Goal: Task Accomplishment & Management: Complete application form

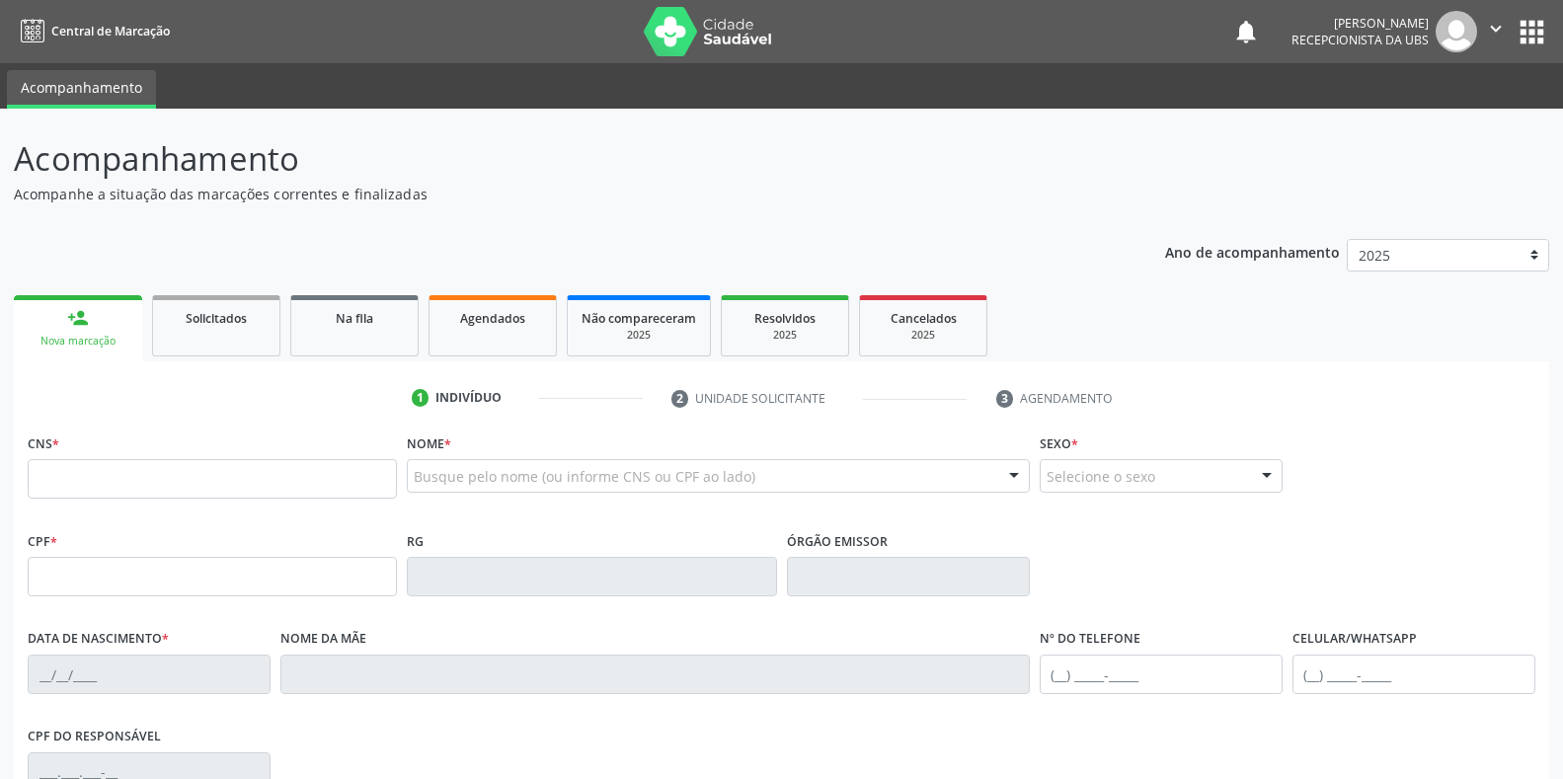
click at [89, 336] on div "Nova marcação" at bounding box center [78, 341] width 101 height 15
click at [60, 341] on div "Nova marcação" at bounding box center [78, 341] width 101 height 15
click at [53, 477] on input "text" at bounding box center [212, 478] width 369 height 39
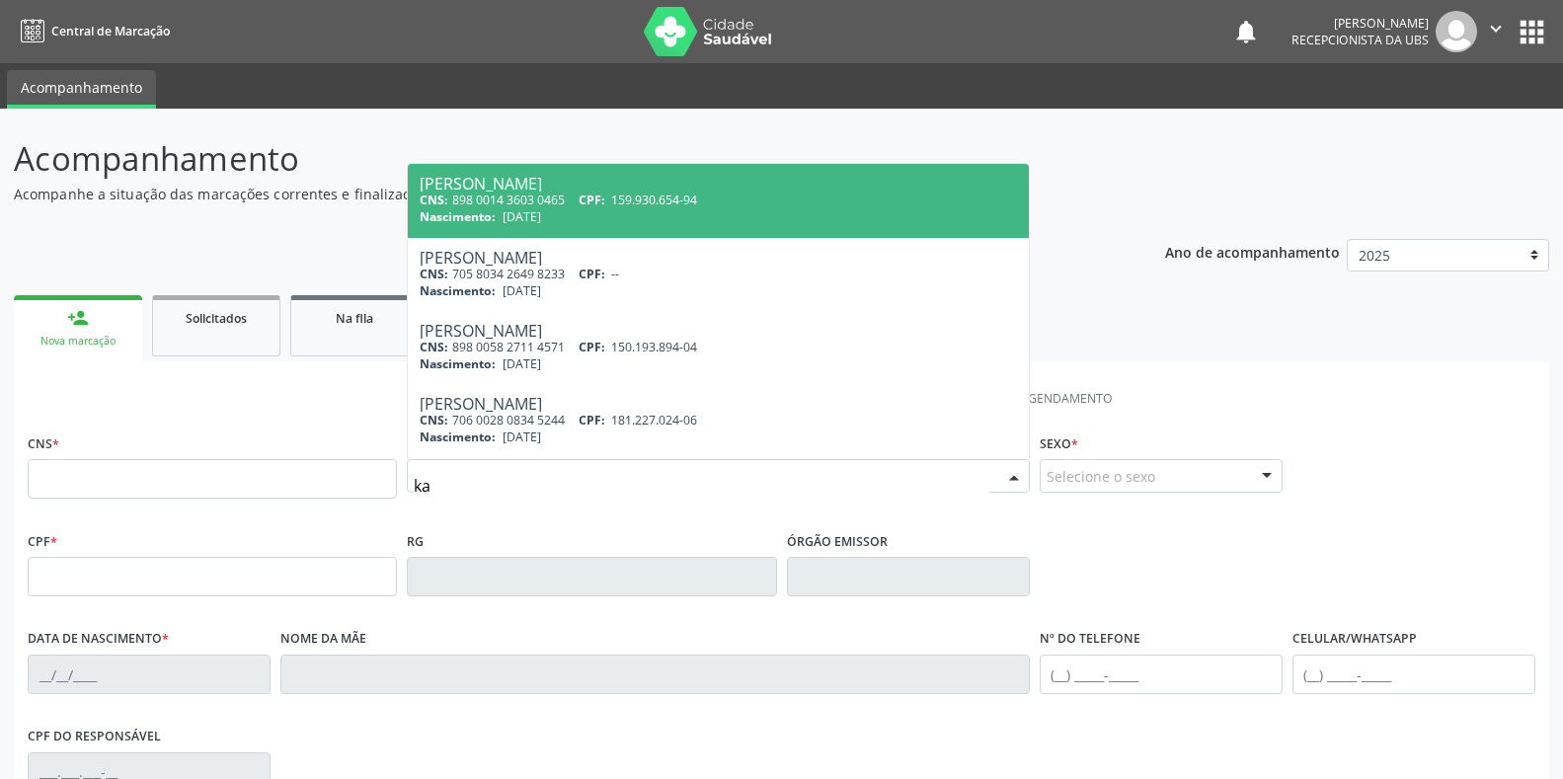
type input "k"
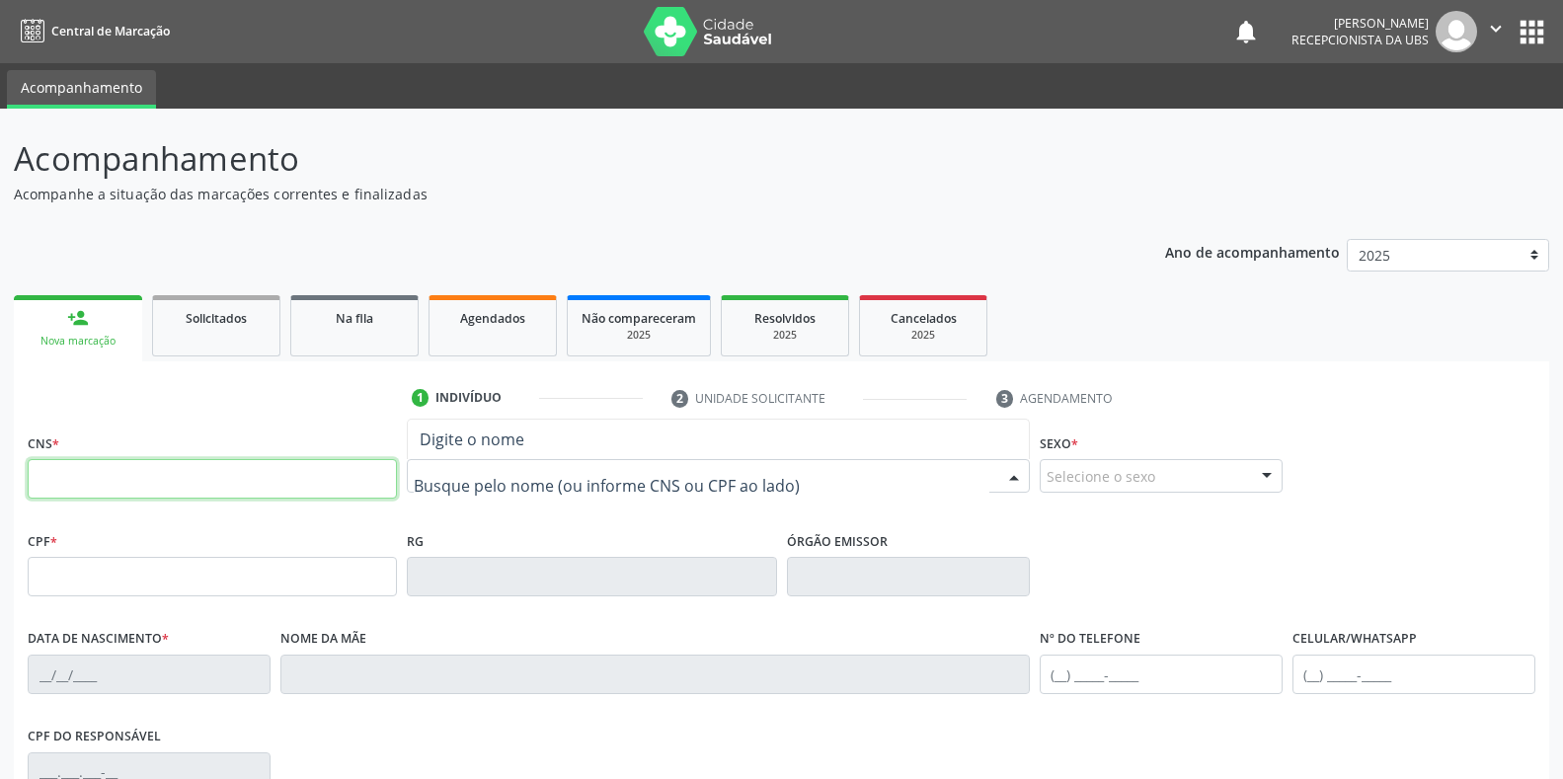
click at [59, 477] on input "text" at bounding box center [212, 478] width 369 height 39
click at [175, 478] on input "706 0080 3539 243" at bounding box center [212, 478] width 369 height 39
type input "7"
click at [49, 476] on input "text" at bounding box center [212, 478] width 369 height 39
type input "706 0008 0353 9243"
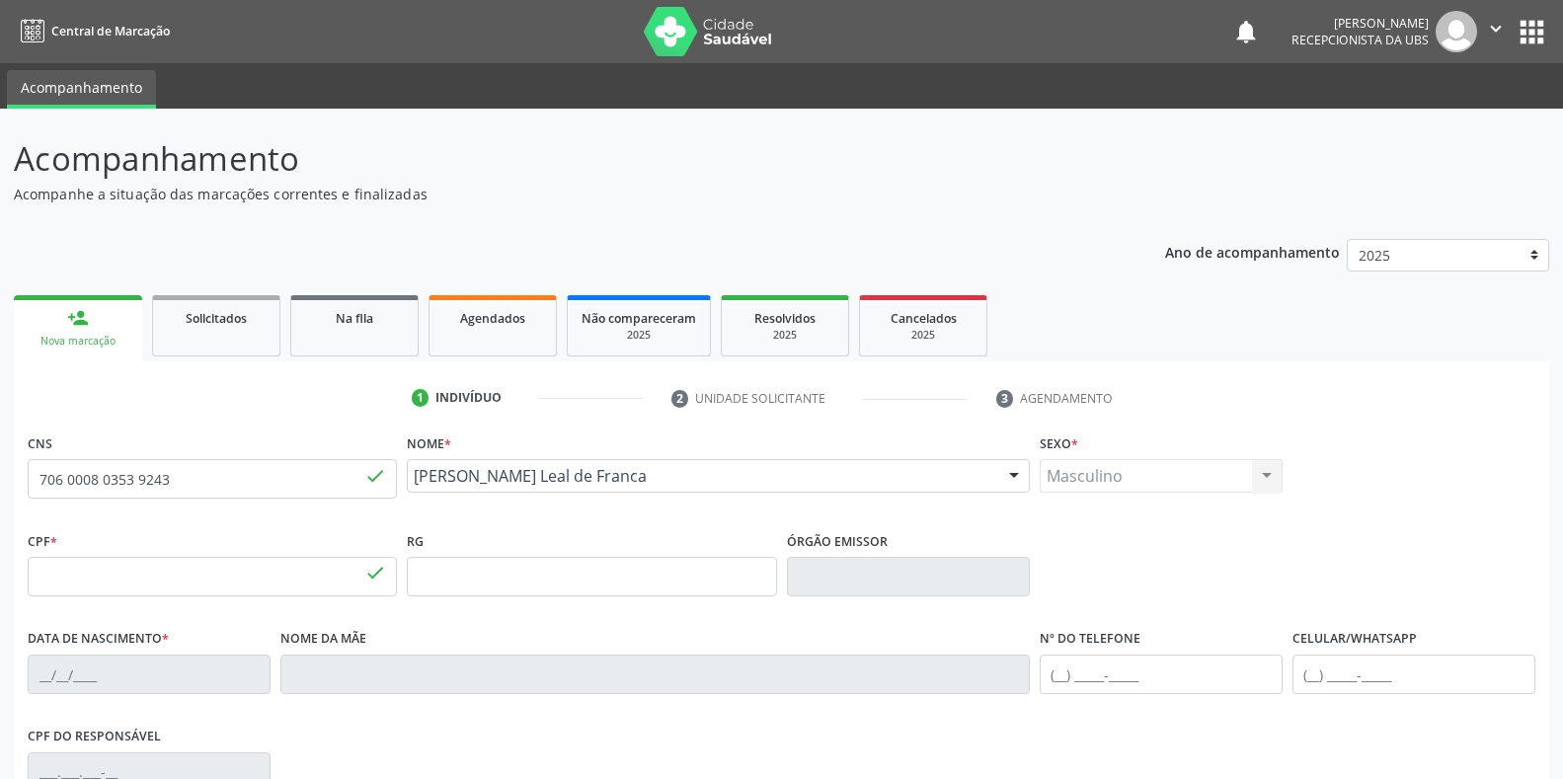
type input "109.069.434-26"
type input "[DATE]"
type input "[PERSON_NAME]"
type input "[PHONE_NUMBER]"
type input "248.997.984-15"
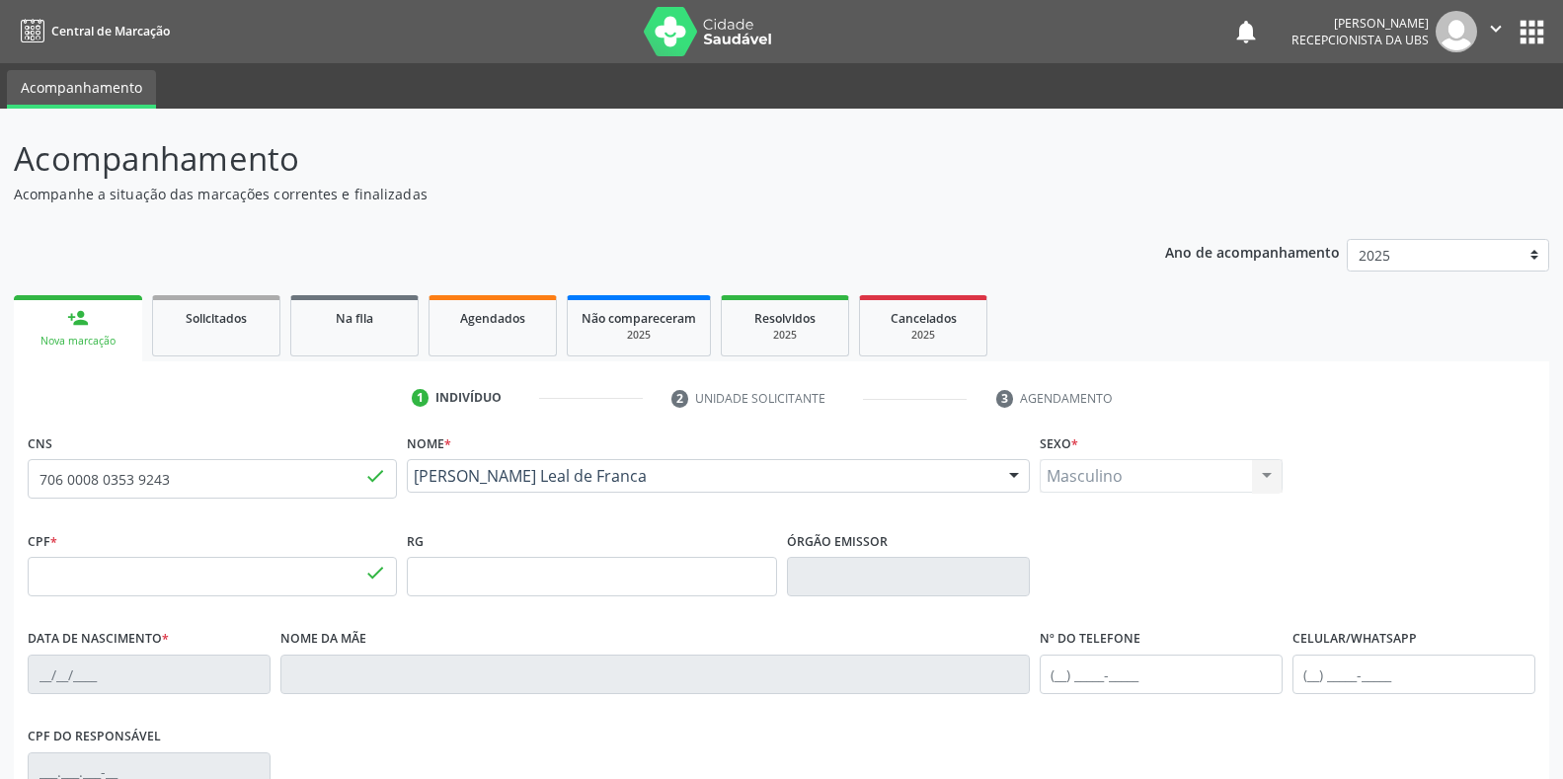
type input "1741"
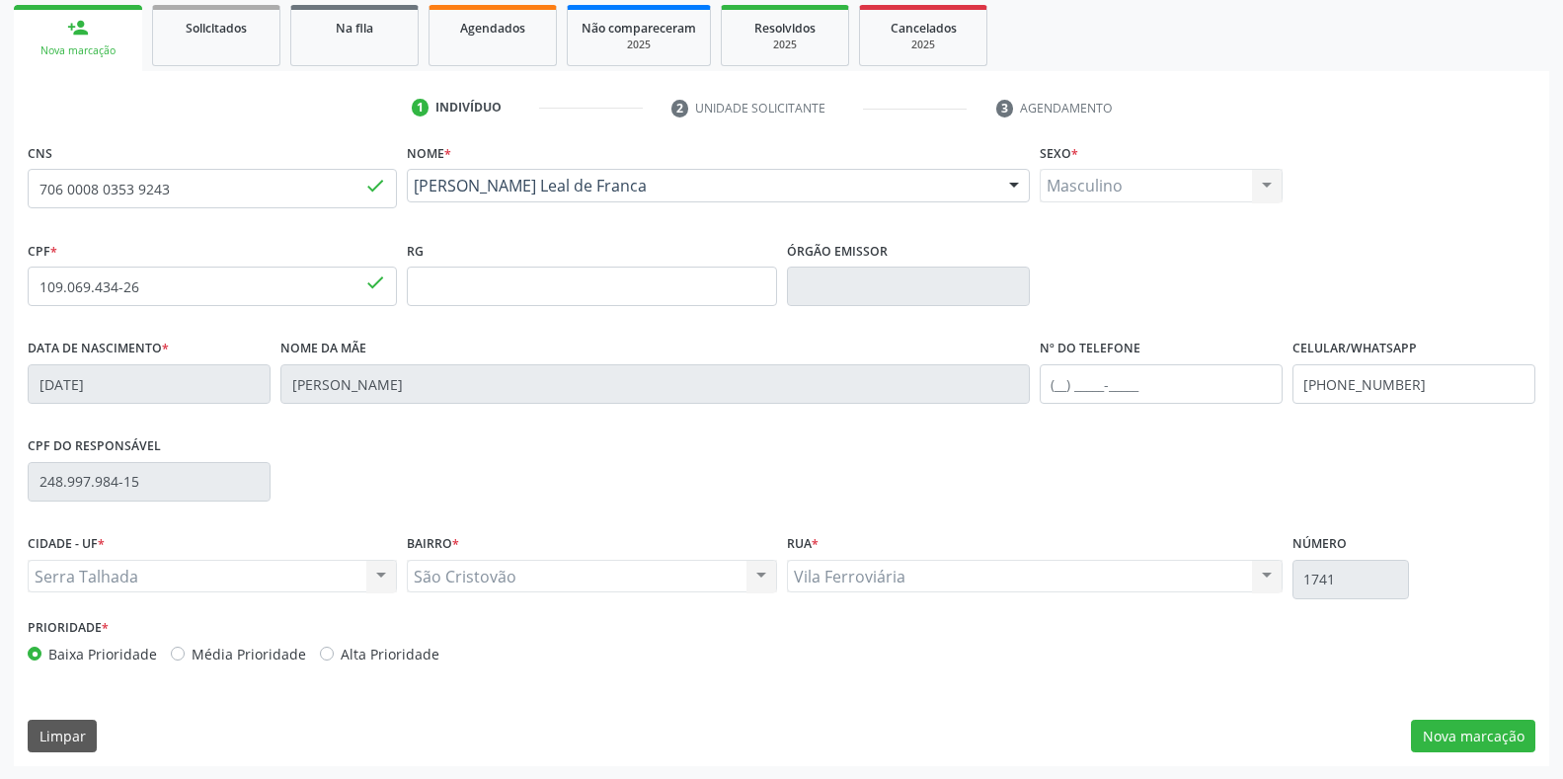
scroll to position [291, 0]
click at [1477, 739] on button "Nova marcação" at bounding box center [1473, 736] width 124 height 34
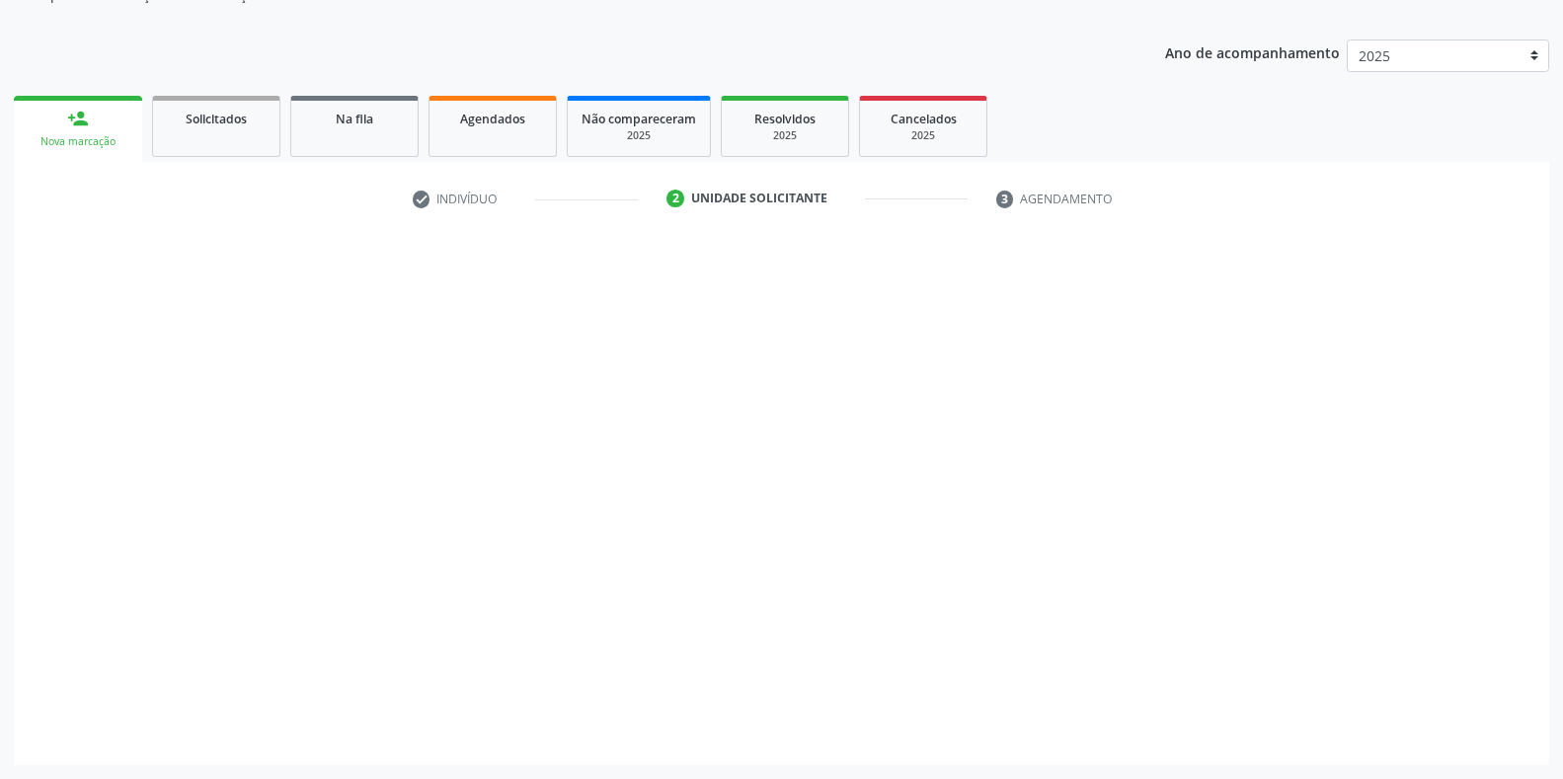
scroll to position [199, 0]
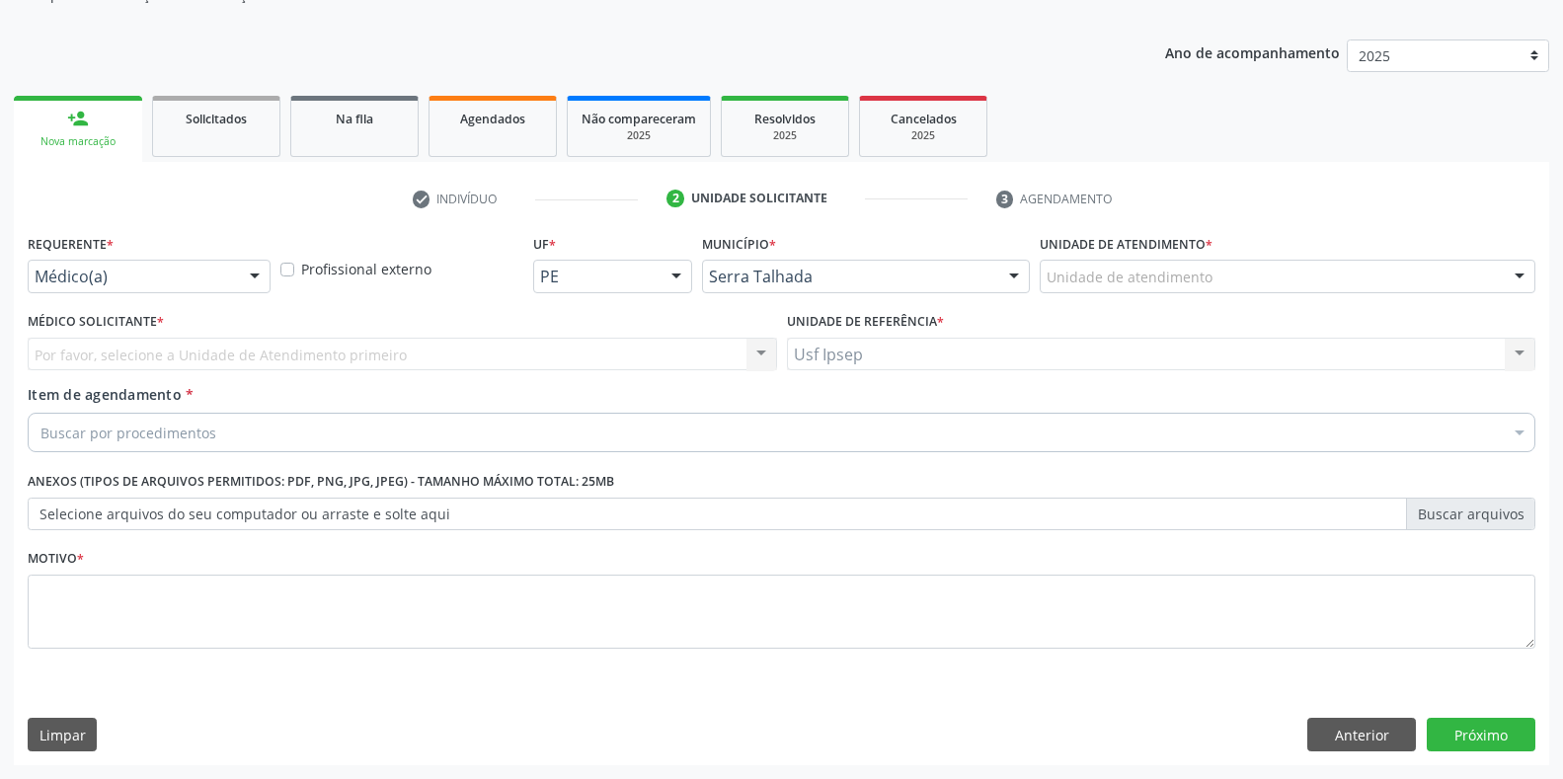
click at [257, 282] on div at bounding box center [255, 278] width 30 height 34
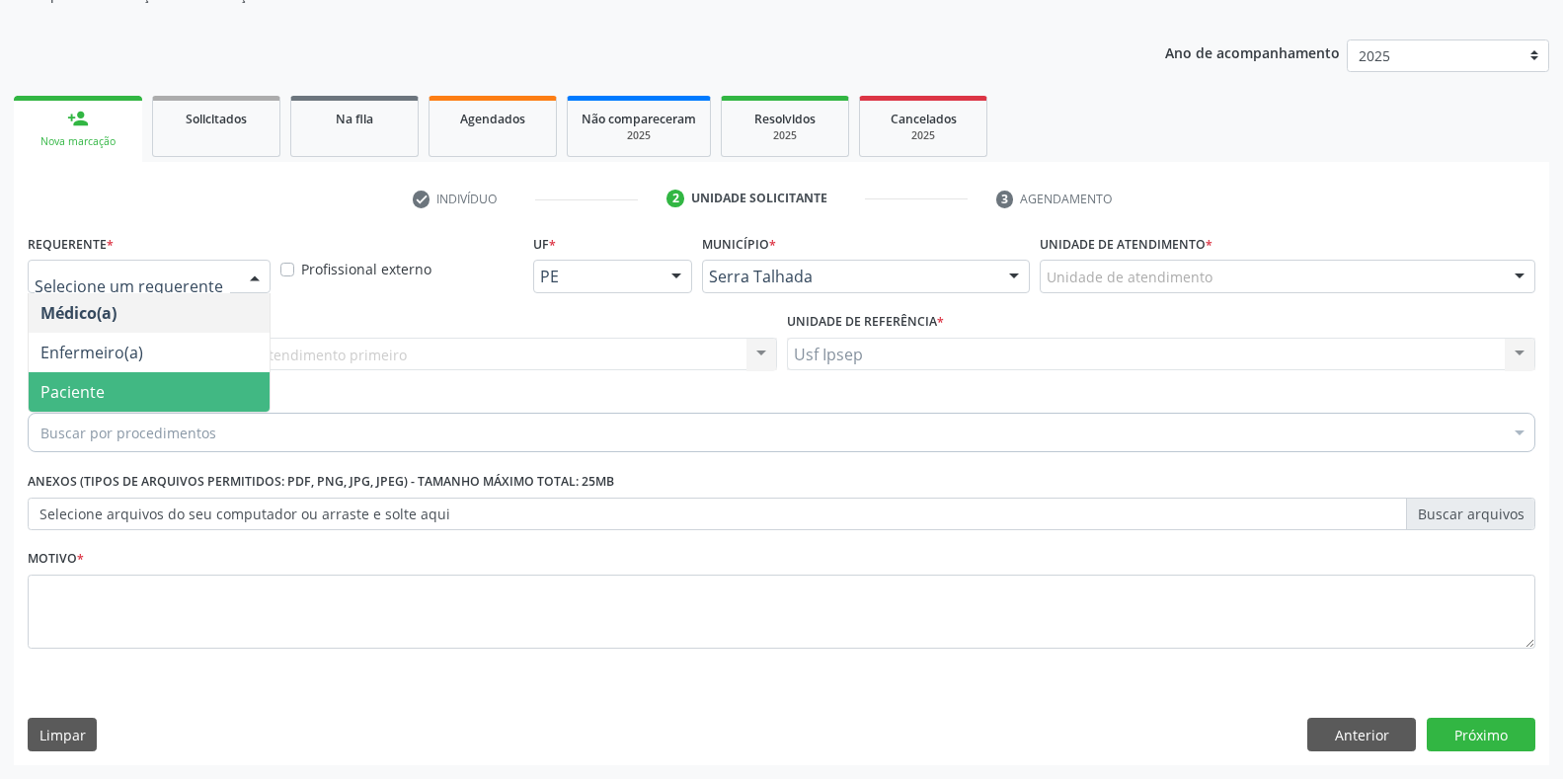
click at [199, 393] on span "Paciente" at bounding box center [149, 391] width 241 height 39
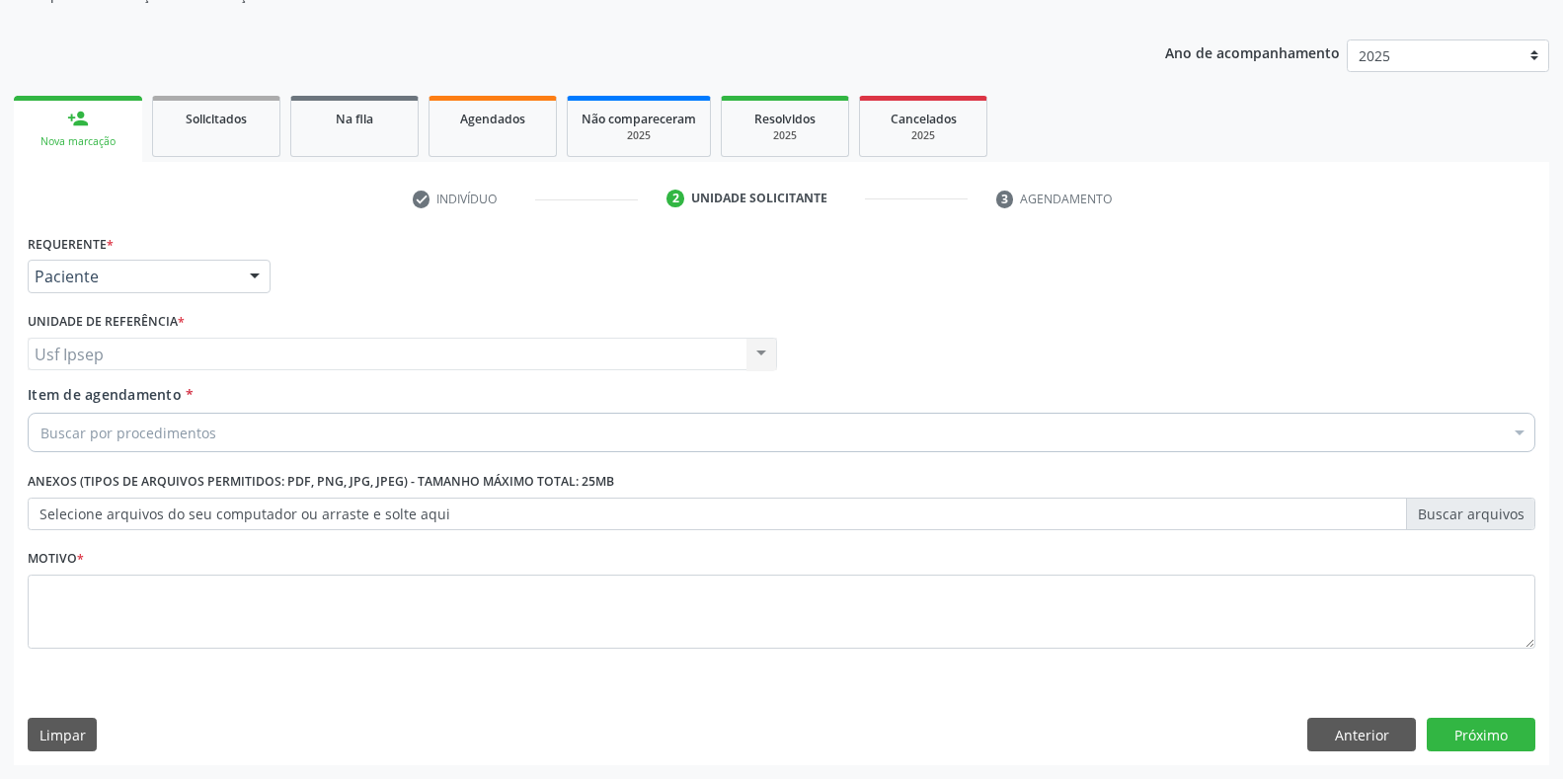
click at [119, 401] on span "Item de agendamento" at bounding box center [105, 394] width 154 height 19
click at [40, 413] on input "Item de agendamento *" at bounding box center [40, 432] width 0 height 39
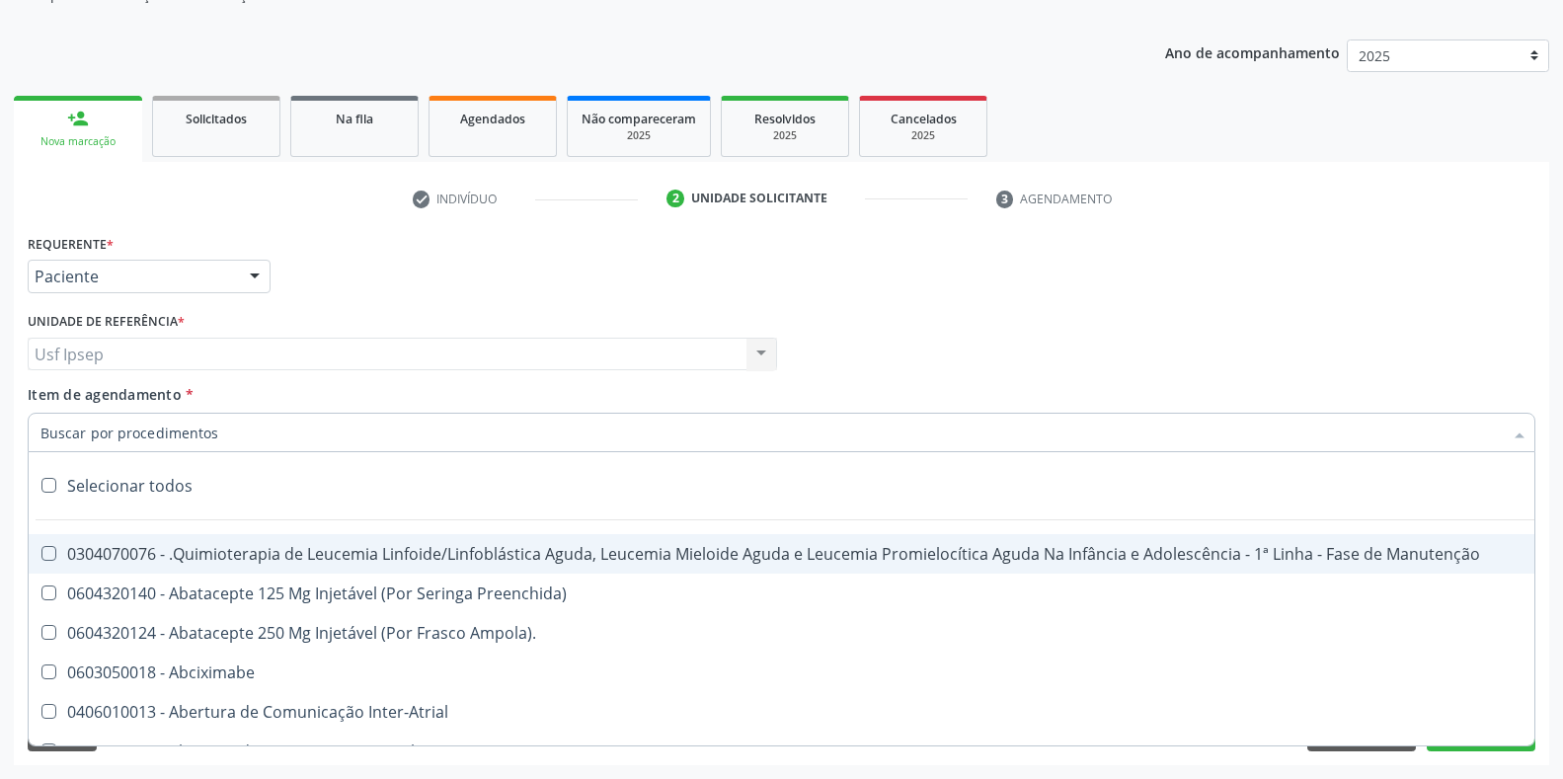
click at [44, 391] on span "Item de agendamento" at bounding box center [105, 394] width 154 height 19
click at [44, 413] on input "Item de agendamento *" at bounding box center [771, 432] width 1462 height 39
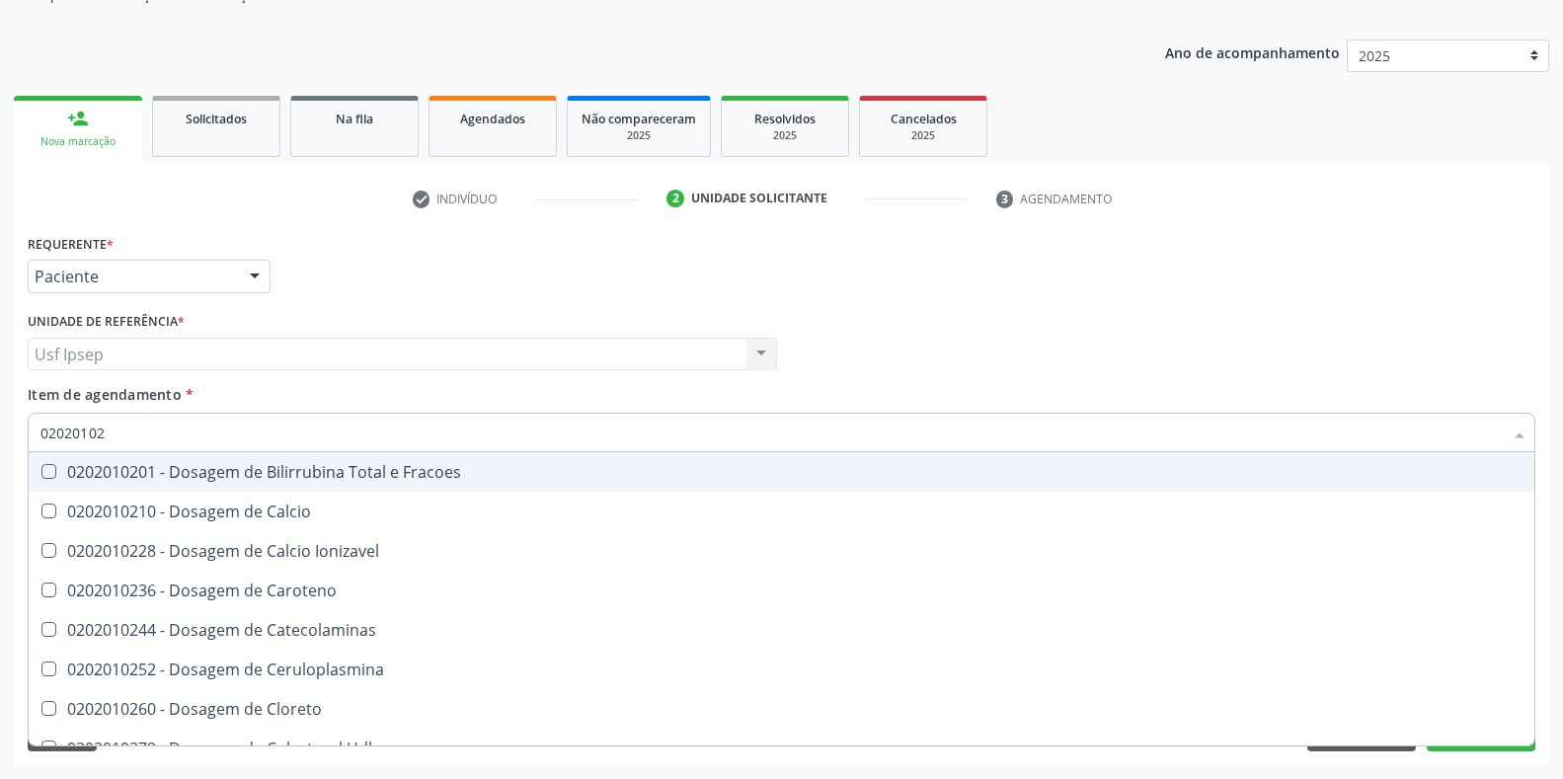
type input "020201020"
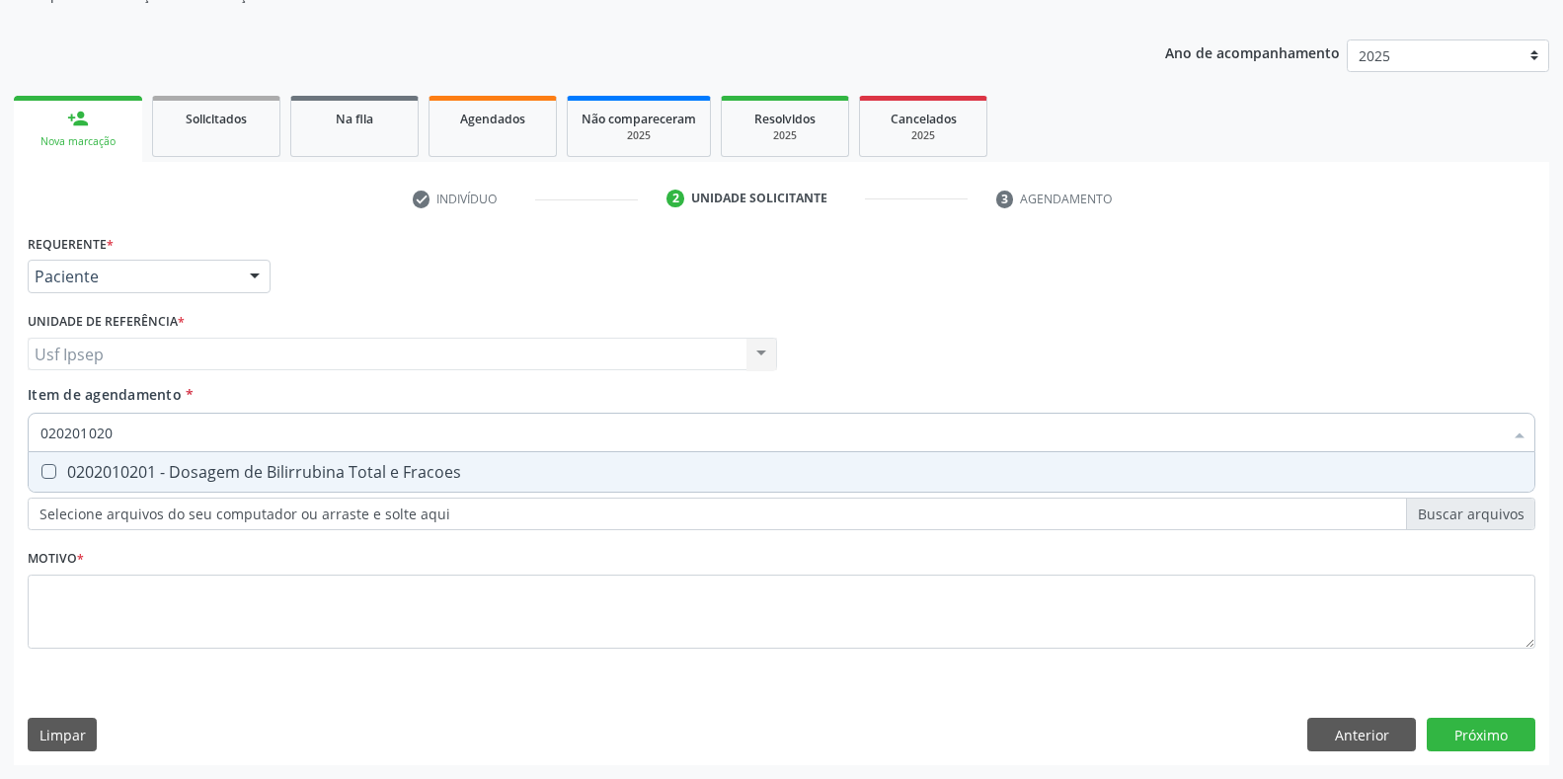
click at [40, 468] on div at bounding box center [36, 472] width 15 height 16
checkbox Fracoes "true"
click at [112, 434] on input "020201020" at bounding box center [771, 432] width 1462 height 39
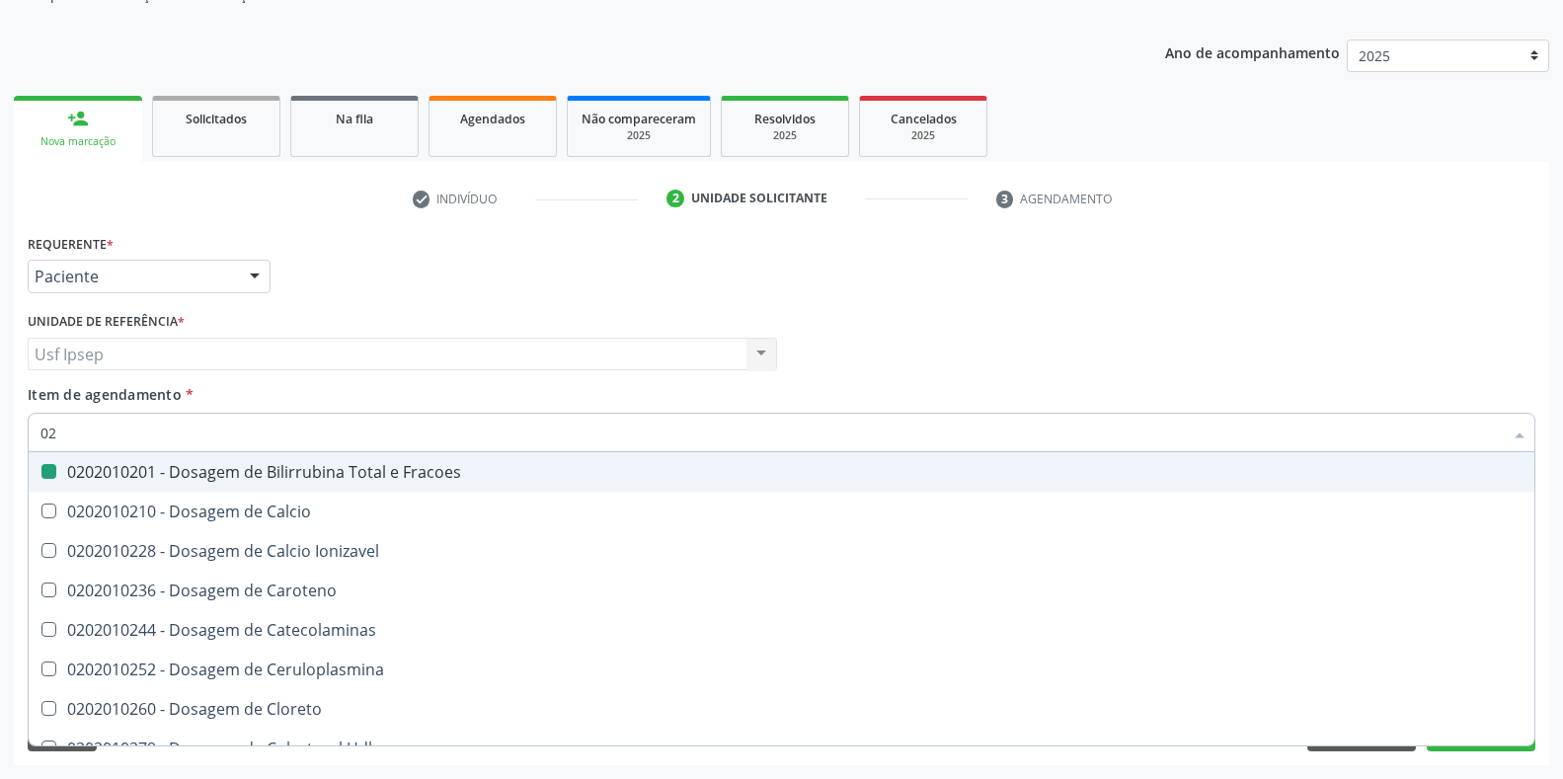
type input "0"
checkbox Fracoes "false"
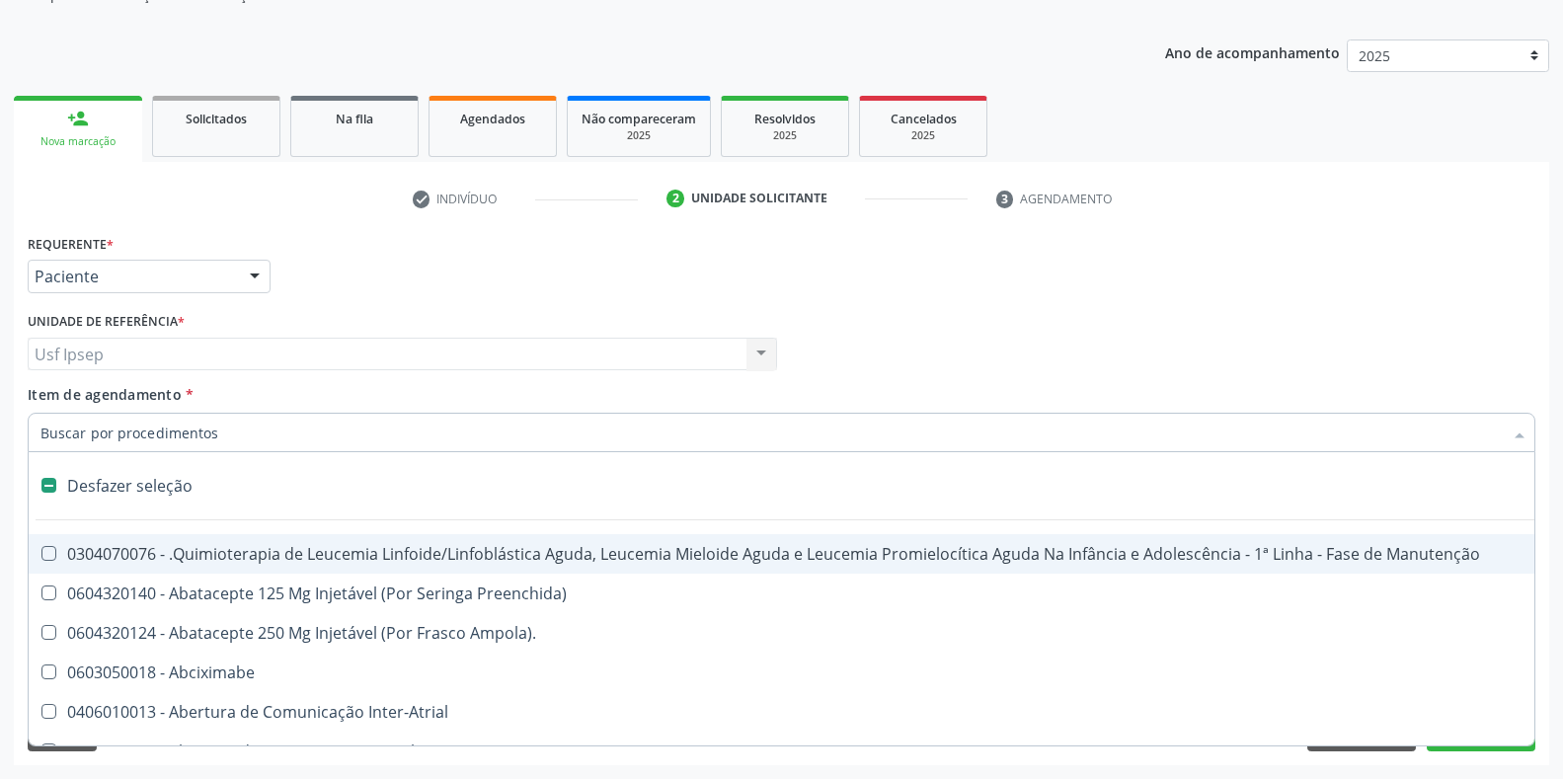
click at [47, 406] on div "Item de agendamento * Desfazer seleção 0304070076 - .Quimioterapia de Leucemia …" at bounding box center [782, 415] width 1508 height 62
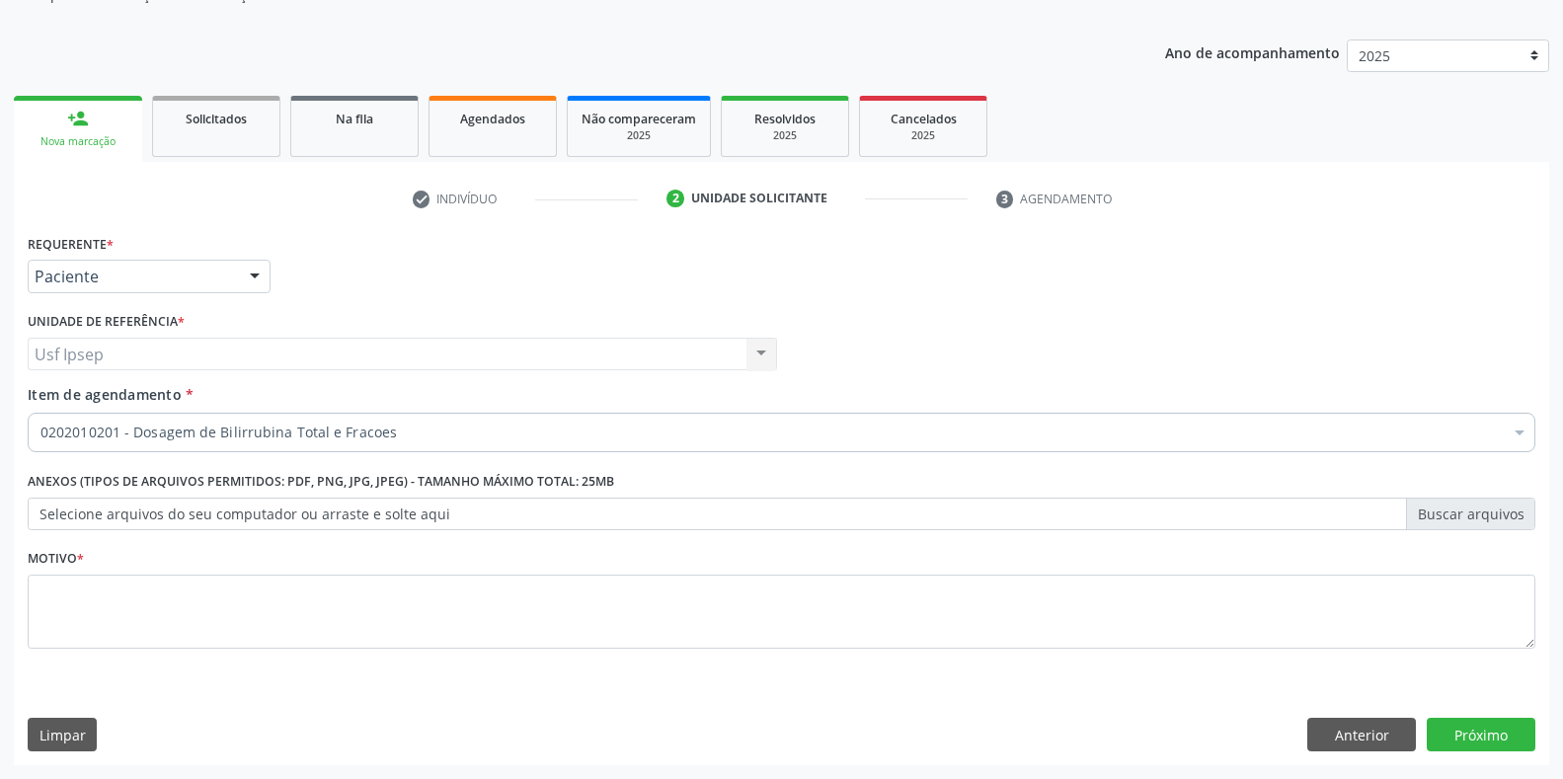
click at [64, 396] on span "Item de agendamento" at bounding box center [105, 394] width 154 height 19
click at [40, 413] on input "Item de agendamento *" at bounding box center [40, 432] width 0 height 39
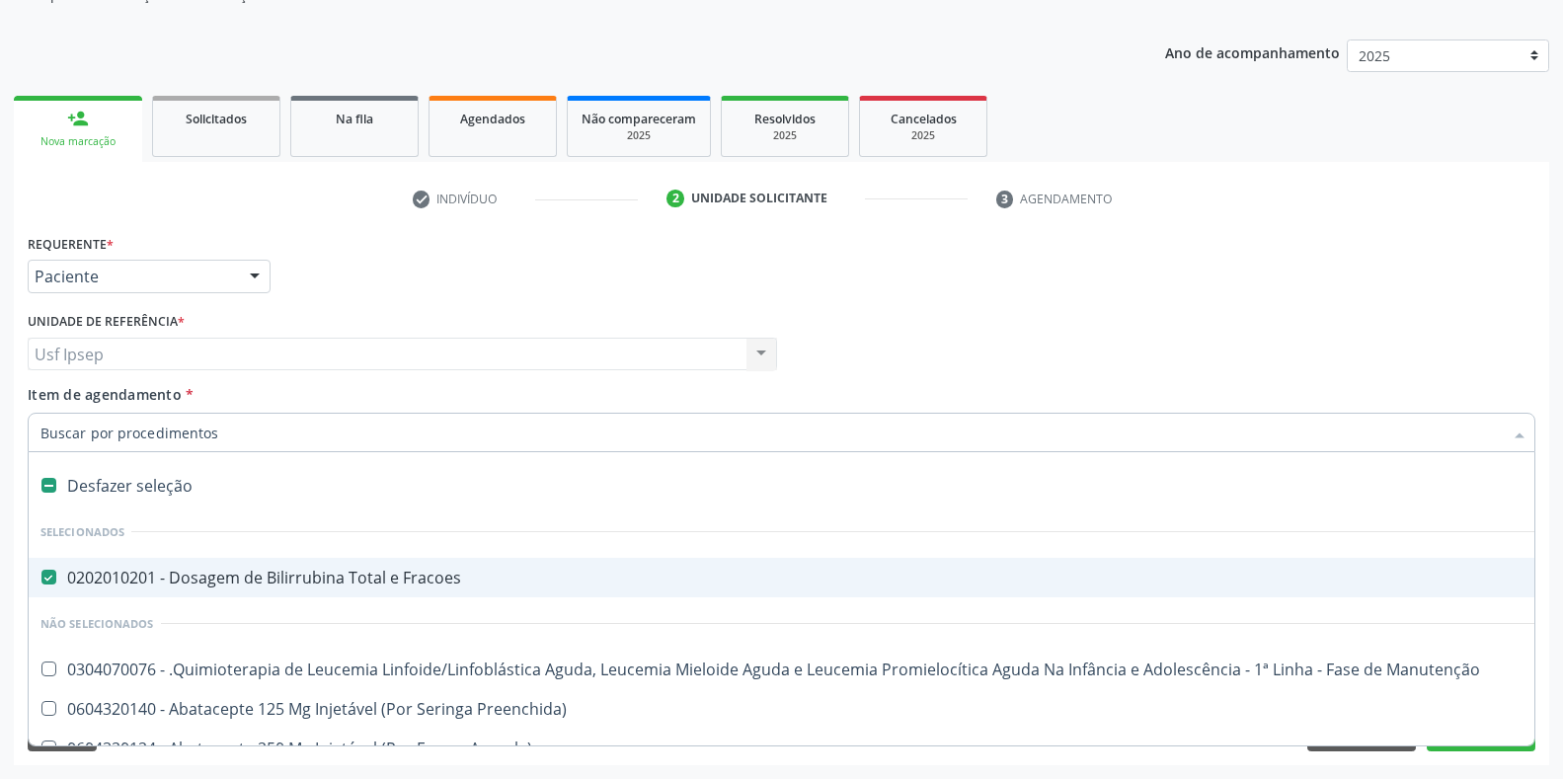
click at [45, 428] on input "Item de agendamento *" at bounding box center [771, 432] width 1462 height 39
click at [32, 399] on span "Item de agendamento" at bounding box center [105, 394] width 154 height 19
click at [40, 413] on input "Item de agendamento *" at bounding box center [771, 432] width 1462 height 39
click at [54, 434] on input "Item de agendamento *" at bounding box center [771, 432] width 1462 height 39
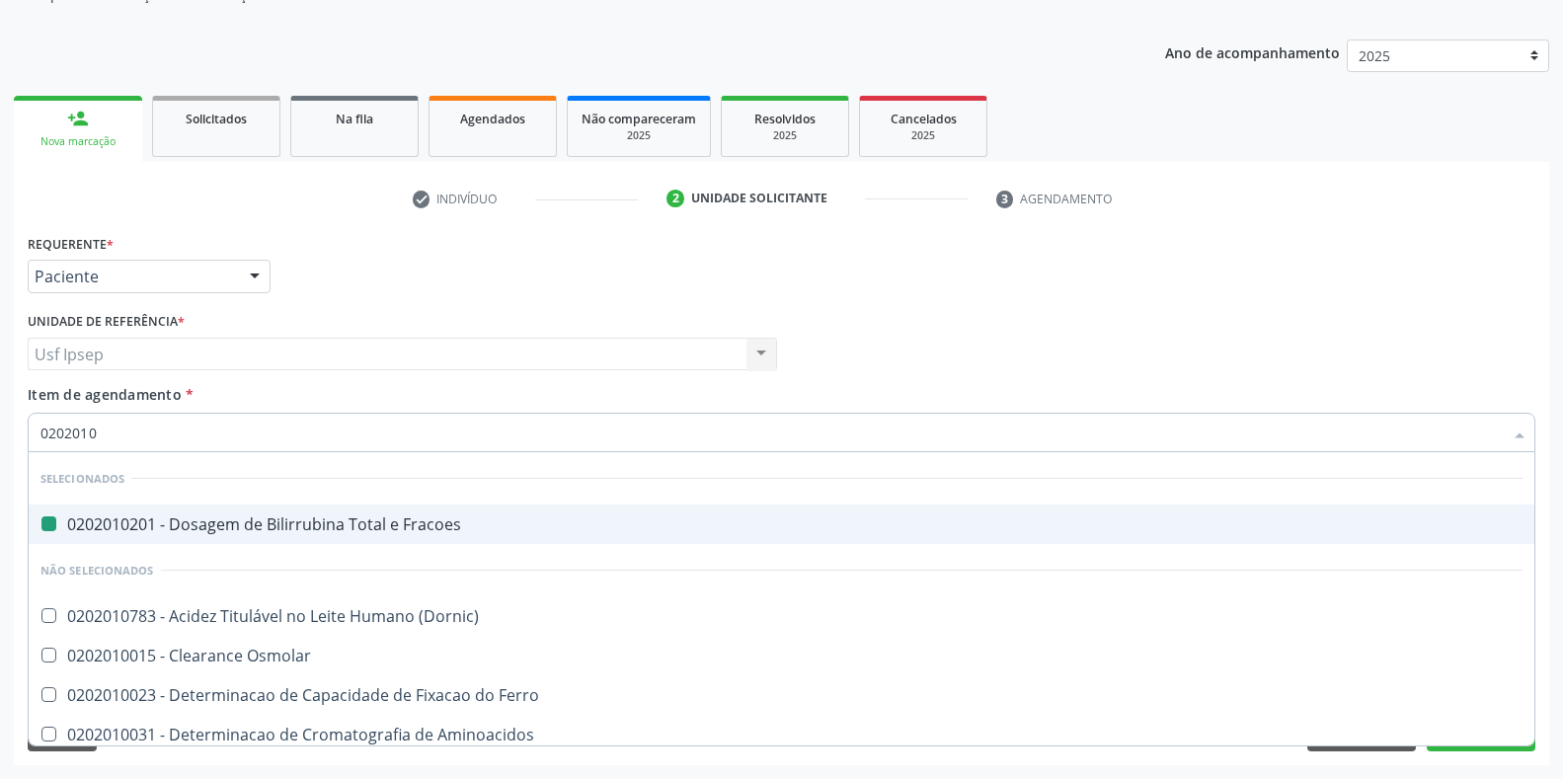
type input "02020104"
checkbox Fracoes "false"
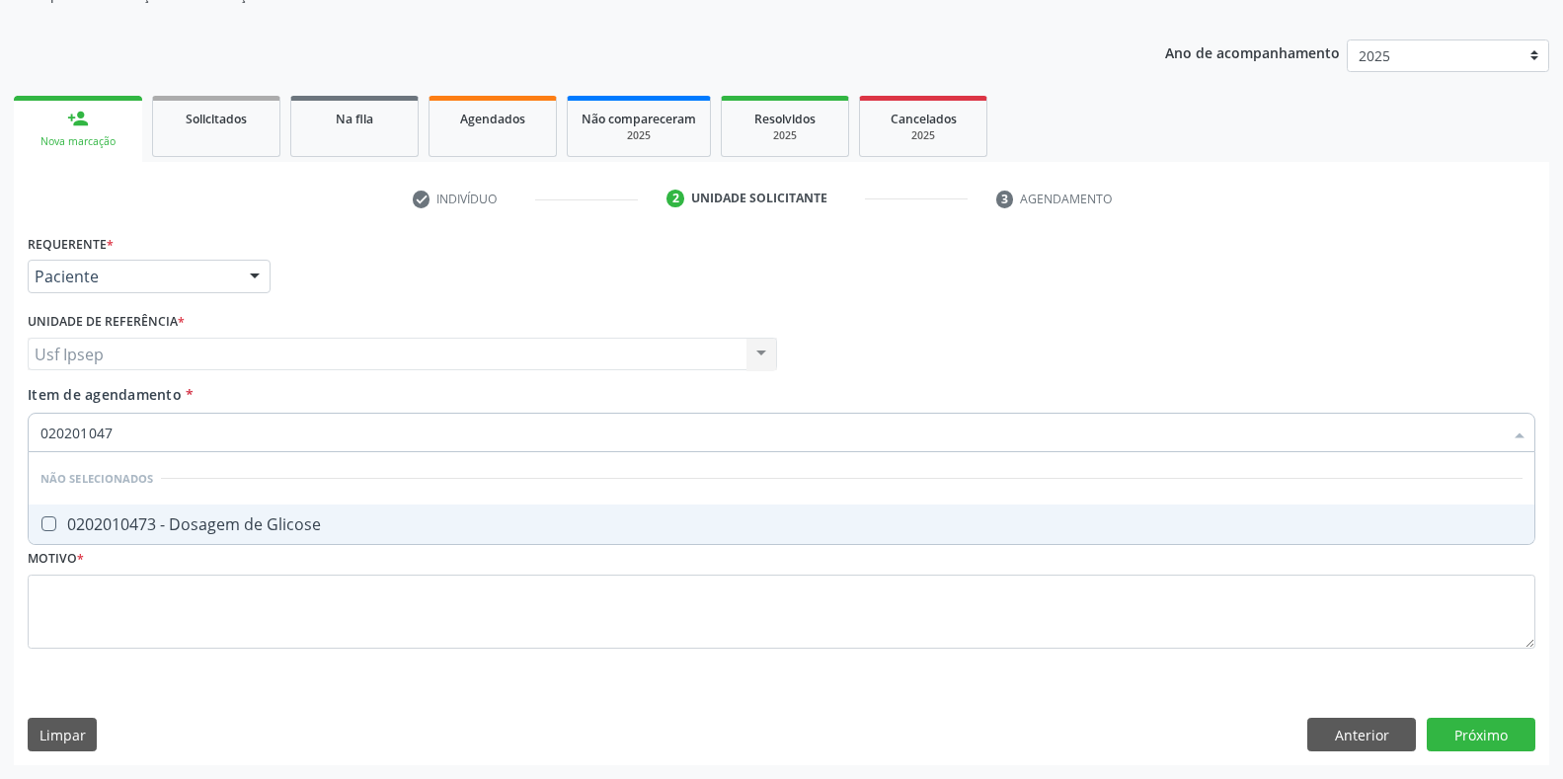
type input "0202010473"
click at [49, 518] on Glicose at bounding box center [48, 523] width 15 height 15
click at [41, 518] on Glicose "checkbox" at bounding box center [35, 523] width 13 height 13
checkbox Glicose "true"
click at [117, 434] on input "0202010473" at bounding box center [771, 432] width 1462 height 39
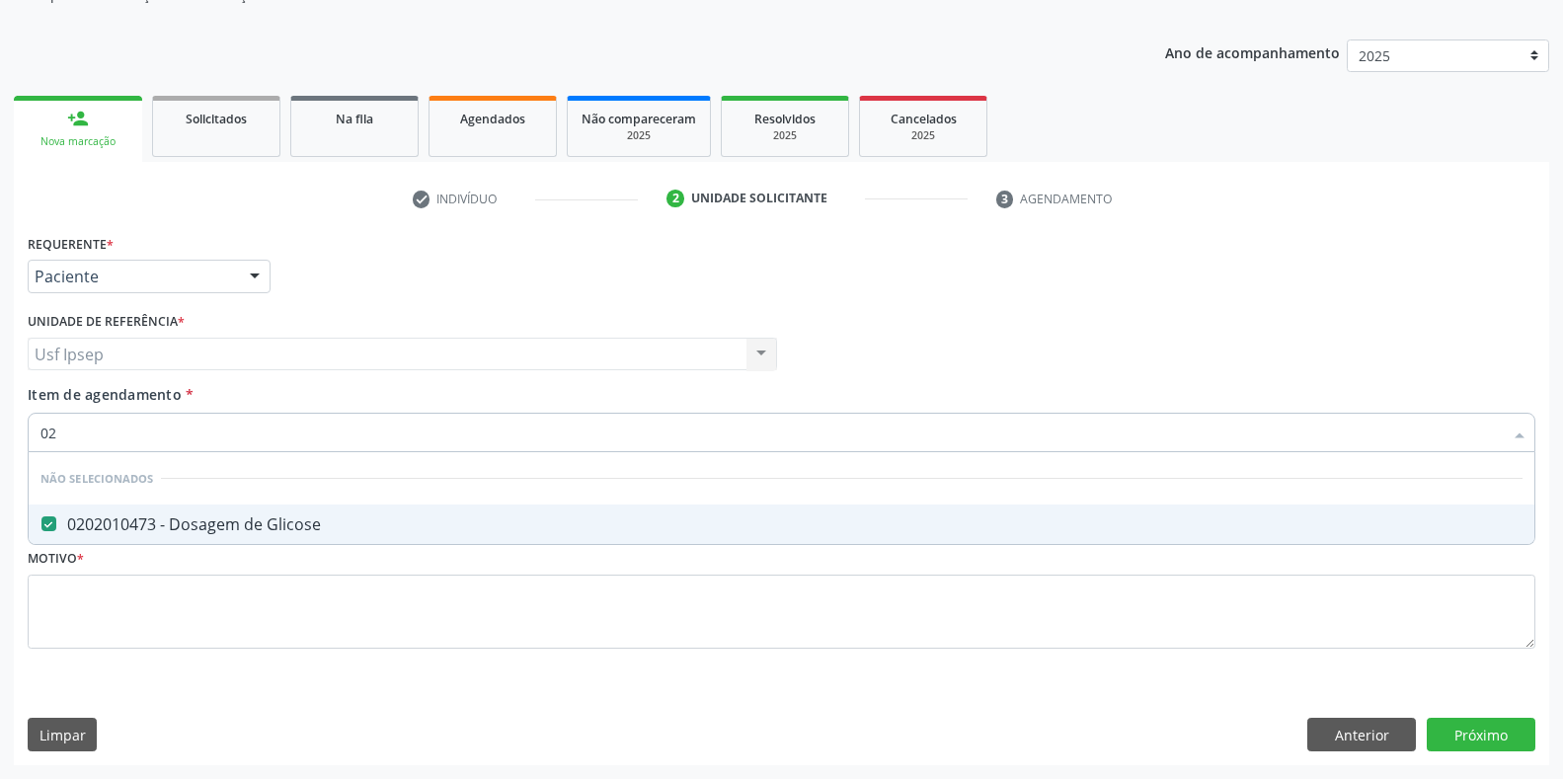
type input "0"
checkbox Glicose "true"
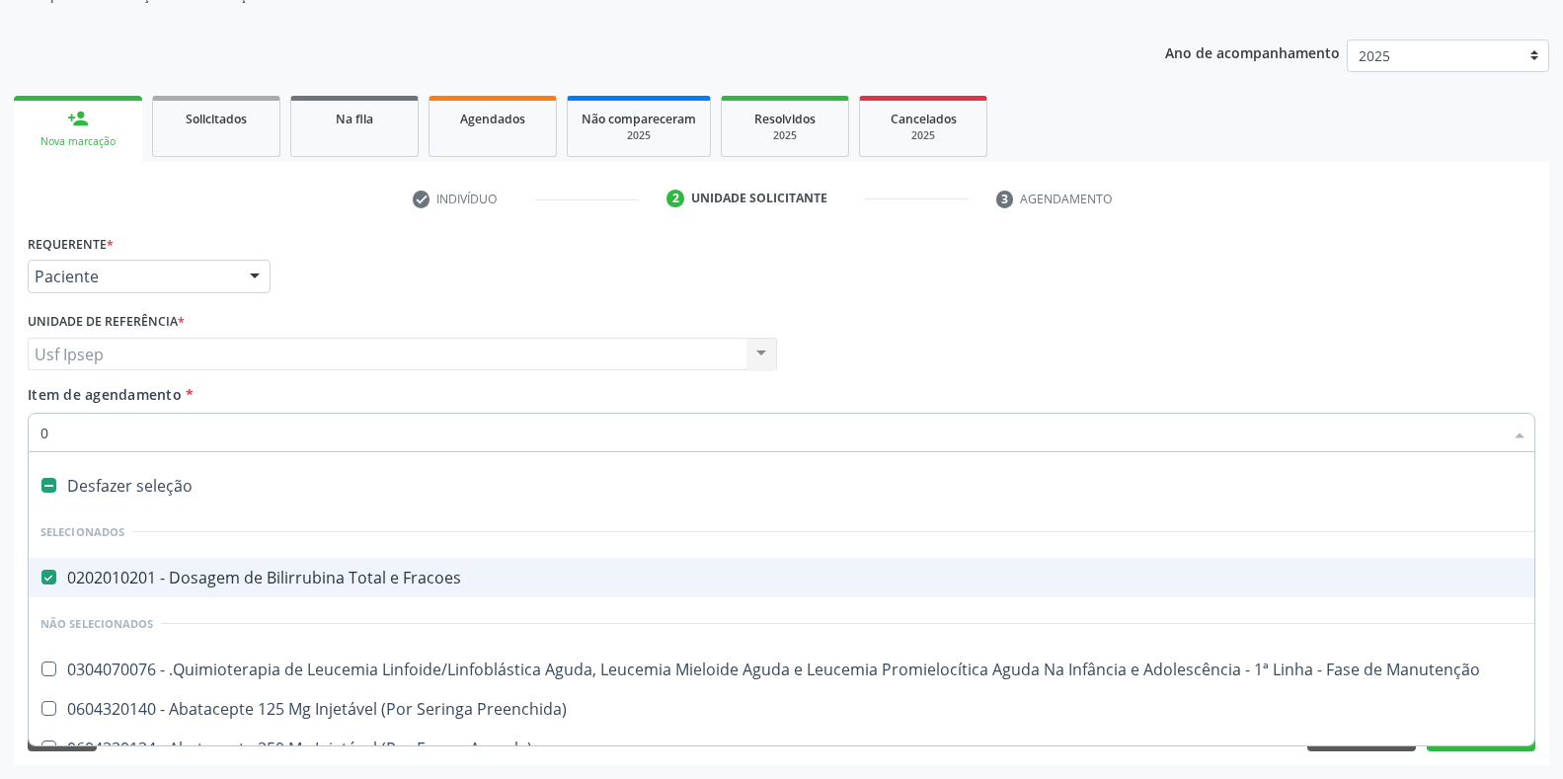
type input "02"
checkbox Congênita "true"
type input "020"
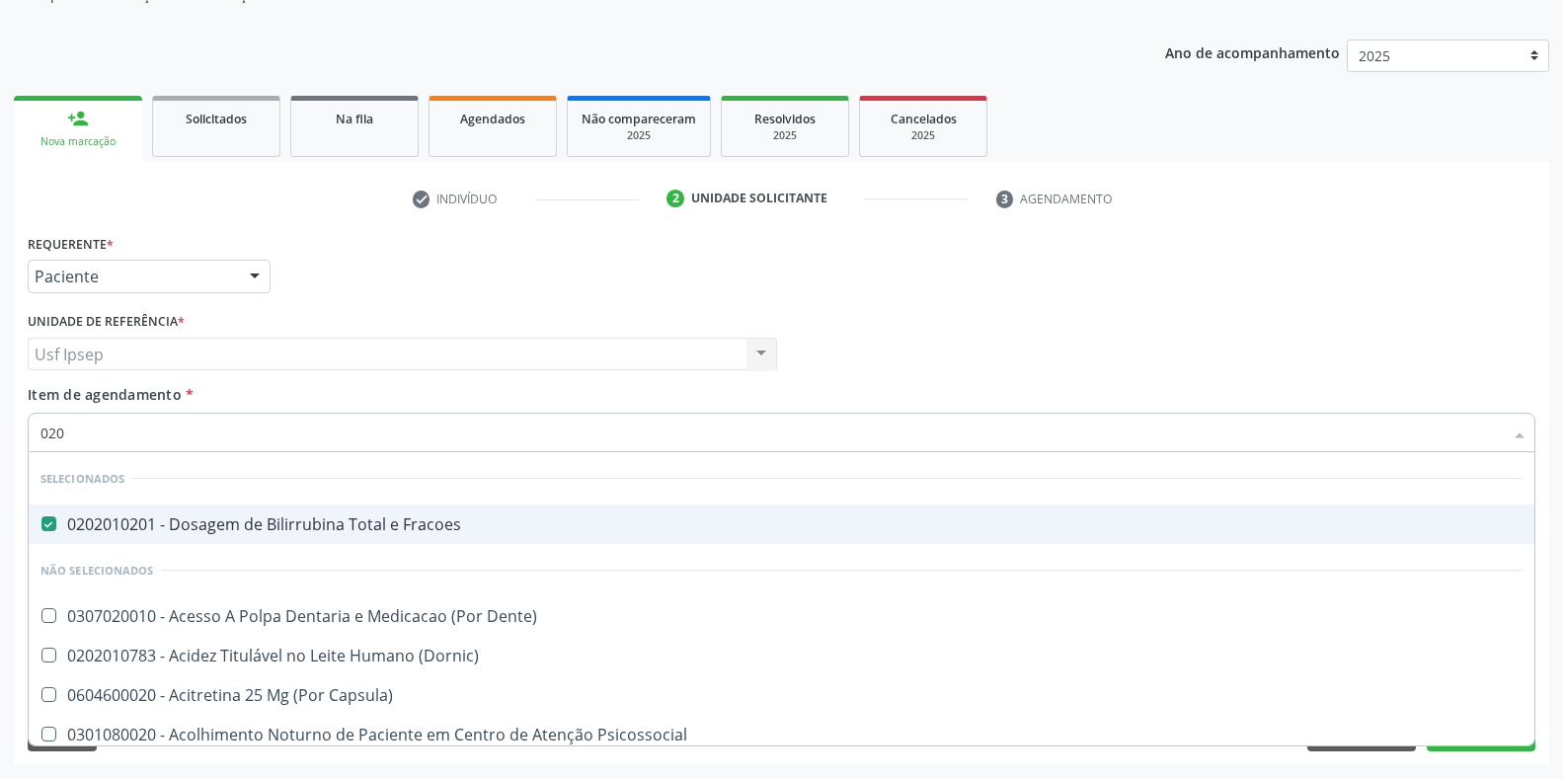
checkbox Glicose "true"
checkbox Segmento\) "false"
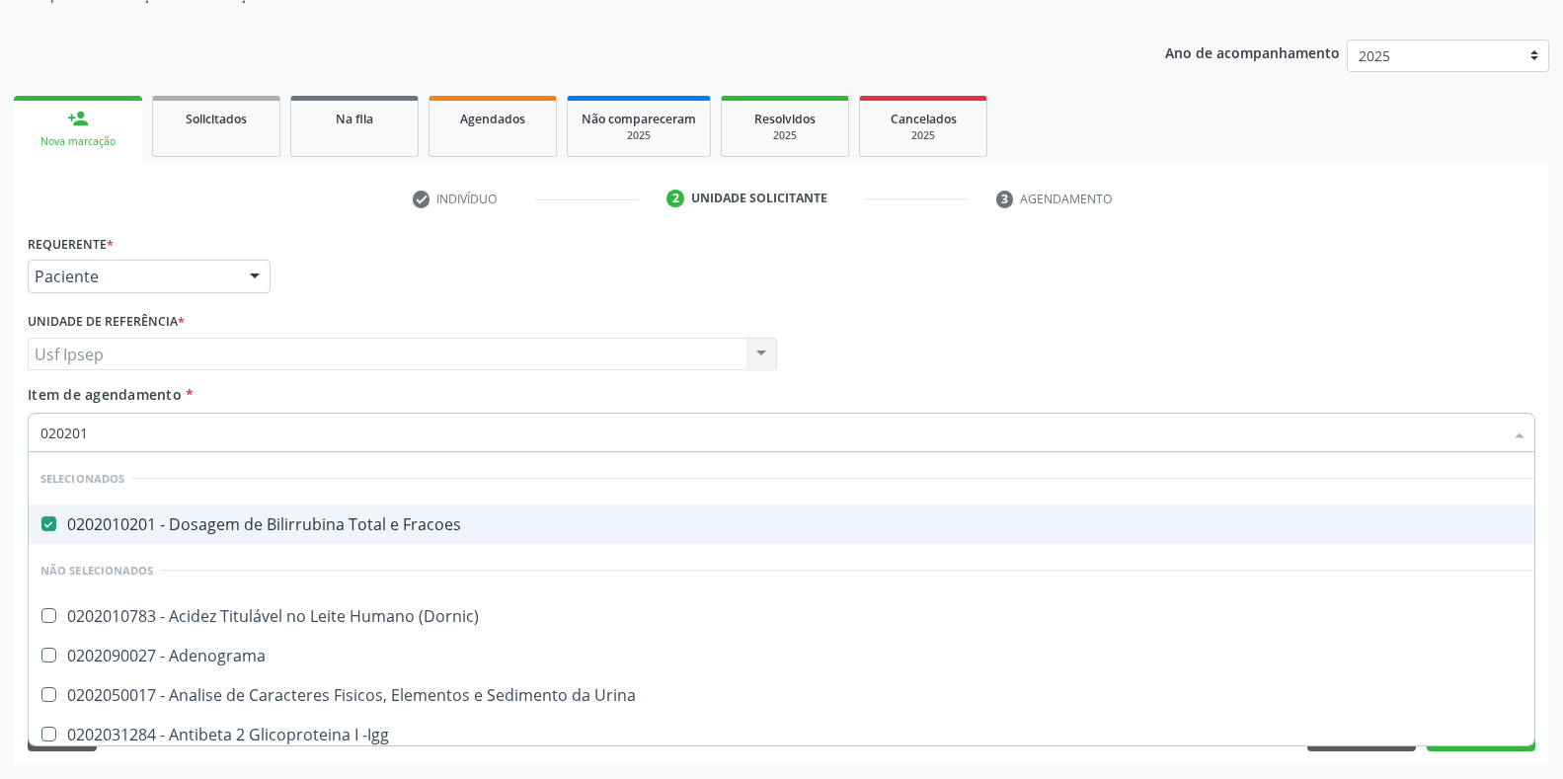
type input "0202010"
checkbox Dosagens\) "true"
checkbox Osmolaridade "false"
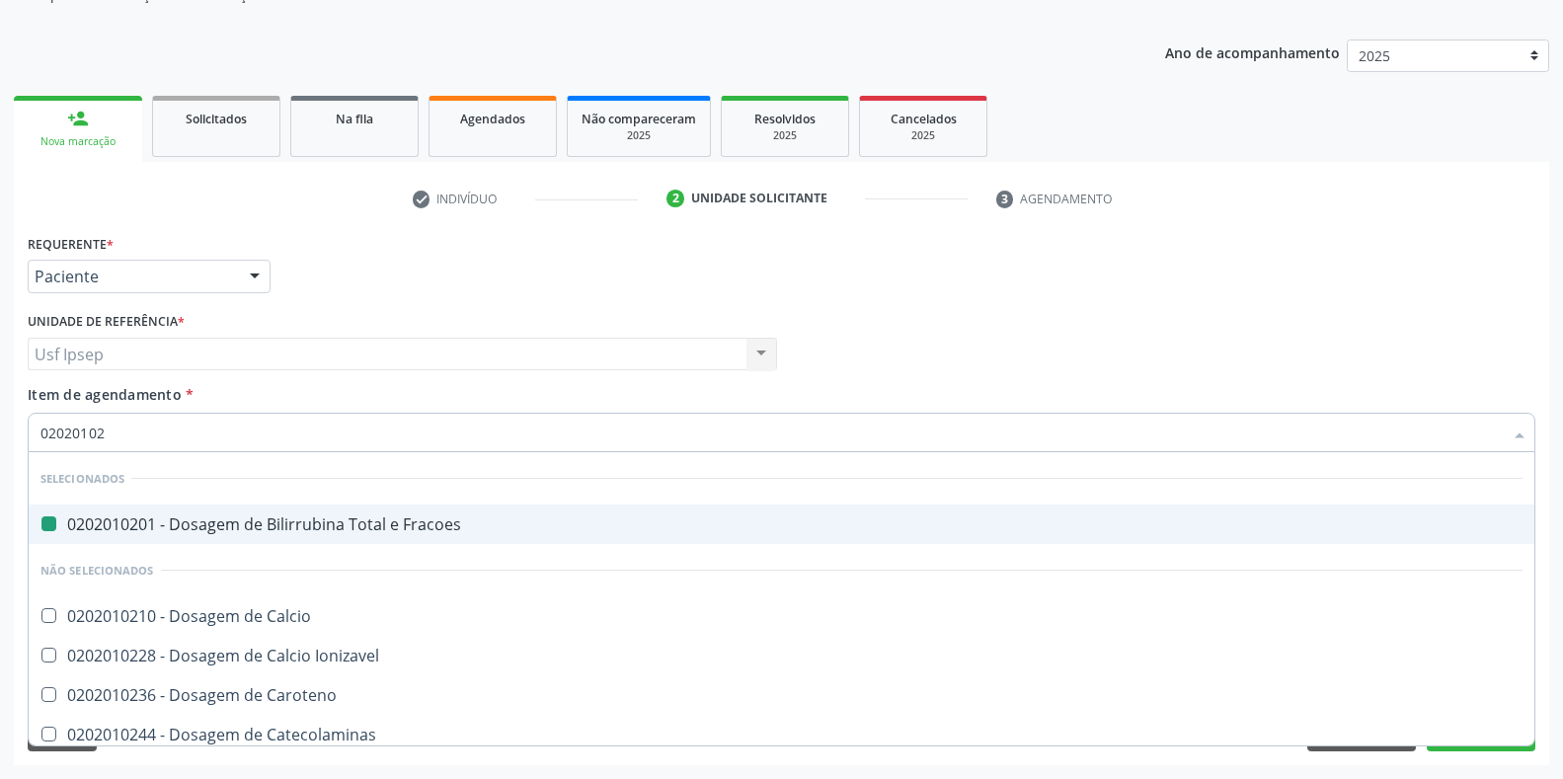
type input "020201021"
checkbox Fracoes "false"
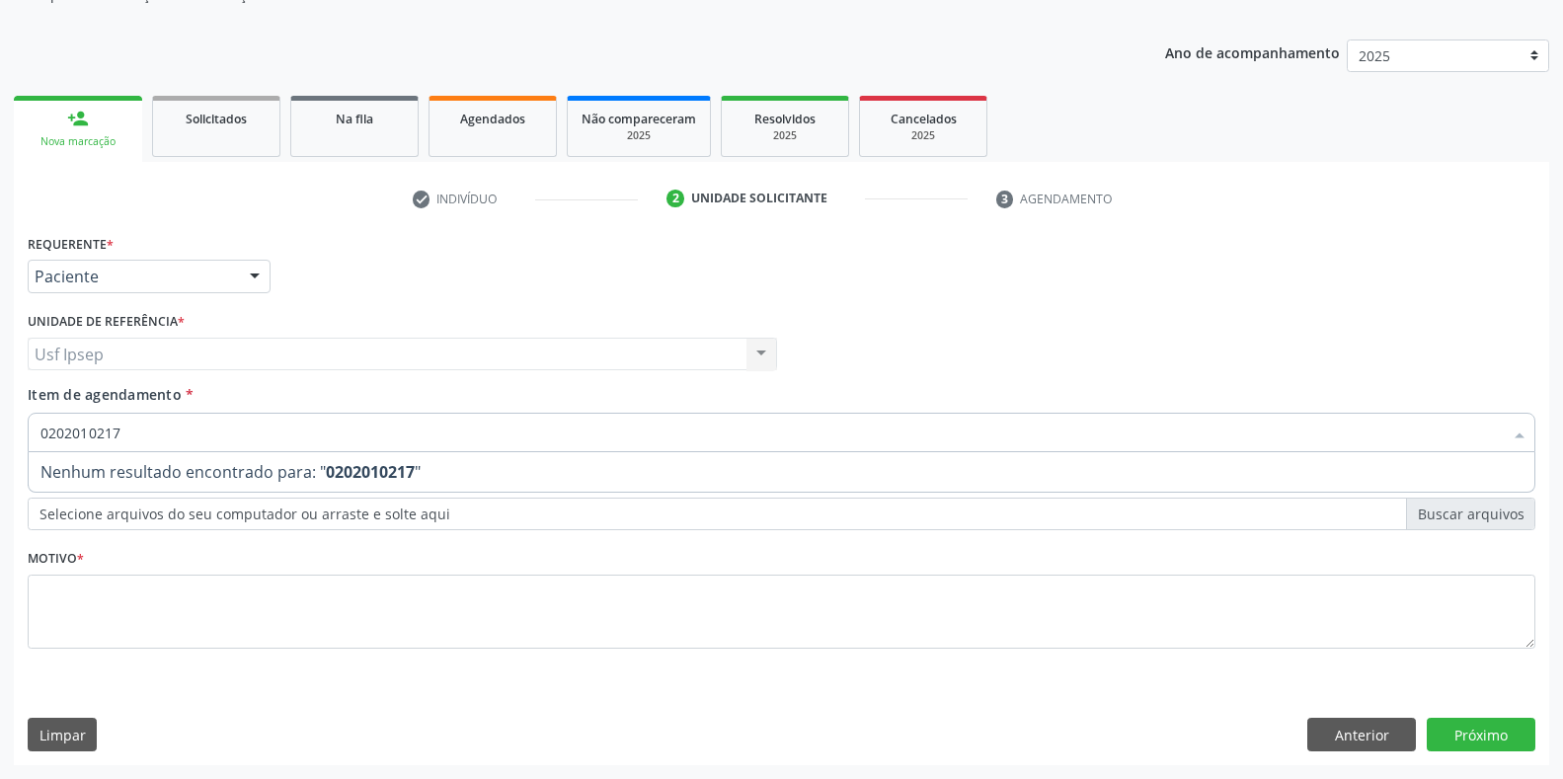
click at [105, 430] on input "0202010217" at bounding box center [771, 432] width 1462 height 39
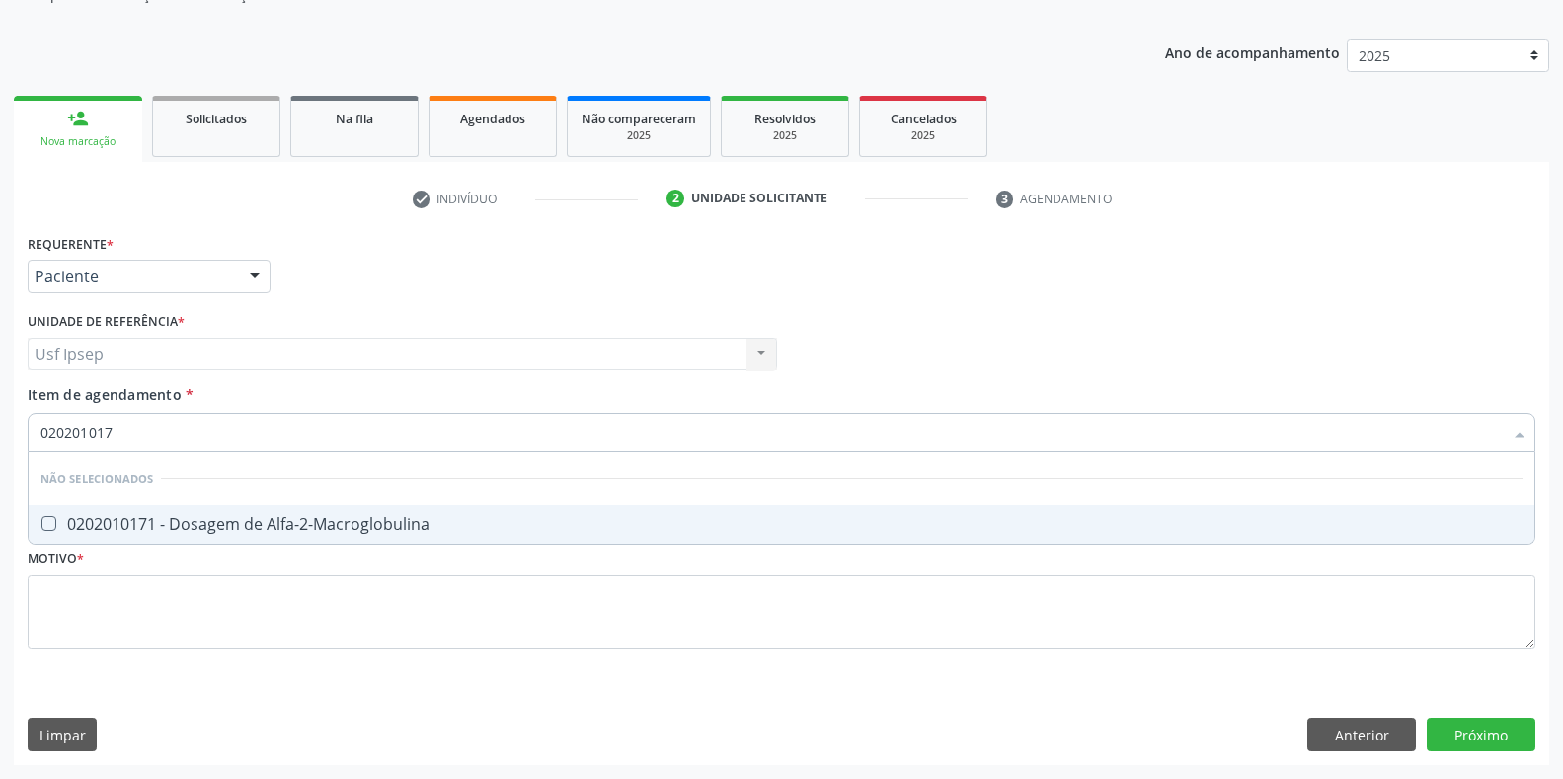
type input "0202010317"
click at [48, 527] on Creatinina at bounding box center [48, 523] width 15 height 15
click at [41, 527] on Creatinina "checkbox" at bounding box center [35, 523] width 13 height 13
checkbox Creatinina "true"
click at [126, 426] on input "0202010317" at bounding box center [771, 432] width 1462 height 39
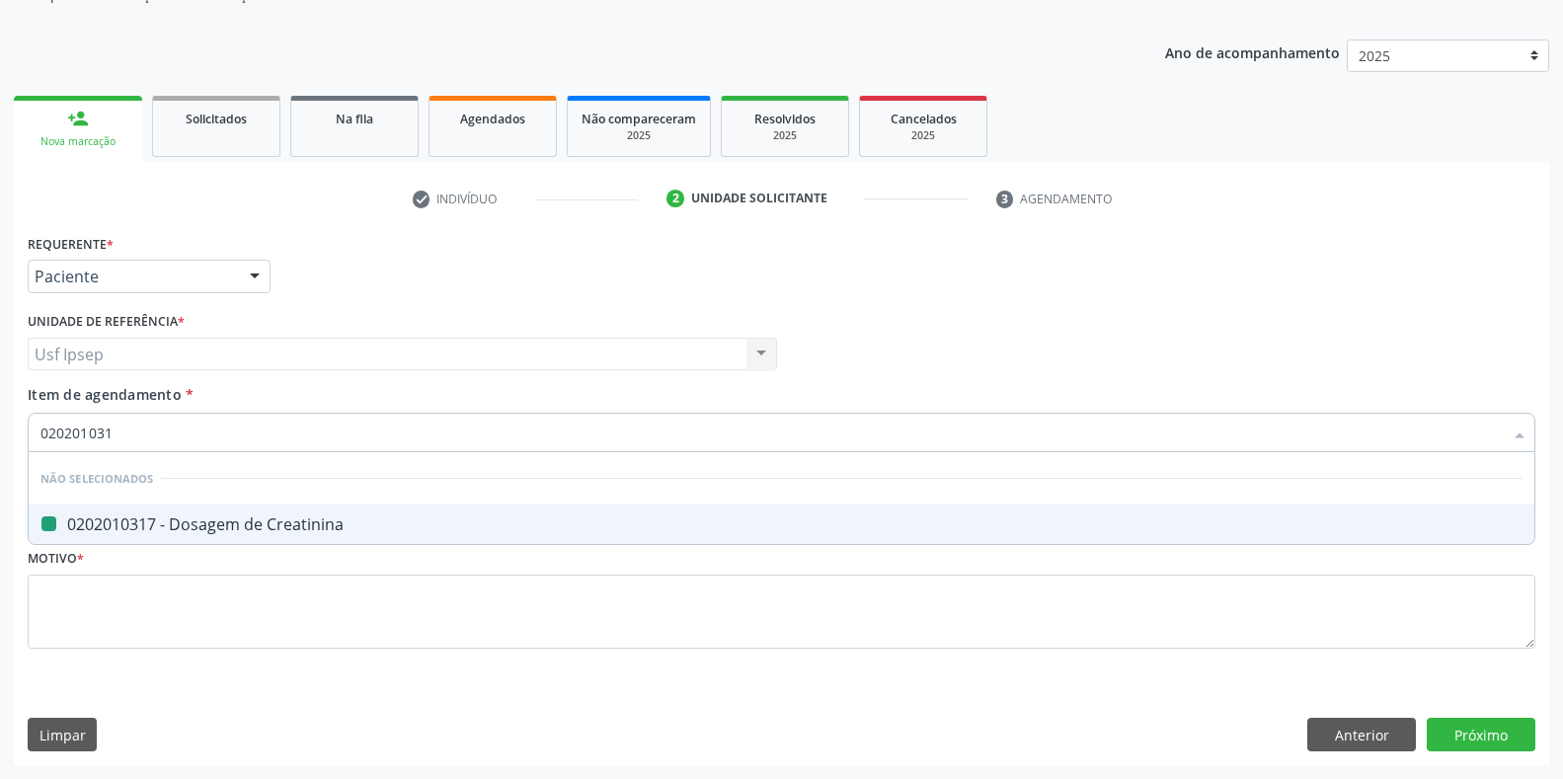
type input "02020103"
checkbox Creatinina "false"
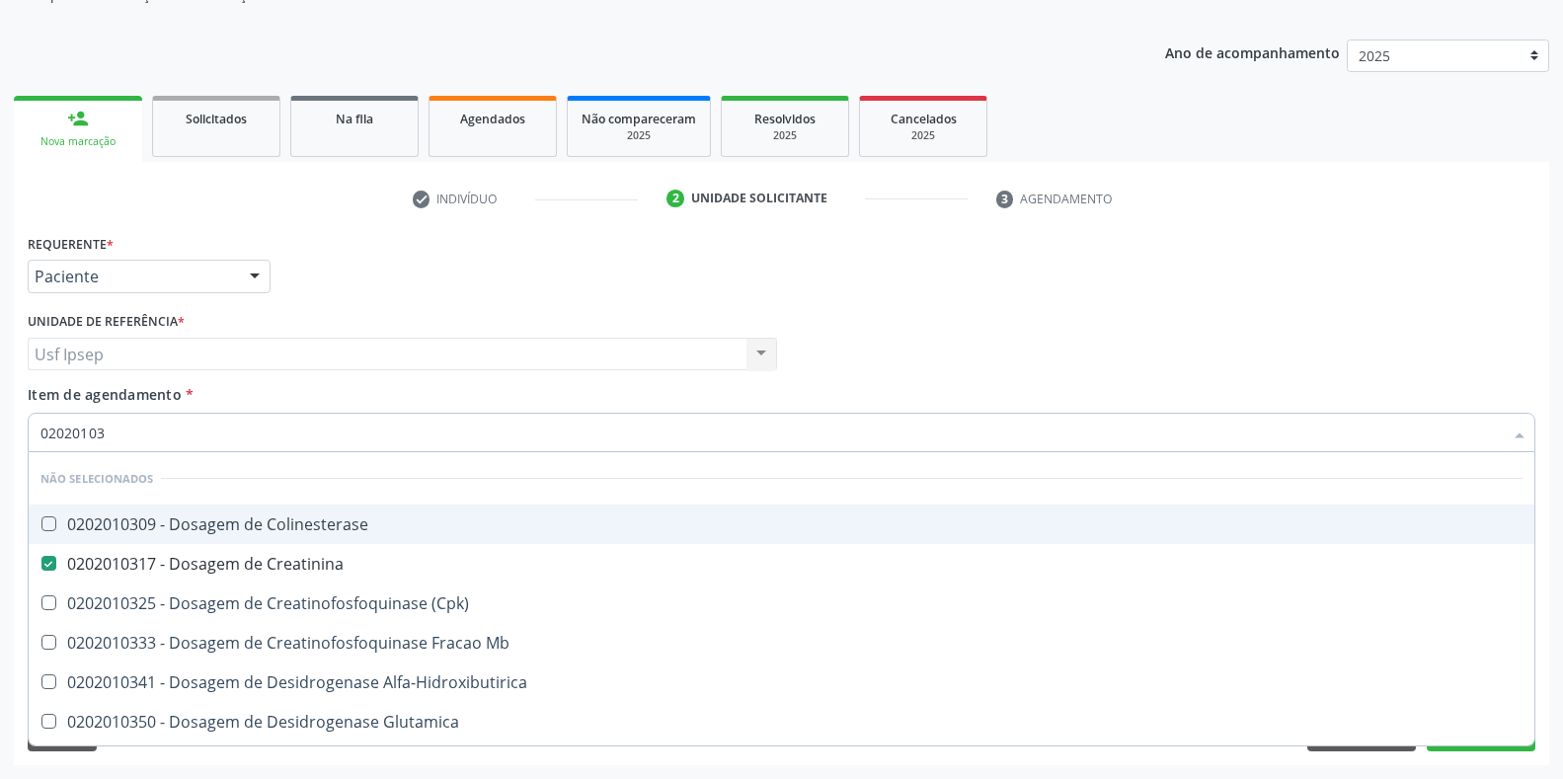
type input "0202010"
checkbox Colinesterase "true"
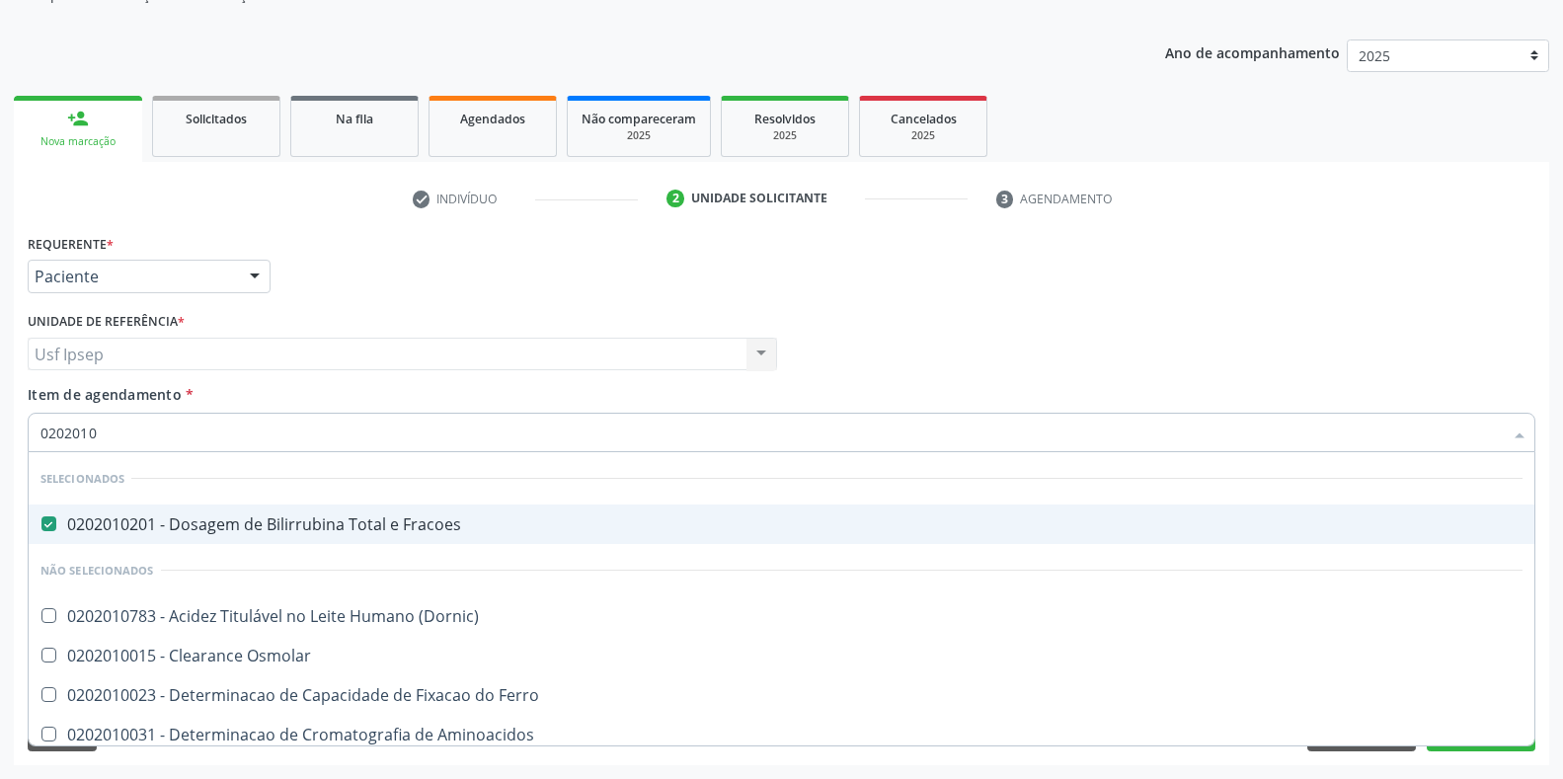
type input "020201"
checkbox Creatinina "false"
checkbox Folato "true"
checkbox Glicose "false"
checkbox Nt-Probnp\) "true"
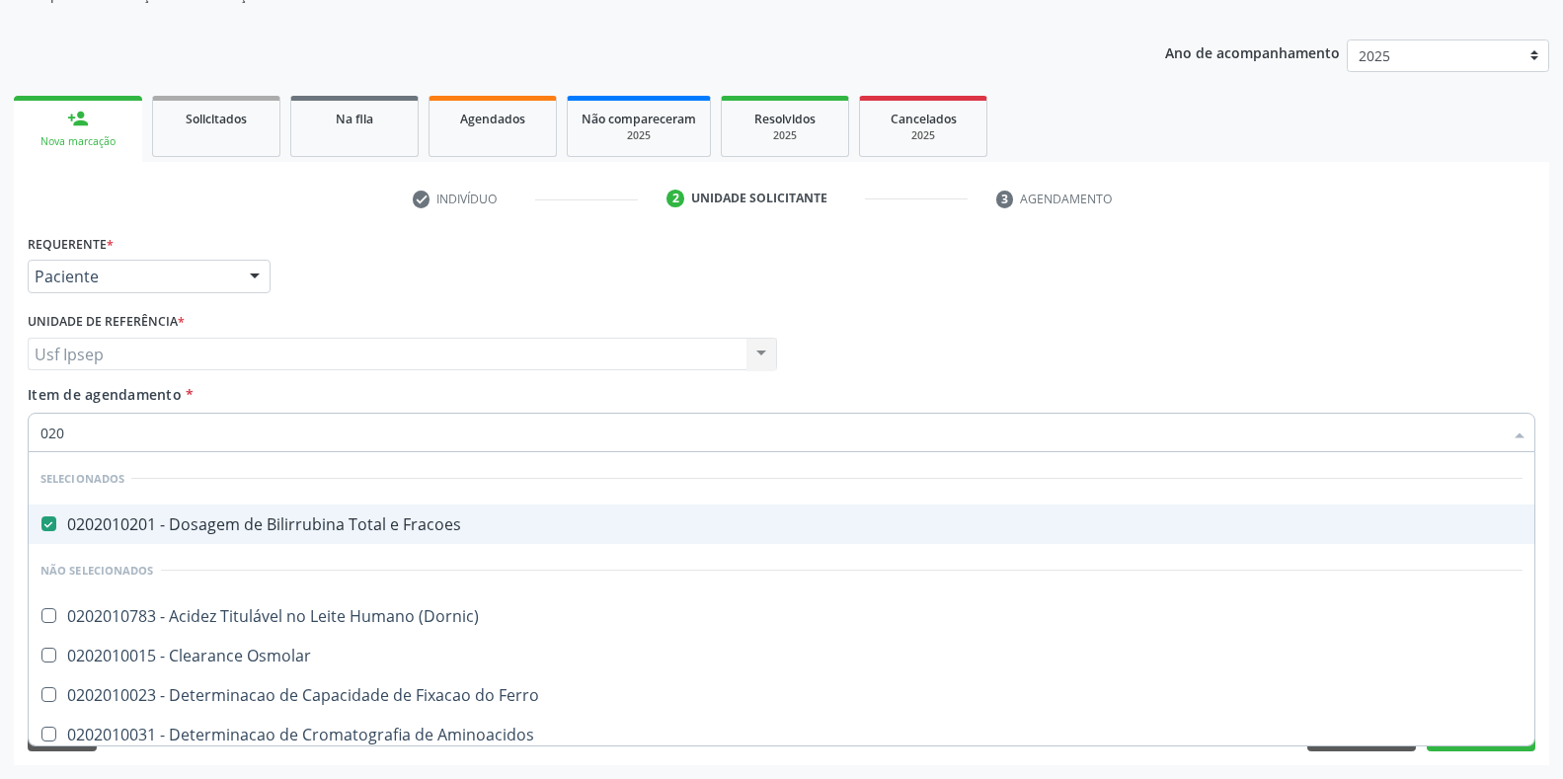
type input "02"
checkbox Folato "false"
checkbox Nt-Probnp\) "false"
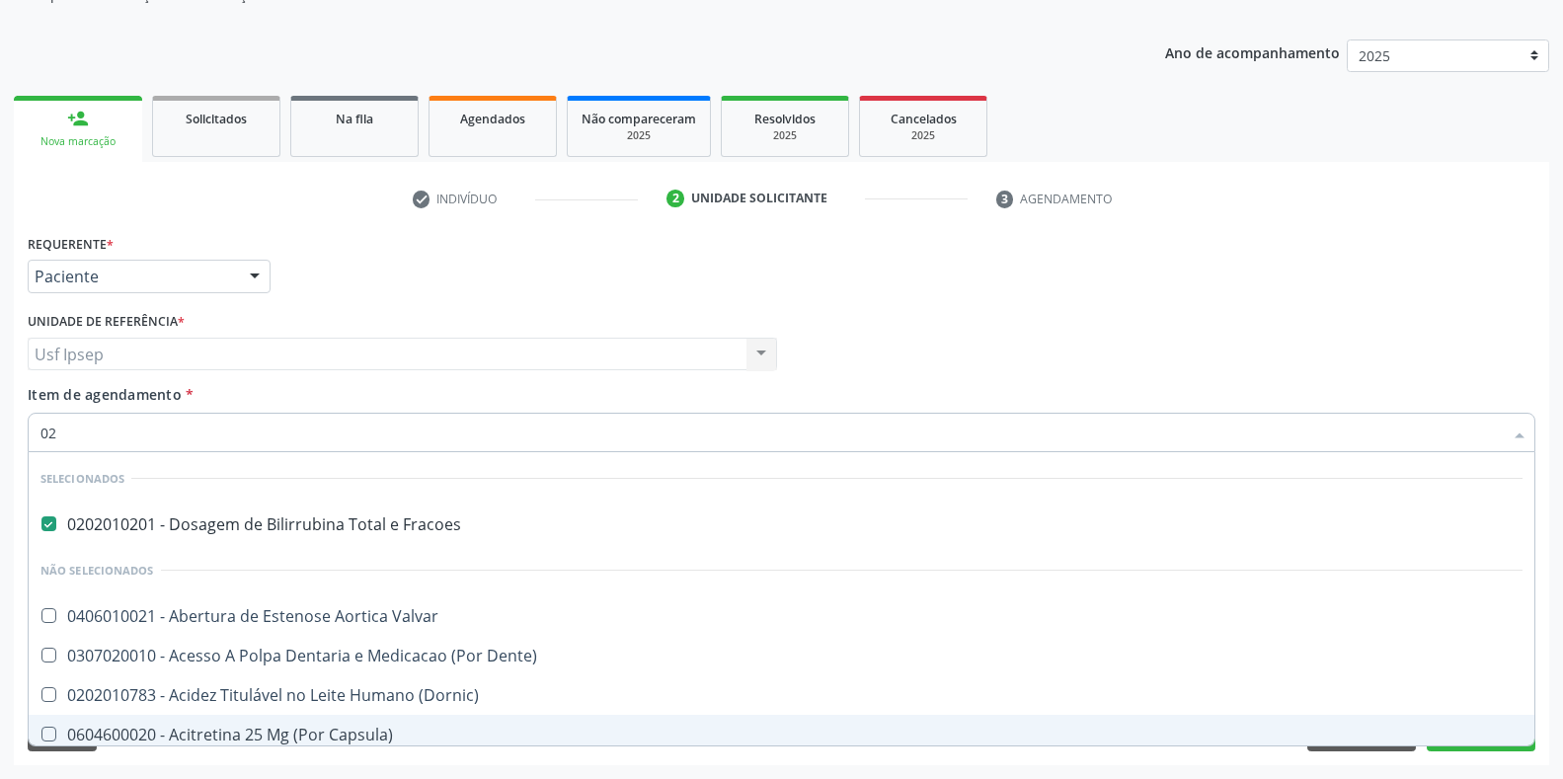
type input "020"
checkbox Descompressiva "true"
checkbox Tardio\) "true"
checkbox Creatinina "false"
checkbox Glicose "false"
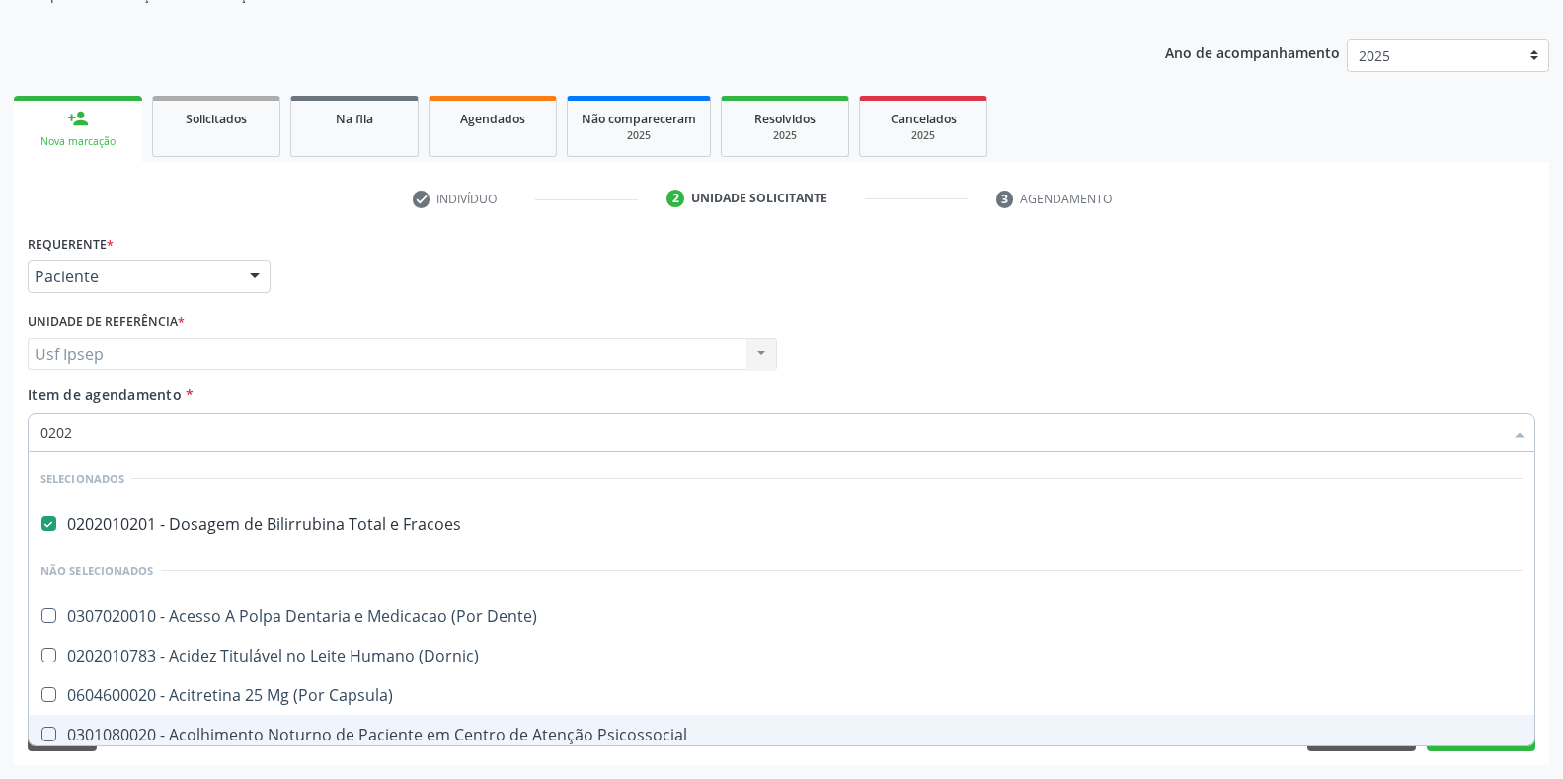
type input "02020"
checkbox Anal "true"
checkbox Aberto\) "false"
checkbox Vulva "true"
checkbox Balao "false"
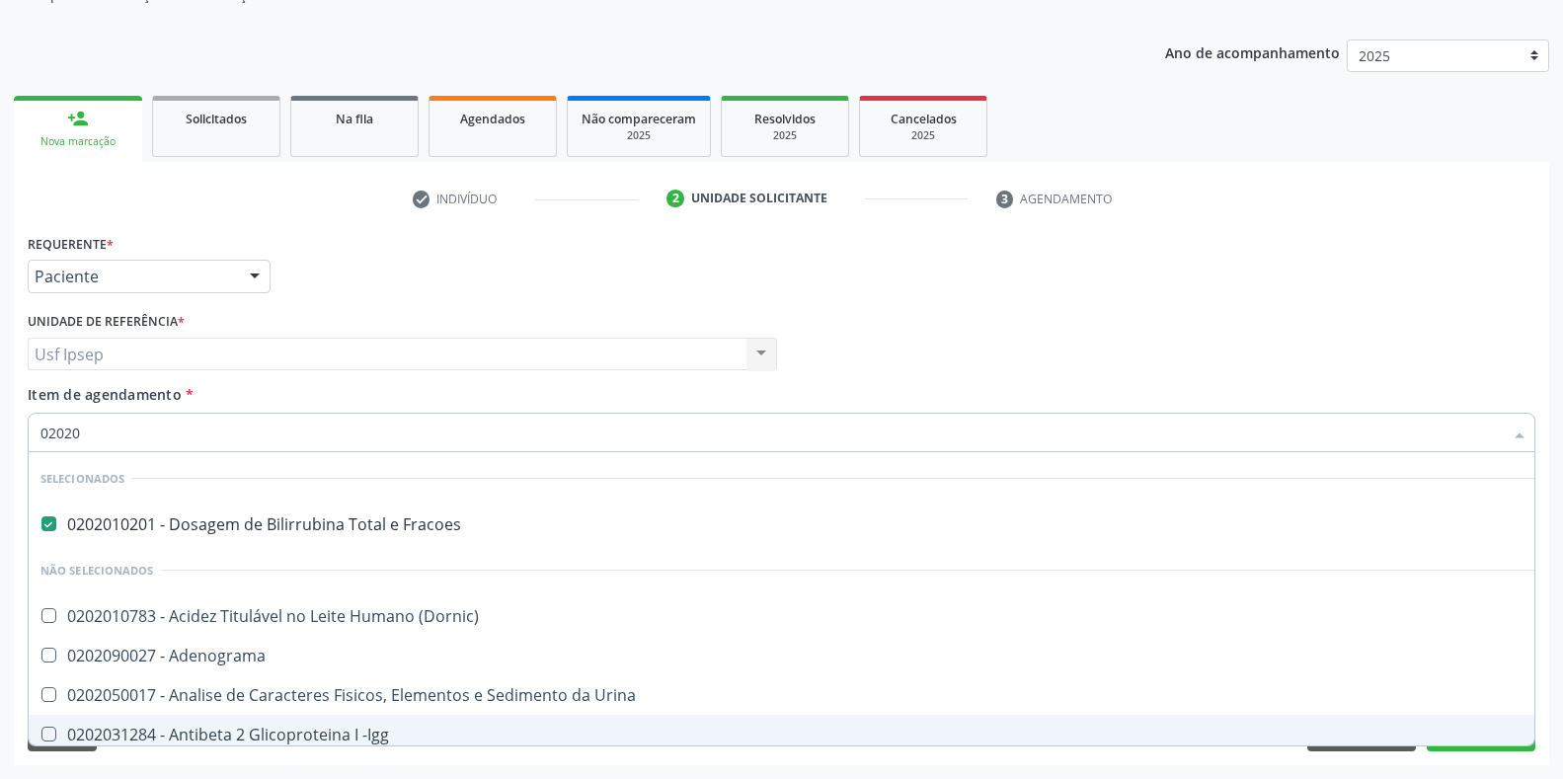
type input "020201"
checkbox Gestante "true"
checkbox Osmolaridade "true"
type input "0202010"
checkbox Ionizavel "true"
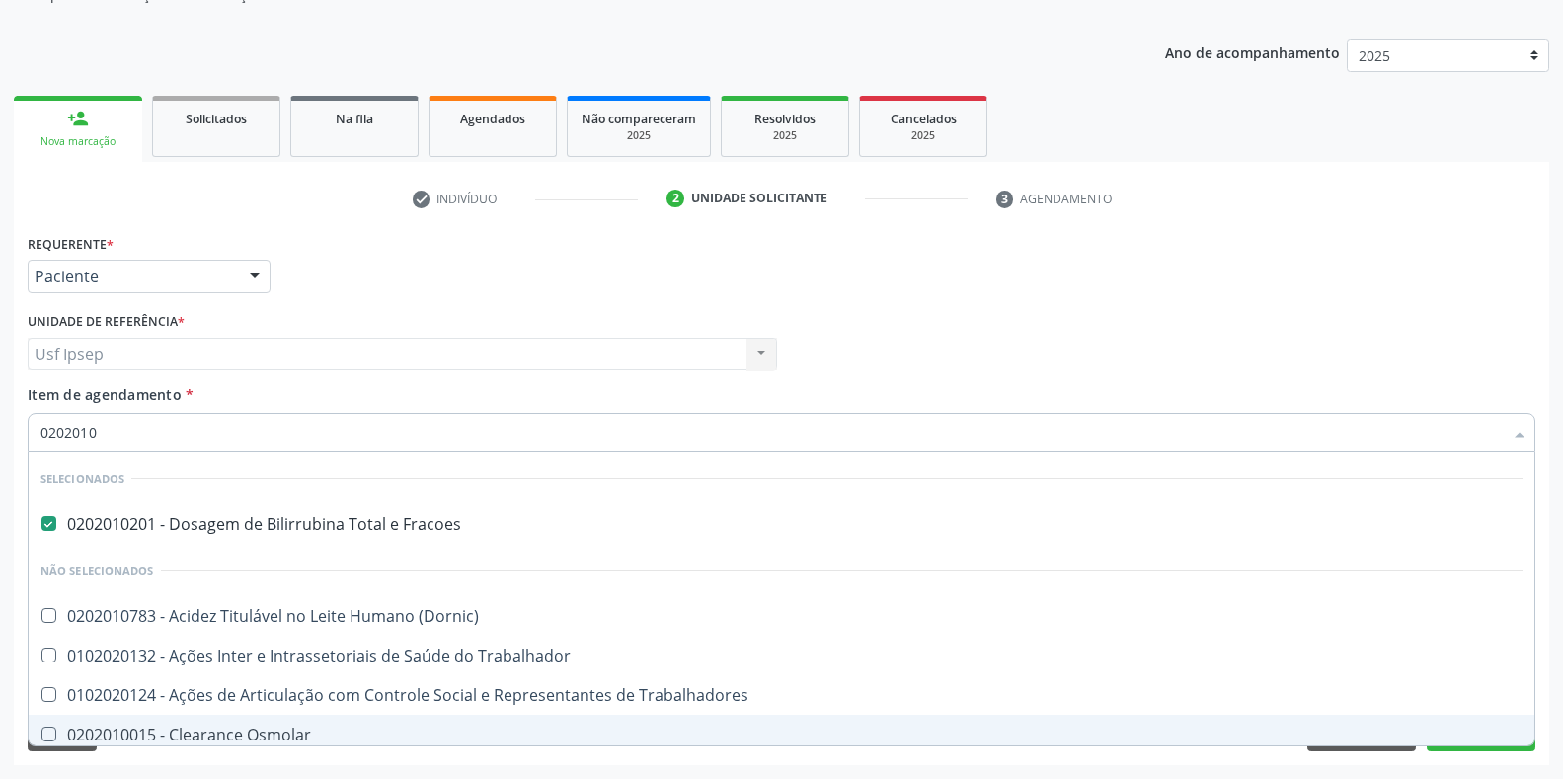
checkbox Creatinina "false"
checkbox II "true"
checkbox Glicose "false"
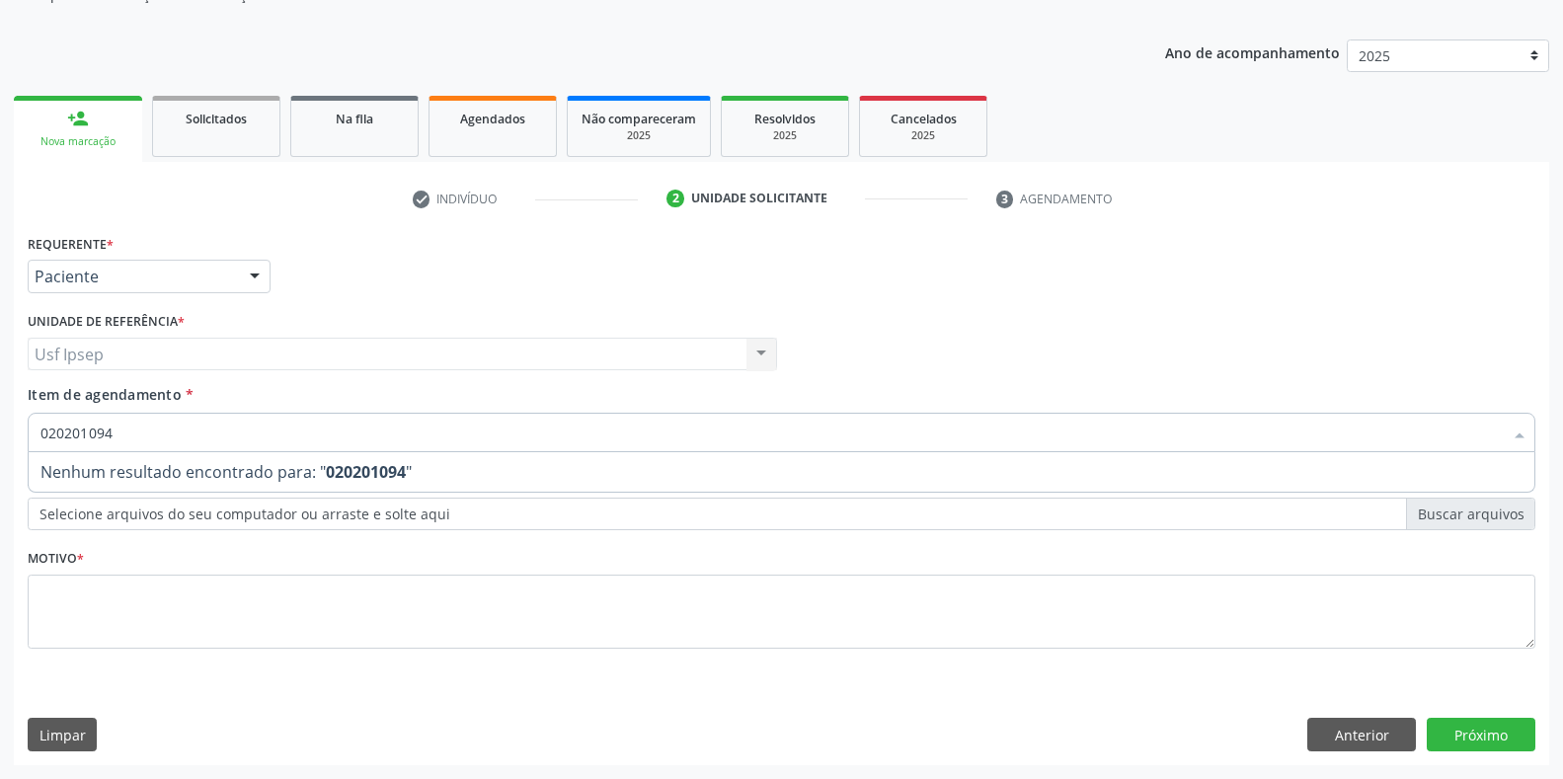
click at [92, 430] on input "020201094" at bounding box center [771, 432] width 1462 height 39
click at [120, 436] on input "0202016094" at bounding box center [771, 432] width 1462 height 39
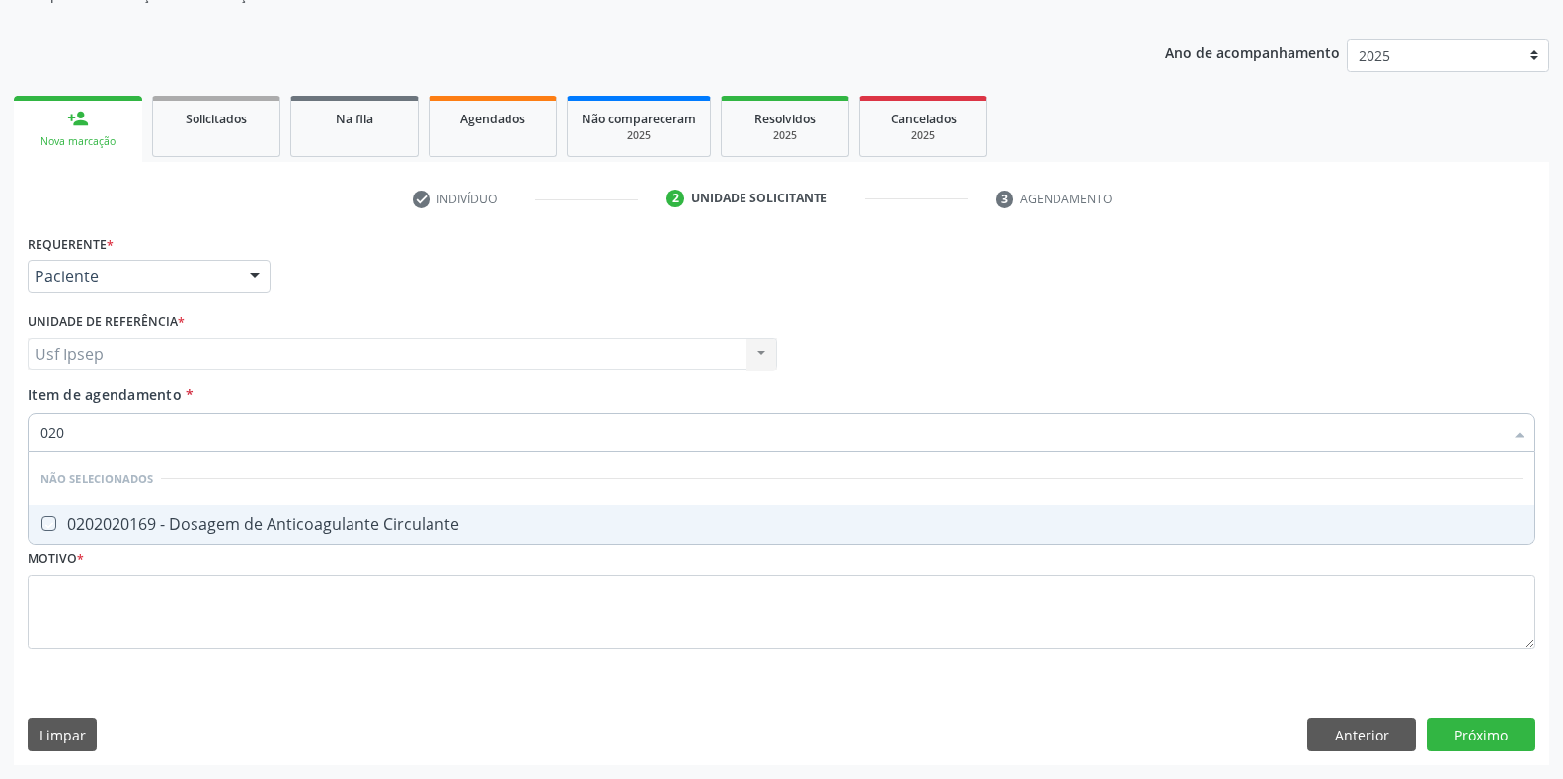
type input "02"
checkbox Circulante "true"
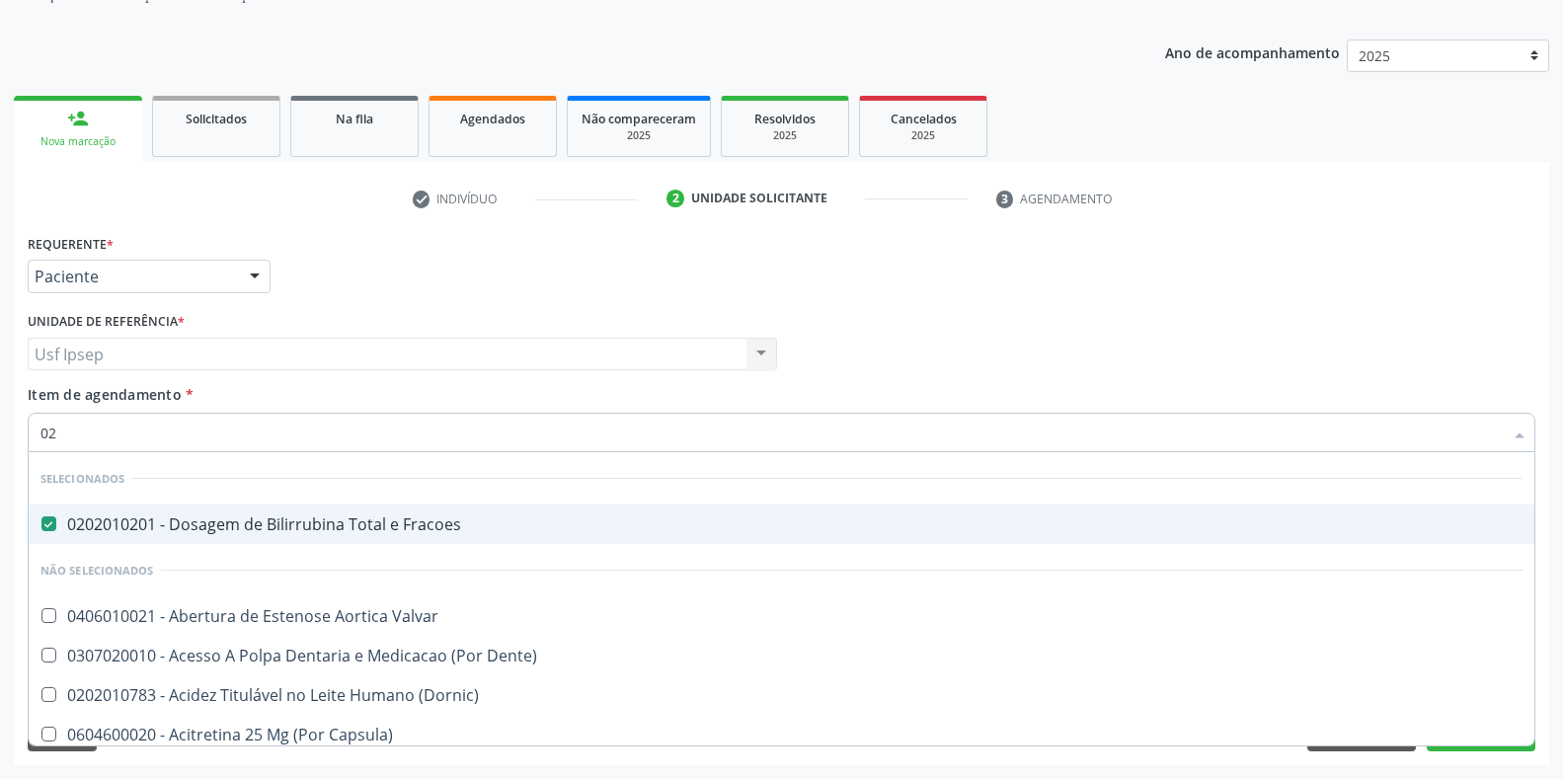
type input "020"
checkbox Descompressiva "true"
checkbox Tardio\) "true"
checkbox Creatinina "false"
checkbox Glicose "false"
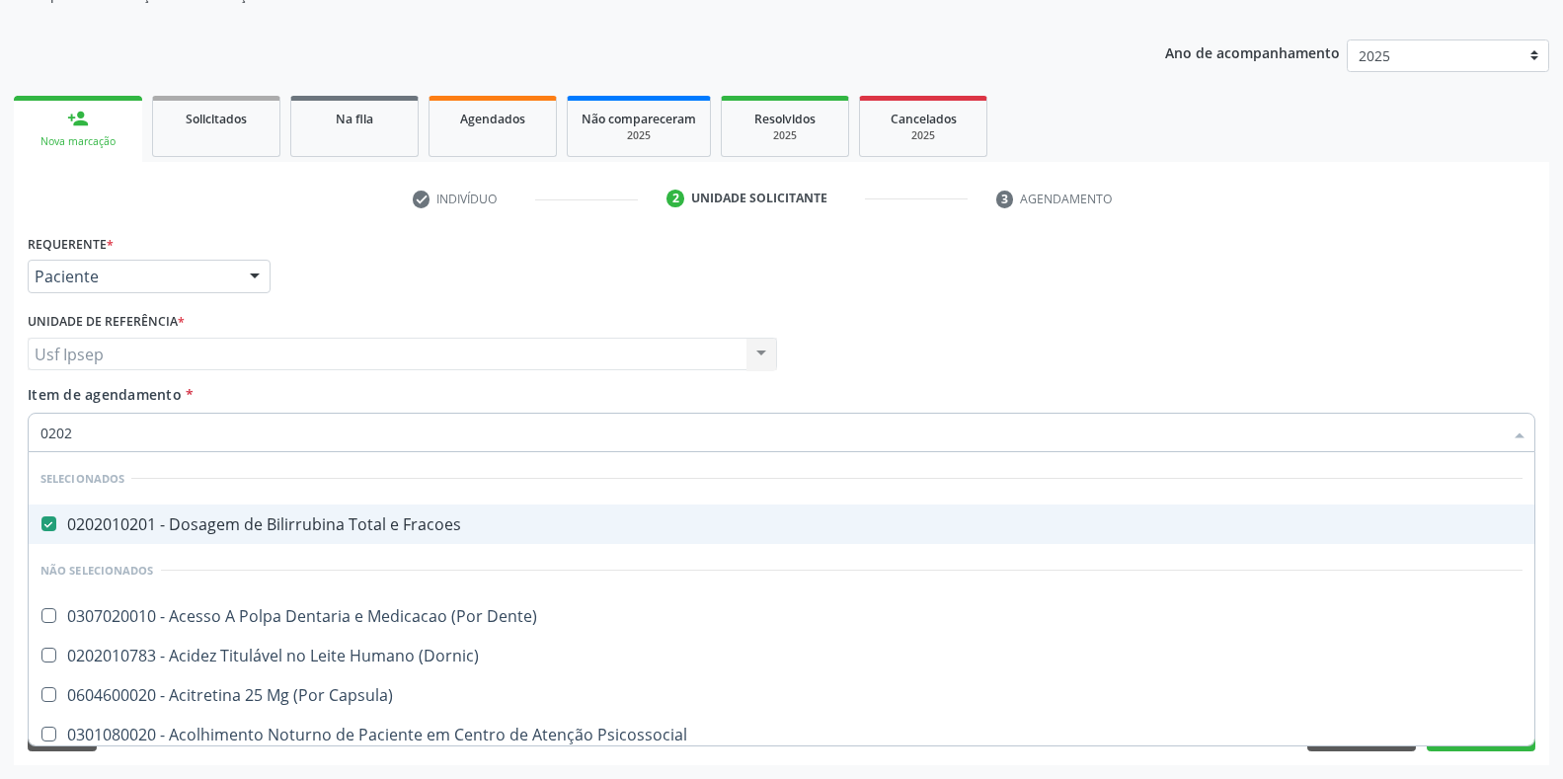
type input "02020"
checkbox Anal "true"
checkbox Aberto\) "false"
checkbox Vulva "true"
checkbox Balao "false"
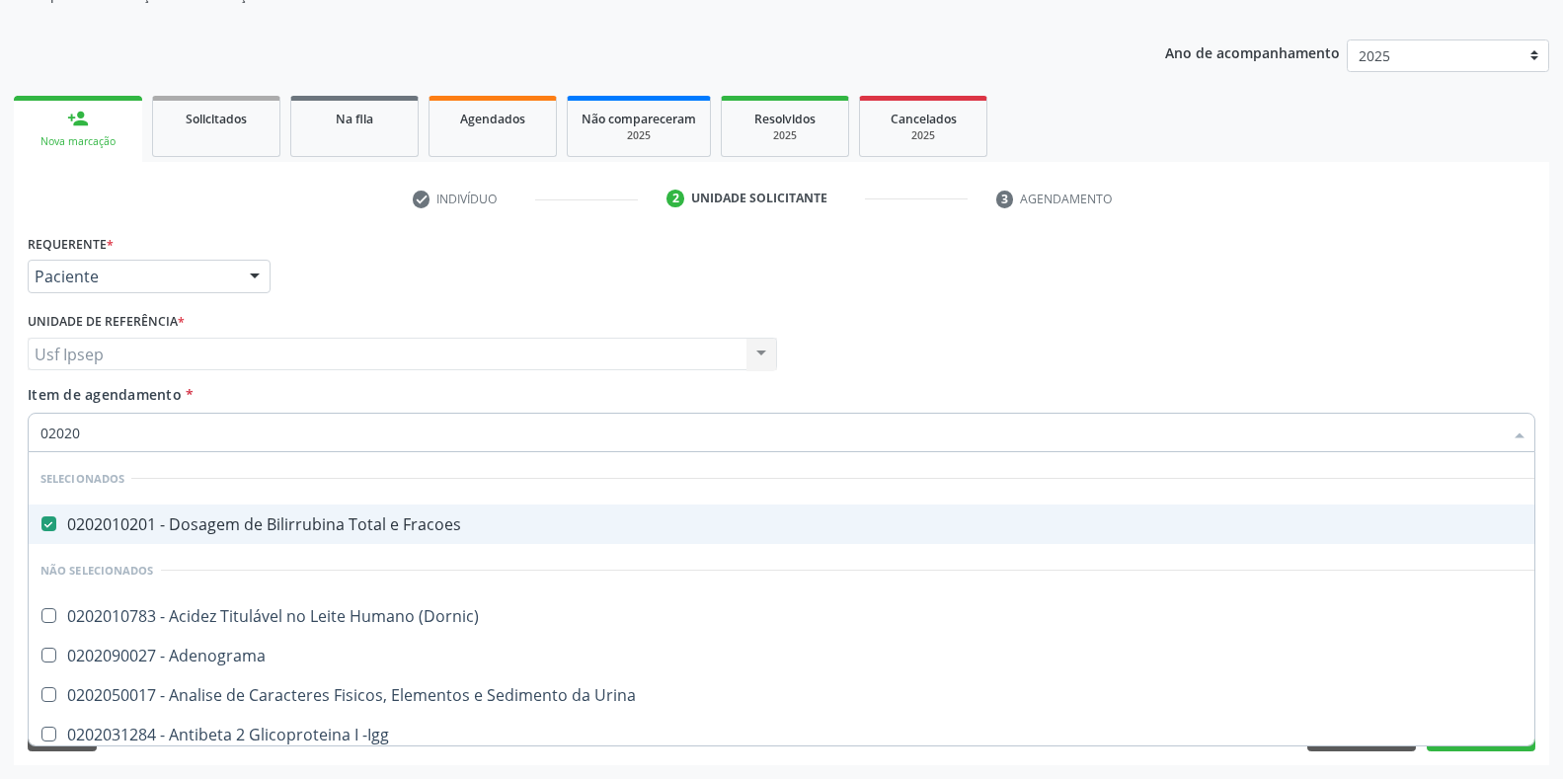
type input "020201"
checkbox Gestante "true"
checkbox Osmolaridade "true"
type input "0202010"
checkbox Ionizavel "true"
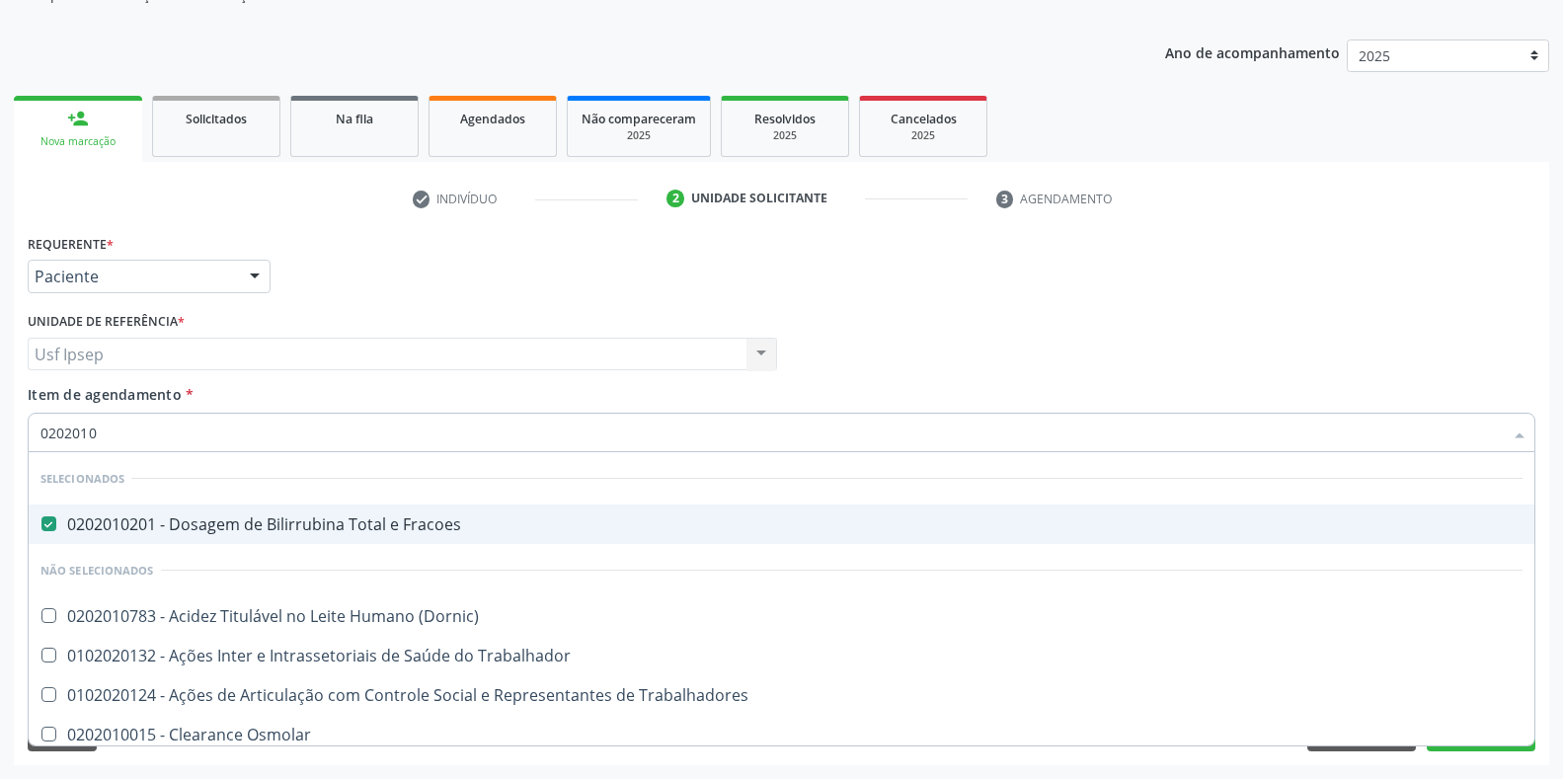
checkbox Creatinina "false"
checkbox II "true"
checkbox Glicose "false"
type input "02020106"
checkbox Fracoes "false"
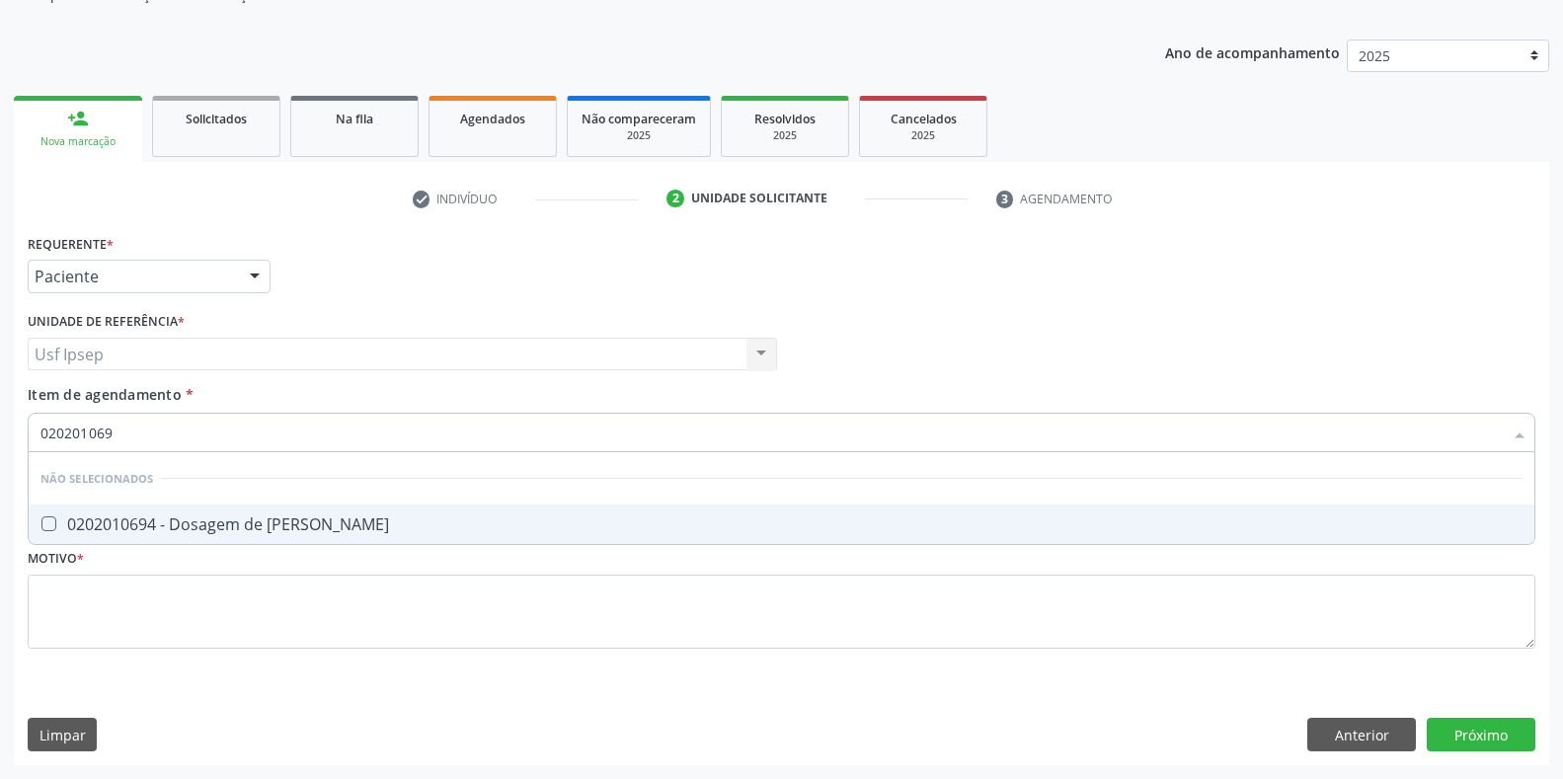
type input "0202010694"
click at [53, 524] on Ureia at bounding box center [48, 523] width 15 height 15
click at [41, 524] on Ureia "checkbox" at bounding box center [35, 523] width 13 height 13
checkbox Ureia "true"
click at [121, 434] on input "0202010694" at bounding box center [771, 432] width 1462 height 39
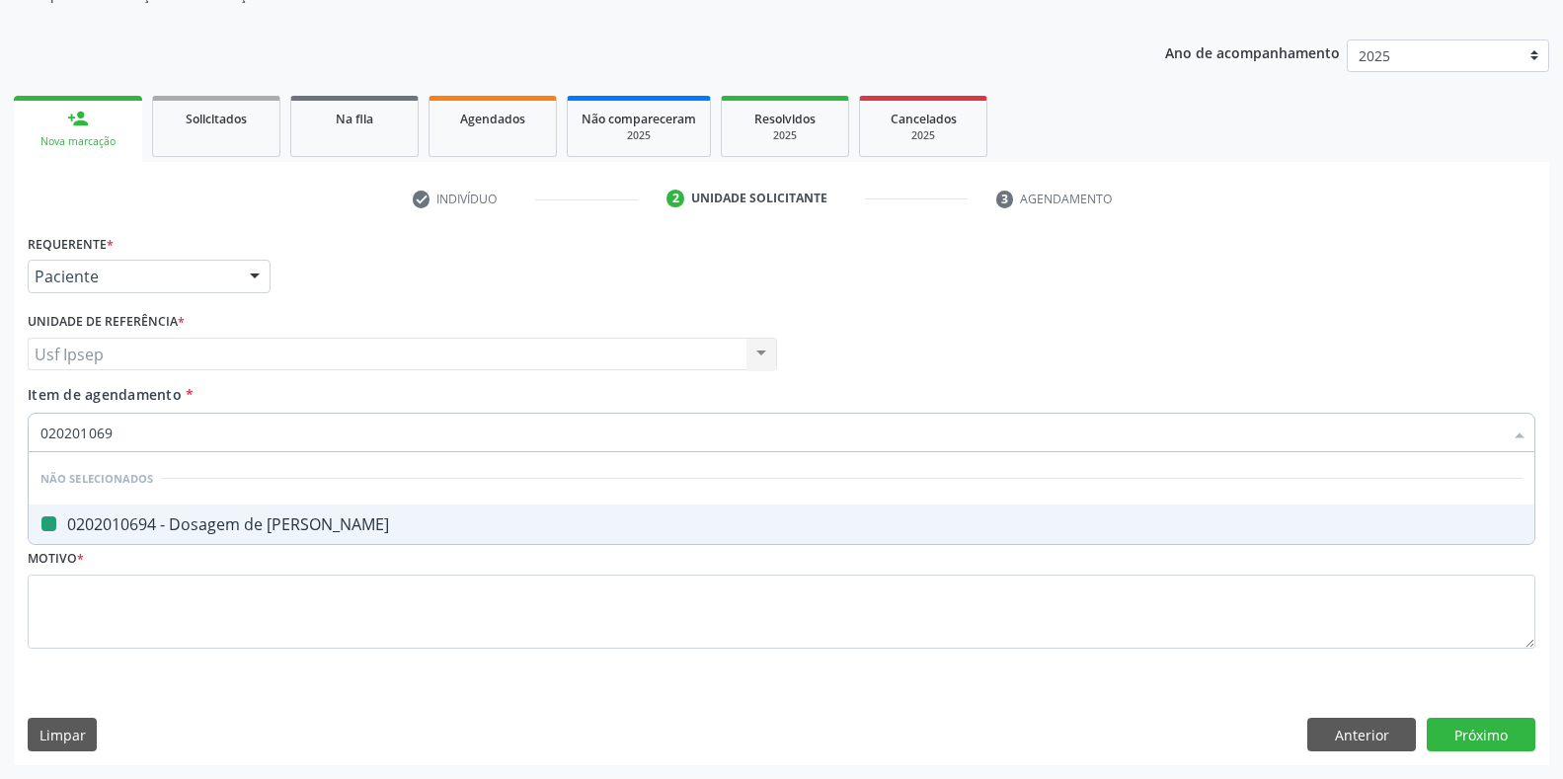
type input "02020106"
checkbox Ureia "false"
type input "0202010"
checkbox Ureia "true"
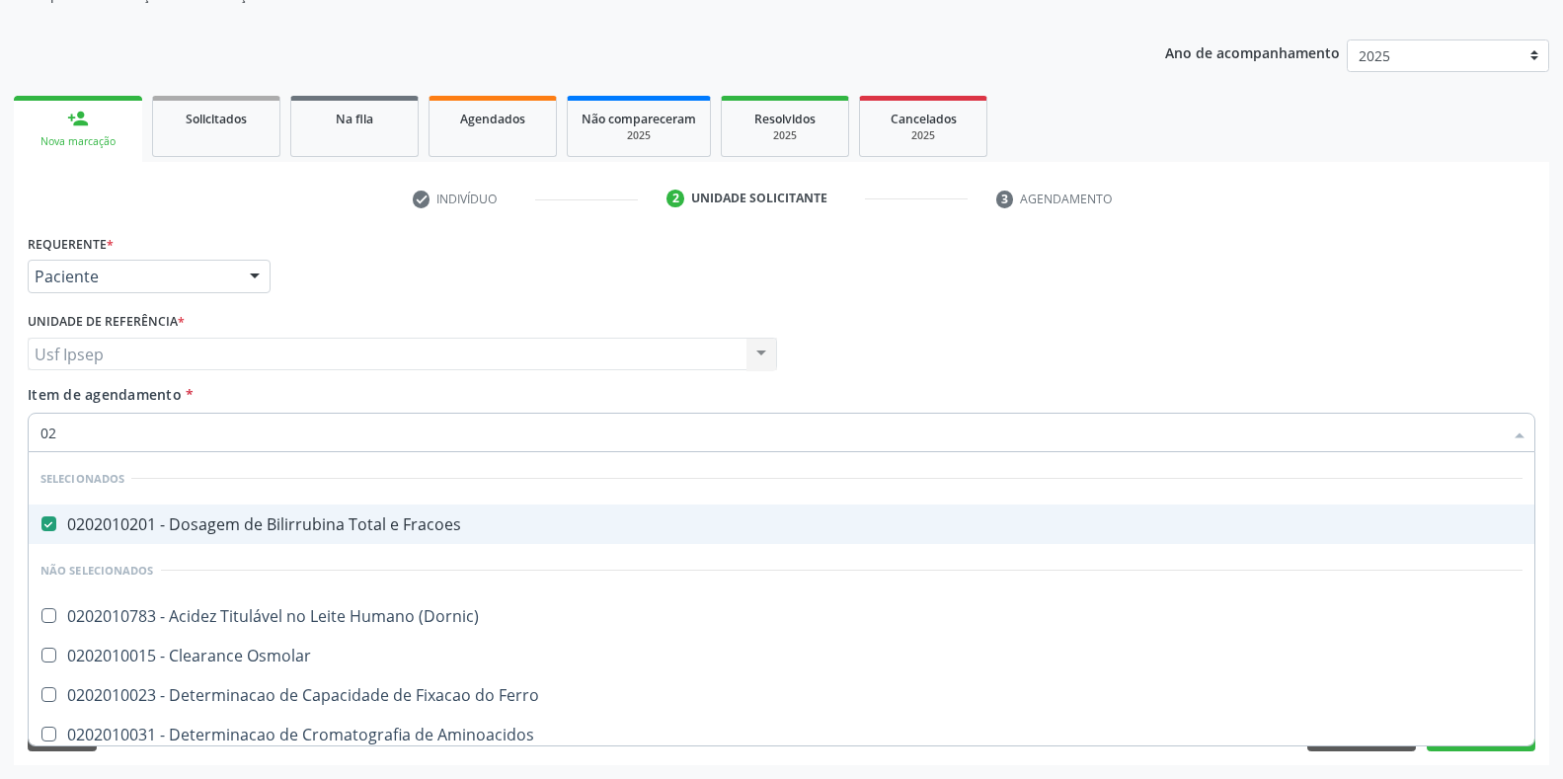
type input "0"
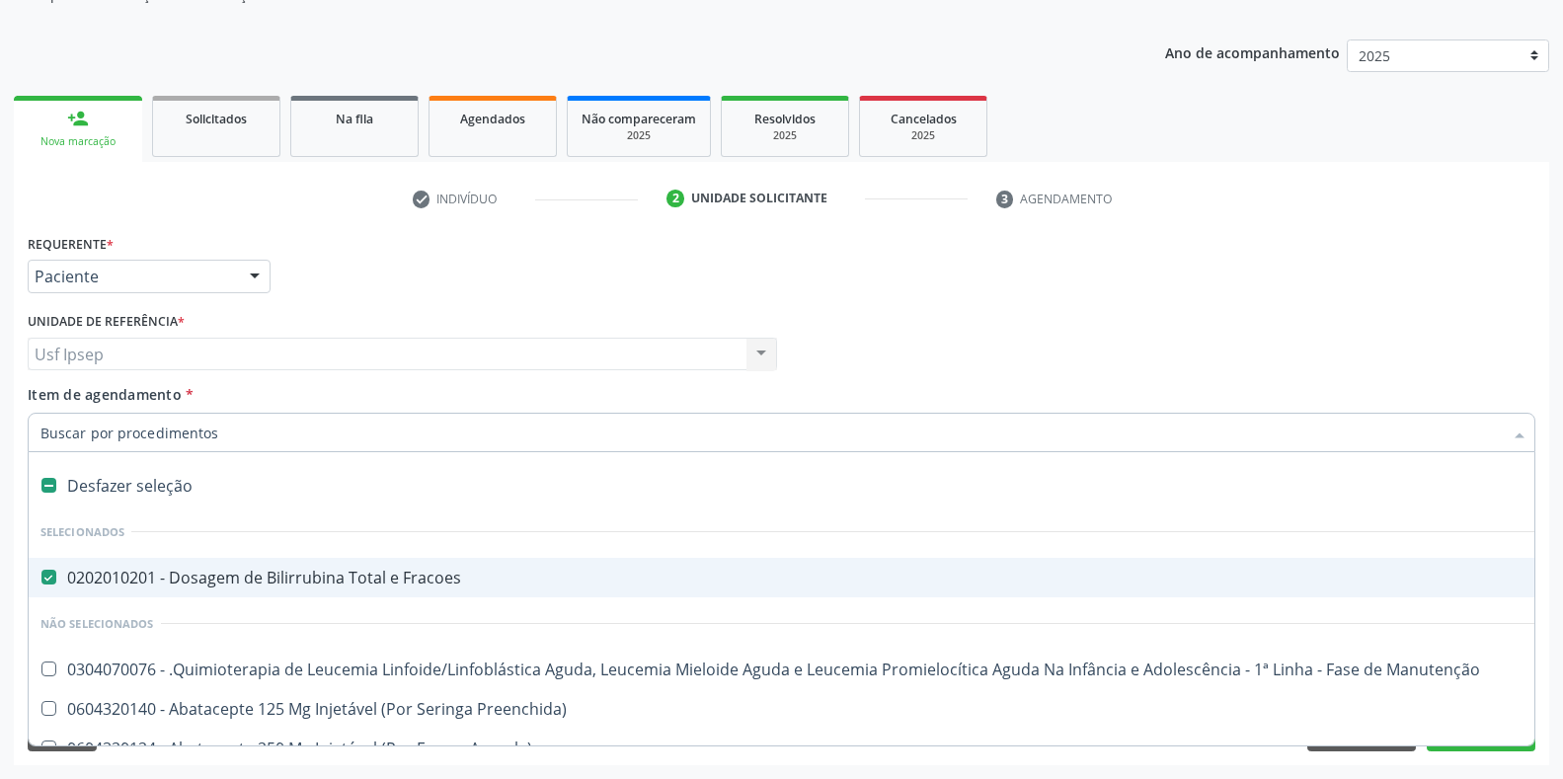
checkbox Trabalho "false"
checkbox Rim "false"
checkbox Coclear "false"
checkbox Rim "false"
checkbox Genético "false"
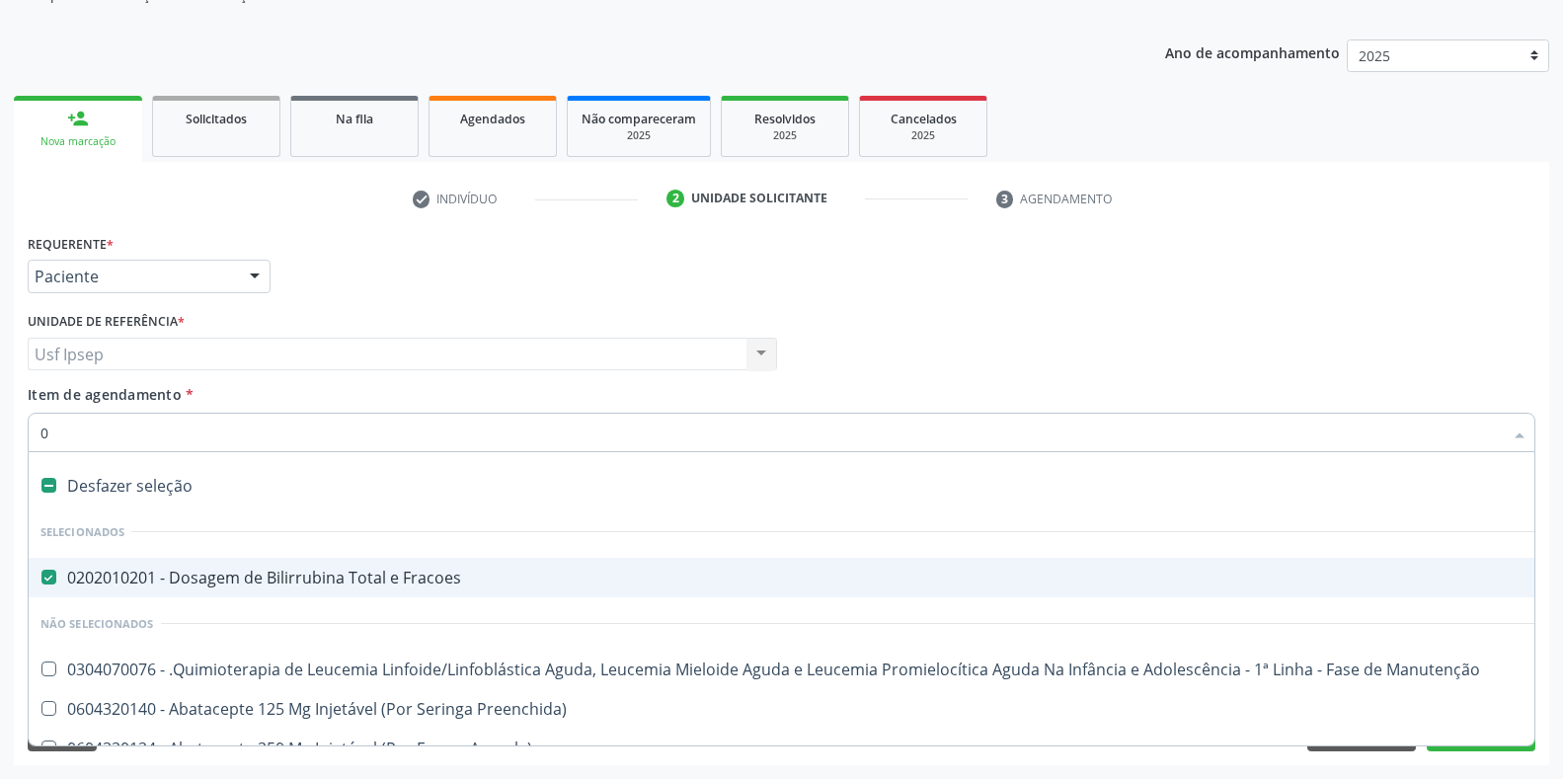
type input "02"
checkbox Gastrico "true"
checkbox Congênita "true"
checkbox Aparentado "true"
type input "020"
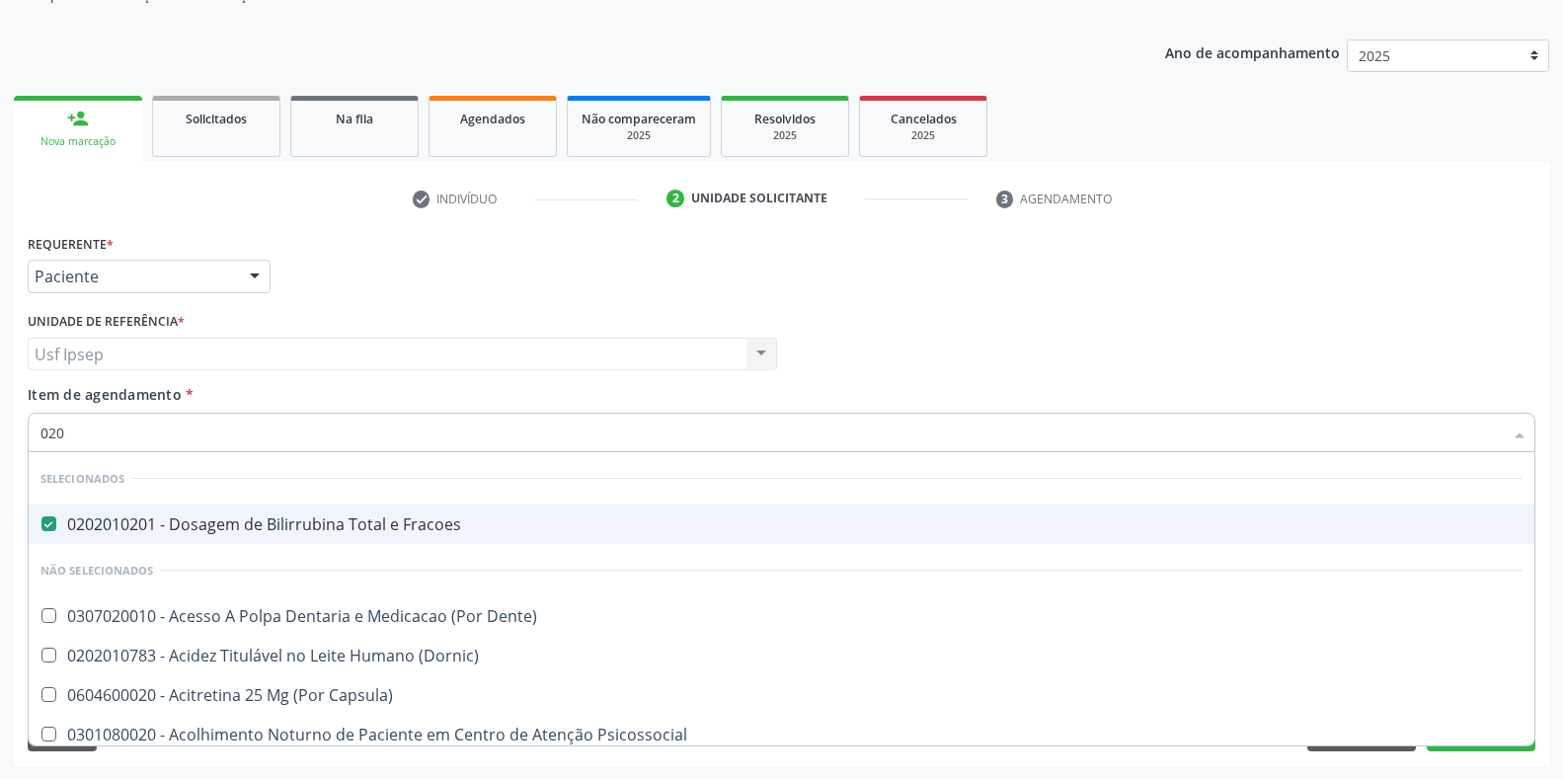
checkbox Creatinina "true"
checkbox Glicose "true"
checkbox Ureia "true"
checkbox Cerebral "false"
checkbox Segmento\) "false"
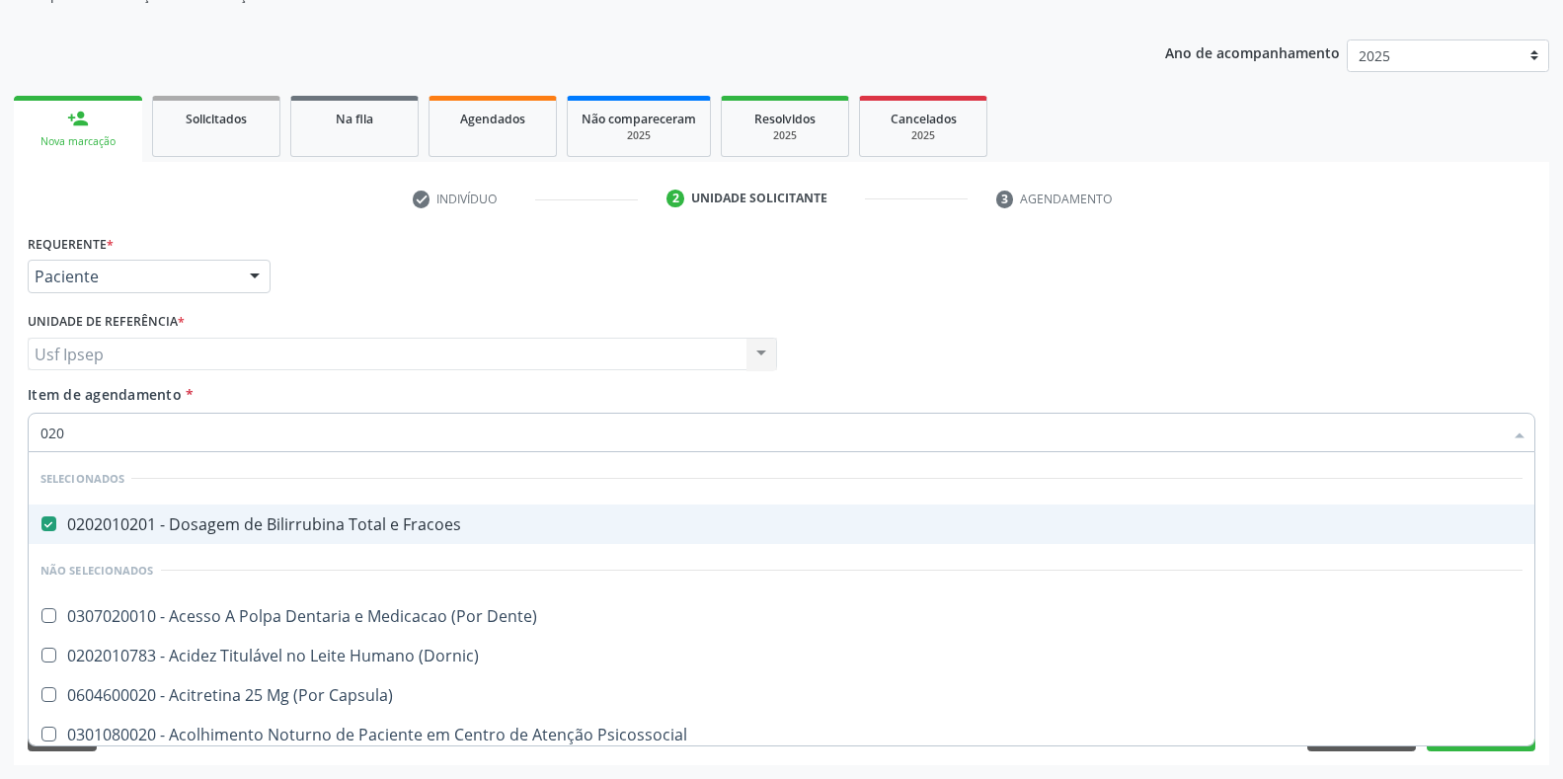
checkbox Completo\) "false"
type input "02020"
checkbox Anal "true"
checkbox Aberto\) "false"
checkbox Vulva "true"
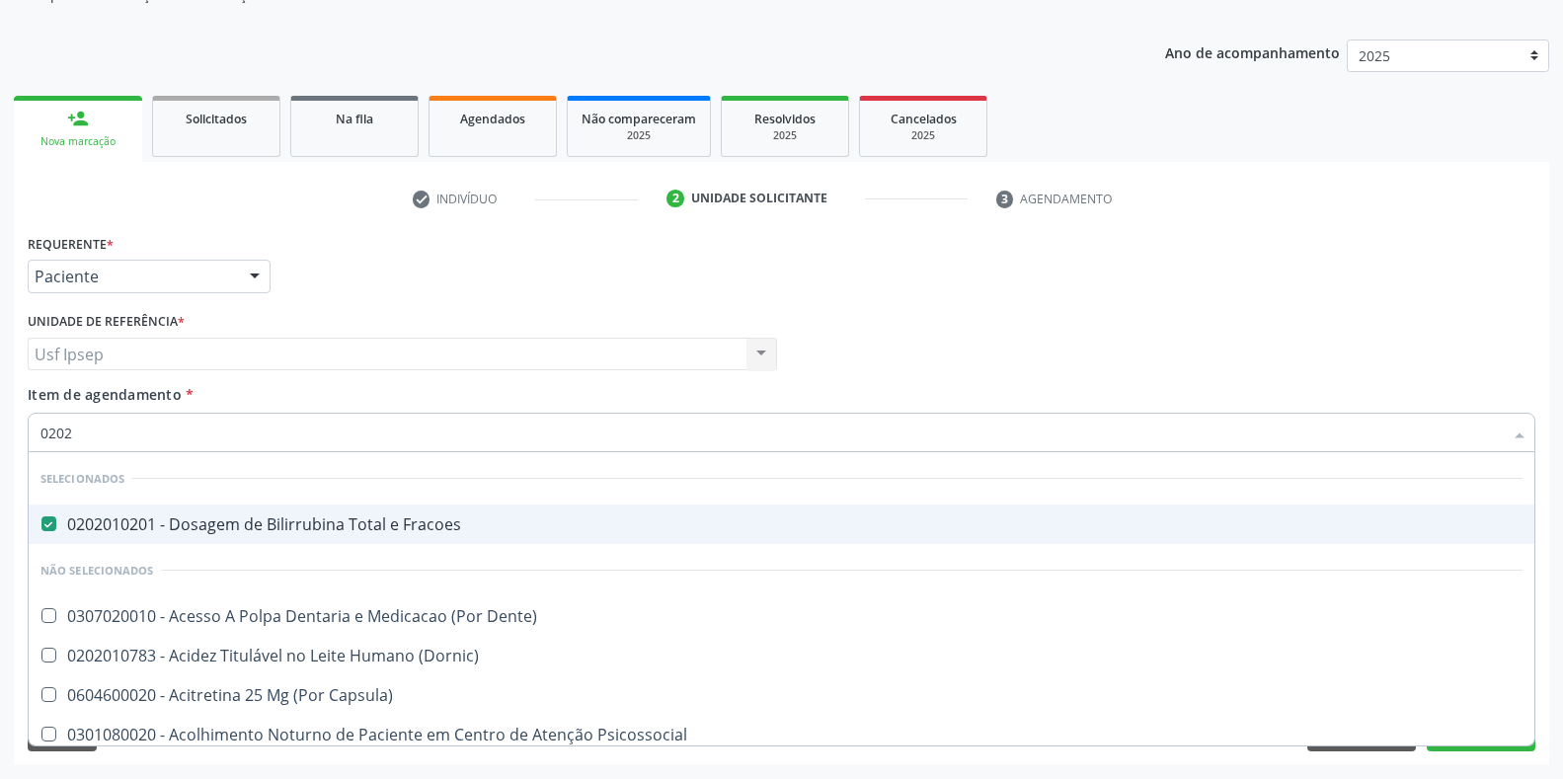
checkbox Balao "false"
checkbox Quantitativa\) "true"
checkbox Escrotal "false"
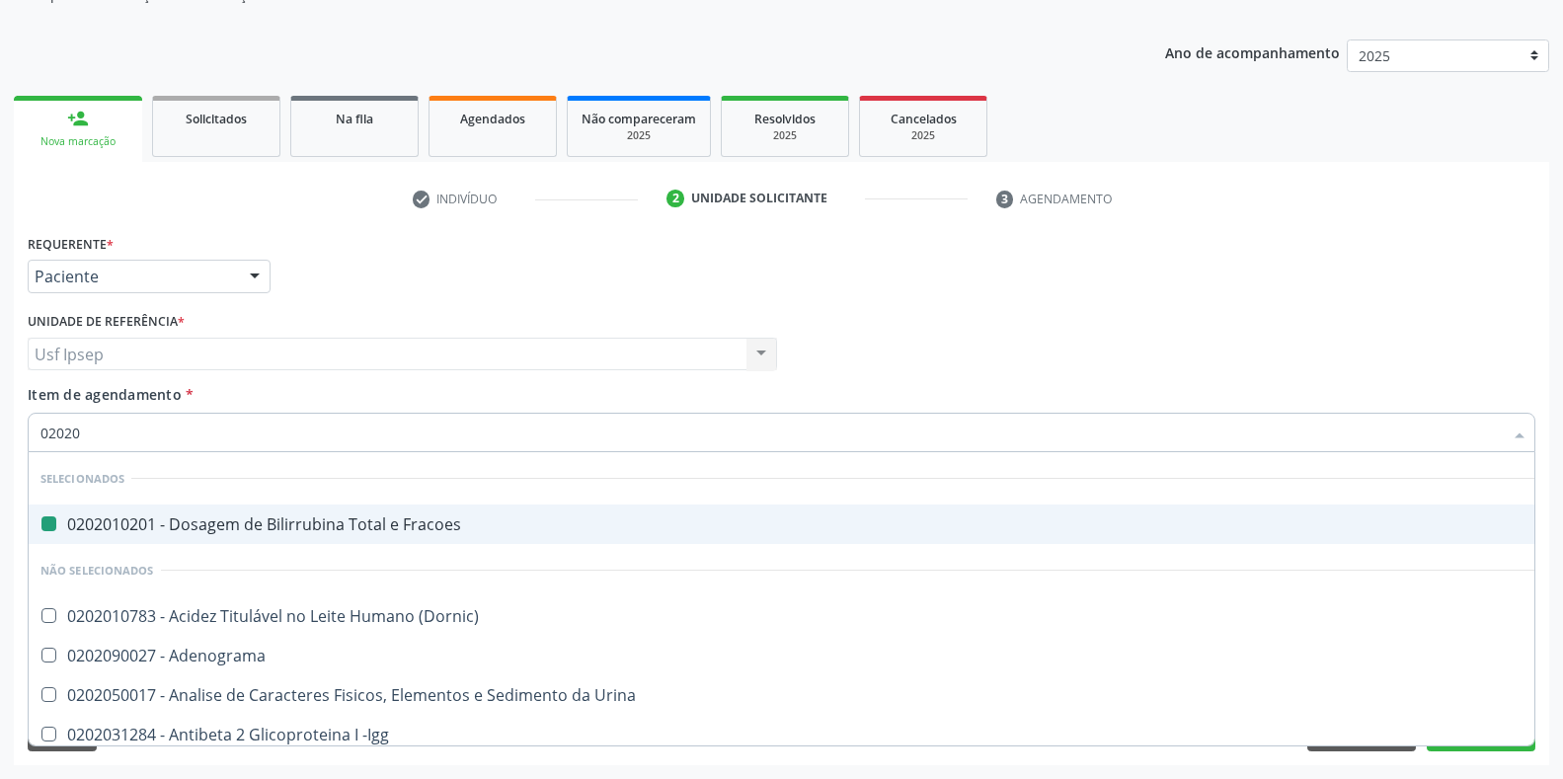
type input "020202"
checkbox Fracoes "false"
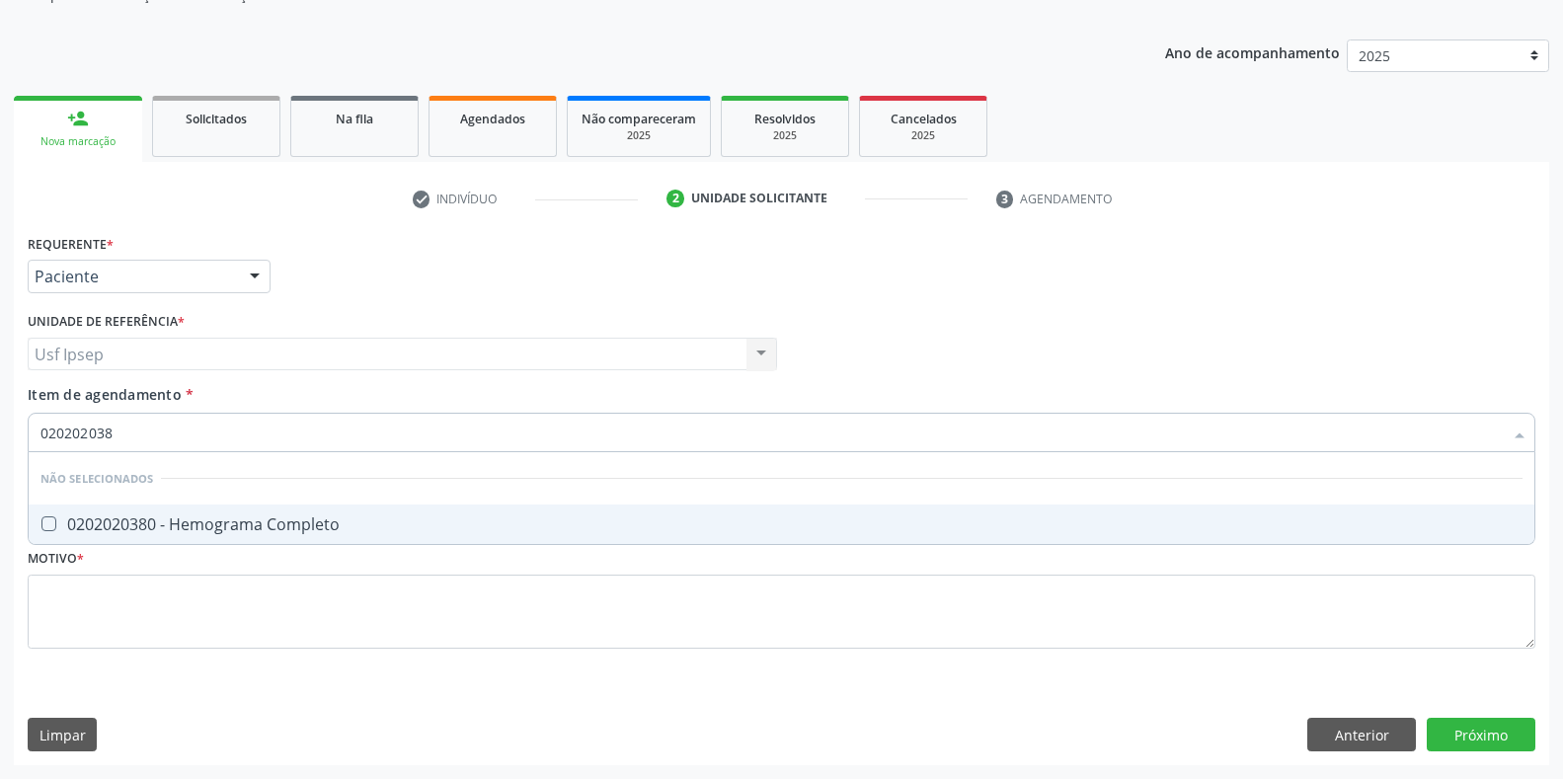
type input "0202020380"
click at [46, 527] on Completo at bounding box center [48, 523] width 15 height 15
click at [41, 527] on Completo "checkbox" at bounding box center [35, 523] width 13 height 13
checkbox Completo "true"
click at [128, 432] on input "0202020380" at bounding box center [771, 432] width 1462 height 39
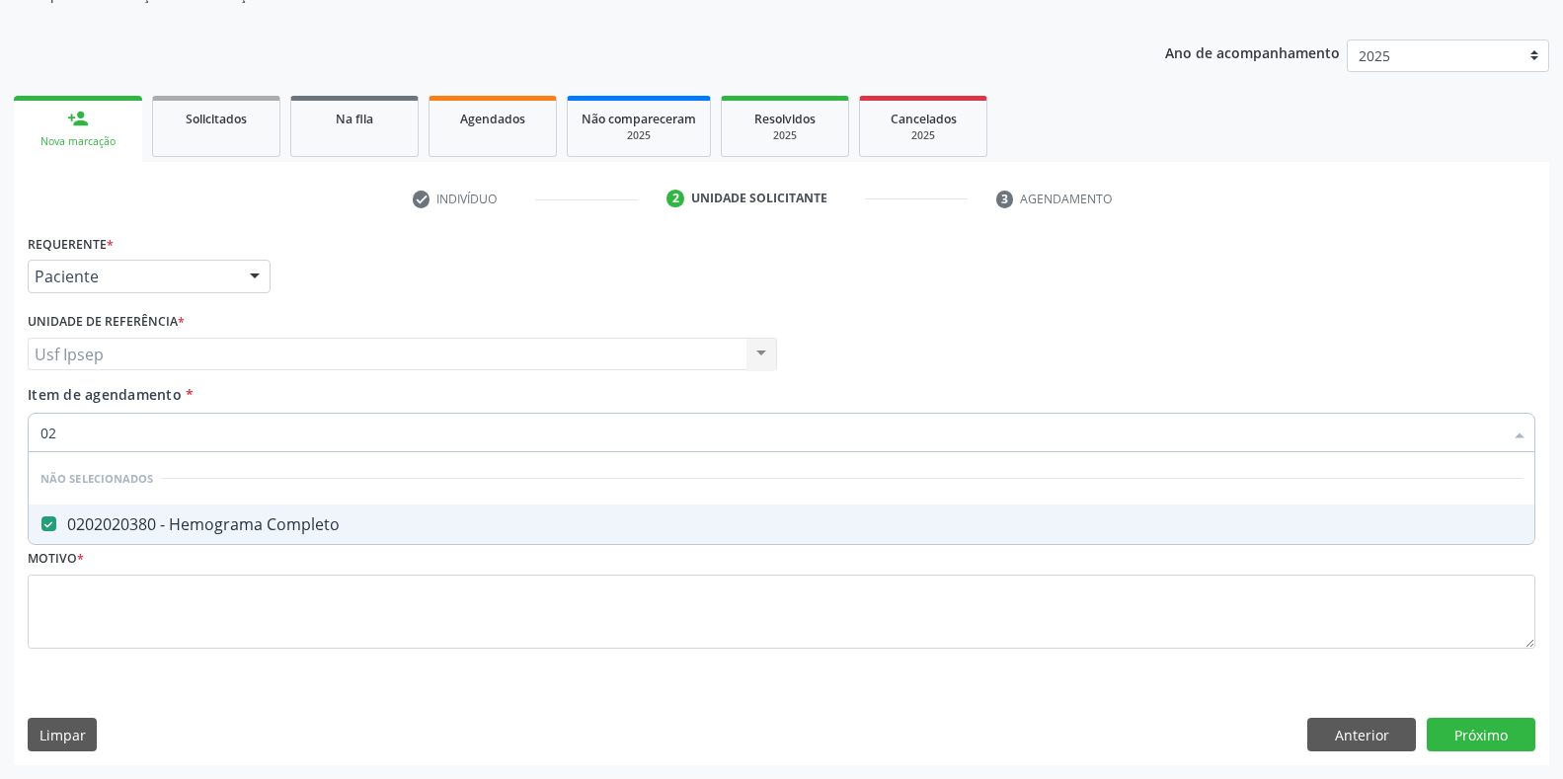
type input "0"
checkbox Completo "true"
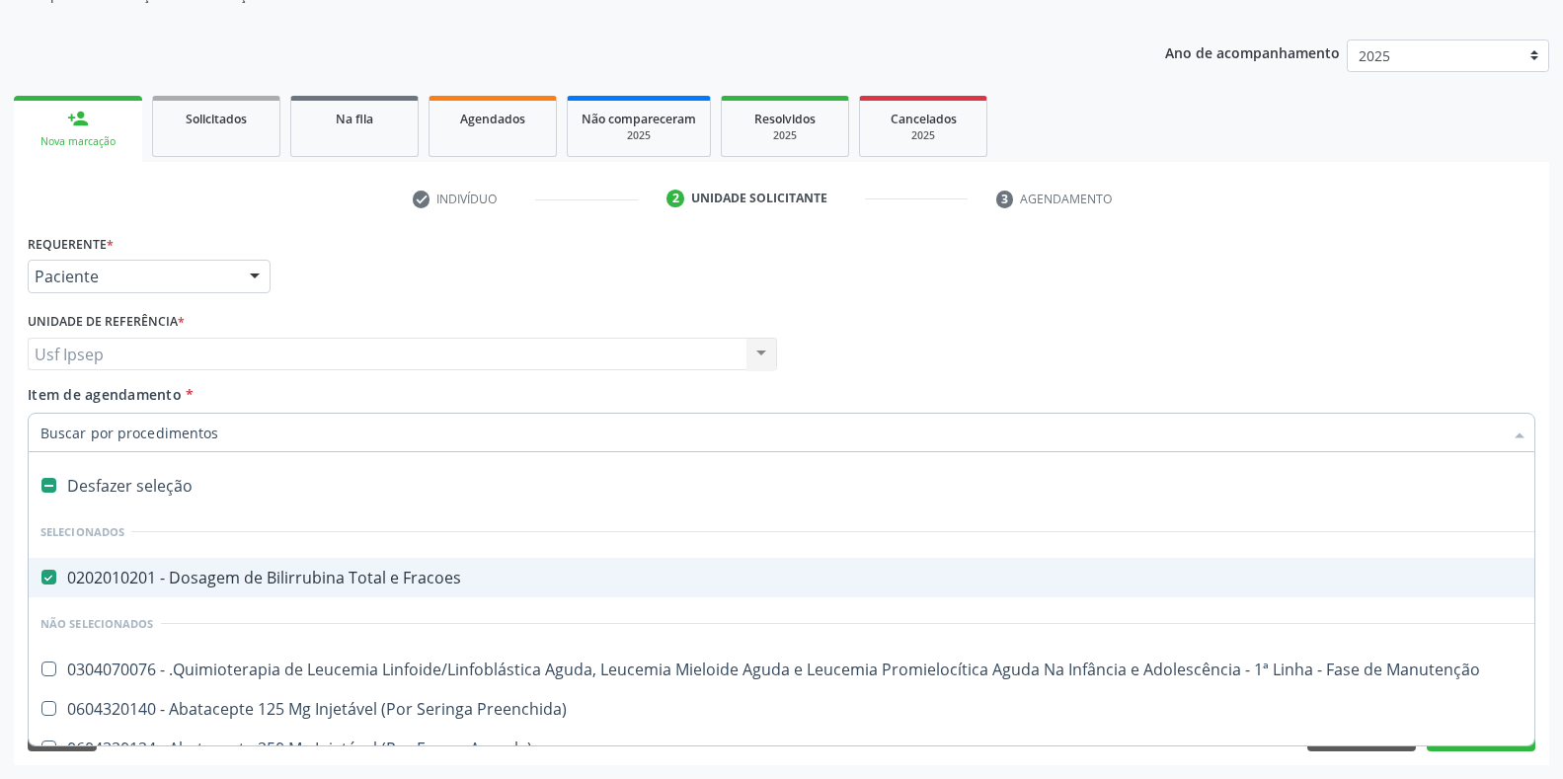
click at [51, 436] on input "Item de agendamento *" at bounding box center [771, 432] width 1462 height 39
type input "02020"
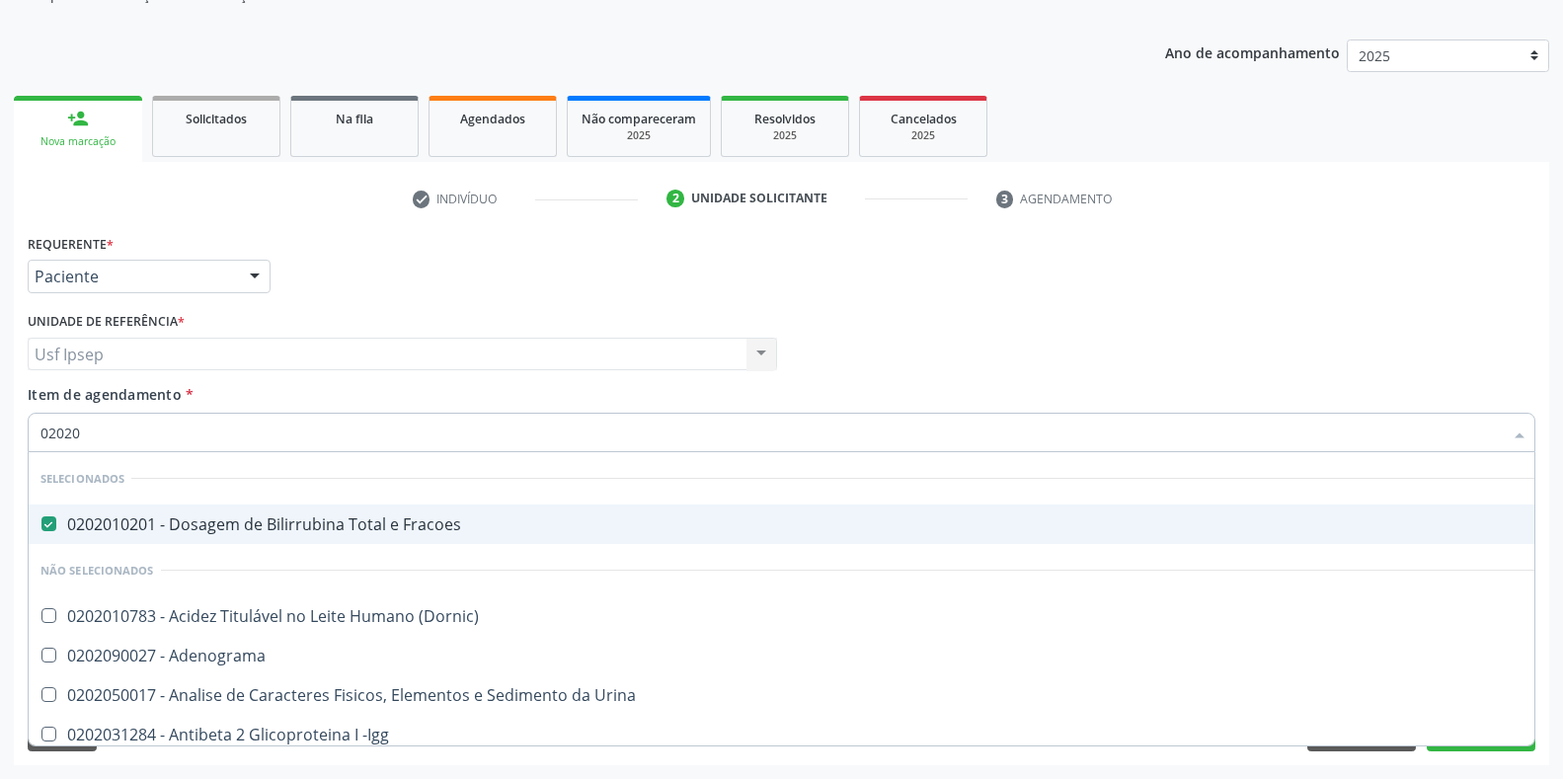
checkbox Creatinina "true"
checkbox Viii "false"
checkbox Glicose "true"
checkbox Lactato "false"
checkbox Ureia "true"
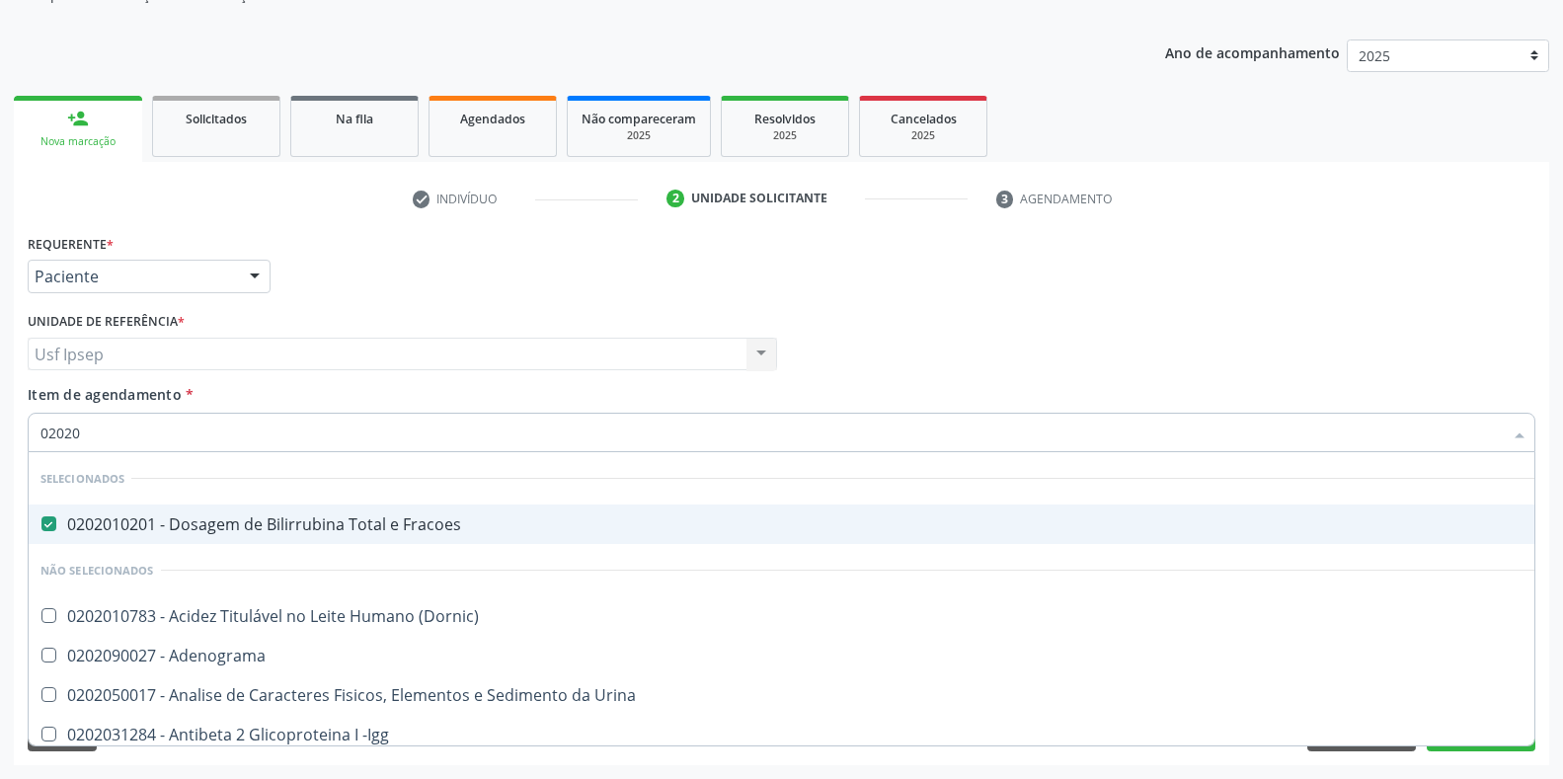
checkbox Hematocrito "false"
checkbox Completo "true"
checkbox Pylori "false"
type input "020202"
checkbox Fracoes "false"
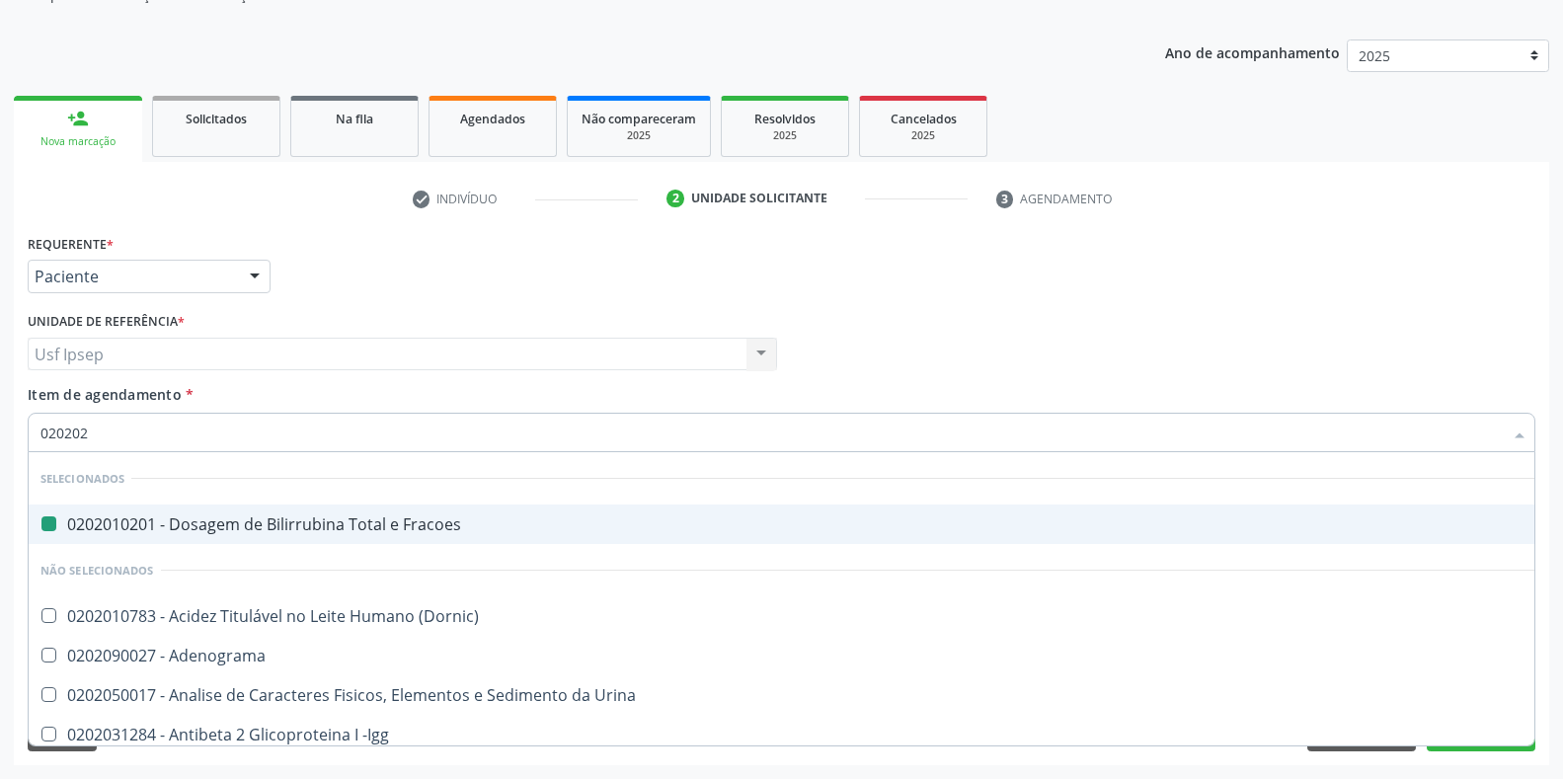
checkbox Identificação "true"
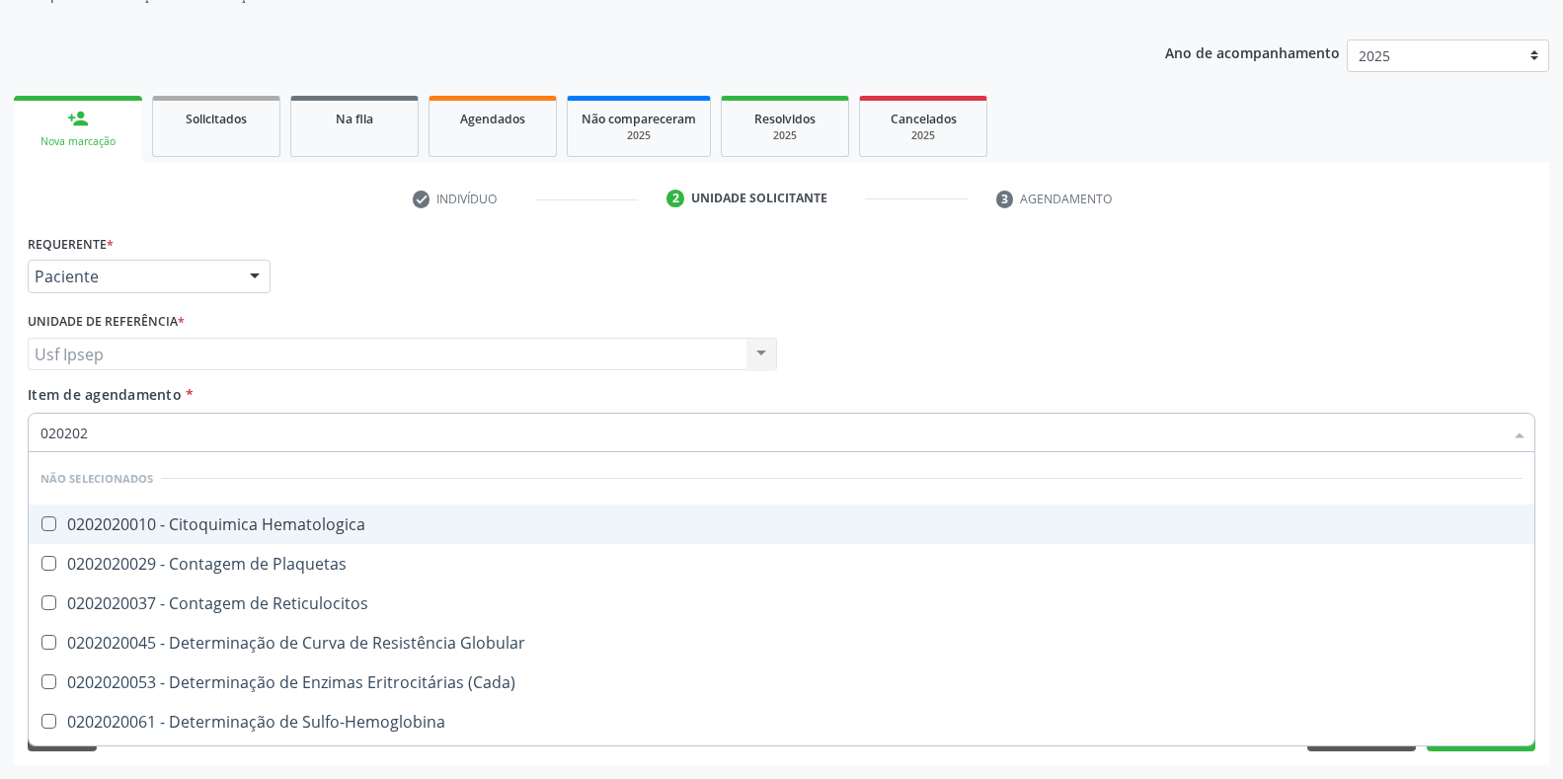
type input "0202020"
checkbox Hematocrito "true"
checkbox Completo "false"
type input "02020203"
checkbox -Duke "true"
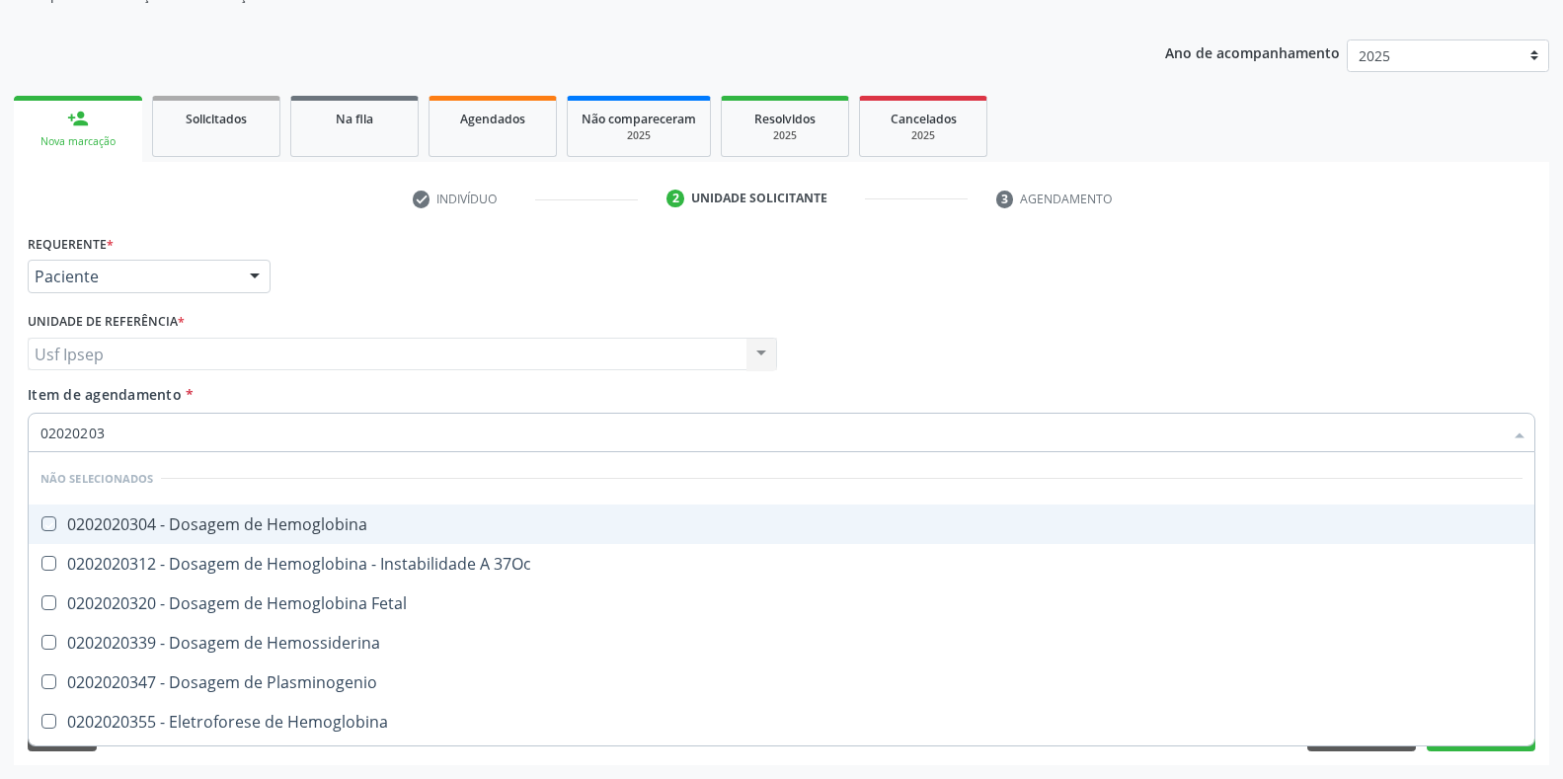
type input "020202038"
checkbox Hemoglobina "true"
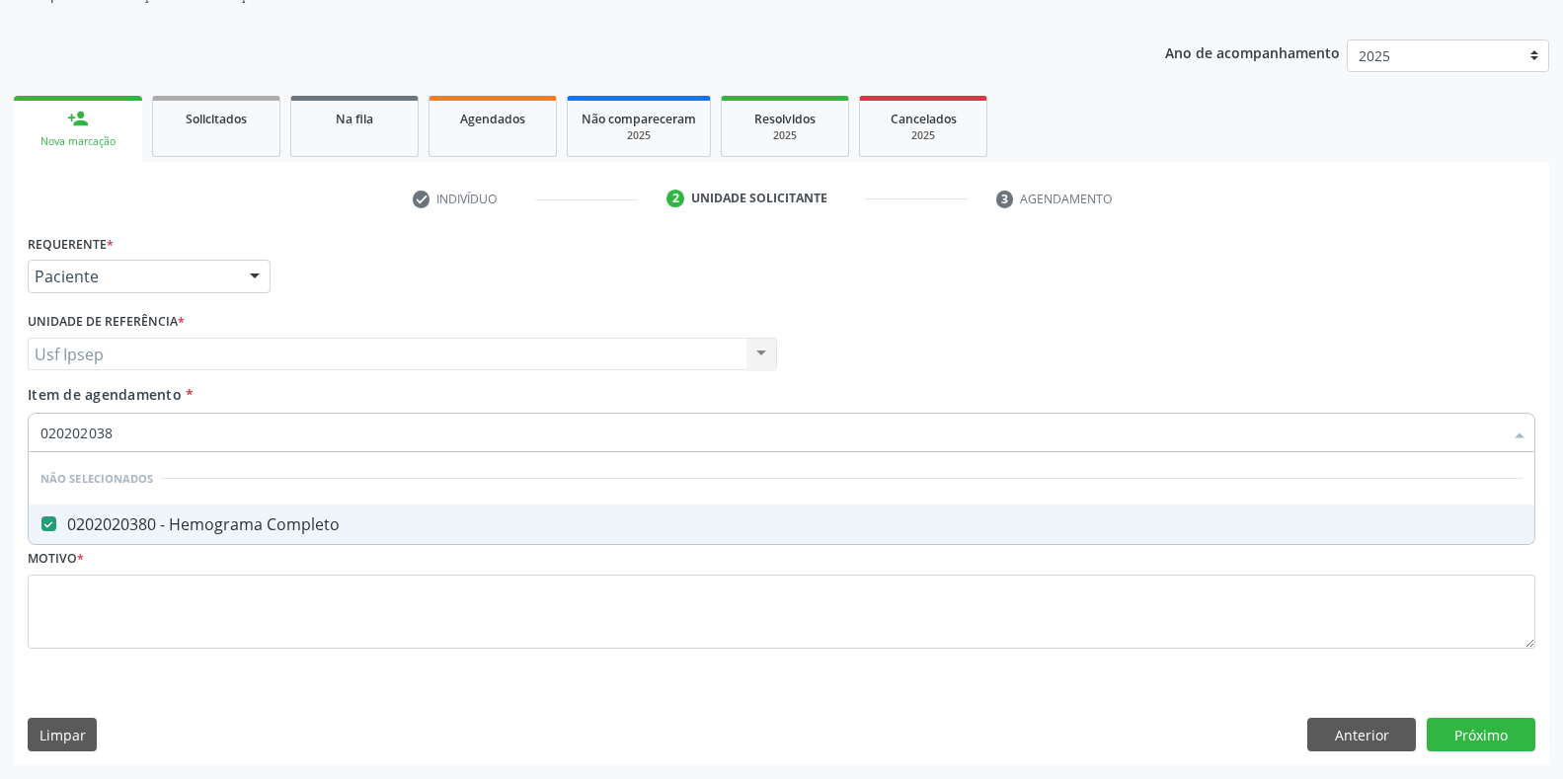
type input "02020203"
checkbox Completo "false"
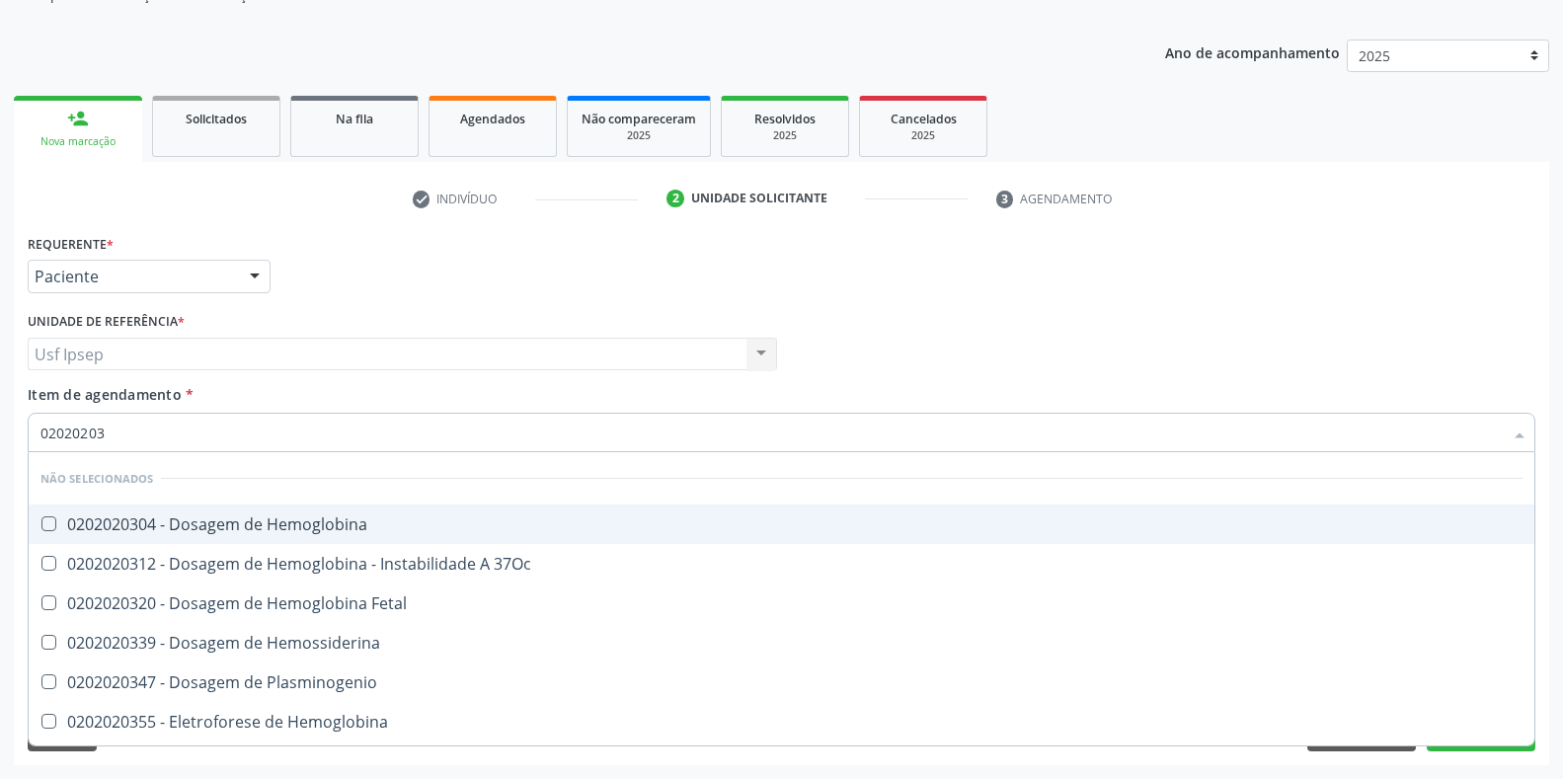
type input "0202020"
checkbox Completo "false"
type input "020202"
checkbox Completo "false"
checkbox Leucograma "true"
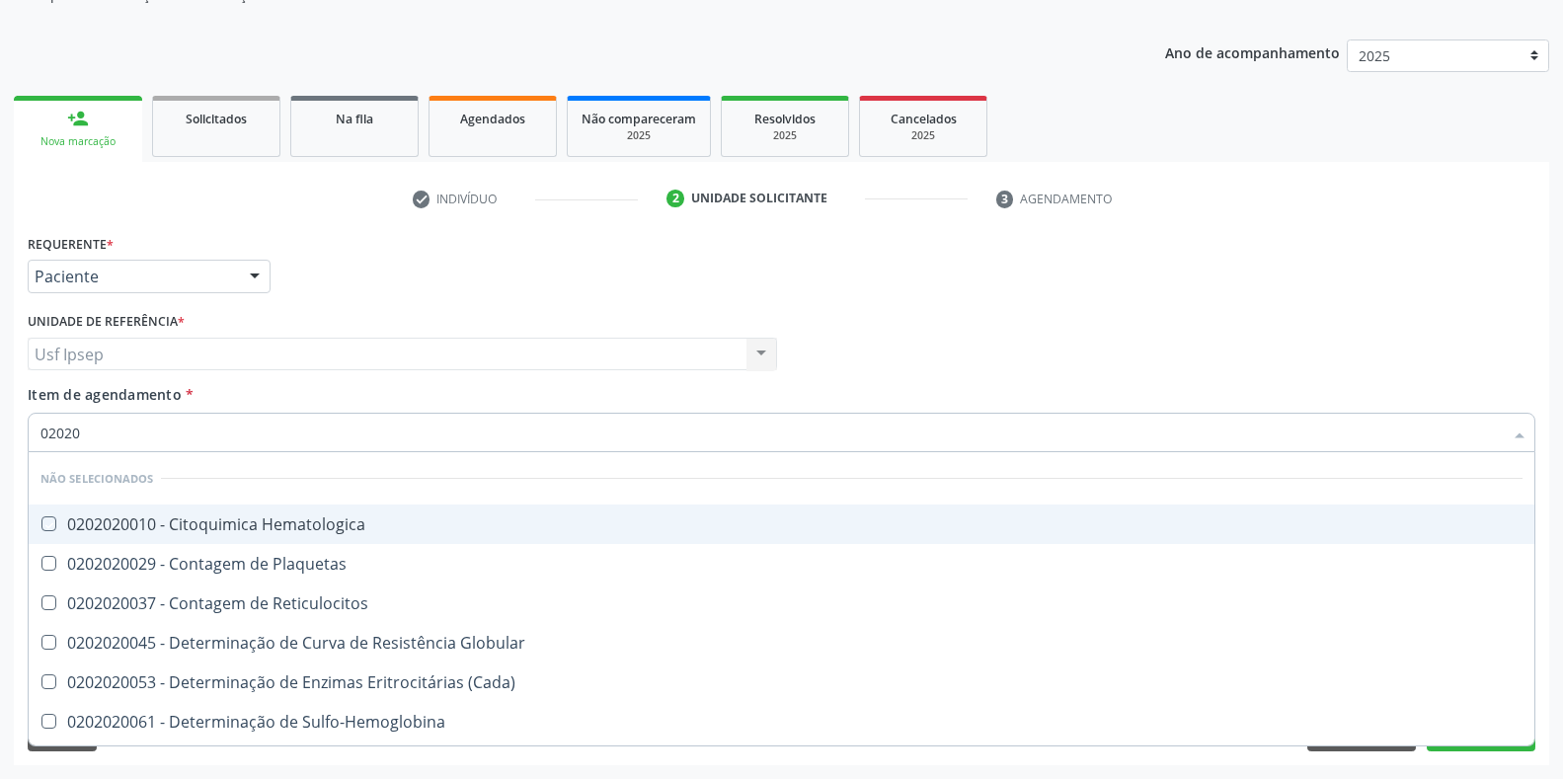
type input "0202"
checkbox Hematologica "true"
checkbox Leucograma "false"
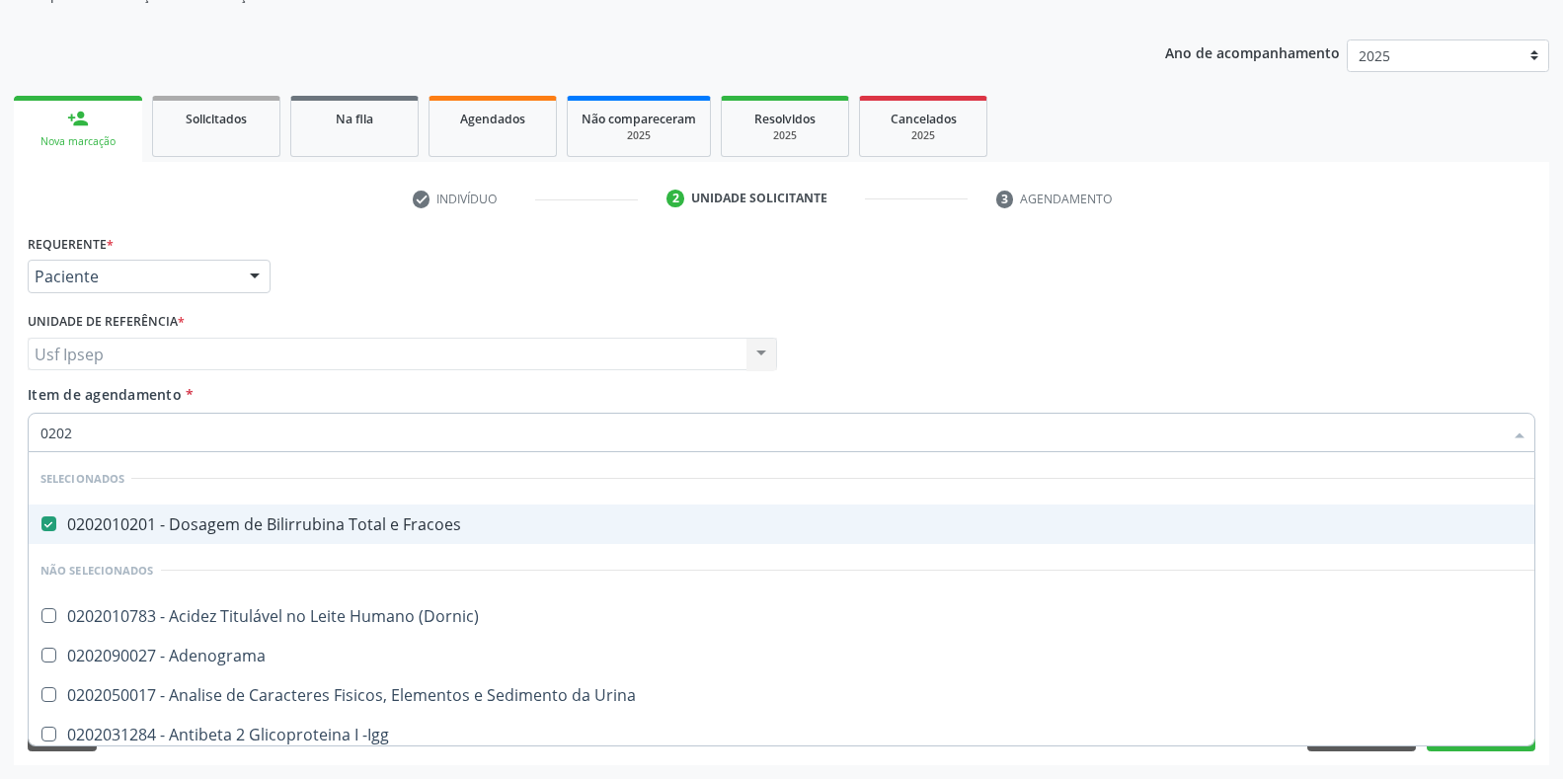
type input "02020"
checkbox Calcio "true"
checkbox Creatinina "false"
checkbox Xi "true"
checkbox Glicose "false"
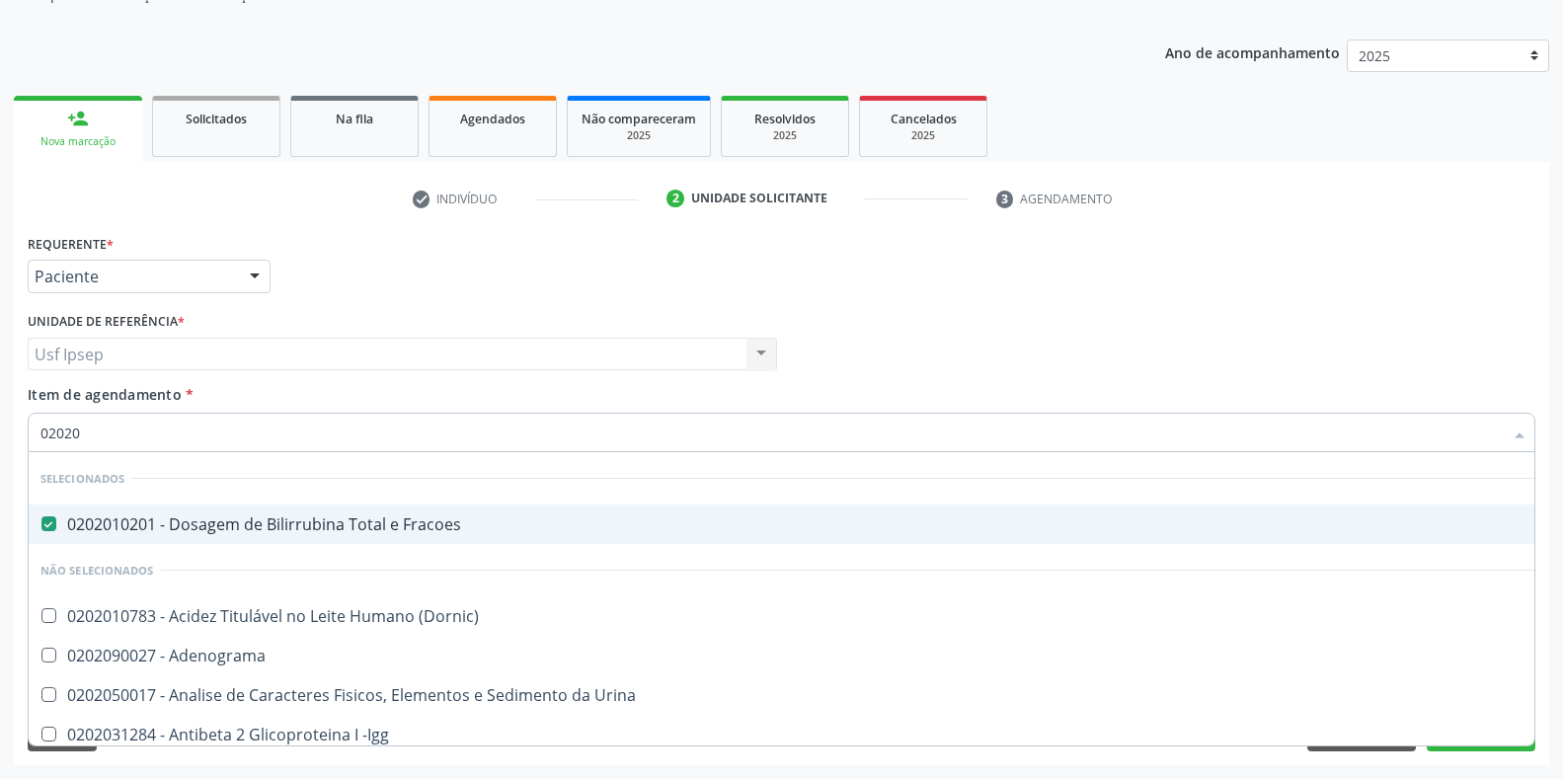
checkbox Derrames "true"
checkbox Ureia "false"
checkbox Zinco "true"
checkbox Completo "false"
type input "020201"
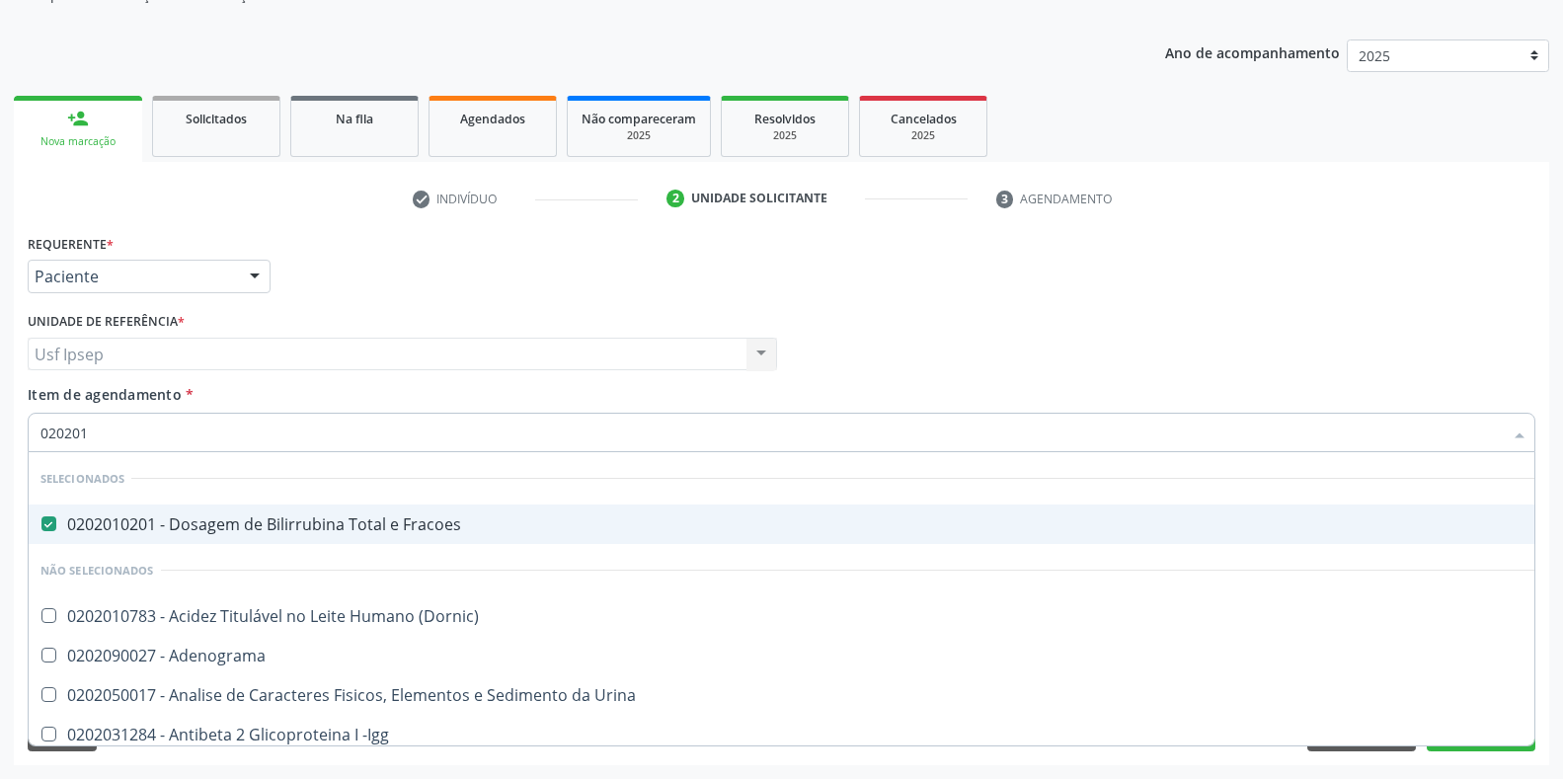
checkbox Gestante "true"
checkbox Osmolaridade "true"
checkbox \(Serotonina\) "true"
type input "0202010"
checkbox Ionizavel "true"
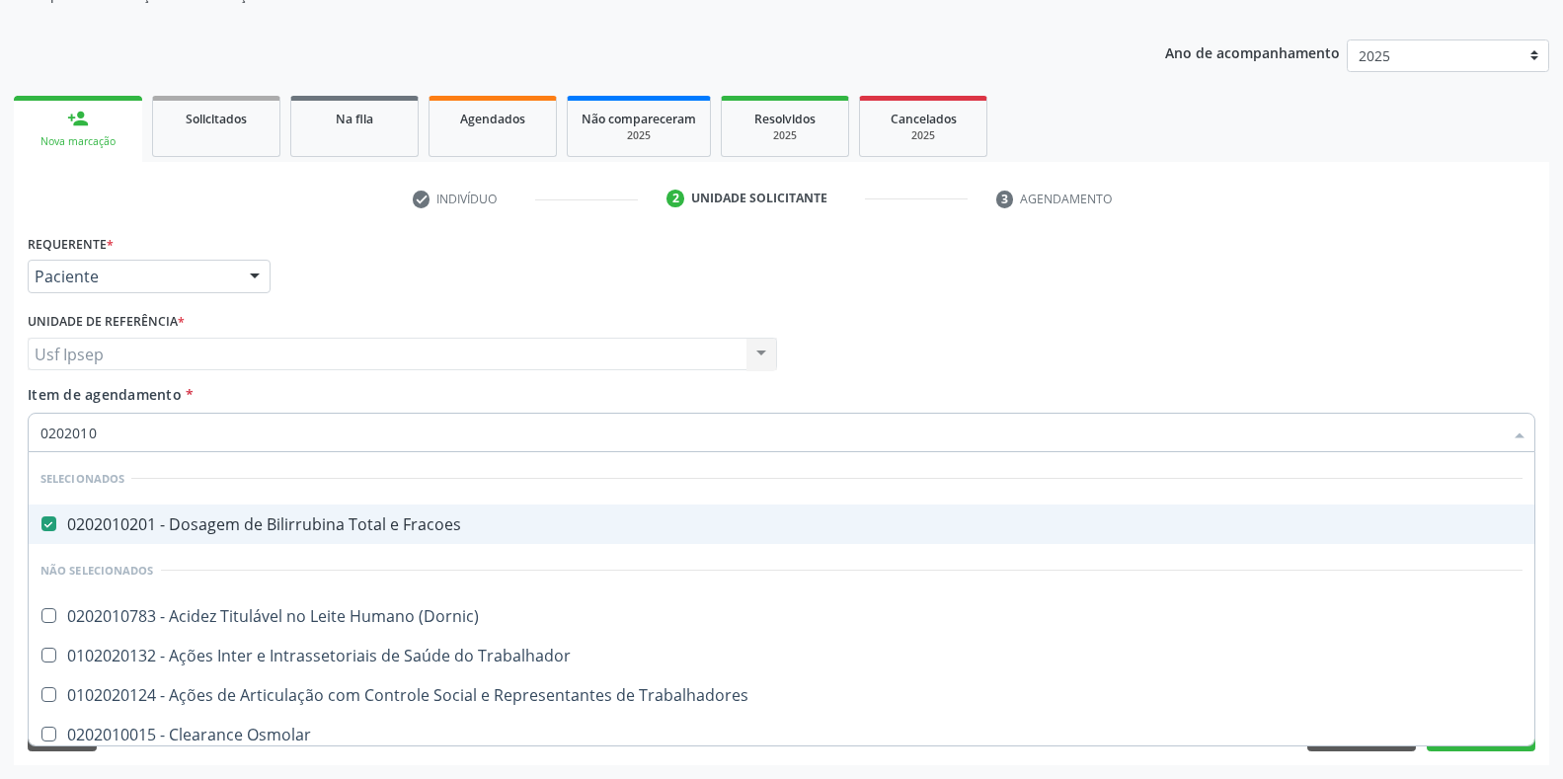
checkbox Creatinina "false"
checkbox II "true"
checkbox Glicose "false"
checkbox Piruvato "true"
type input "02020106"
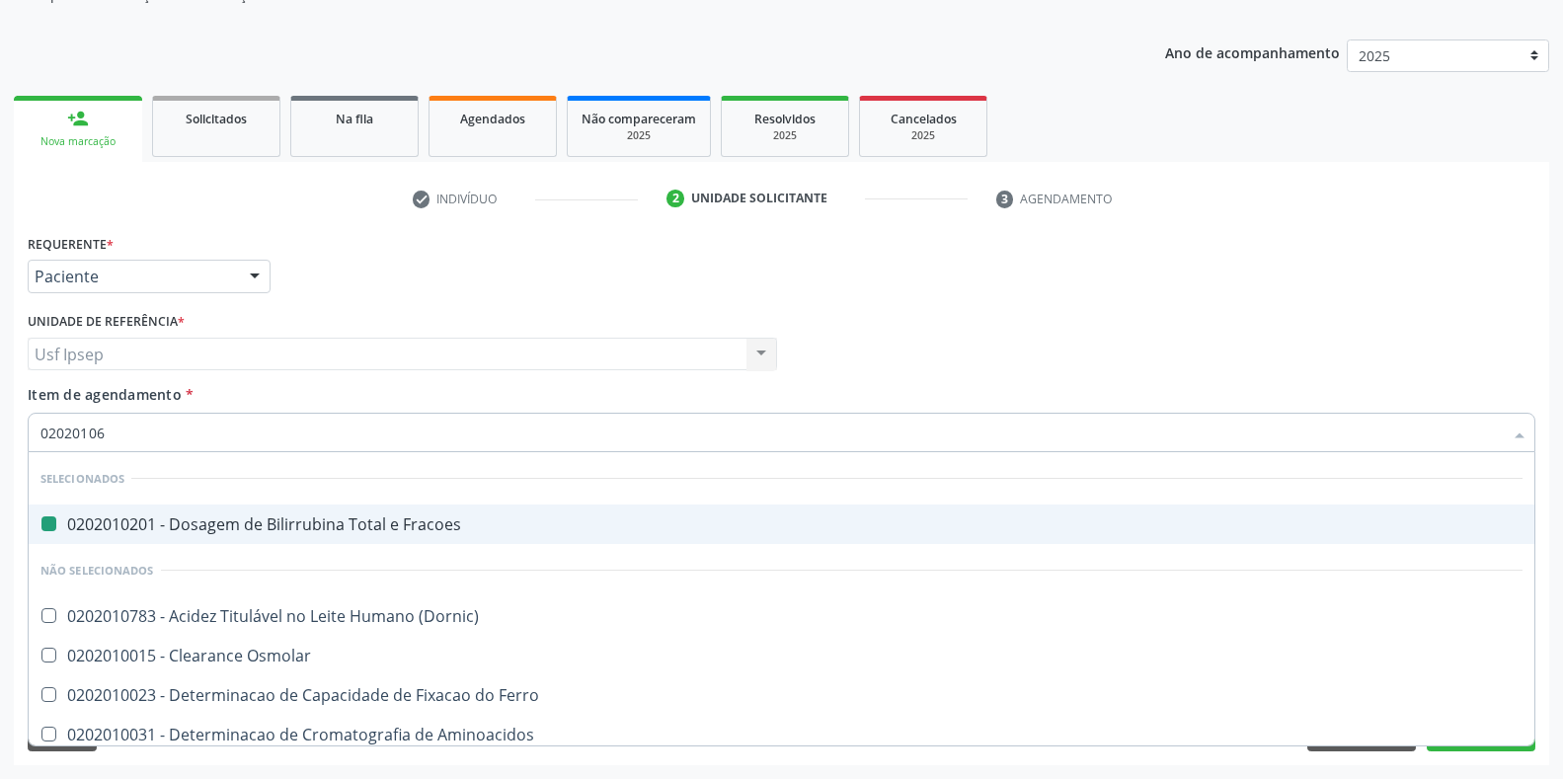
checkbox Fracoes "false"
checkbox Dosagens\) "true"
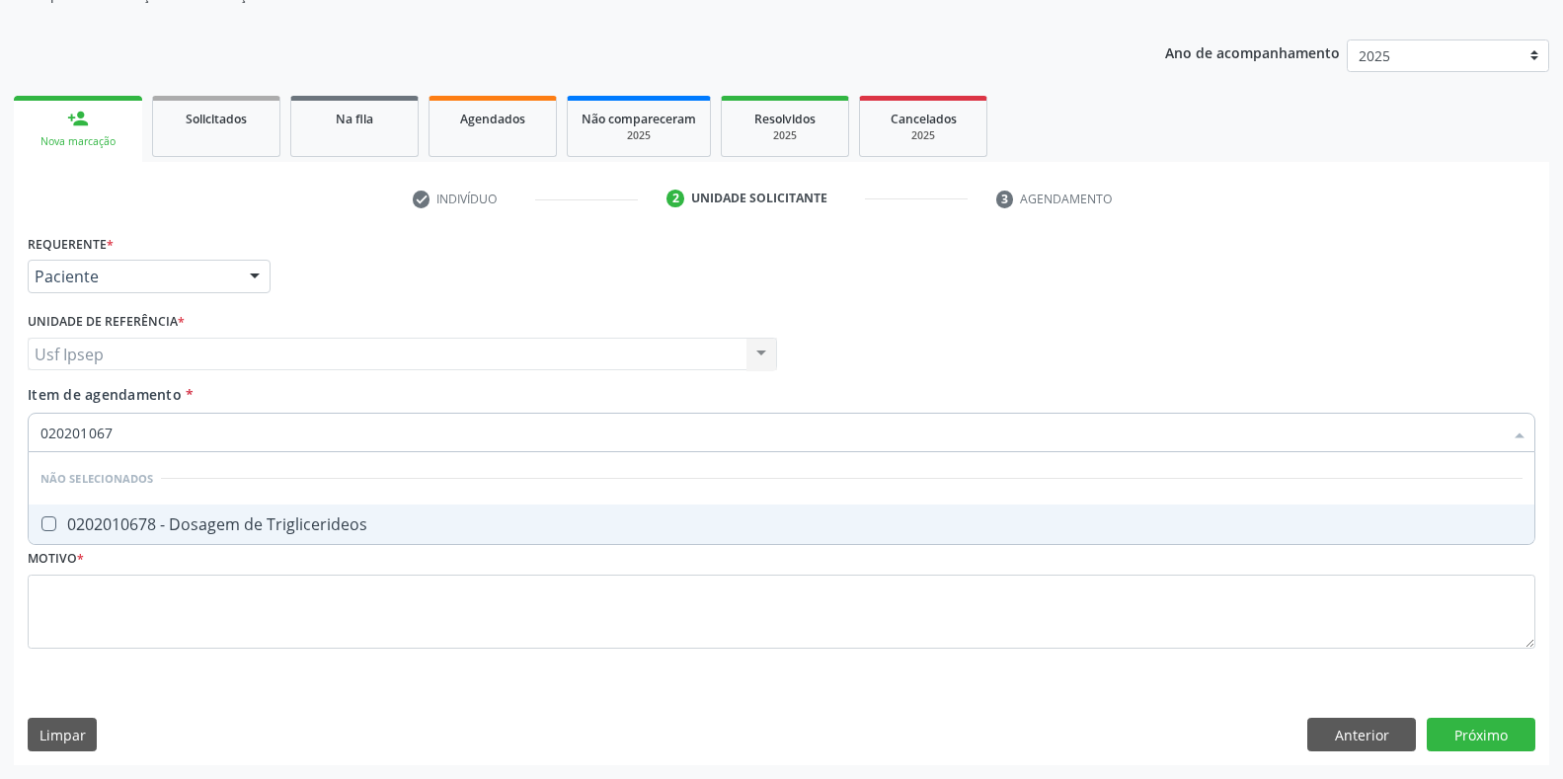
type input "0202010678"
click at [55, 522] on Triglicerideos at bounding box center [48, 523] width 15 height 15
click at [41, 522] on Triglicerideos "checkbox" at bounding box center [35, 523] width 13 height 13
checkbox Triglicerideos "true"
click at [124, 433] on input "0202010678" at bounding box center [771, 432] width 1462 height 39
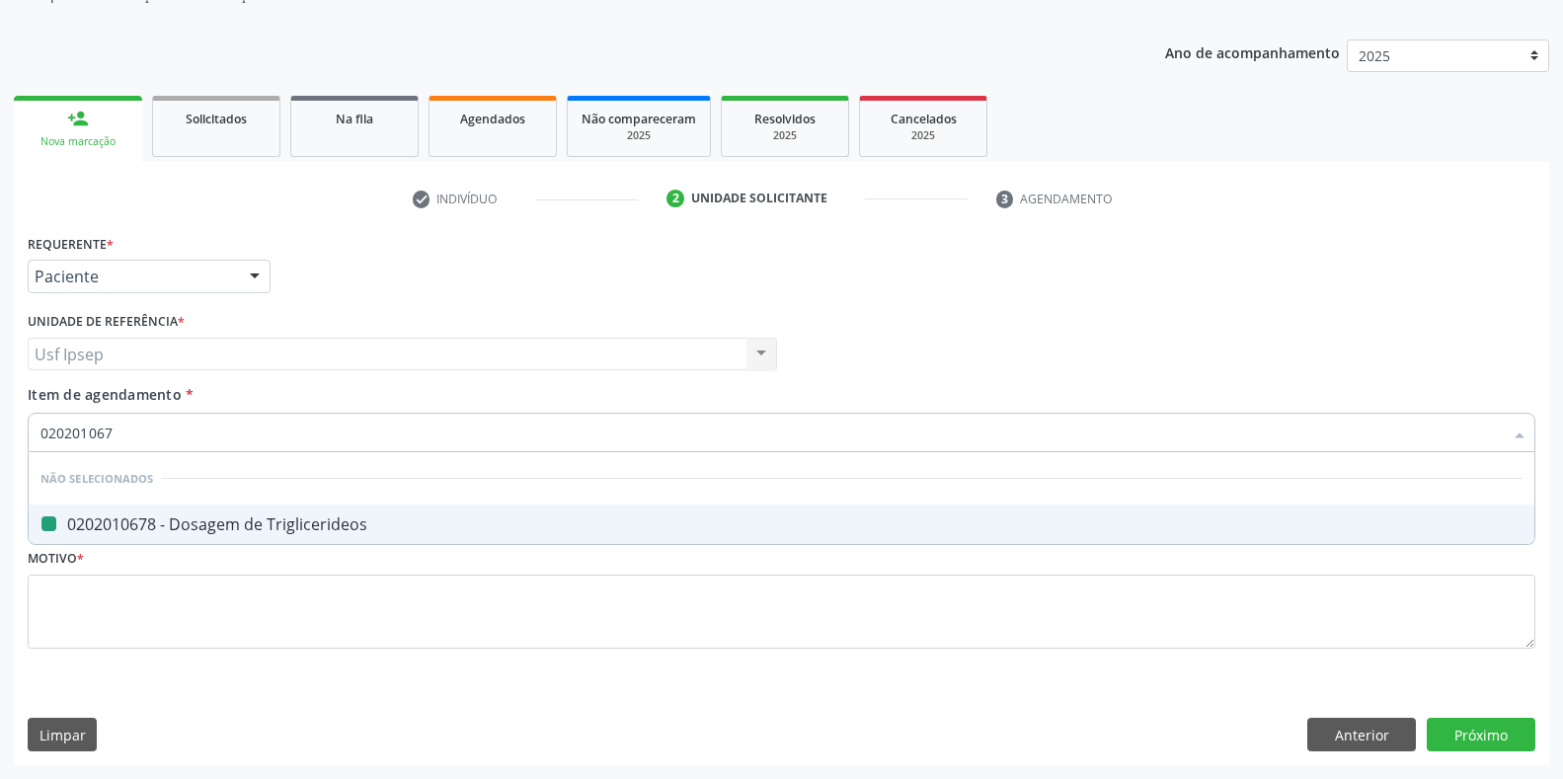
type input "02020106"
checkbox Triglicerideos "false"
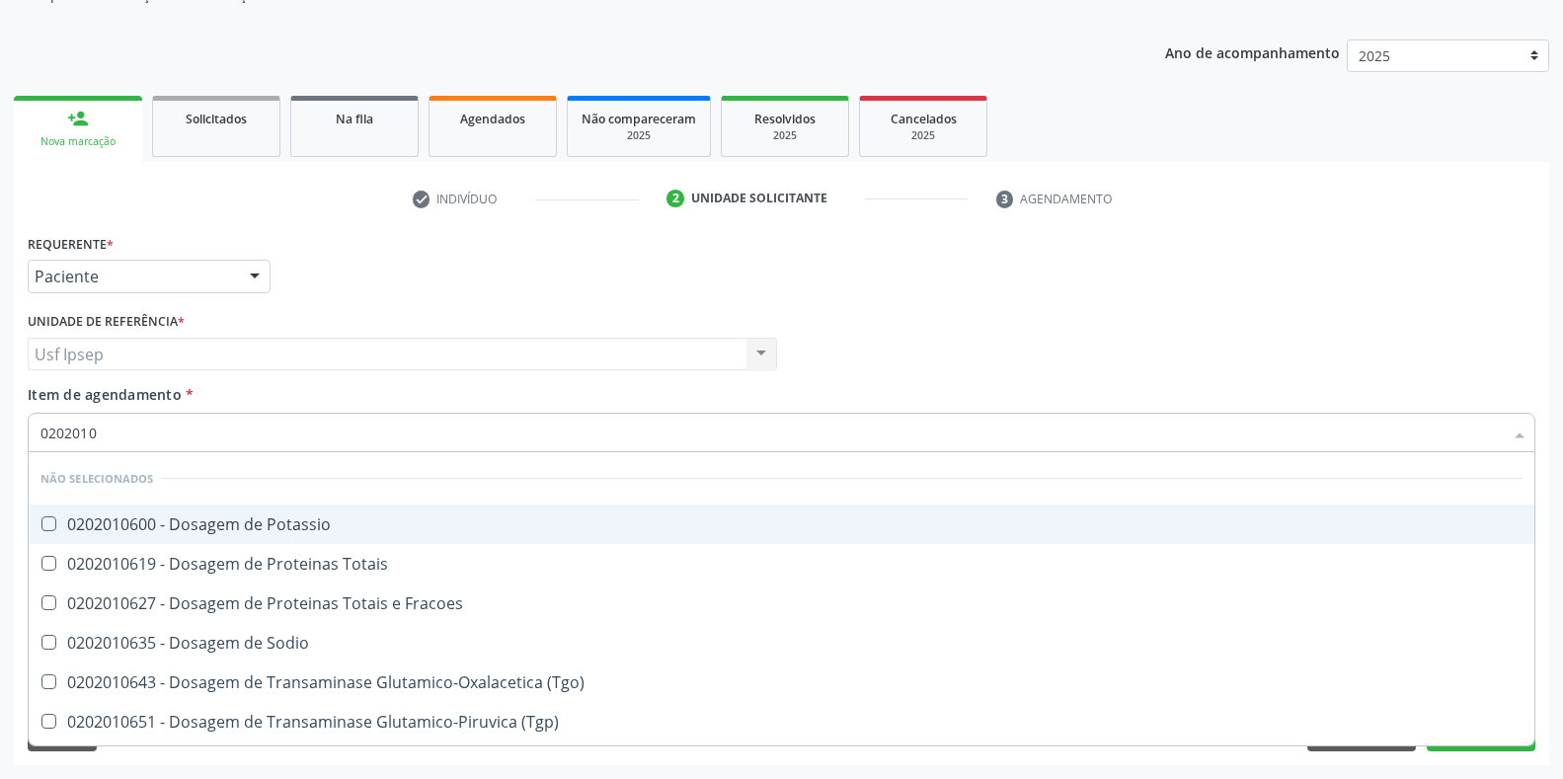
type input "020201"
checkbox Potassio "true"
checkbox Triglicerideos "false"
checkbox Ureia "false"
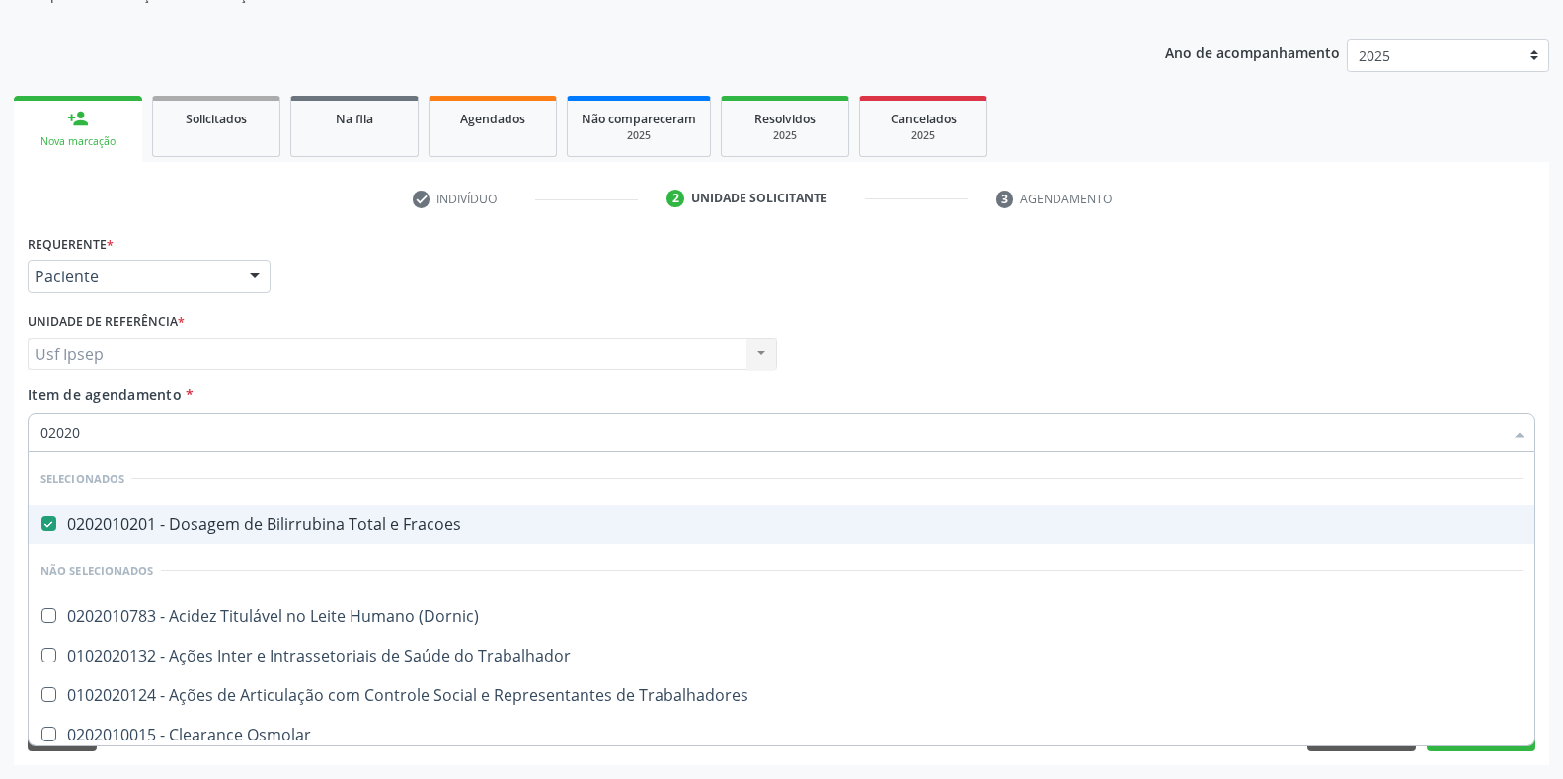
type input "0202"
checkbox Creatinina "false"
checkbox Glicose "false"
checkbox Triglicerideos "false"
checkbox Ureia "false"
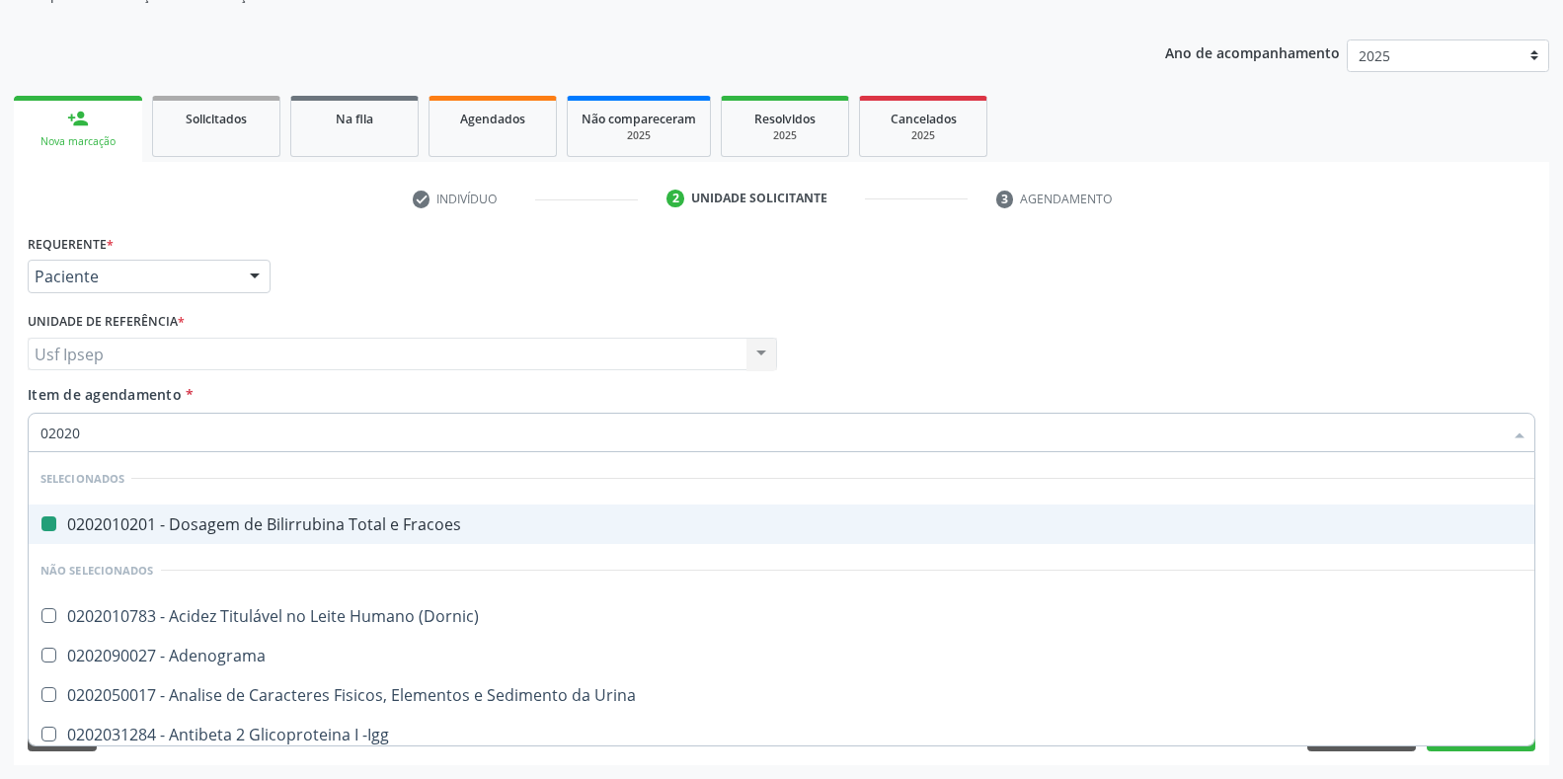
type input "020202"
checkbox Fracoes "false"
checkbox Anaerobicas "true"
type input "0202020"
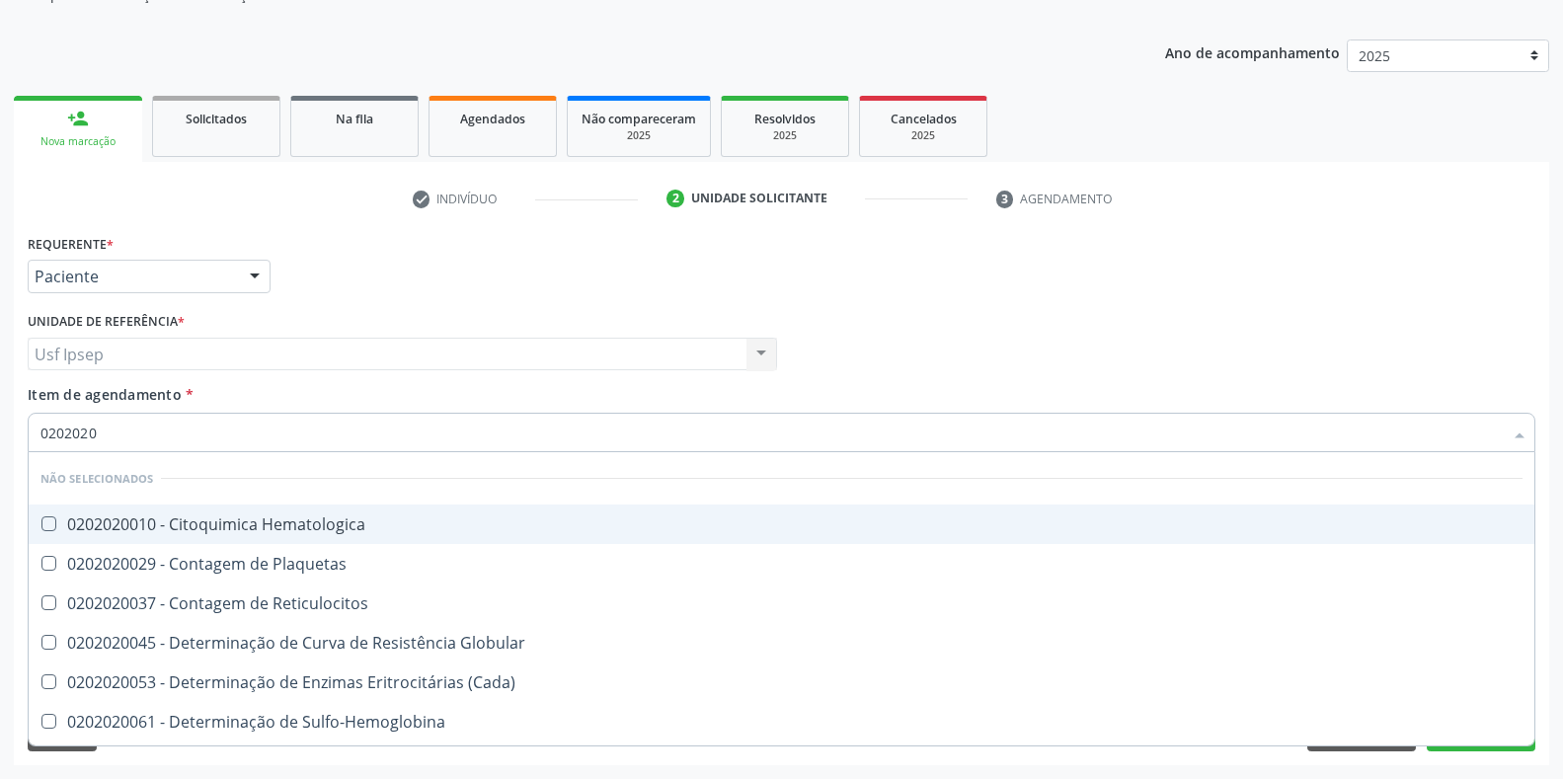
checkbox Completo "true"
checkbox Leucograma "false"
type input "020202"
checkbox Completo "false"
checkbox Leucograma "true"
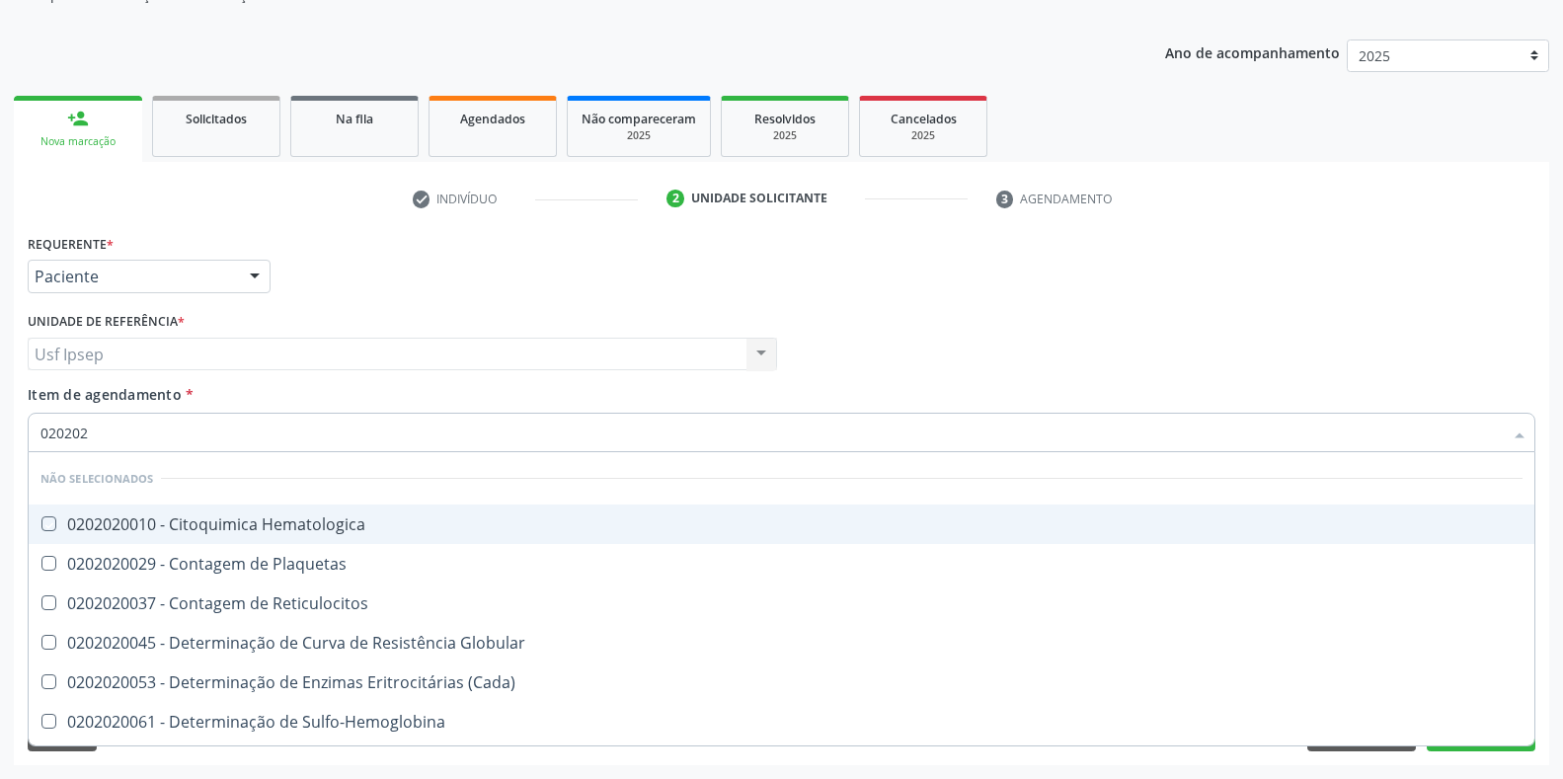
type input "02020"
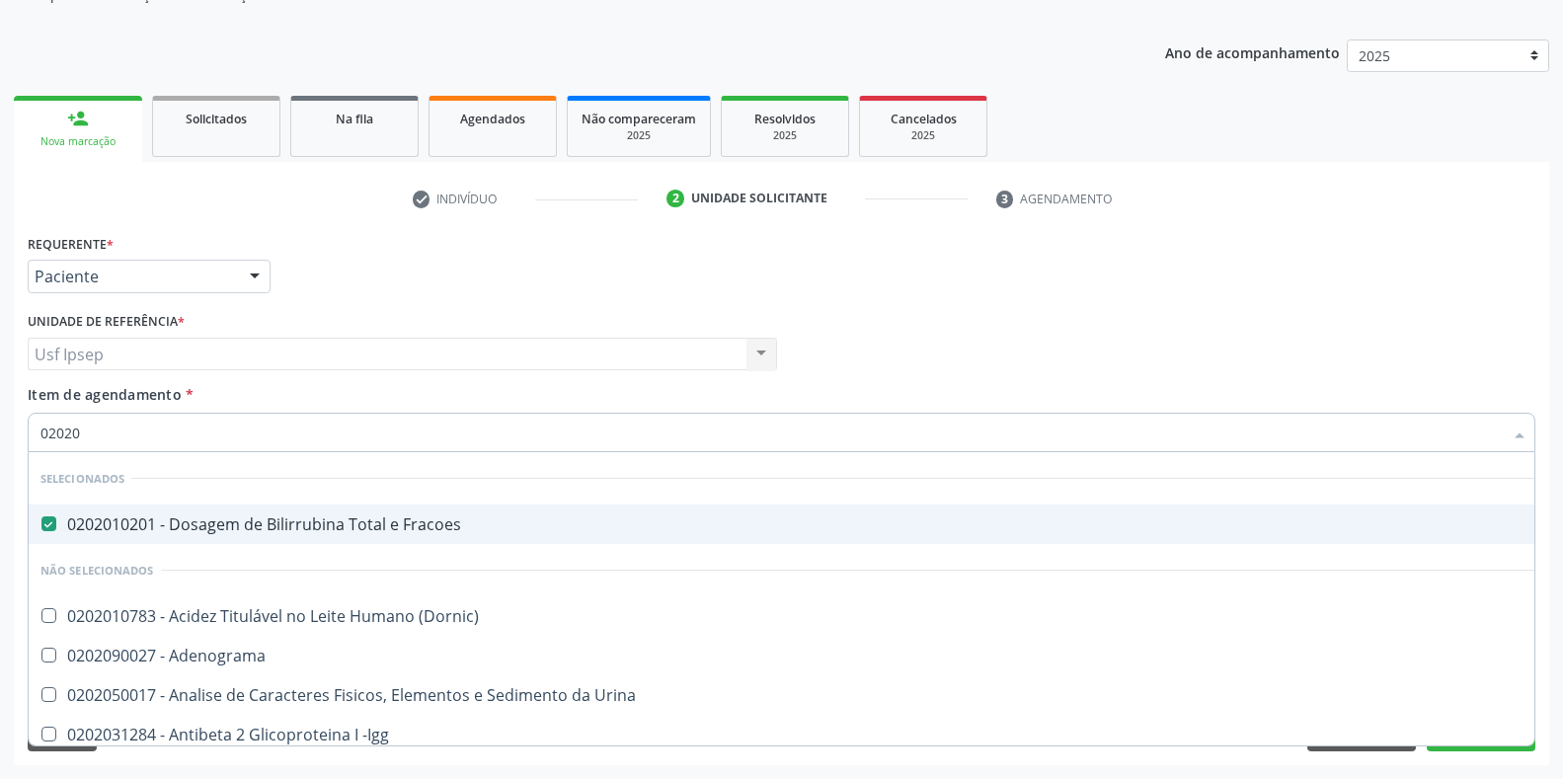
checkbox Fracoes "true"
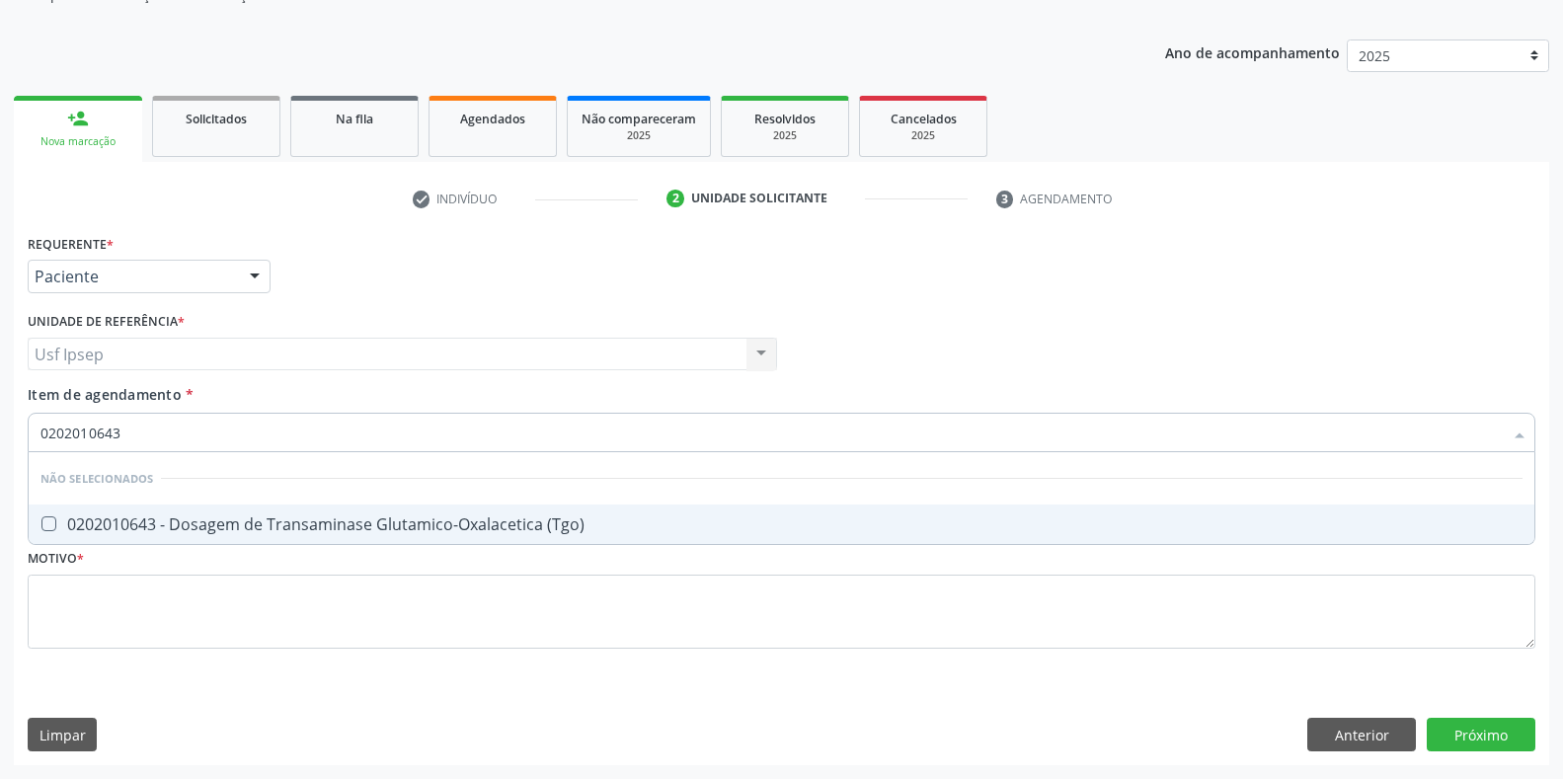
click at [53, 526] on \(Tgo\) at bounding box center [48, 523] width 15 height 15
click at [41, 526] on \(Tgo\) "checkbox" at bounding box center [35, 523] width 13 height 13
click at [129, 429] on input "0202010643" at bounding box center [771, 432] width 1462 height 39
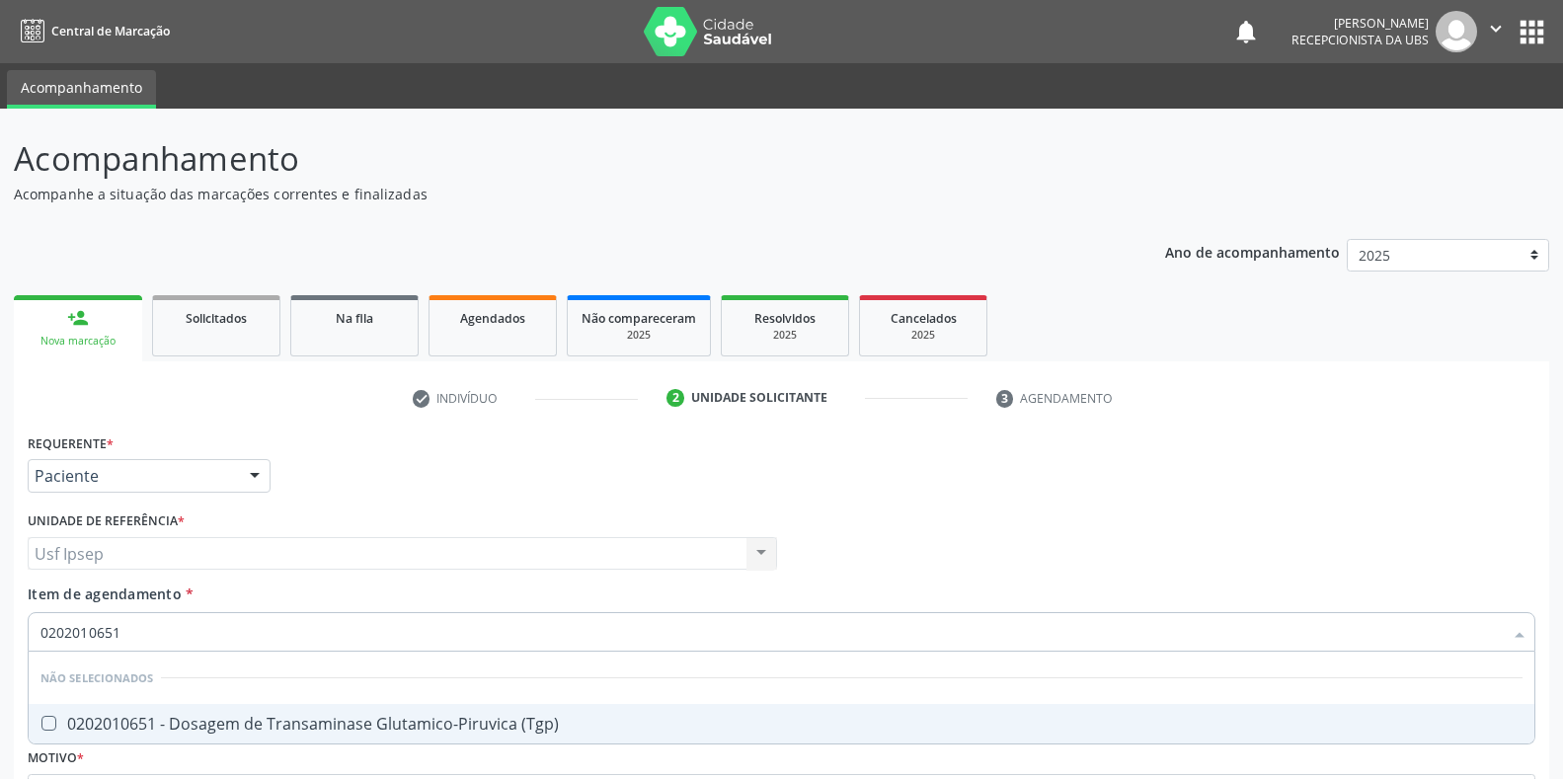
scroll to position [199, 0]
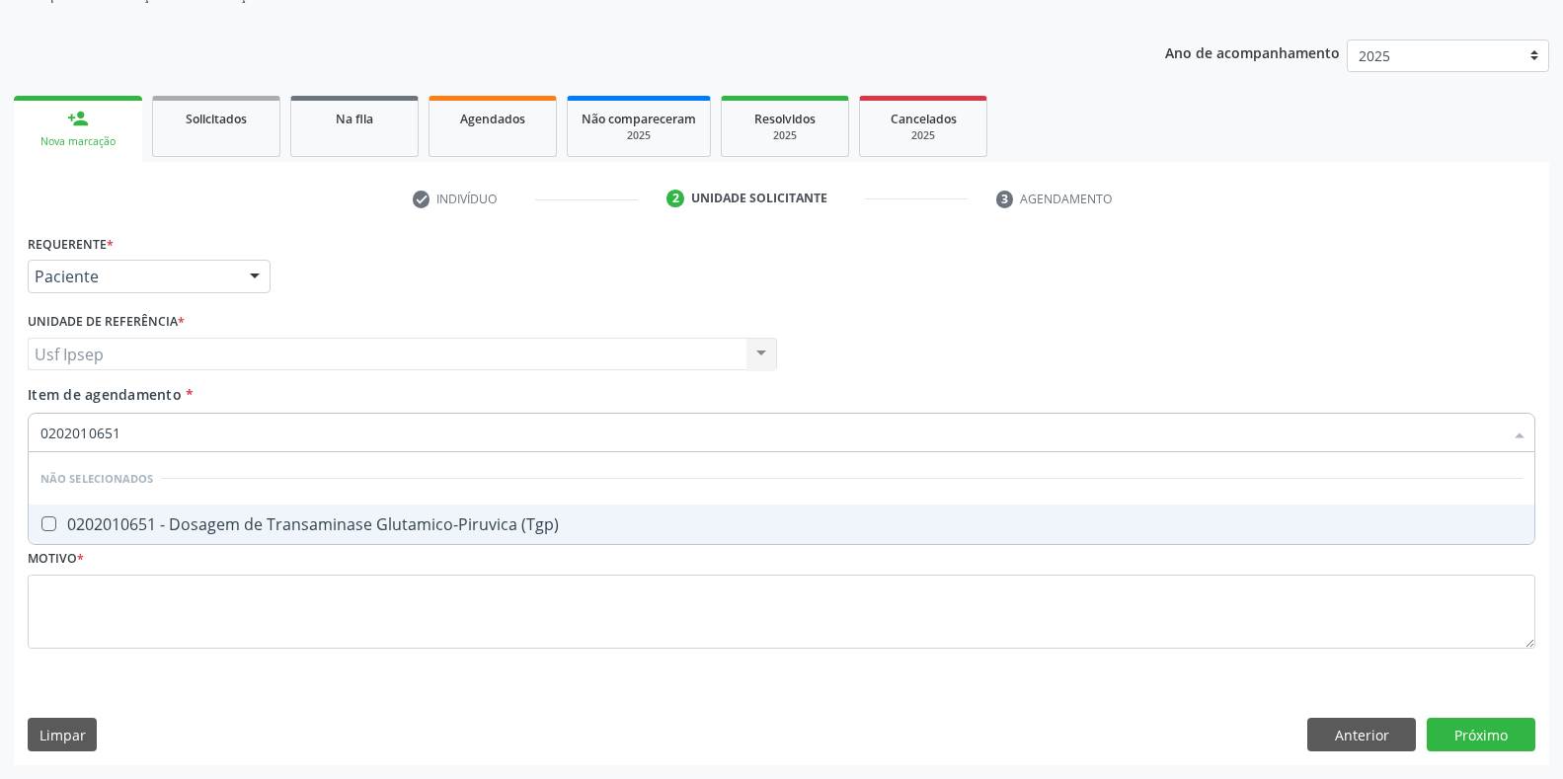
click at [44, 522] on \(Tgp\) at bounding box center [48, 523] width 15 height 15
click at [41, 522] on \(Tgp\) "checkbox" at bounding box center [35, 523] width 13 height 13
checkbox \(Tgp\) "true"
click at [116, 426] on input "0202010651" at bounding box center [771, 432] width 1462 height 39
type input "020201061"
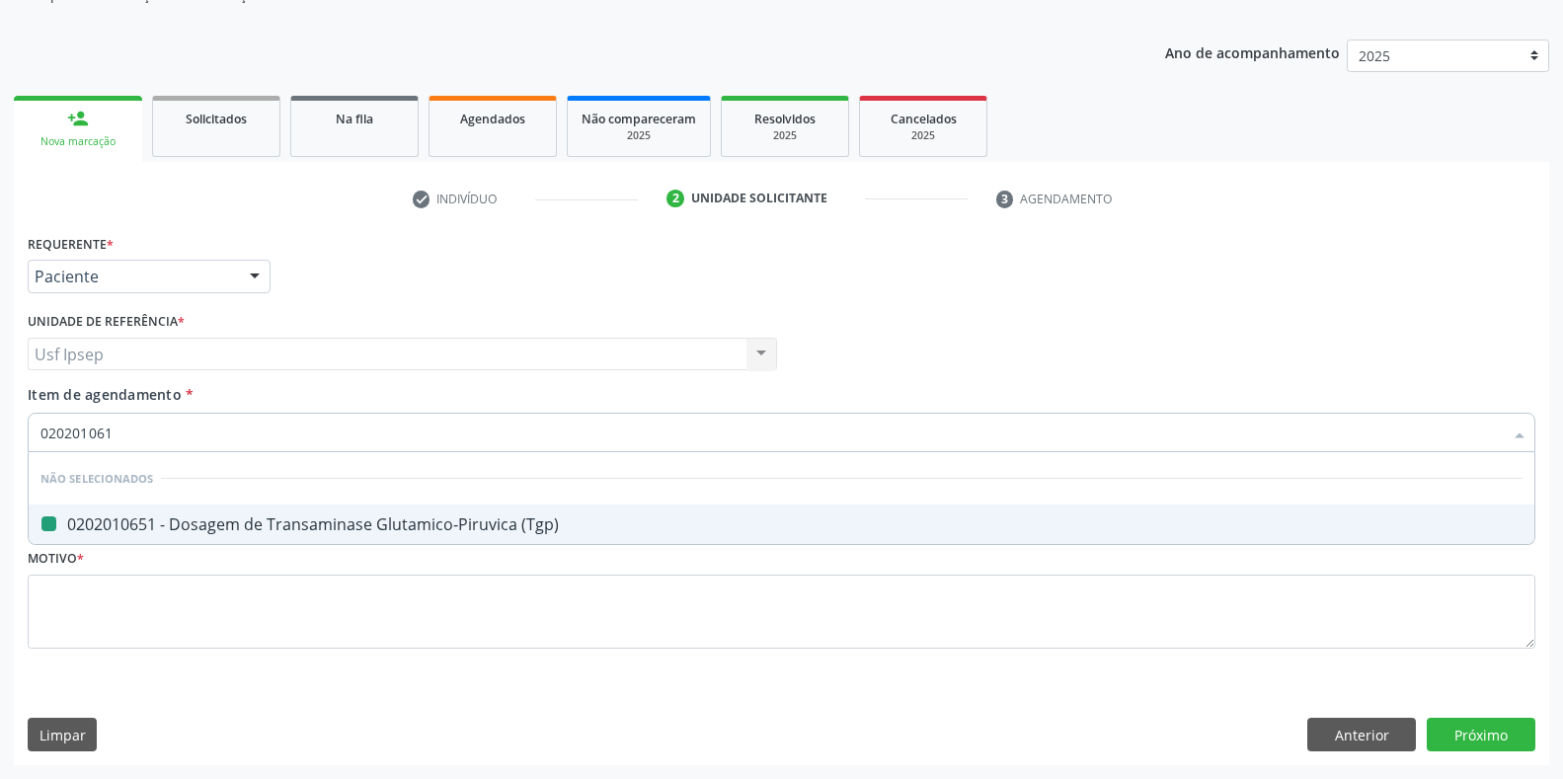
checkbox \(Tgp\) "false"
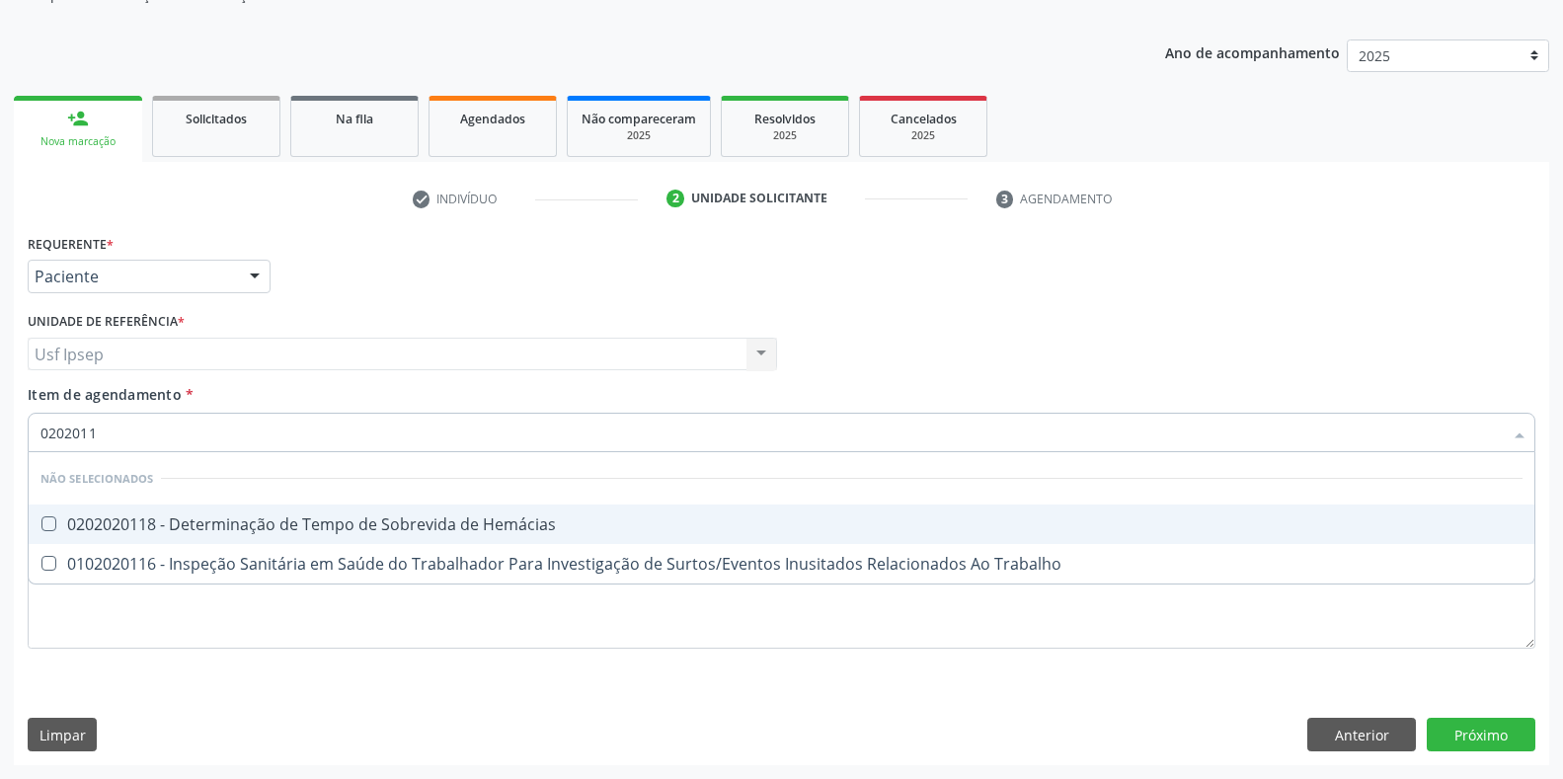
type input "020201"
checkbox Hemácias "true"
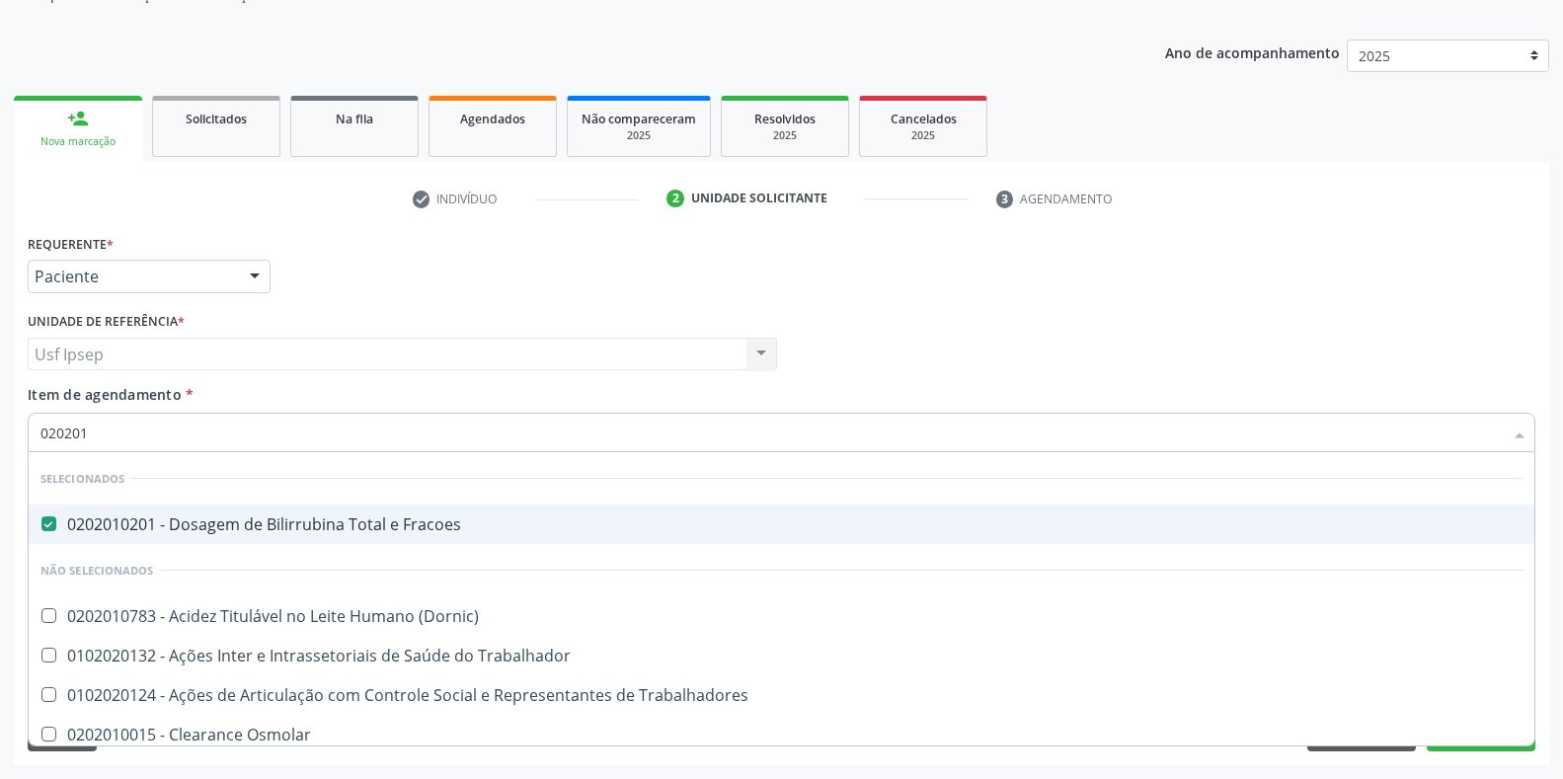
click at [89, 434] on input "020201" at bounding box center [771, 432] width 1462 height 39
type input "02020"
checkbox Creatinina "false"
checkbox Glicose "false"
checkbox \(Tgo\) "false"
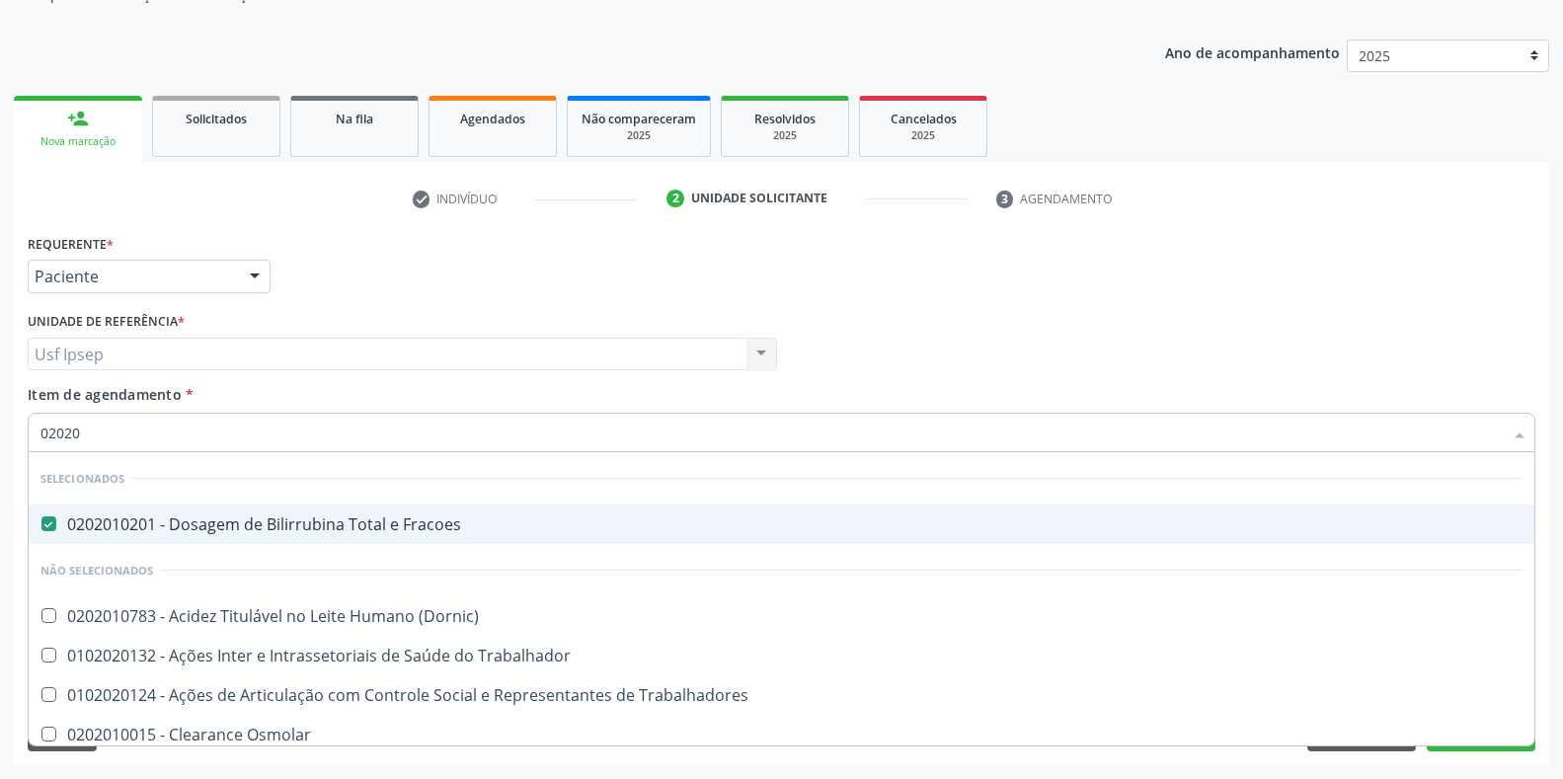
checkbox \(Tgp\) "false"
checkbox Triglicerideos "false"
checkbox Ureia "false"
type input "020200"
checkbox Fracoes "false"
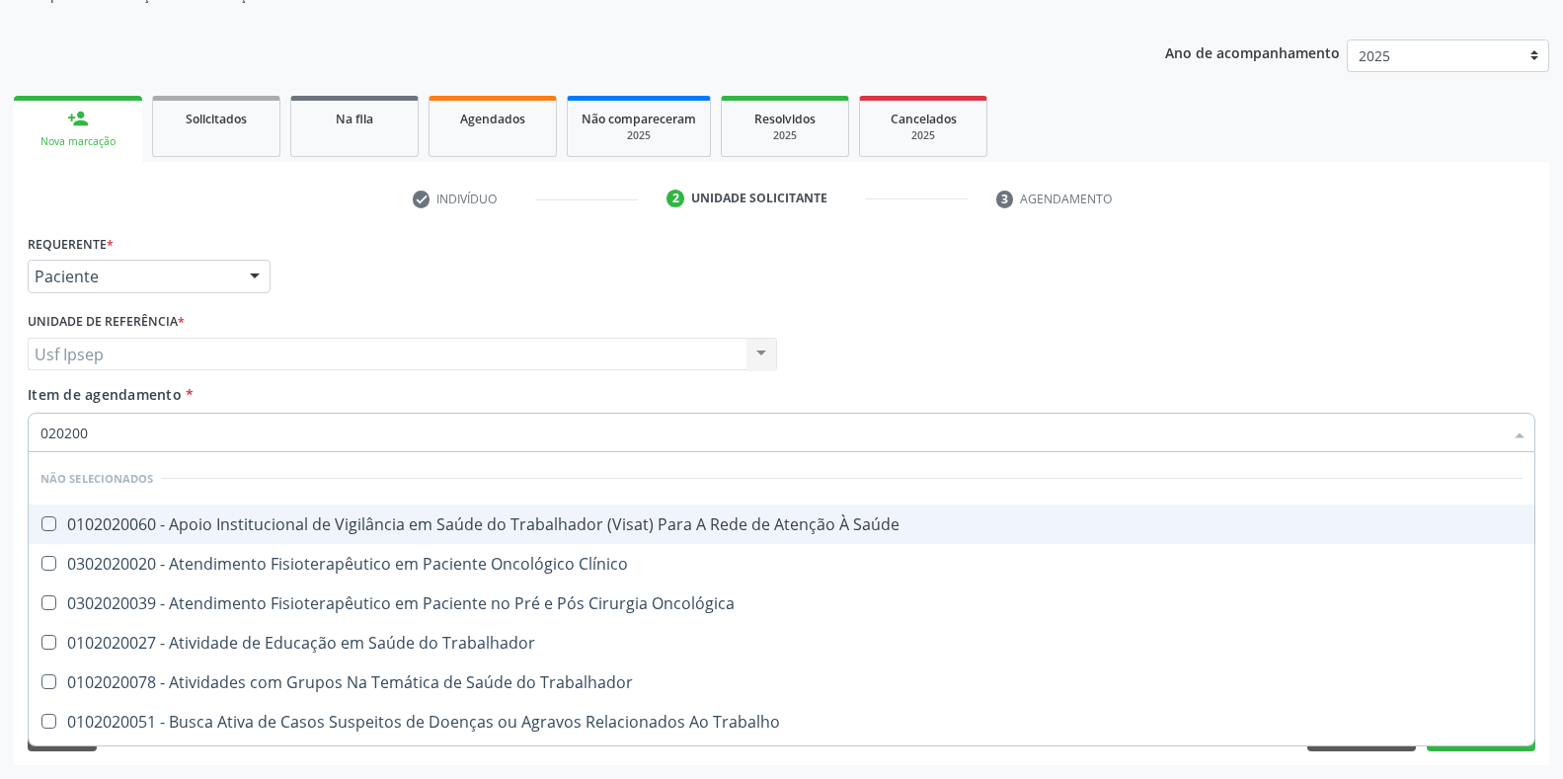
type input "02020"
checkbox Saúde "true"
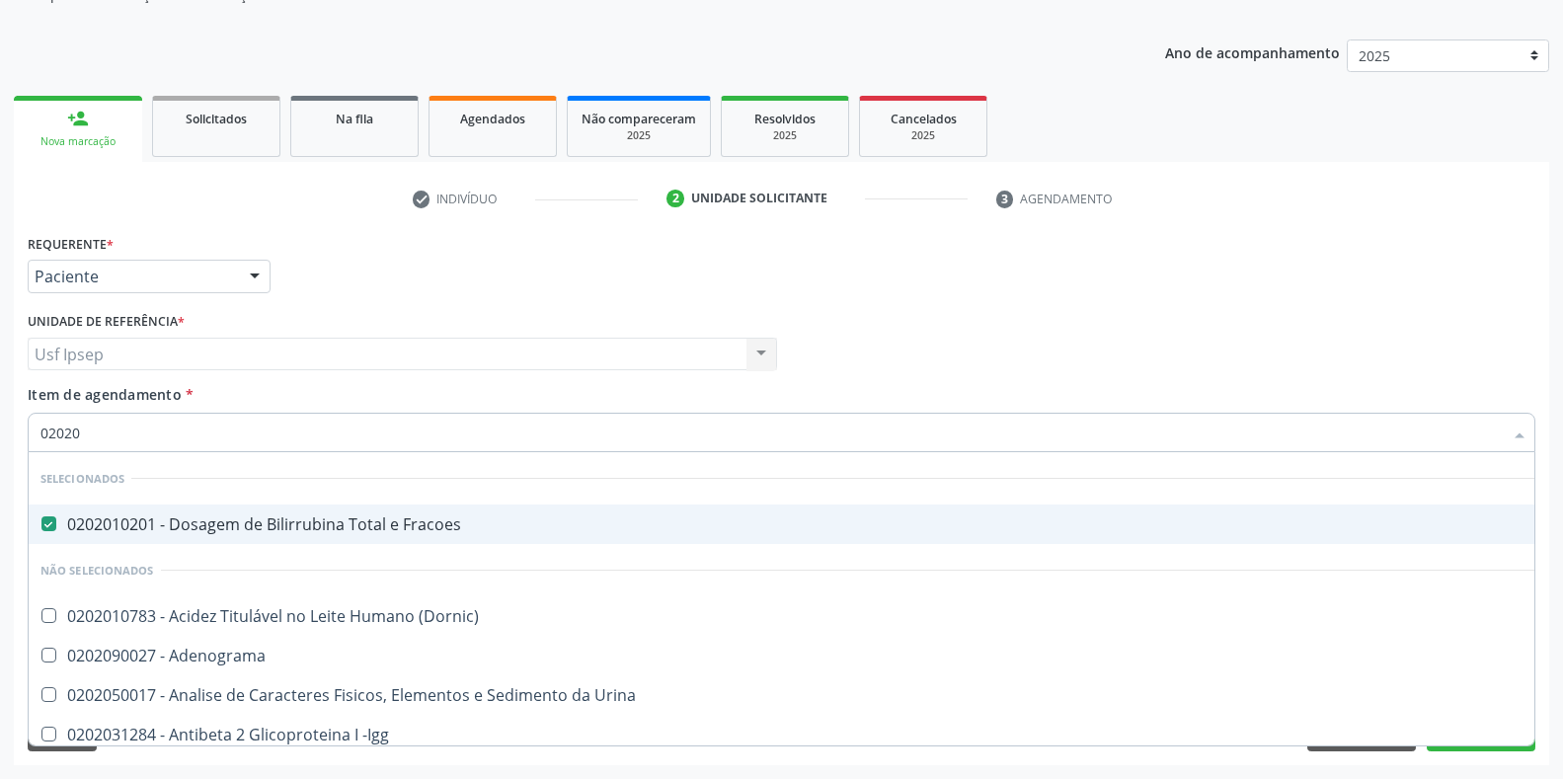
type input "0202"
checkbox Creatinina "false"
checkbox Viii "true"
checkbox Glicose "false"
checkbox Lactato "true"
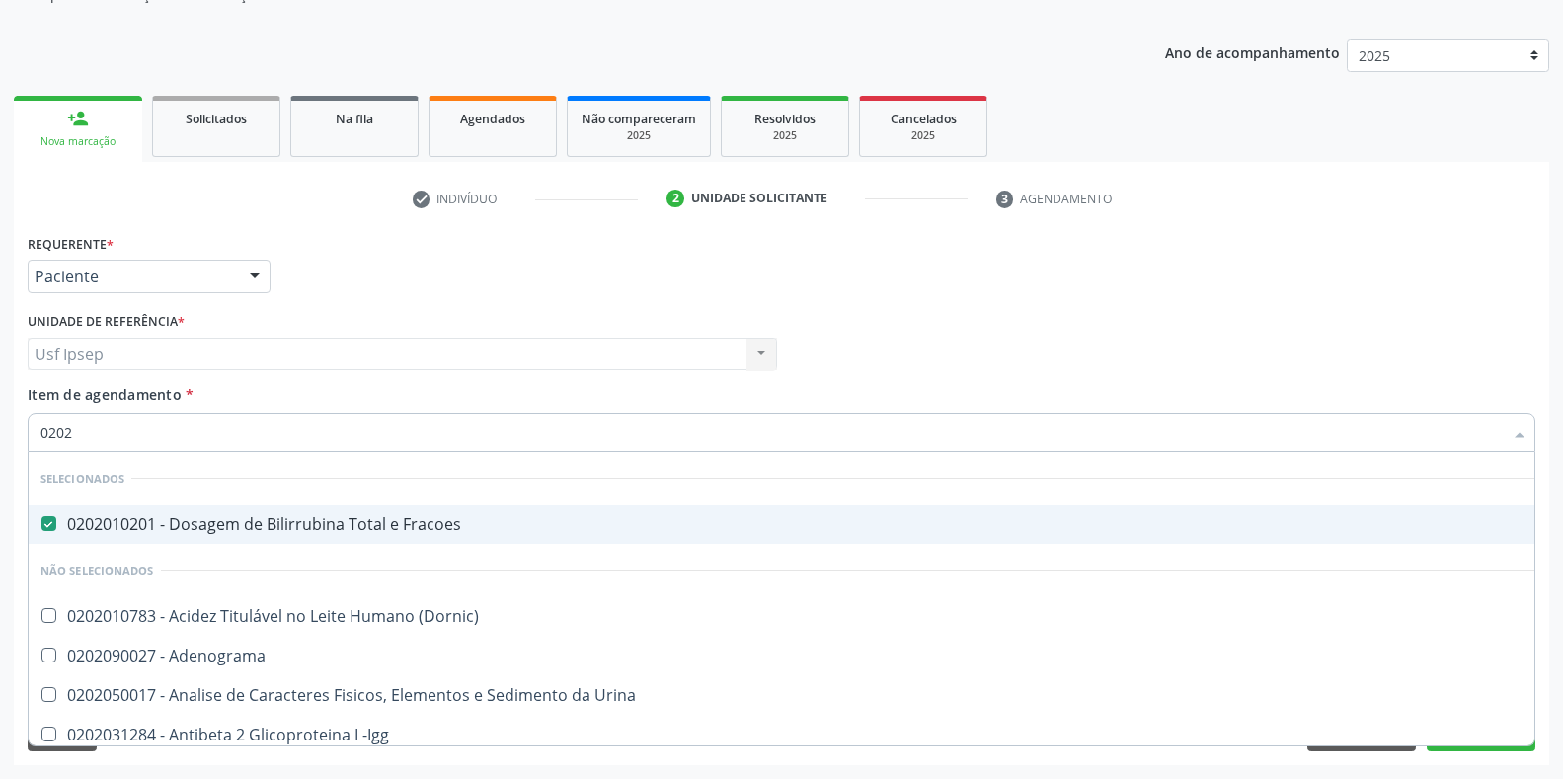
checkbox \(Tgo\) "false"
checkbox \(Tgp\) "false"
checkbox Triglicerideos "false"
checkbox Ureia "false"
checkbox \(Direto\) "true"
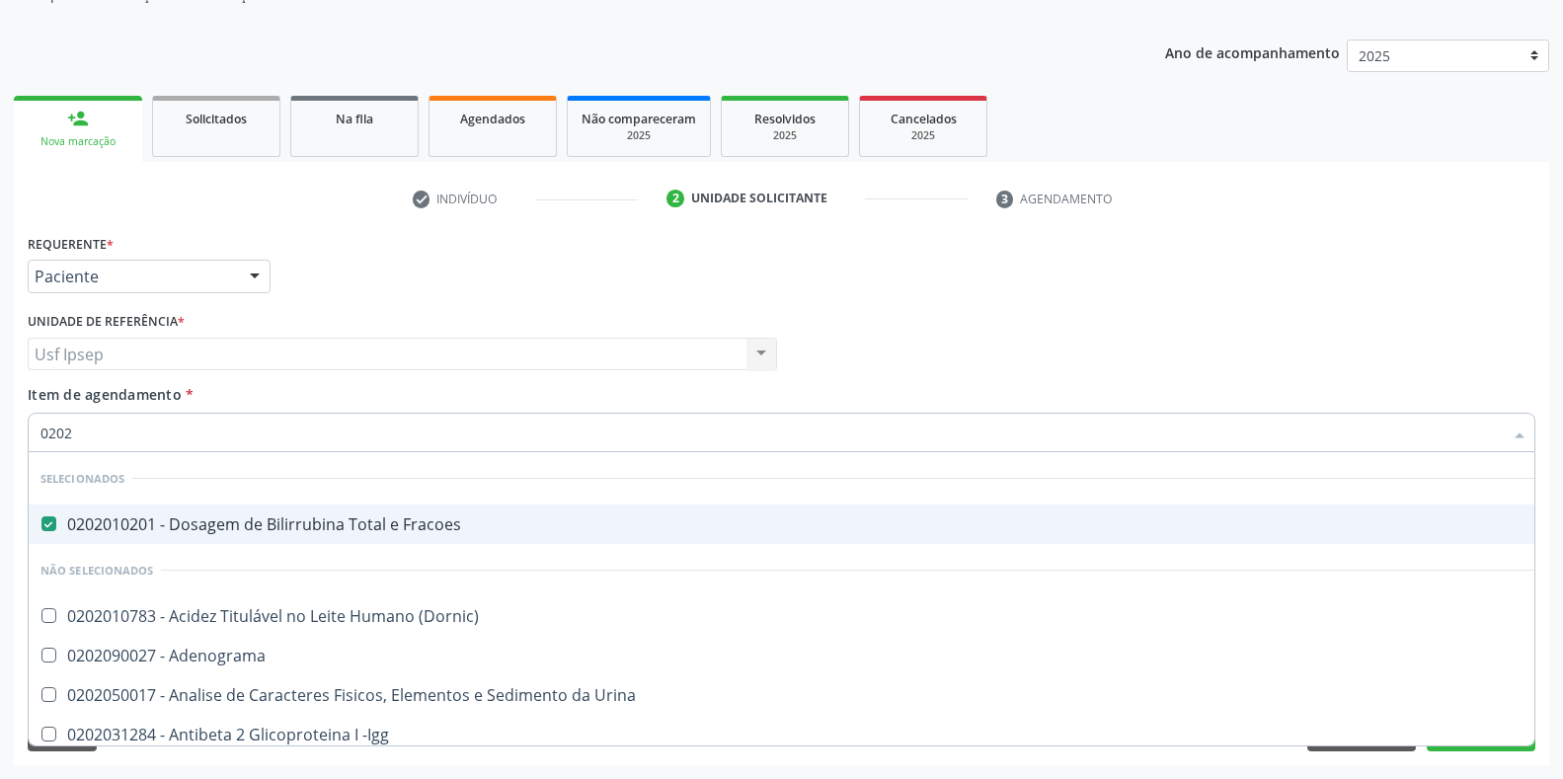
checkbox Urinarios "true"
checkbox Pallidum "true"
checkbox Hematocrito "true"
checkbox Completo "false"
checkbox Pylori "true"
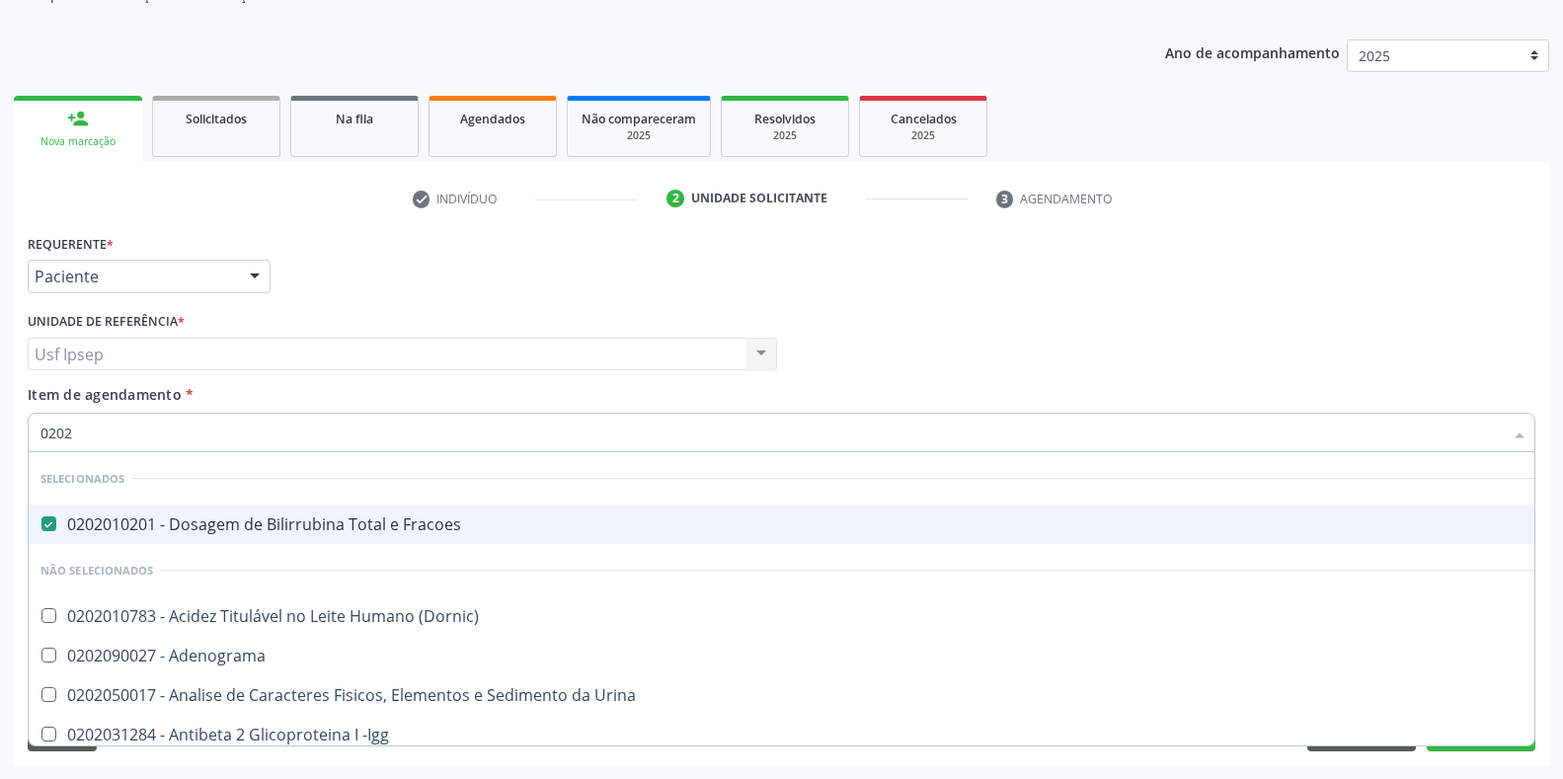
type input "02020"
checkbox Calcio "true"
checkbox Creatinina "false"
checkbox Xi "true"
checkbox Glicose "false"
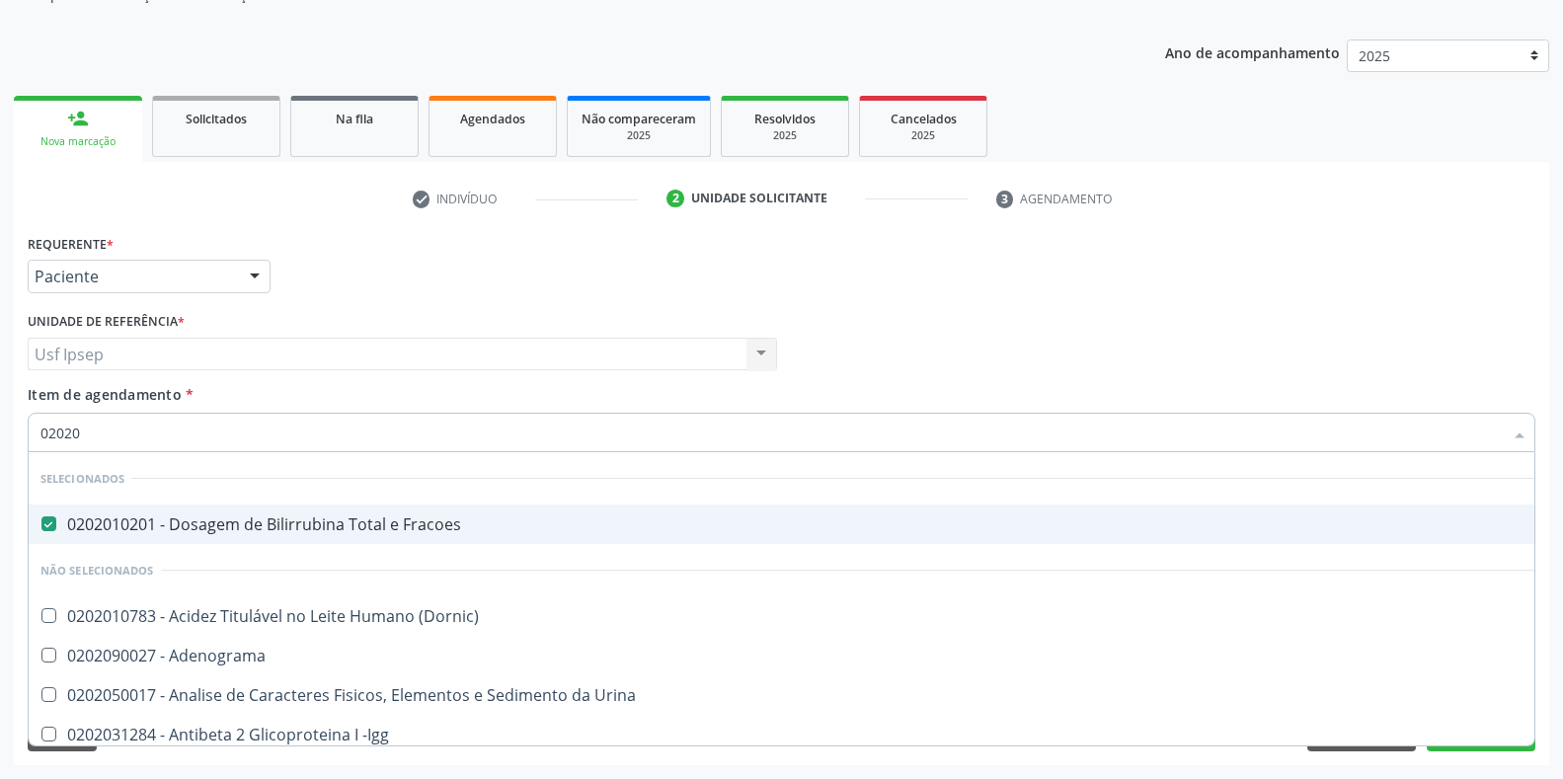
checkbox Prolactina "true"
checkbox Funcional "true"
checkbox Derrames "true"
checkbox \(Tgo\) "false"
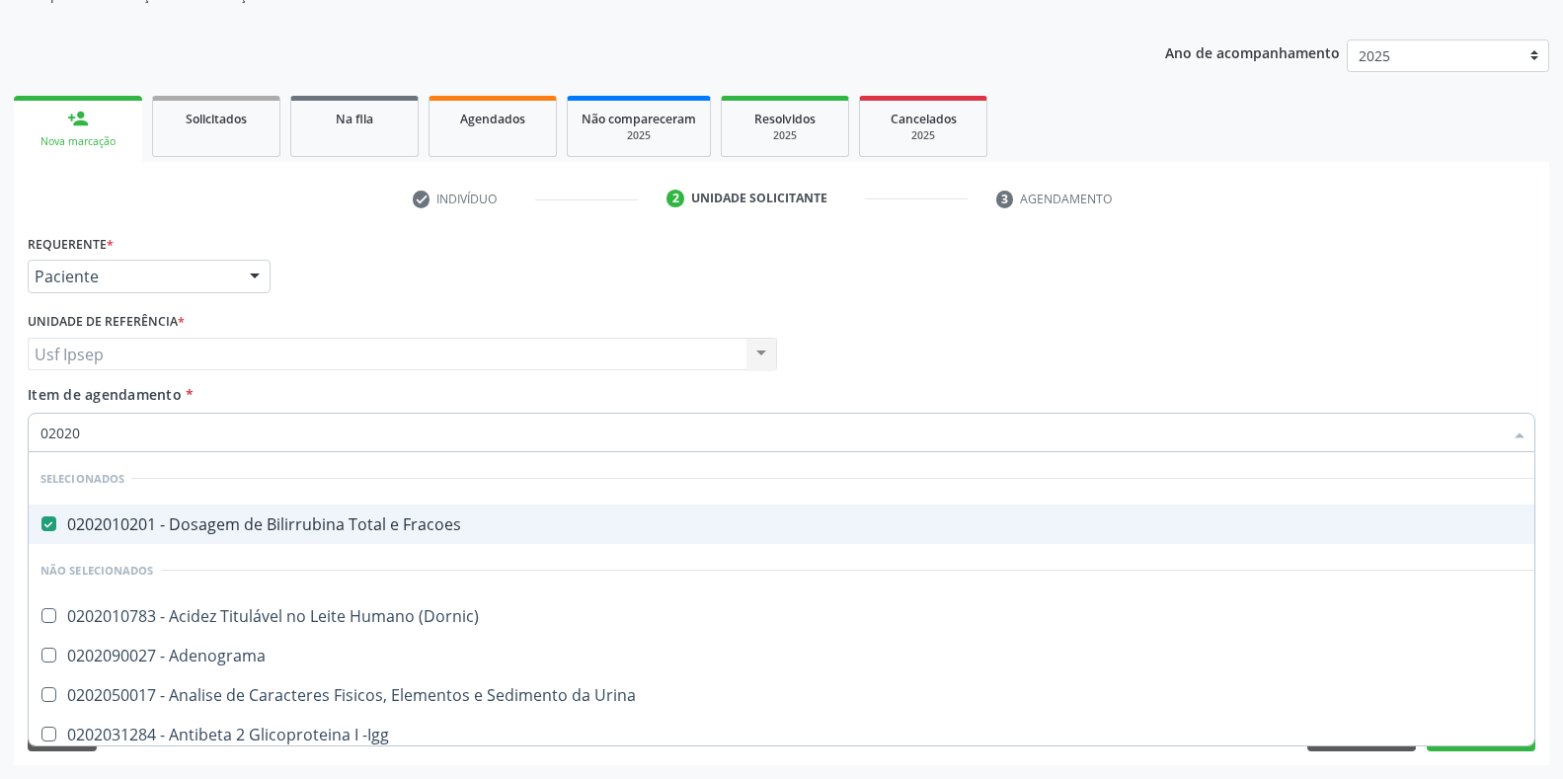
checkbox \(Tgp\) "false"
checkbox Triglicerideos "false"
checkbox Ureia "false"
checkbox Zinco "true"
checkbox Completo "false"
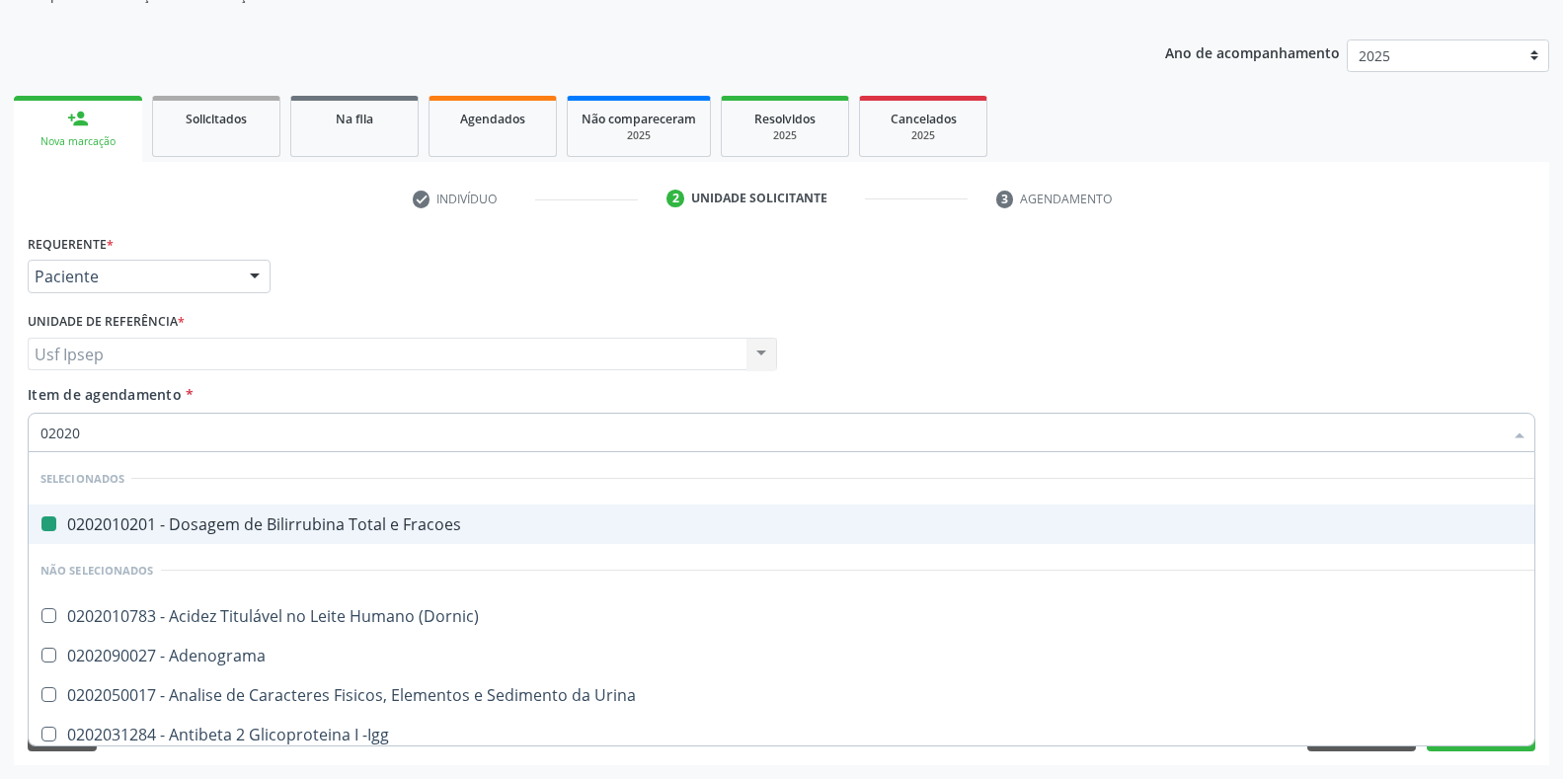
type input "020203"
checkbox Fracoes "false"
checkbox \(Qualitativo\) "true"
checkbox Creatinina "false"
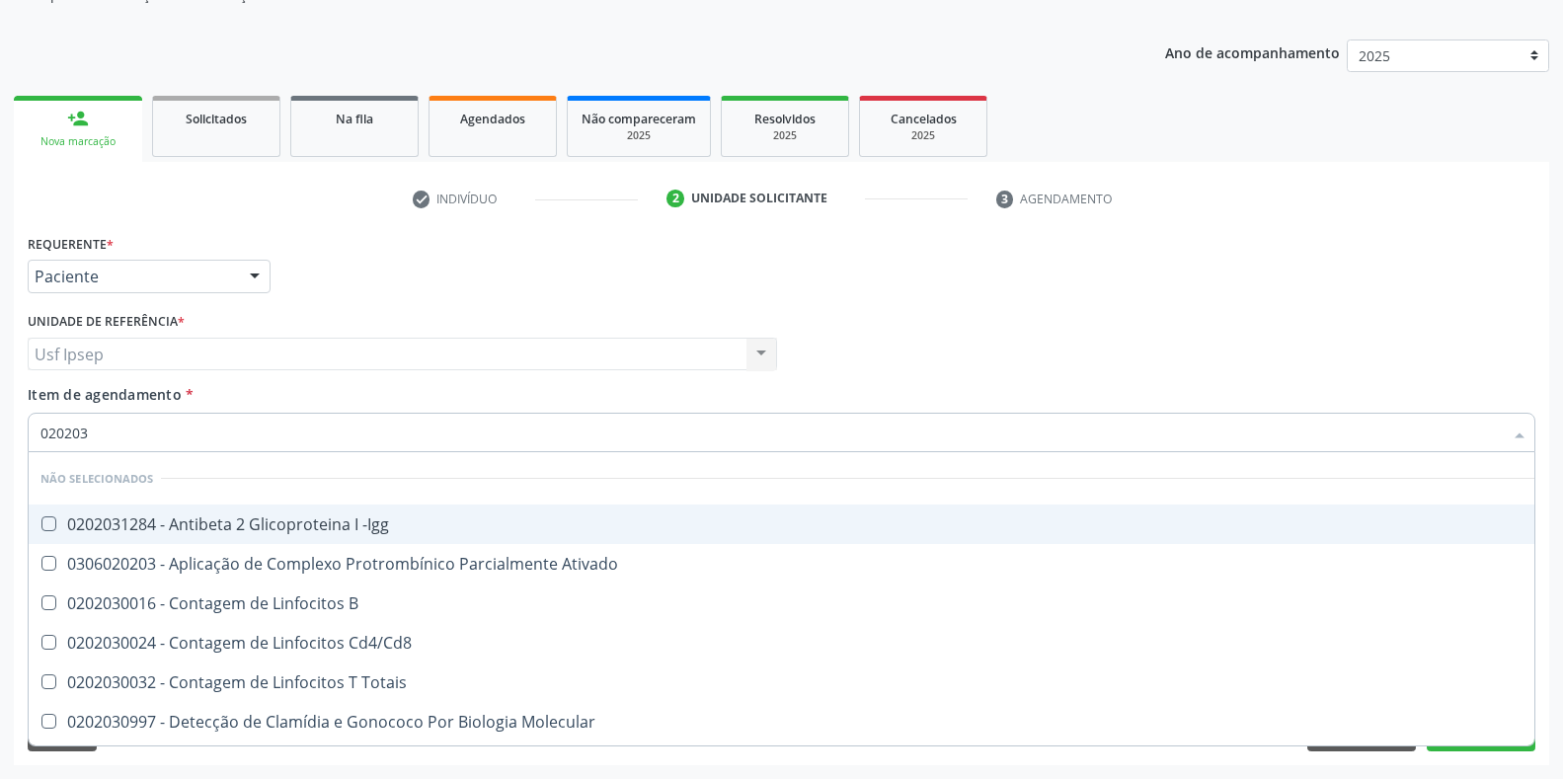
type input "0202030"
checkbox Completo "false"
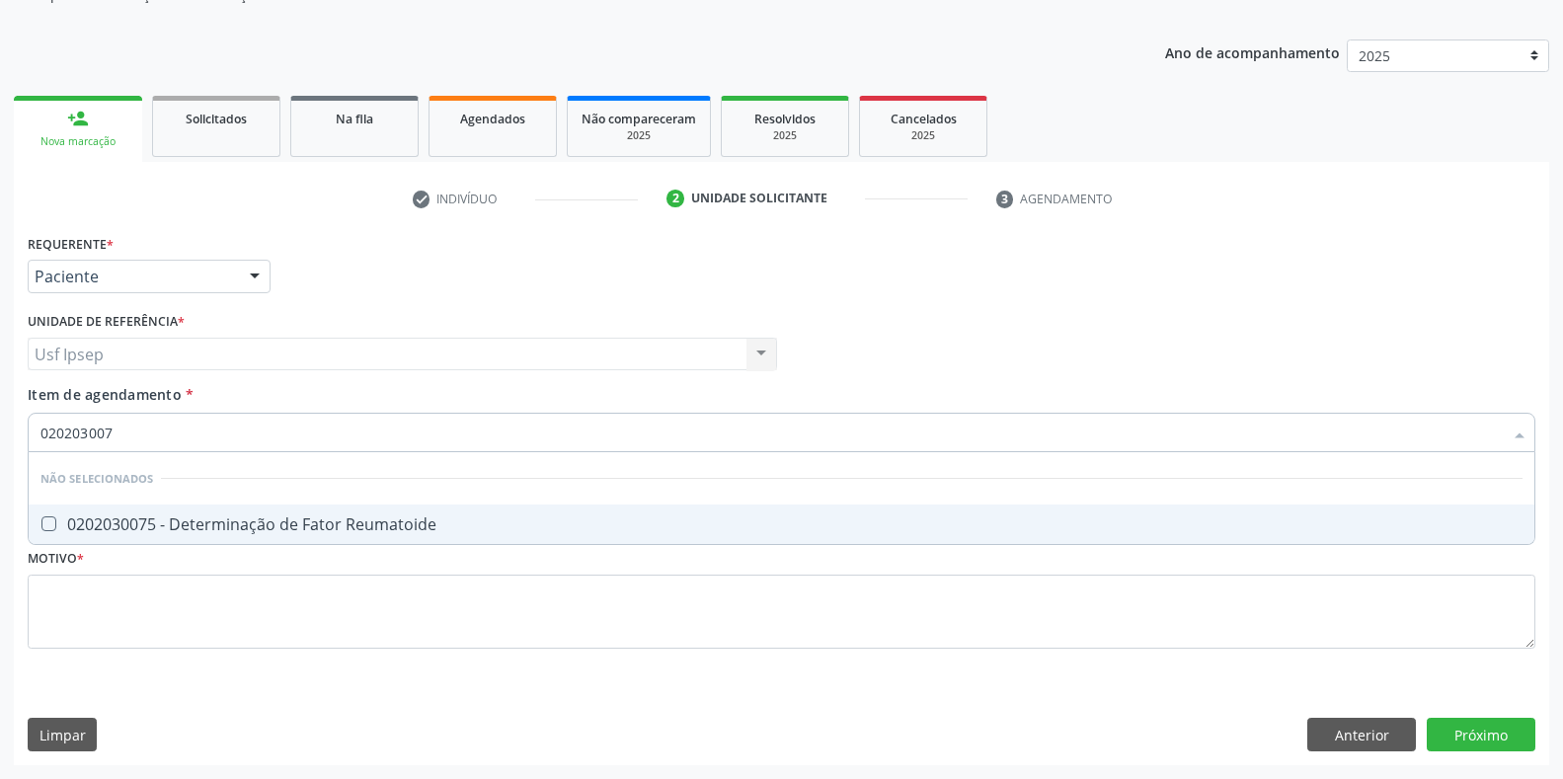
type input "0202030075"
click at [43, 524] on Reumatoide at bounding box center [48, 523] width 15 height 15
click at [41, 524] on Reumatoide "checkbox" at bounding box center [35, 523] width 13 height 13
checkbox Reumatoide "true"
click at [123, 432] on input "0202030075" at bounding box center [771, 432] width 1462 height 39
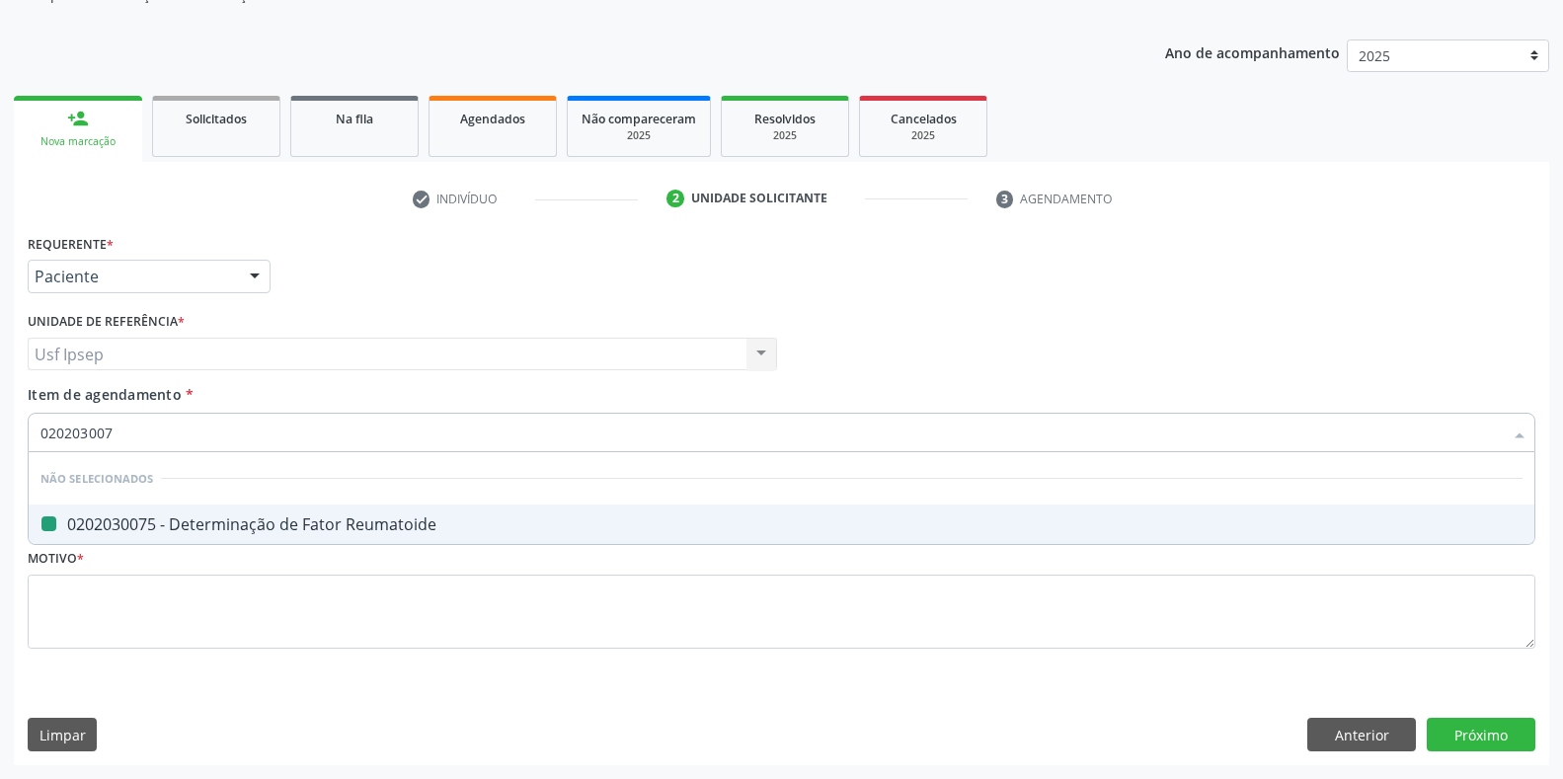
type input "02020300"
checkbox Reumatoide "false"
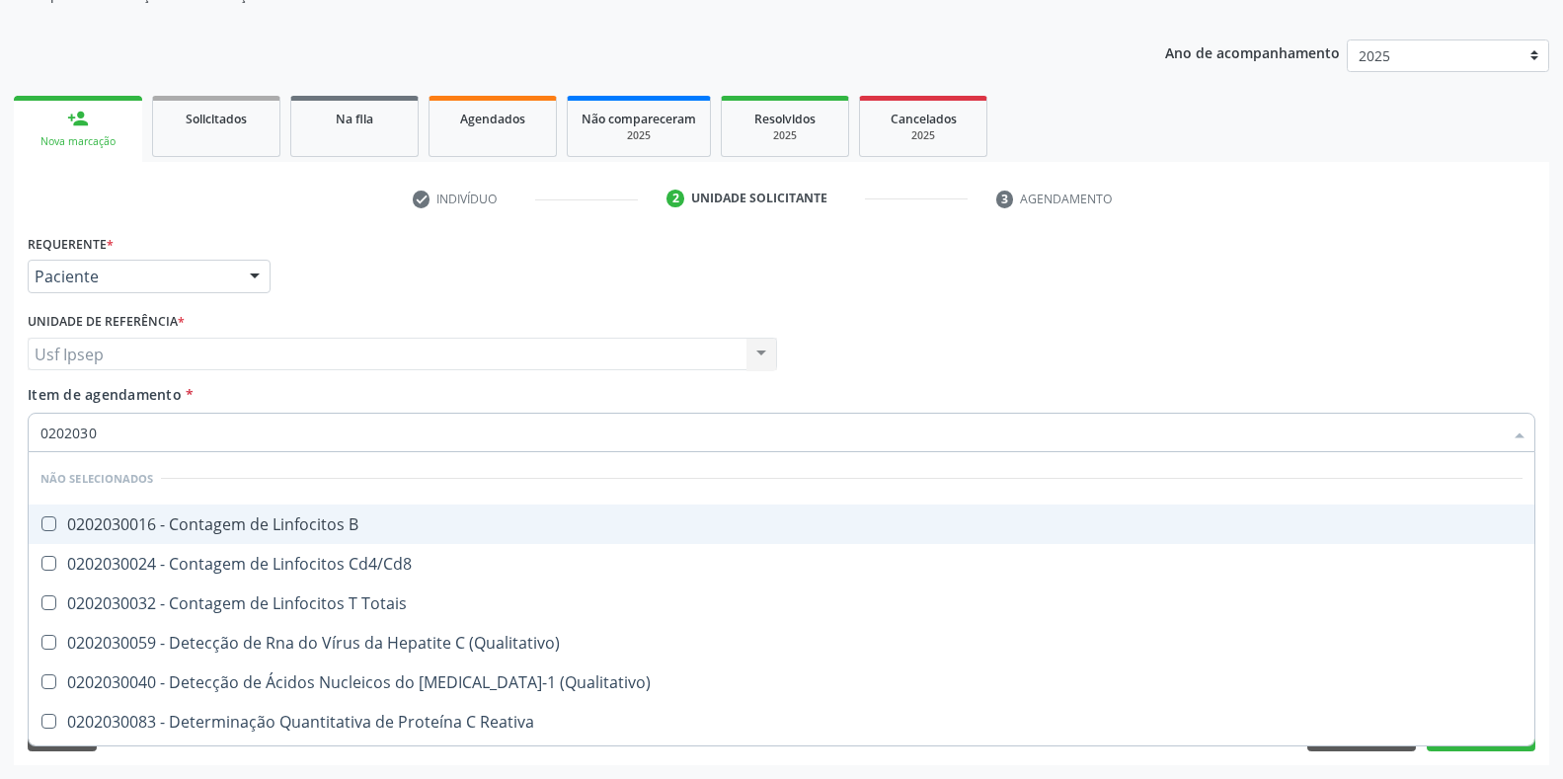
type input "020203"
checkbox Reumatoide "false"
checkbox Alfa-Fetoproteina "false"
type input "0"
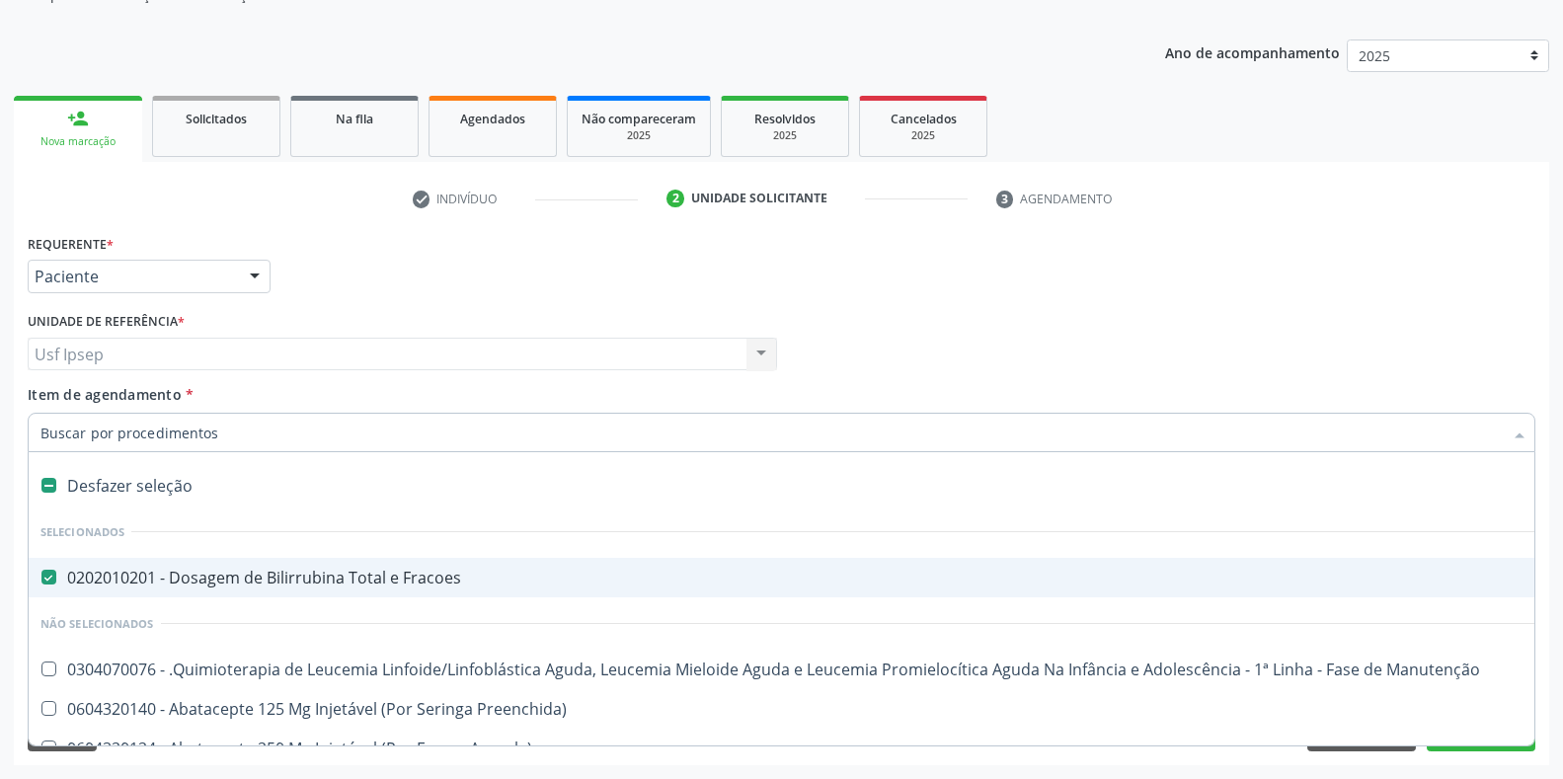
checkbox Fracoes "true"
click at [60, 400] on span "Item de agendamento" at bounding box center [105, 394] width 154 height 19
click at [60, 413] on input "Item de agendamento *" at bounding box center [771, 432] width 1462 height 39
checkbox Manutenção "true"
checkbox Preenchida\) "true"
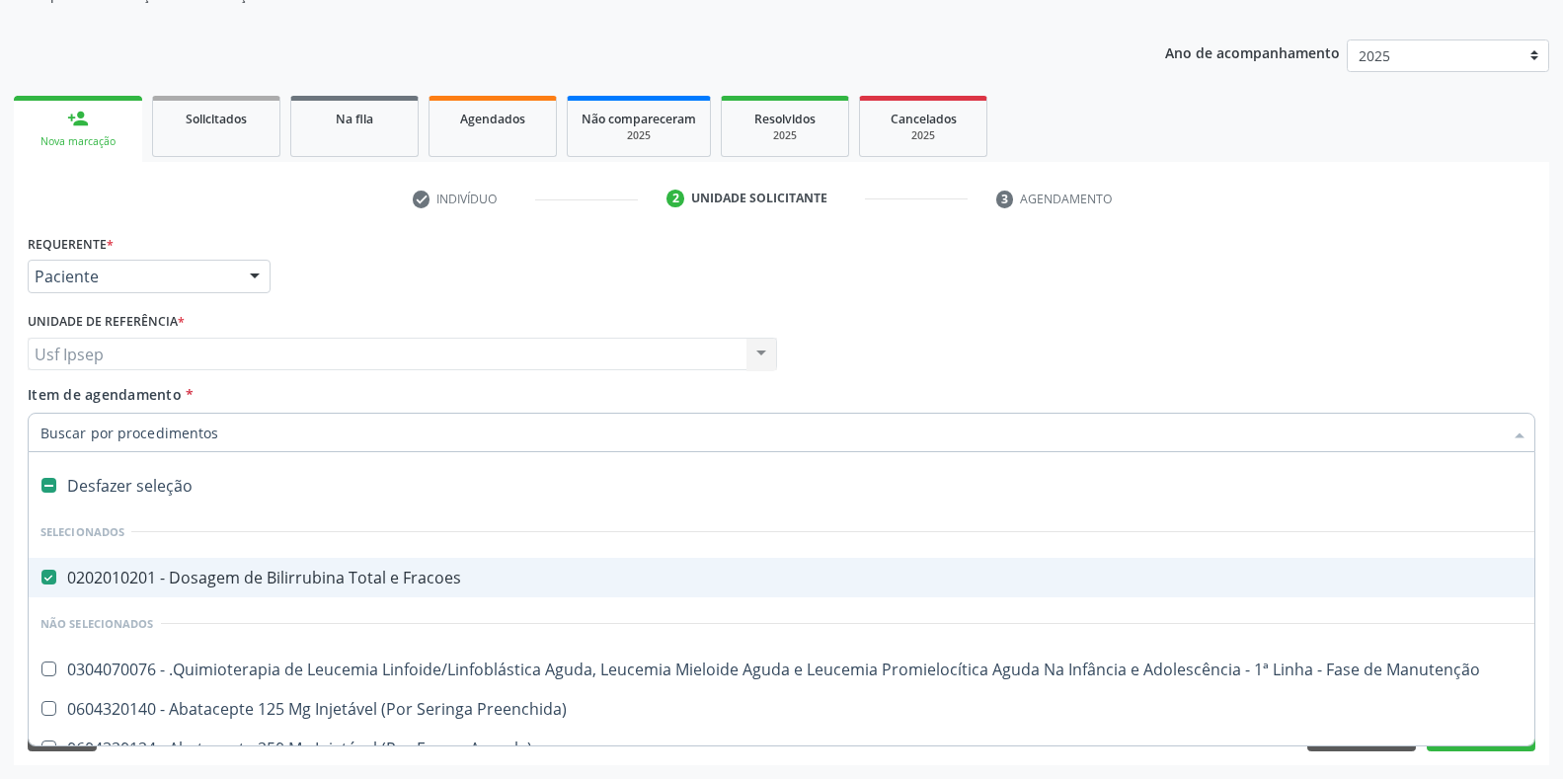
checkbox Ampola\)\ "true"
checkbox Abciximabe "true"
checkbox Inter-Atrial "true"
checkbox Valvar "true"
checkbox Adolescente\) "true"
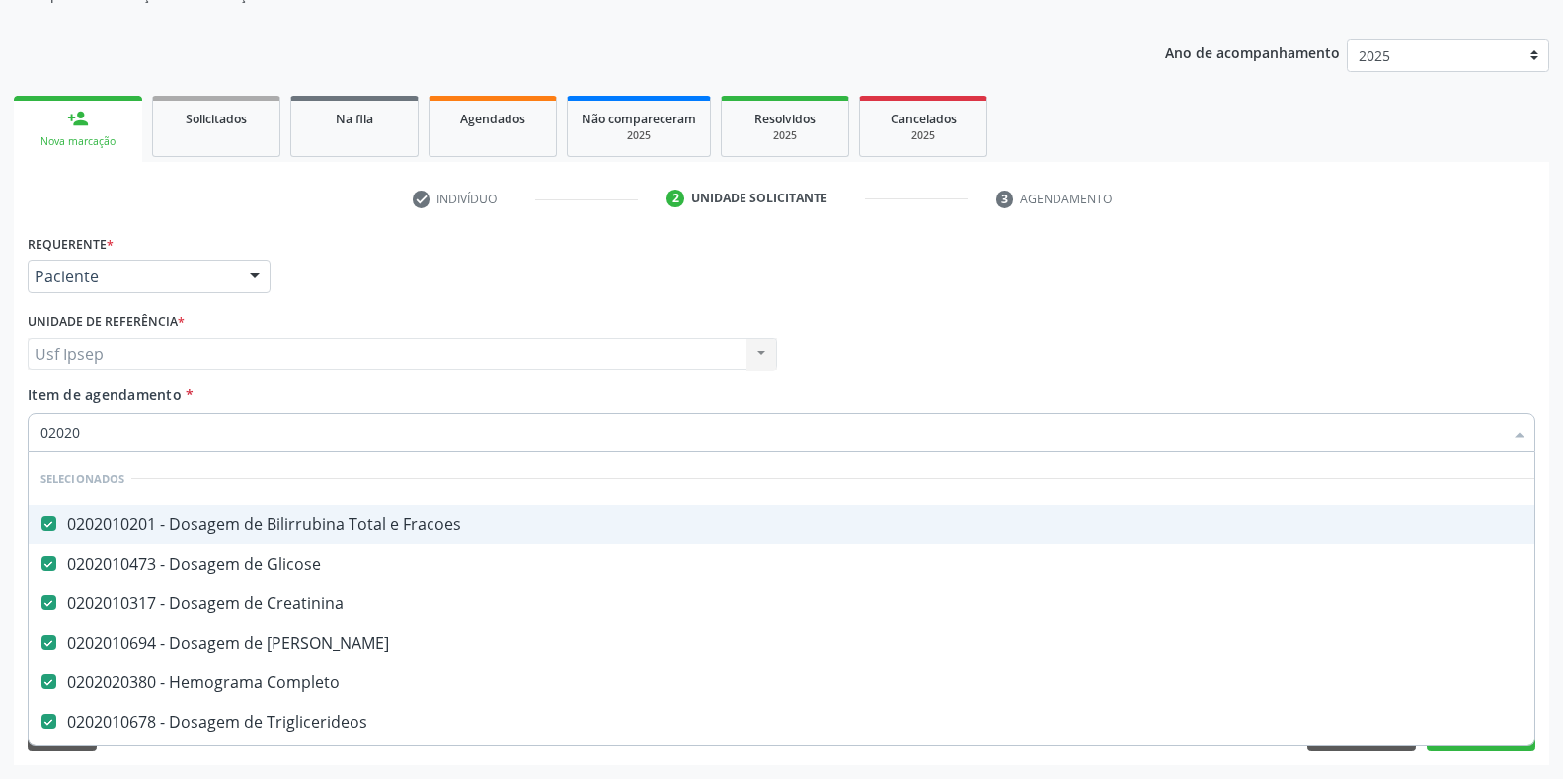
type input "020203"
checkbox Ureia "false"
checkbox Completo "false"
checkbox Triglicerideos "false"
checkbox \(Tgo\) "false"
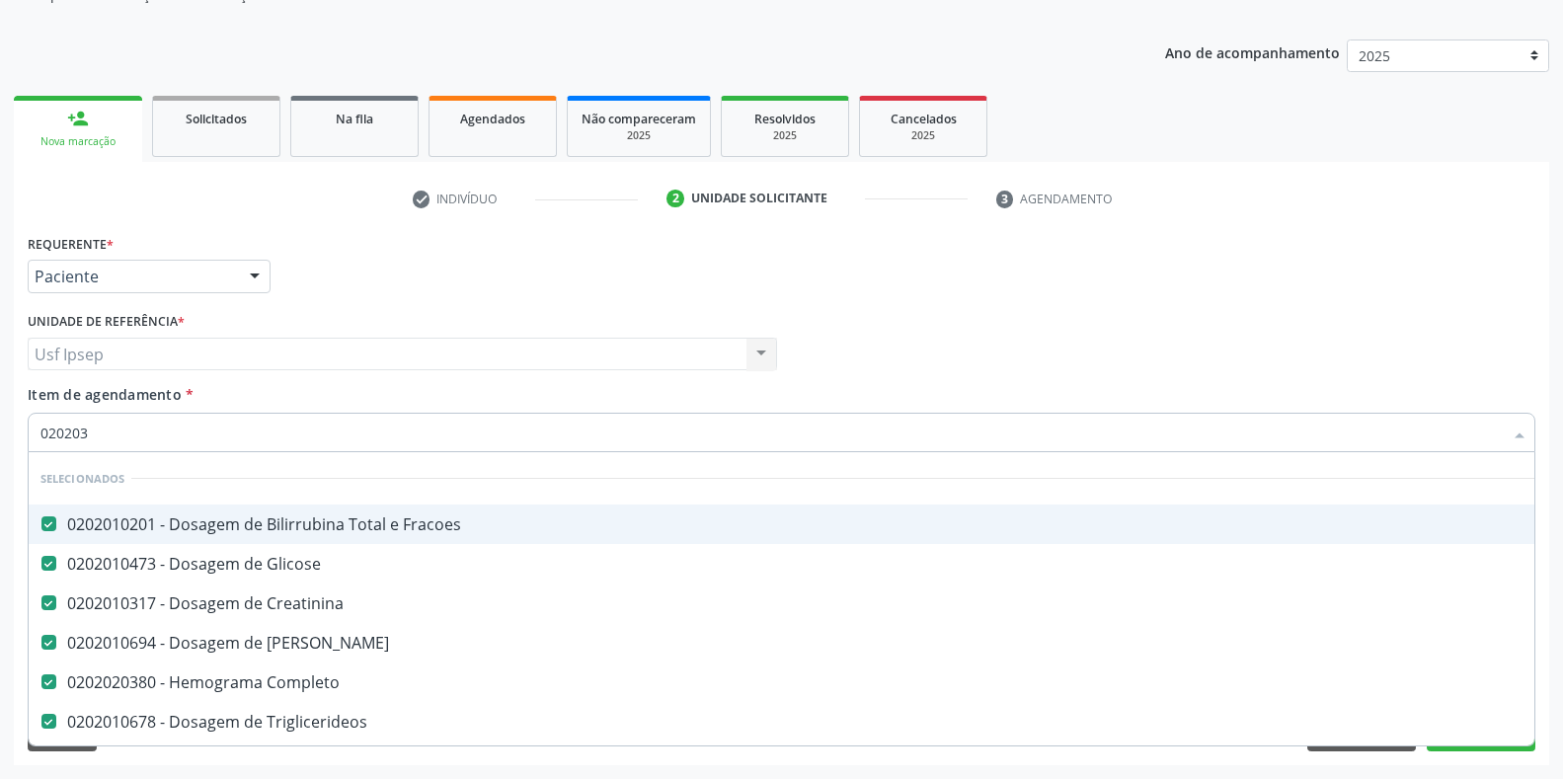
checkbox \(Tgp\) "false"
checkbox Reumatoide "false"
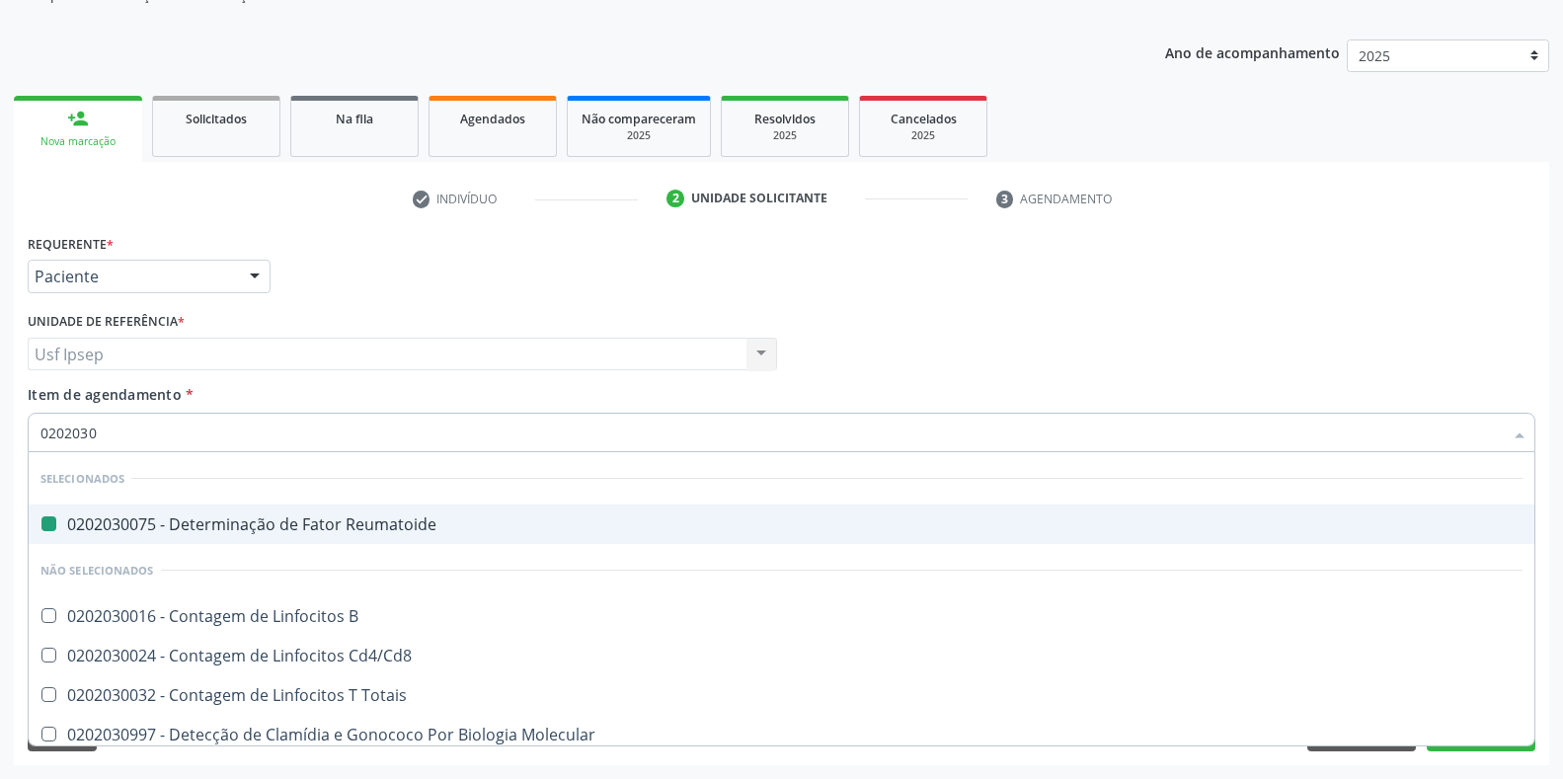
type input "02020302"
checkbox Reumatoide "false"
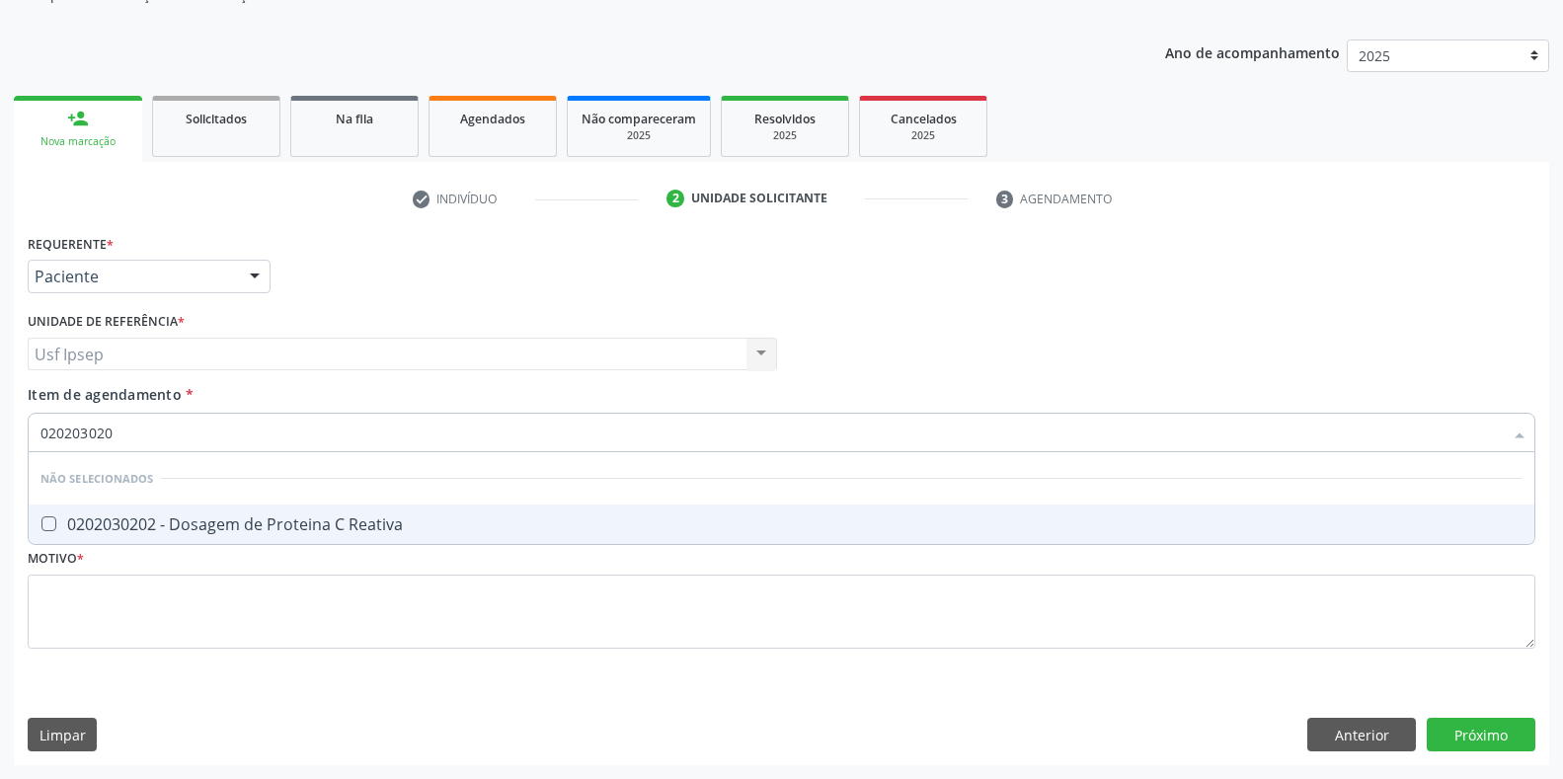
type input "0202030202"
click at [47, 523] on Reativa at bounding box center [48, 523] width 15 height 15
click at [41, 523] on Reativa "checkbox" at bounding box center [35, 523] width 13 height 13
checkbox Reativa "true"
click at [120, 427] on input "0202030202" at bounding box center [771, 432] width 1462 height 39
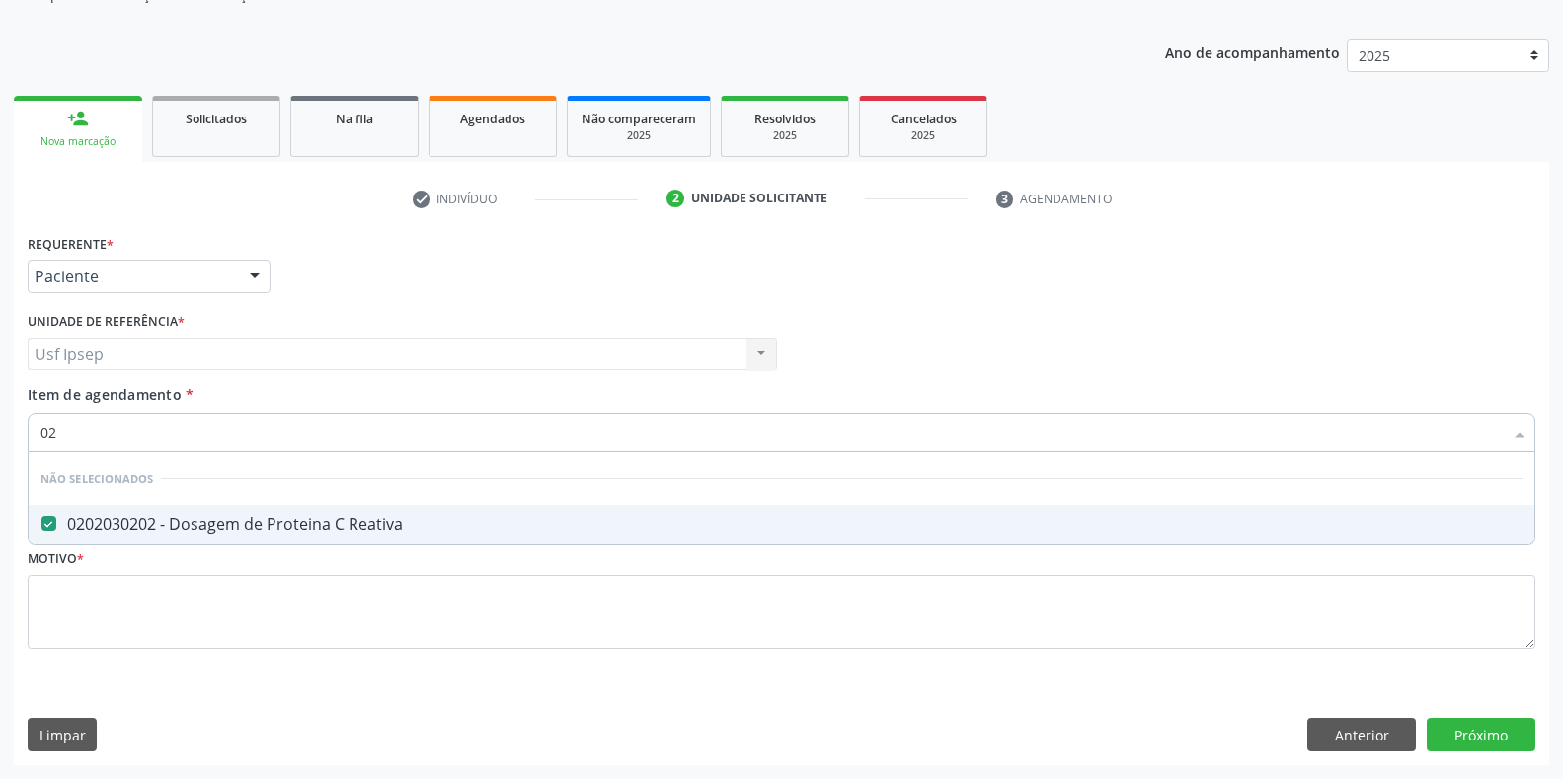
type input "0"
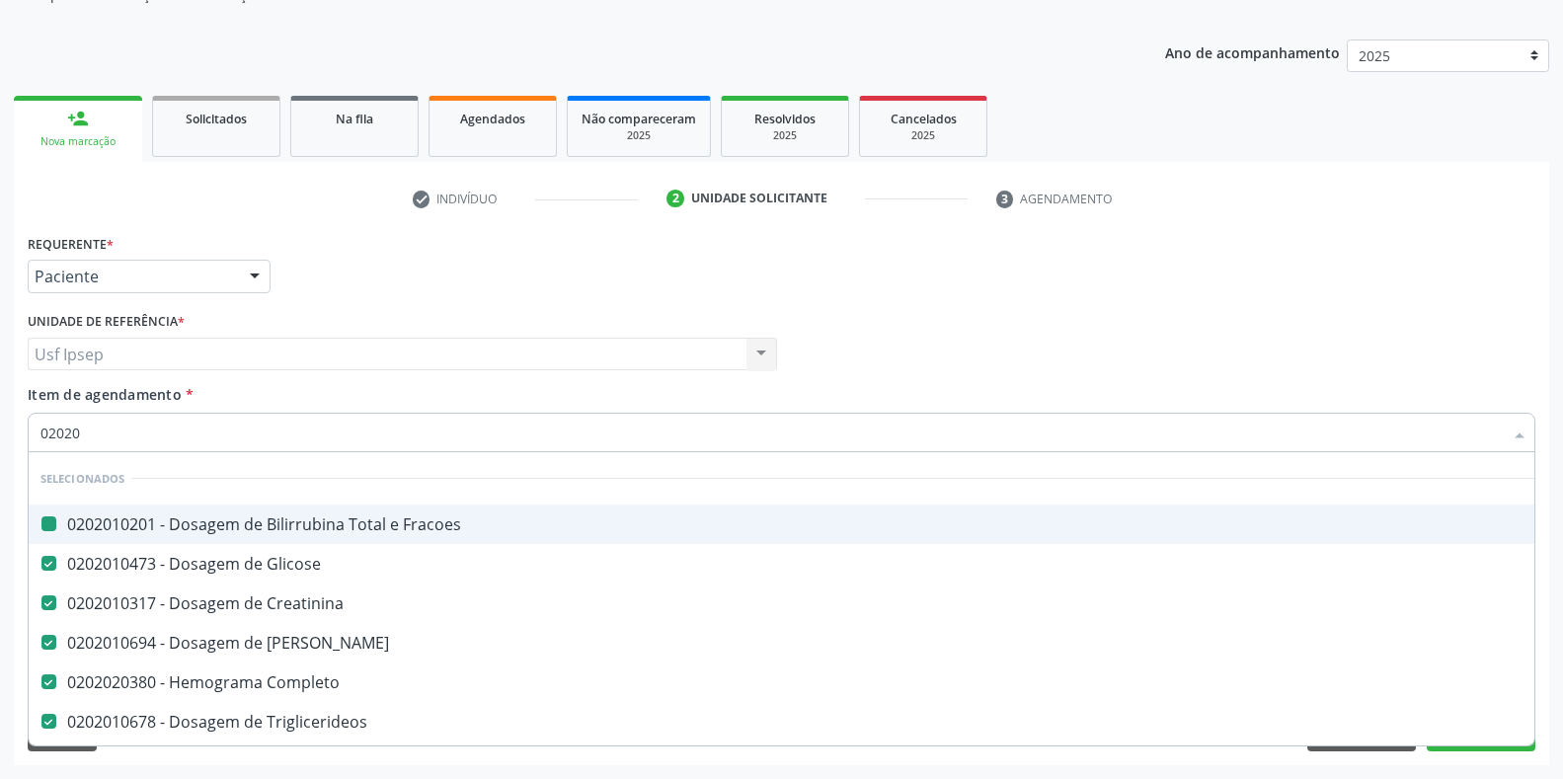
type input "020206"
checkbox Fracoes "false"
checkbox Glicose "false"
checkbox Creatinina "false"
checkbox Ureia "false"
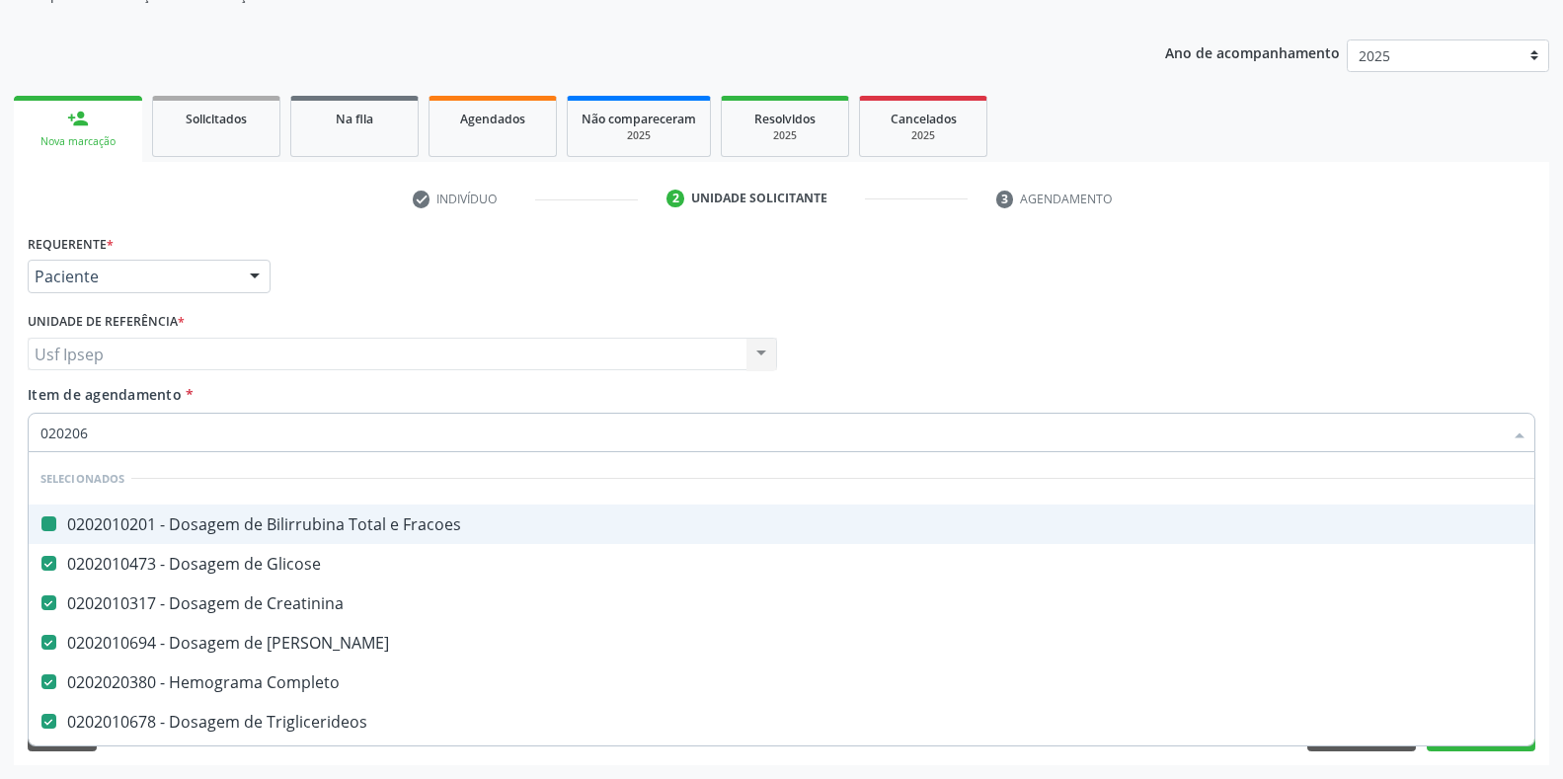
checkbox Completo "false"
checkbox Triglicerideos "false"
checkbox \(Tgo\) "false"
checkbox \(Tgp\) "false"
checkbox Reumatoide "false"
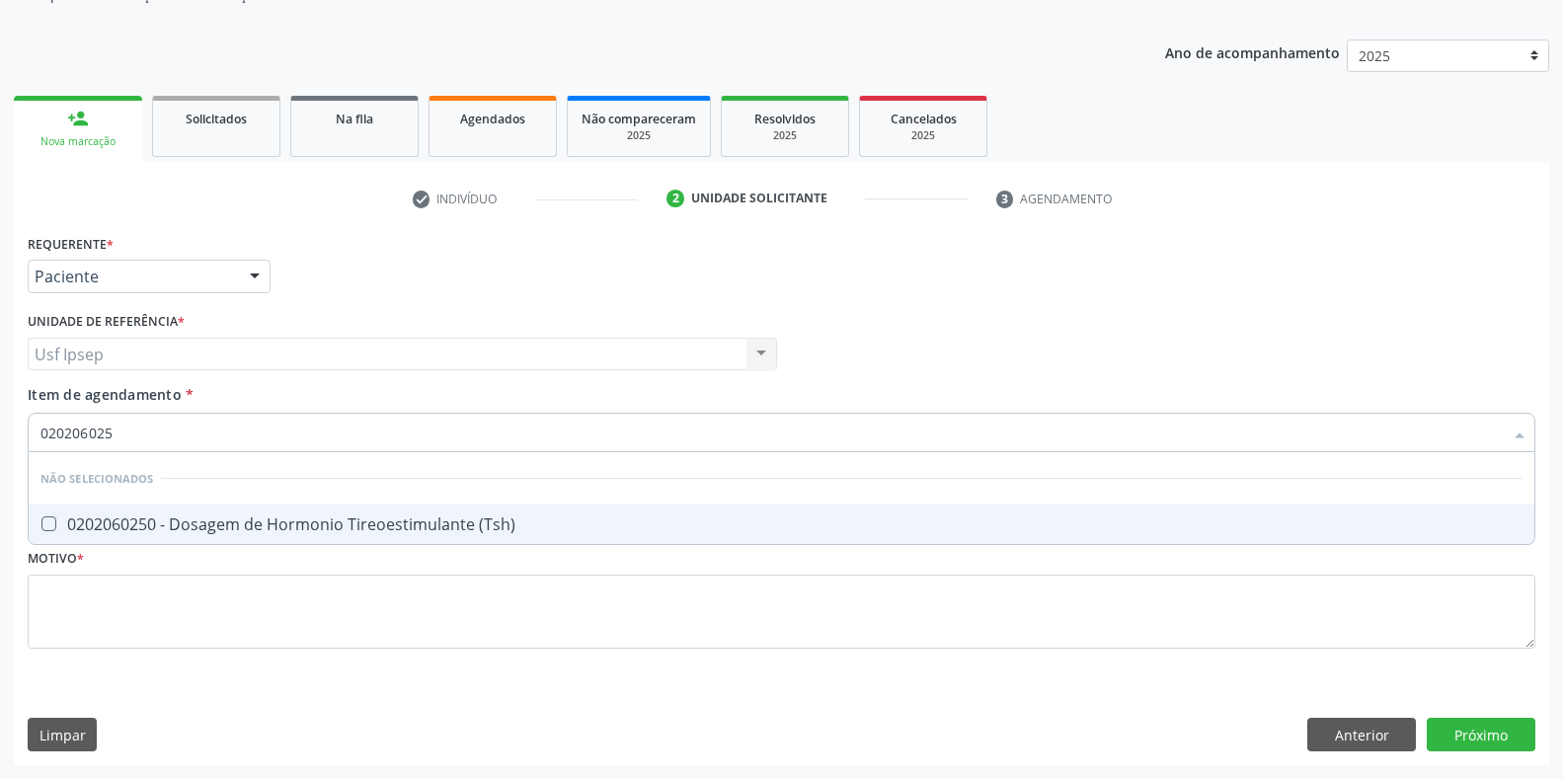
type input "0202060250"
click at [47, 523] on \(Tsh\) at bounding box center [48, 523] width 15 height 15
click at [41, 523] on \(Tsh\) "checkbox" at bounding box center [35, 523] width 13 height 13
checkbox \(Tsh\) "true"
click at [124, 432] on input "0202060250" at bounding box center [771, 432] width 1462 height 39
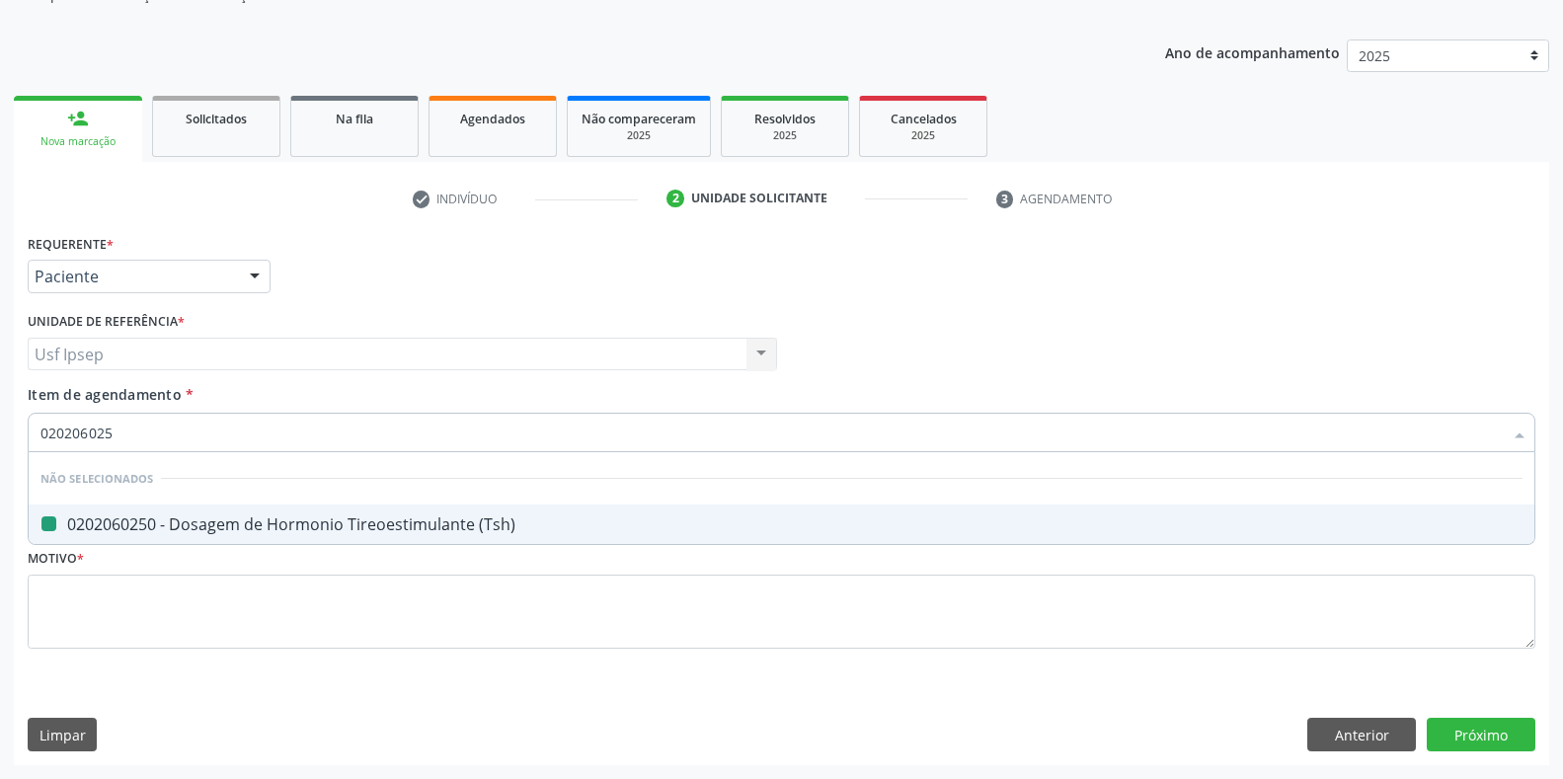
type input "02020602"
checkbox \(Tsh\) "false"
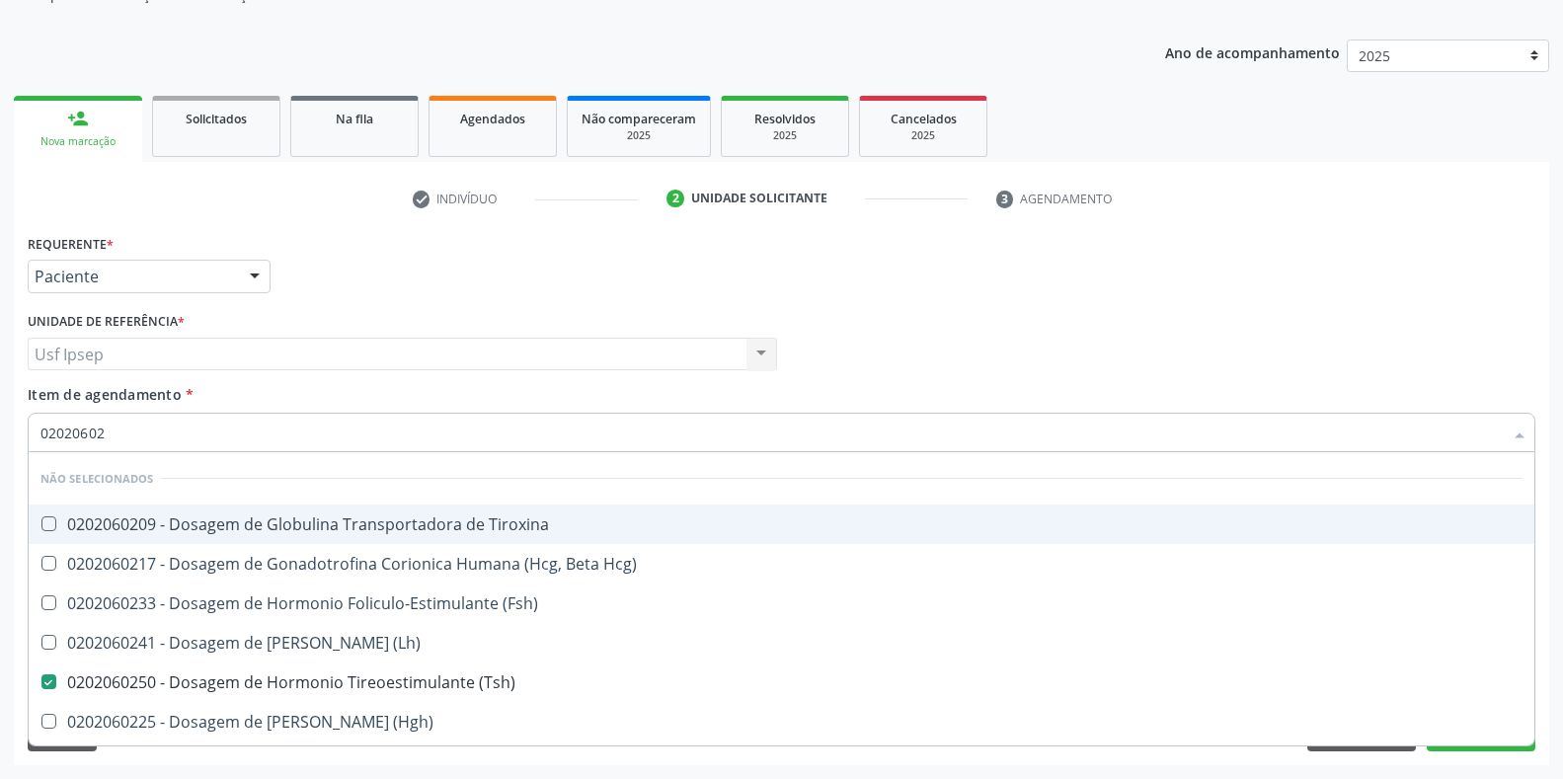
type input "0202060"
checkbox \(Tsh\) "false"
type input "0"
checkbox T3 "true"
checkbox Reverso "true"
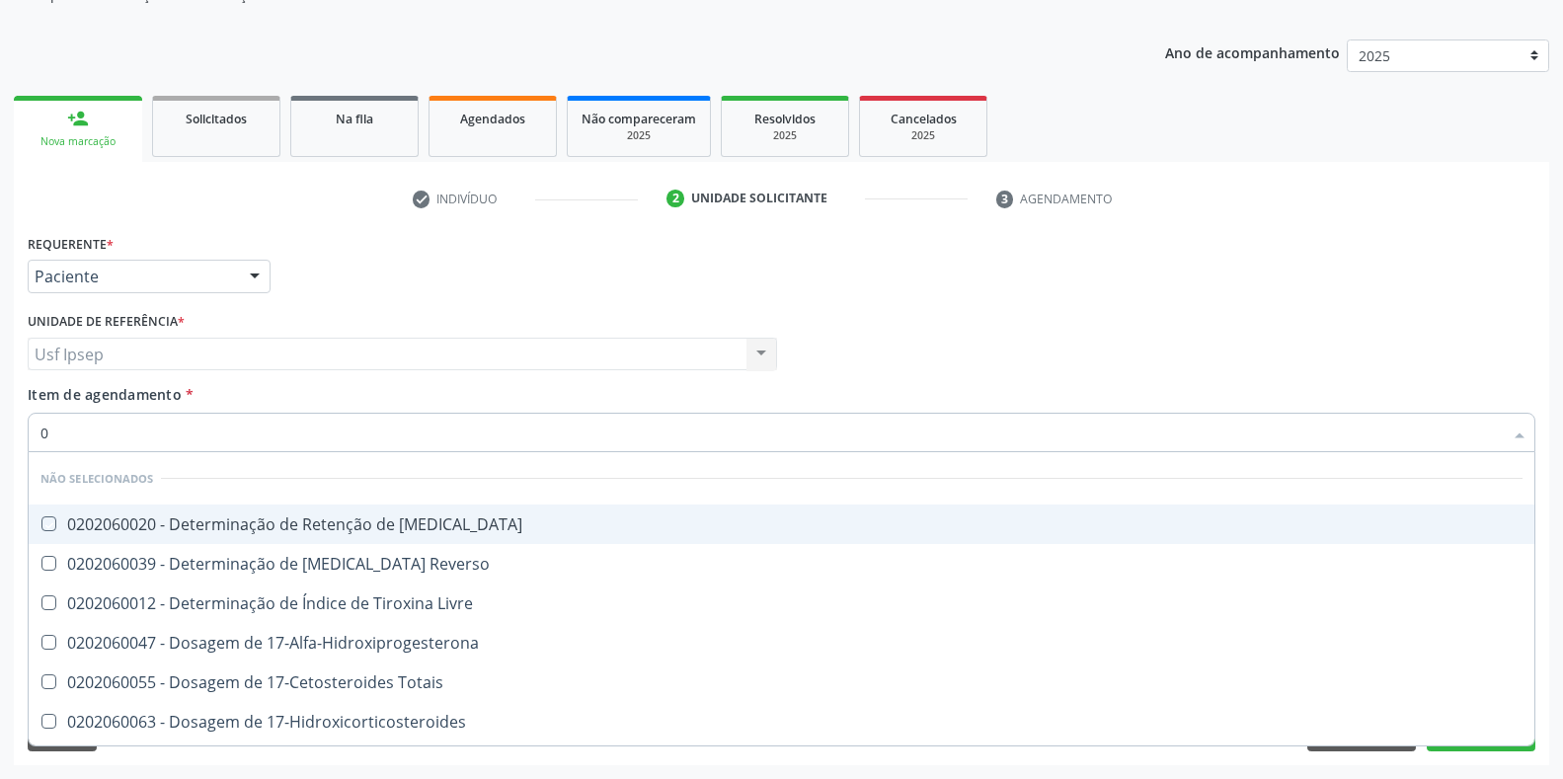
checkbox Livre "true"
checkbox 17-Alfa-Hidroxiprogesterona "true"
checkbox Totais "true"
checkbox 17-Hidroxicorticosteroides "true"
checkbox \(Serotonina\) "true"
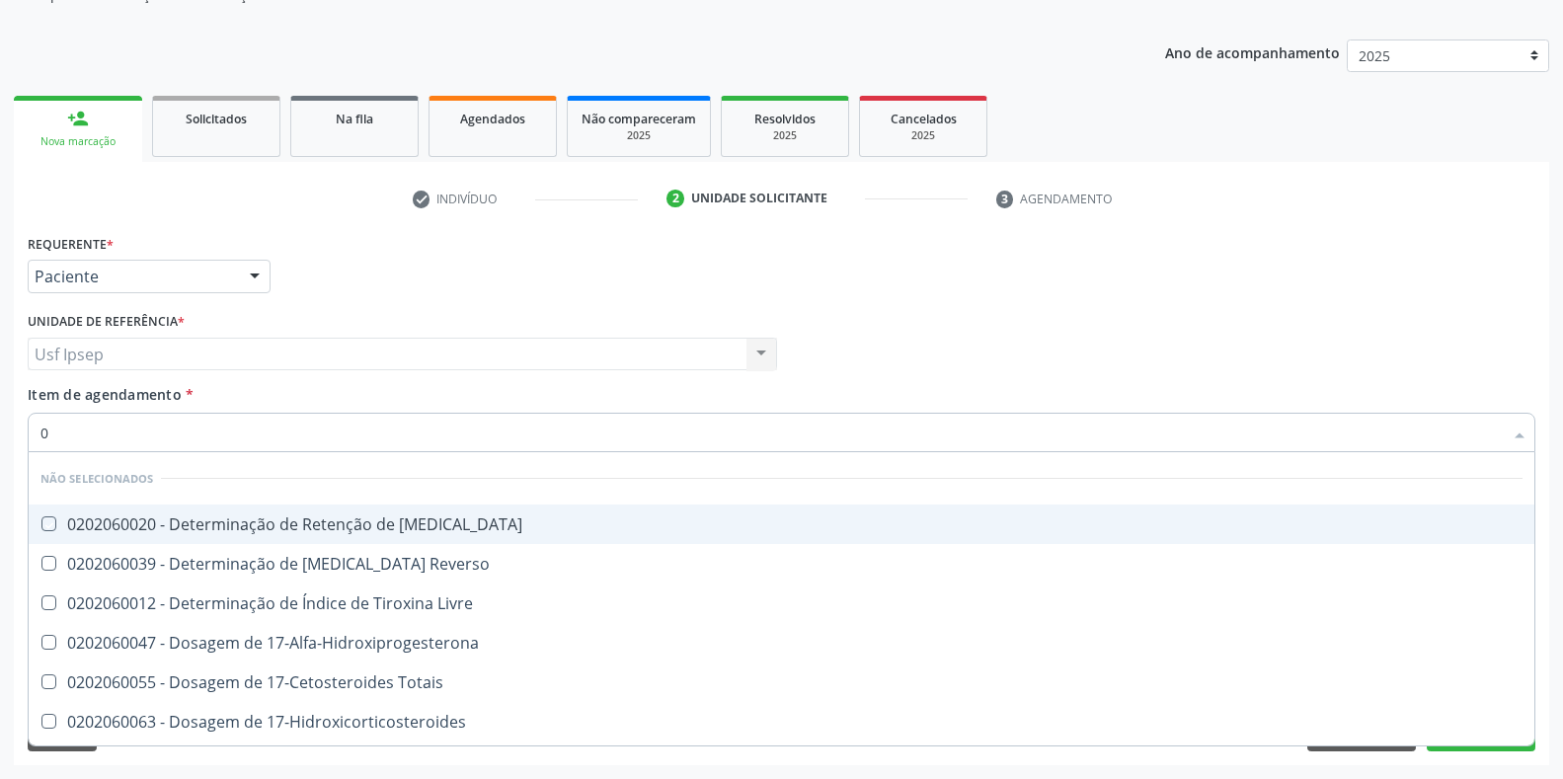
checkbox \(Acth\) "true"
checkbox Aldosterona "true"
checkbox \(Tsh\) "false"
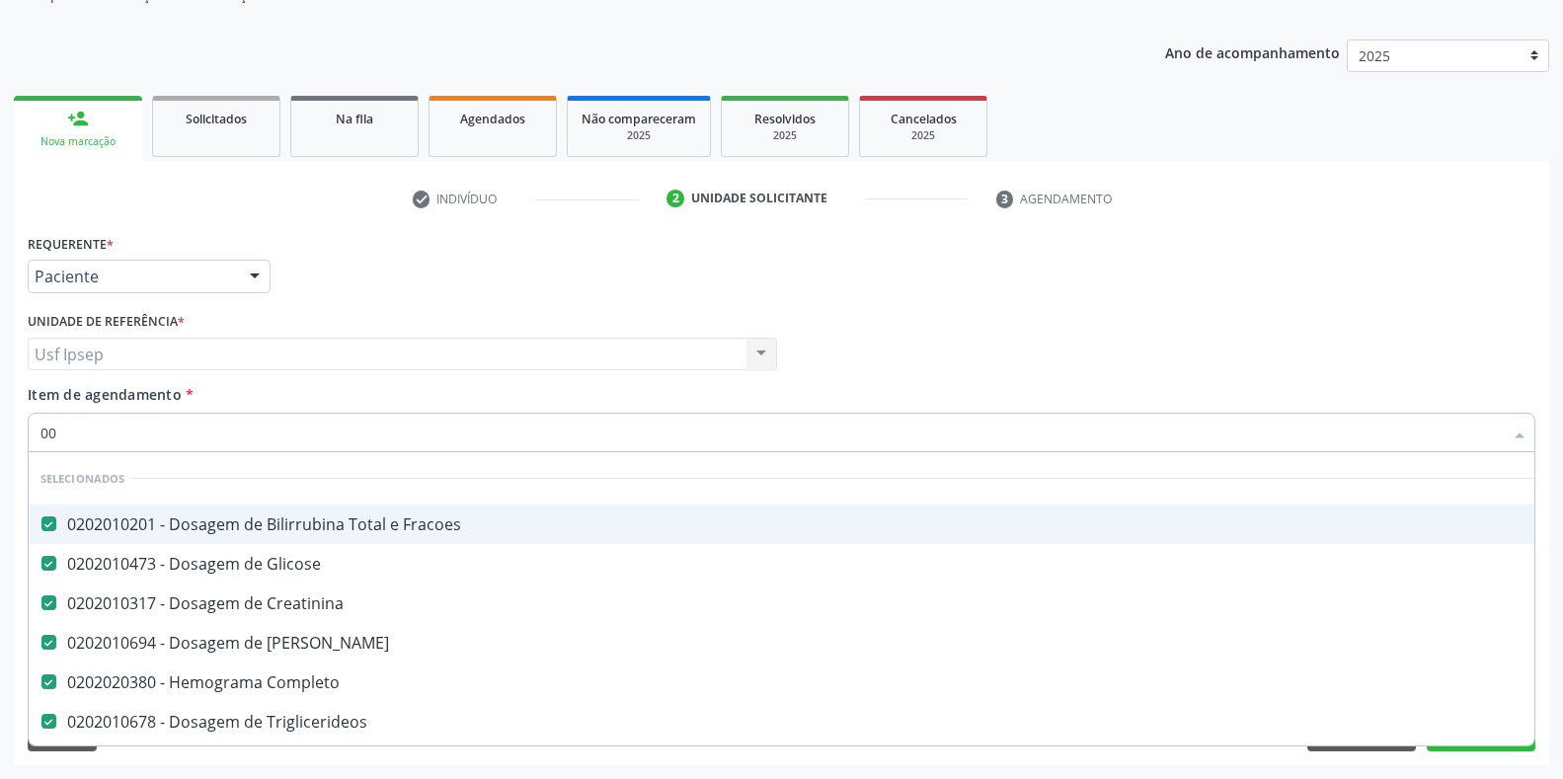
type input "002"
checkbox Fracoes "false"
checkbox Creatinina "false"
checkbox Ureia "false"
checkbox Completo "false"
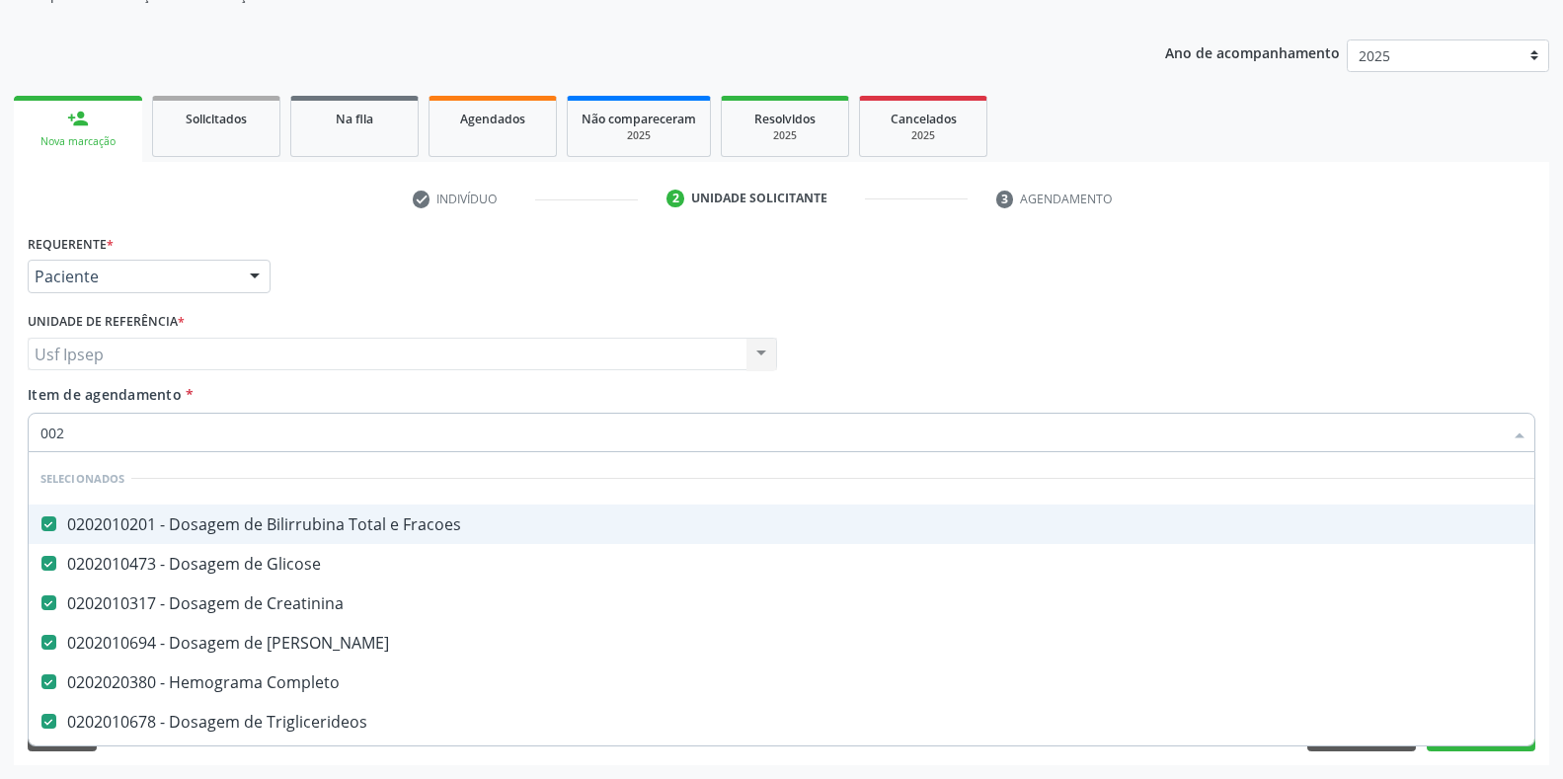
checkbox Triglicerideos "false"
checkbox \(Tgo\) "false"
checkbox \(Tgp\) "false"
checkbox Reumatoide "false"
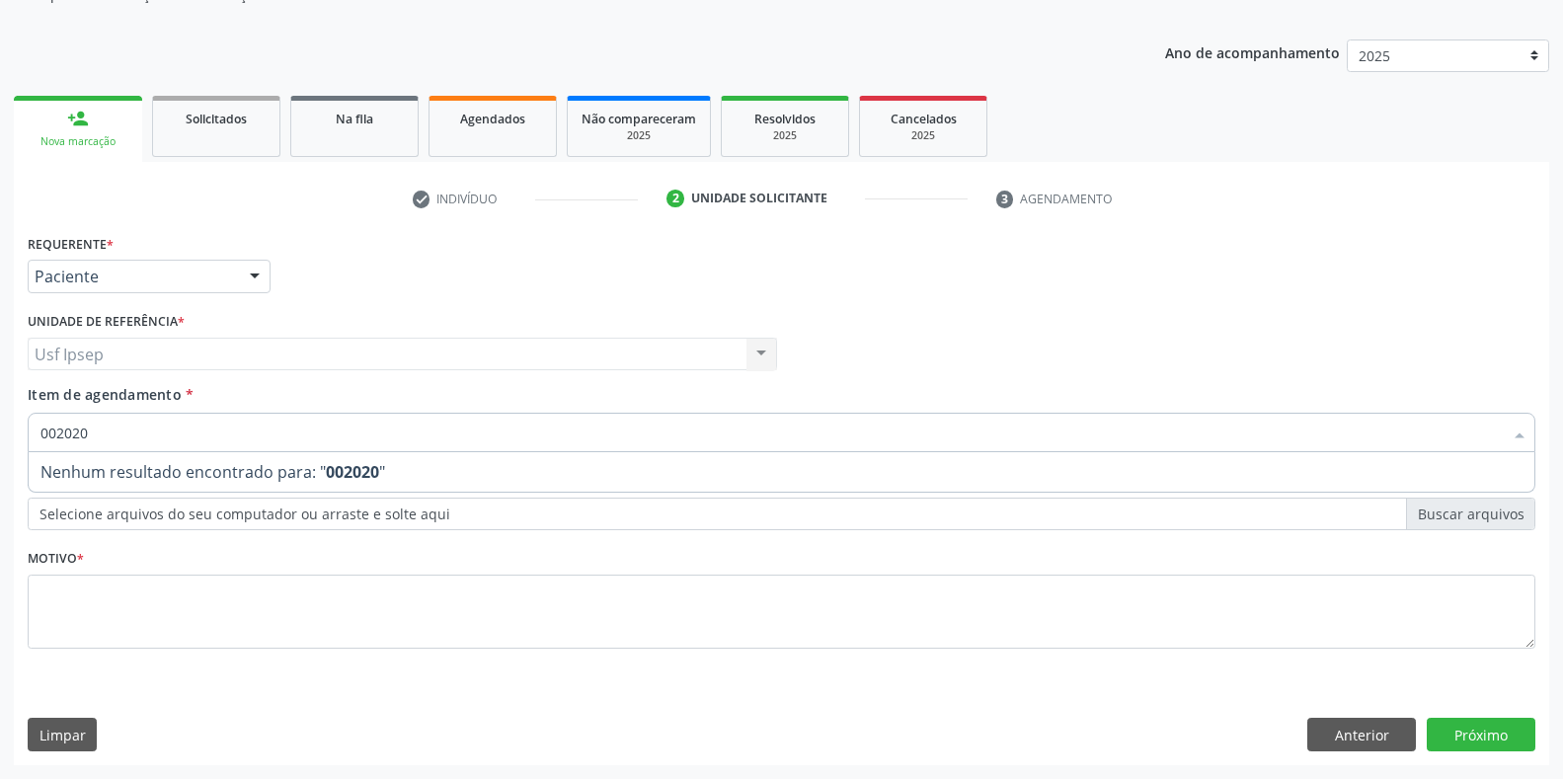
click at [46, 428] on input "002020" at bounding box center [771, 432] width 1462 height 39
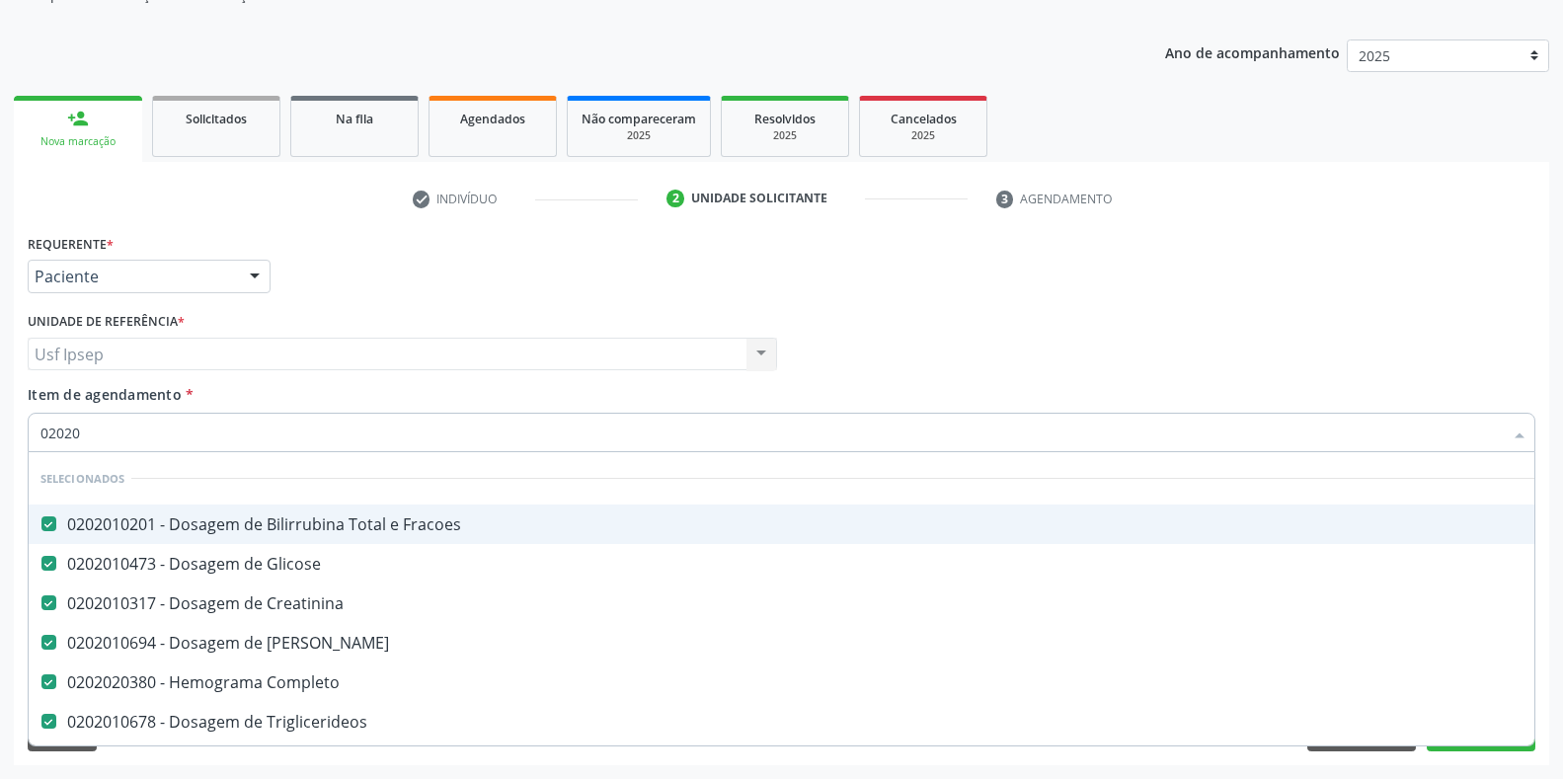
click at [80, 434] on input "02020" at bounding box center [771, 432] width 1462 height 39
type input "020205"
checkbox Fracoes "false"
checkbox Glicose "false"
checkbox Creatinina "false"
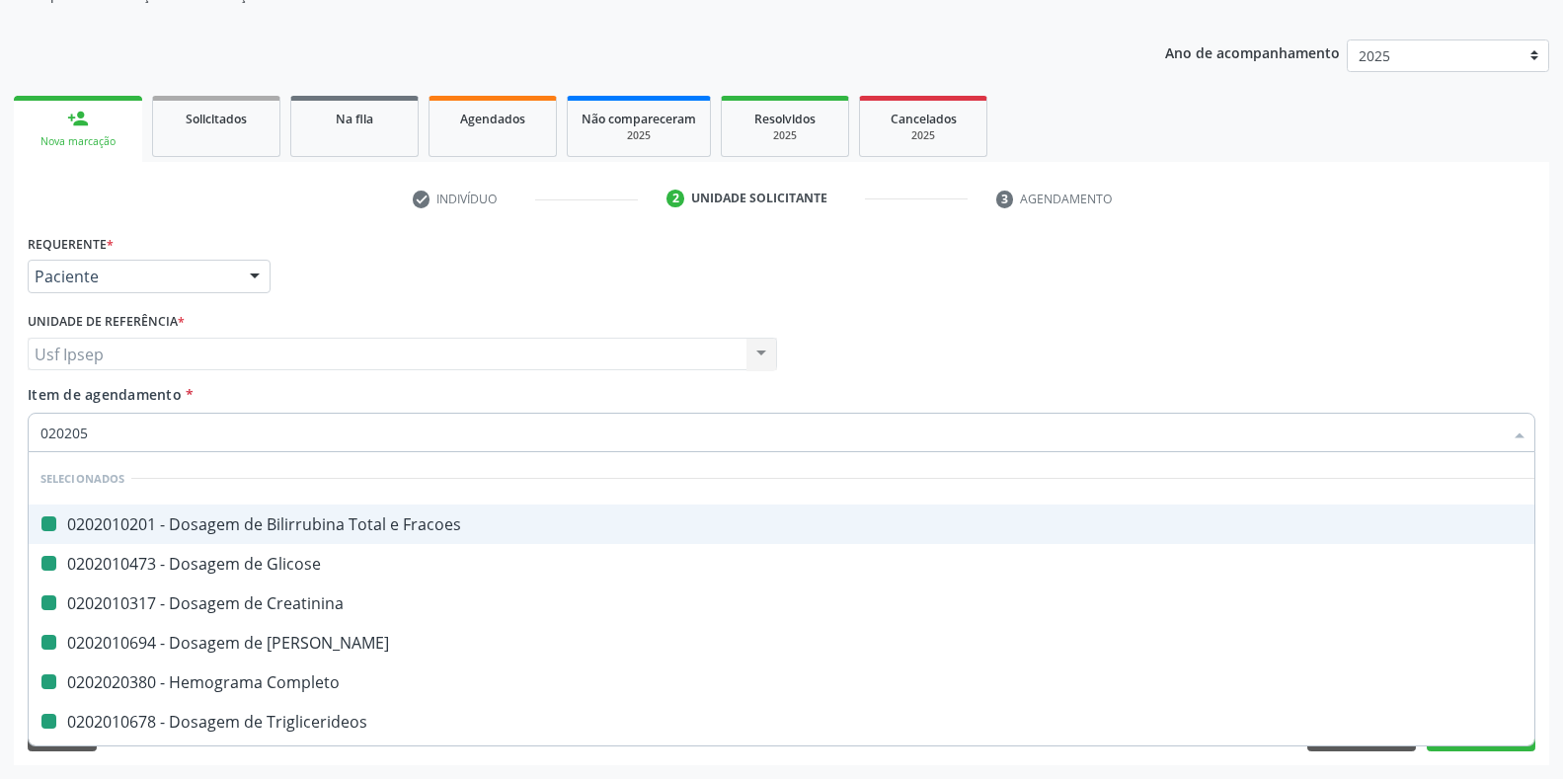
checkbox Ureia "false"
checkbox Completo "false"
checkbox Triglicerideos "false"
checkbox \(Tgo\) "false"
checkbox \(Tgp\) "false"
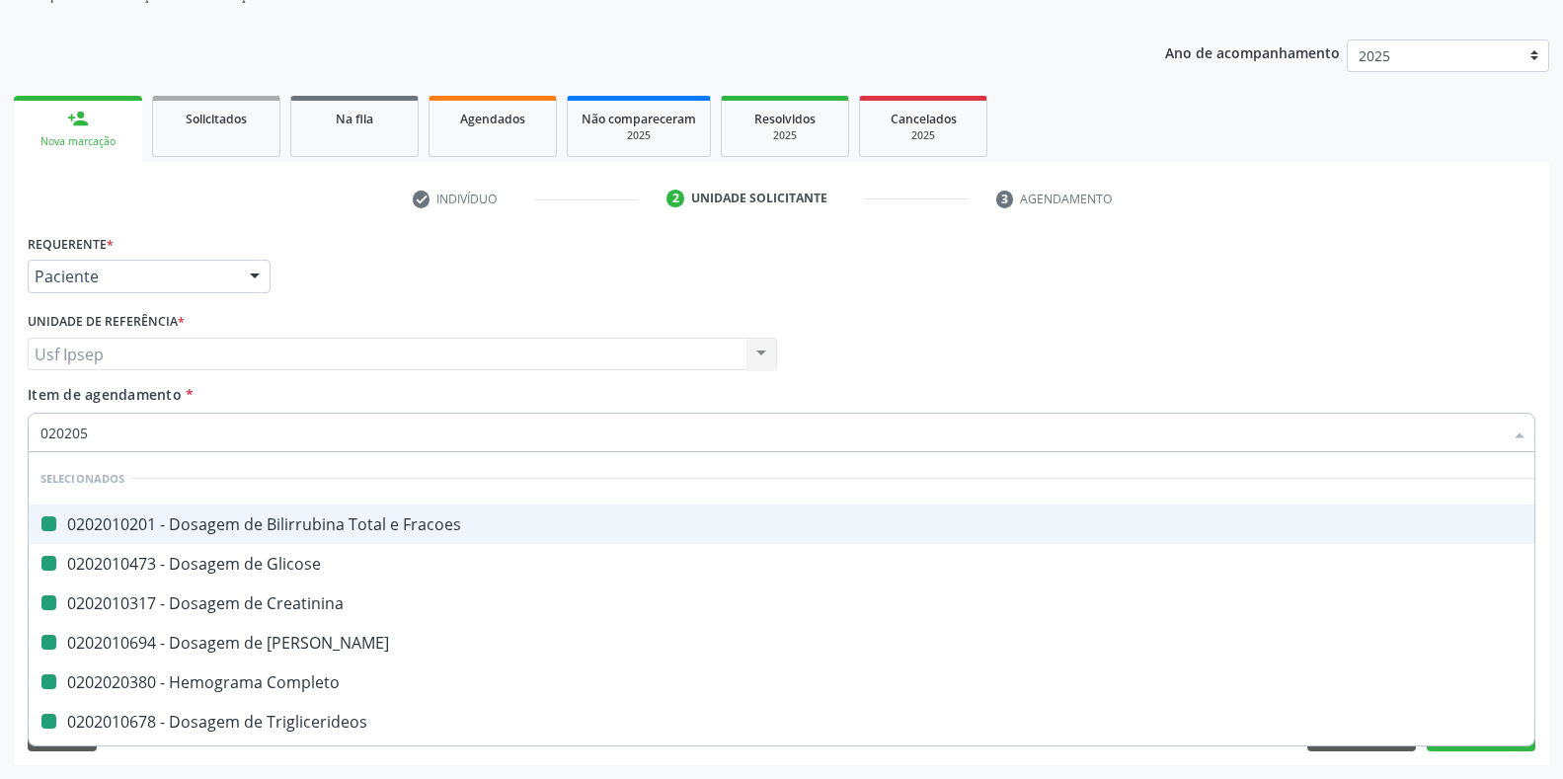
checkbox Reumatoide "false"
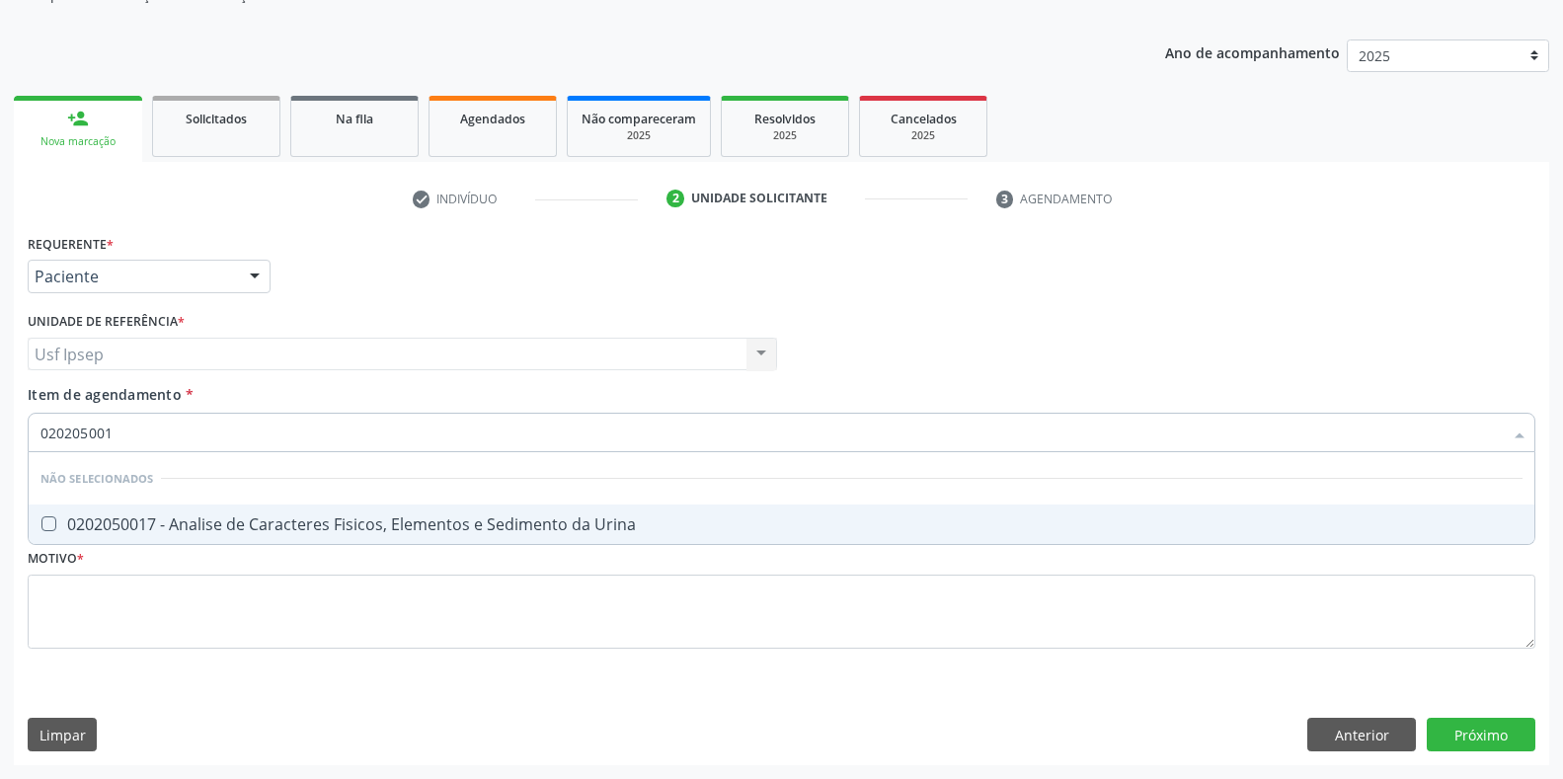
type input "0202050017"
click at [44, 521] on Urina at bounding box center [48, 523] width 15 height 15
click at [41, 521] on Urina "checkbox" at bounding box center [35, 523] width 13 height 13
checkbox Urina "true"
click at [121, 431] on input "0202050017" at bounding box center [771, 432] width 1462 height 39
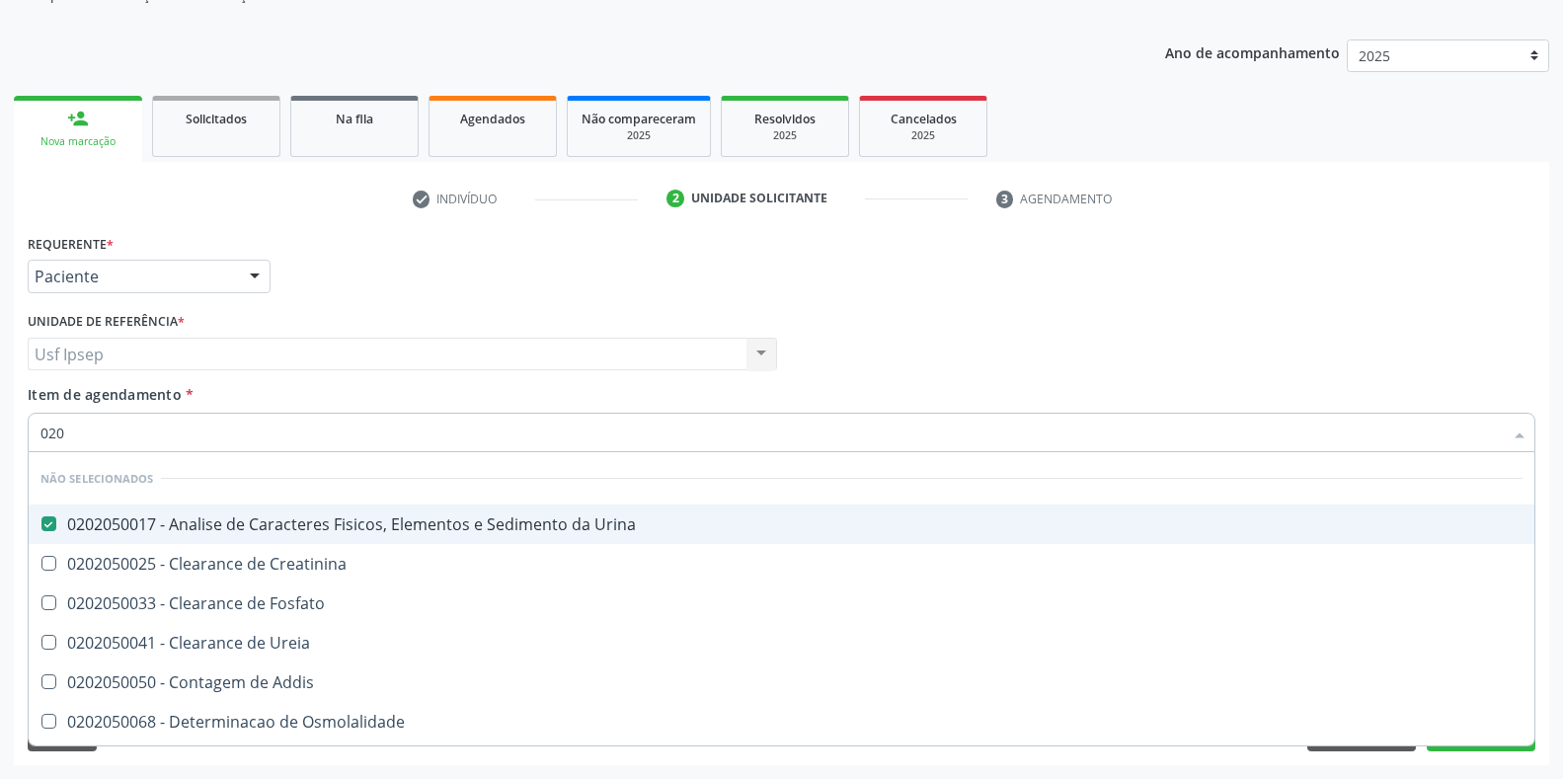
type input "02"
checkbox Creatinina "true"
checkbox Fosfato "true"
checkbox Ureia "true"
checkbox Addis "true"
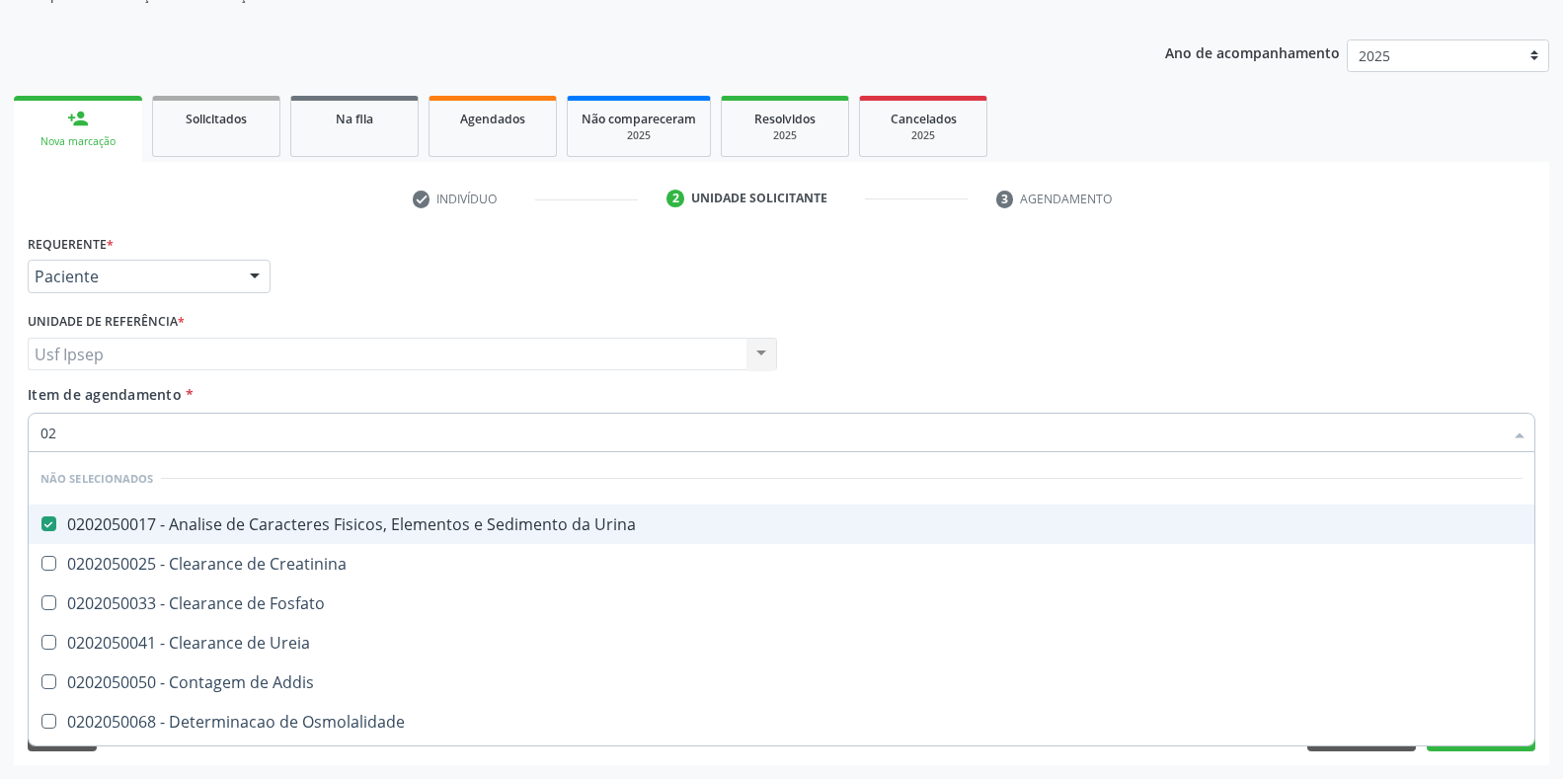
checkbox Osmolalidade "true"
checkbox Organicos "true"
checkbox Citrato "true"
checkbox Urina "true"
checkbox Horas\) "false"
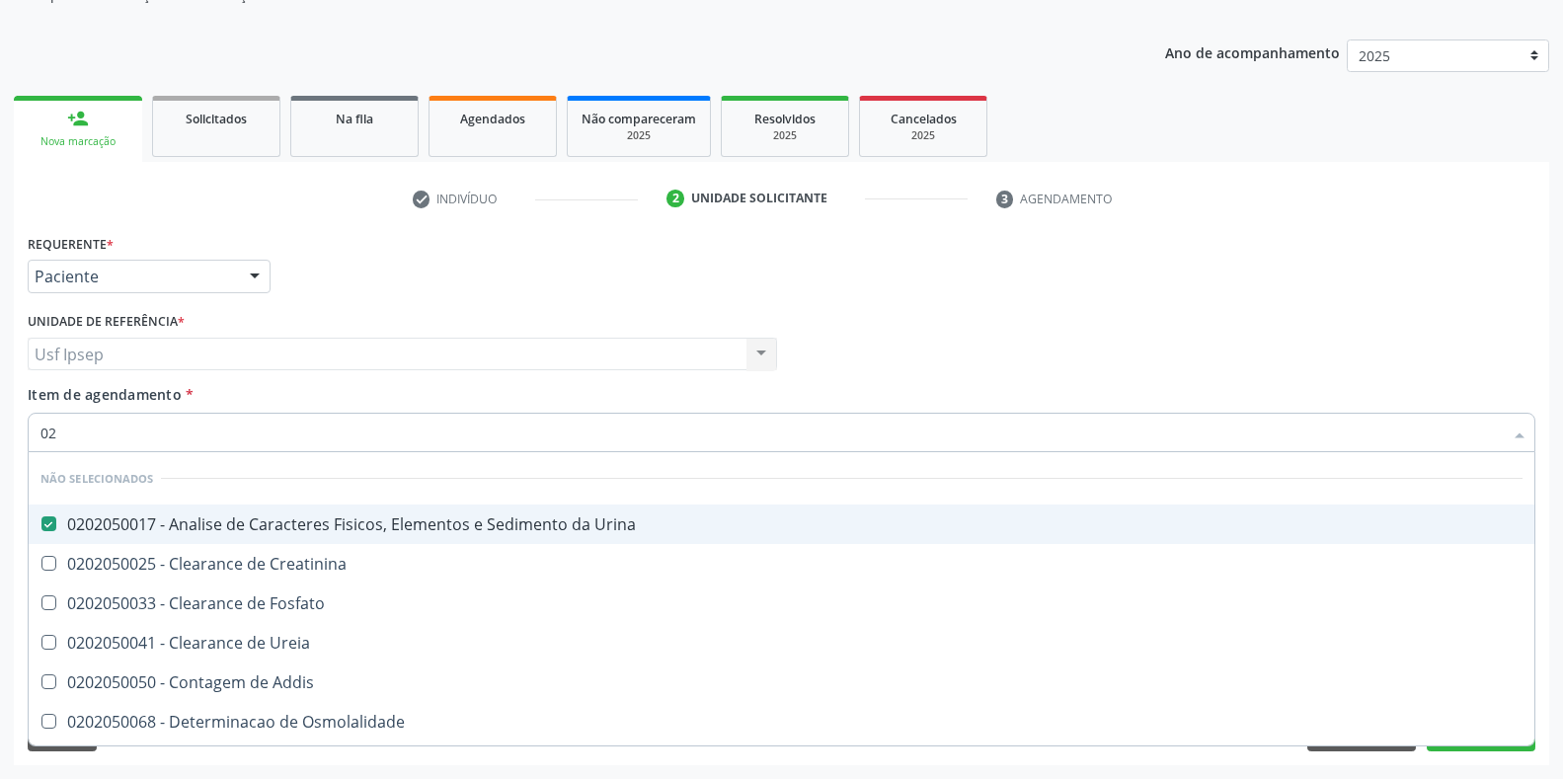
checkbox Laco "false"
type input "0"
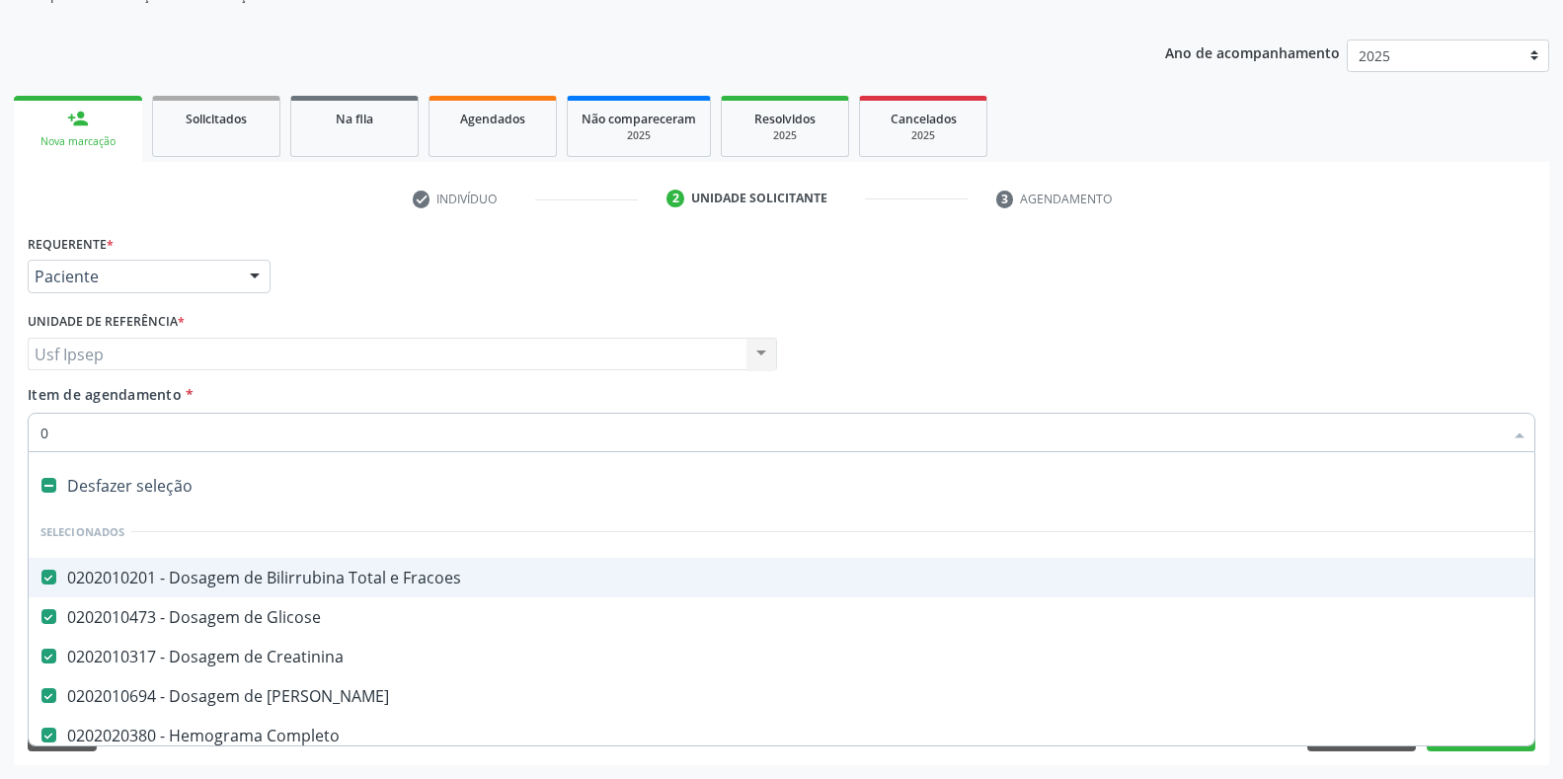
type input "02"
checkbox Coração "true"
checkbox Urina "false"
checkbox Cistoenteroplastia "true"
checkbox Comprimido\) "true"
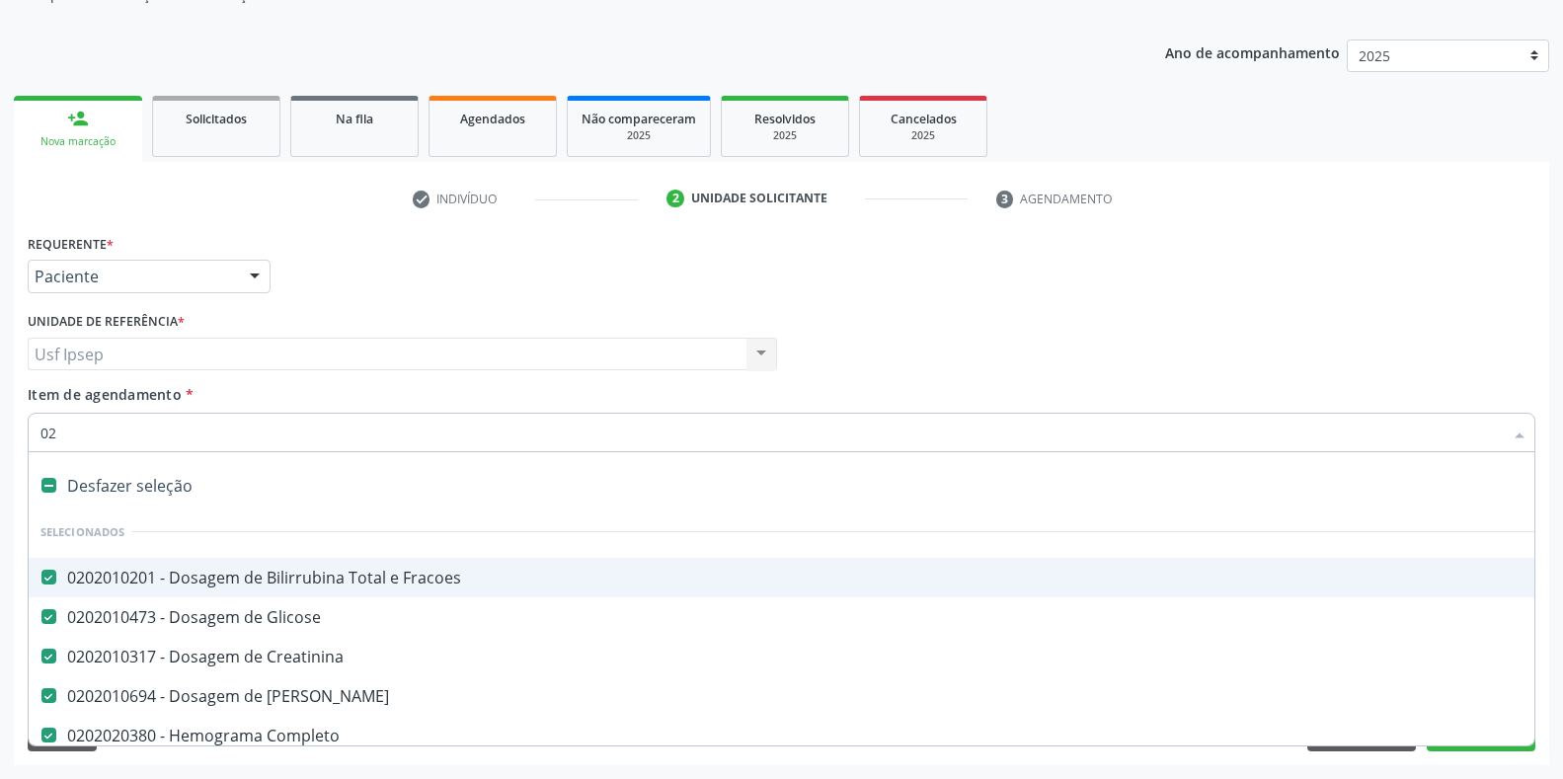
type input "020"
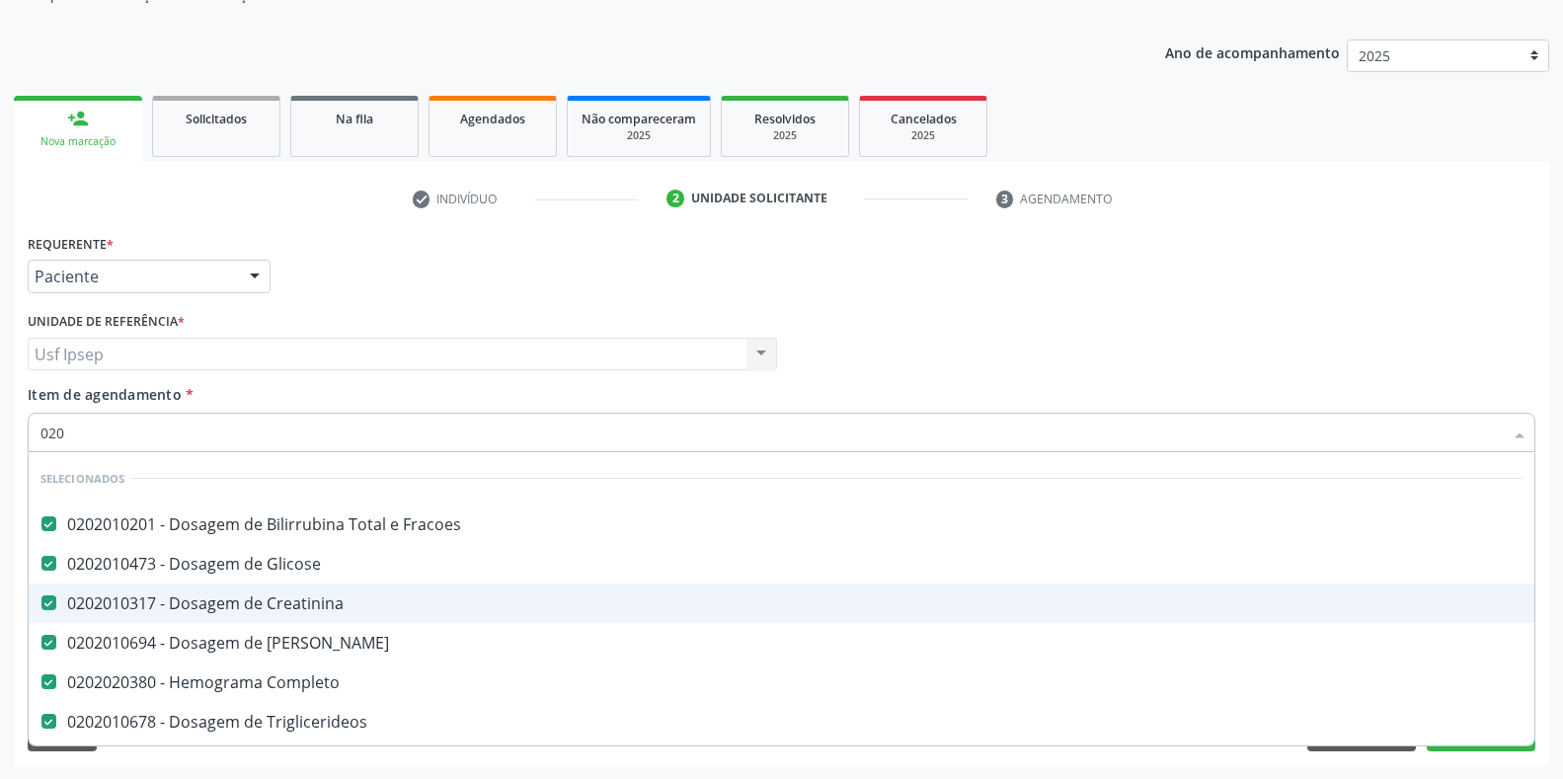
checkbox Urina "true"
checkbox Recombinante "false"
checkbox \(Tsh\) "true"
checkbox Reativa "true"
checkbox Monofocal "false"
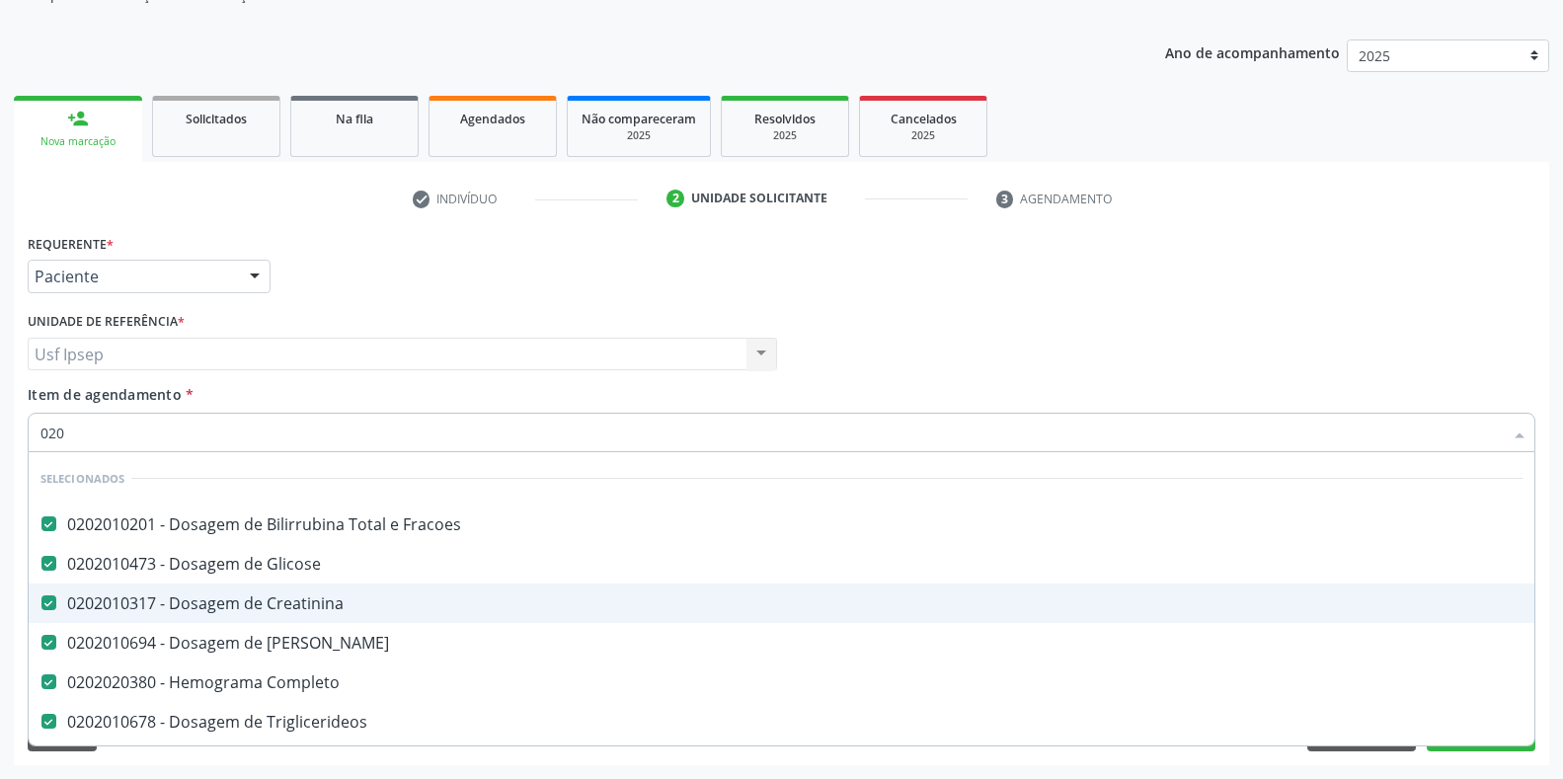
checkbox Veste "false"
type input "02021"
checkbox Fracoes "false"
checkbox Glicose "false"
checkbox Creatinina "false"
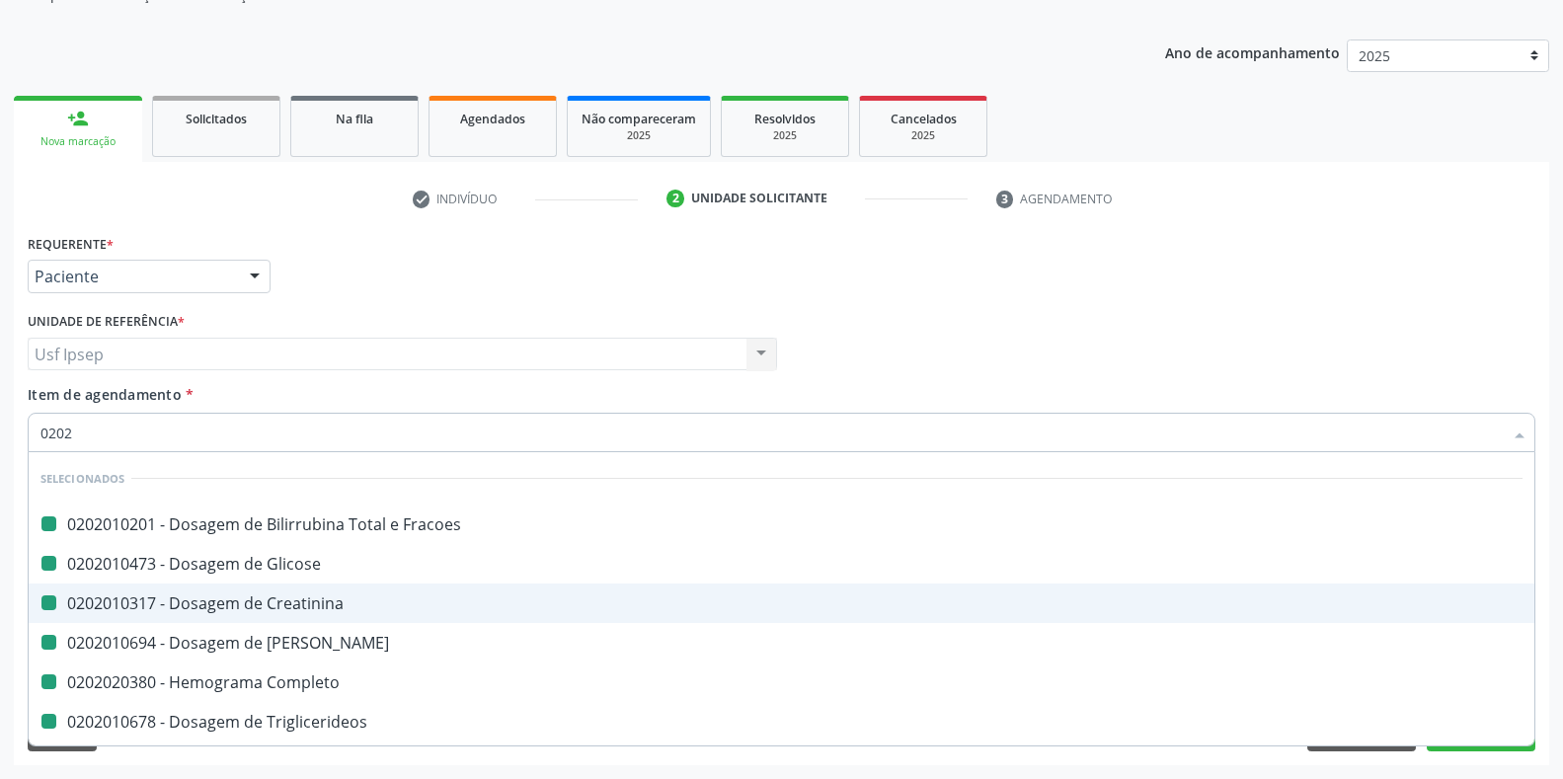
checkbox Ureia "false"
checkbox Completo "false"
checkbox Triglicerideos "false"
checkbox \(Tgo\) "false"
checkbox \(Tgp\) "false"
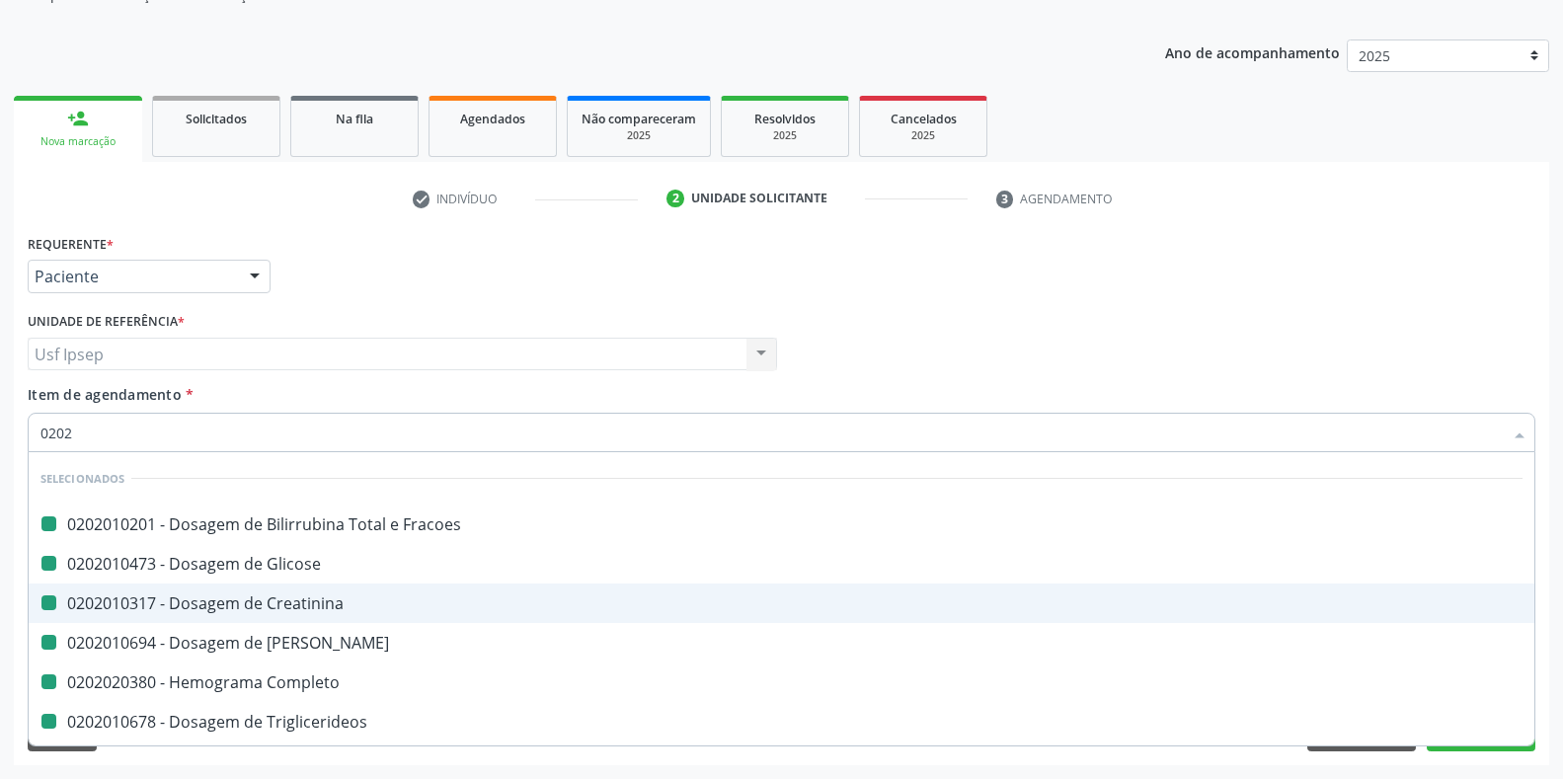
checkbox Reumatoide "false"
checkbox Capsula\) "false"
checkbox Urina "false"
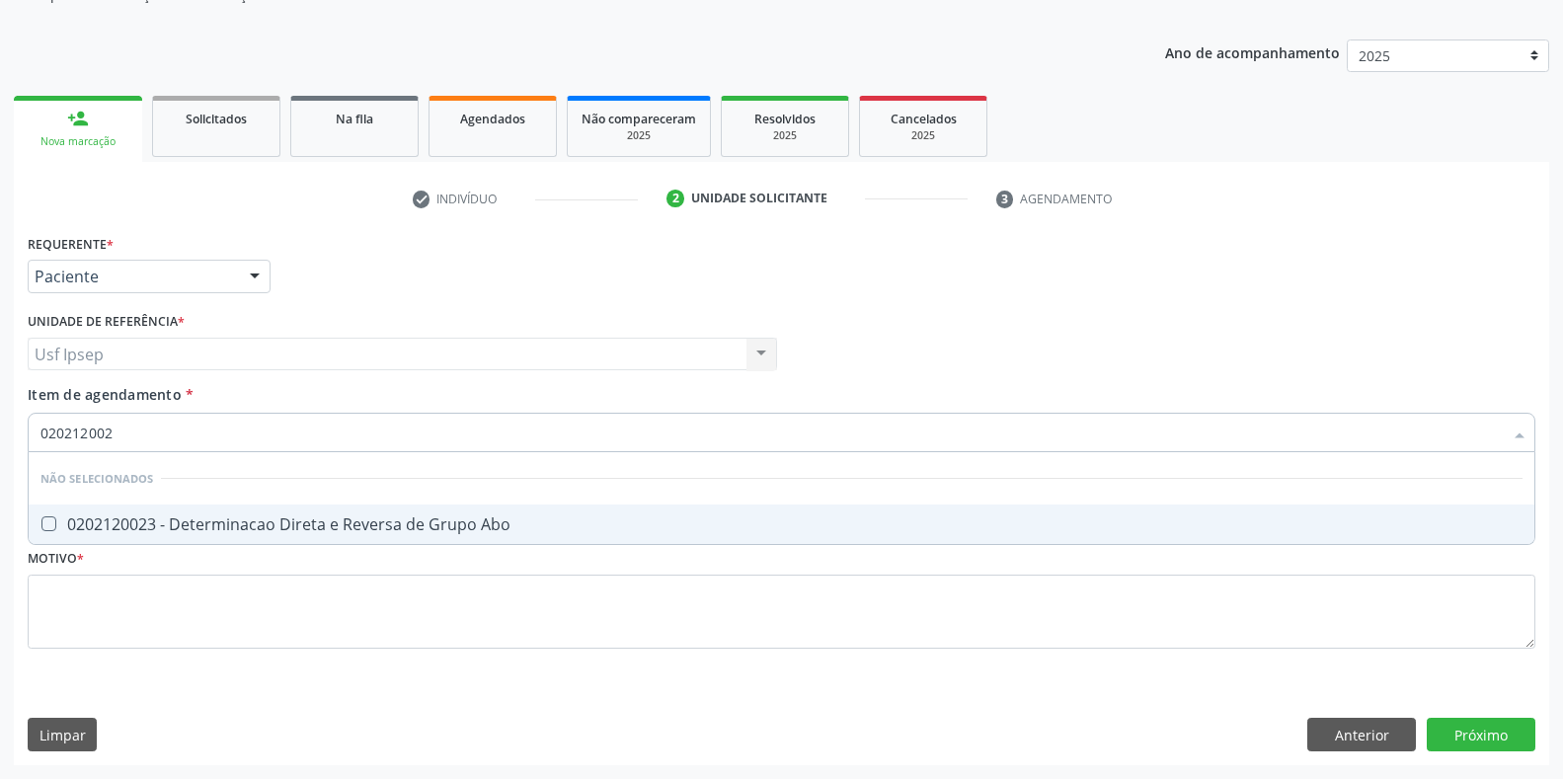
type input "0202120023"
click at [53, 520] on Abo at bounding box center [48, 523] width 15 height 15
click at [41, 520] on Abo "checkbox" at bounding box center [35, 523] width 13 height 13
checkbox Abo "true"
click at [118, 434] on input "0202120023" at bounding box center [771, 432] width 1462 height 39
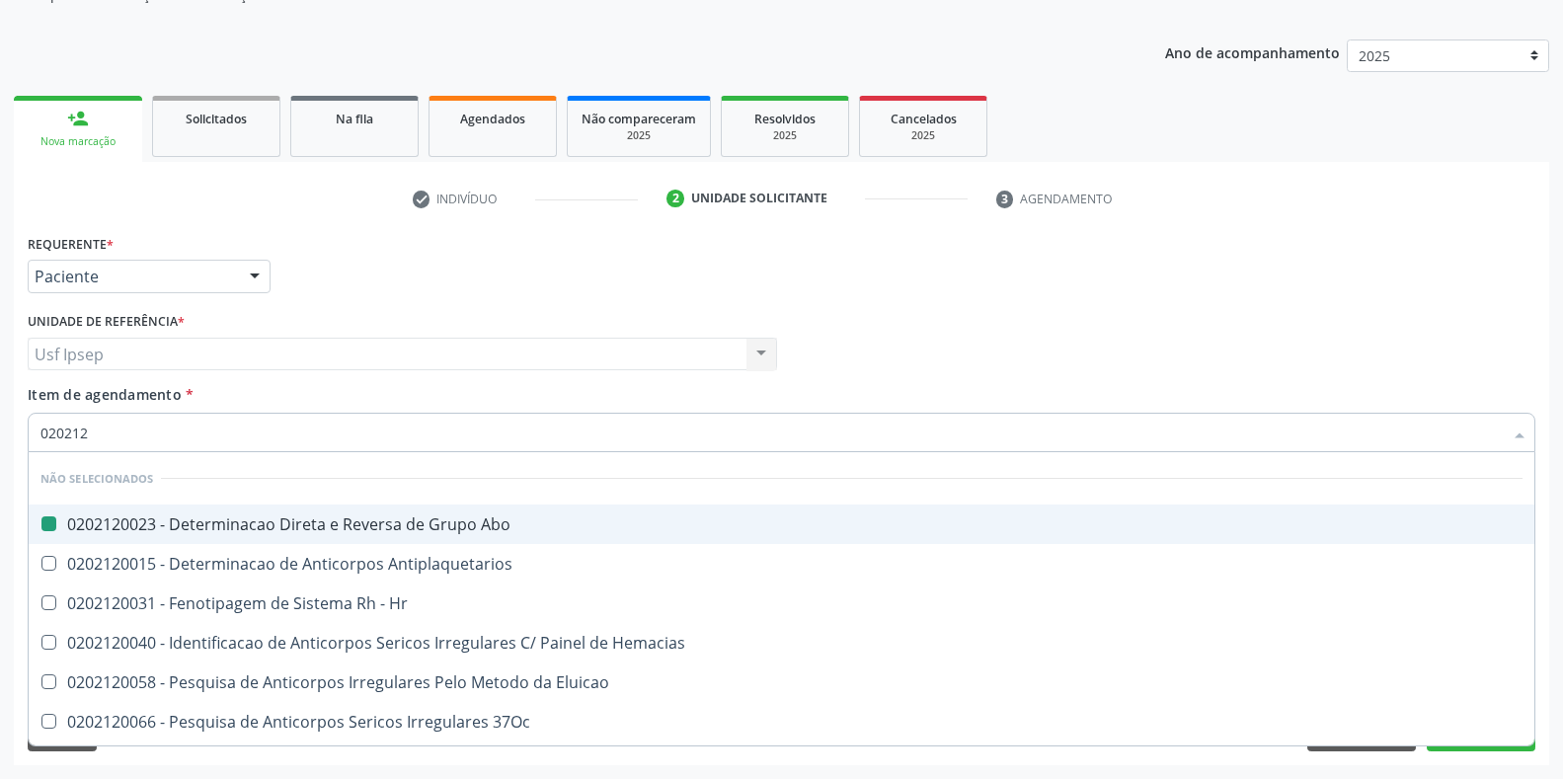
type input "02021"
checkbox Abo "false"
checkbox \(Tia\) "true"
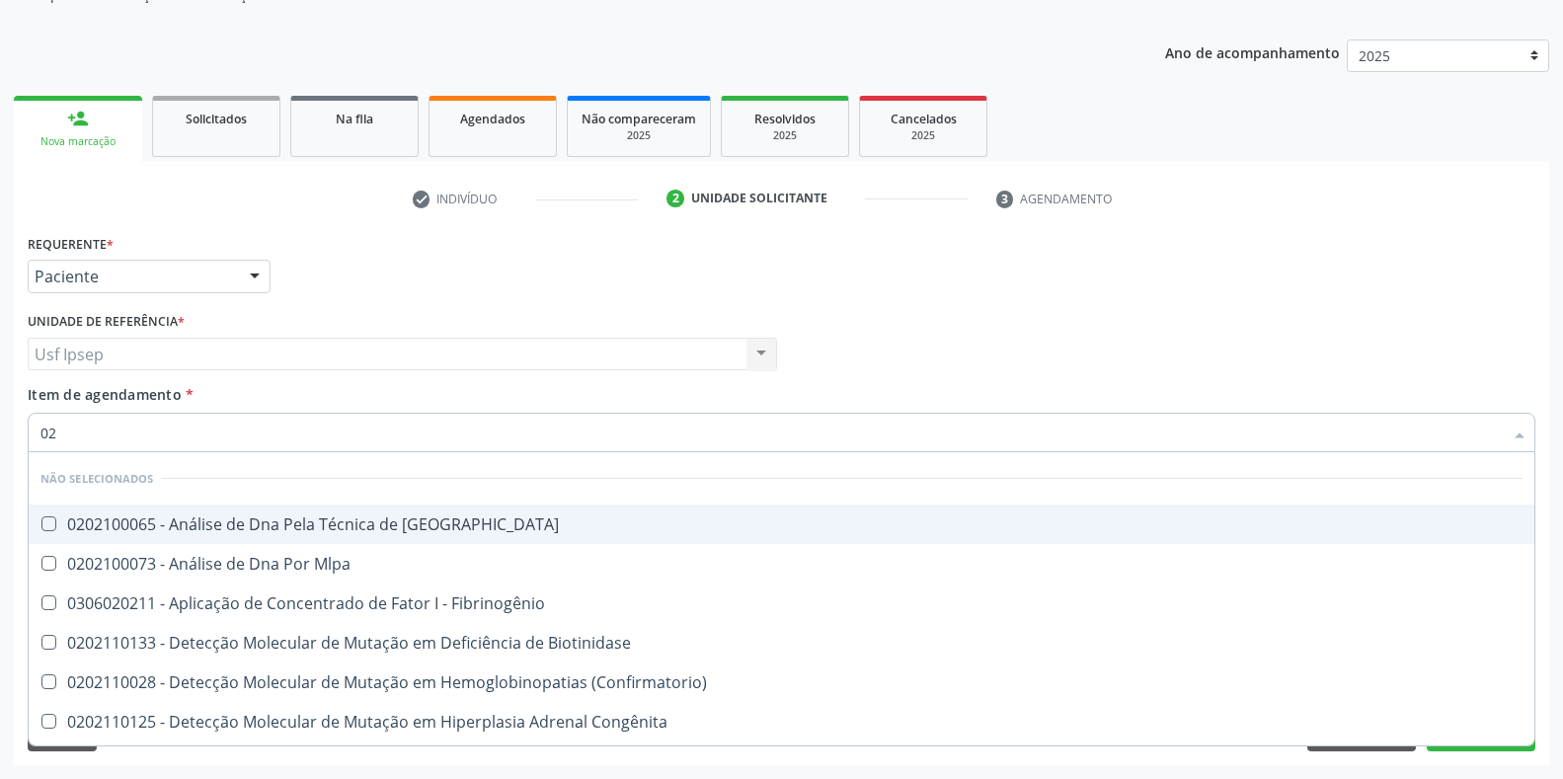
type input "0"
checkbox Blot "true"
checkbox Mlpa "true"
checkbox Fibrinogênio "true"
checkbox Biotinidase "true"
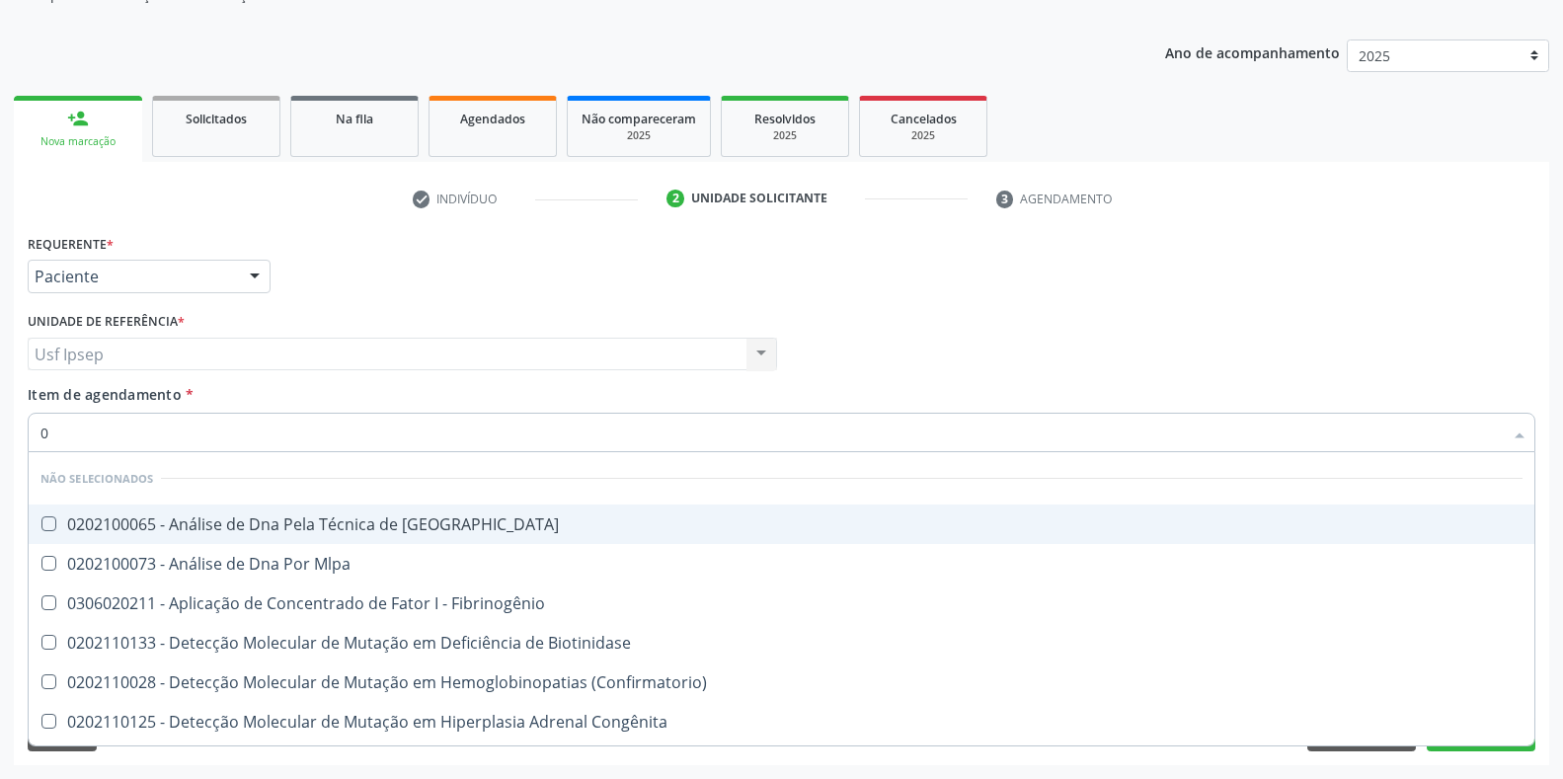
checkbox \(Confirmatorio\) "true"
checkbox Congênita "true"
checkbox \(Confirmatorio\) "true"
checkbox Tardio\) "true"
checkbox Bandas\) "false"
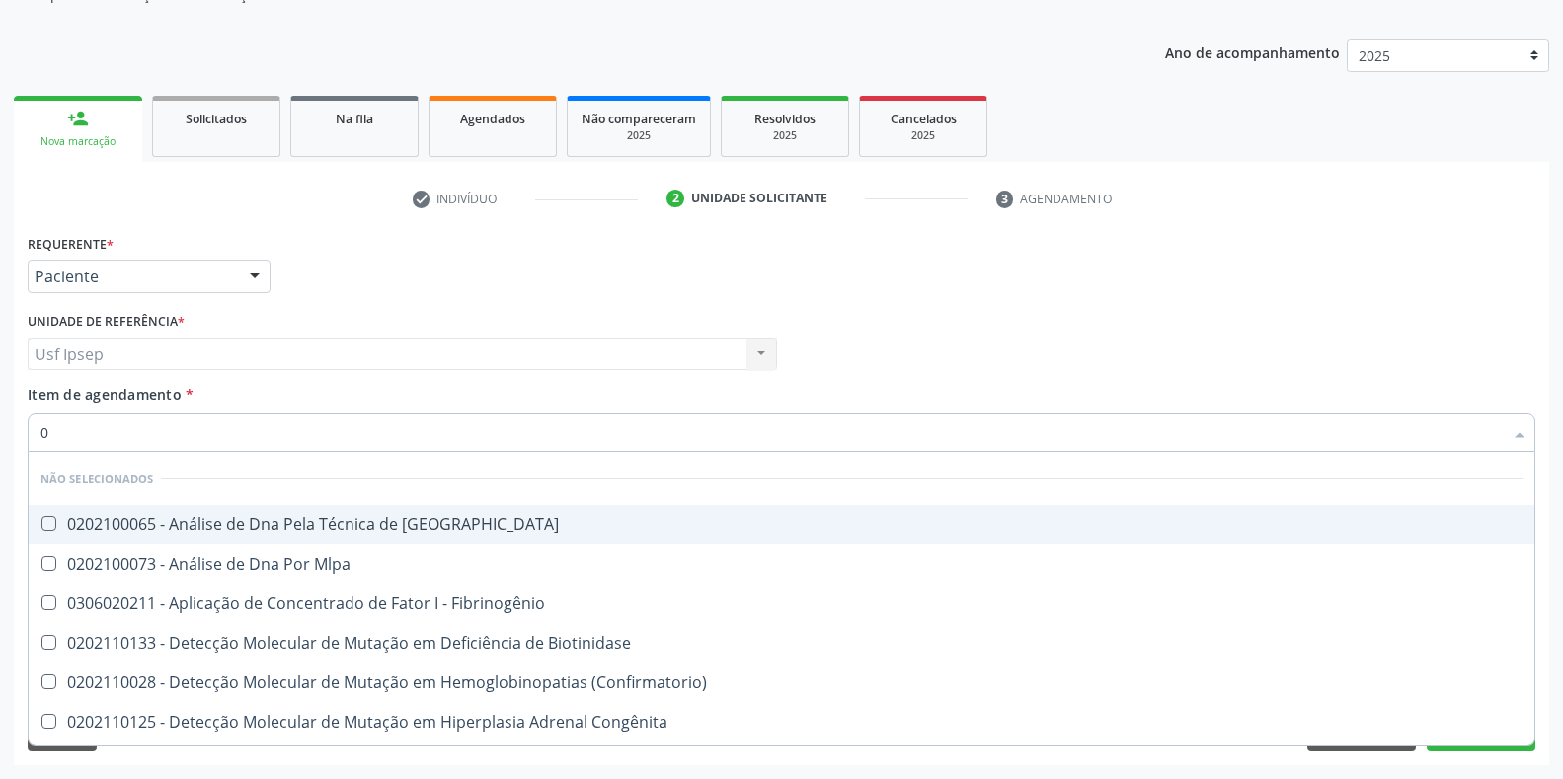
checkbox Bases "false"
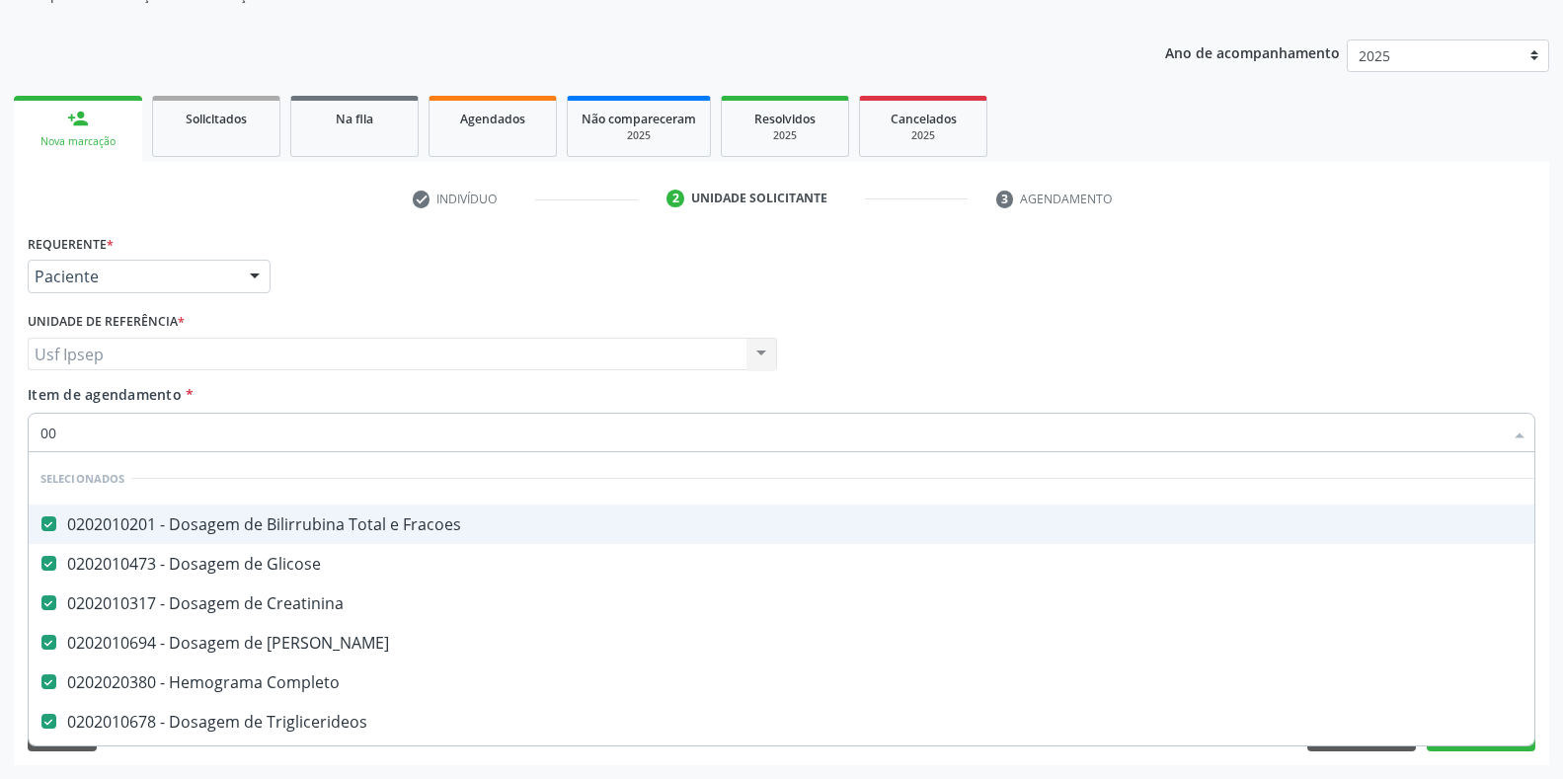
type input "002"
checkbox Fracoes "false"
checkbox Creatinina "false"
checkbox Ureia "false"
checkbox Completo "false"
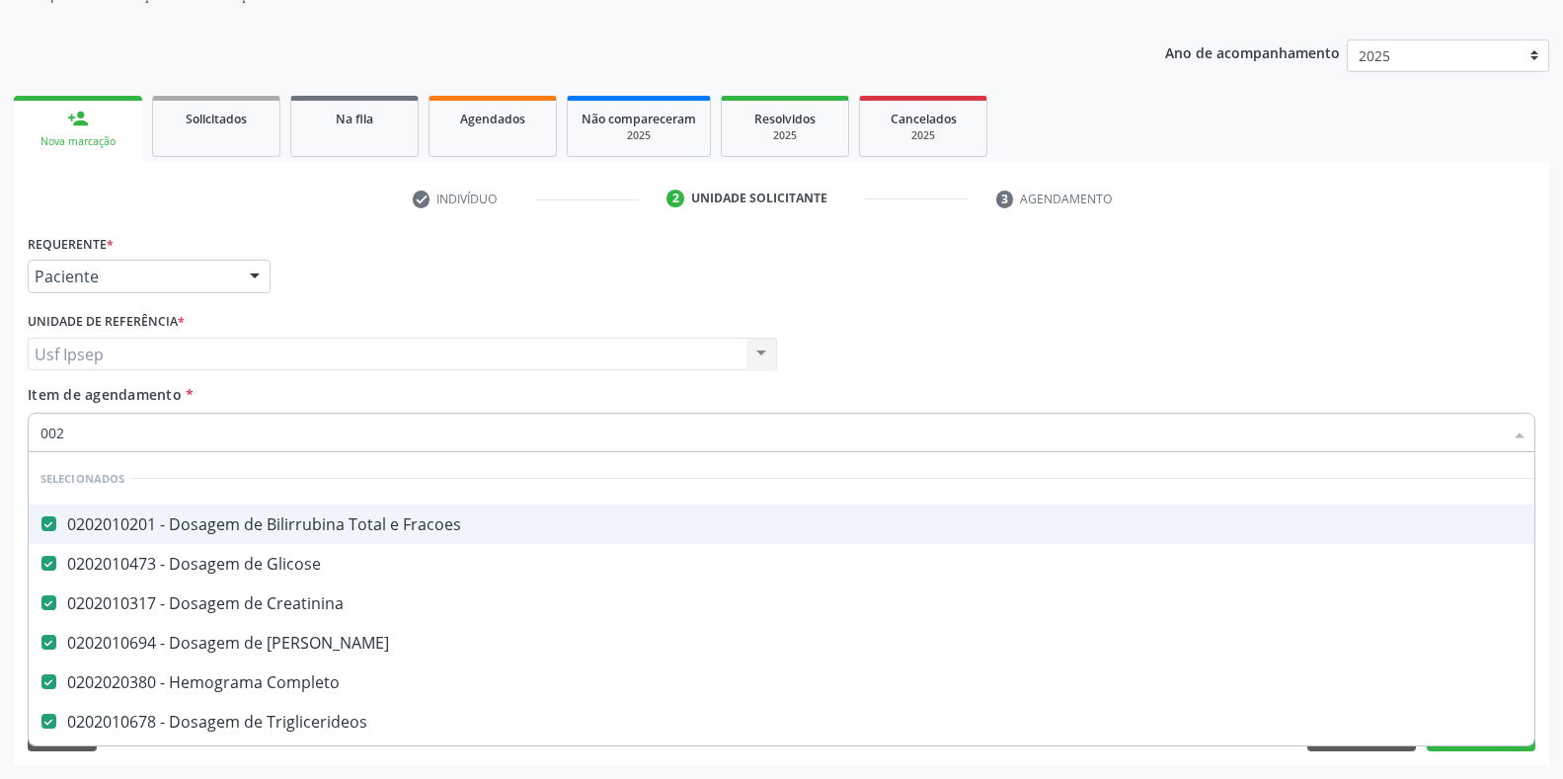
checkbox Triglicerideos "false"
checkbox \(Tgo\) "false"
checkbox \(Tgp\) "false"
checkbox Reumatoide "false"
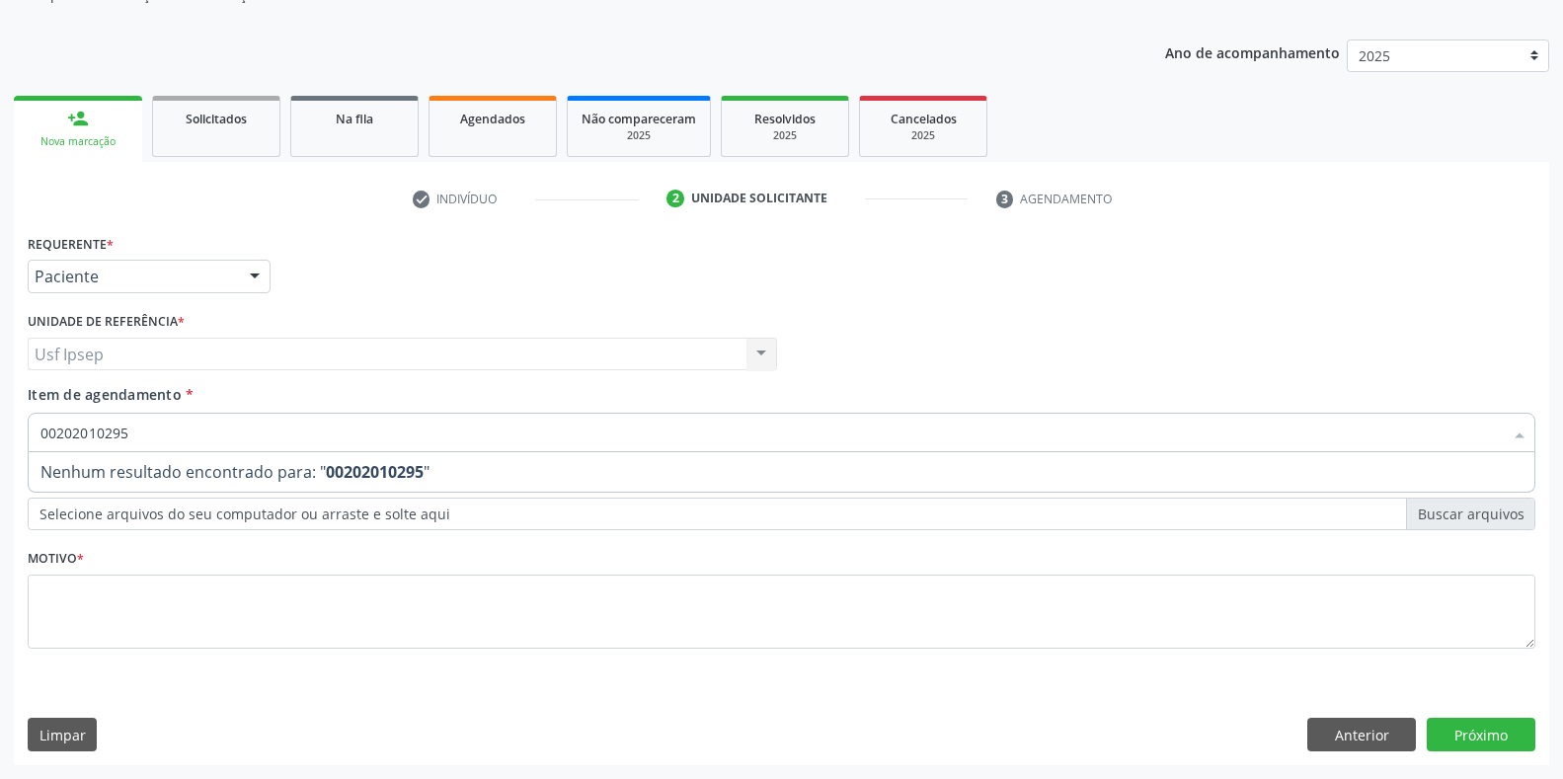
click at [127, 430] on input "00202010295" at bounding box center [771, 432] width 1462 height 39
type input "0"
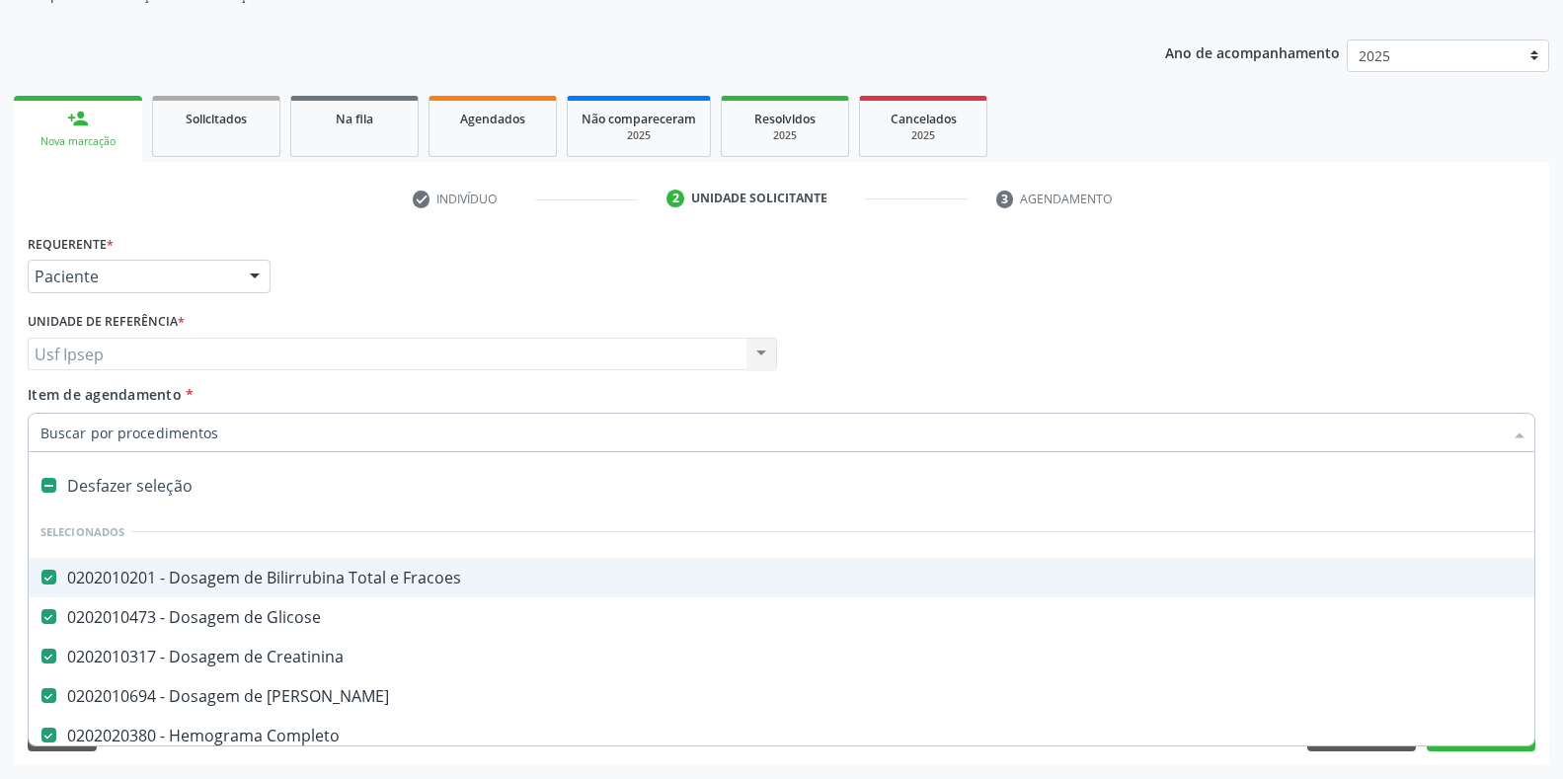
click at [56, 398] on span "Item de agendamento" at bounding box center [105, 394] width 154 height 19
click at [56, 413] on input "Item de agendamento *" at bounding box center [771, 432] width 1462 height 39
checkbox Manutenção "true"
checkbox Preenchida\) "true"
checkbox Ampola\)\ "true"
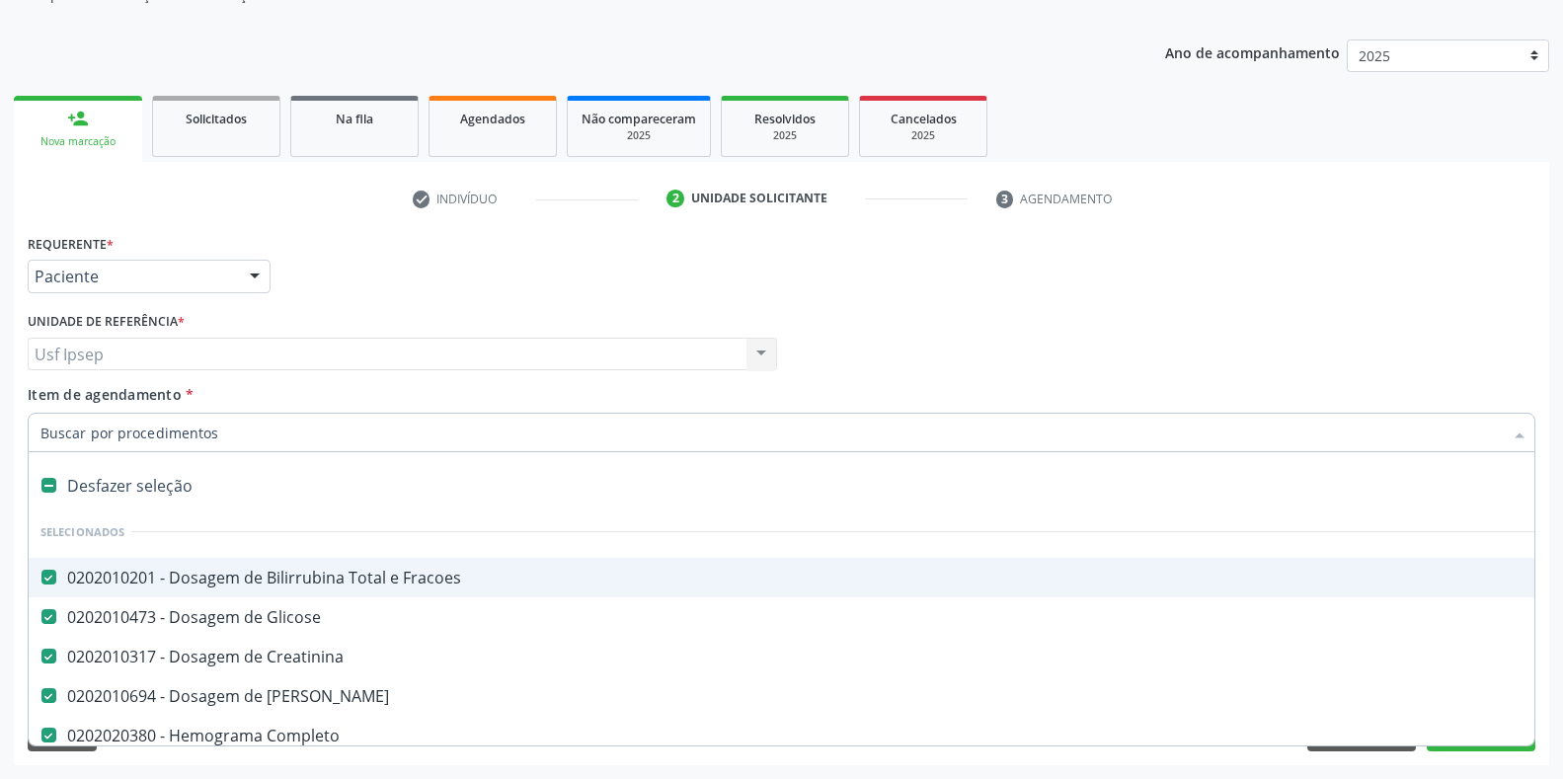
checkbox Urina "false"
click at [43, 427] on input "Item de agendamento *" at bounding box center [771, 432] width 1462 height 39
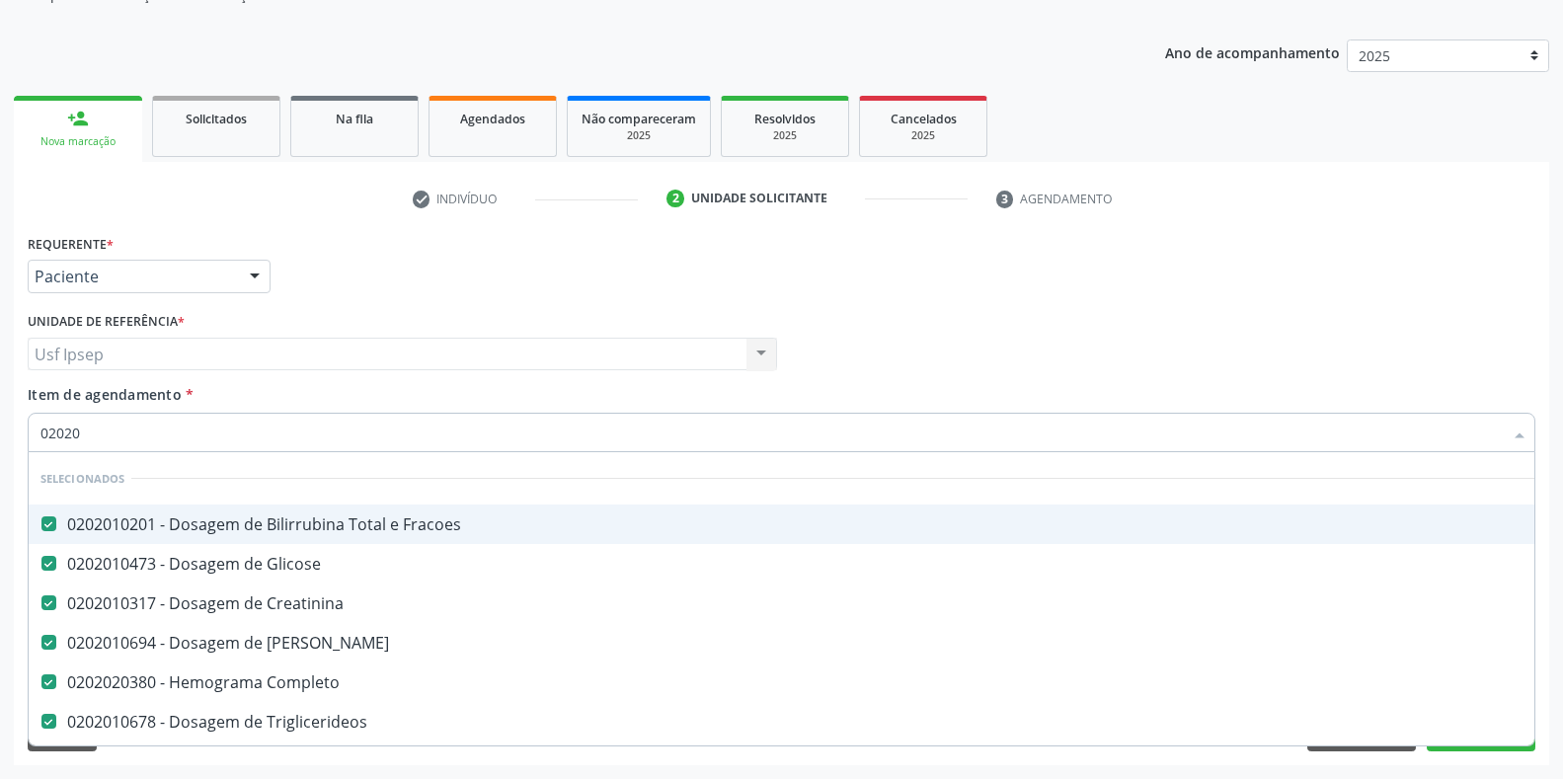
type input "020201"
checkbox Reumatoide "false"
checkbox \(Tsh\) "false"
checkbox Urina "false"
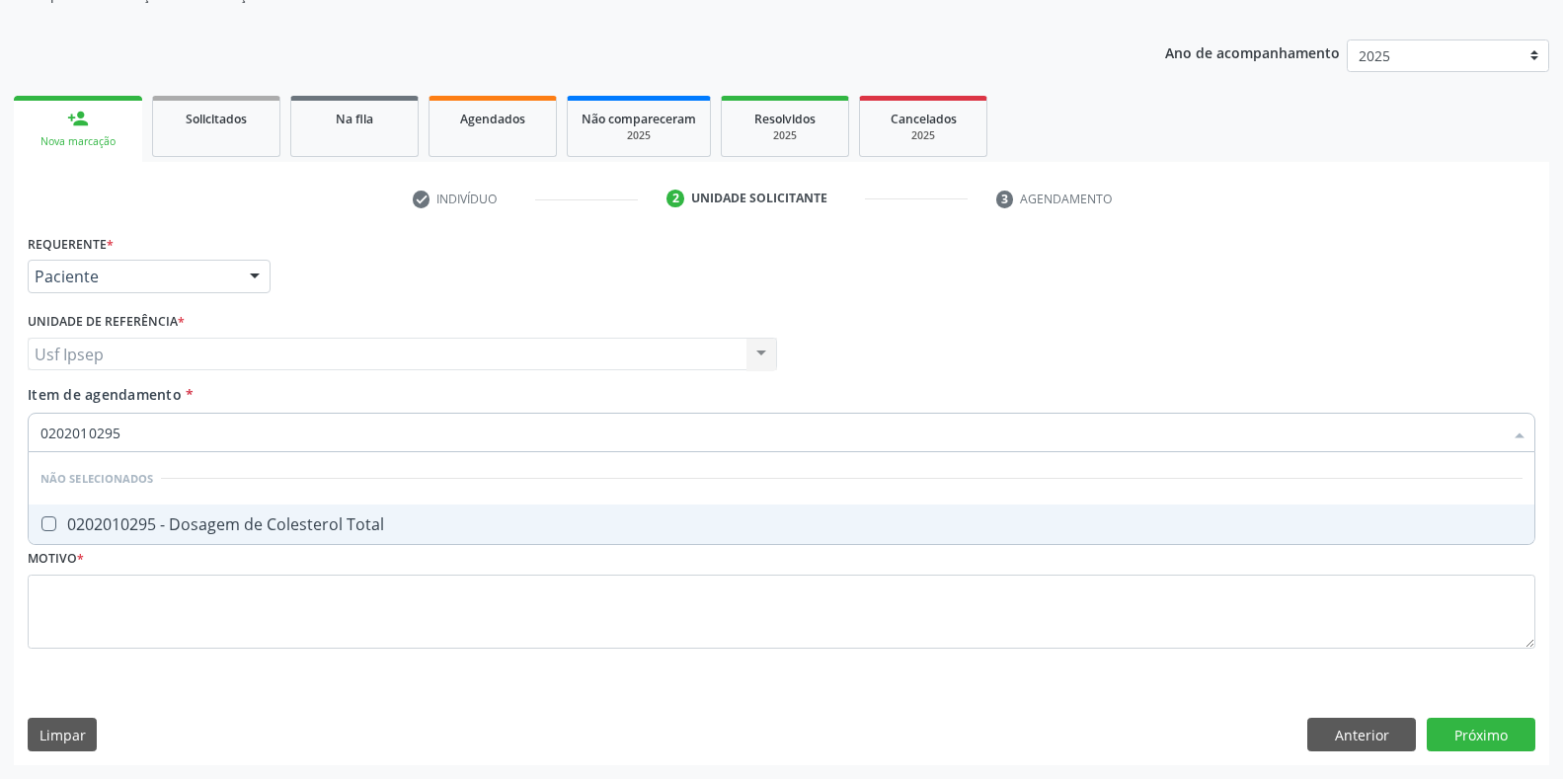
click at [50, 525] on Total at bounding box center [48, 523] width 15 height 15
click at [41, 525] on Total "checkbox" at bounding box center [35, 523] width 13 height 13
click at [127, 430] on input "0202010295" at bounding box center [771, 432] width 1462 height 39
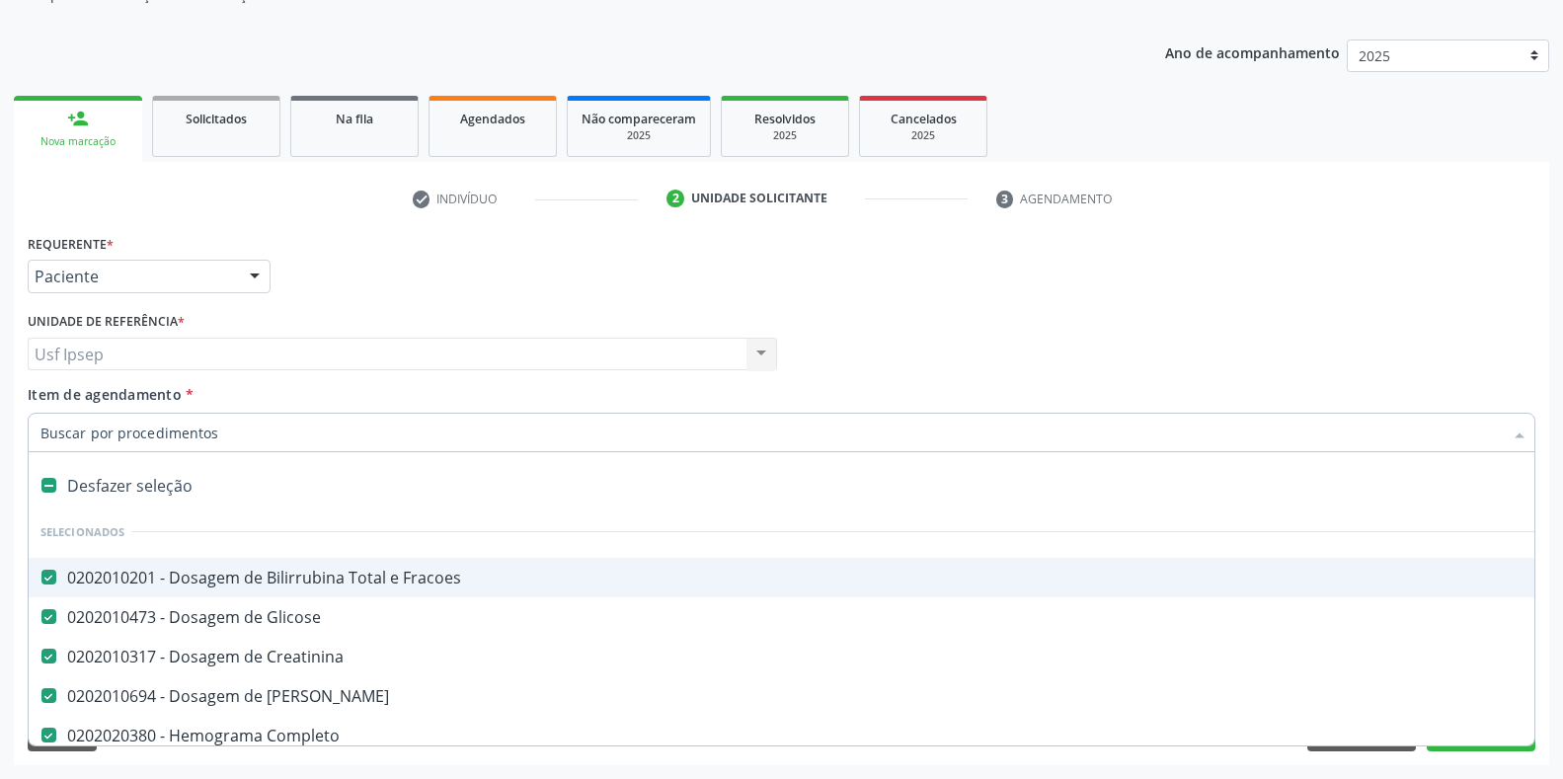
click at [54, 393] on span "Item de agendamento" at bounding box center [105, 394] width 154 height 19
click at [54, 413] on input "Item de agendamento *" at bounding box center [771, 432] width 1462 height 39
click at [46, 431] on input "Item de agendamento *" at bounding box center [771, 432] width 1462 height 39
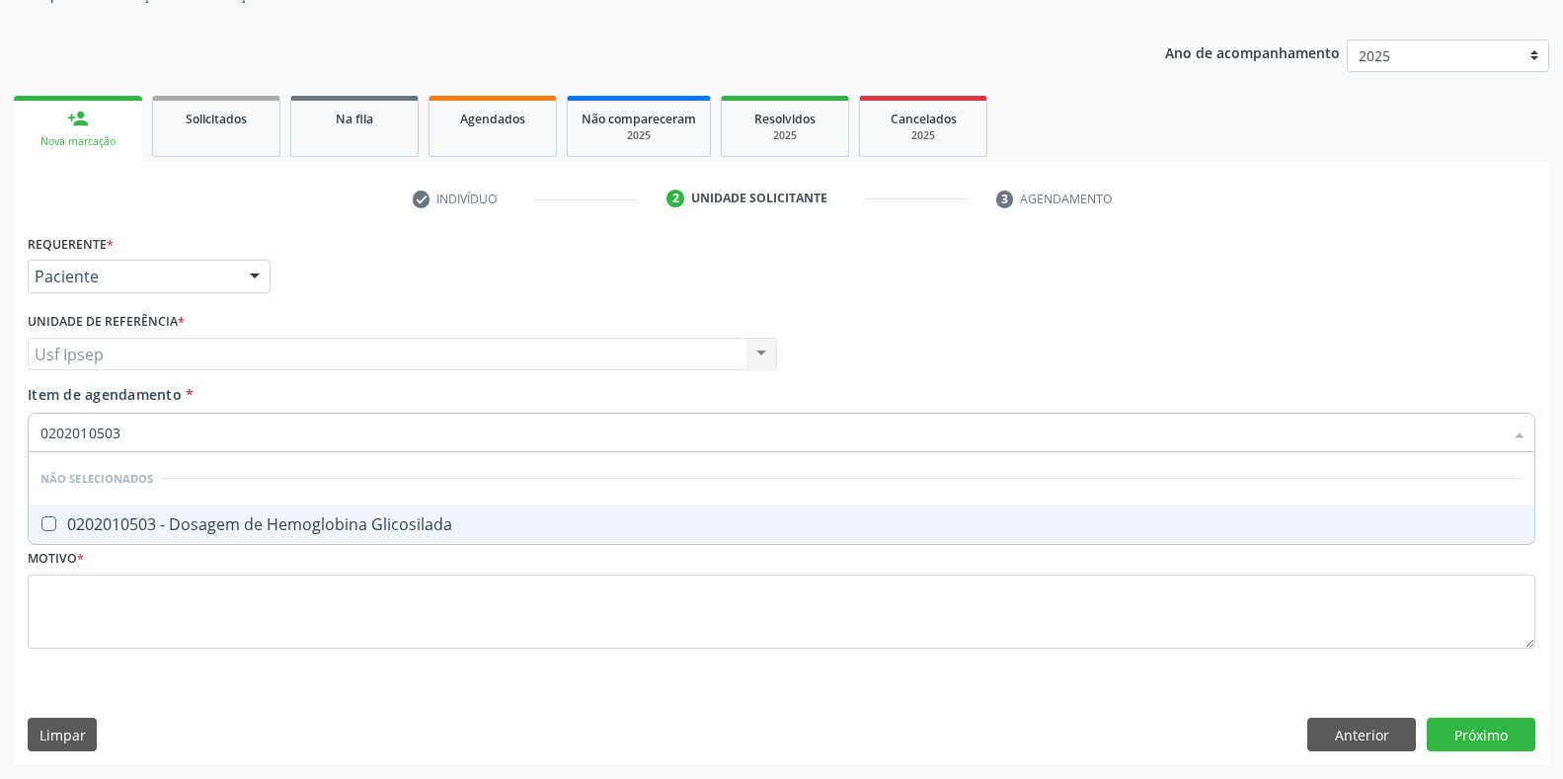
click at [45, 518] on Glicosilada at bounding box center [48, 523] width 15 height 15
click at [41, 518] on Glicosilada "checkbox" at bounding box center [35, 523] width 13 height 13
click at [126, 428] on input "0202010503" at bounding box center [771, 432] width 1462 height 39
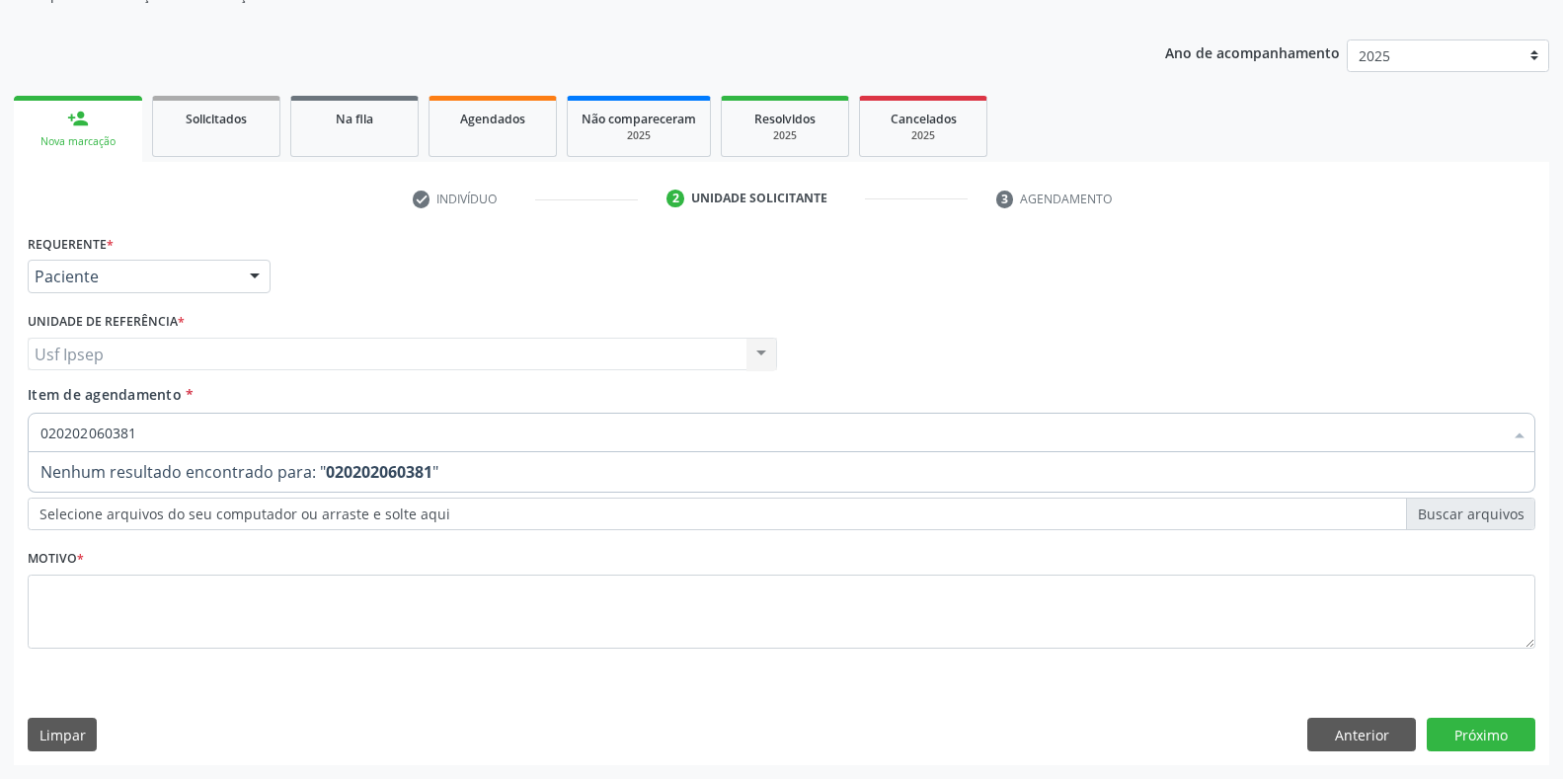
click at [138, 434] on input "020202060381" at bounding box center [771, 432] width 1462 height 39
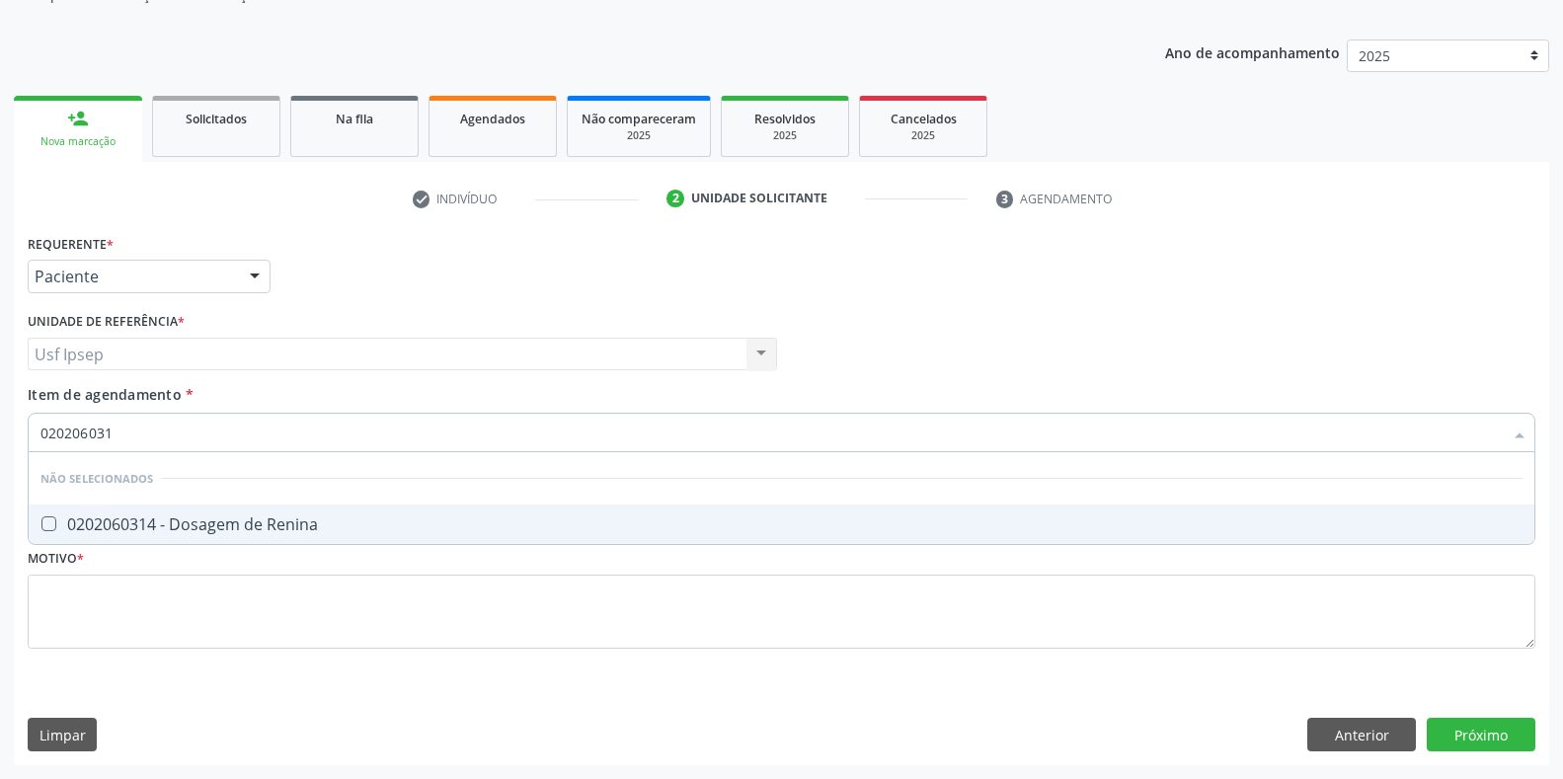
click at [48, 520] on Renina at bounding box center [48, 523] width 15 height 15
click at [41, 520] on Renina "checkbox" at bounding box center [35, 523] width 13 height 13
click at [111, 433] on input "020206031" at bounding box center [771, 432] width 1462 height 39
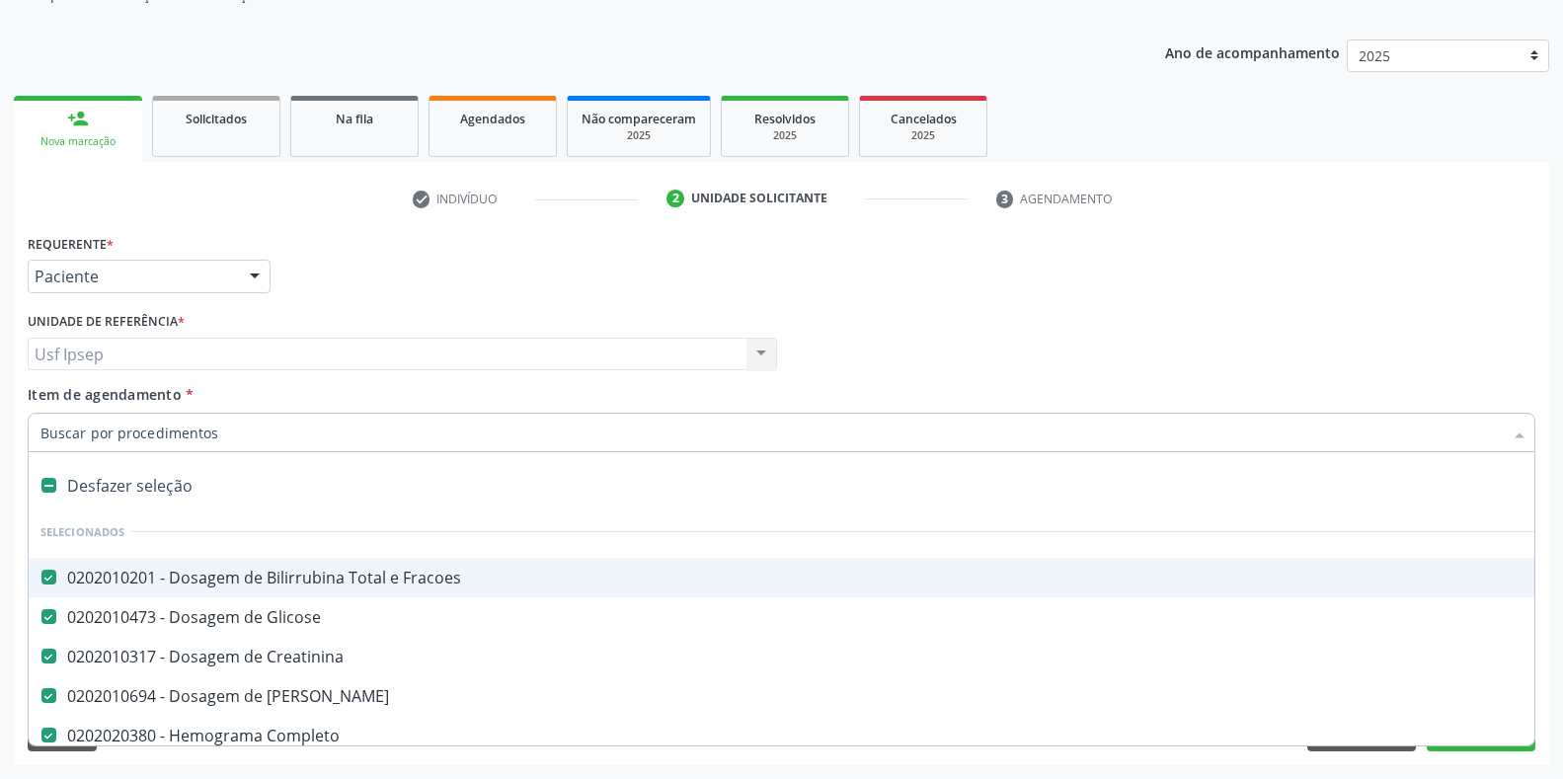
click at [59, 394] on span "Item de agendamento" at bounding box center [105, 394] width 154 height 19
click at [59, 413] on input "Item de agendamento *" at bounding box center [771, 432] width 1462 height 39
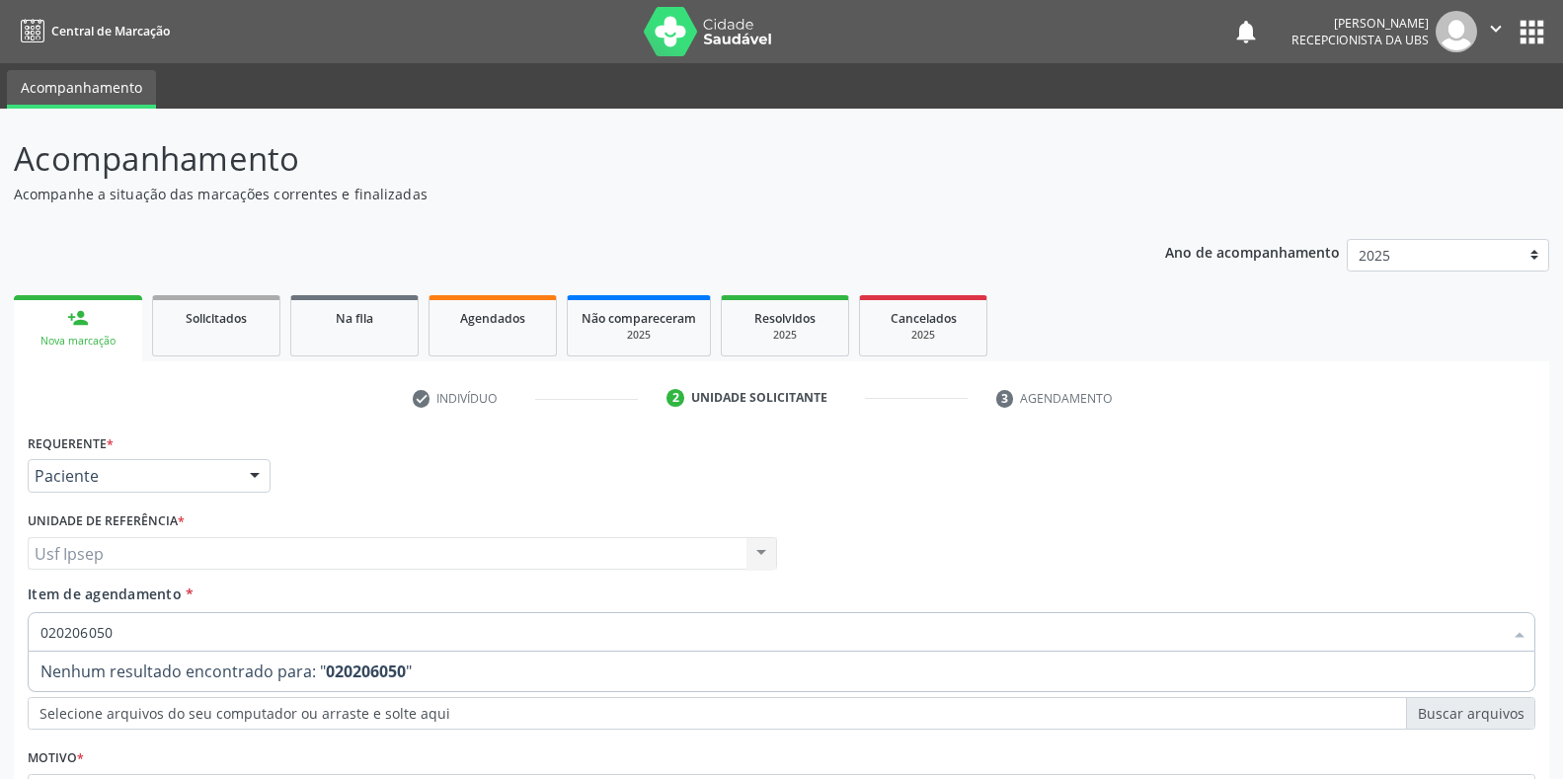
scroll to position [199, 0]
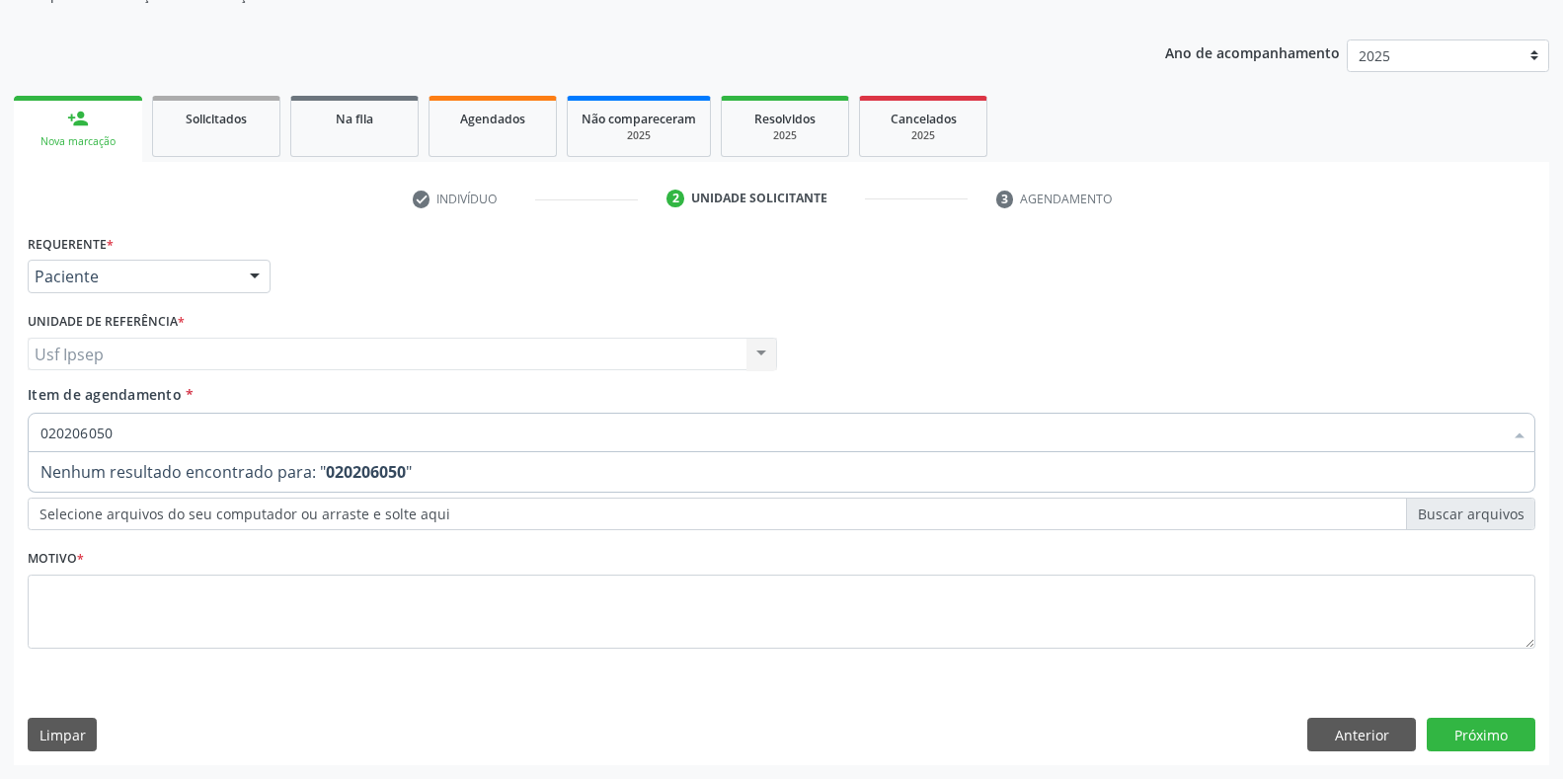
click at [120, 431] on input "020206050" at bounding box center [771, 432] width 1462 height 39
type input "0"
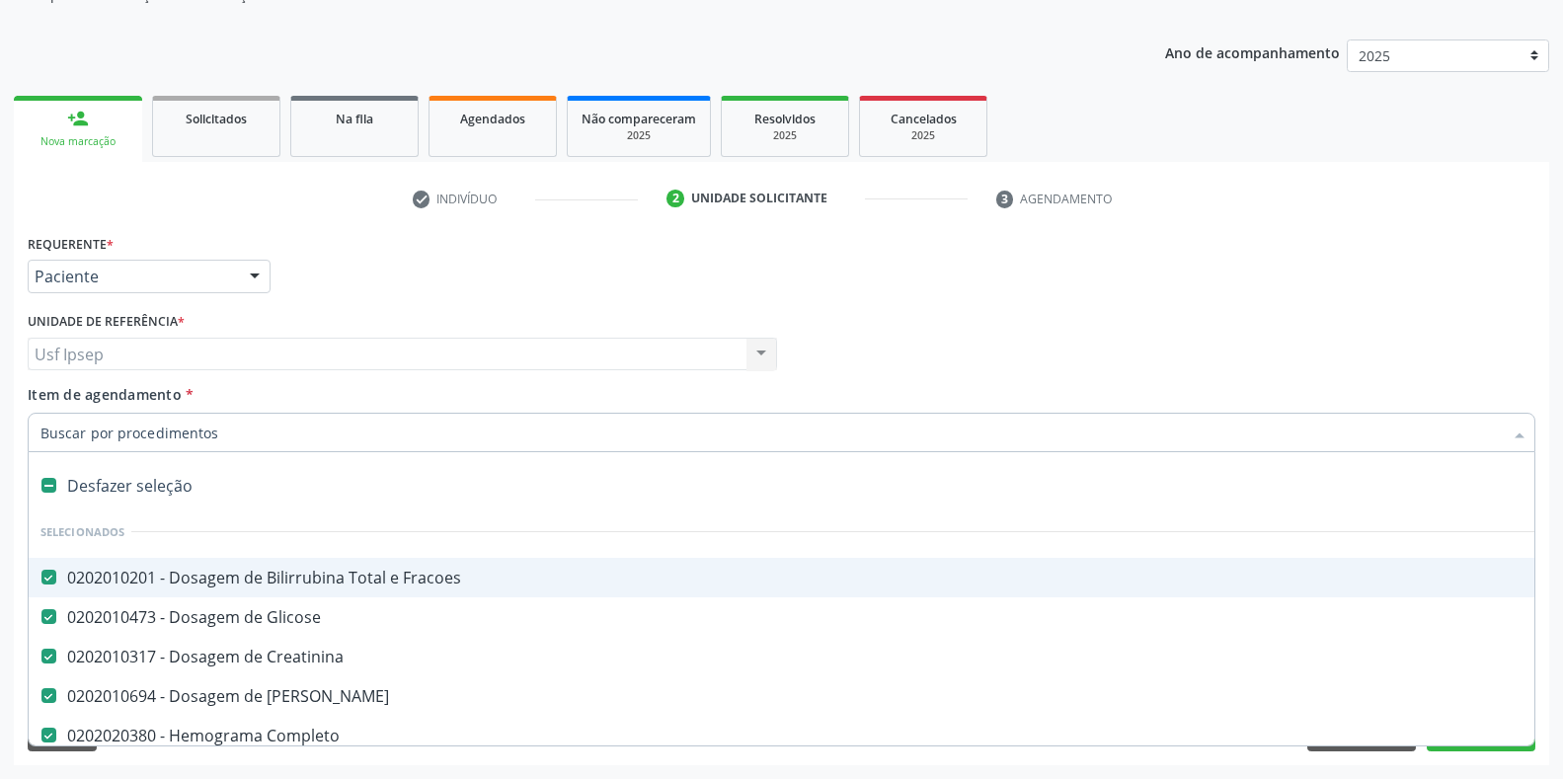
click at [46, 398] on span "Item de agendamento" at bounding box center [105, 394] width 154 height 19
click at [46, 413] on input "Item de agendamento *" at bounding box center [771, 432] width 1462 height 39
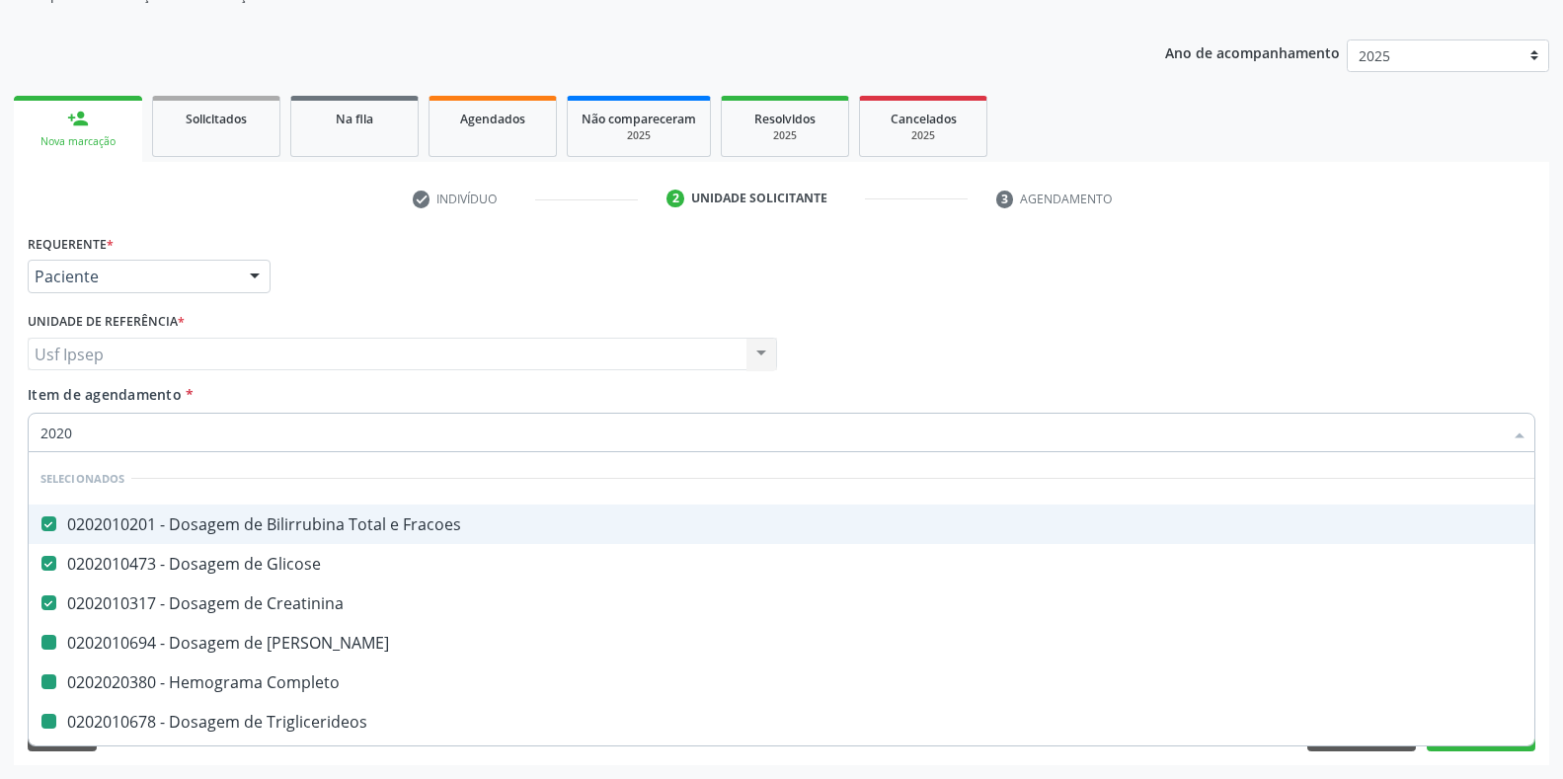
type input "20206"
checkbox Ureia "false"
checkbox Completo "false"
checkbox Triglicerideos "false"
checkbox \(Tgo\) "false"
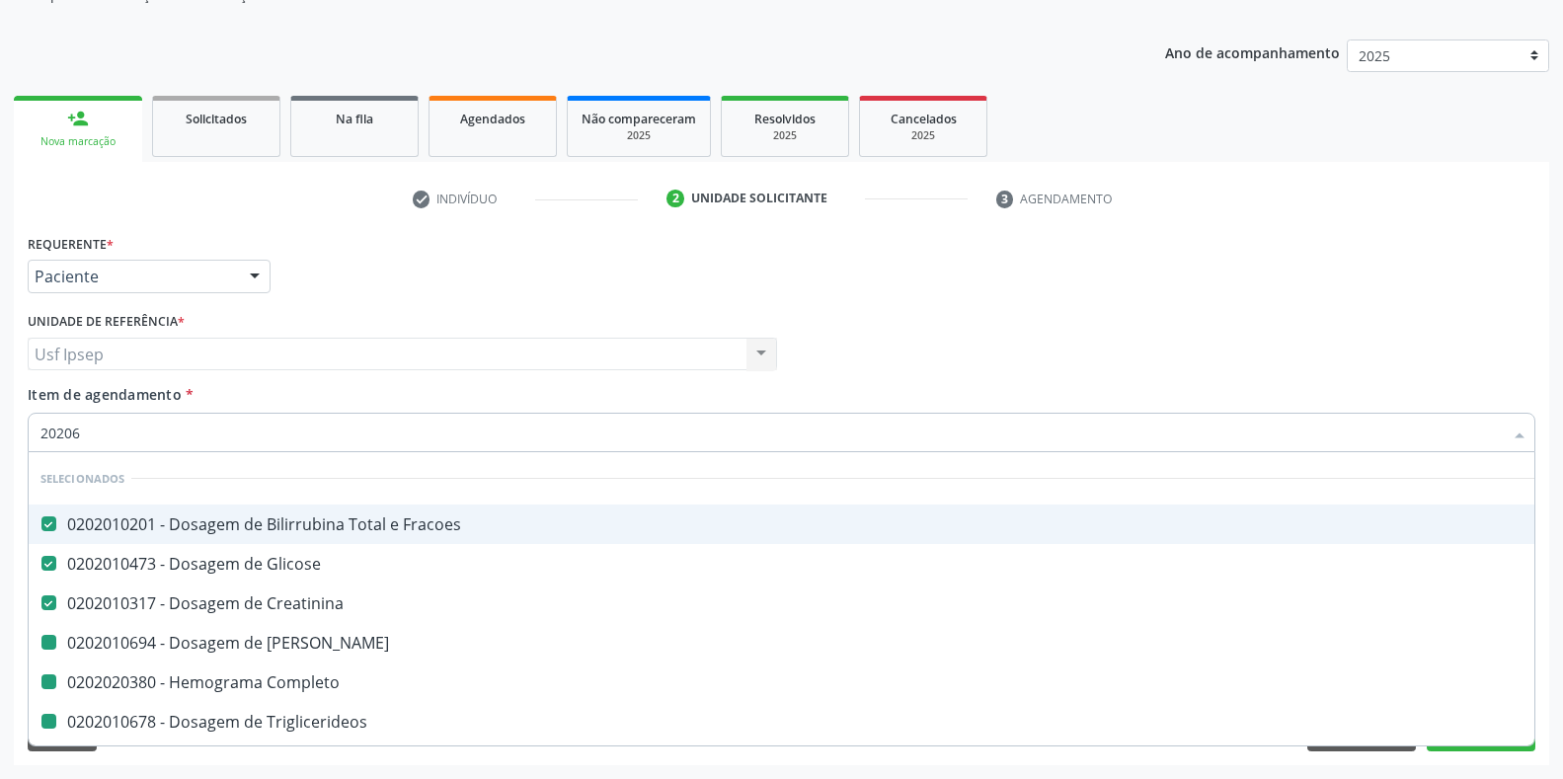
checkbox \(Tgp\) "false"
checkbox Reumatoide "false"
checkbox Reativa "false"
checkbox \(Tsh\) "false"
checkbox Urina "false"
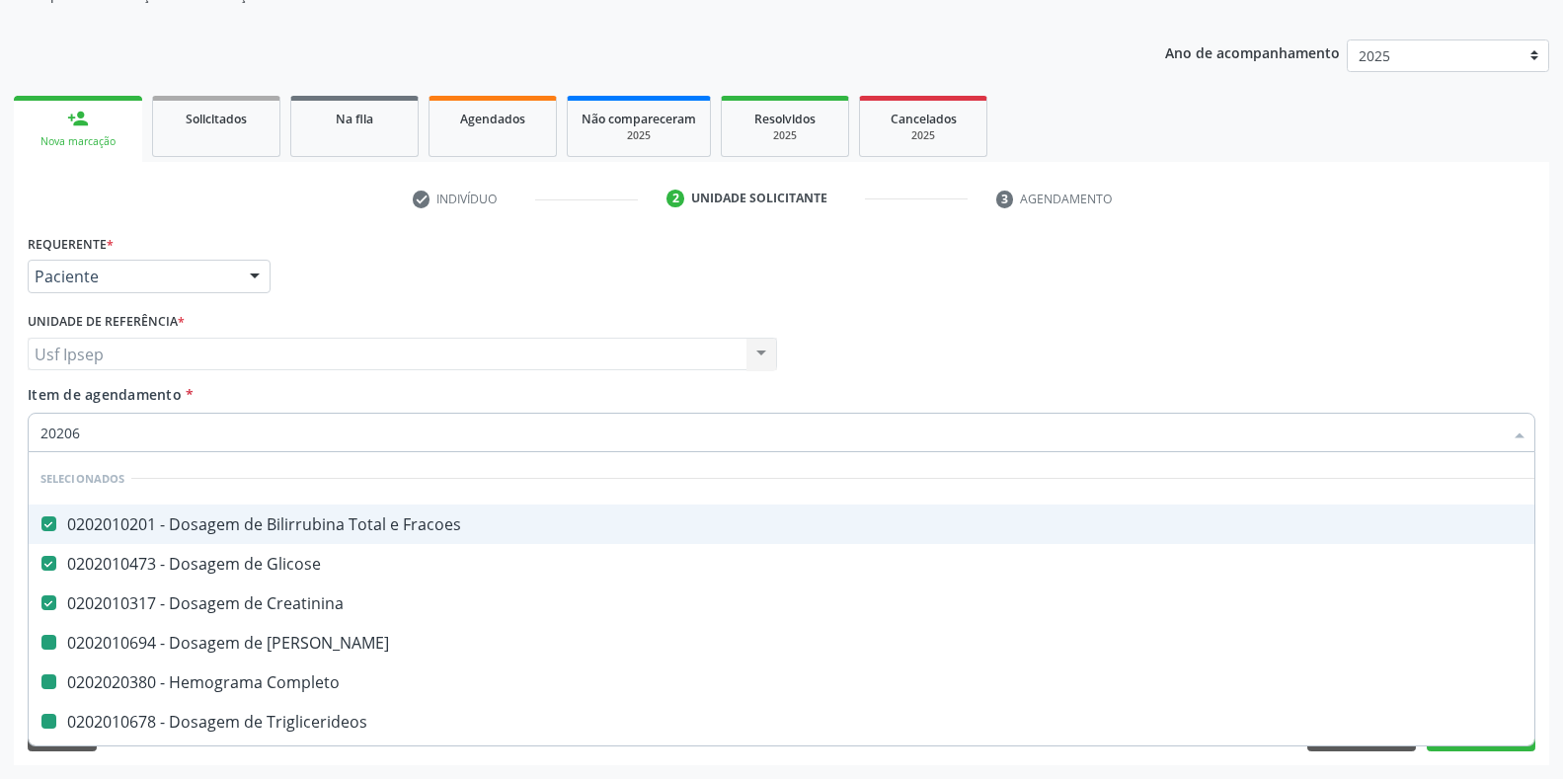
checkbox Total "false"
checkbox Glicosilada "false"
checkbox Renina "false"
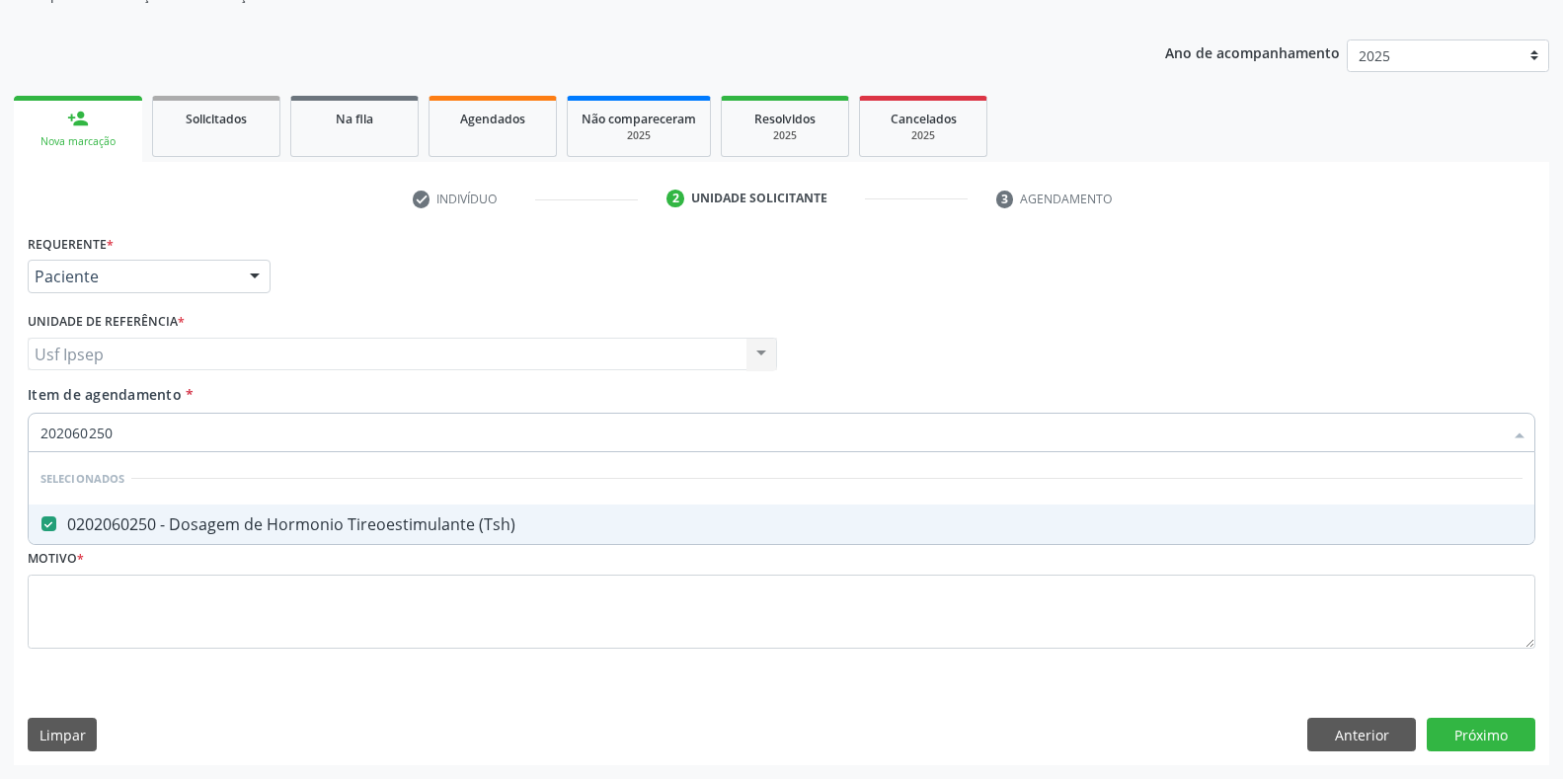
click at [113, 432] on input "202060250" at bounding box center [771, 432] width 1462 height 39
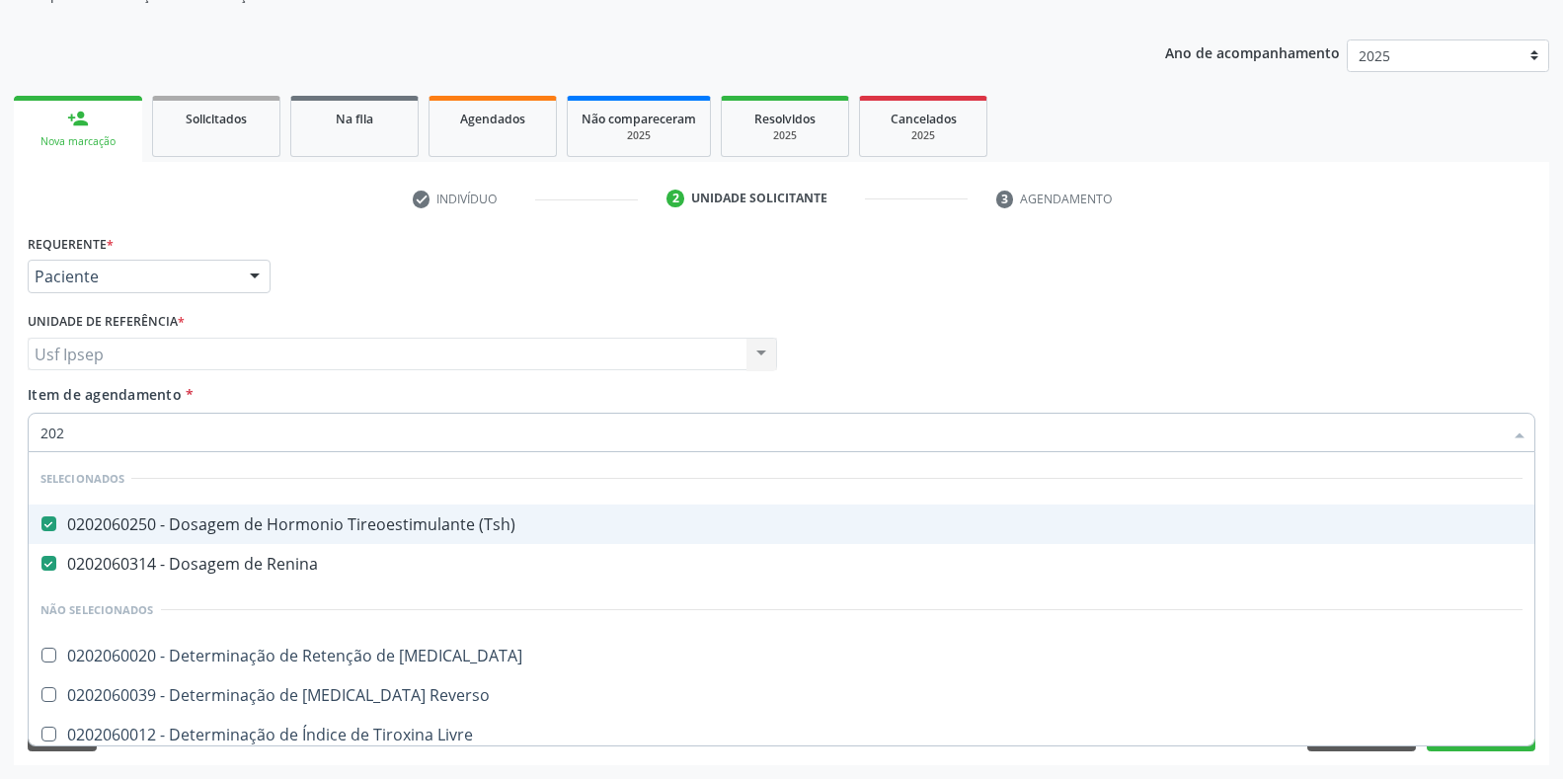
type input "20"
checkbox T3 "true"
checkbox Reverso "true"
checkbox Livre "true"
checkbox 17-Alfa-Hidroxiprogesterona "true"
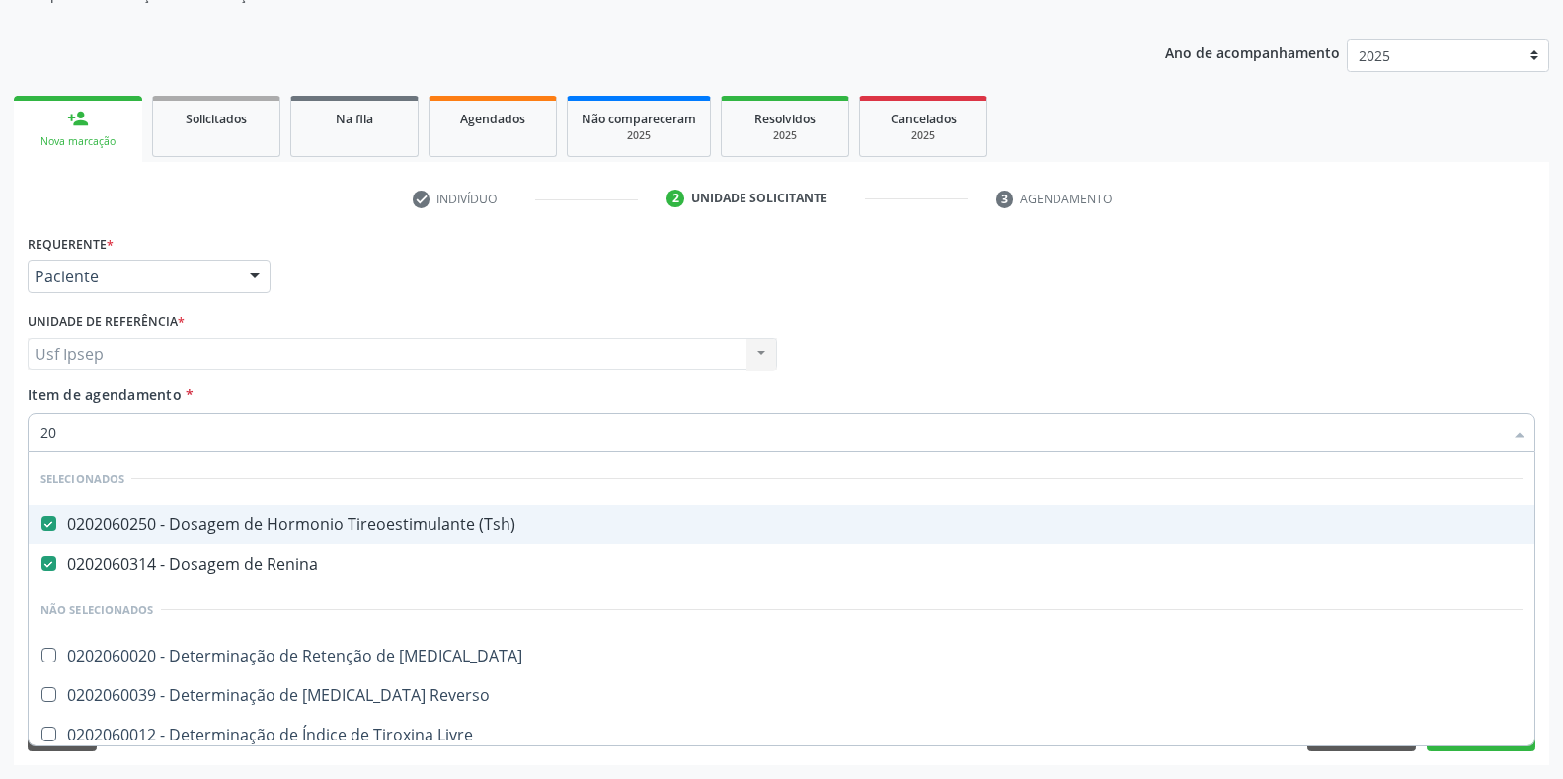
checkbox Totais "true"
checkbox 17-Hidroxicorticosteroides "true"
checkbox \(Serotonina\) "true"
checkbox \(Acth\) "true"
checkbox Aldosterona "true"
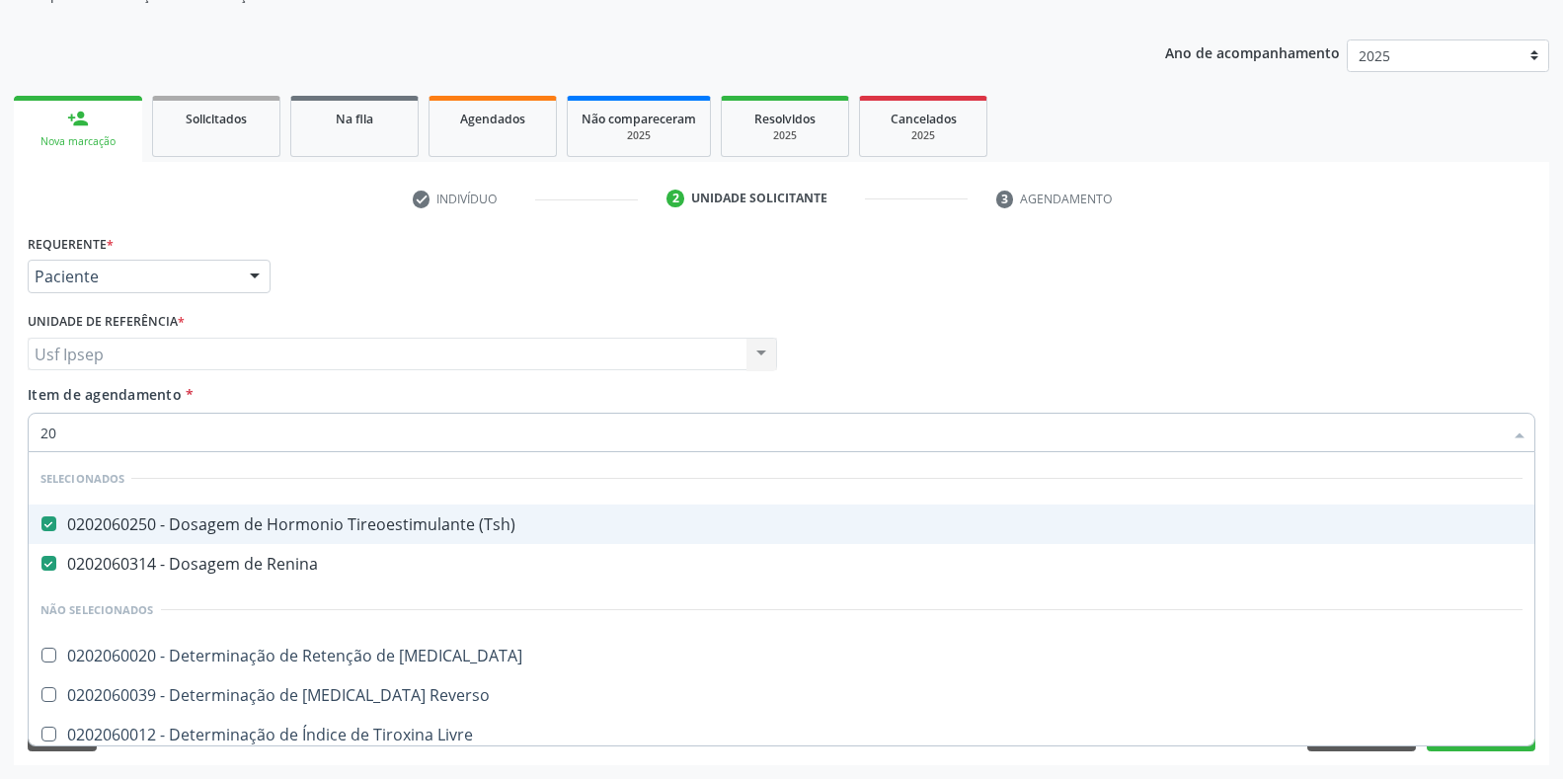
checkbox Ciclico "true"
checkbox Androstenediona "true"
checkbox Calcitonina "true"
type input "2"
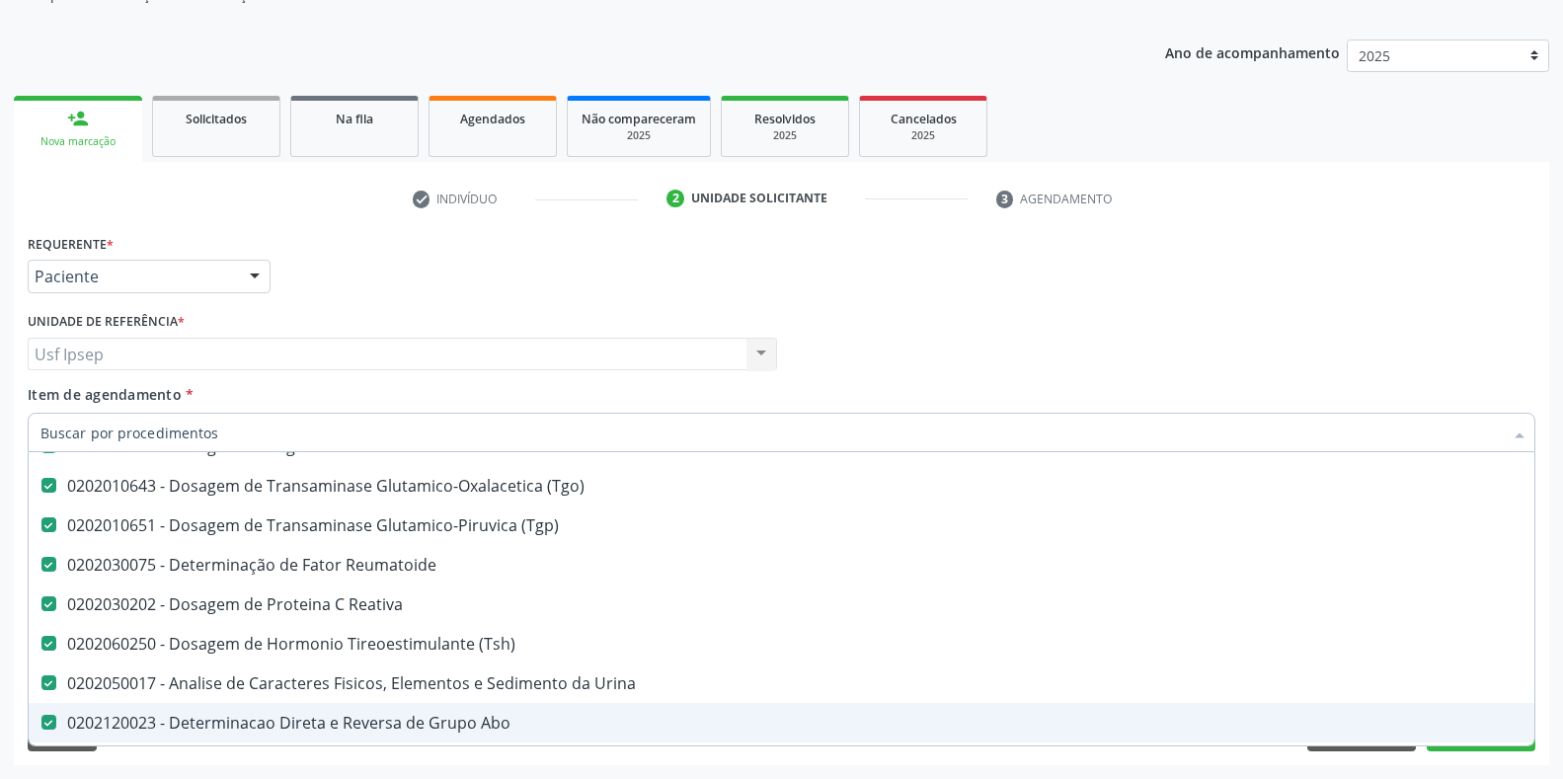
scroll to position [659, 0]
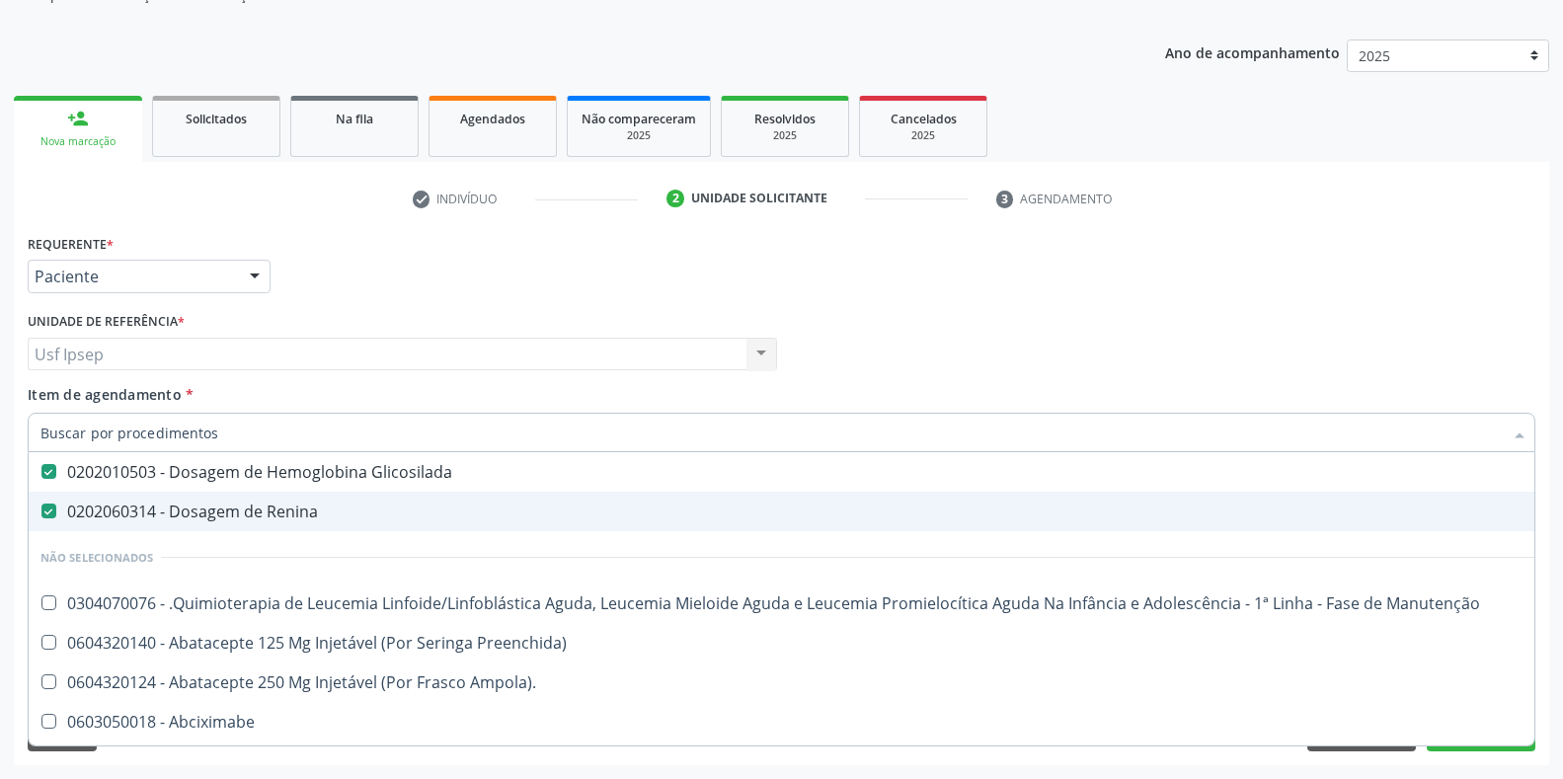
click at [54, 397] on span "Item de agendamento" at bounding box center [105, 394] width 154 height 19
click at [54, 413] on input "Item de agendamento *" at bounding box center [771, 432] width 1462 height 39
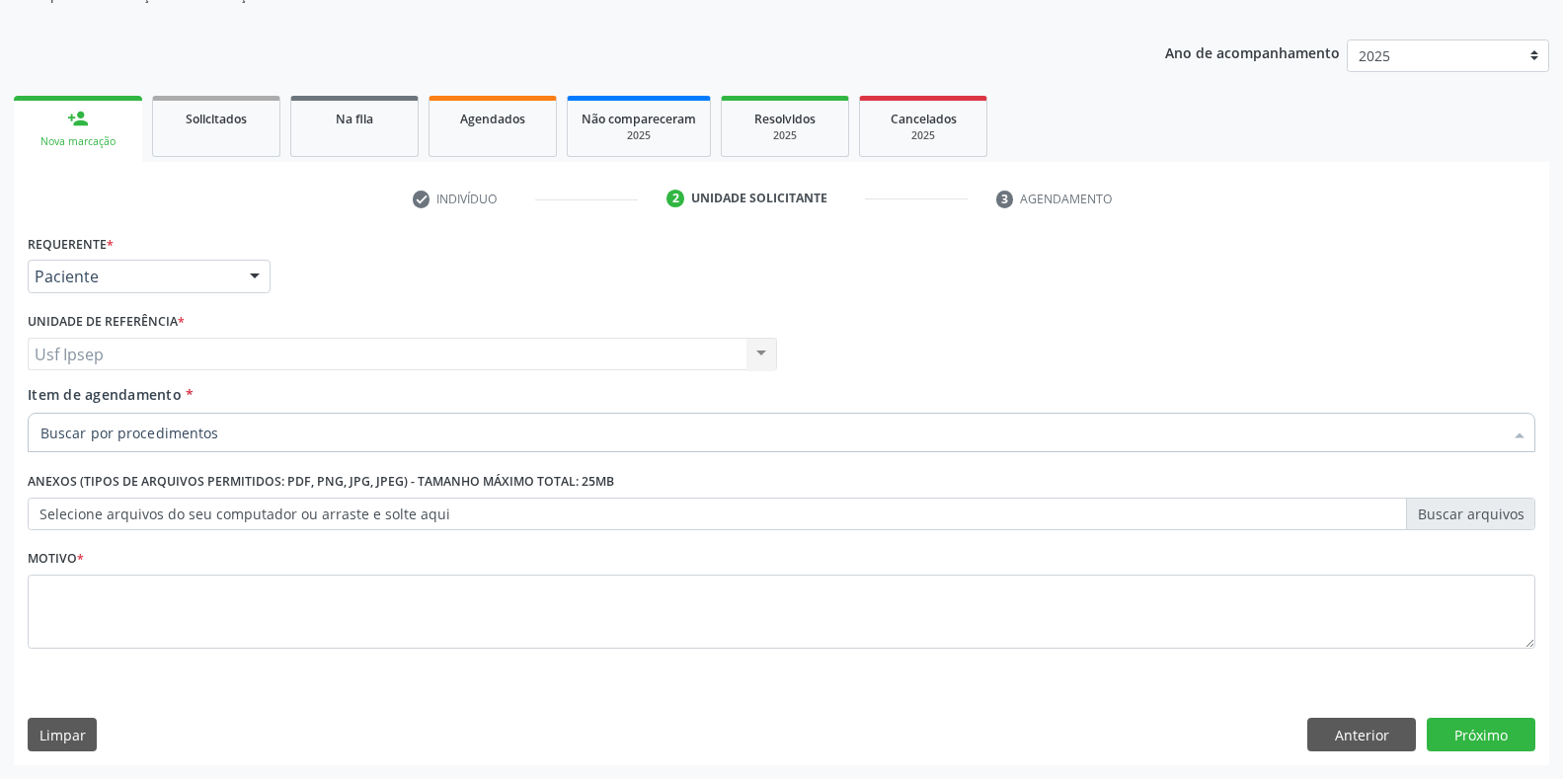
scroll to position [0, 0]
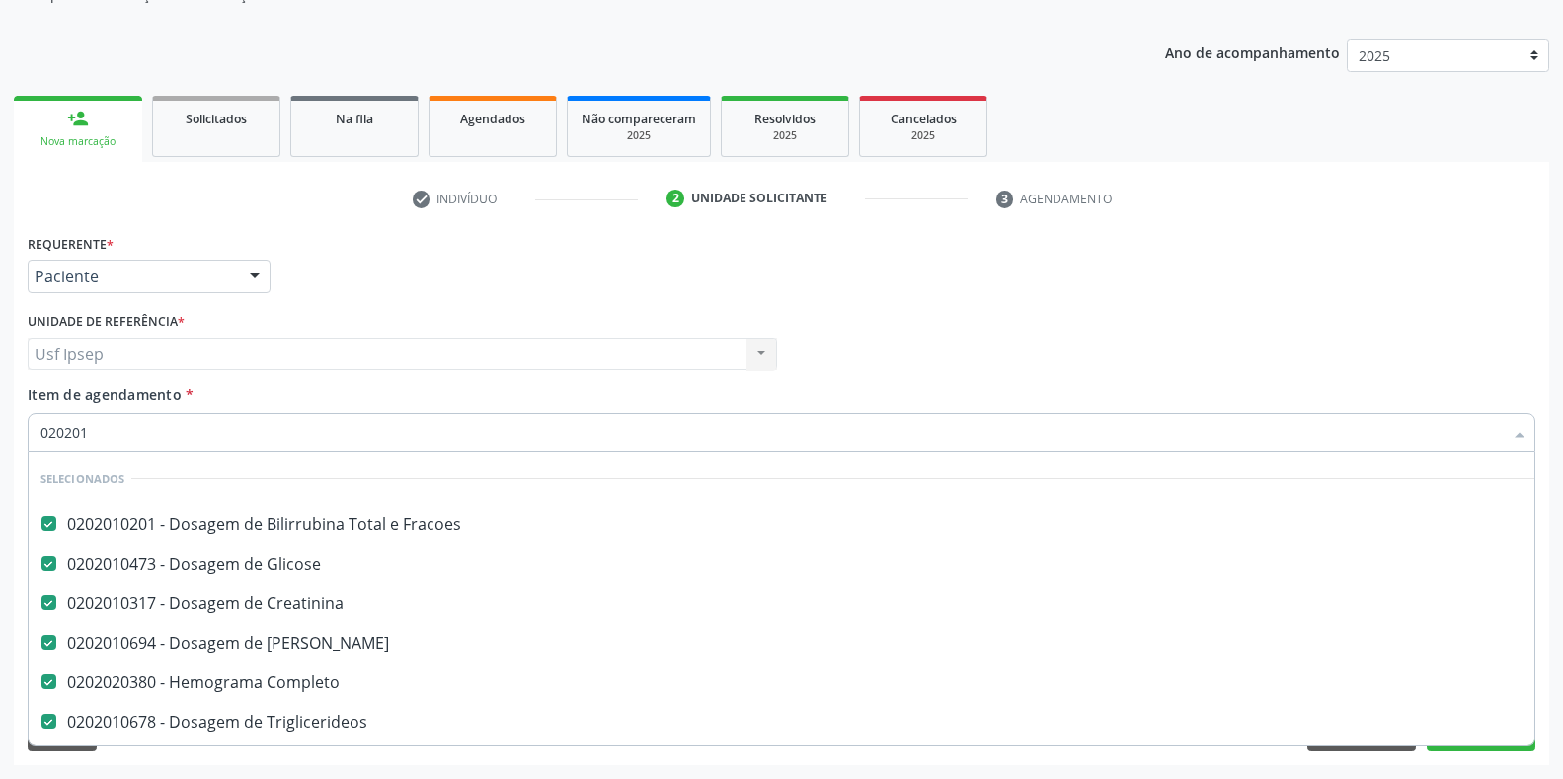
type input "0202010"
checkbox \(Dornic\) "false"
checkbox Osmolar "false"
checkbox Ferro "false"
checkbox Aminoacidos "false"
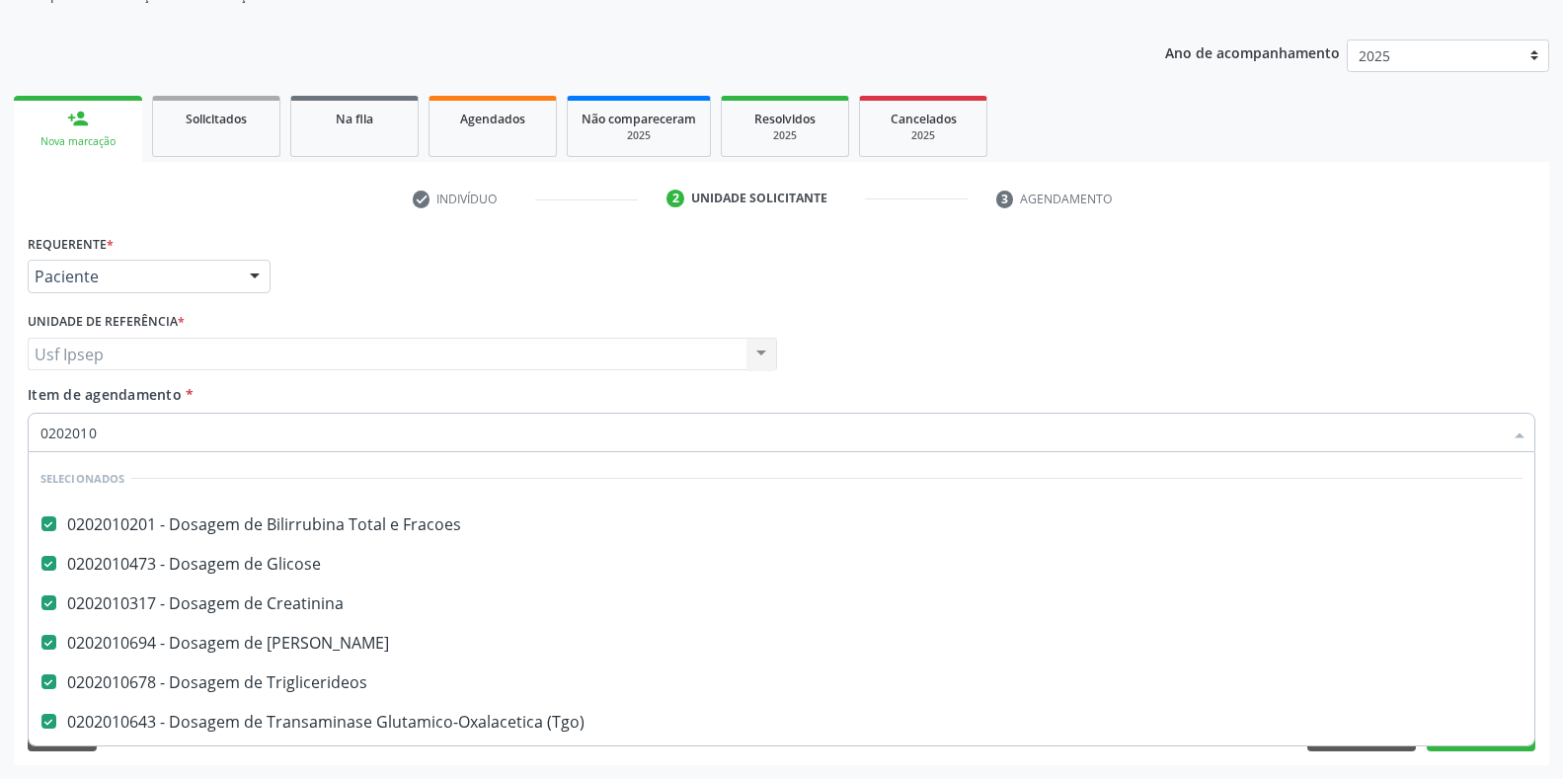
checkbox Dosagens\) "false"
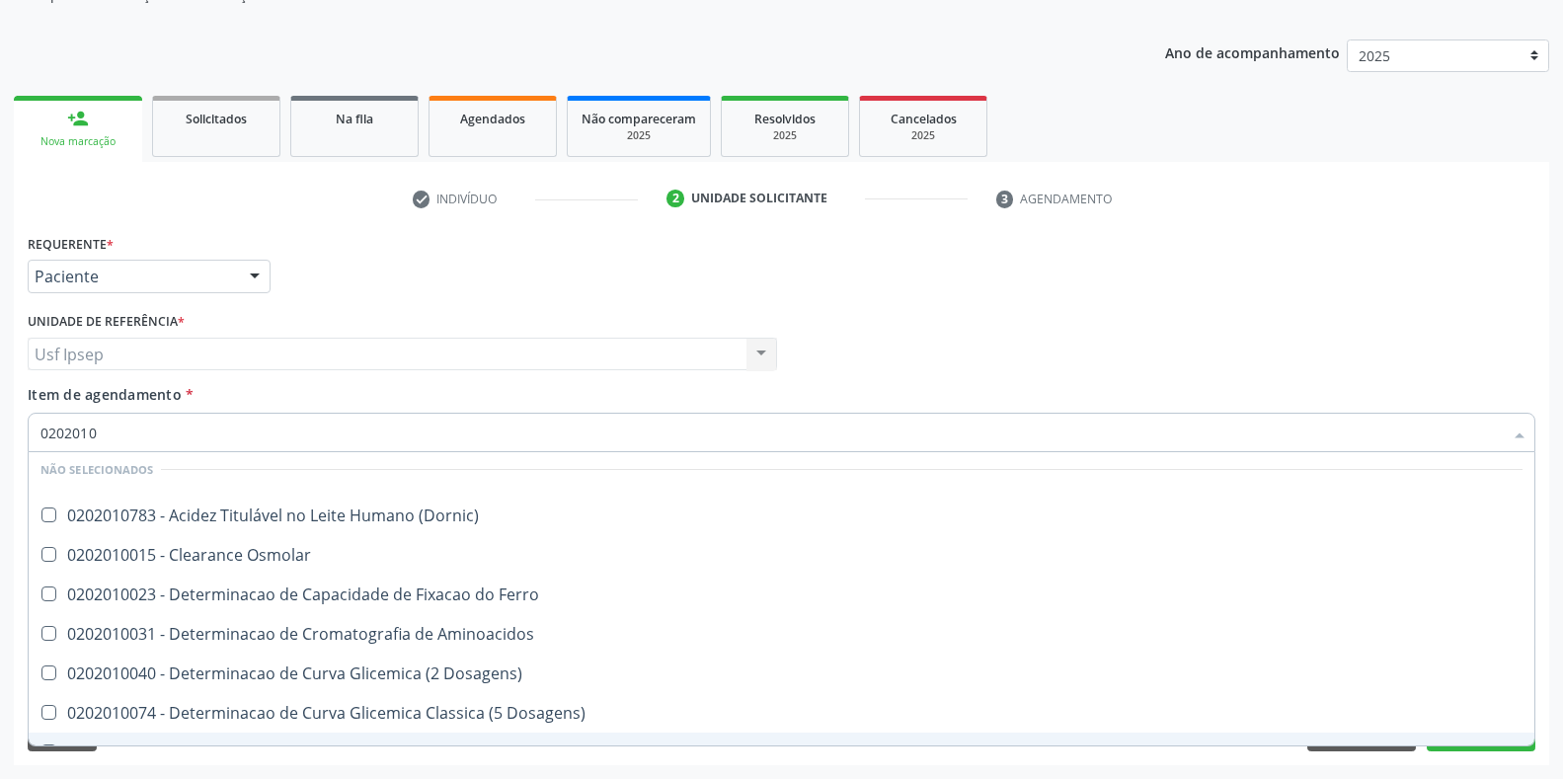
type input "02020102"
checkbox Ureia "false"
checkbox Triglicerideos "false"
checkbox \(Tgo\) "false"
checkbox \(Tgp\) "false"
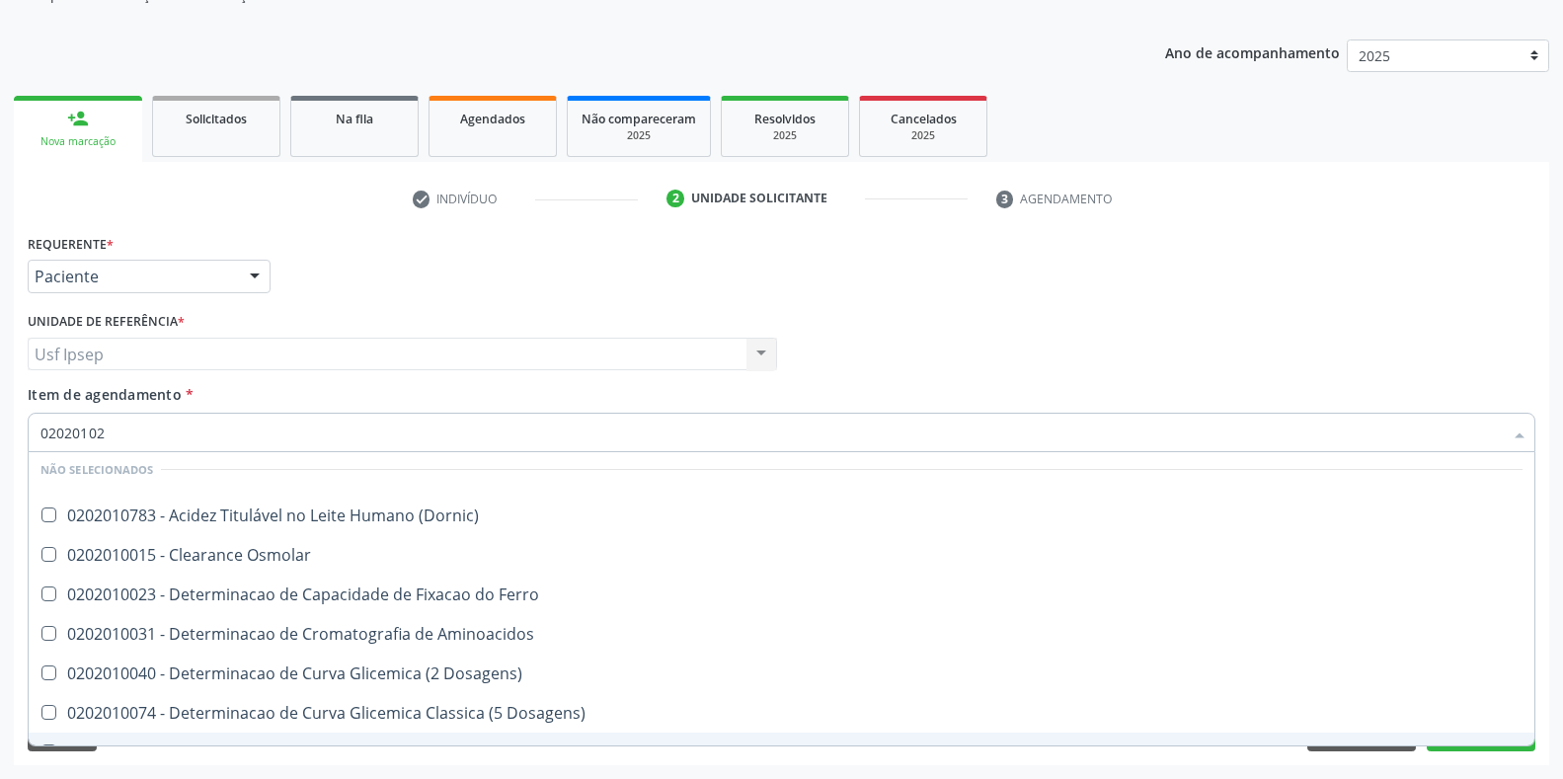
checkbox Total "false"
checkbox Glicosilada "false"
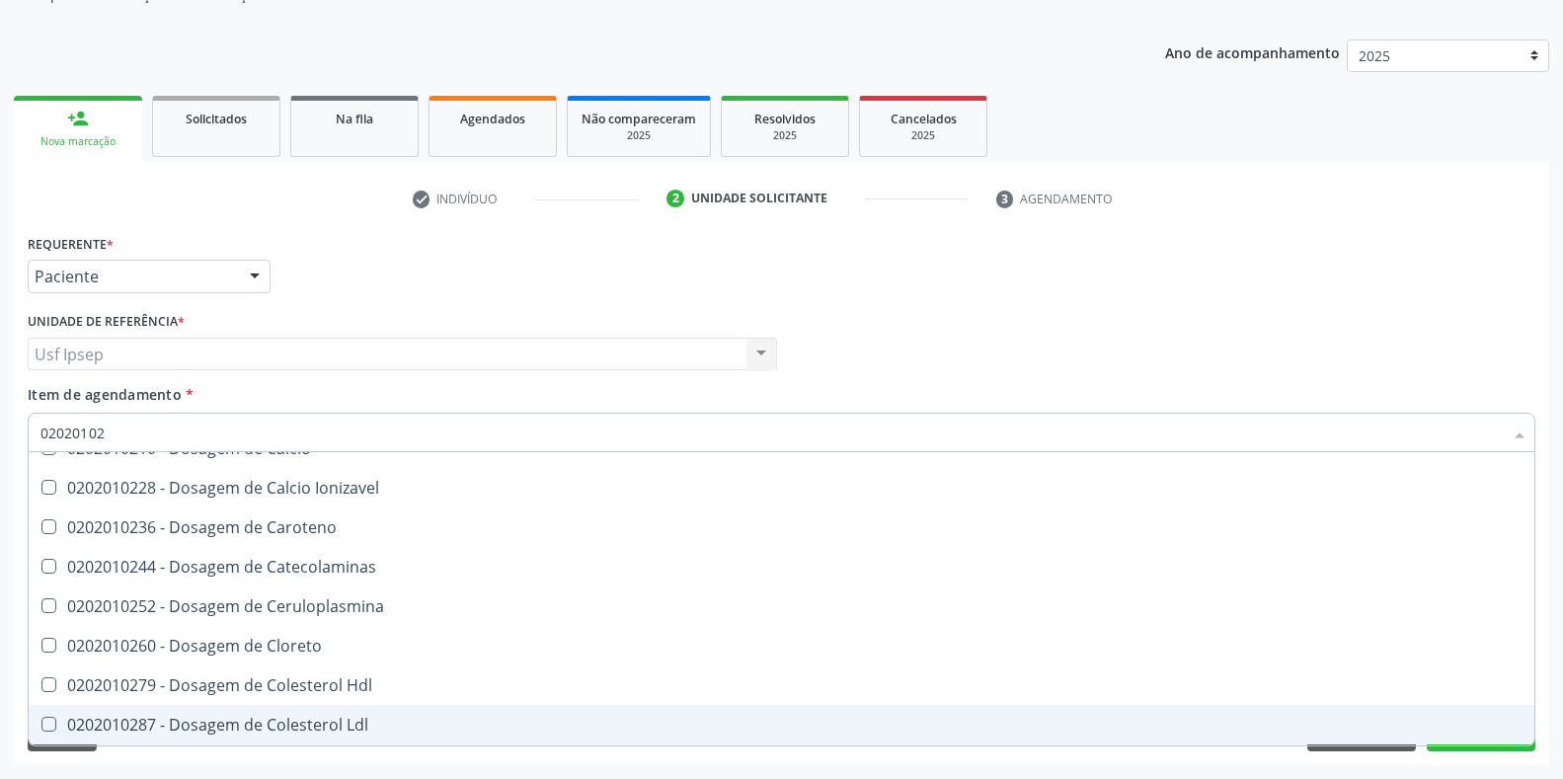
scroll to position [207, 0]
type input "020201028"
checkbox Fracoes "false"
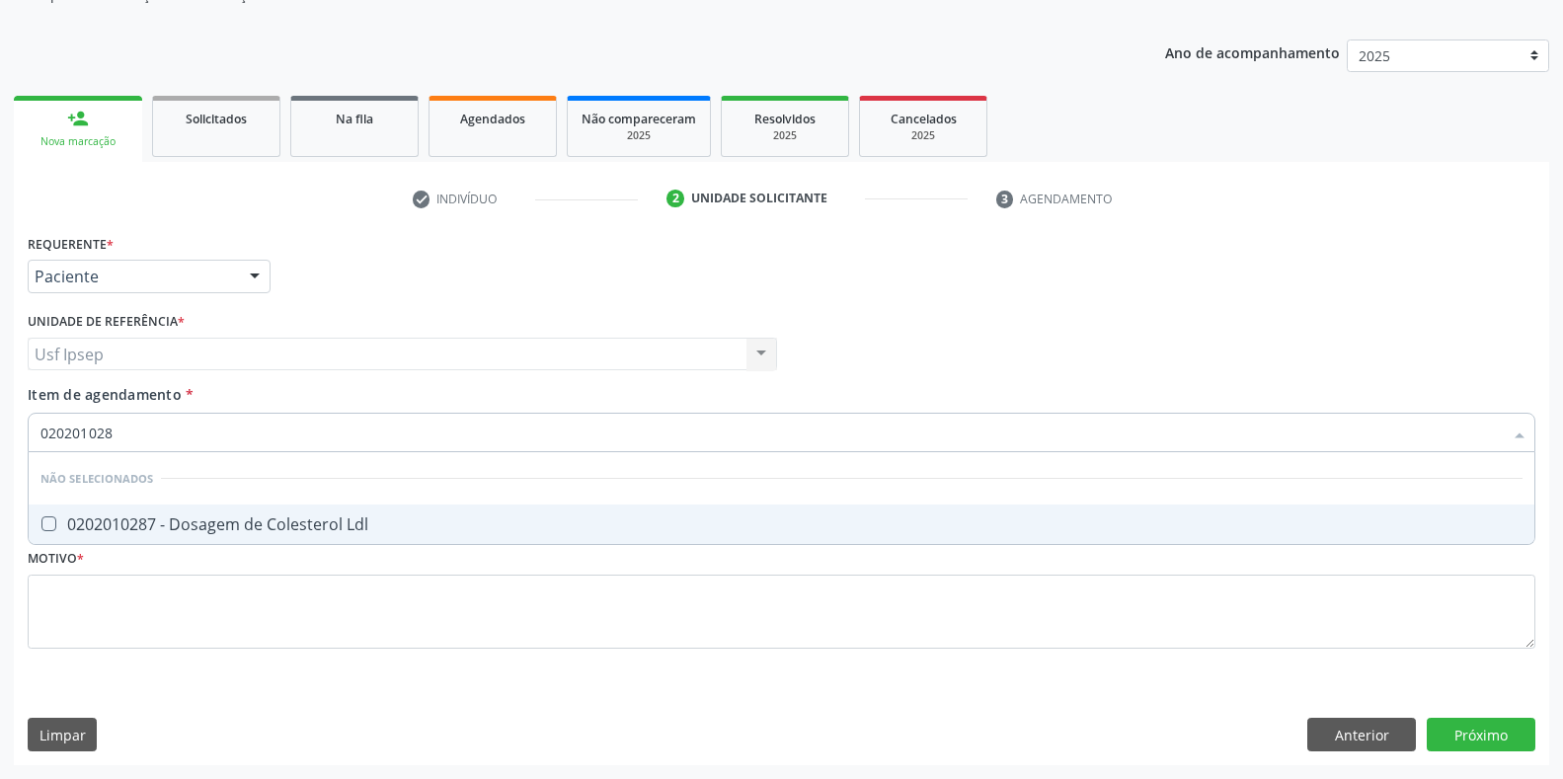
type input "0202010287"
click at [51, 521] on Ldl at bounding box center [48, 523] width 15 height 15
click at [41, 521] on Ldl "checkbox" at bounding box center [35, 523] width 13 height 13
checkbox Ldl "true"
click at [125, 434] on input "0202010287" at bounding box center [771, 432] width 1462 height 39
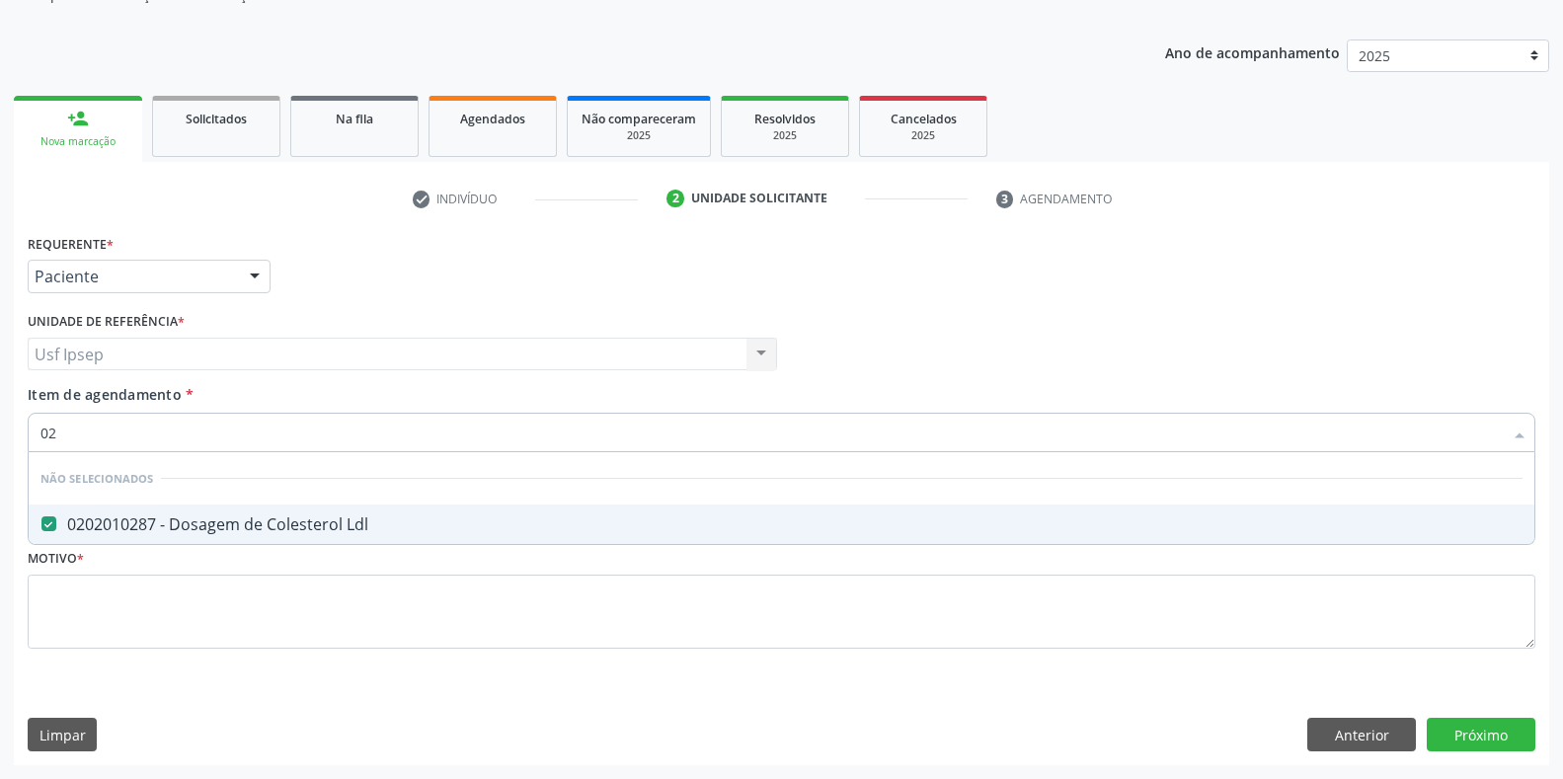
type input "0"
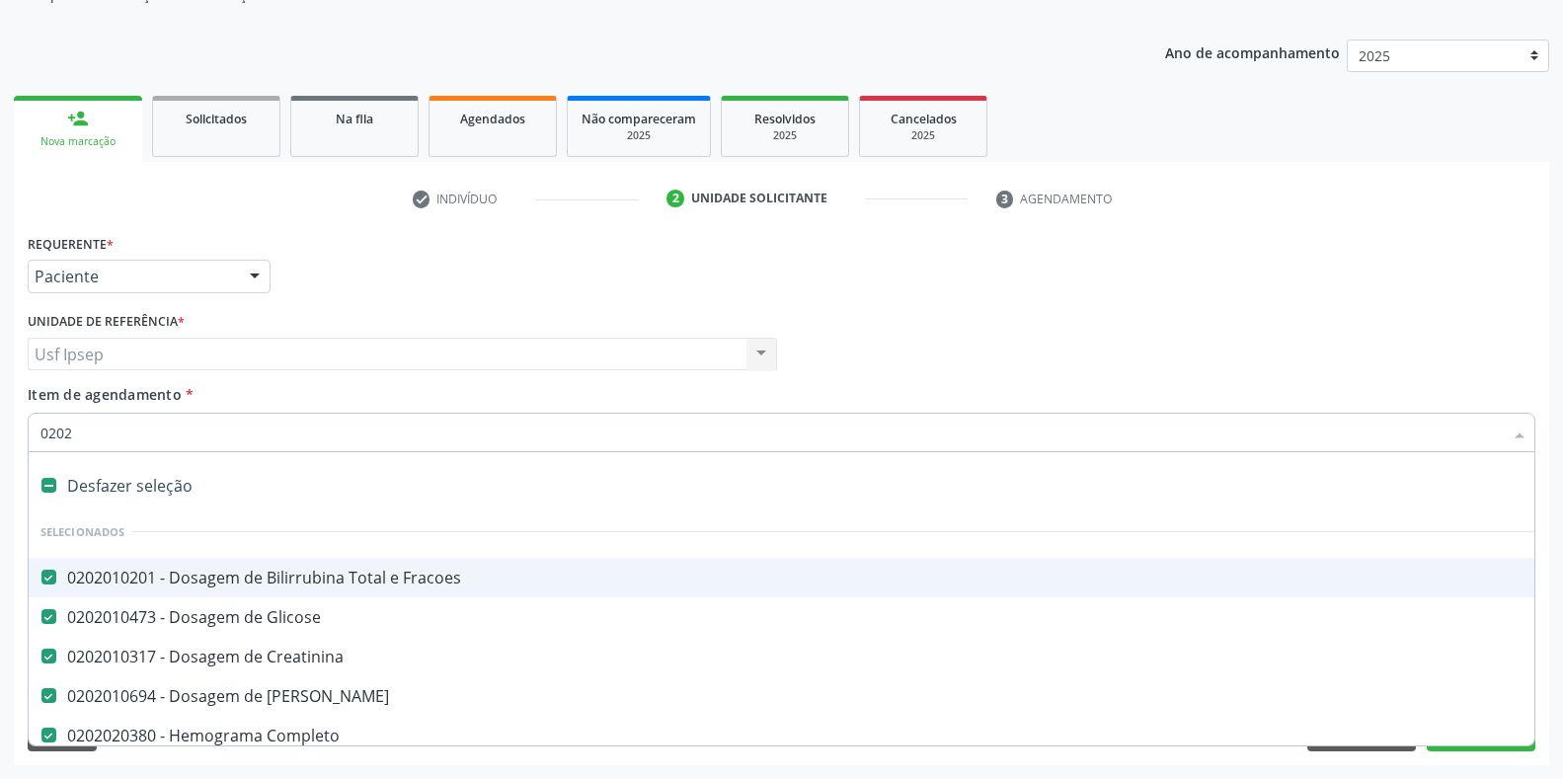
type input "02020"
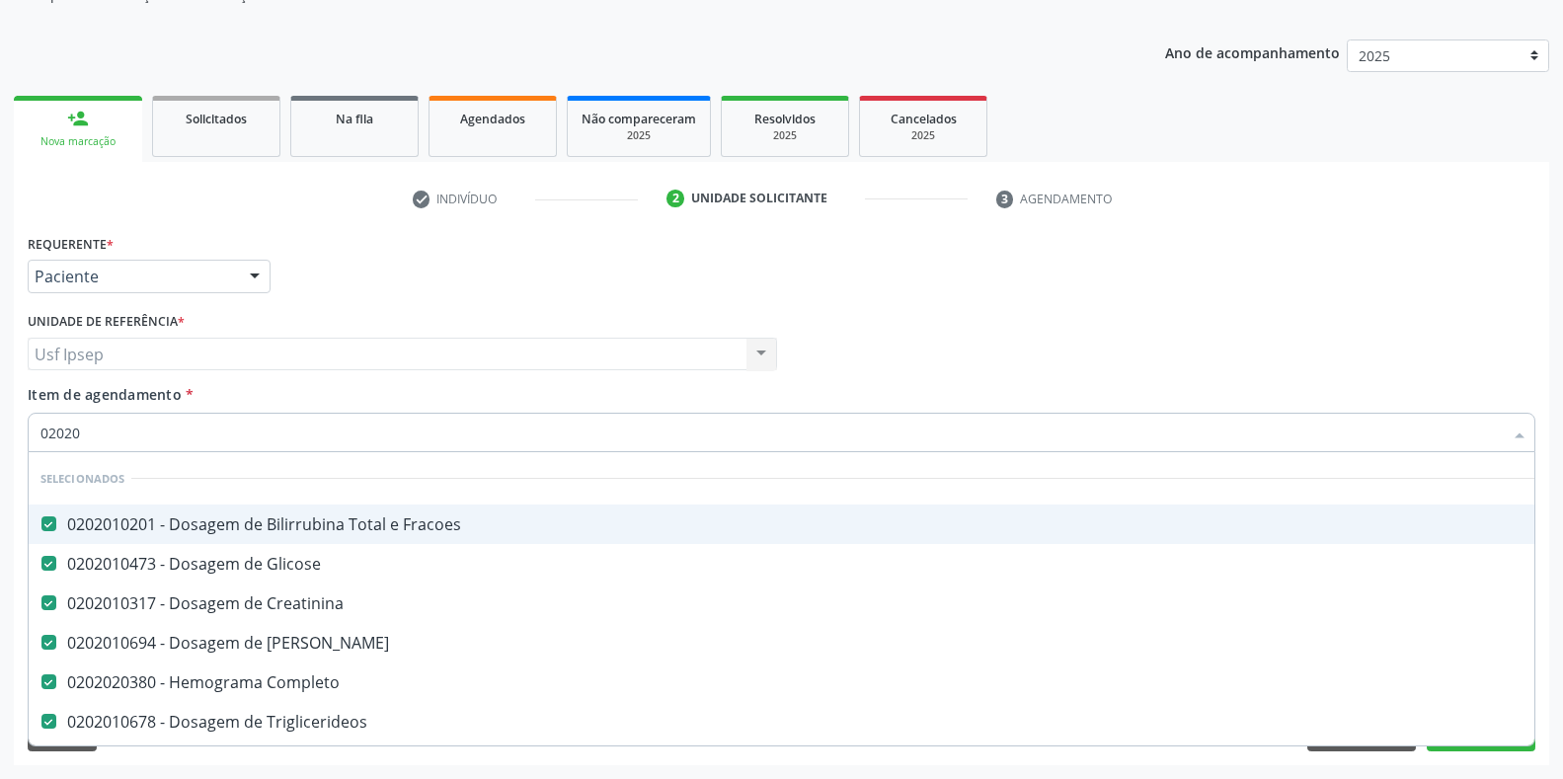
checkbox Ldl "true"
checkbox II "false"
type input "020201"
checkbox \(Tsh\) "false"
checkbox Urina "false"
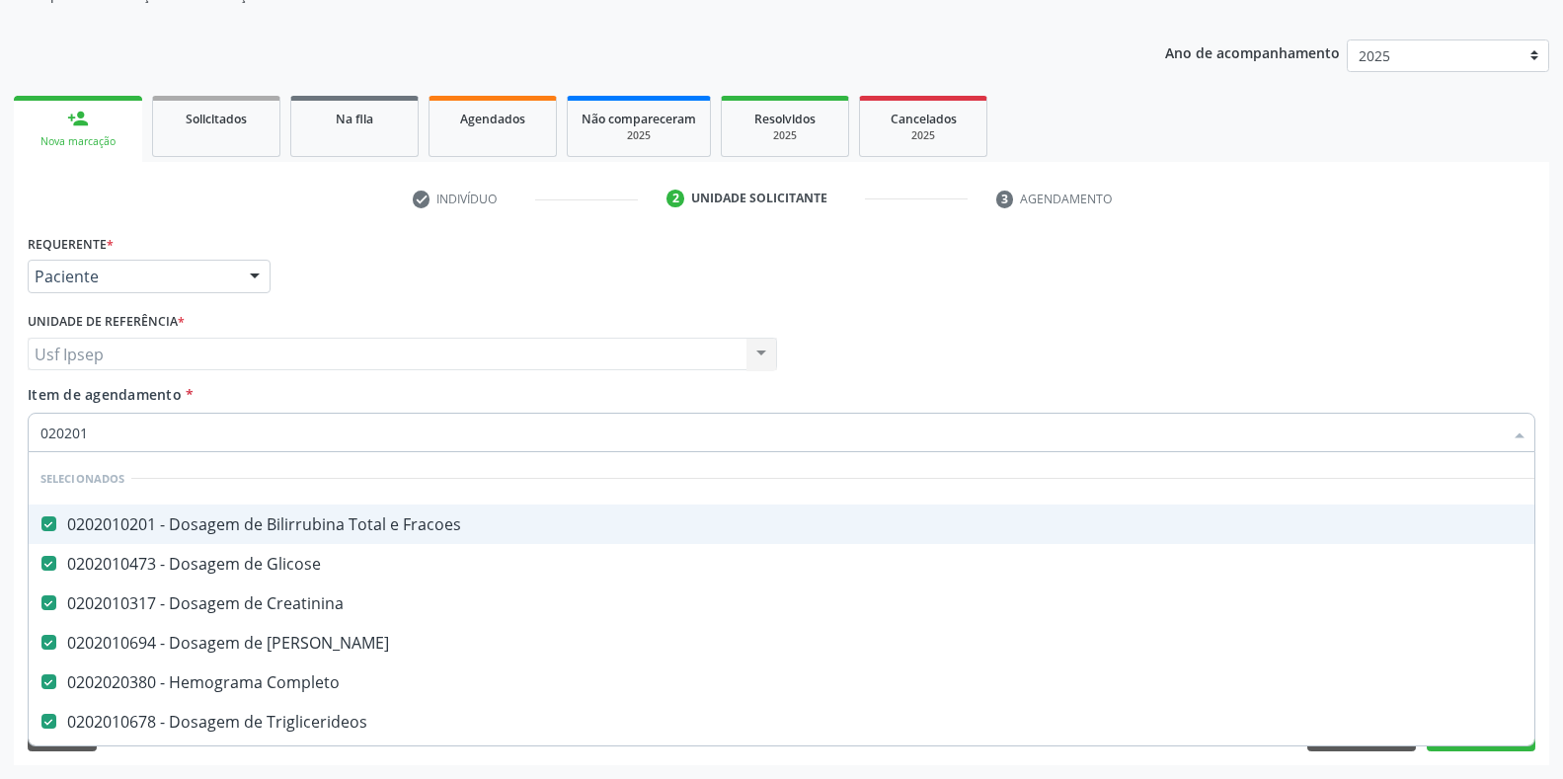
checkbox Total "false"
checkbox Glicosilada "false"
checkbox Renina "false"
checkbox Herpesvirus "true"
type input "0202010"
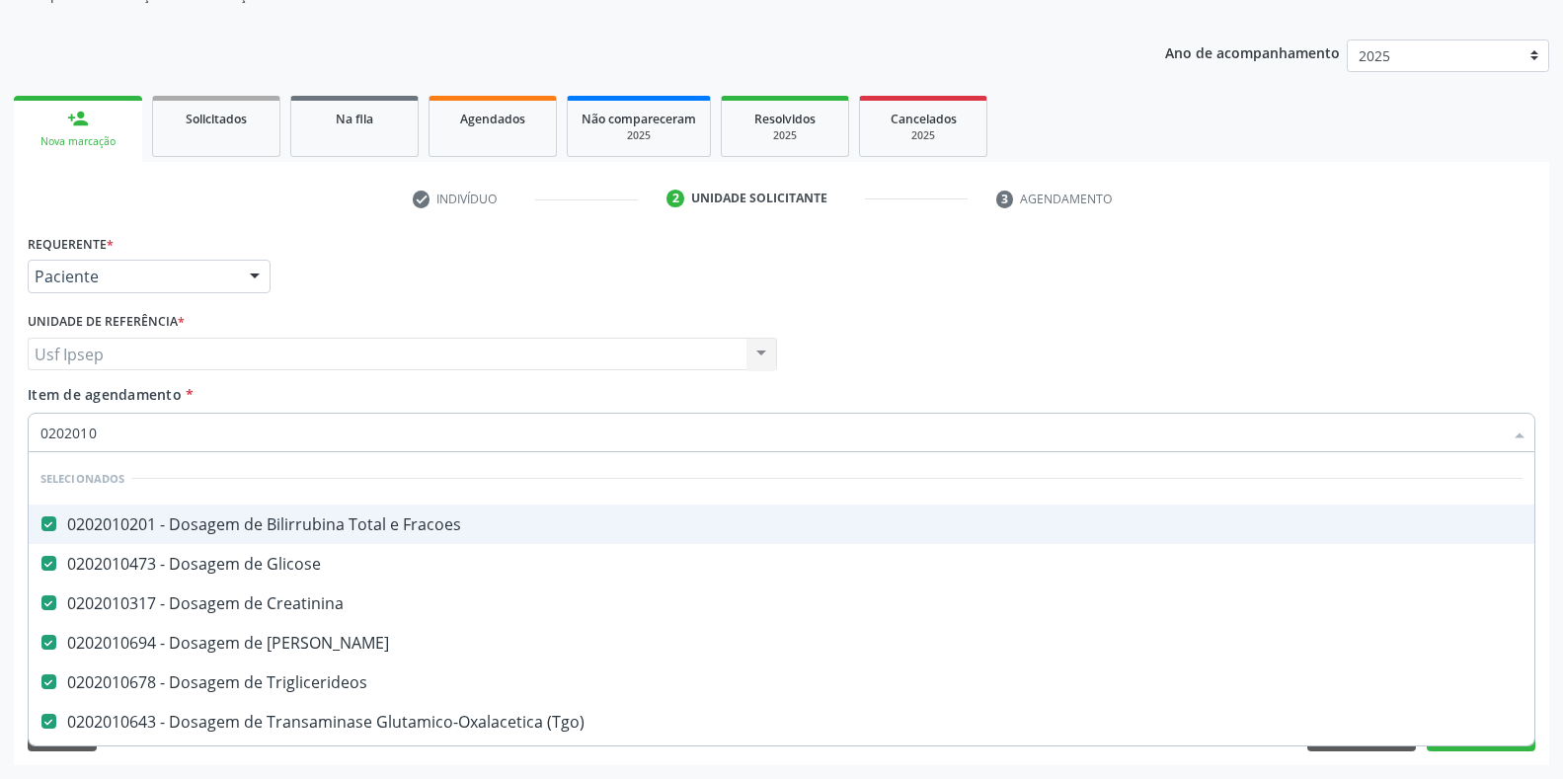
checkbox Circulante "true"
checkbox Ldl "false"
type input "02020102"
checkbox Ureia "false"
checkbox Triglicerideos "false"
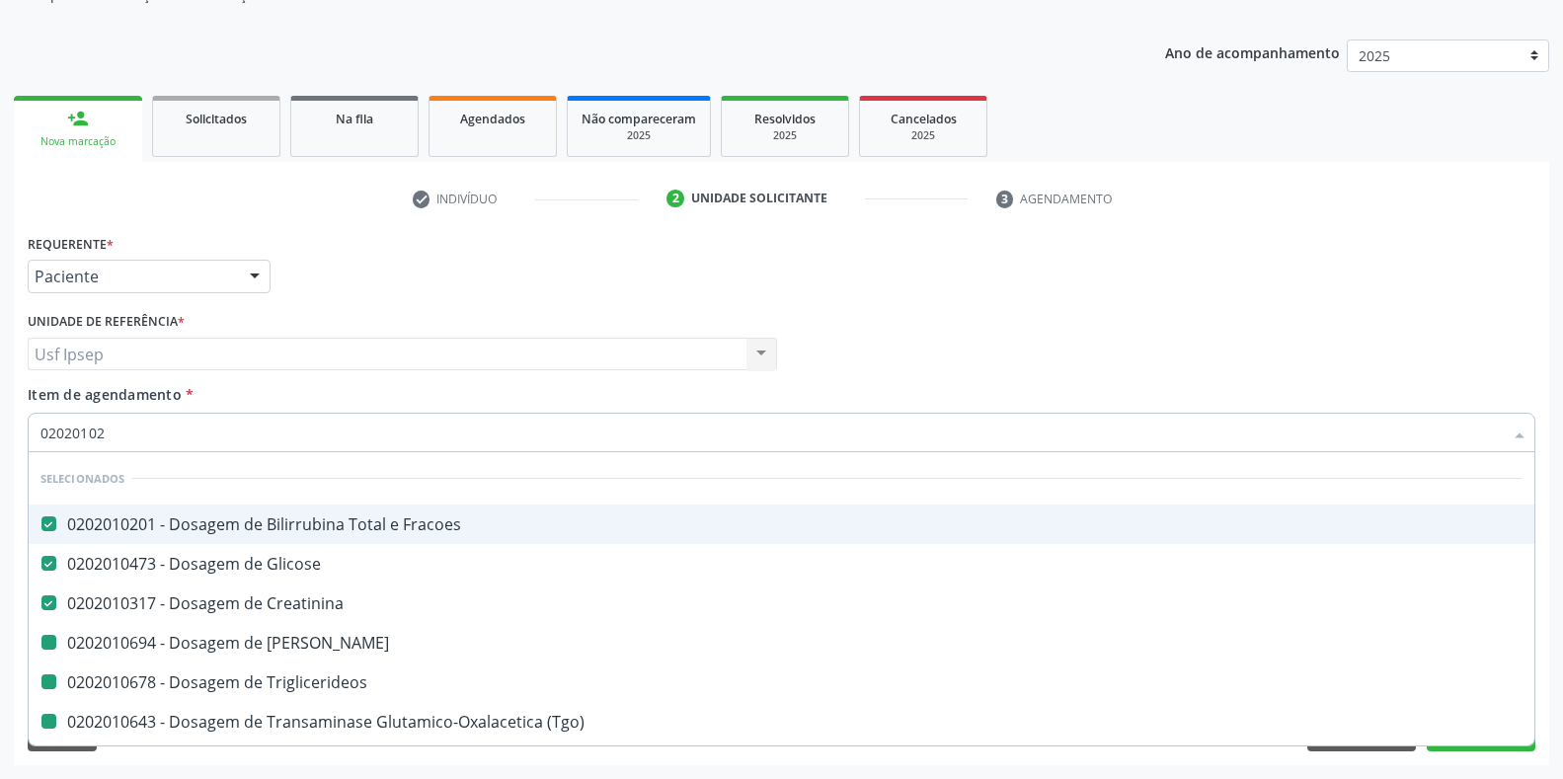
checkbox \(Tgo\) "false"
checkbox \(Tgp\) "false"
checkbox Total "false"
checkbox Glicosilada "false"
checkbox \(Dornic\) "true"
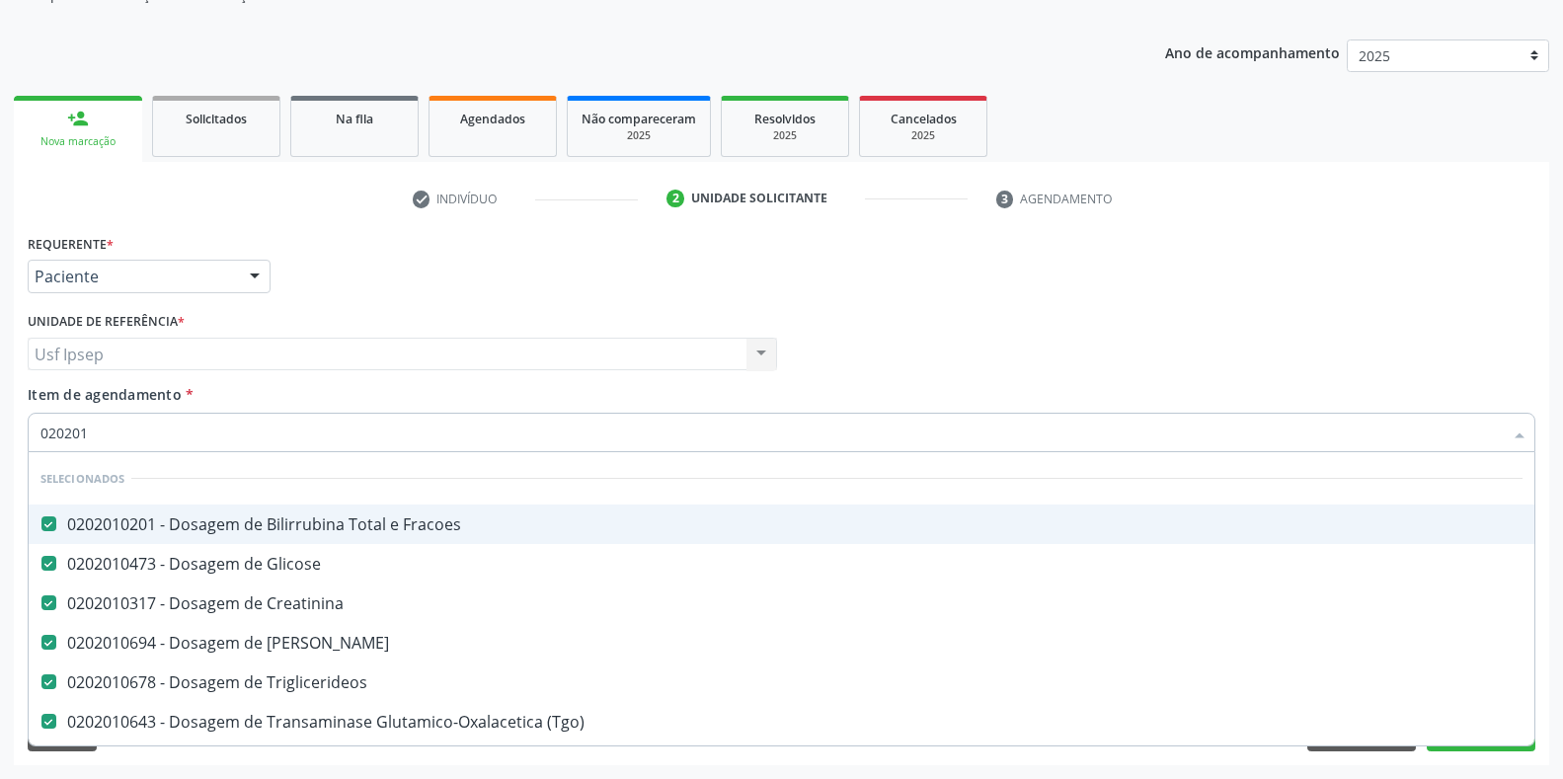
type input "02020"
checkbox \(Dornic\) "true"
checkbox Trabalhador "true"
checkbox Trabalhadores "true"
checkbox Osmolar "true"
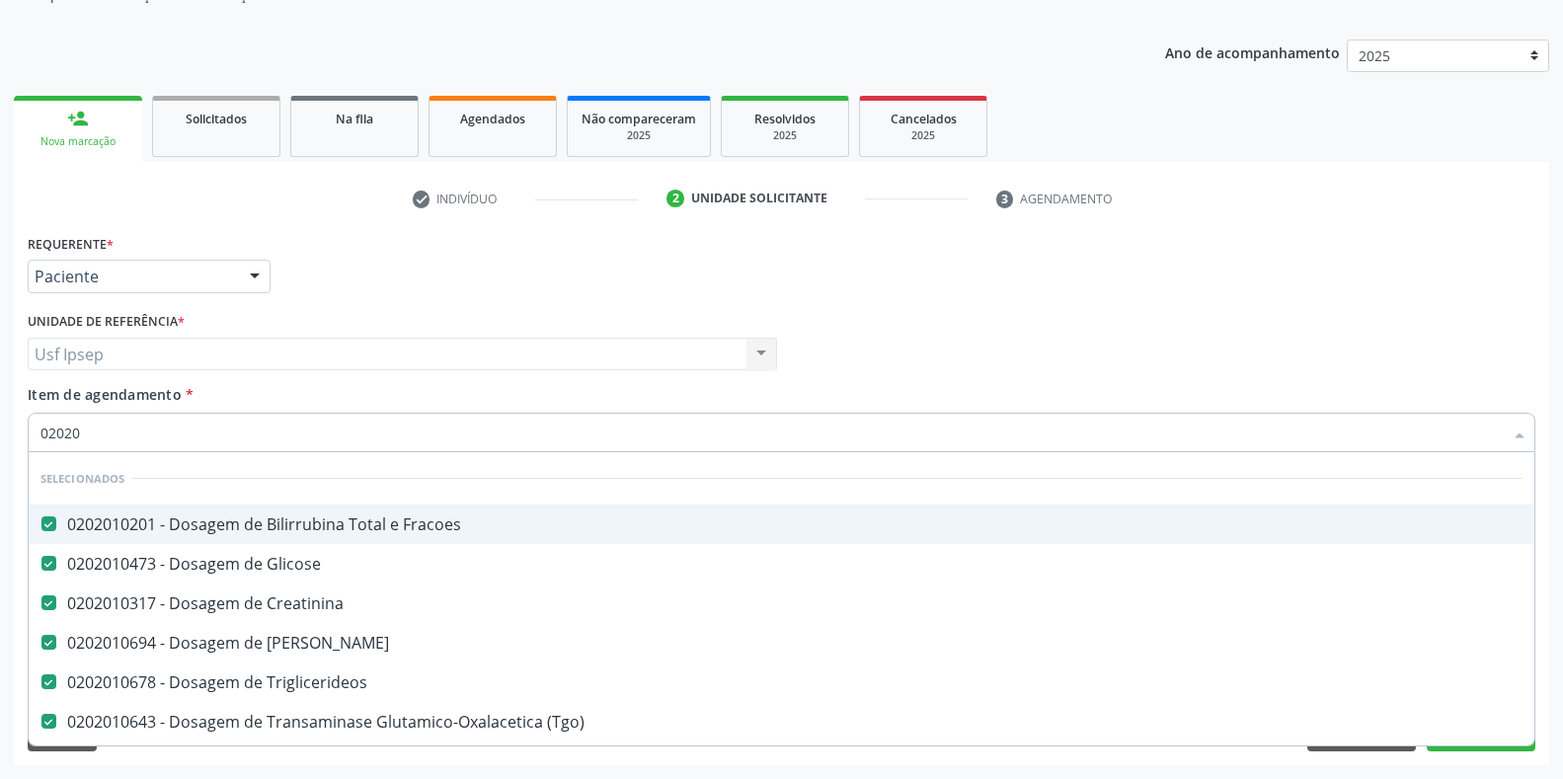
checkbox Ferro "true"
checkbox Ldl "false"
type input "020201"
checkbox \(Tsh\) "false"
checkbox Urina "false"
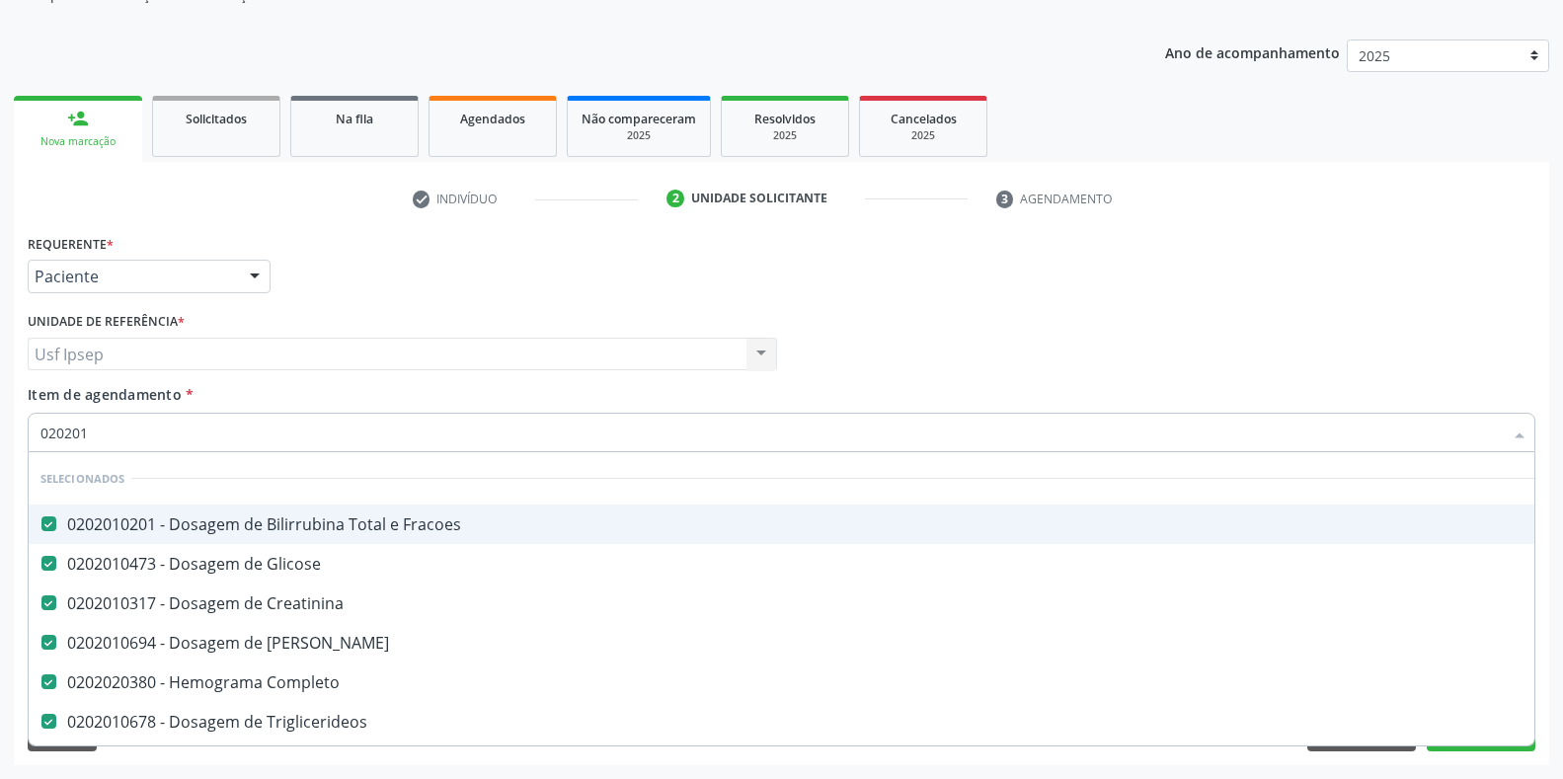
checkbox Total "false"
checkbox Glicosilada "false"
checkbox Renina "false"
checkbox Herpesvirus "true"
type input "0202010"
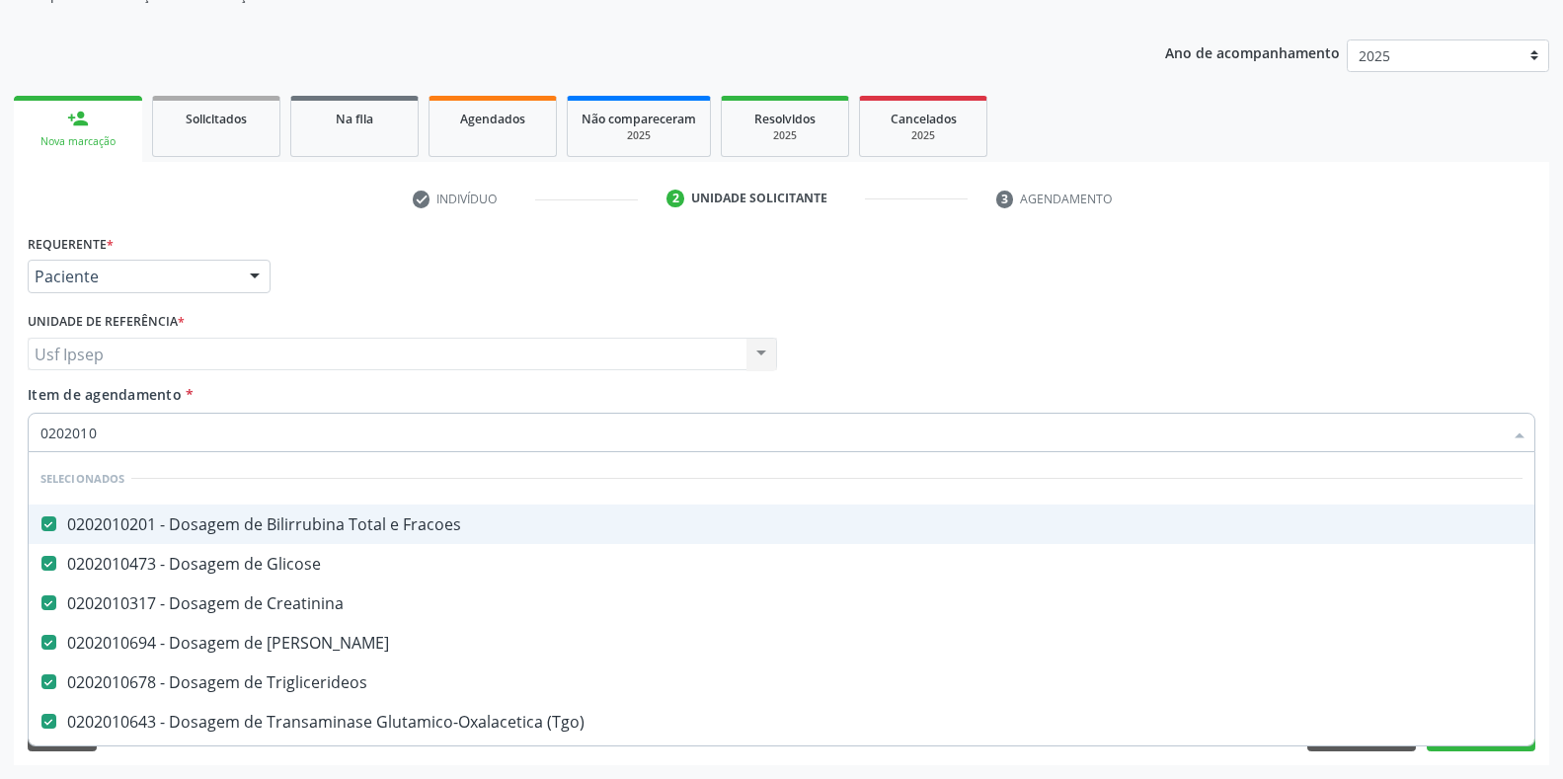
checkbox Circulante "true"
checkbox Ldl "false"
type input "02020102"
checkbox Ureia "false"
checkbox Triglicerideos "false"
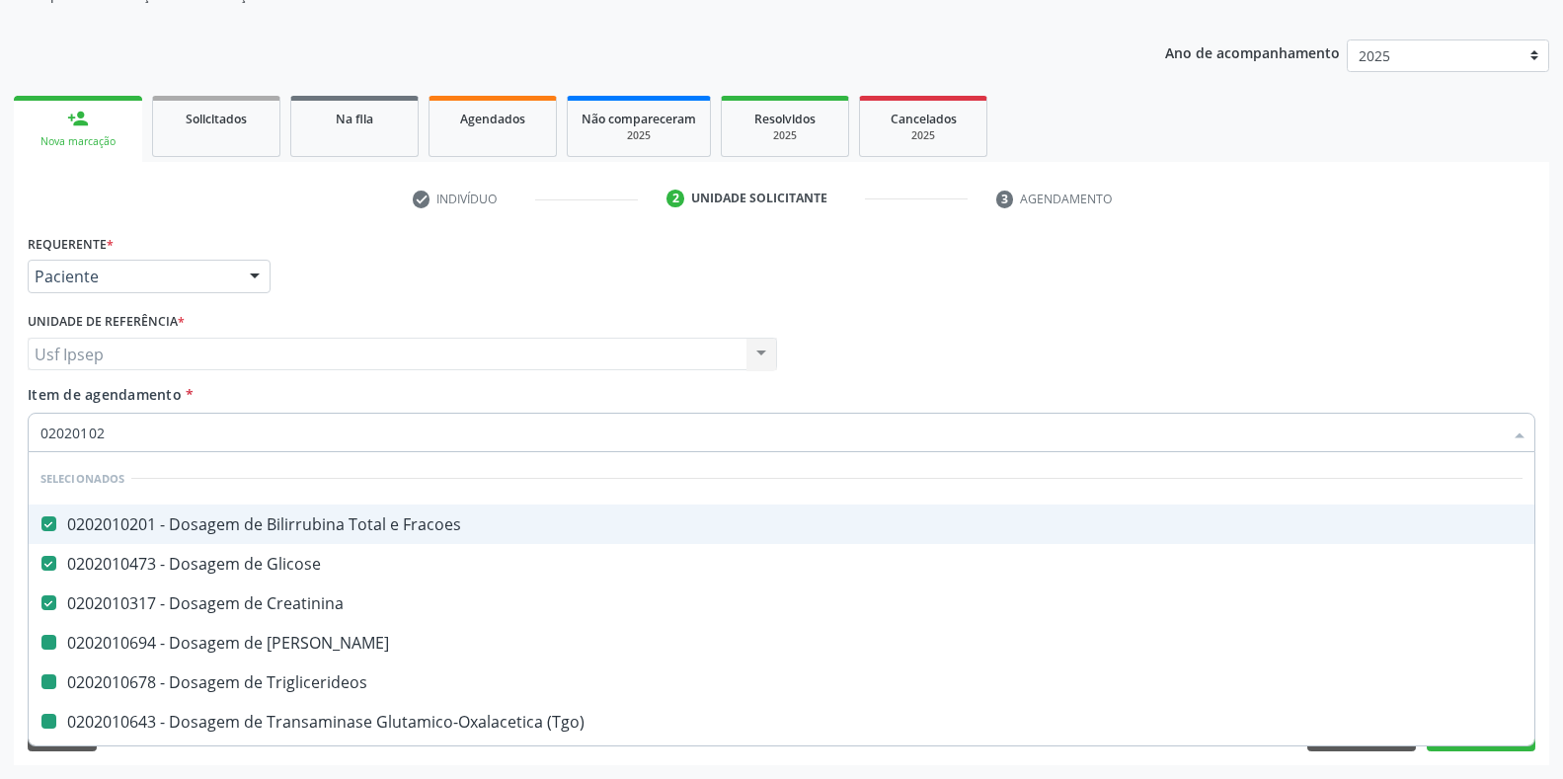
checkbox \(Tgo\) "false"
checkbox \(Tgp\) "false"
checkbox Total "false"
checkbox Glicosilada "false"
checkbox \(Dornic\) "true"
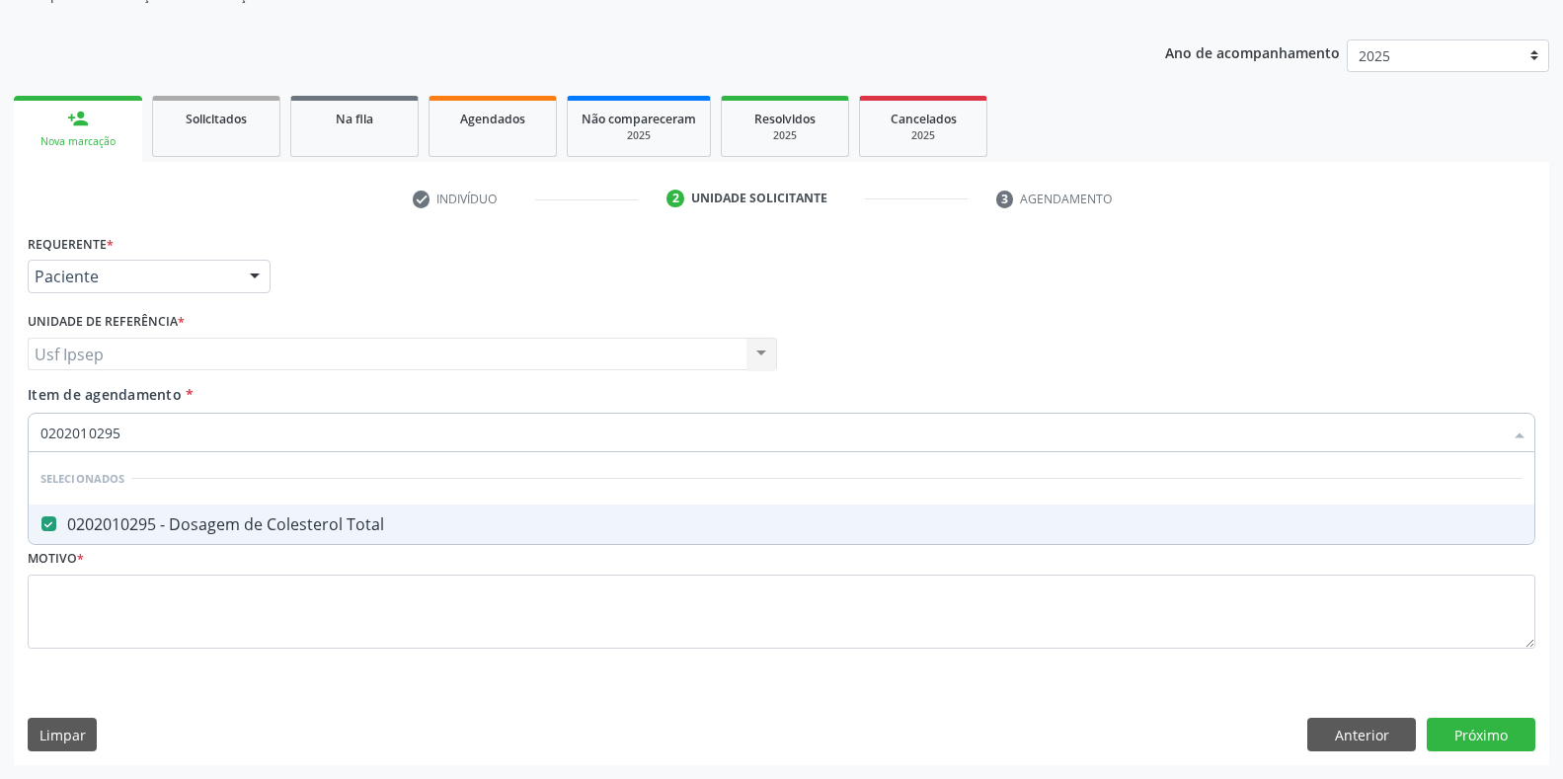
click at [126, 431] on input "0202010295" at bounding box center [771, 432] width 1462 height 39
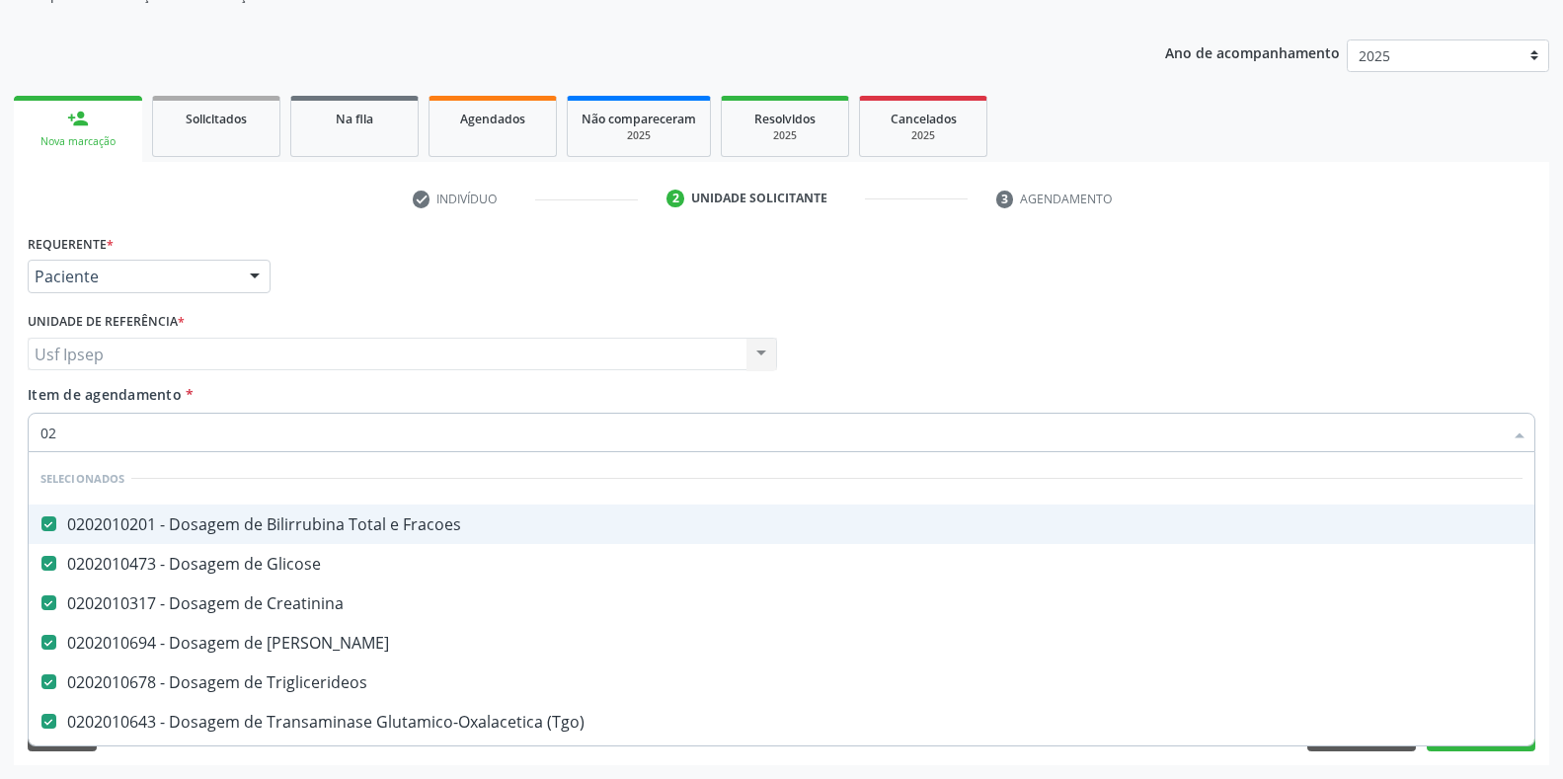
type input "0"
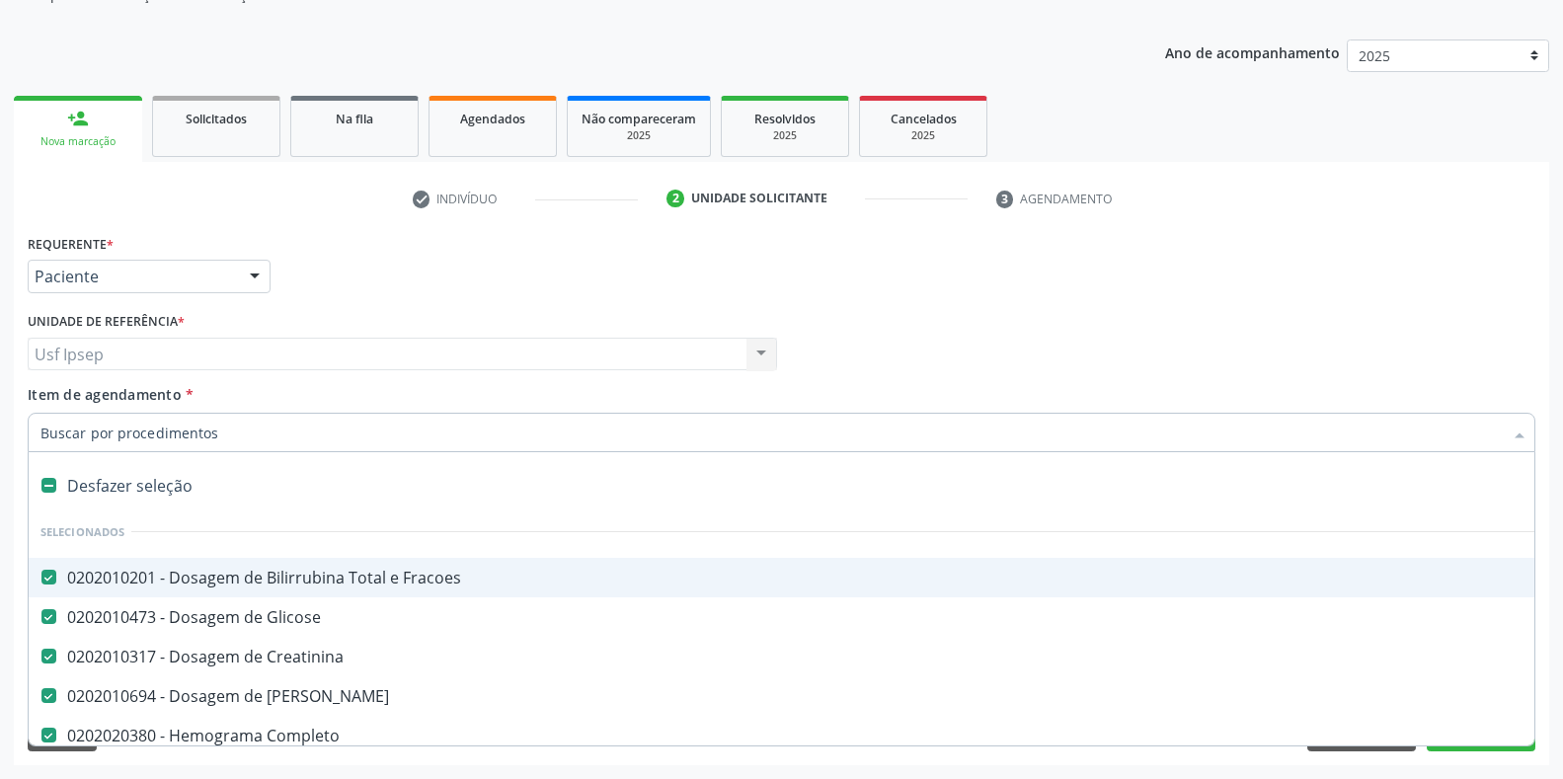
checkbox \(Tsh\) "true"
checkbox Urina "true"
checkbox Abo "true"
checkbox Total "true"
checkbox Glicosilada "true"
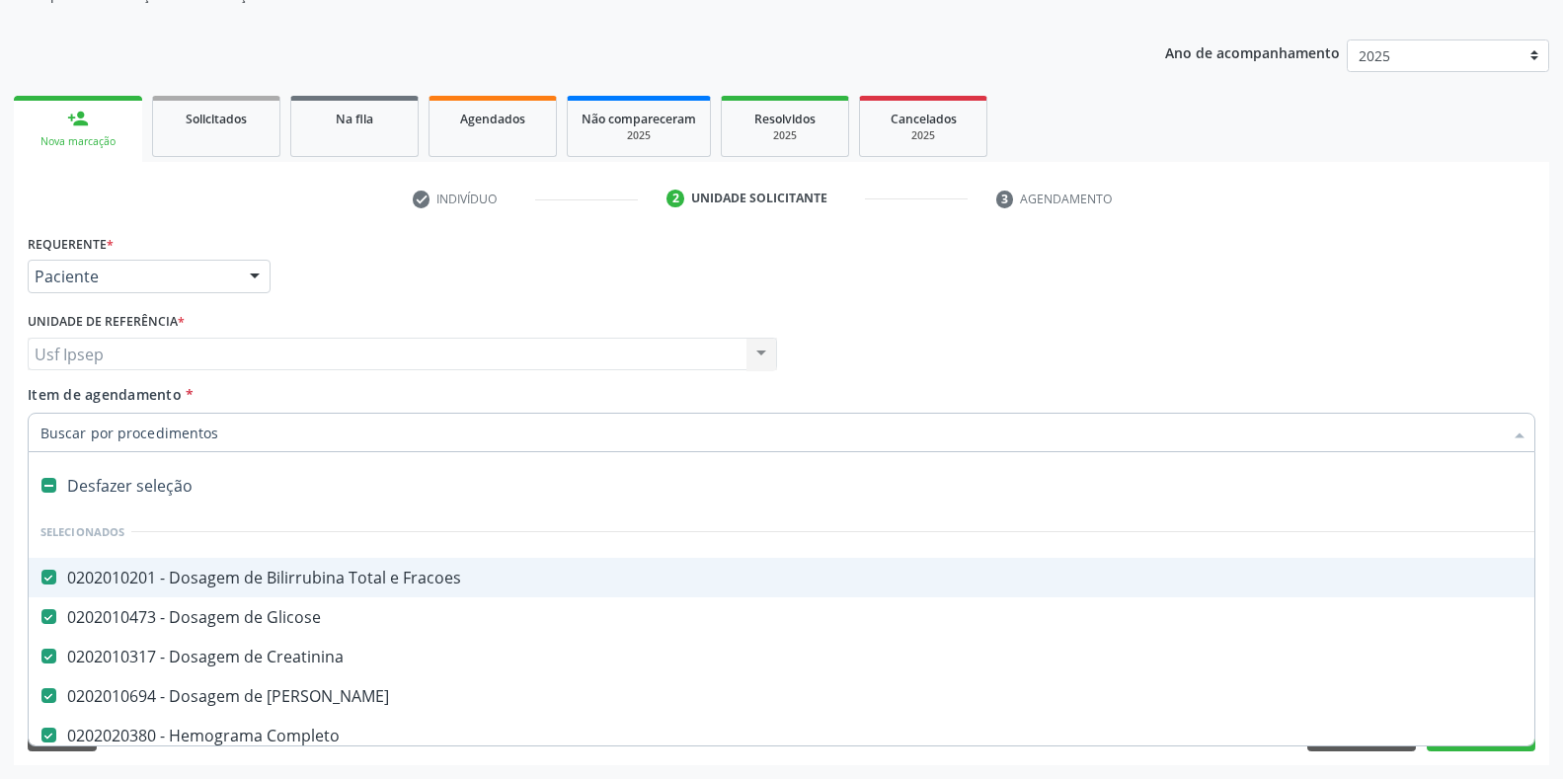
checkbox Reabilitação "false"
checkbox Queimado "false"
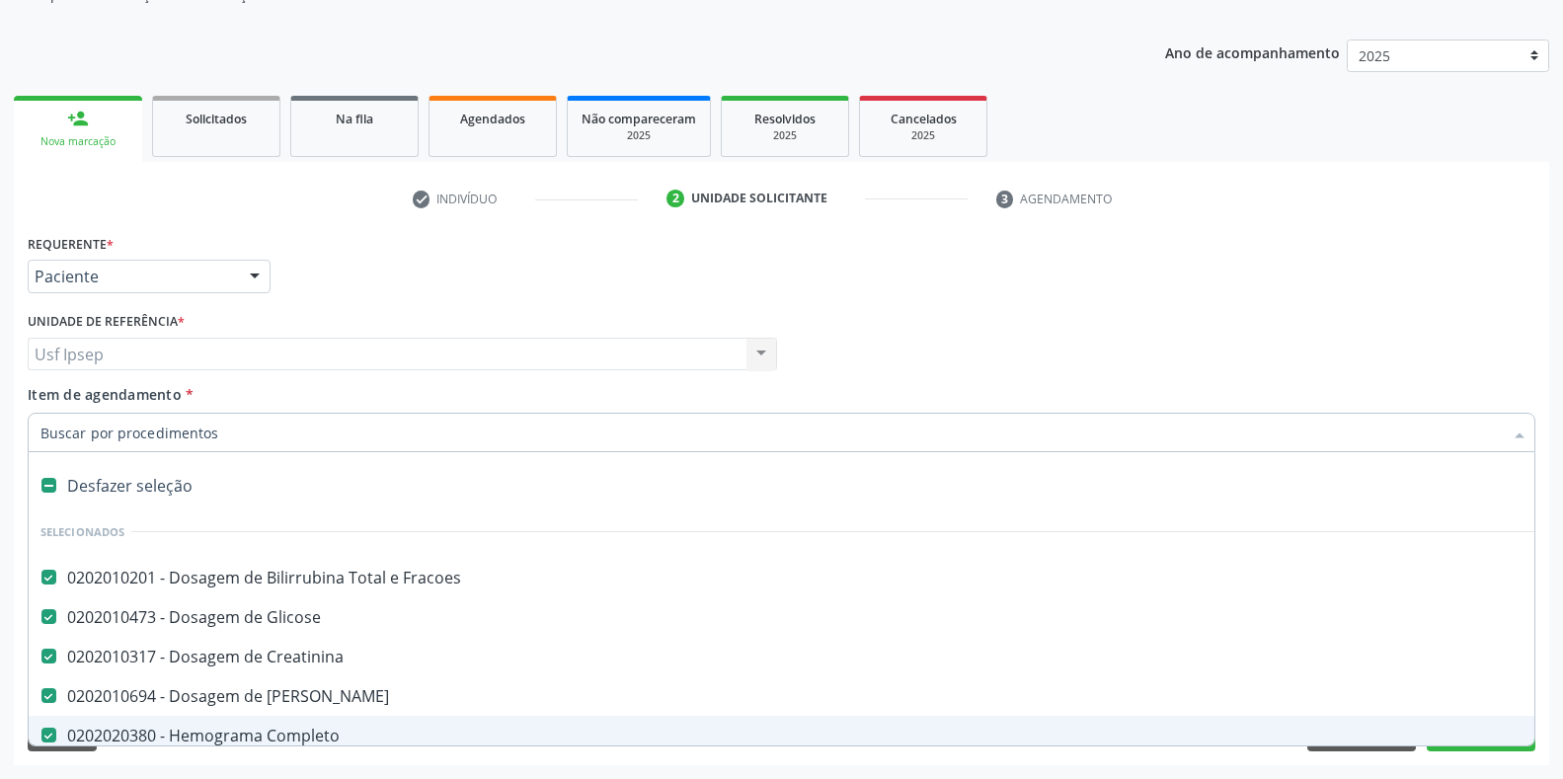
click at [1415, 246] on div "Requerente * Paciente Médico(a) Enfermeiro(a) Paciente Nenhum resultado encontr…" at bounding box center [782, 267] width 1518 height 77
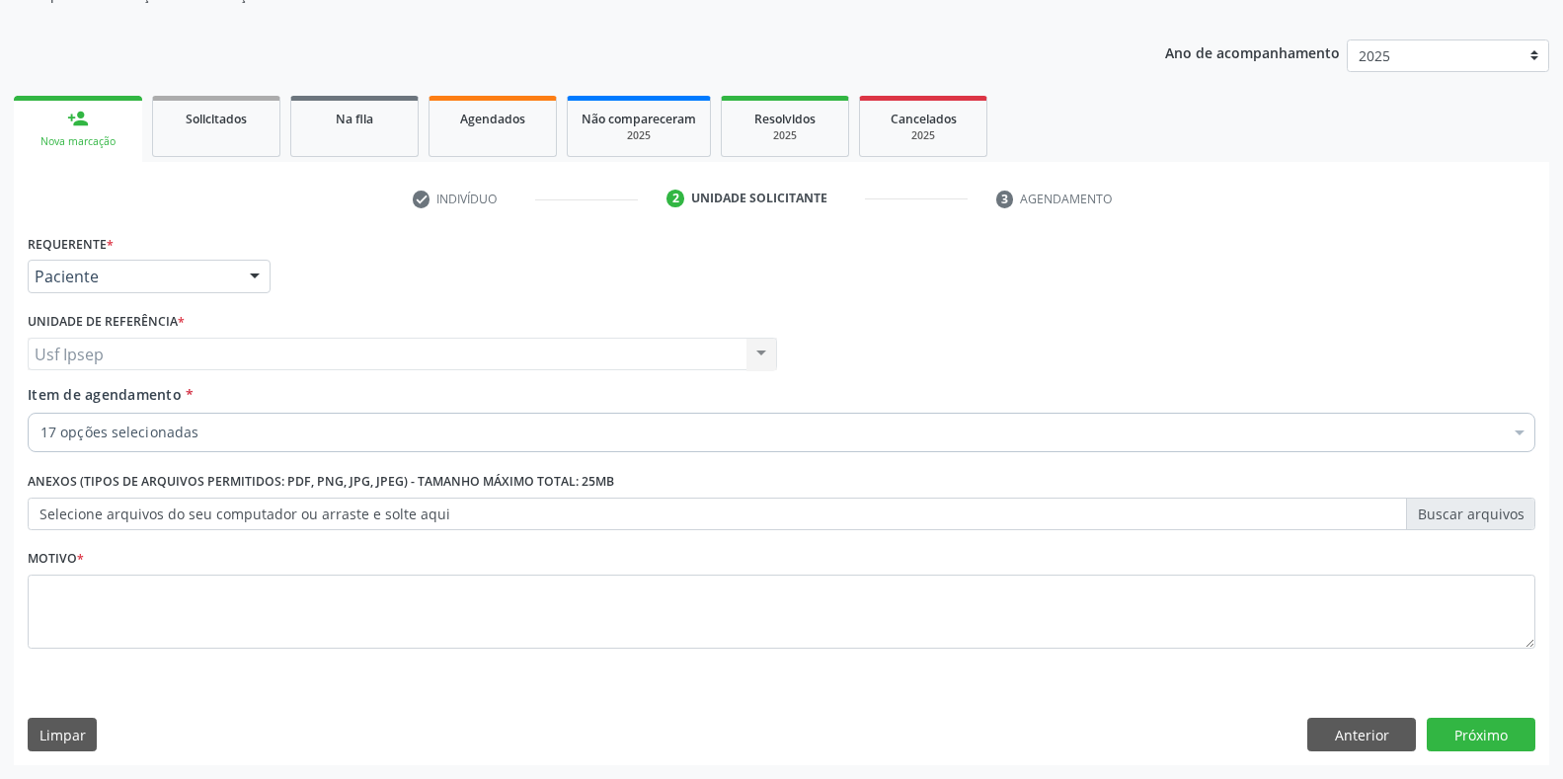
click at [1326, 275] on div "Requerente * Paciente Médico(a) Enfermeiro(a) Paciente Nenhum resultado encontr…" at bounding box center [782, 267] width 1518 height 77
click at [1333, 300] on div "Requerente * Paciente Médico(a) Enfermeiro(a) Paciente Nenhum resultado encontr…" at bounding box center [782, 267] width 1518 height 77
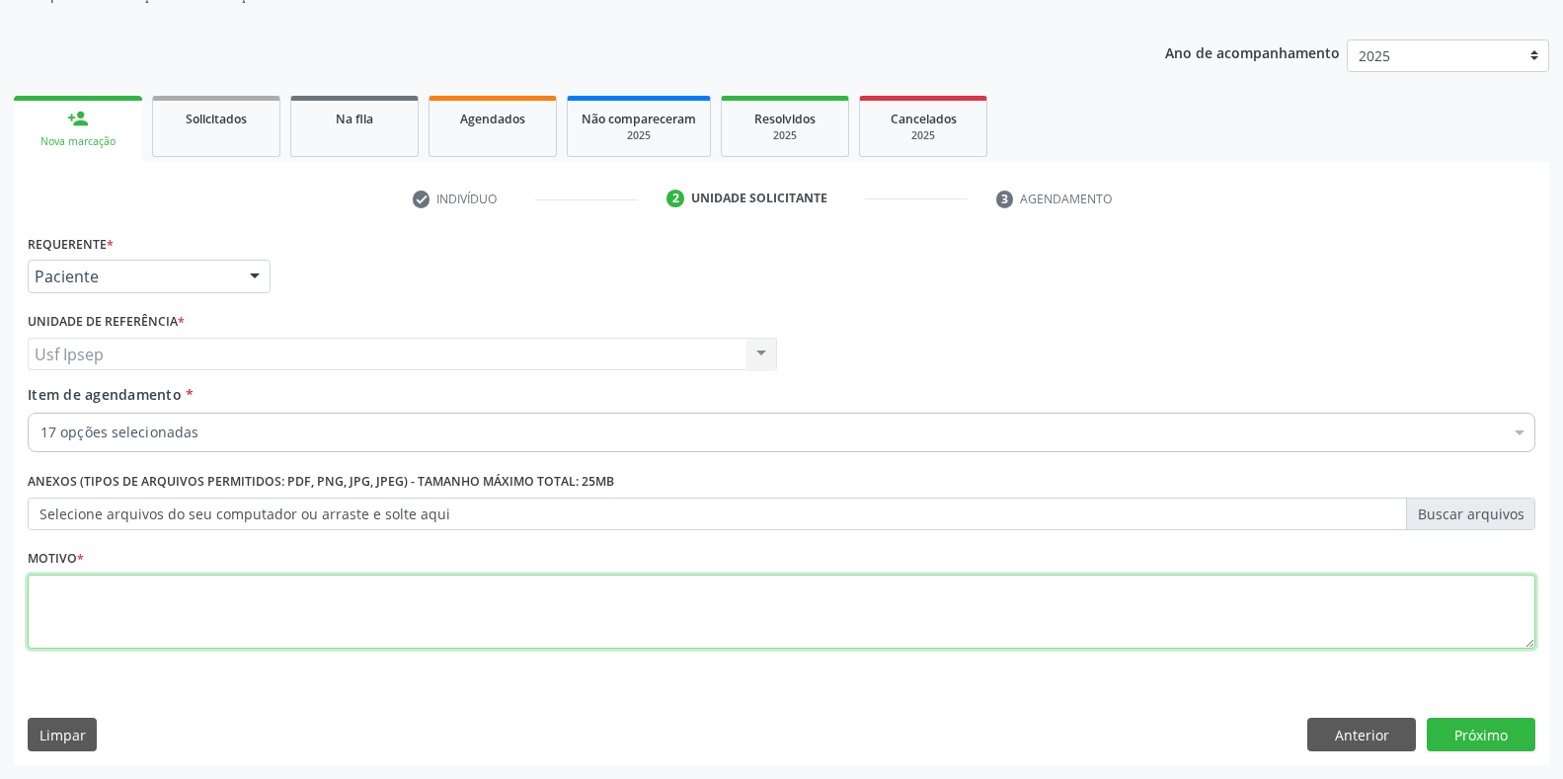
click at [46, 605] on textarea at bounding box center [782, 612] width 1508 height 75
type textarea "1"
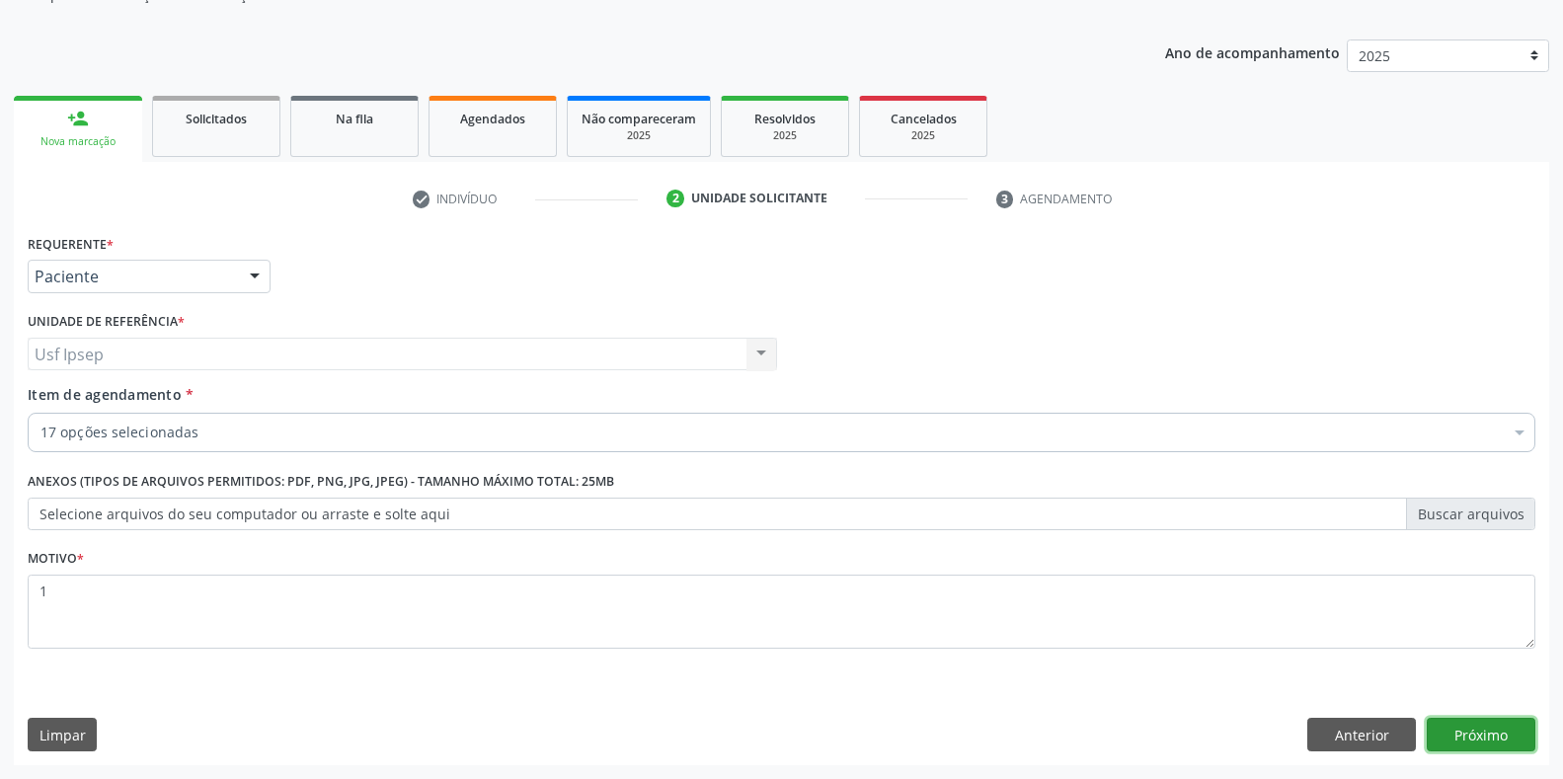
click at [1479, 738] on button "Próximo" at bounding box center [1481, 735] width 109 height 34
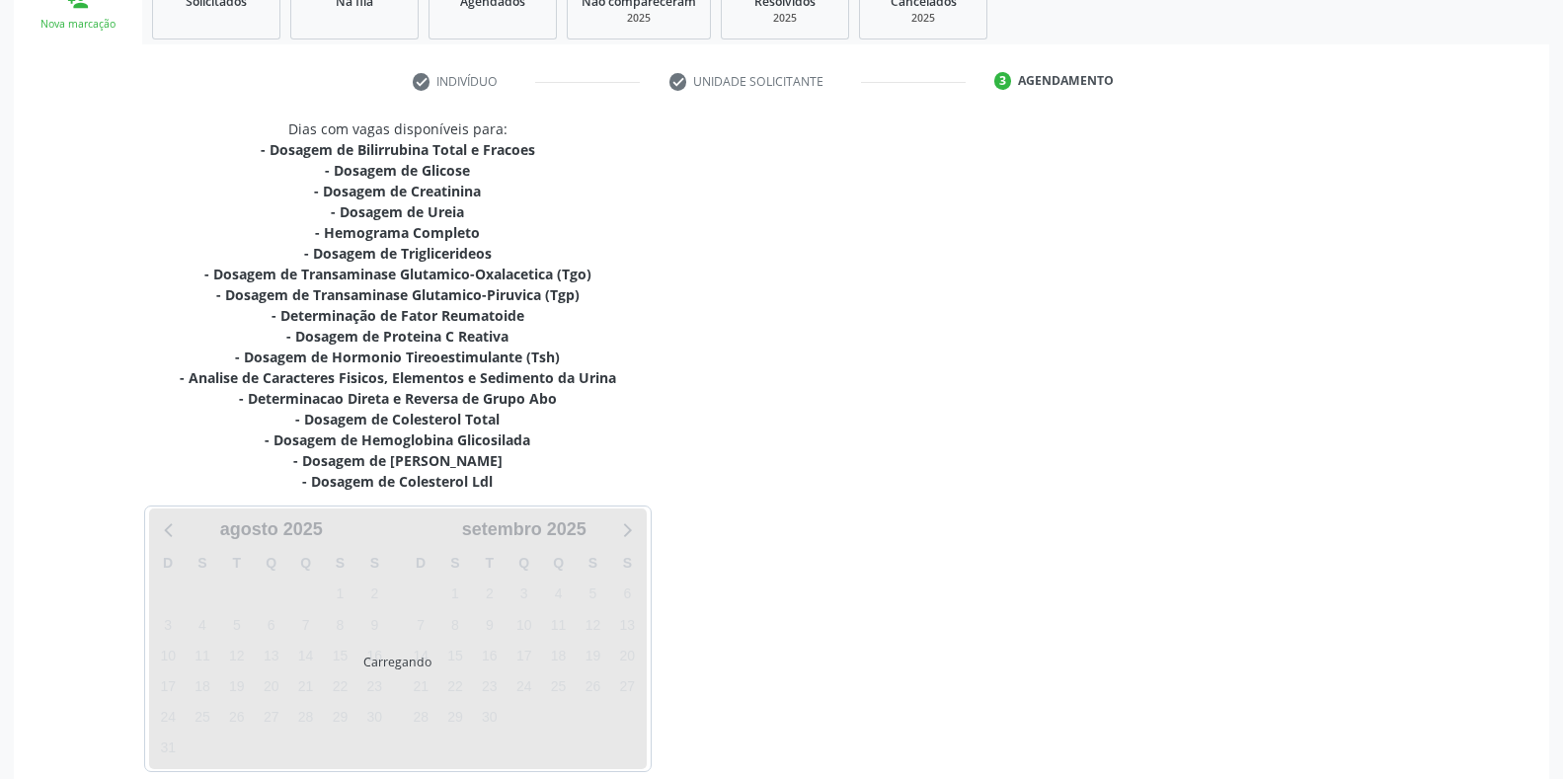
scroll to position [412, 0]
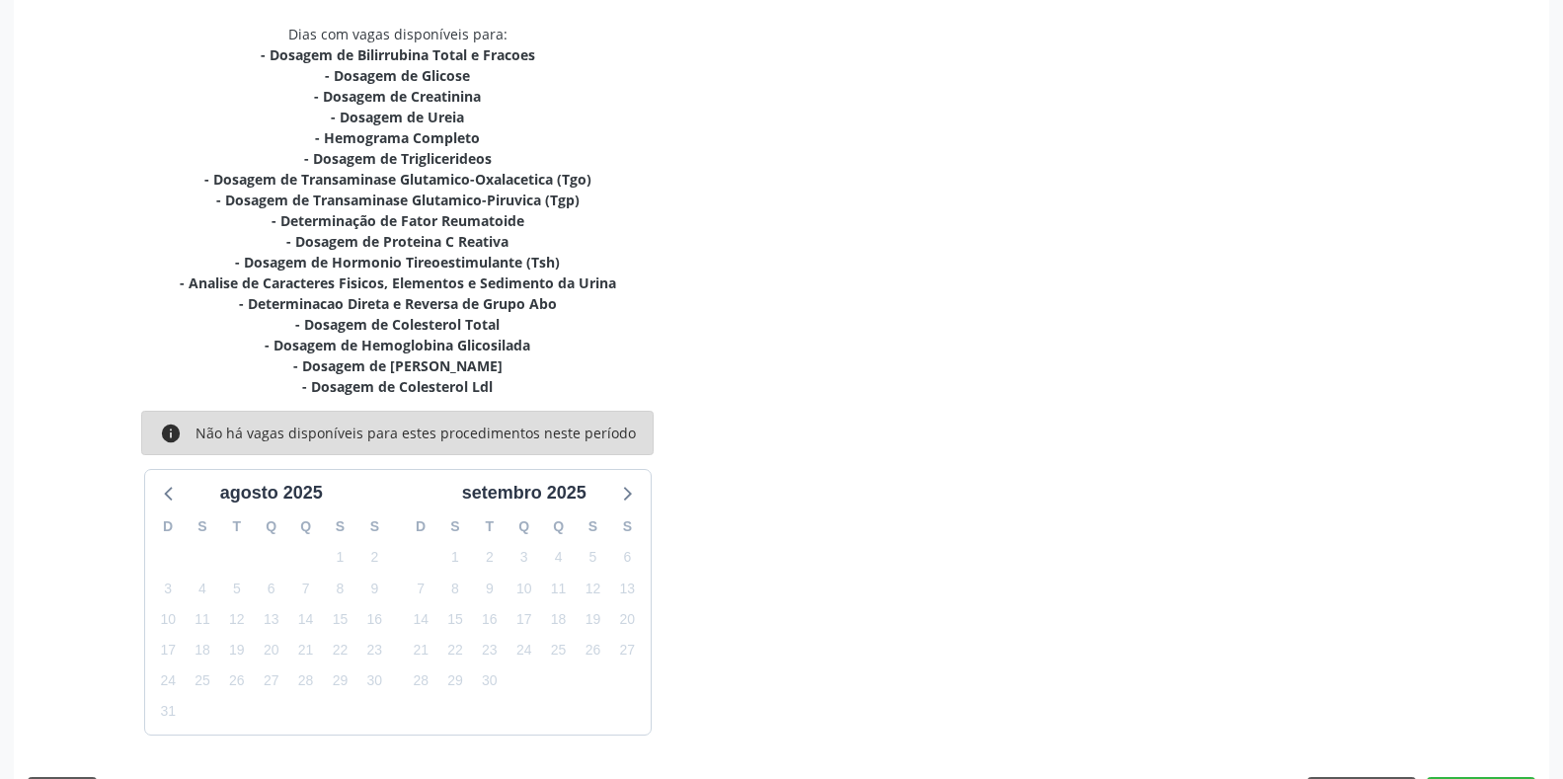
click at [1209, 390] on div "Dias com vagas disponíveis para: - Dosagem de Bilirrubina Total e Fracoes - Dos…" at bounding box center [782, 379] width 1536 height 711
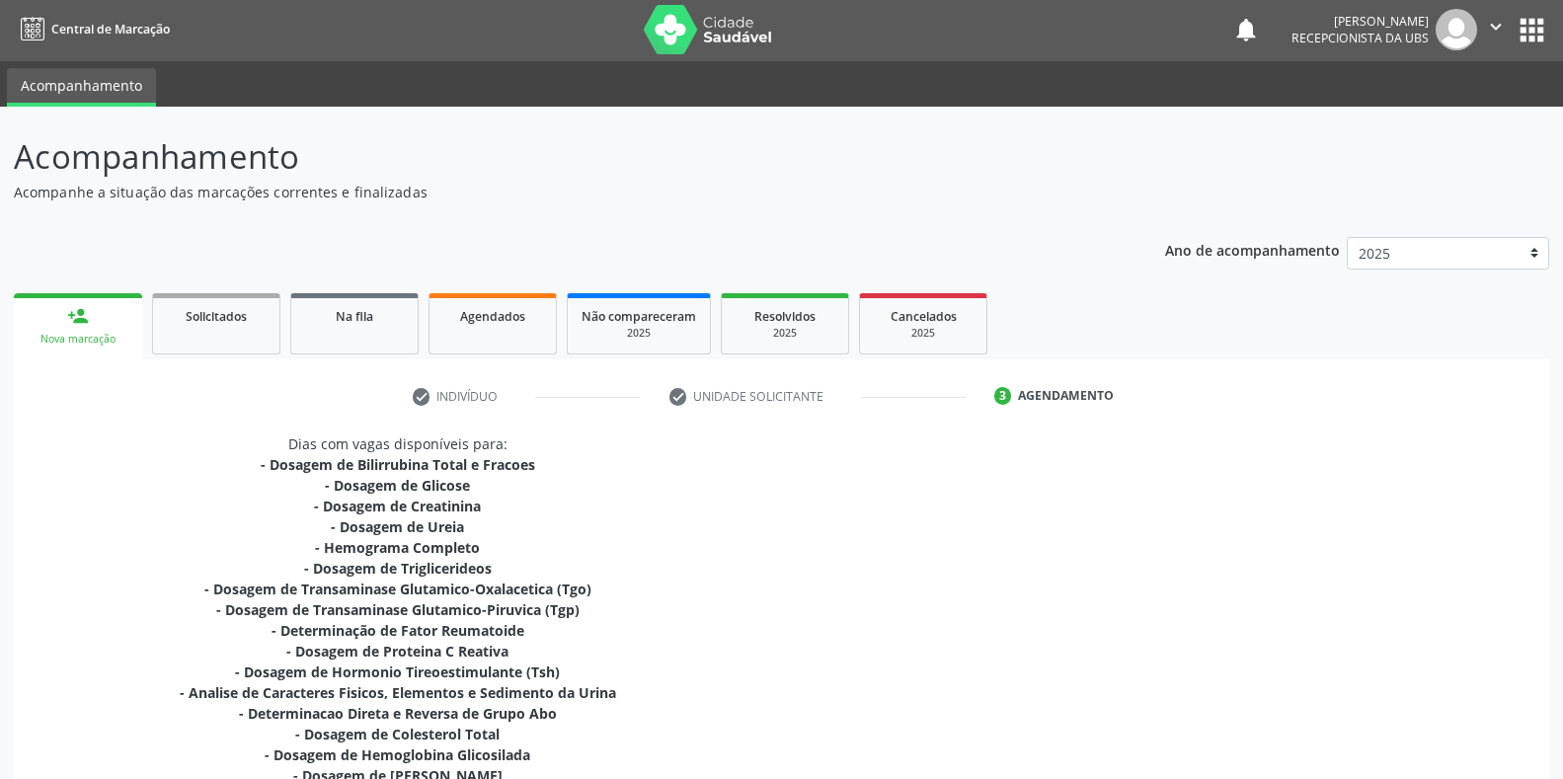
scroll to position [0, 0]
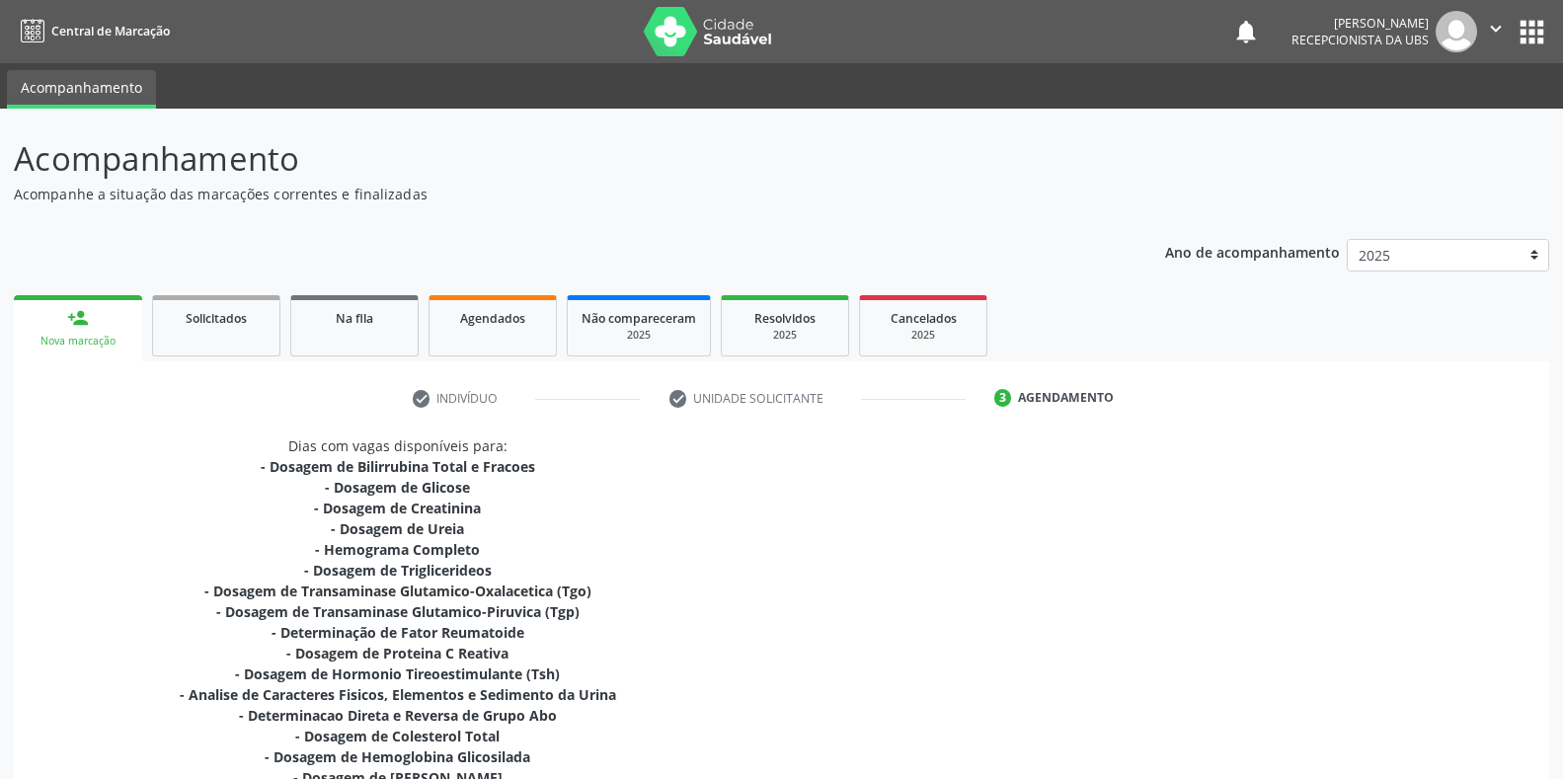
click at [1070, 210] on div "Acompanhamento Acompanhe a situação das marcações correntes e finalizadas Relat…" at bounding box center [782, 684] width 1536 height 1101
click at [713, 463] on div "Dias com vagas disponíveis para: - Dosagem de Bilirrubina Total e Fracoes - Dos…" at bounding box center [398, 790] width 768 height 711
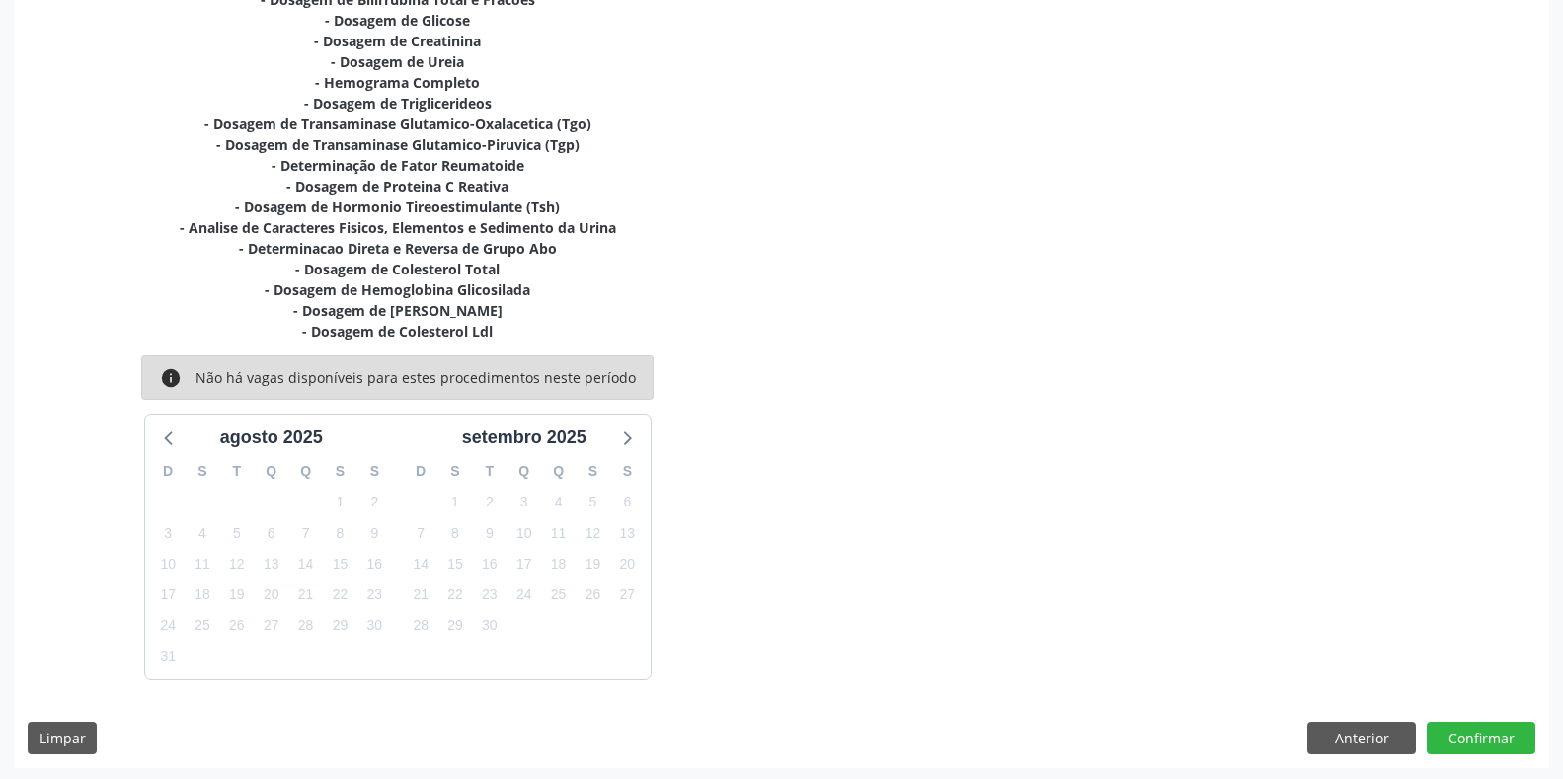
scroll to position [470, 0]
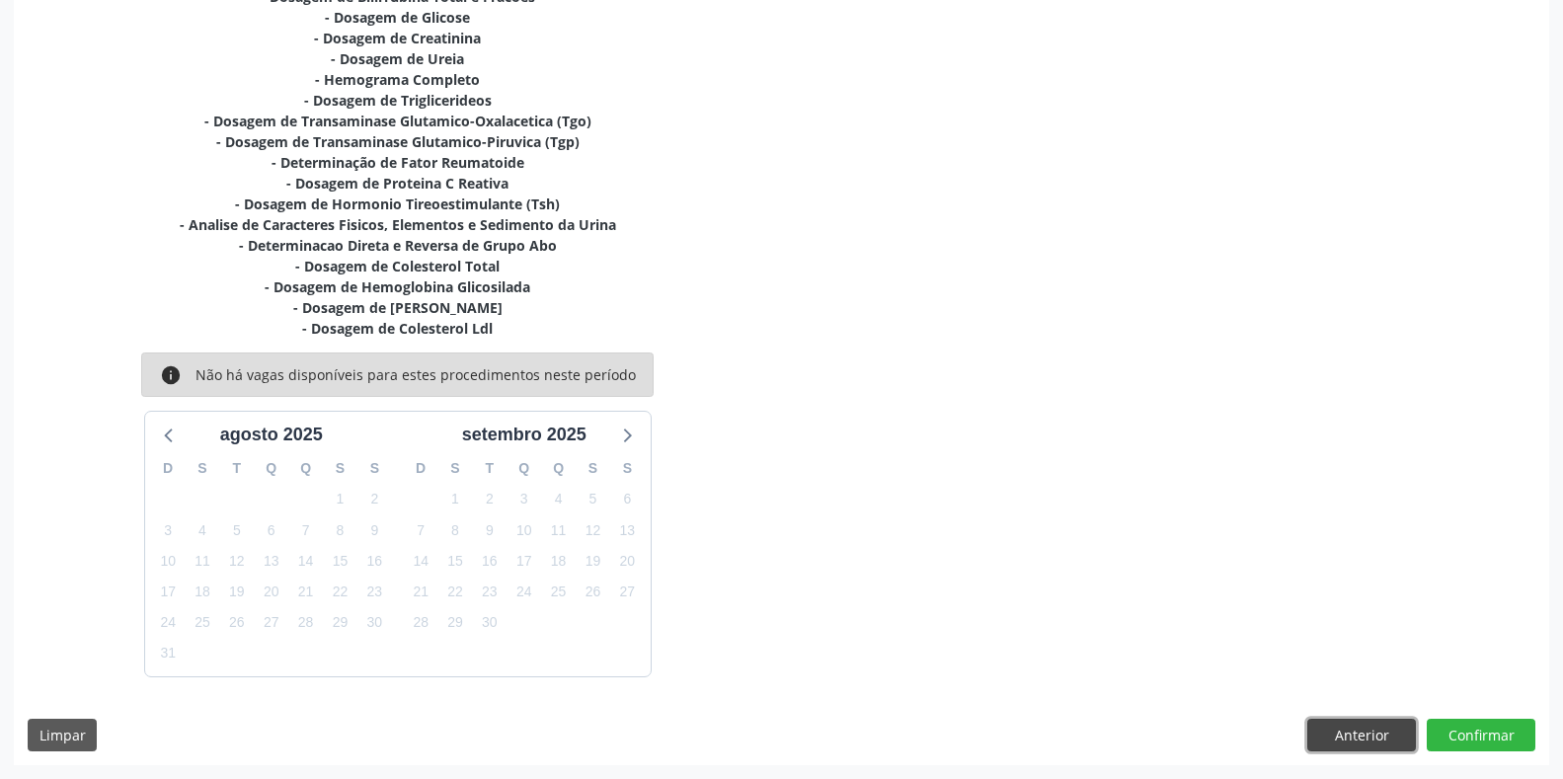
click at [1342, 733] on button "Anterior" at bounding box center [1361, 736] width 109 height 34
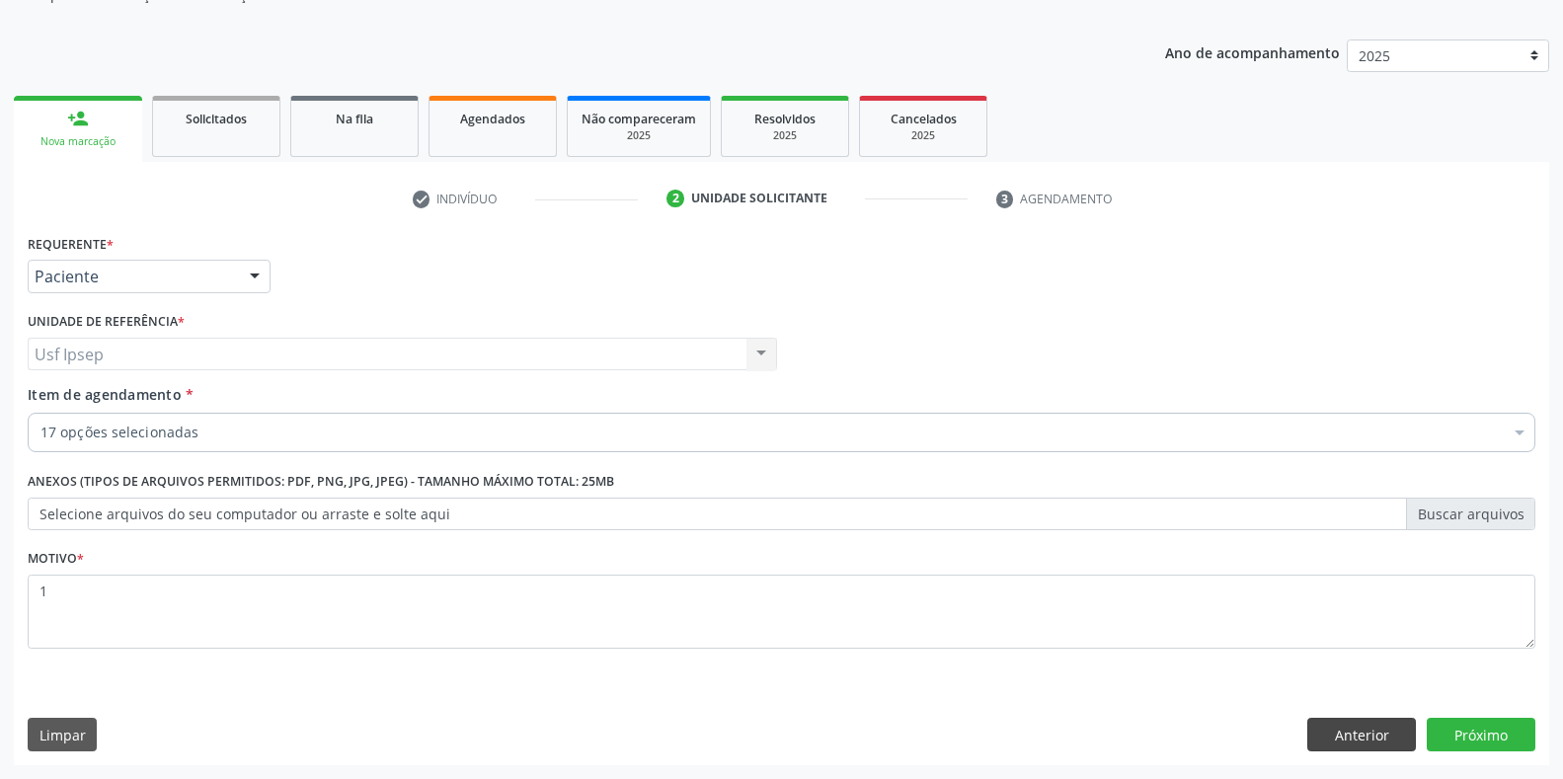
scroll to position [199, 0]
click at [39, 395] on span "Item de agendamento" at bounding box center [105, 394] width 154 height 19
click at [40, 413] on input "Item de agendamento *" at bounding box center [40, 432] width 0 height 39
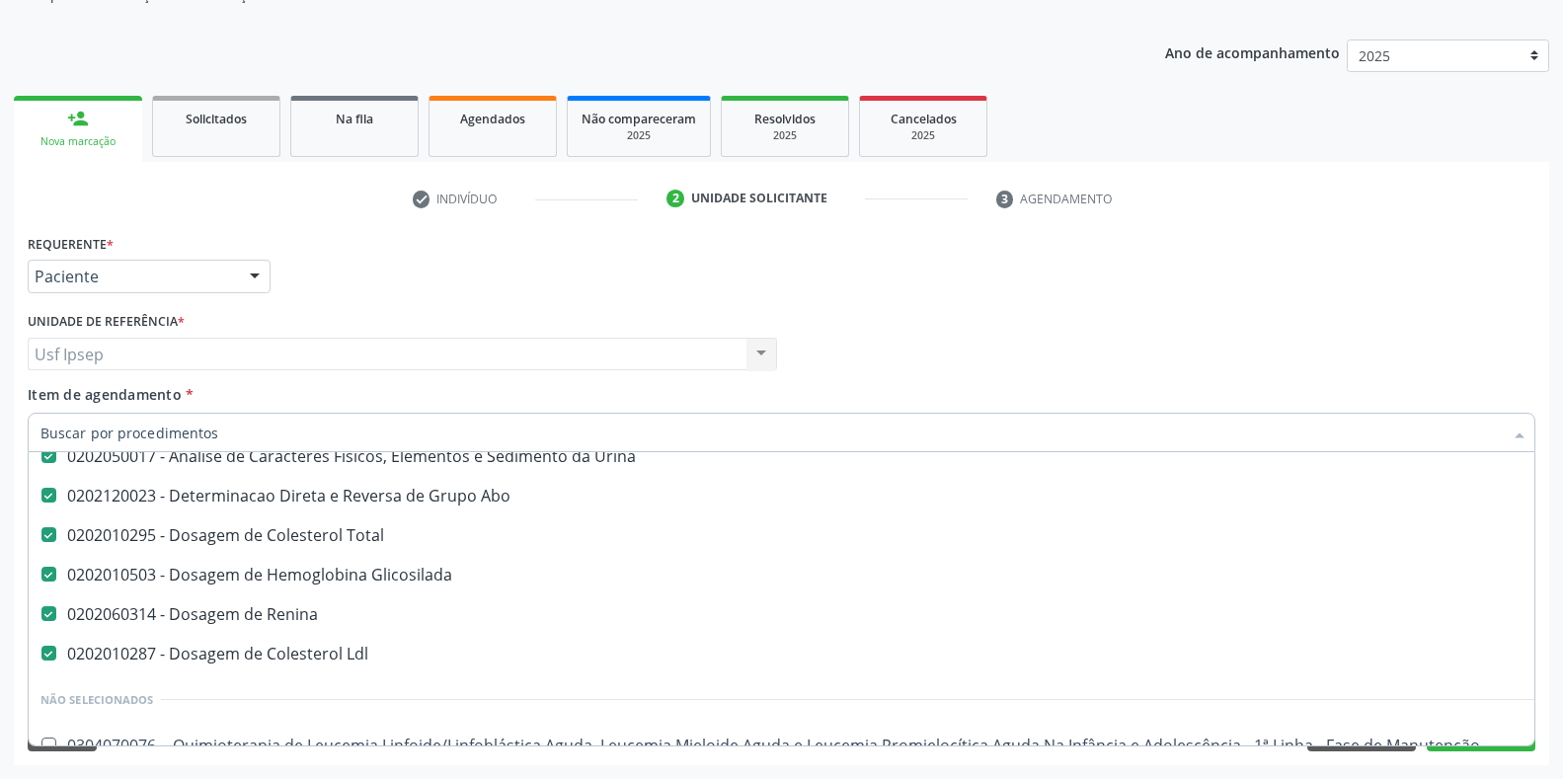
scroll to position [494, 0]
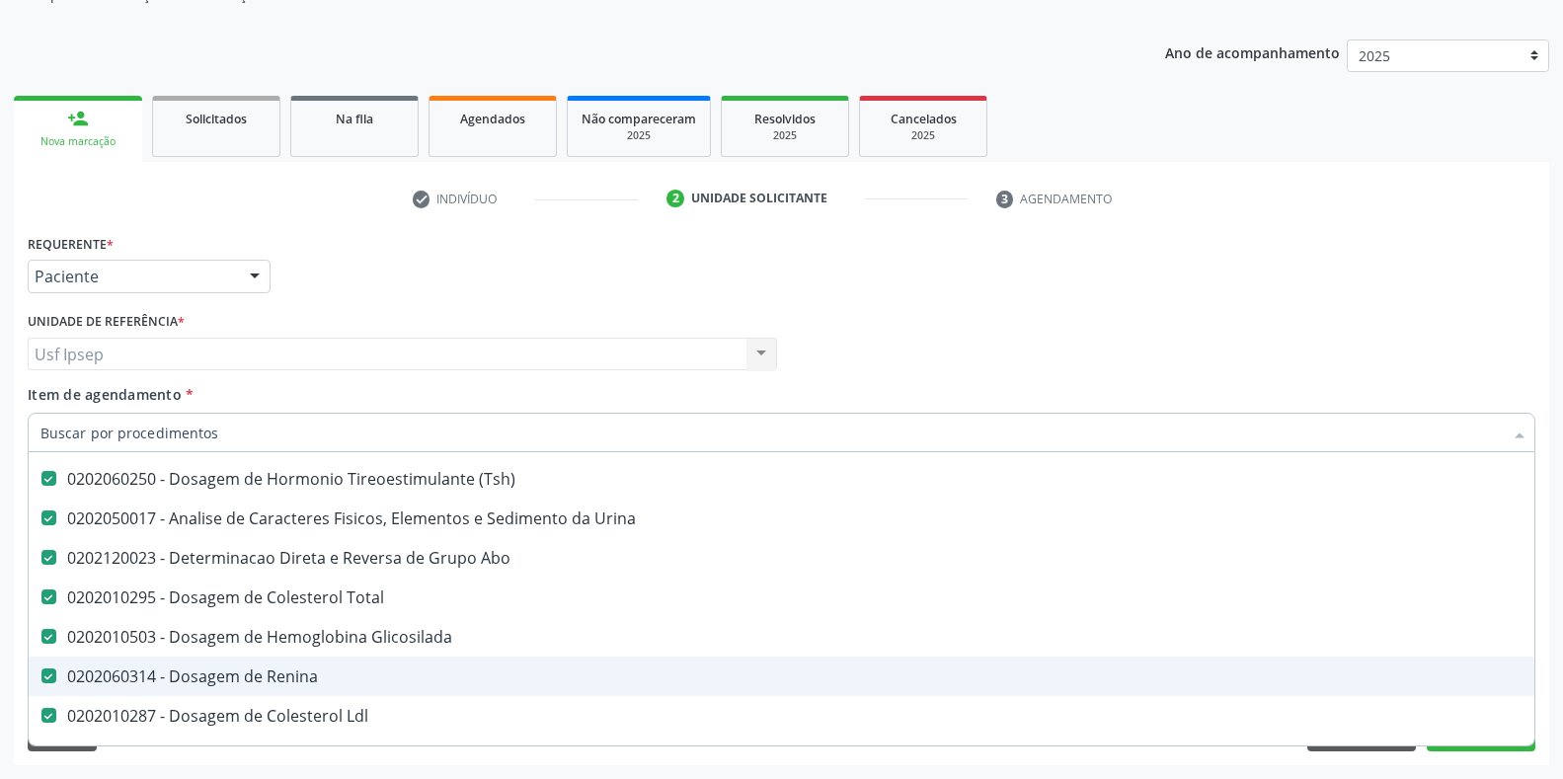
click at [47, 679] on Renina at bounding box center [48, 676] width 15 height 15
click at [41, 679] on Renina "checkbox" at bounding box center [35, 676] width 13 height 13
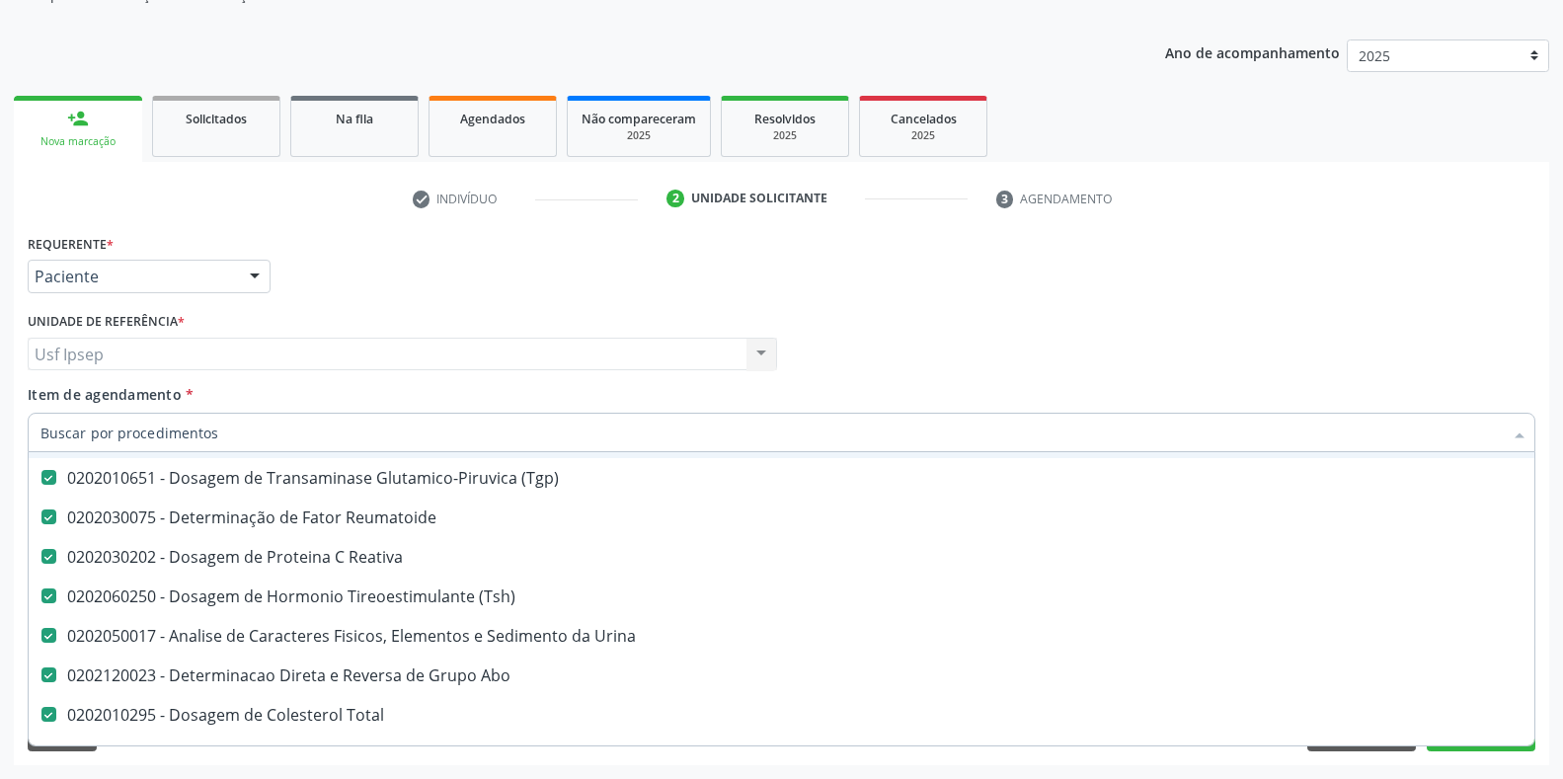
scroll to position [165, 0]
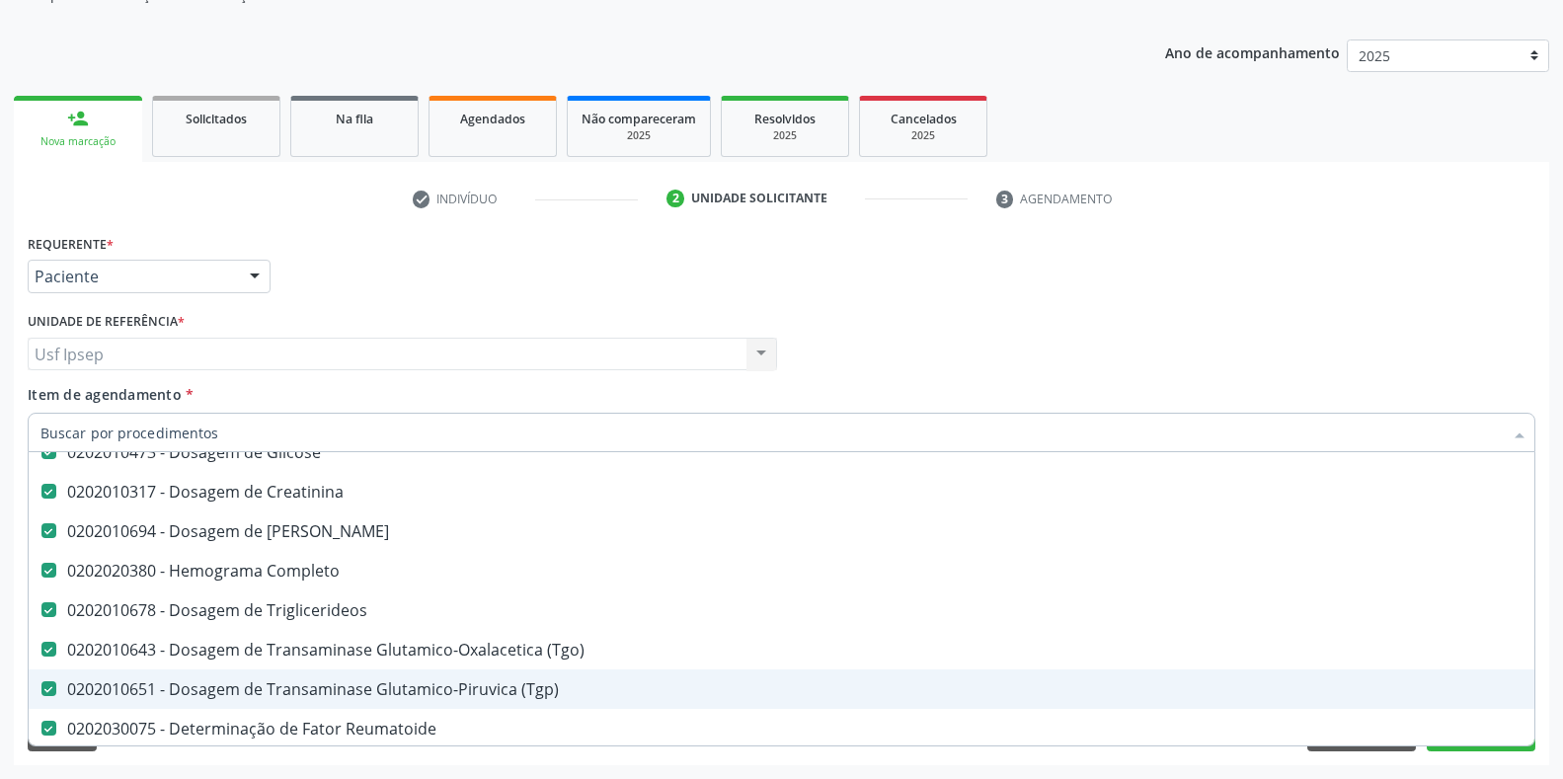
click at [1467, 261] on div "Requerente * Paciente Médico(a) Enfermeiro(a) Paciente Nenhum resultado encontr…" at bounding box center [782, 267] width 1518 height 77
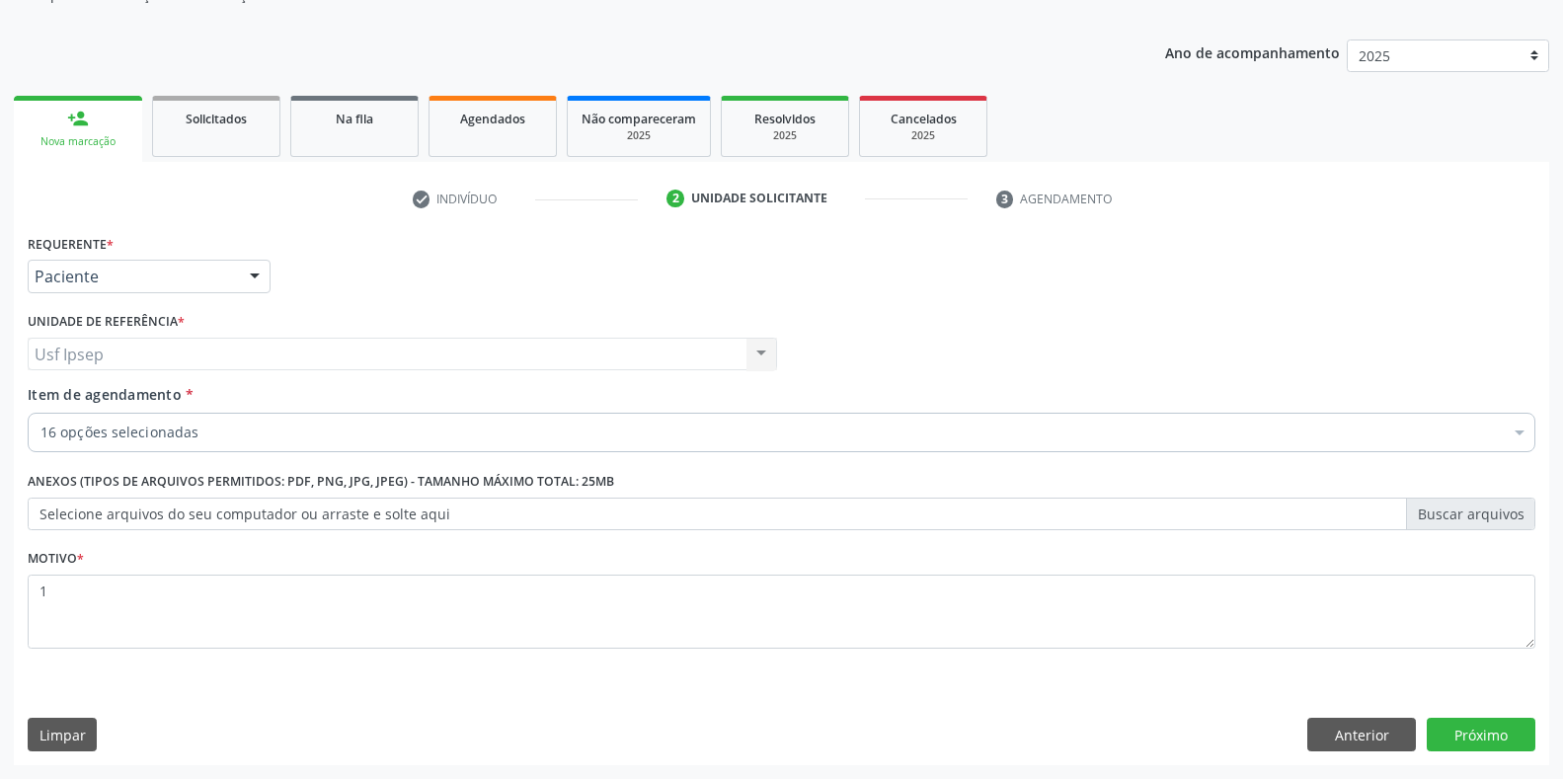
checkbox Ldl "true"
click at [1494, 274] on div "Requerente * Paciente Médico(a) Enfermeiro(a) Paciente Nenhum resultado encontr…" at bounding box center [782, 267] width 1518 height 77
click at [1472, 737] on button "Próximo" at bounding box center [1481, 735] width 109 height 34
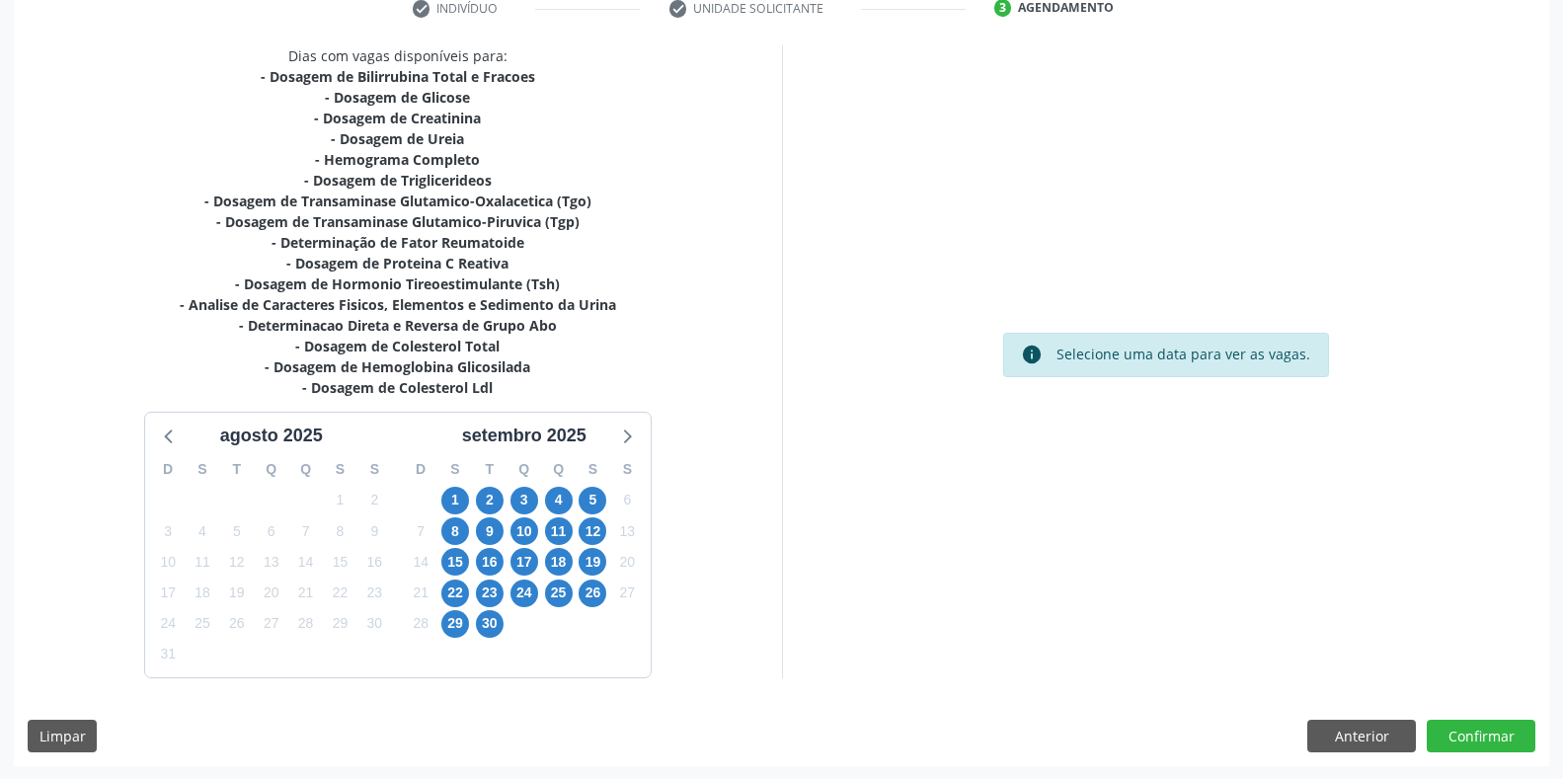
scroll to position [391, 0]
click at [561, 501] on span "4" at bounding box center [559, 500] width 28 height 28
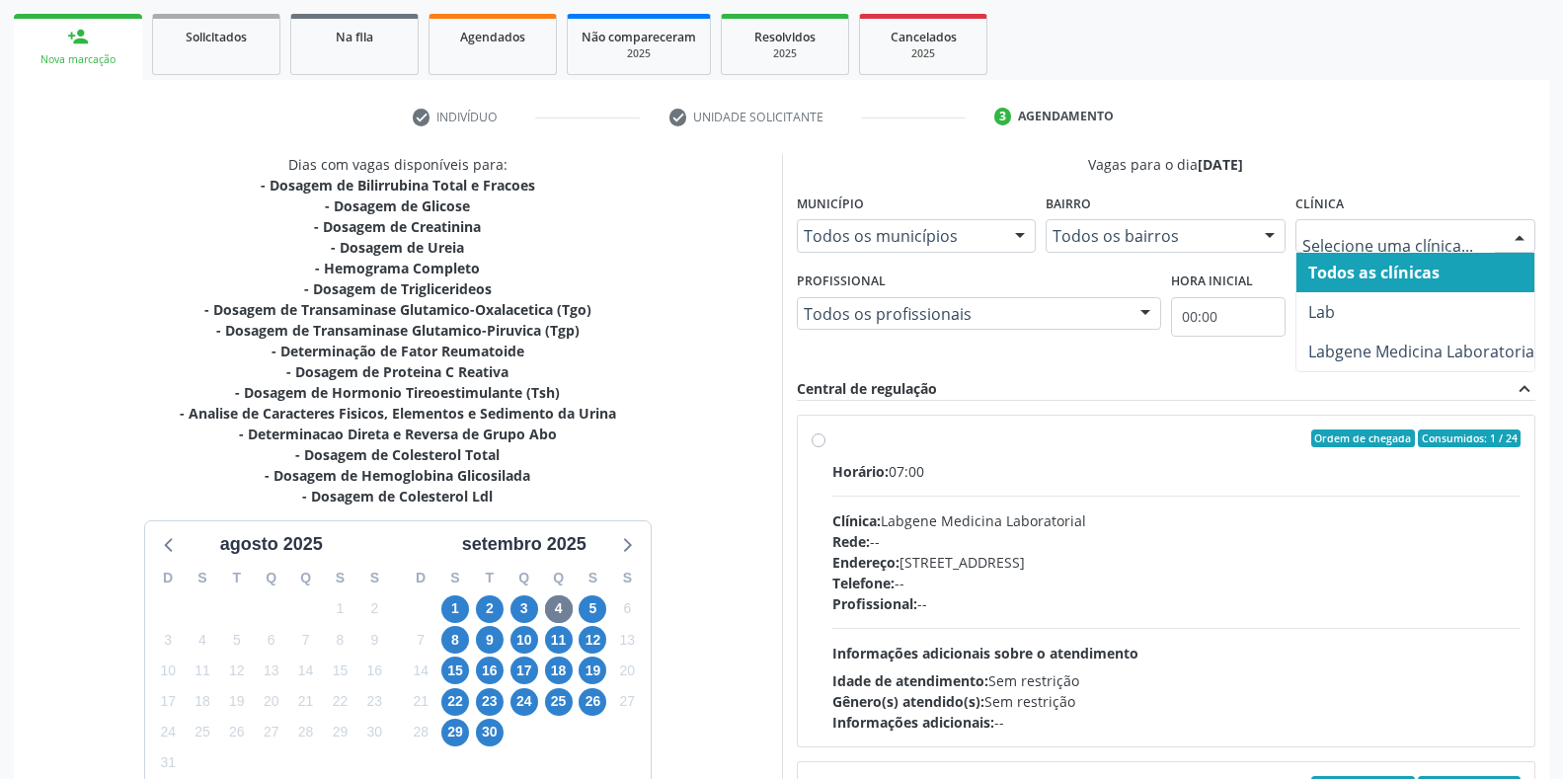
scroll to position [329, 0]
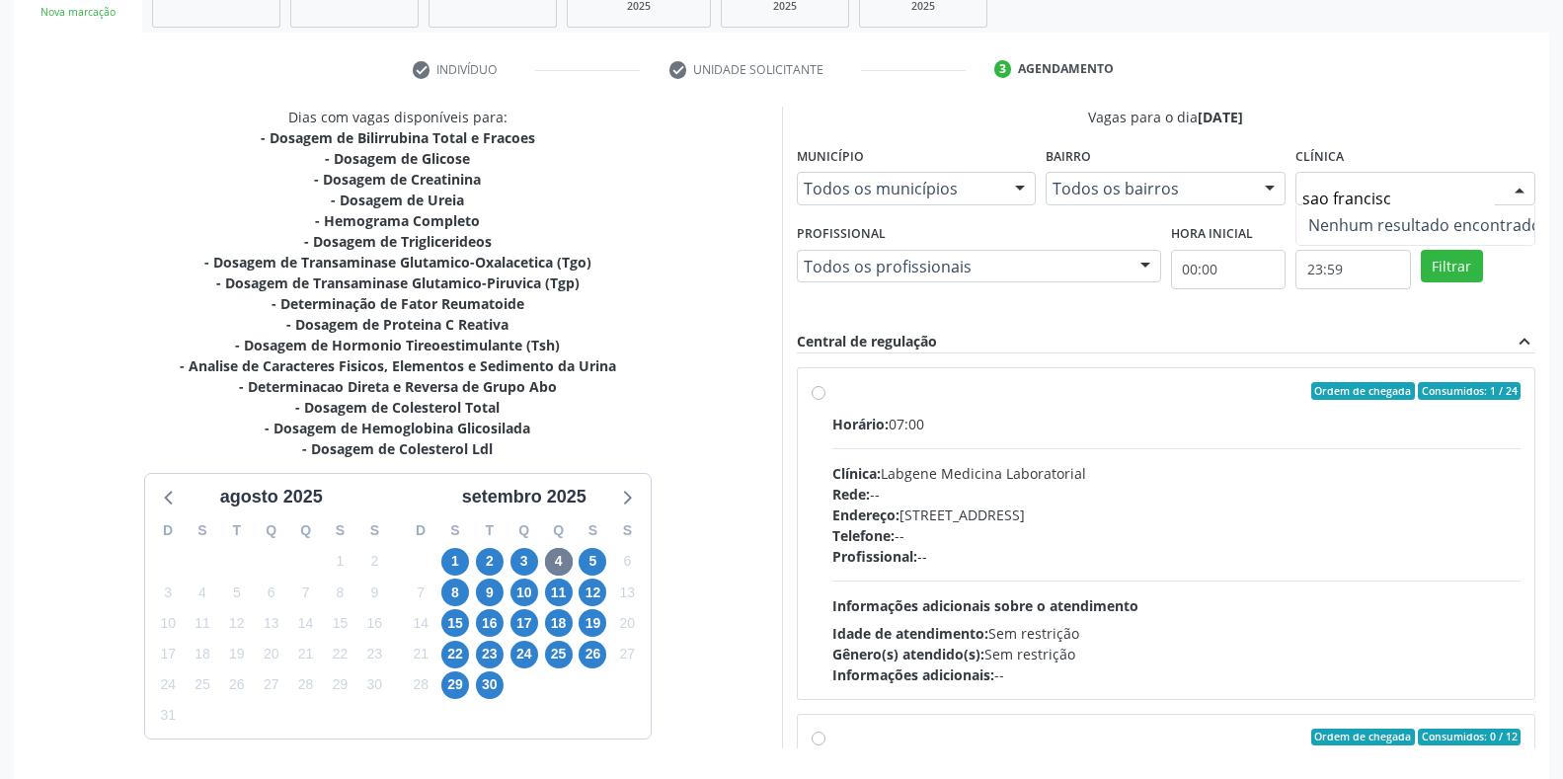
type input "sao francisco"
click at [1427, 95] on div "check Indivíduo check Unidade solicitante 3 Agendamento CNS 706 0008 0353 9243 …" at bounding box center [782, 445] width 1536 height 784
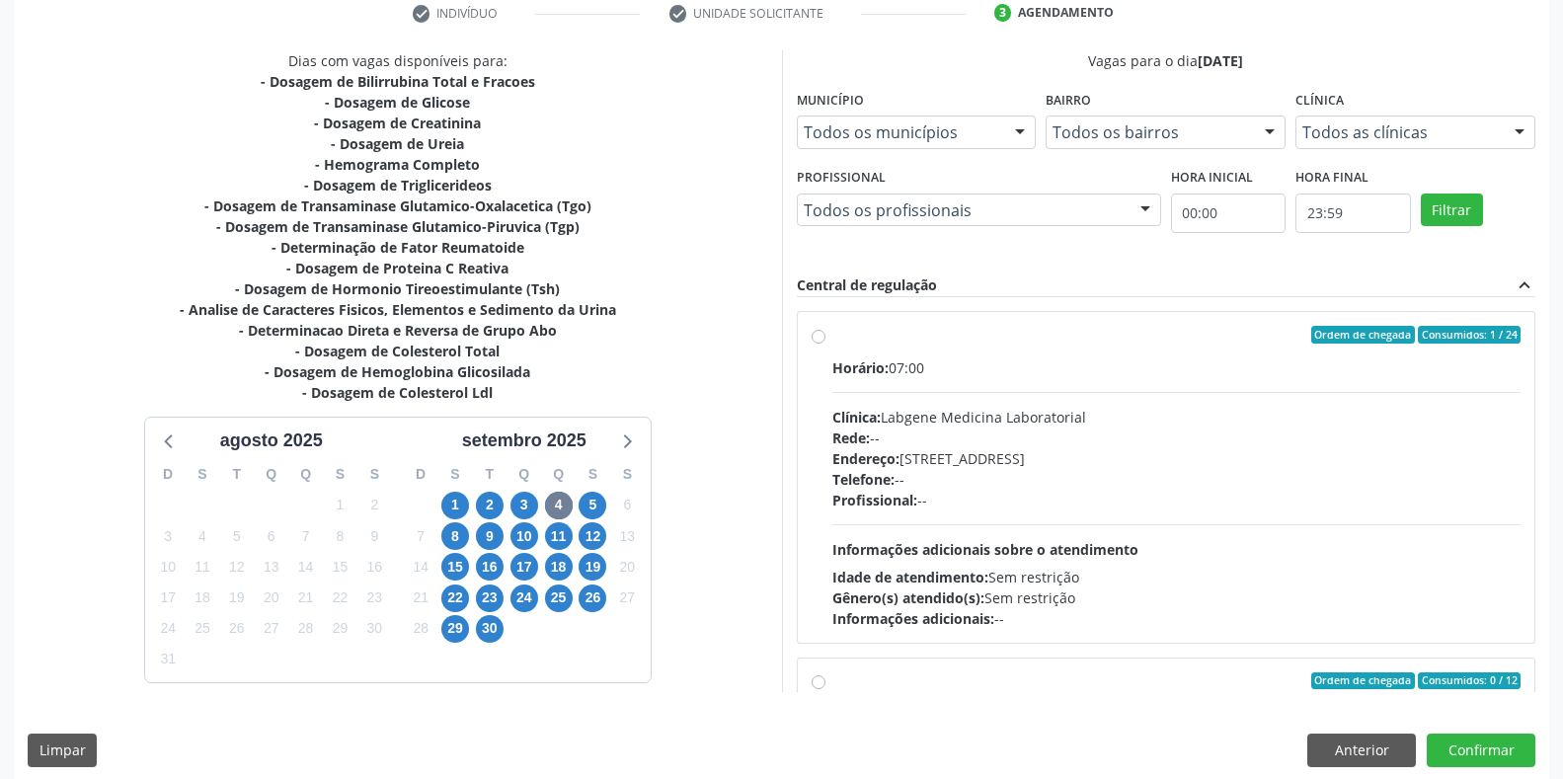
scroll to position [401, 0]
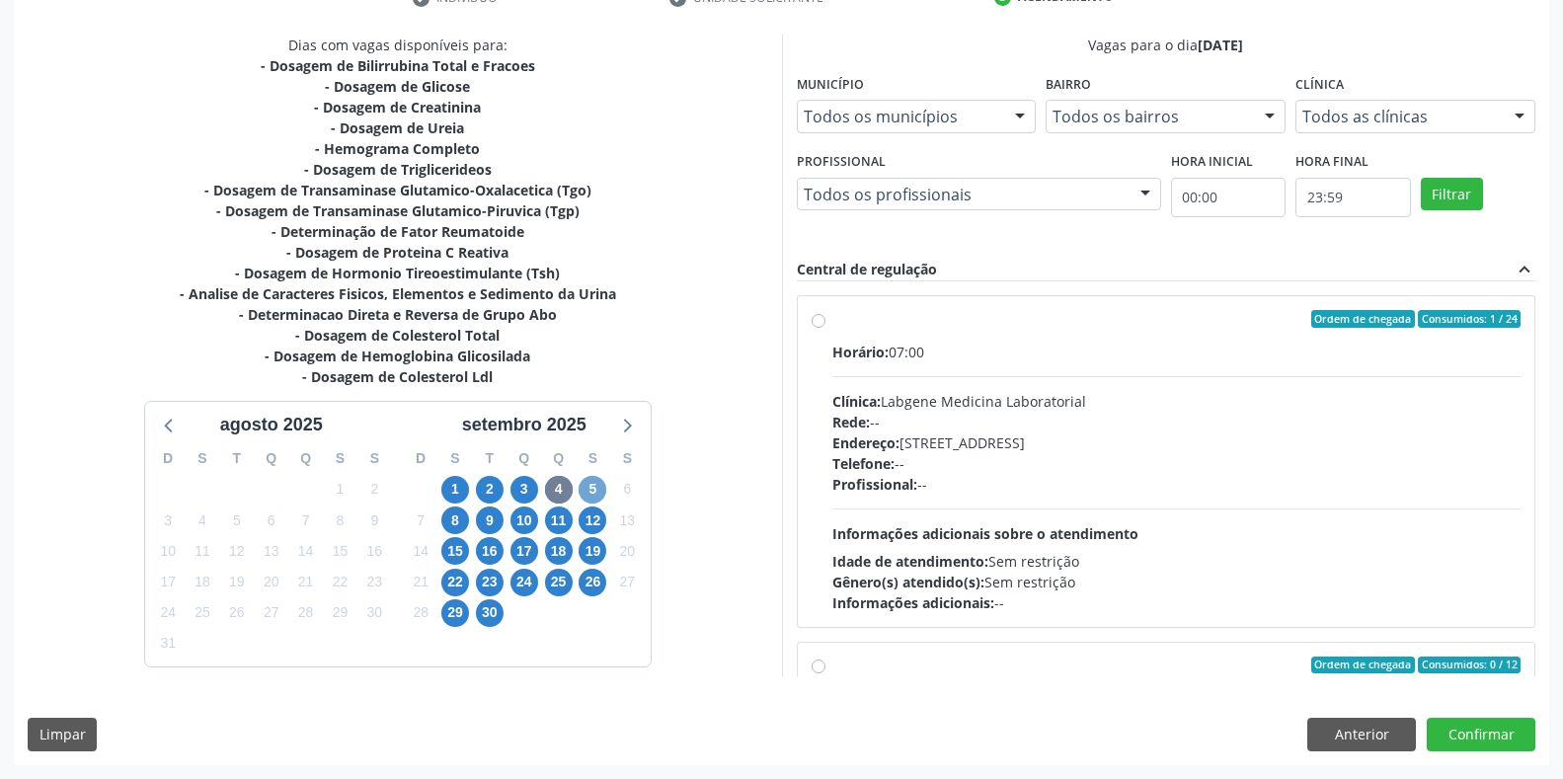
click at [590, 486] on span "5" at bounding box center [593, 490] width 28 height 28
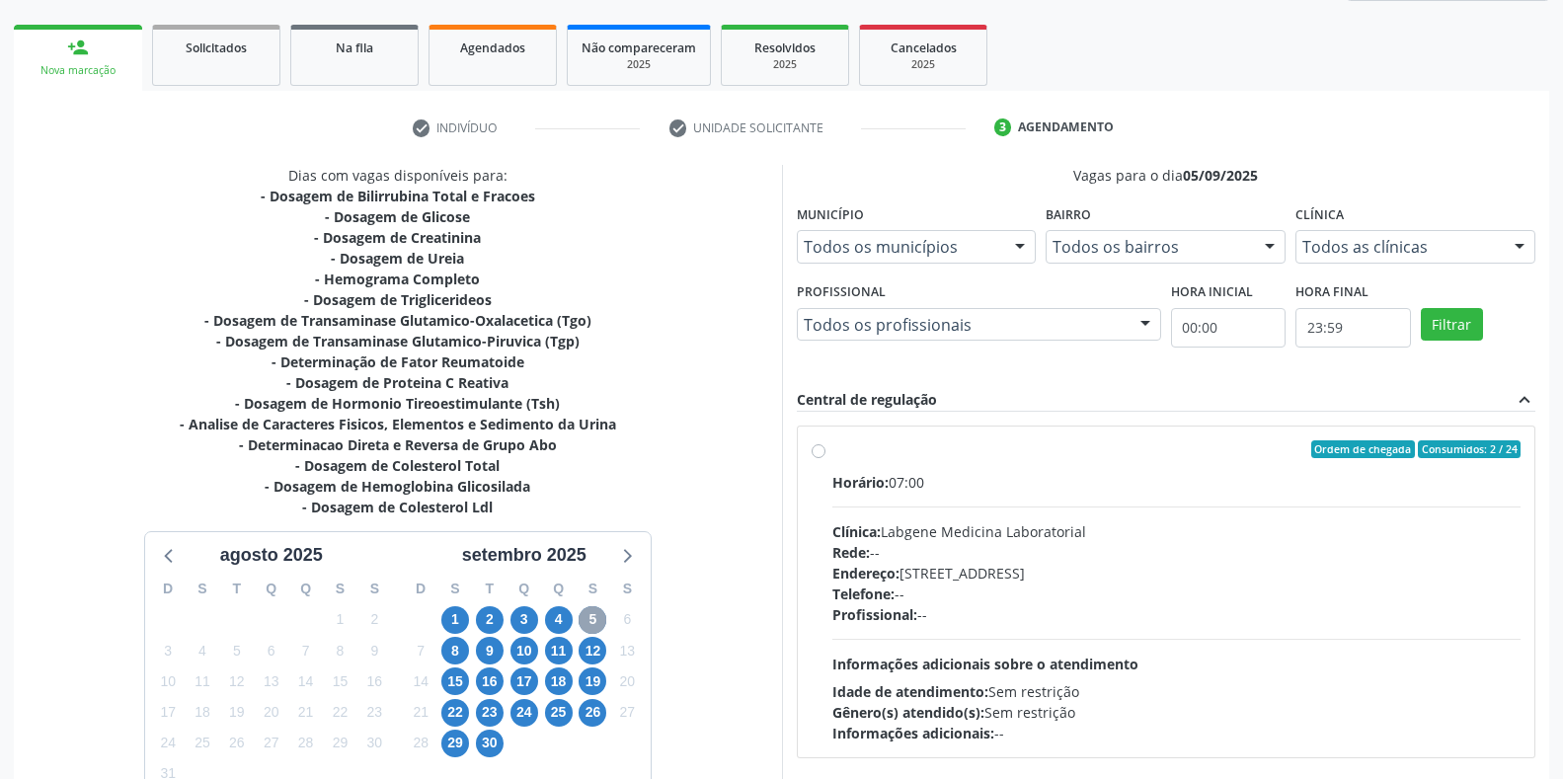
scroll to position [391, 0]
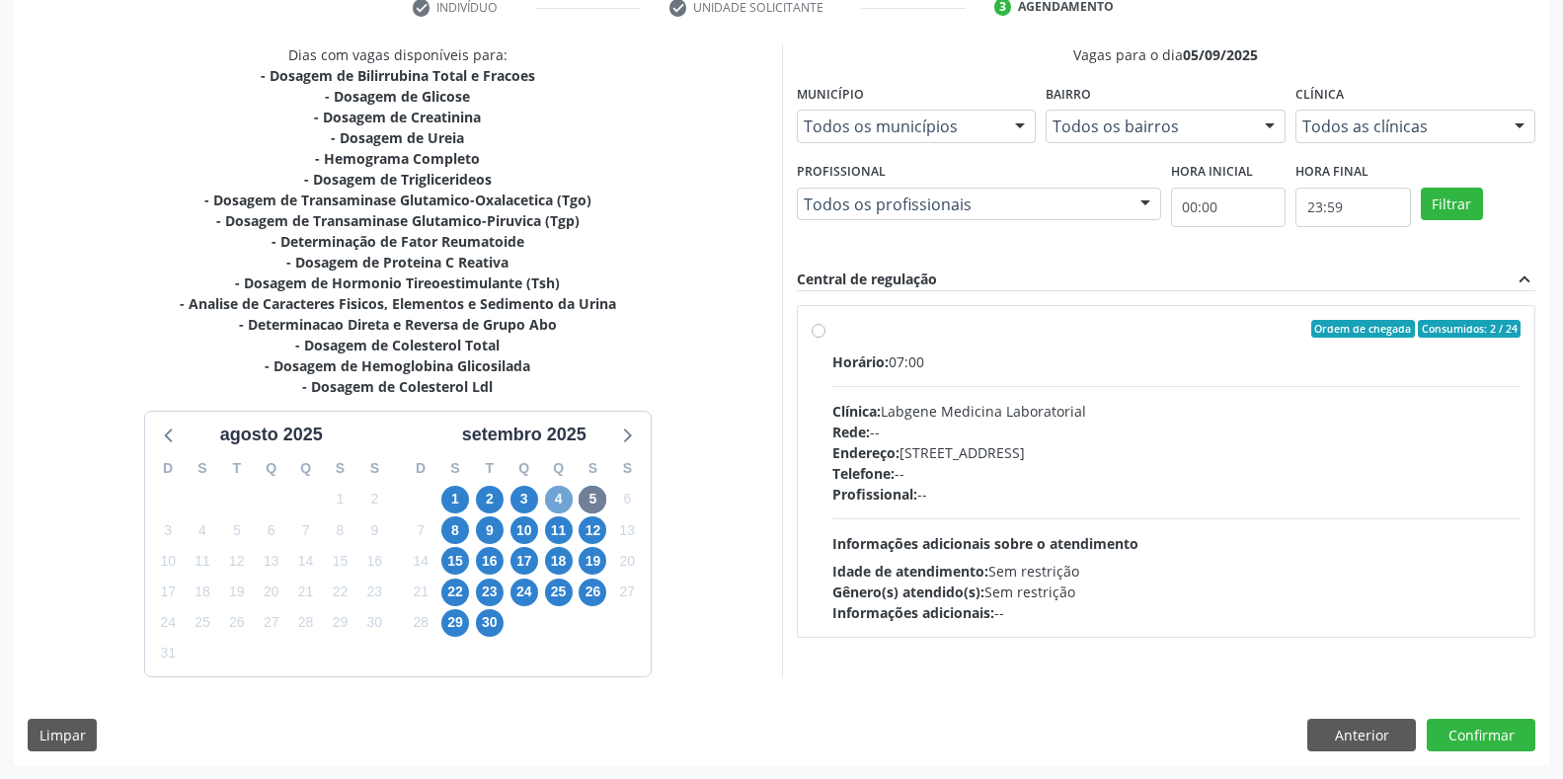
click at [563, 498] on span "4" at bounding box center [559, 500] width 28 height 28
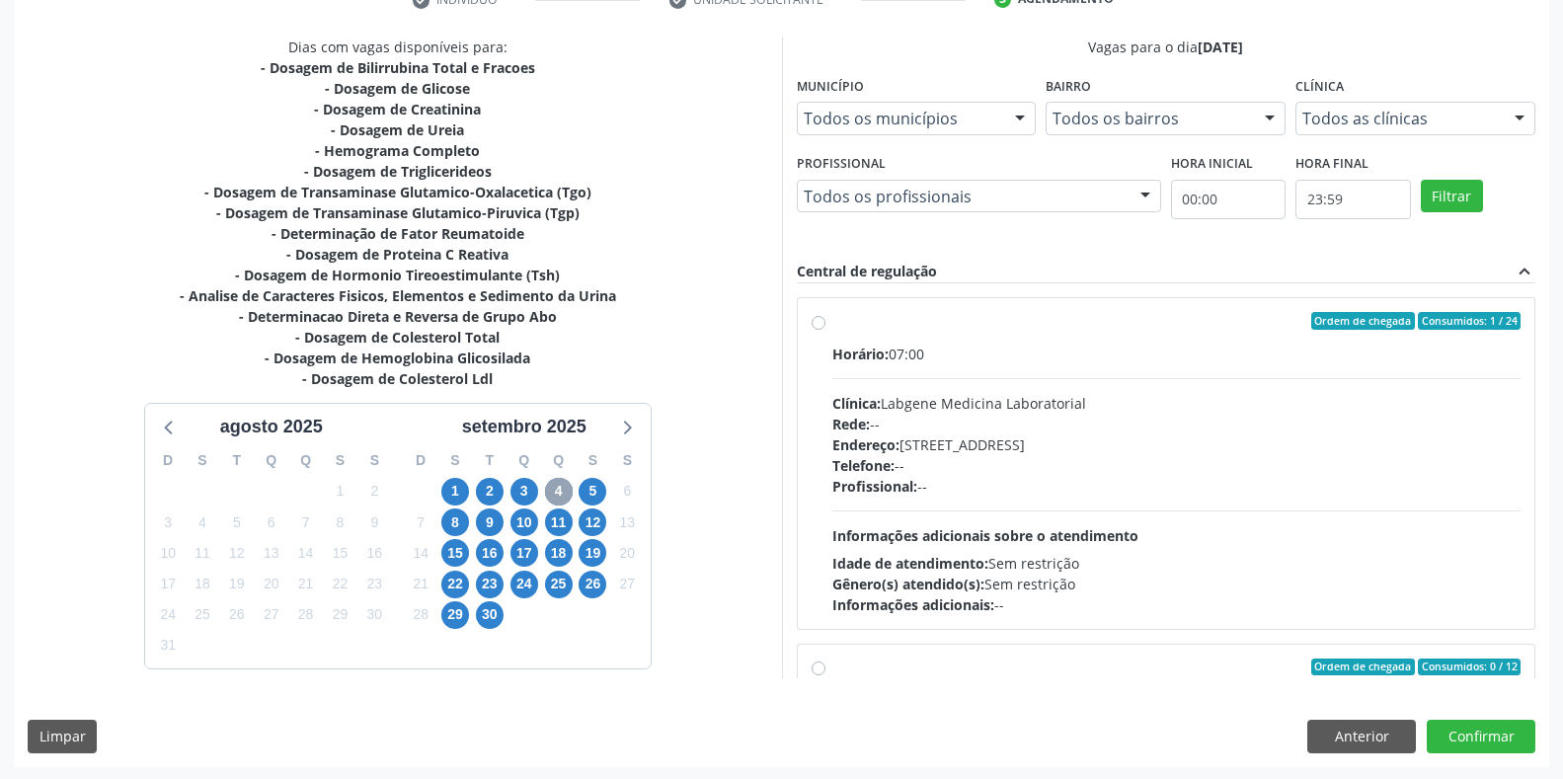
scroll to position [401, 0]
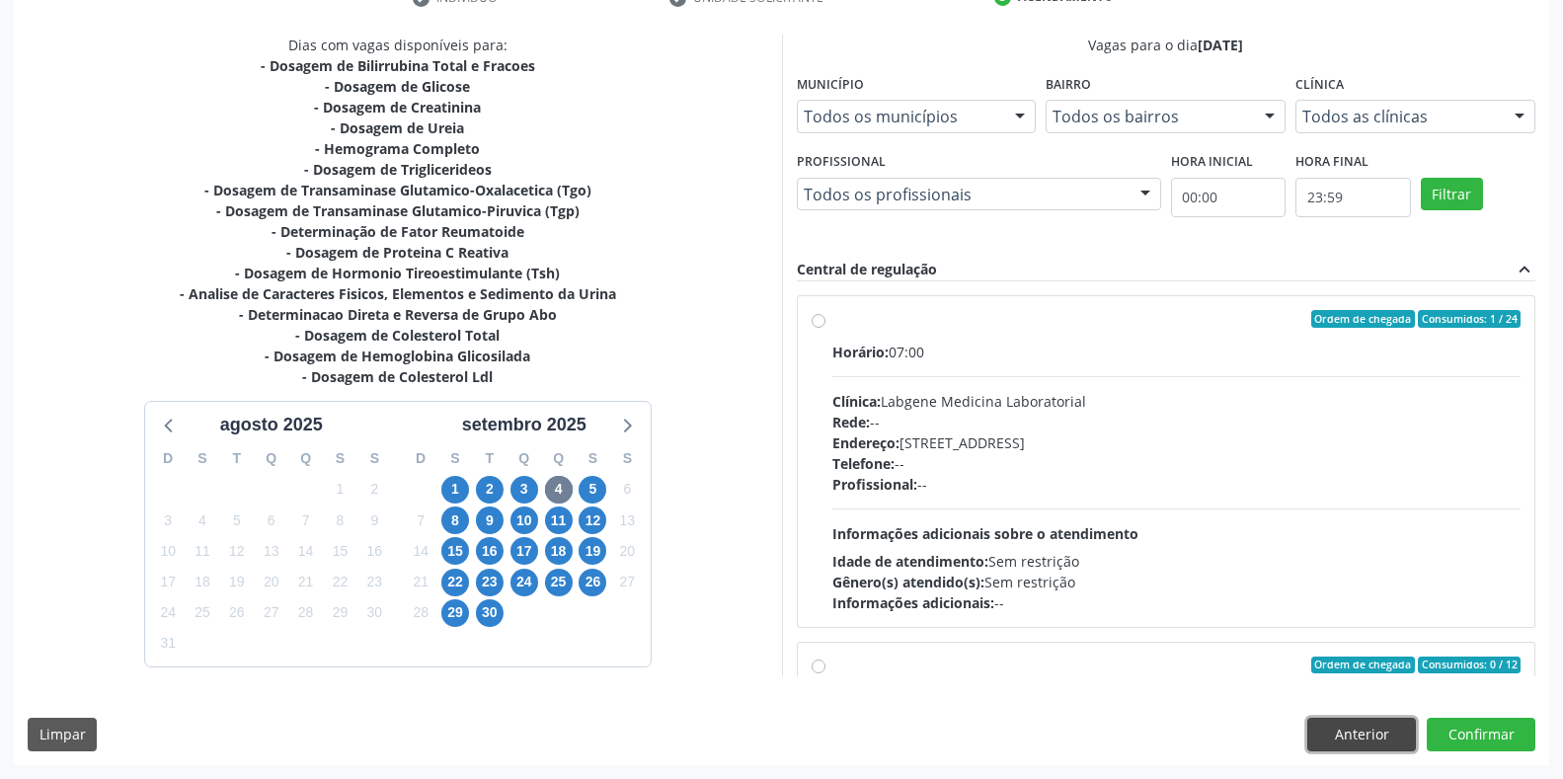
click at [1357, 733] on button "Anterior" at bounding box center [1361, 735] width 109 height 34
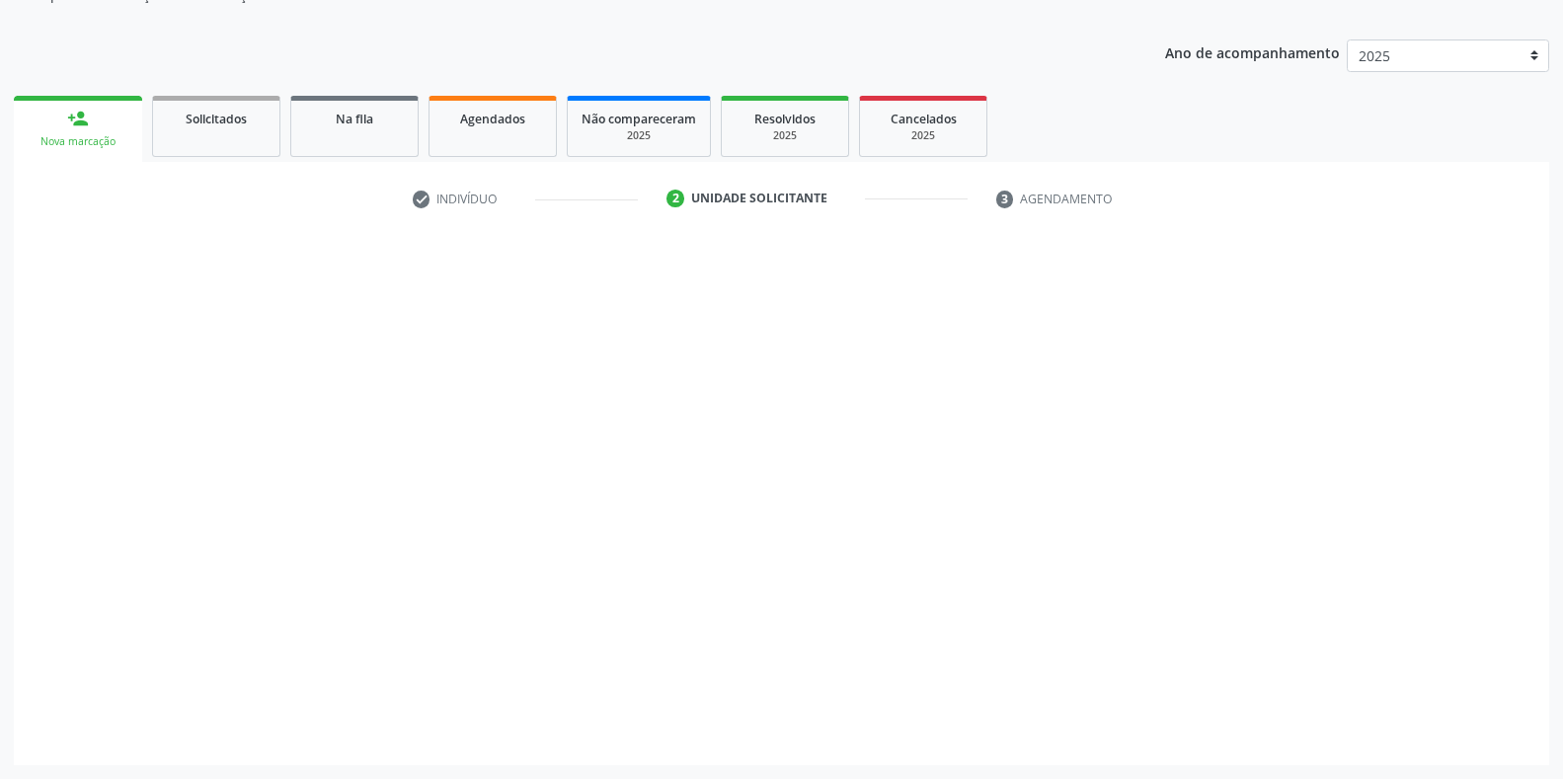
scroll to position [199, 0]
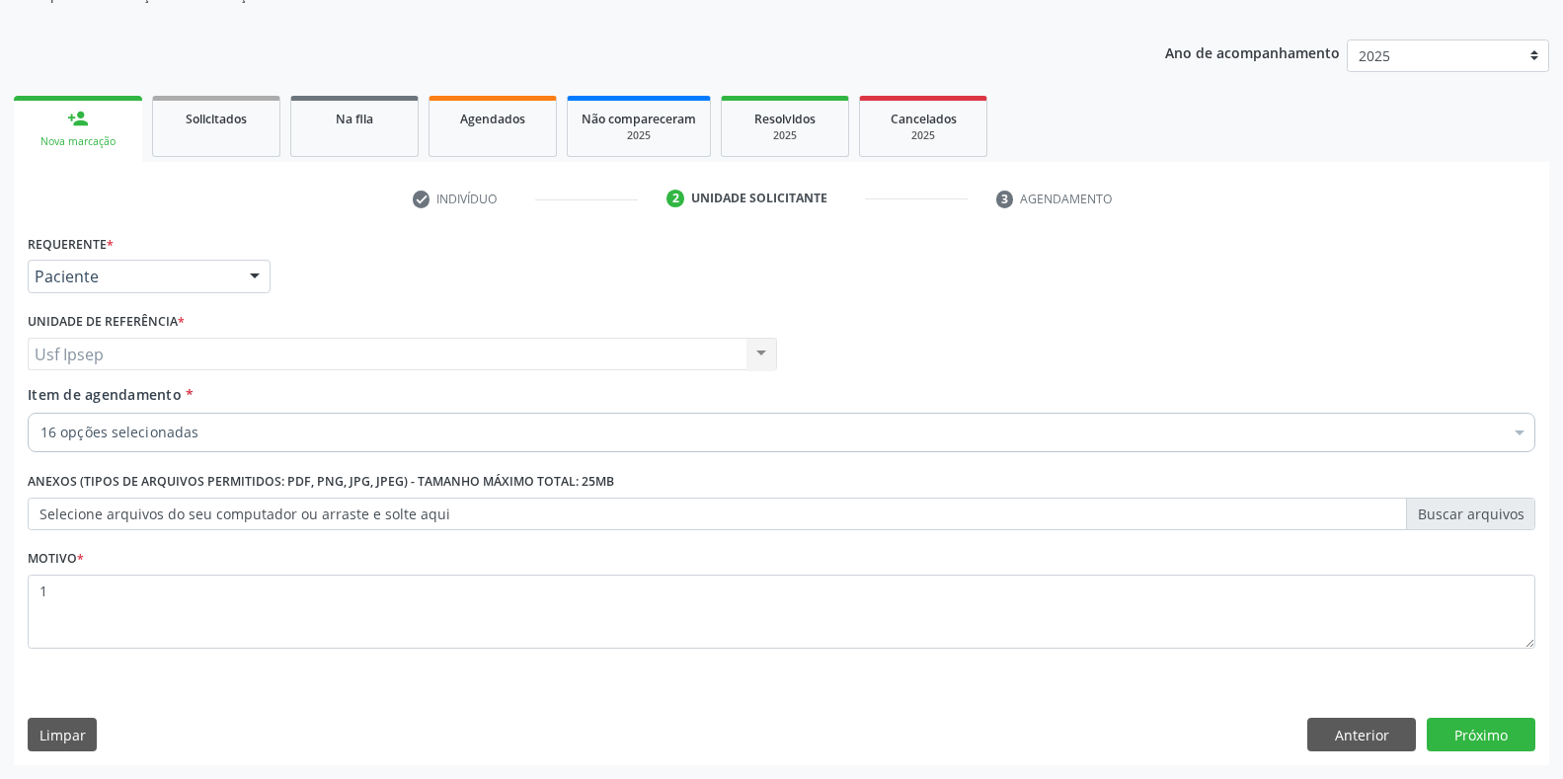
click at [64, 401] on span "Item de agendamento" at bounding box center [105, 394] width 154 height 19
click at [40, 413] on input "Item de agendamento *" at bounding box center [40, 432] width 0 height 39
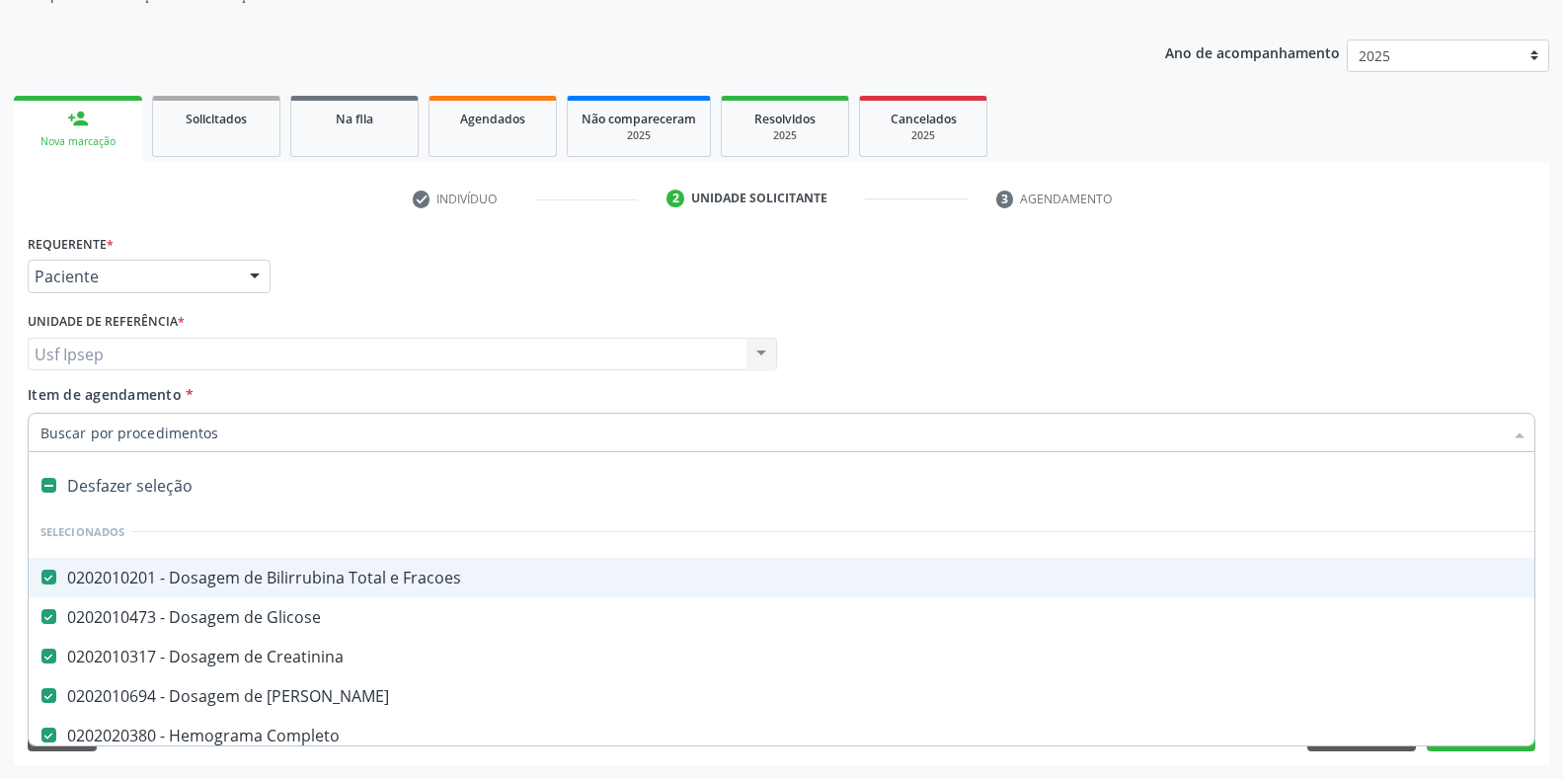
click at [51, 578] on Fracoes at bounding box center [48, 577] width 15 height 15
click at [41, 578] on Fracoes "checkbox" at bounding box center [35, 577] width 13 height 13
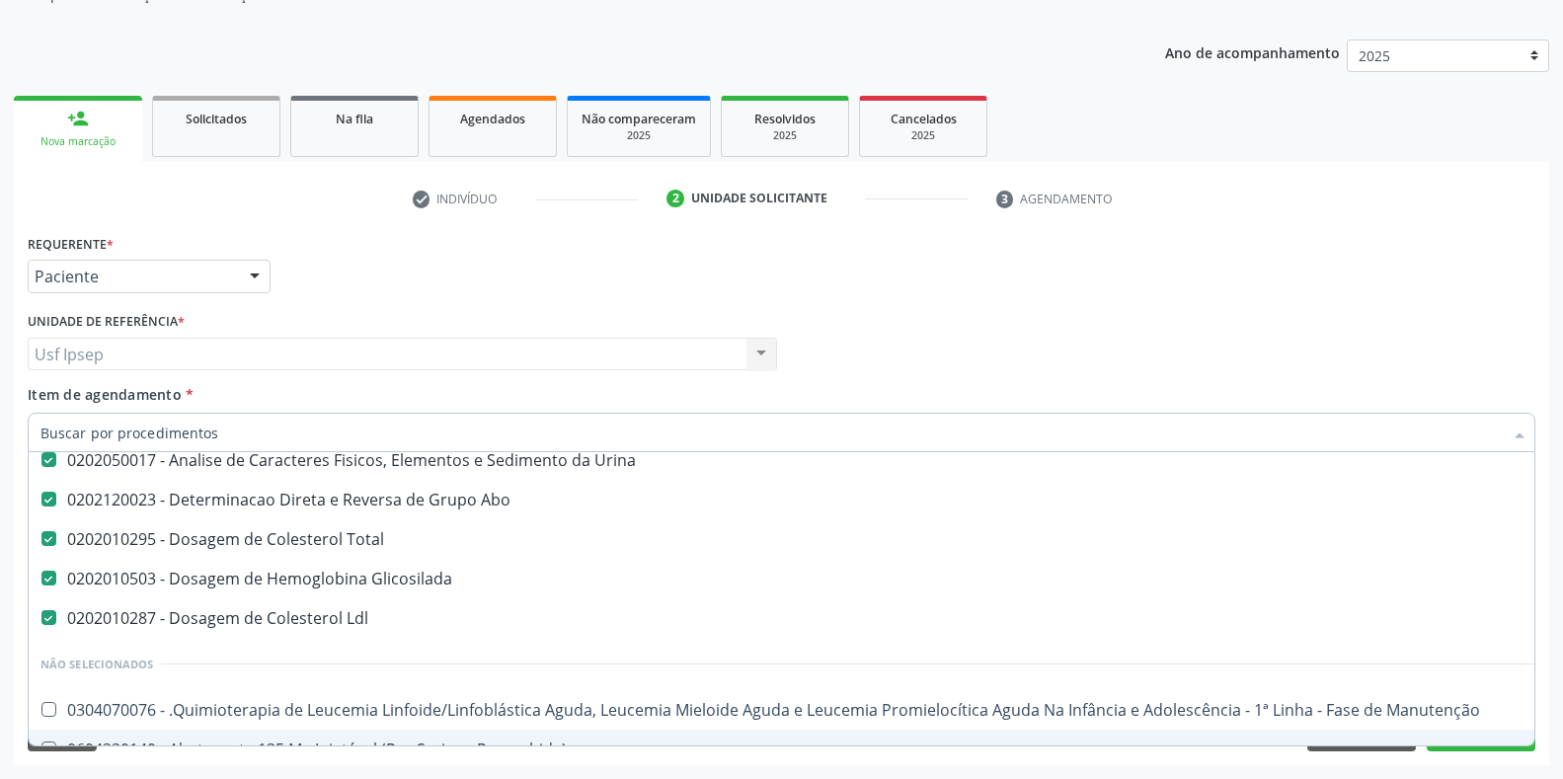
scroll to position [823, 0]
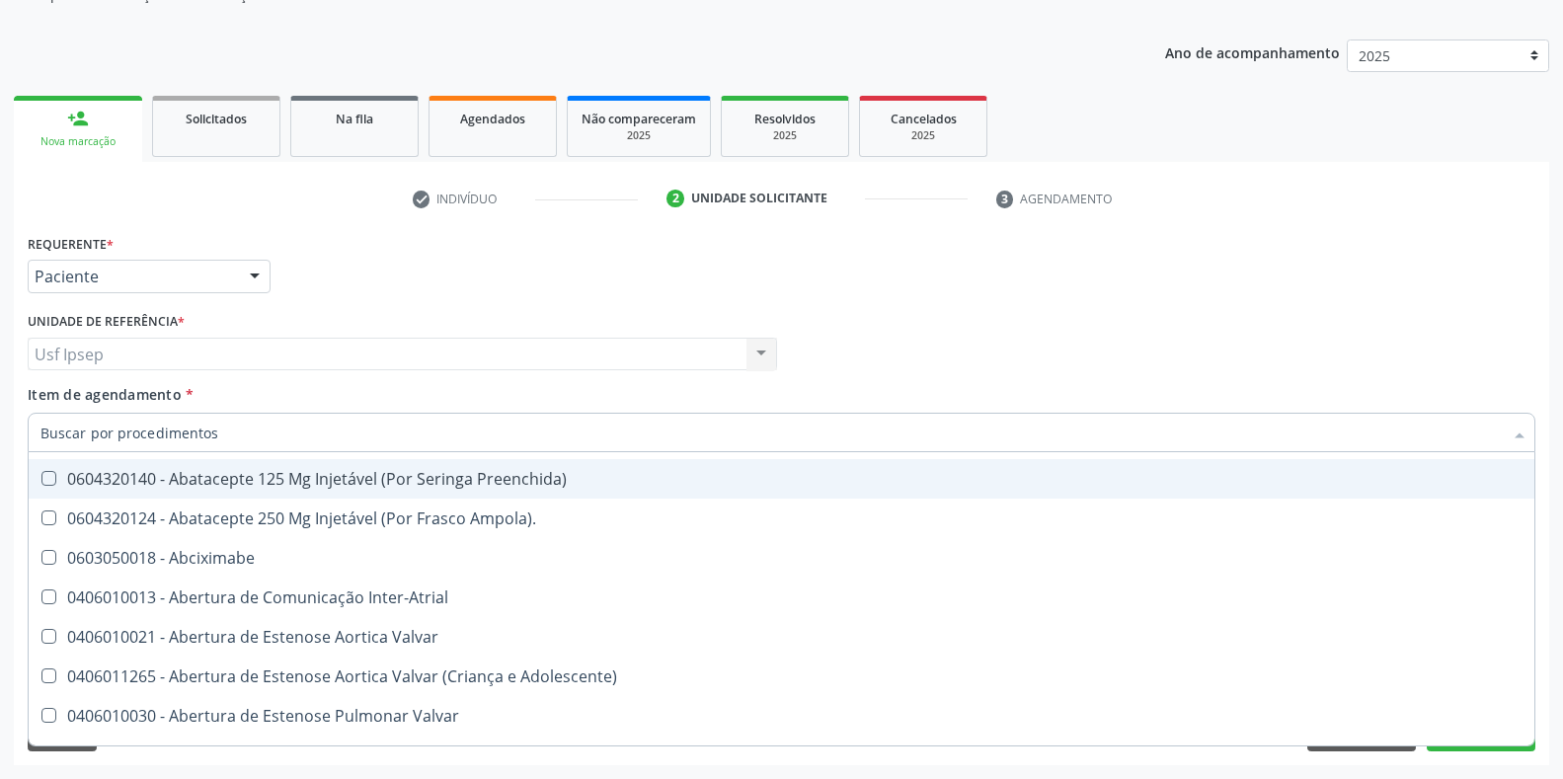
click at [1340, 273] on div "Requerente * Paciente Médico(a) Enfermeiro(a) Paciente Nenhum resultado encontr…" at bounding box center [782, 267] width 1518 height 77
checkbox Fracoes "true"
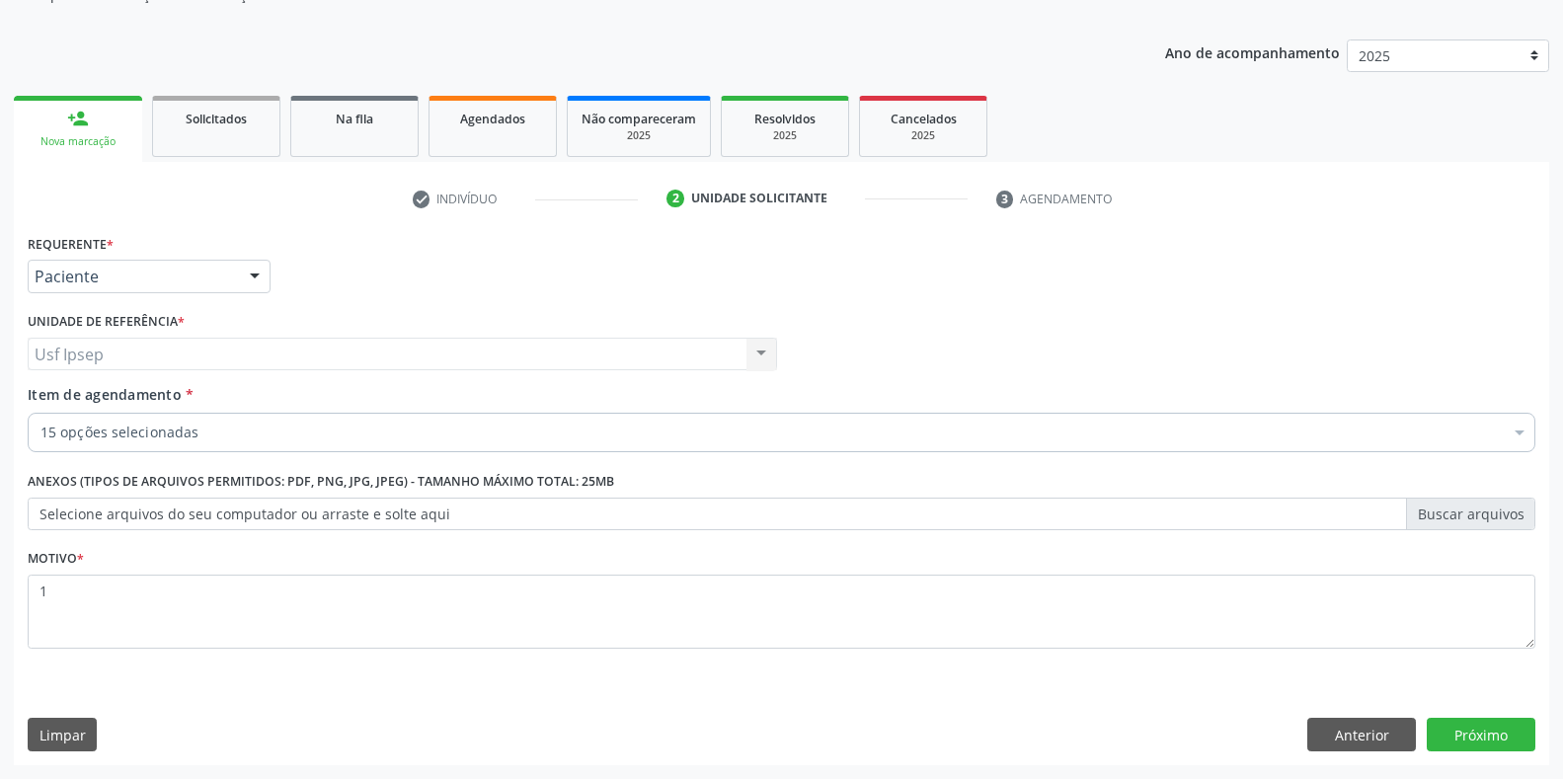
scroll to position [0, 0]
click at [1481, 740] on button "Próximo" at bounding box center [1481, 735] width 109 height 34
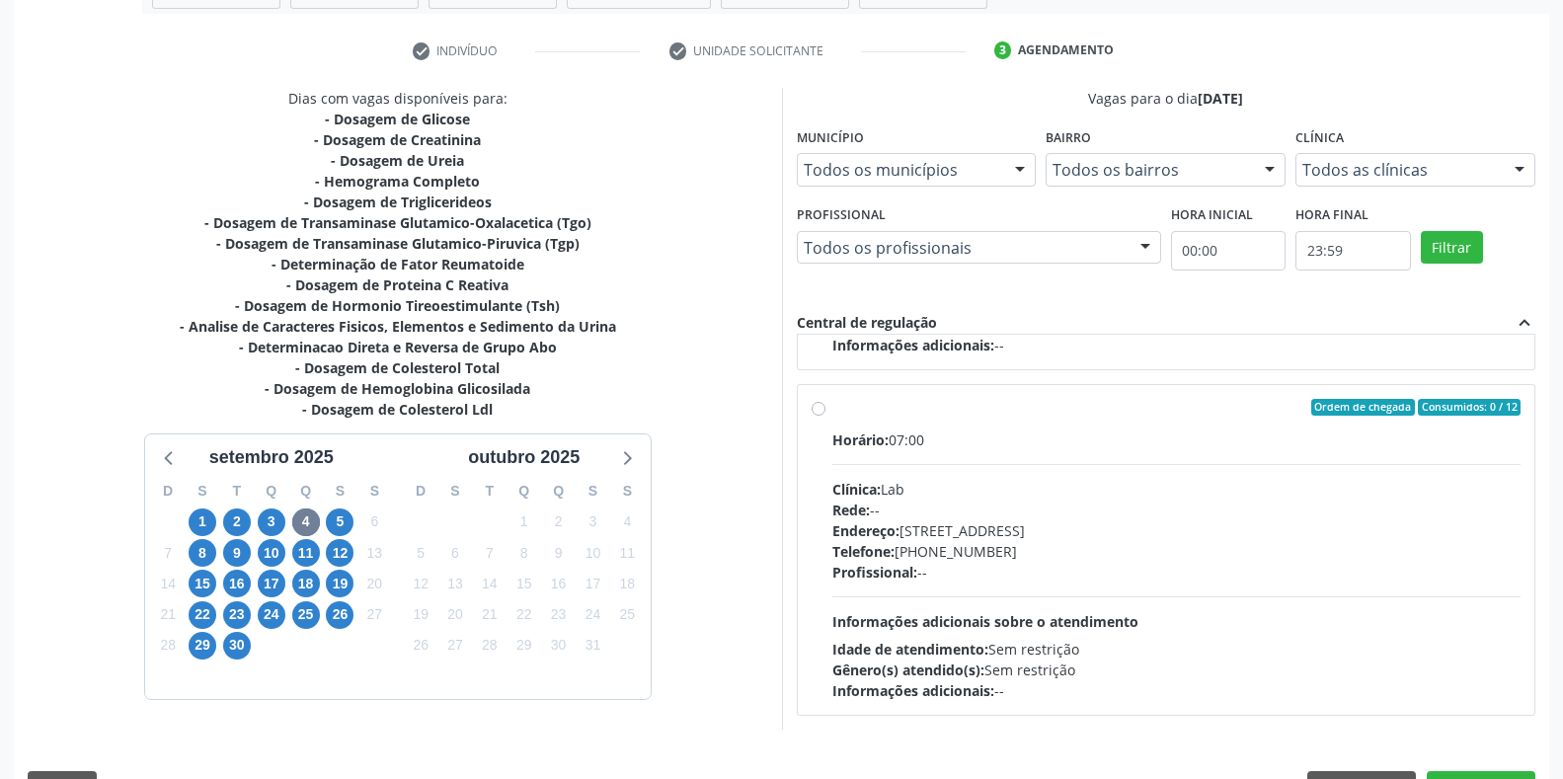
scroll to position [401, 0]
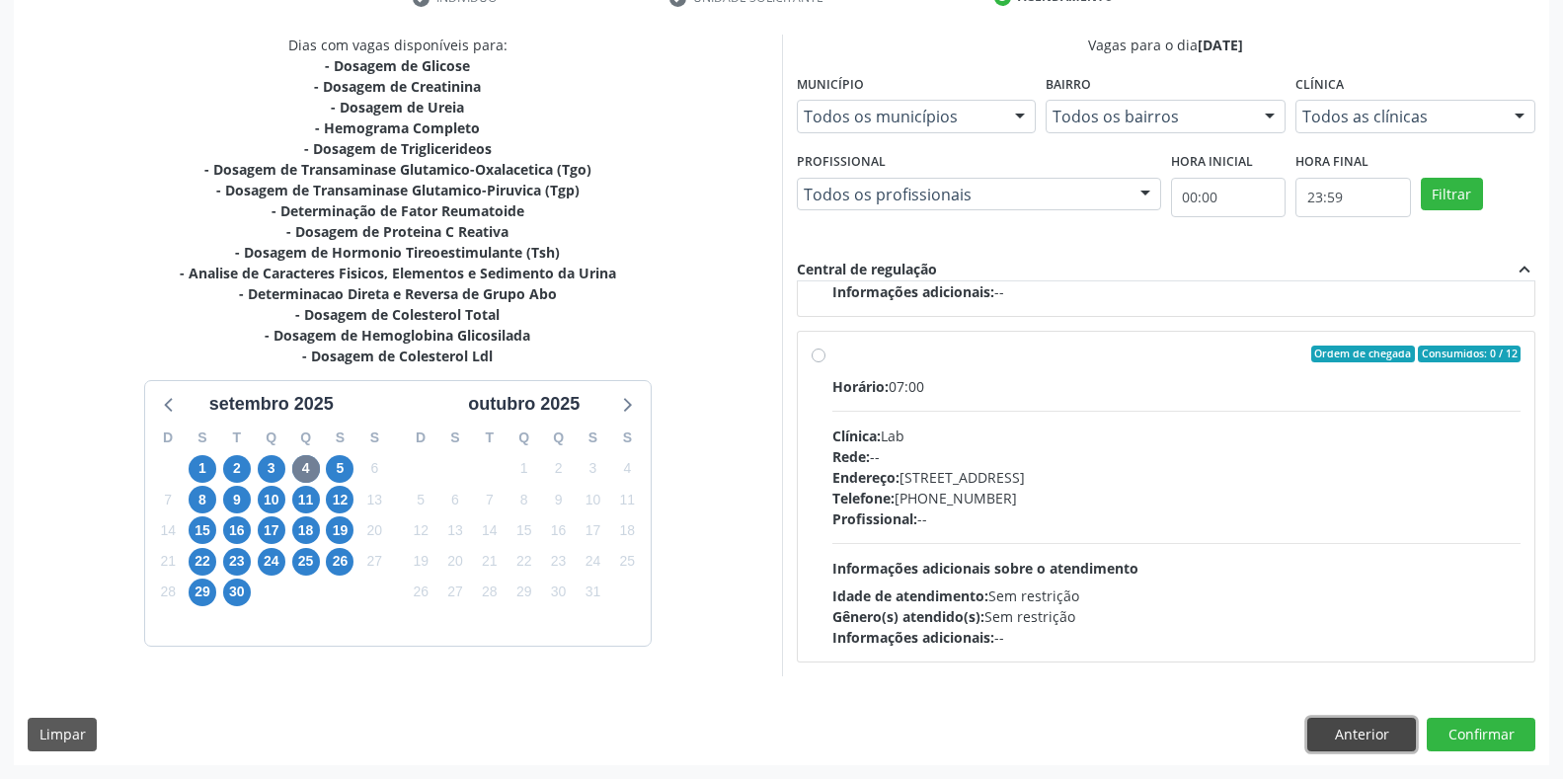
click at [1359, 730] on button "Anterior" at bounding box center [1361, 735] width 109 height 34
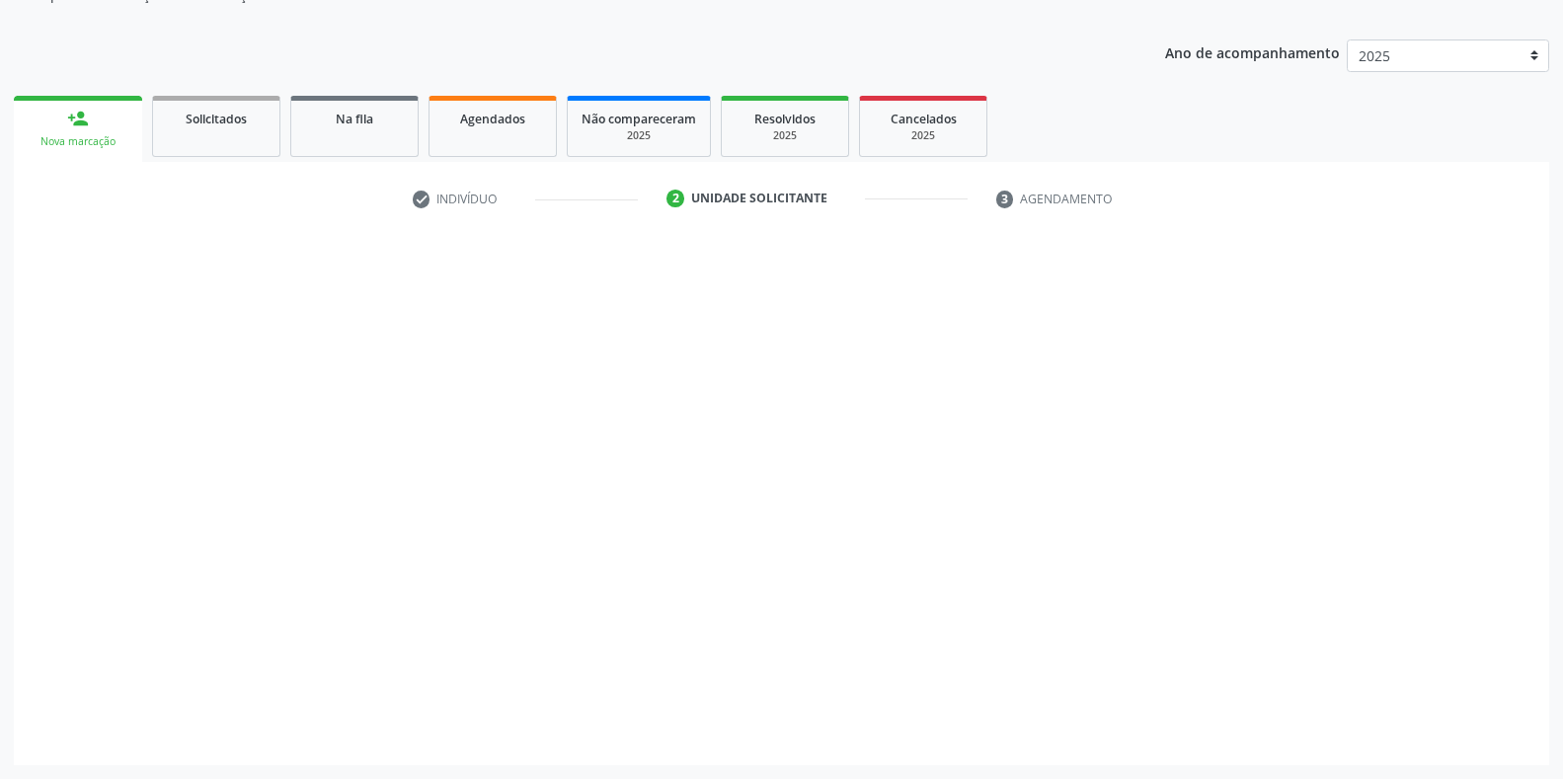
scroll to position [199, 0]
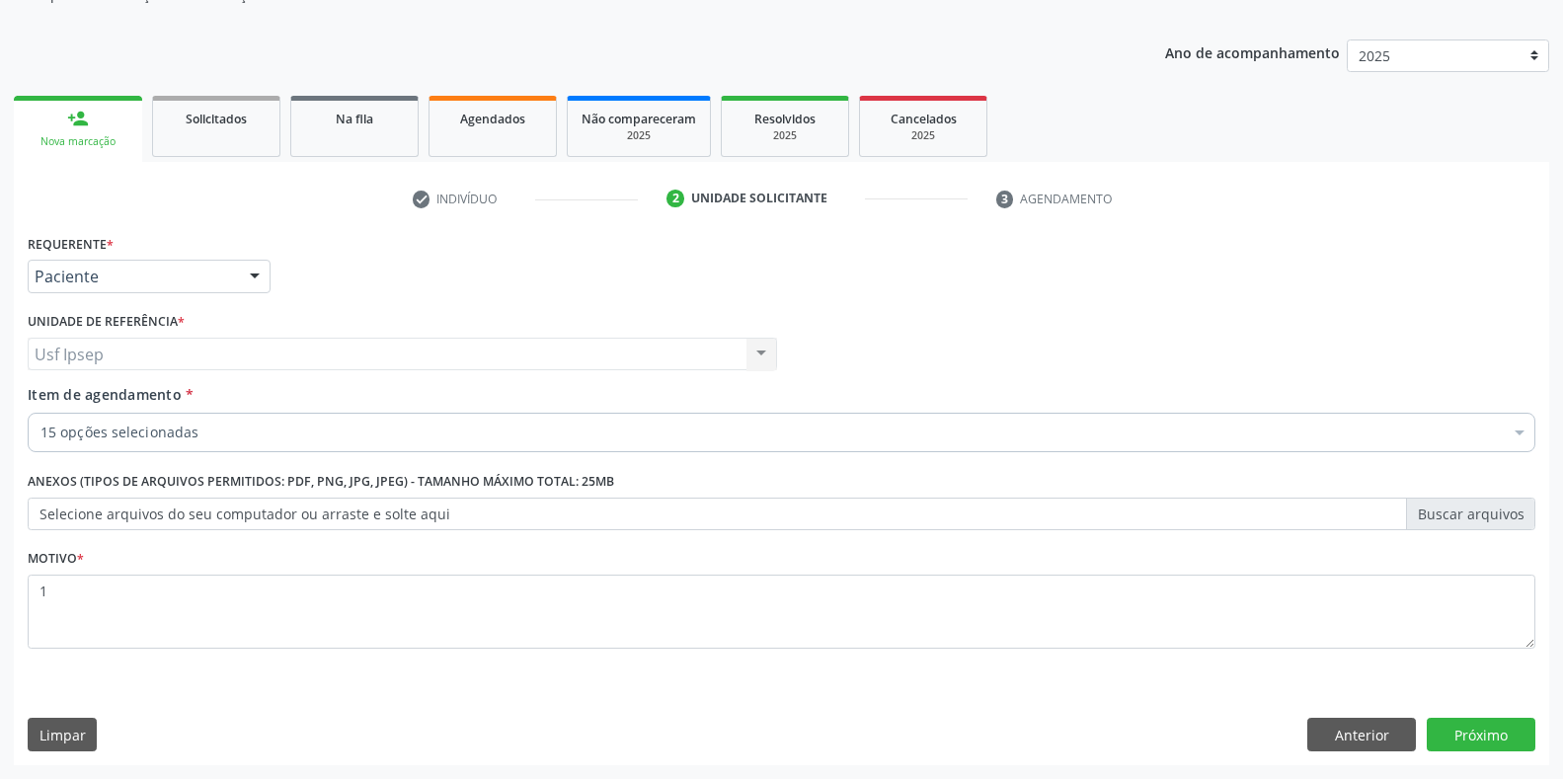
click at [117, 393] on span "Item de agendamento" at bounding box center [105, 394] width 154 height 19
click at [40, 413] on input "Item de agendamento *" at bounding box center [40, 432] width 0 height 39
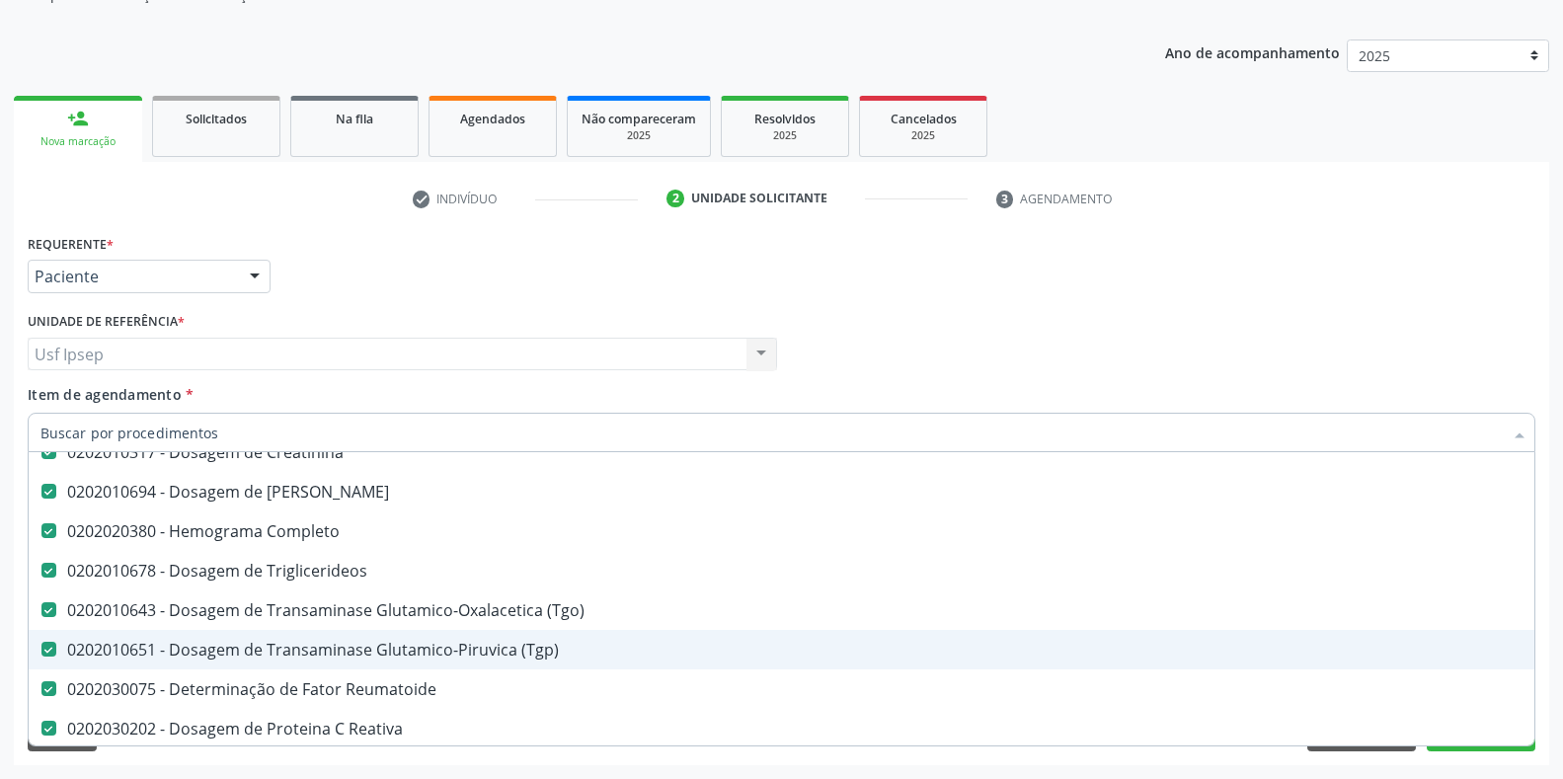
scroll to position [329, 0]
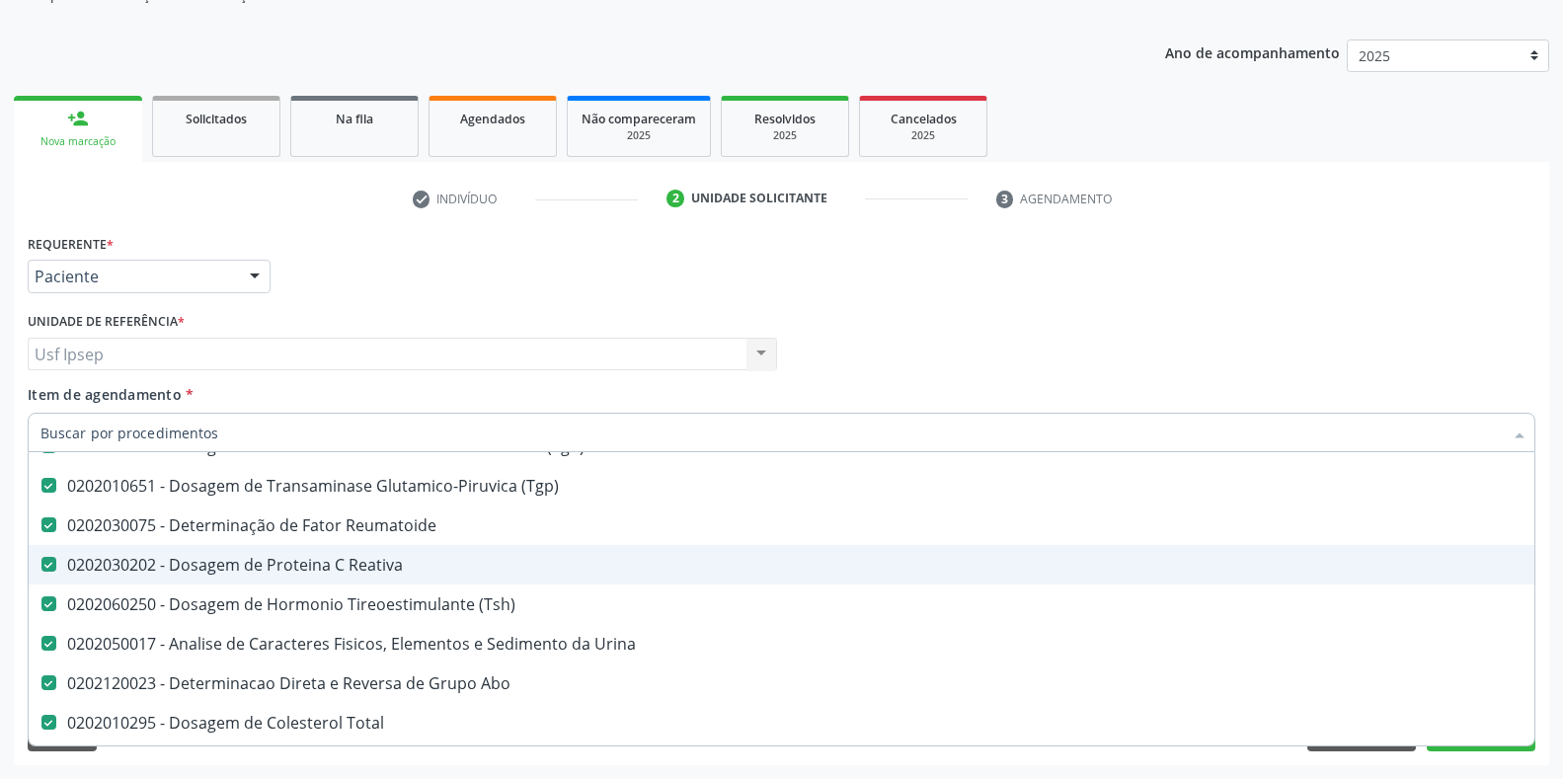
click at [46, 562] on Reativa at bounding box center [48, 564] width 15 height 15
click at [41, 562] on Reativa "checkbox" at bounding box center [35, 564] width 13 height 13
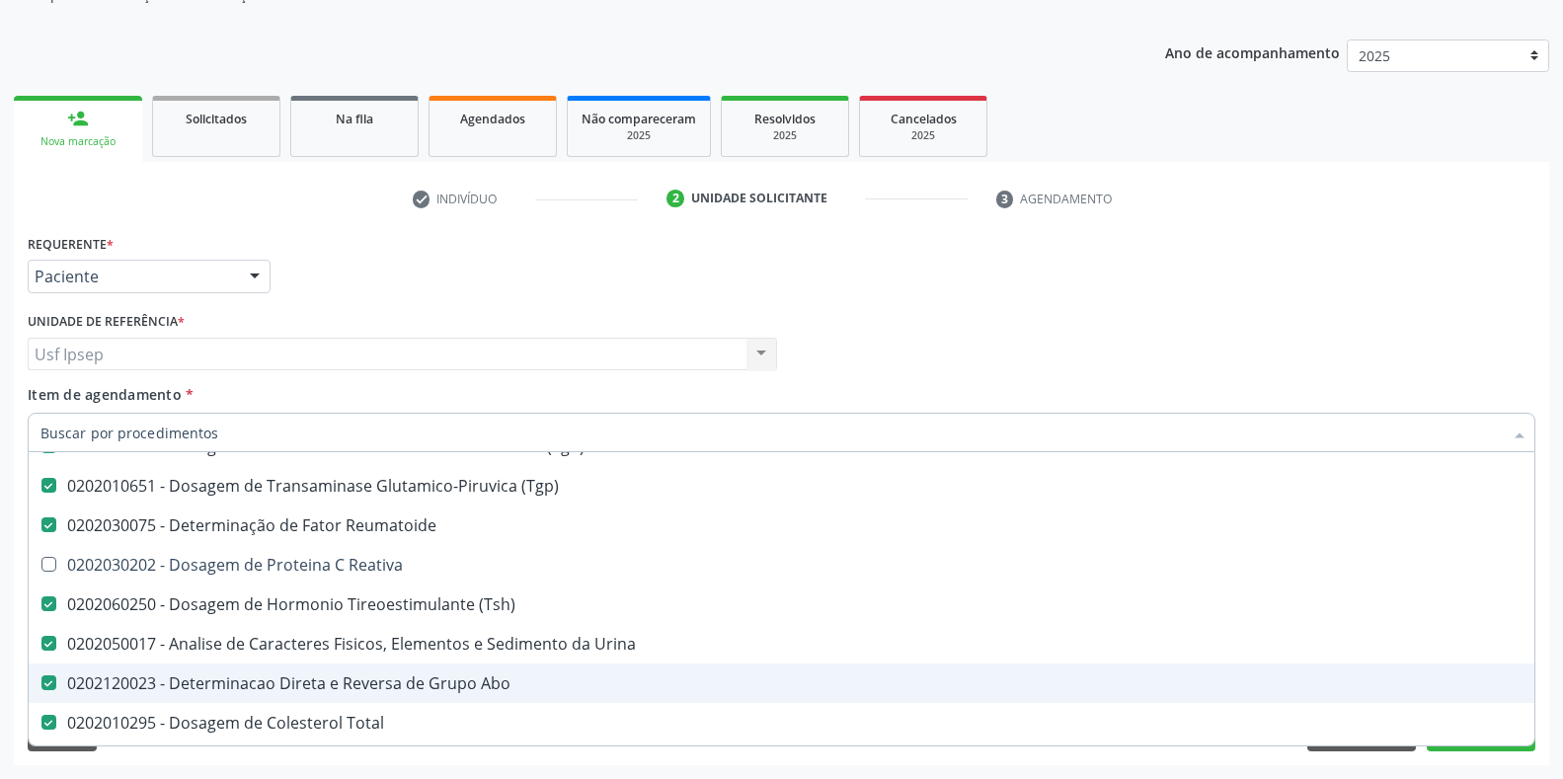
scroll to position [494, 0]
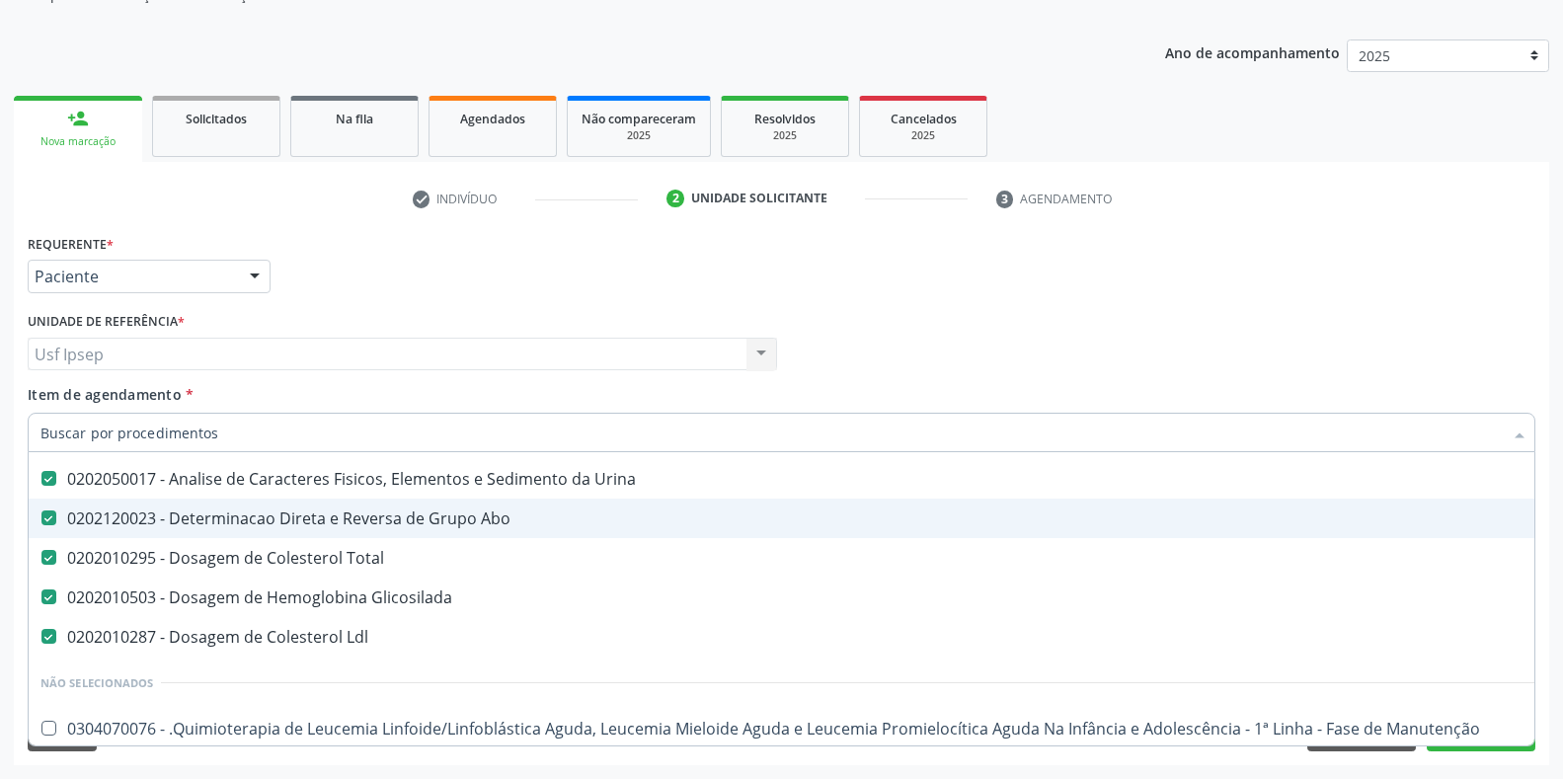
click at [1486, 296] on div "Requerente * Paciente Médico(a) Enfermeiro(a) Paciente Nenhum resultado encontr…" at bounding box center [782, 267] width 1518 height 77
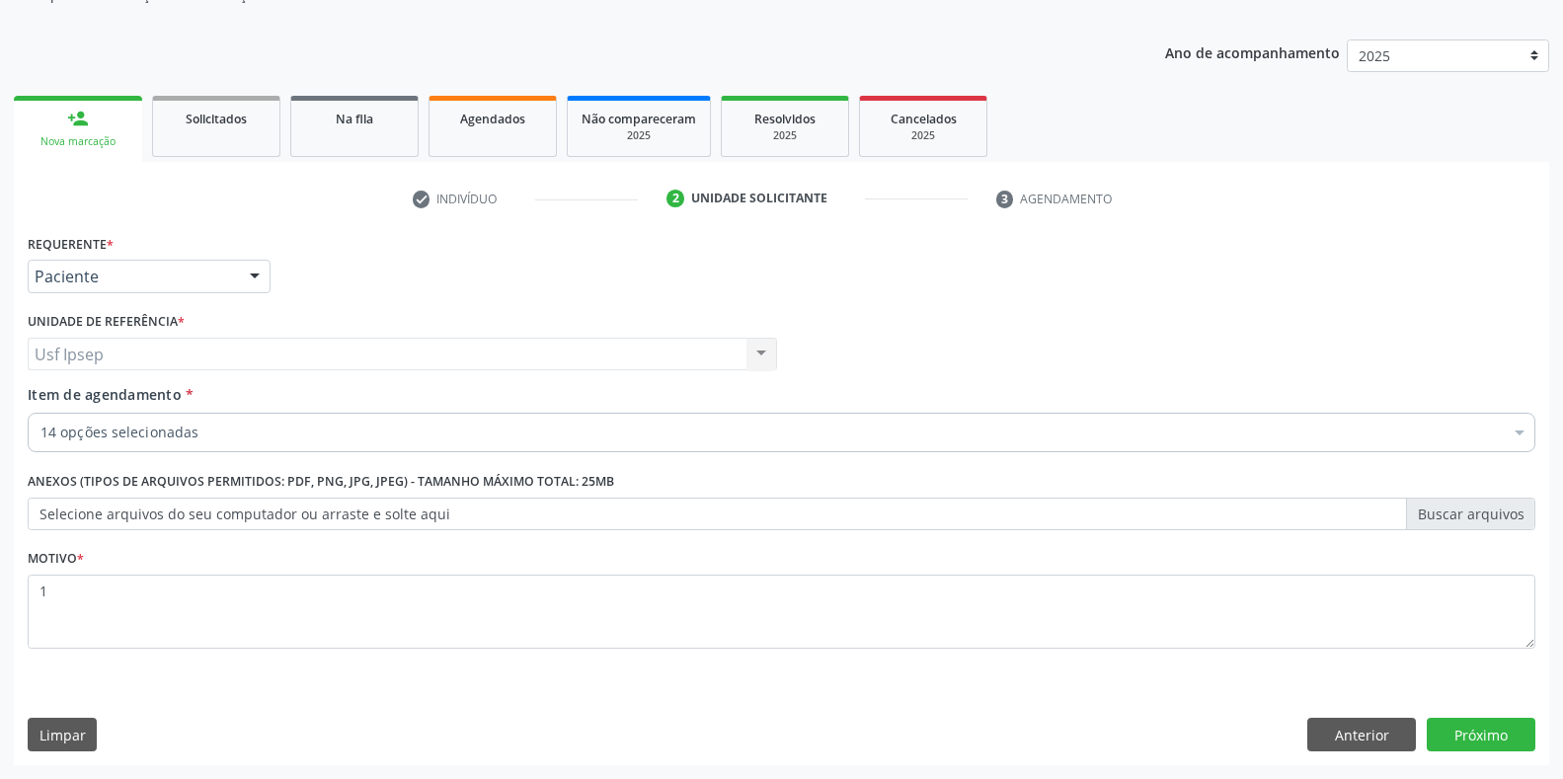
checkbox \(Tsh\) "true"
click at [1464, 733] on button "Próximo" at bounding box center [1481, 735] width 109 height 34
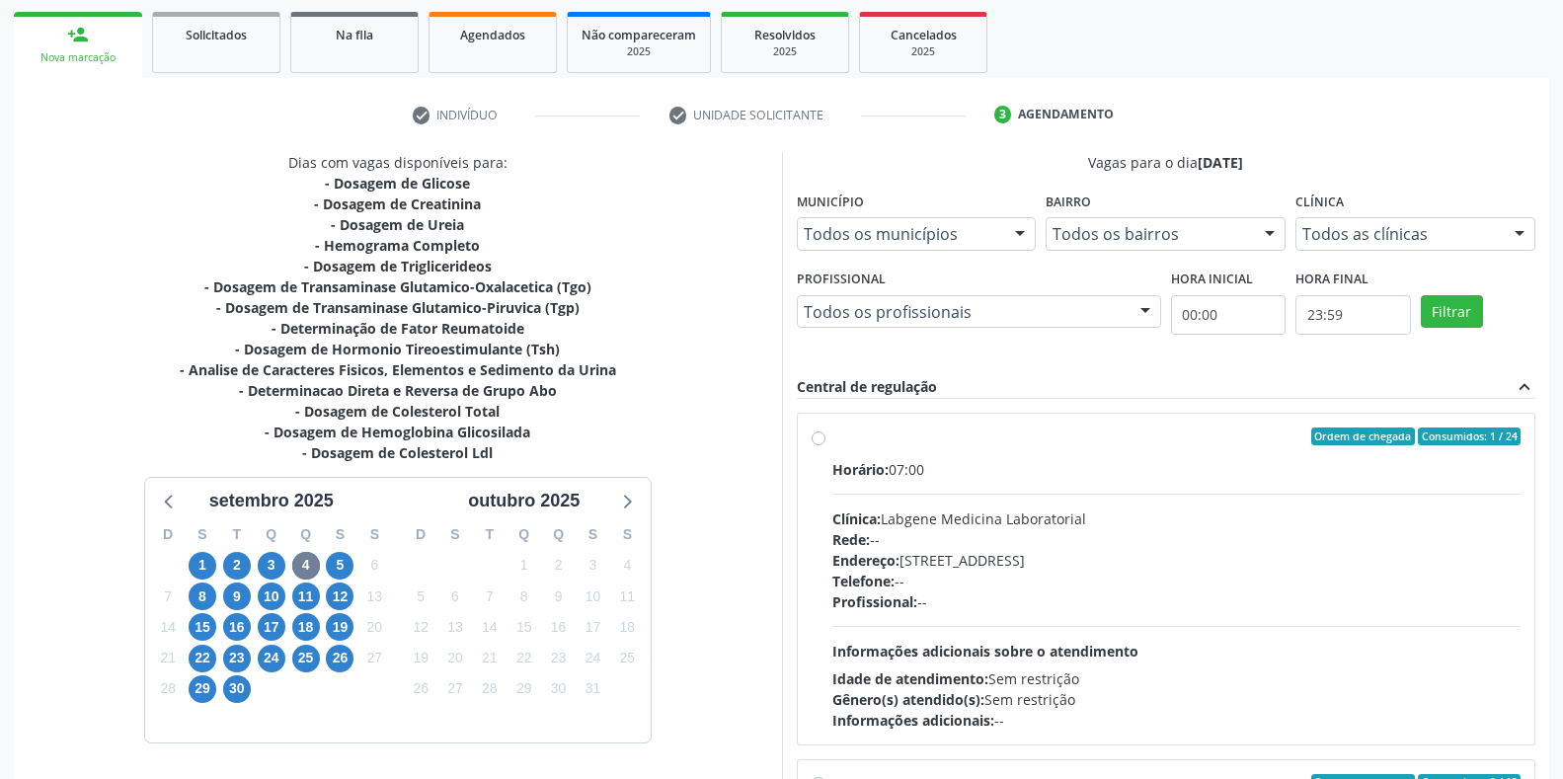
scroll to position [236, 0]
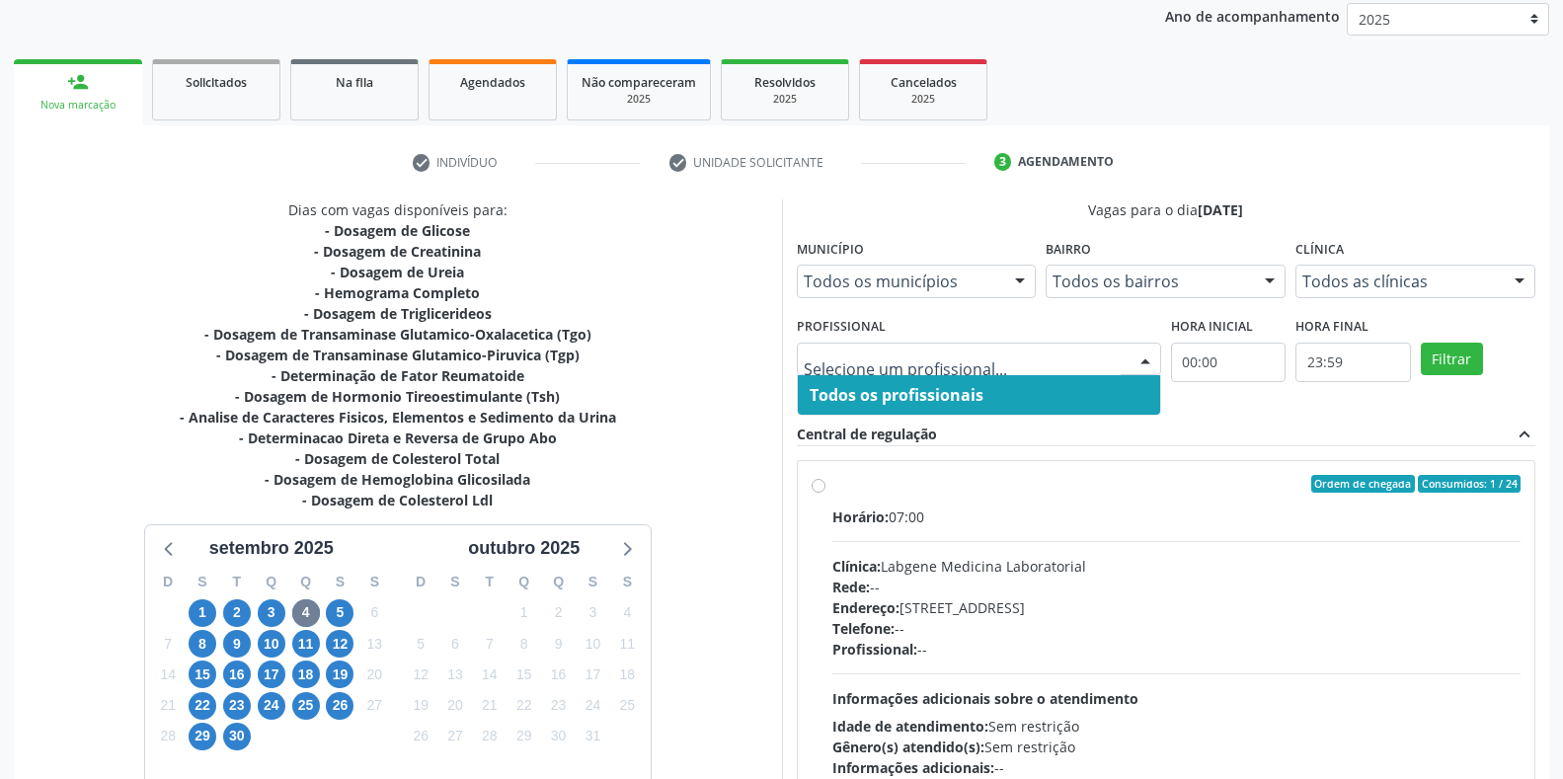
click at [1147, 360] on div at bounding box center [1146, 361] width 30 height 34
click at [1146, 360] on div at bounding box center [1146, 361] width 30 height 34
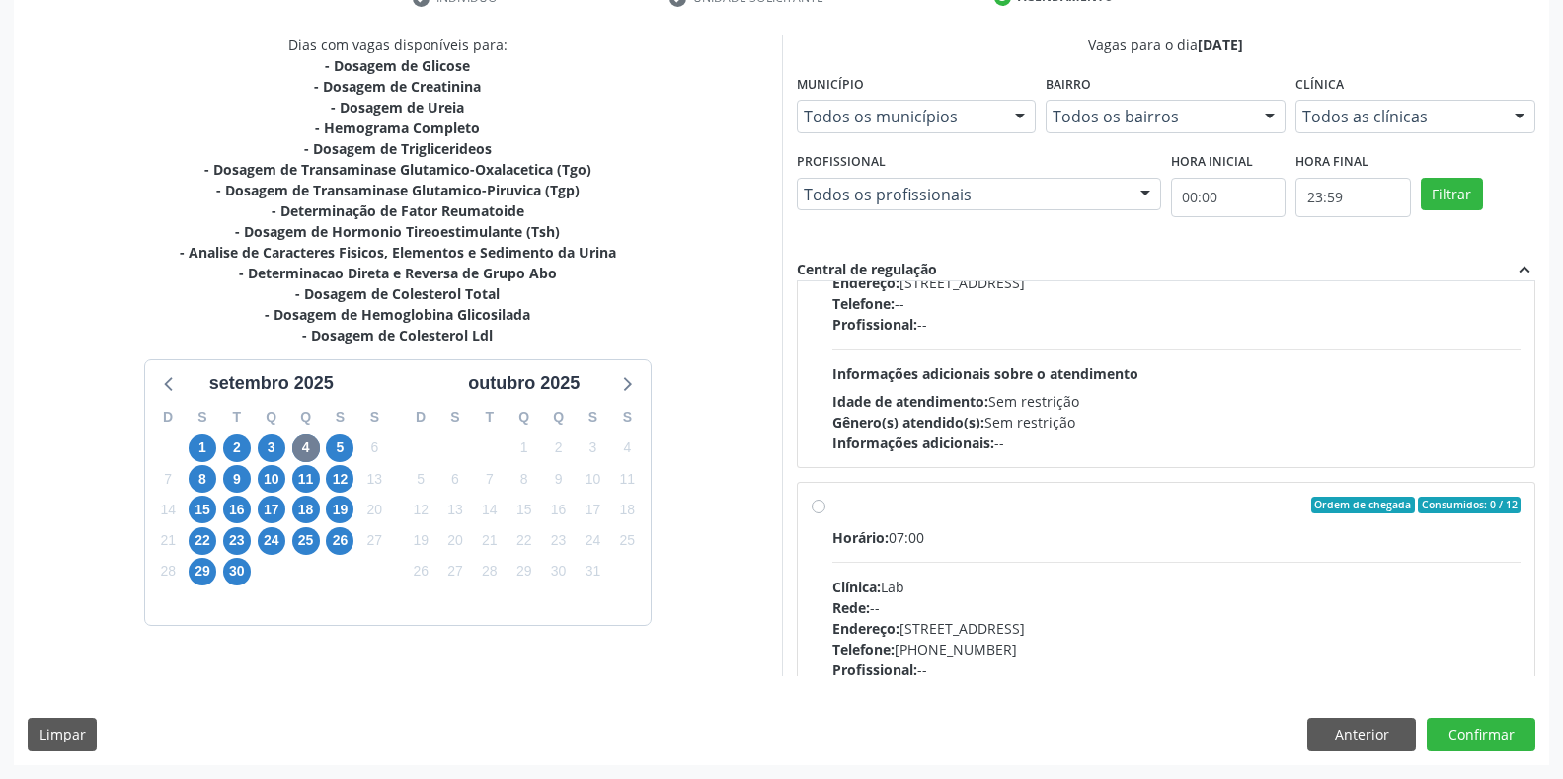
scroll to position [311, 0]
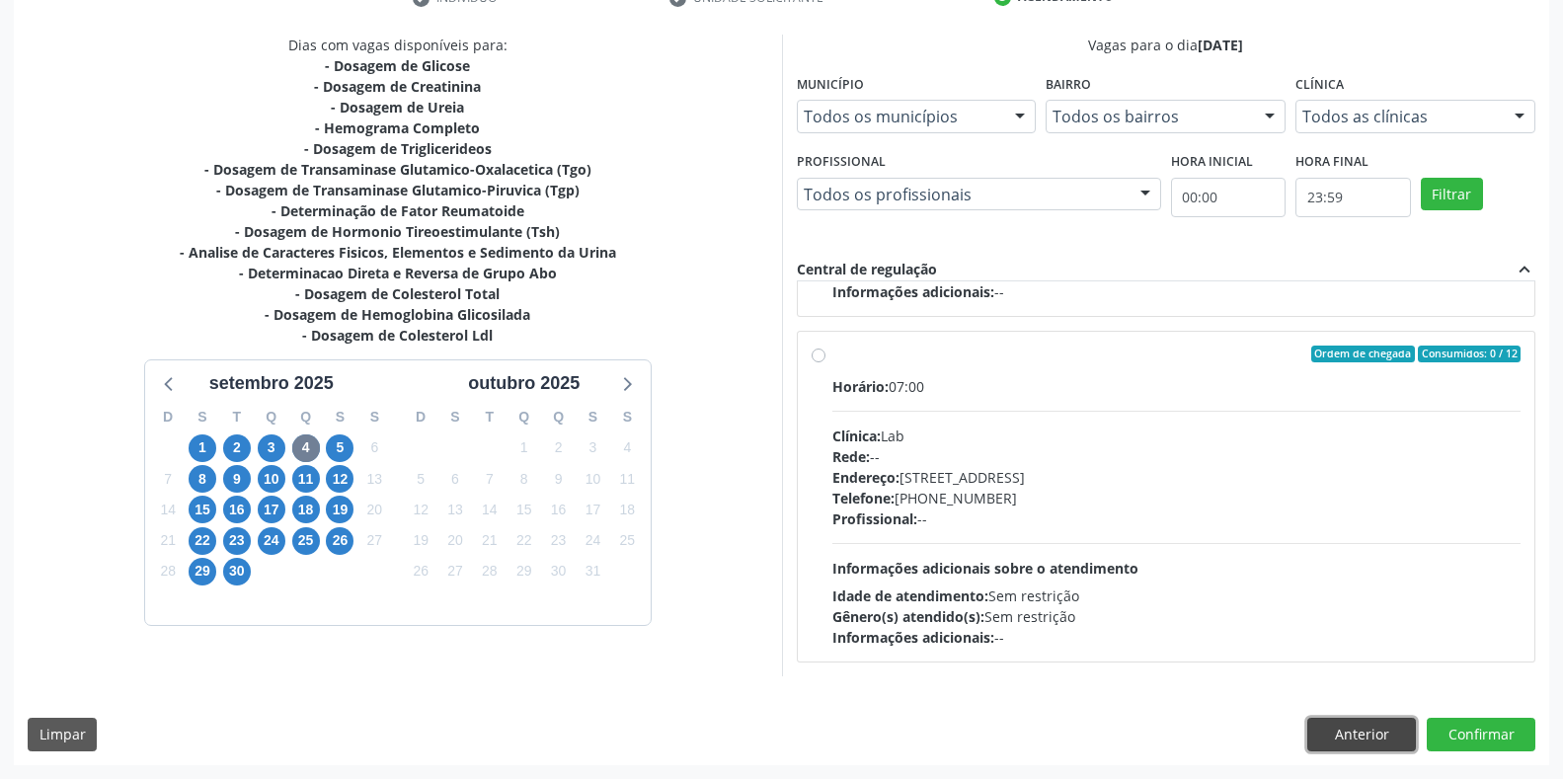
click at [1395, 728] on button "Anterior" at bounding box center [1361, 735] width 109 height 34
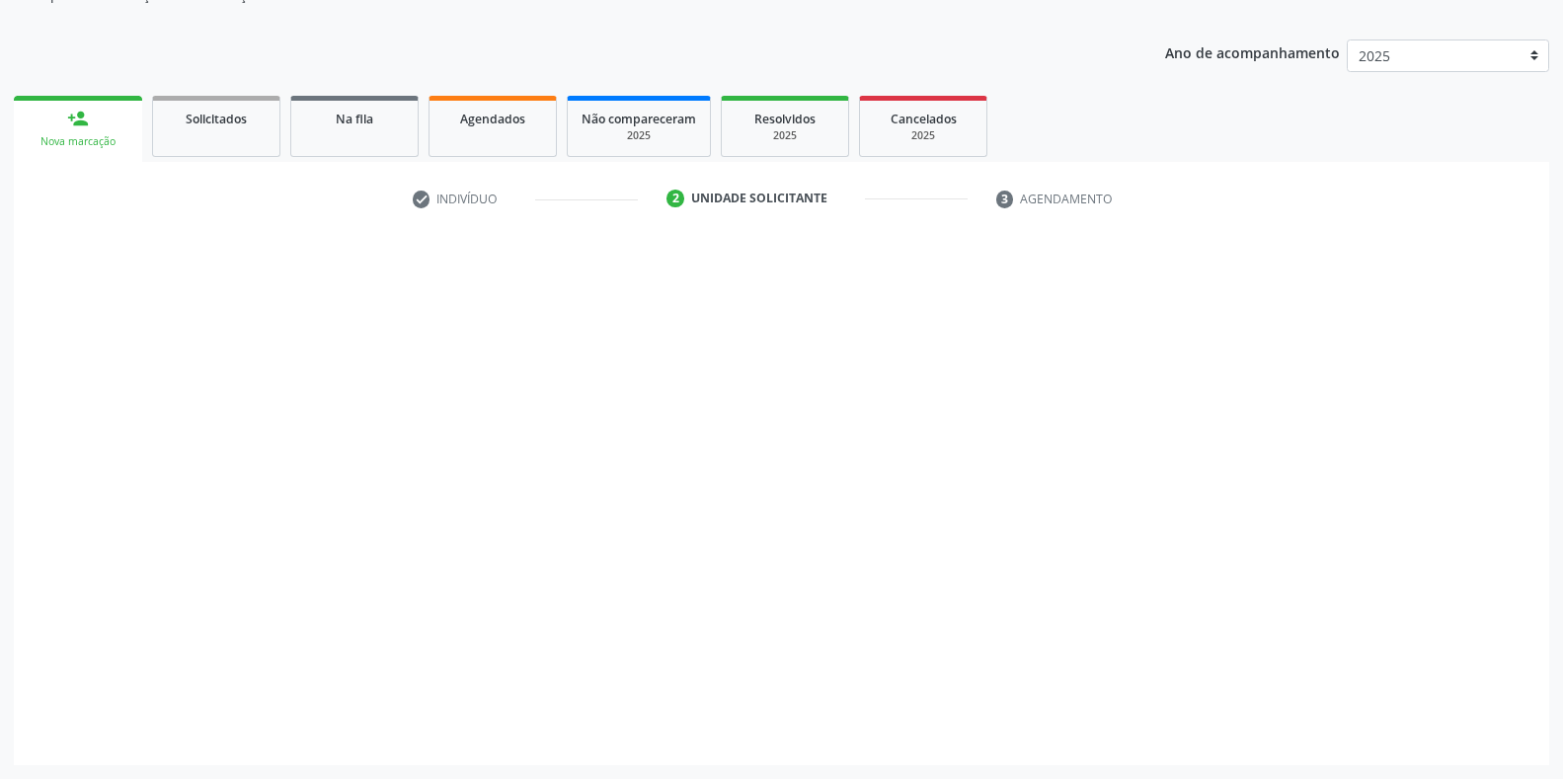
scroll to position [199, 0]
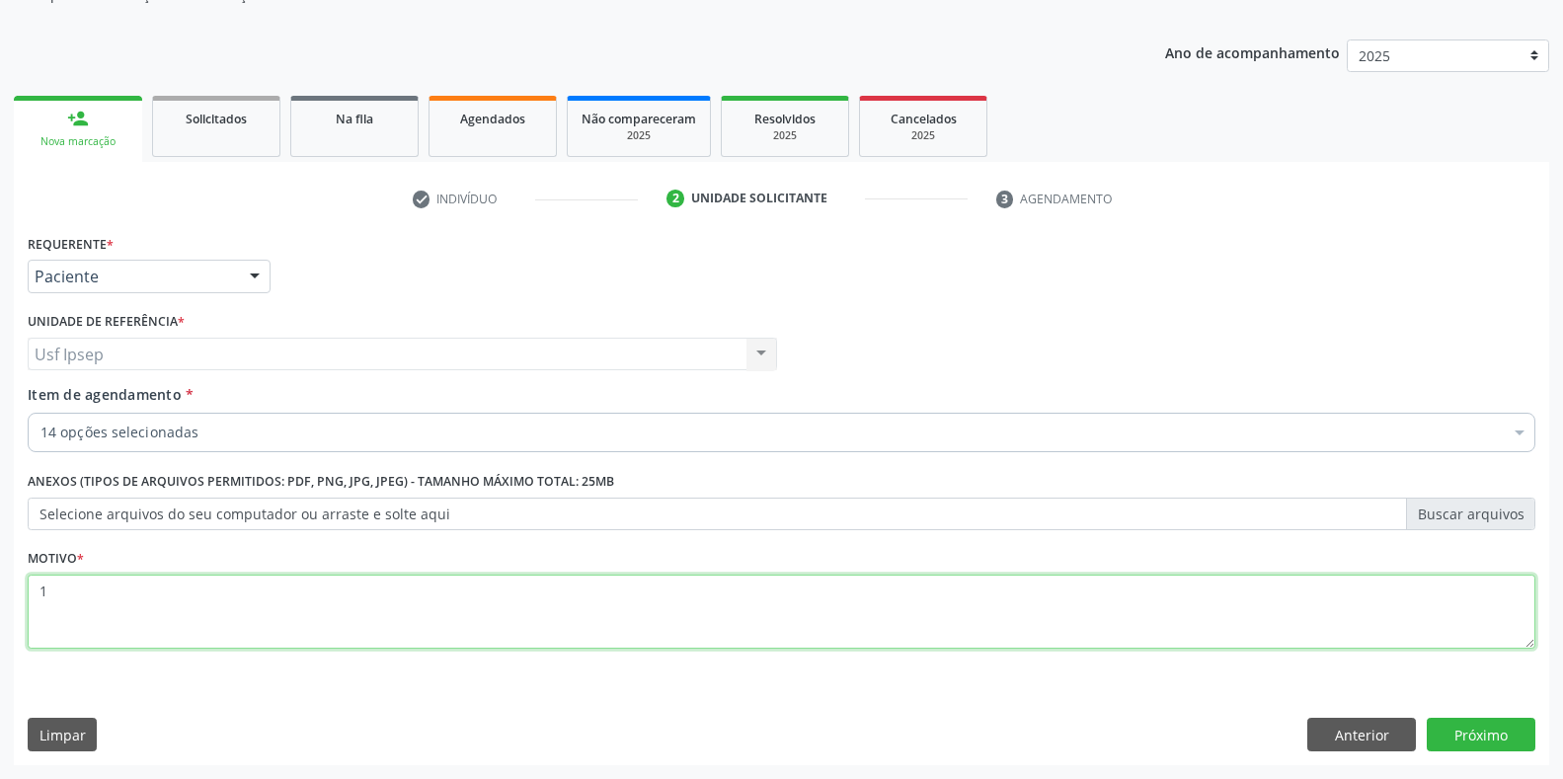
click at [62, 591] on textarea "1" at bounding box center [782, 612] width 1508 height 75
type textarea "1"
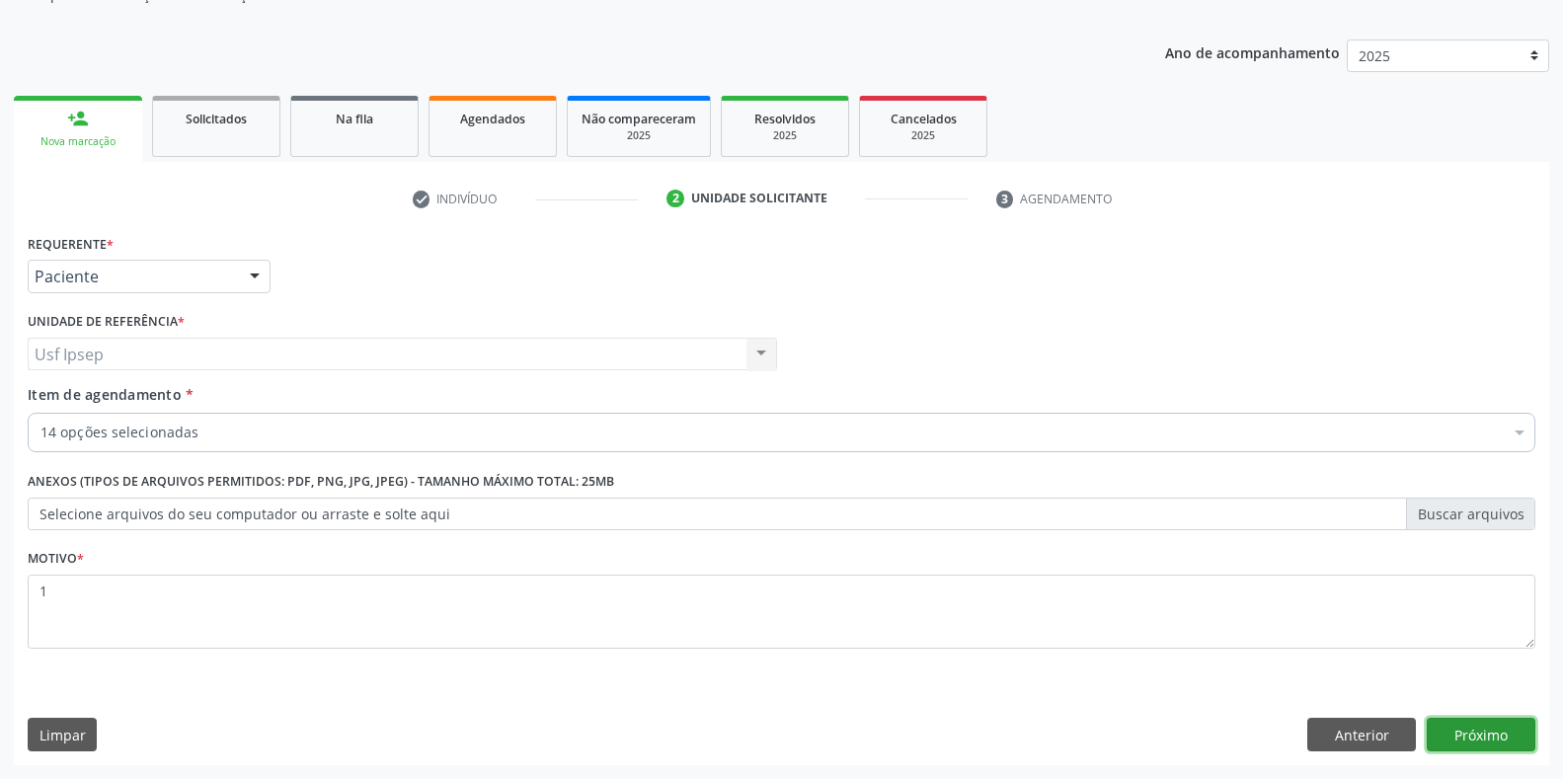
click at [1472, 730] on button "Próximo" at bounding box center [1481, 735] width 109 height 34
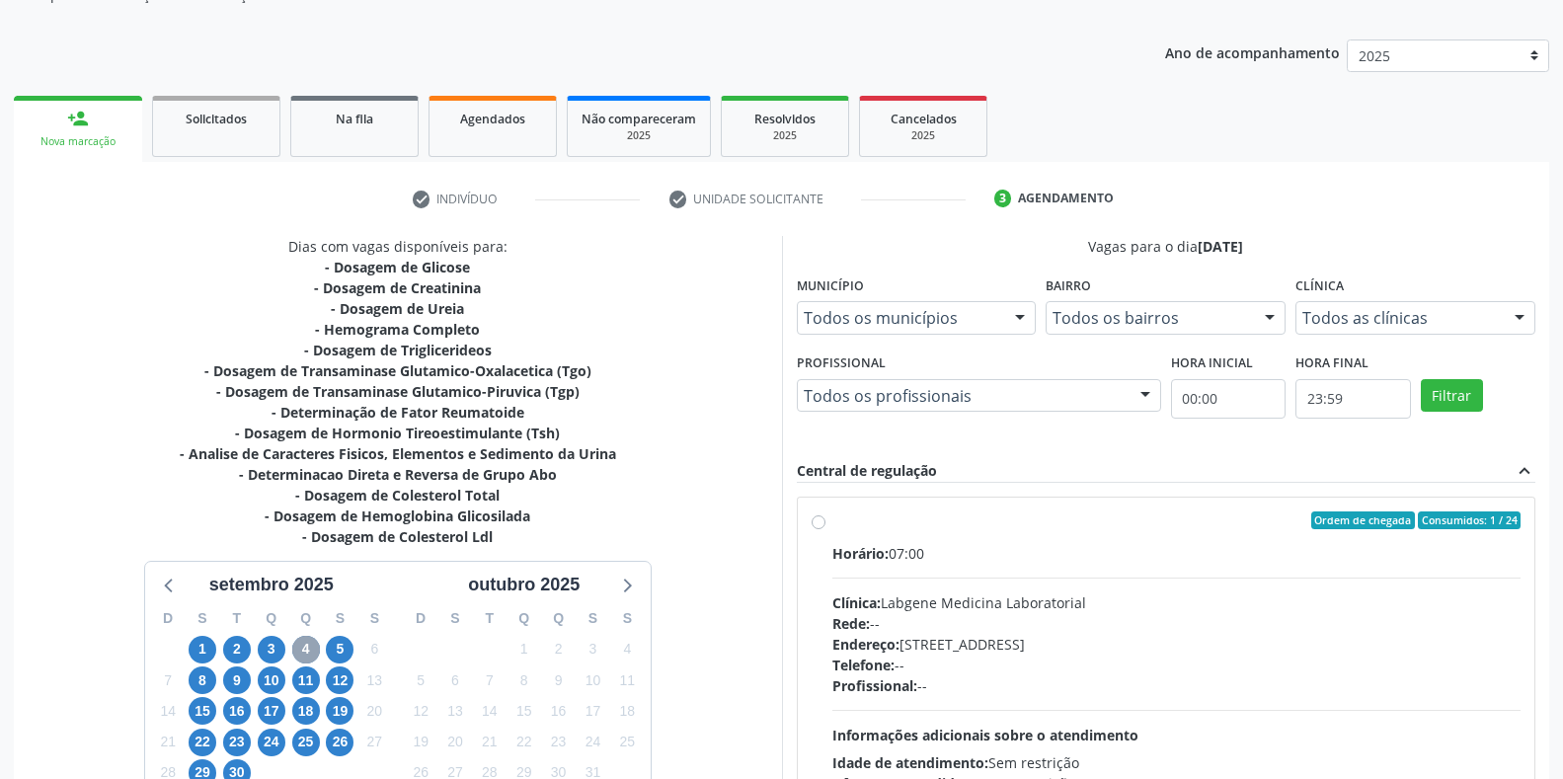
click at [300, 649] on span "4" at bounding box center [306, 650] width 28 height 28
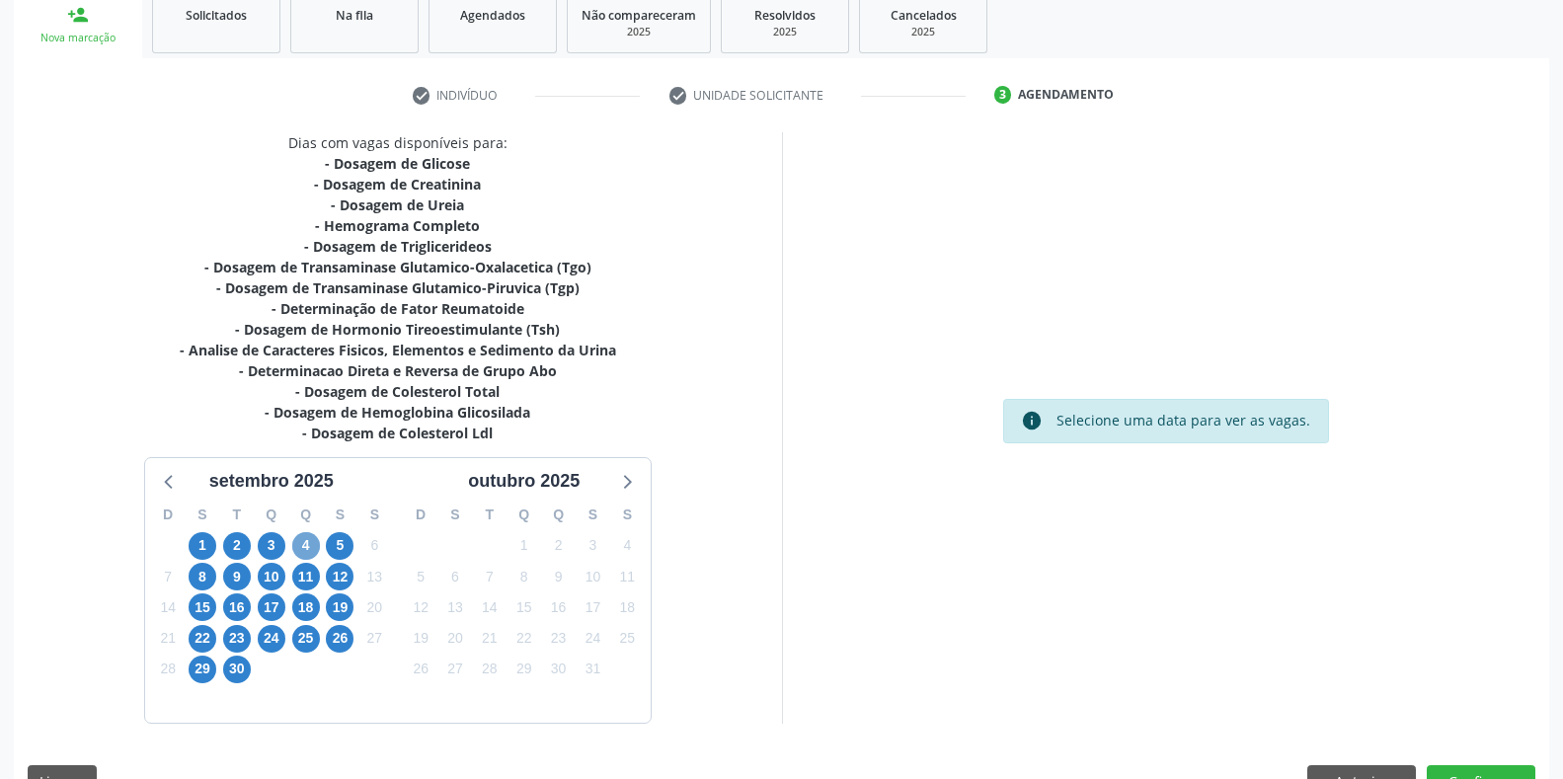
scroll to position [350, 0]
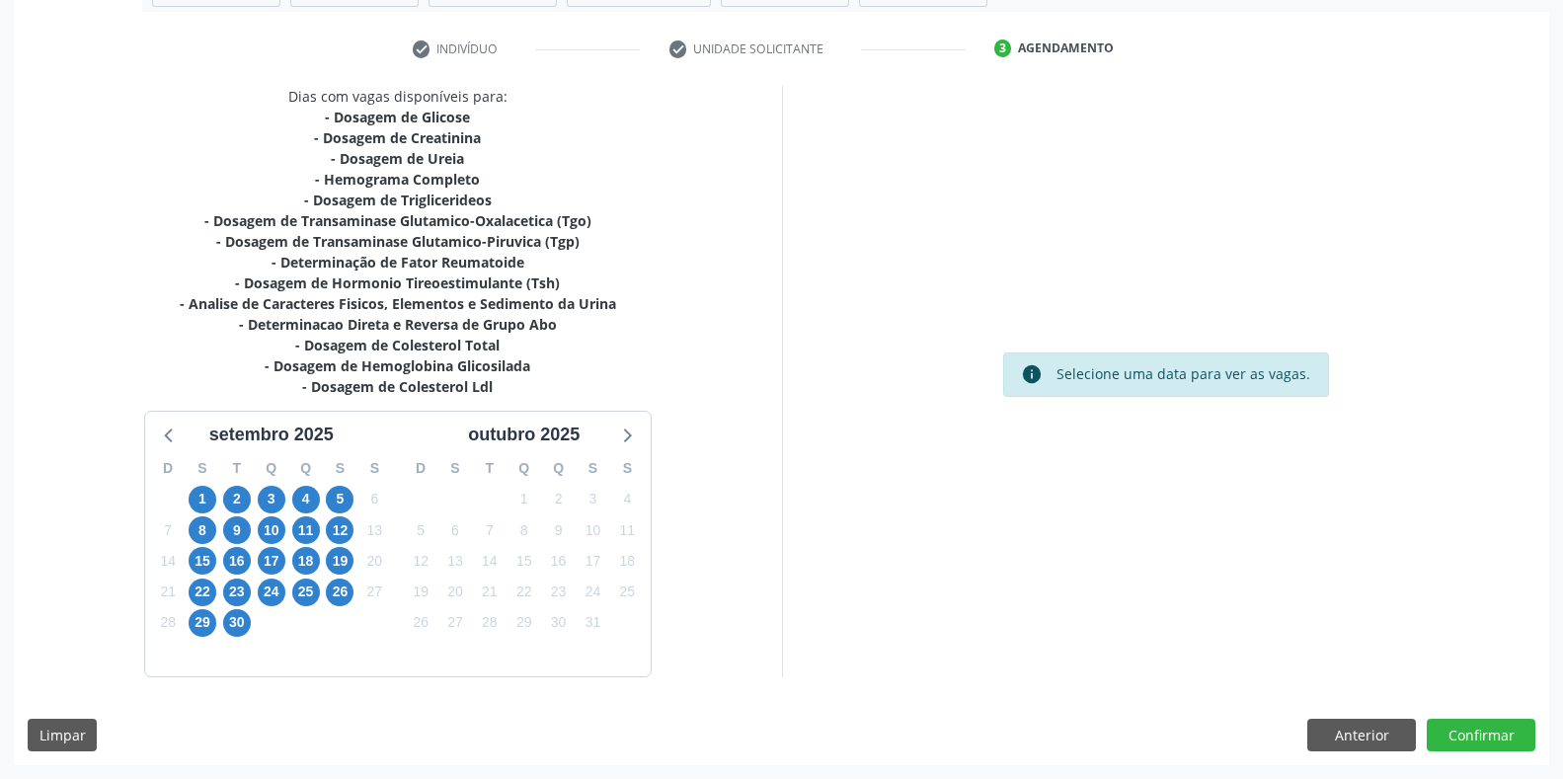
click at [1443, 209] on div "info Selecione uma data para ver as vagas." at bounding box center [1166, 381] width 768 height 591
click at [1380, 737] on button "Anterior" at bounding box center [1361, 736] width 109 height 34
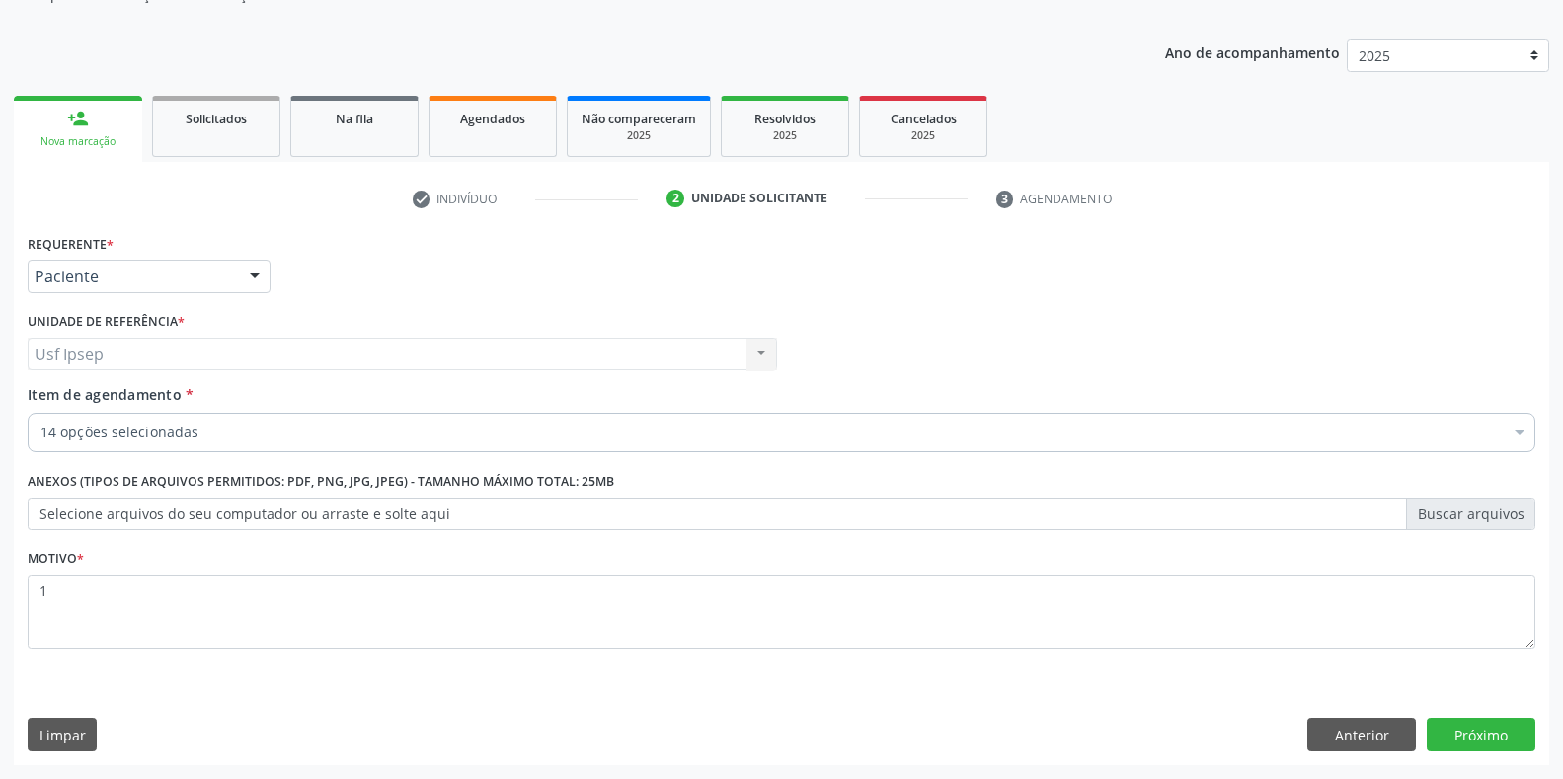
scroll to position [199, 0]
click at [1493, 737] on button "Próximo" at bounding box center [1481, 735] width 109 height 34
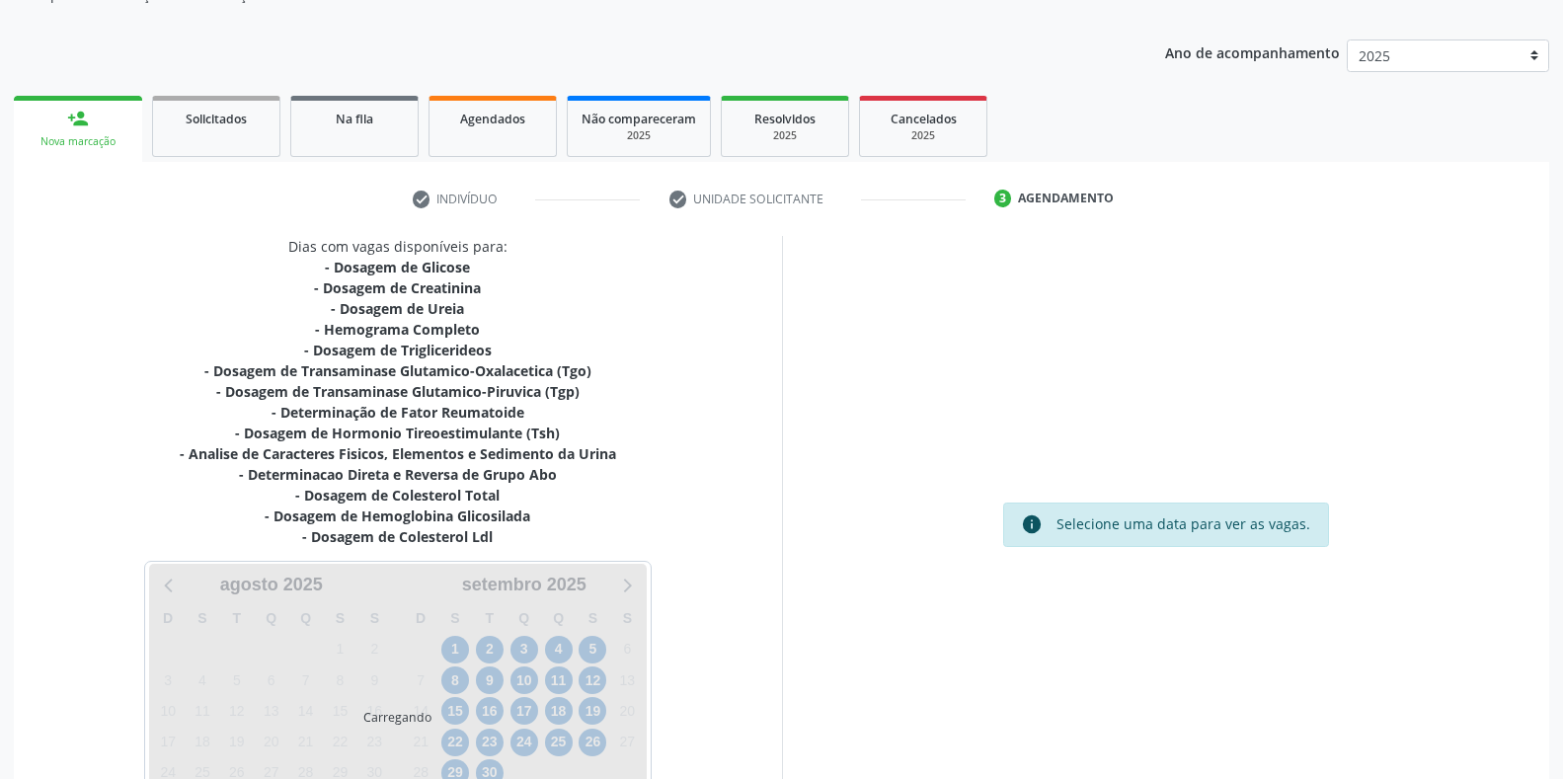
scroll to position [350, 0]
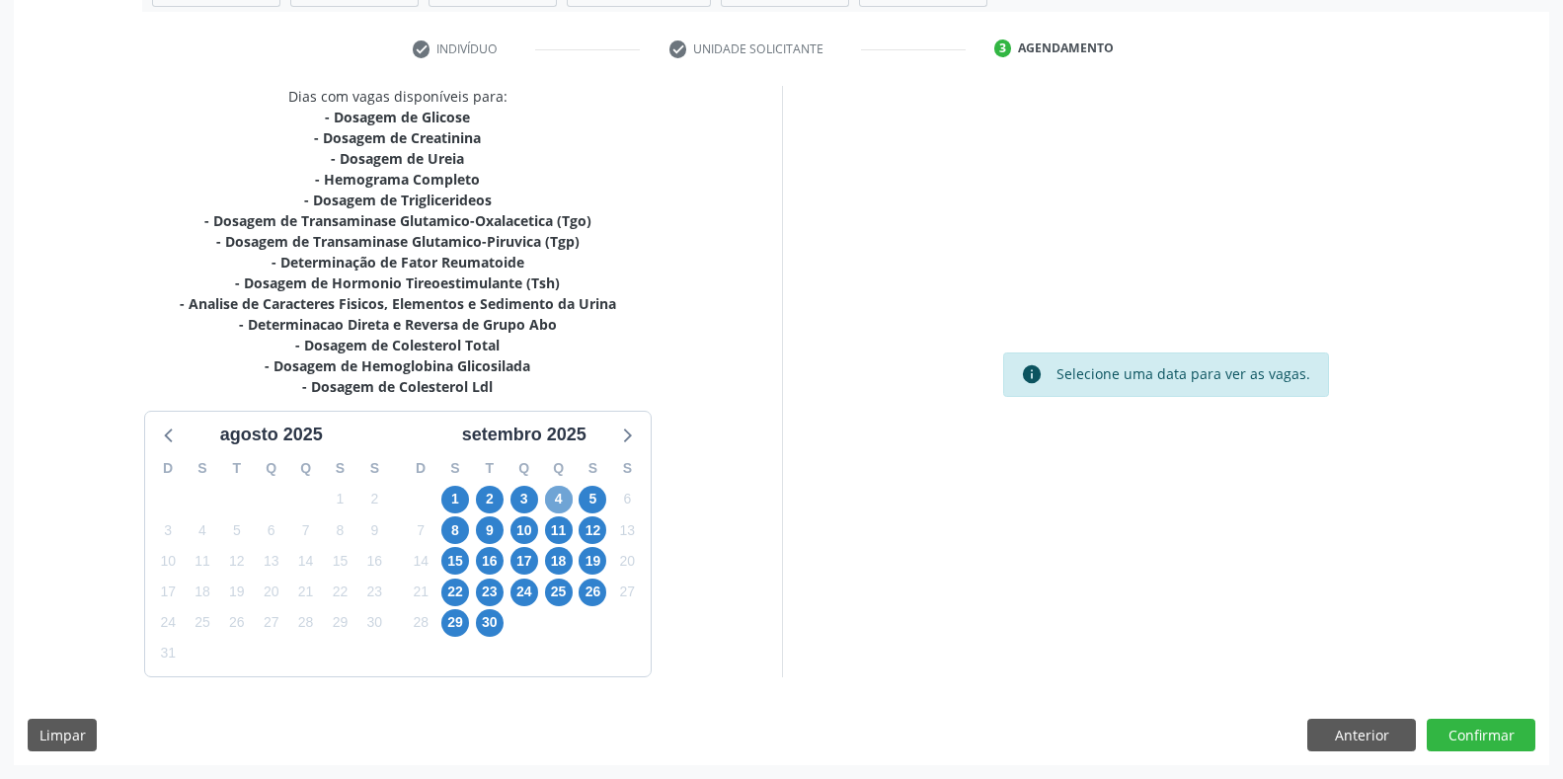
click at [560, 505] on span "4" at bounding box center [559, 500] width 28 height 28
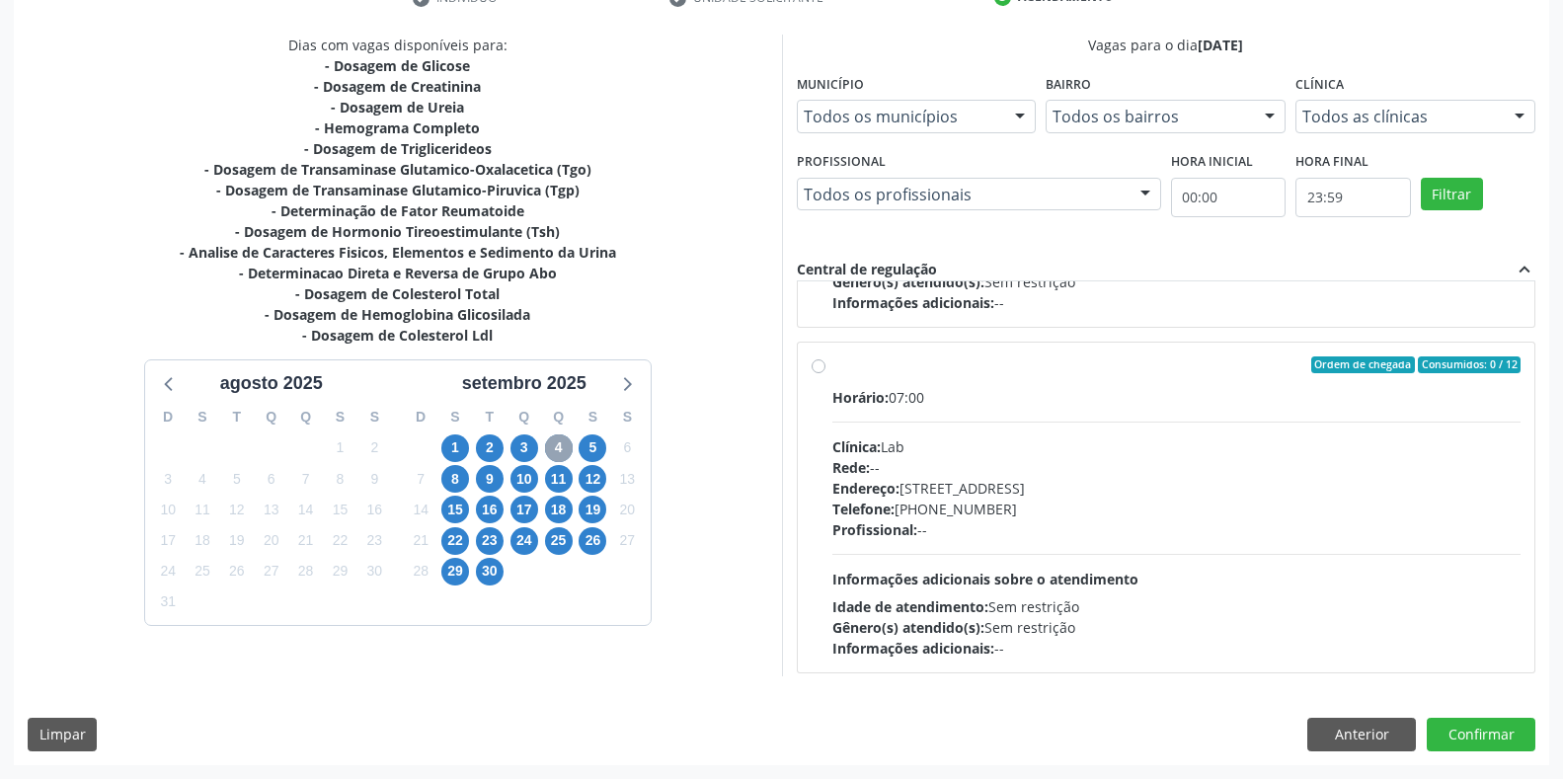
scroll to position [311, 0]
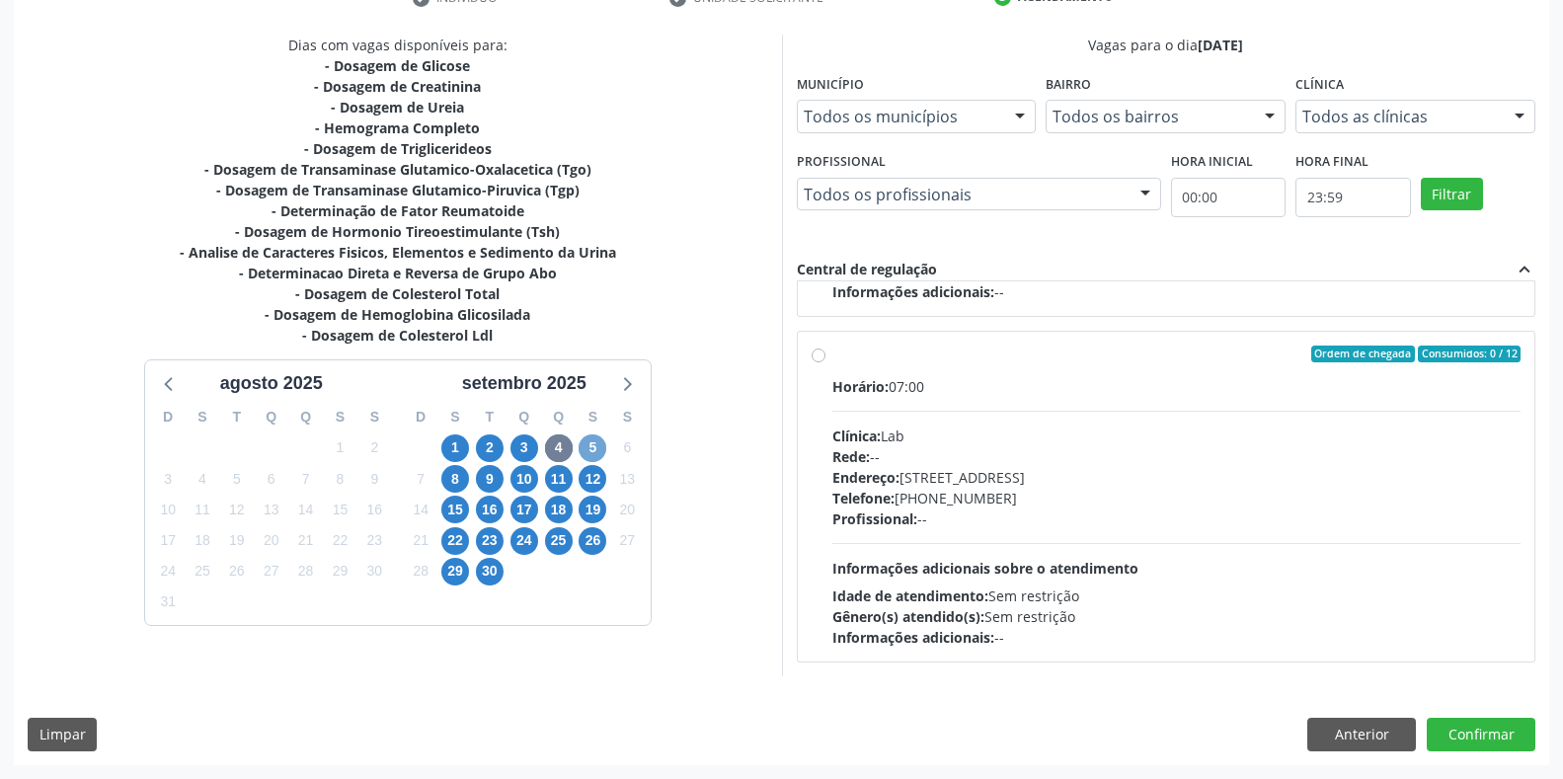
click at [591, 442] on span "5" at bounding box center [593, 448] width 28 height 28
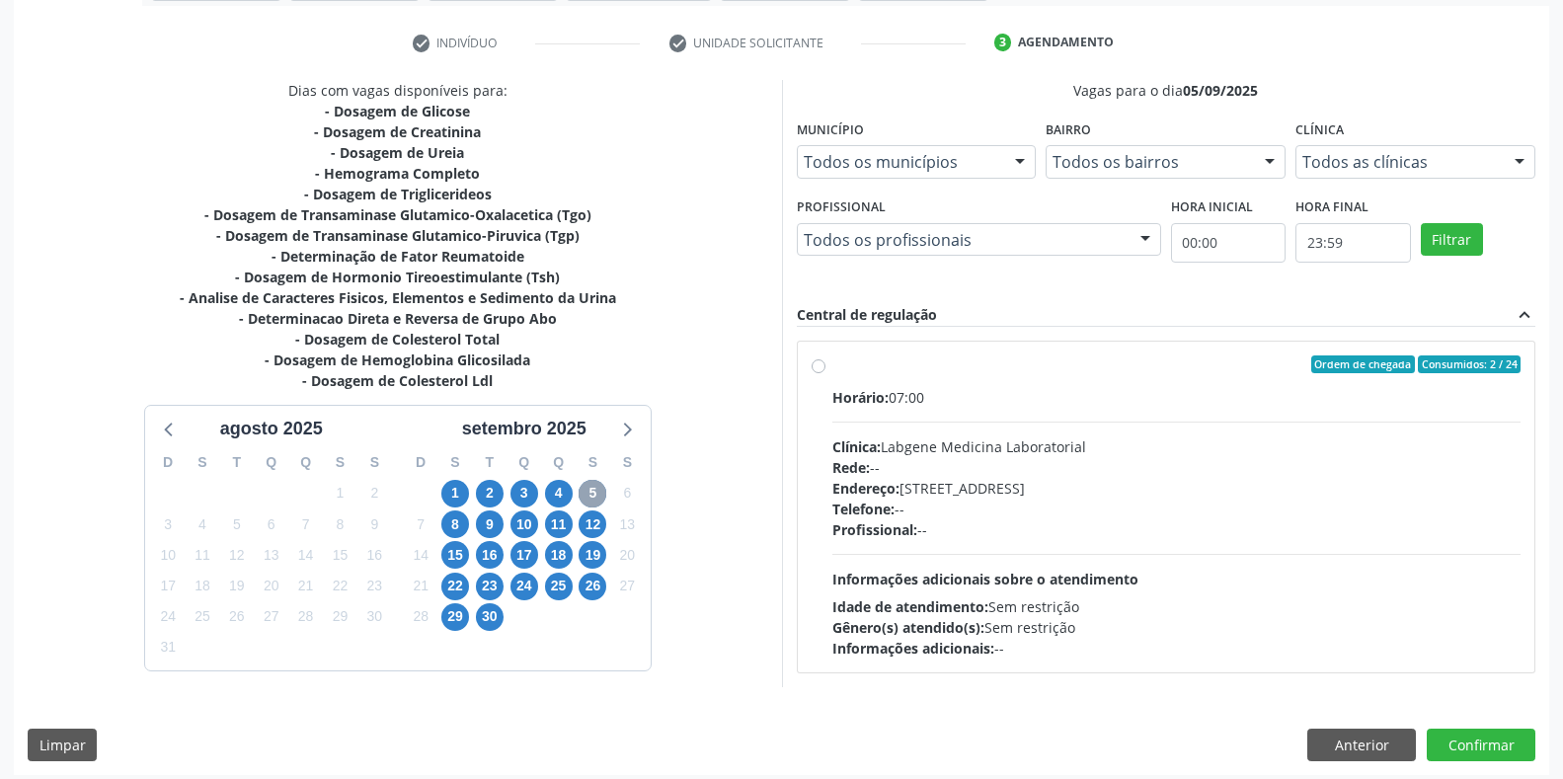
scroll to position [365, 0]
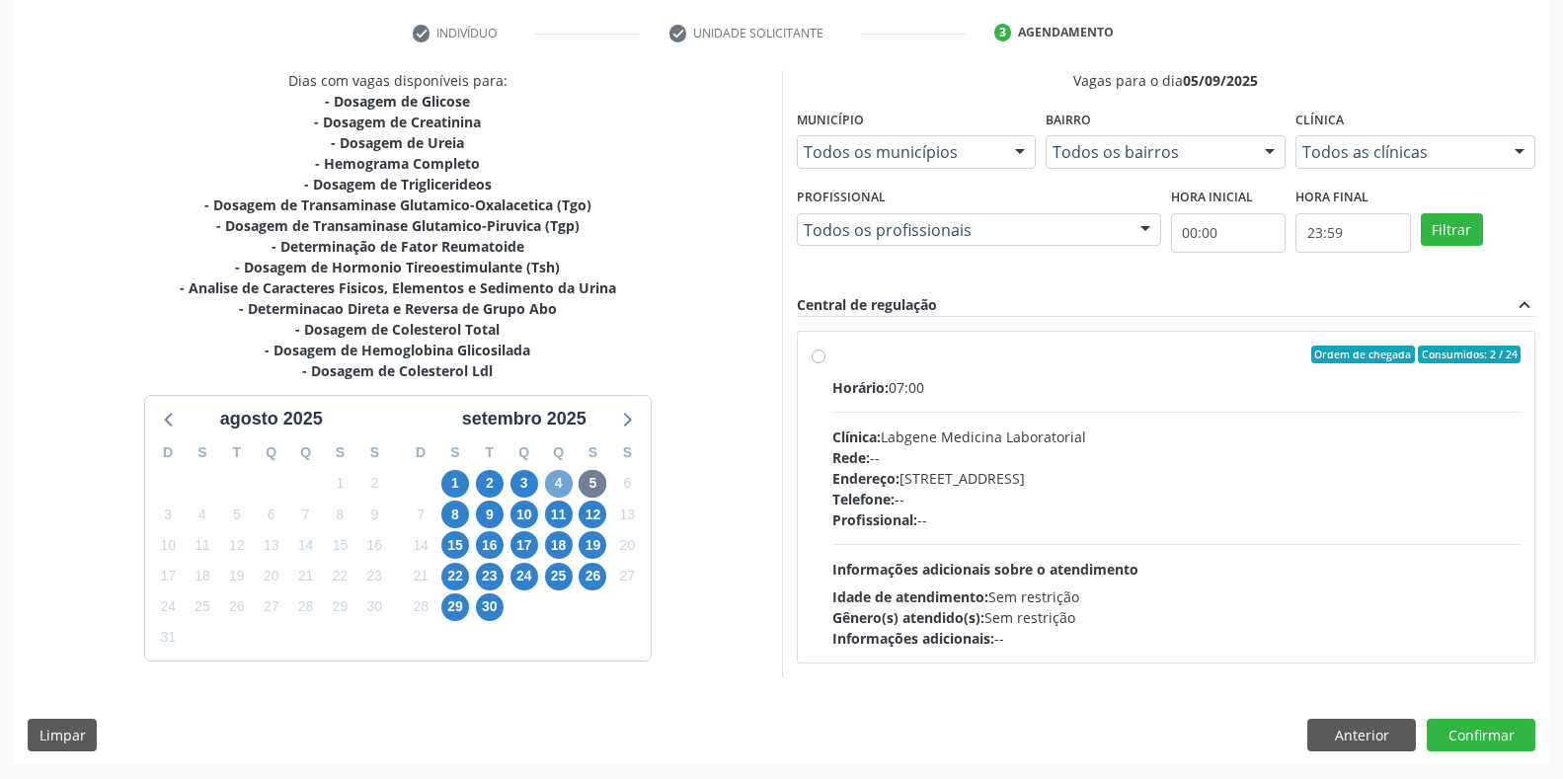
click at [559, 488] on span "4" at bounding box center [559, 484] width 28 height 28
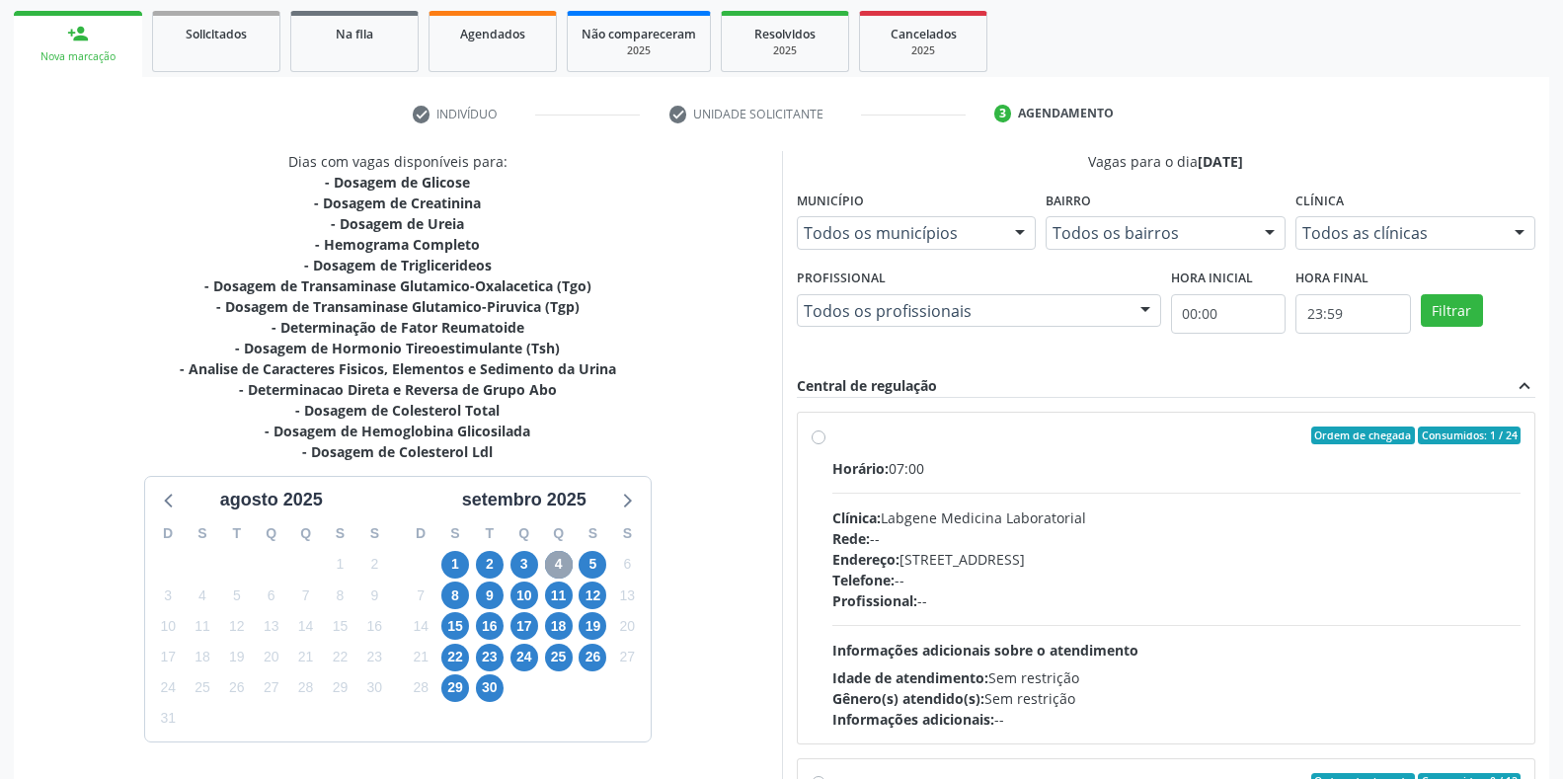
scroll to position [236, 0]
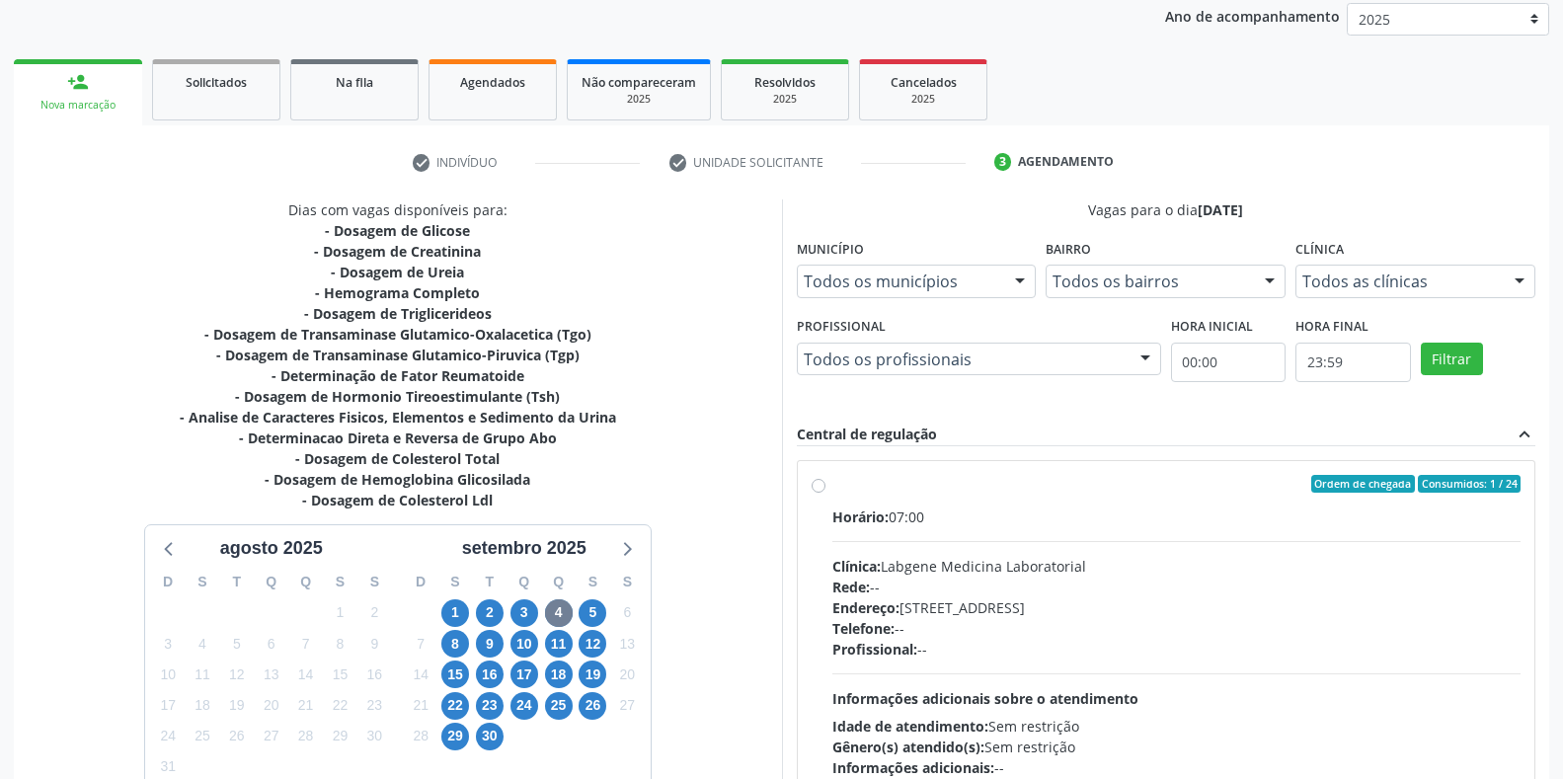
click at [86, 105] on div "Nova marcação" at bounding box center [78, 105] width 101 height 15
click at [104, 110] on div "Nova marcação" at bounding box center [78, 105] width 101 height 15
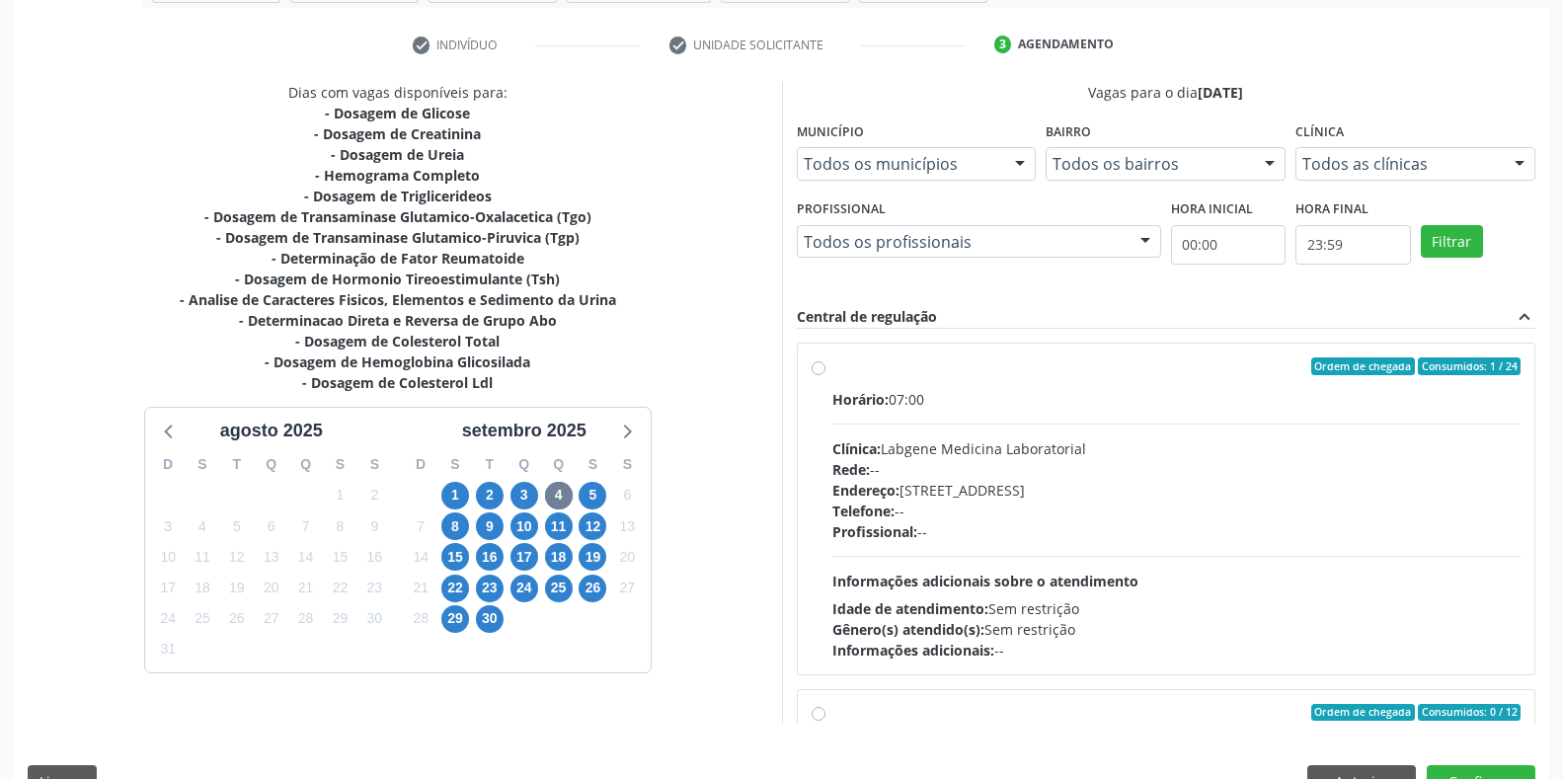
scroll to position [401, 0]
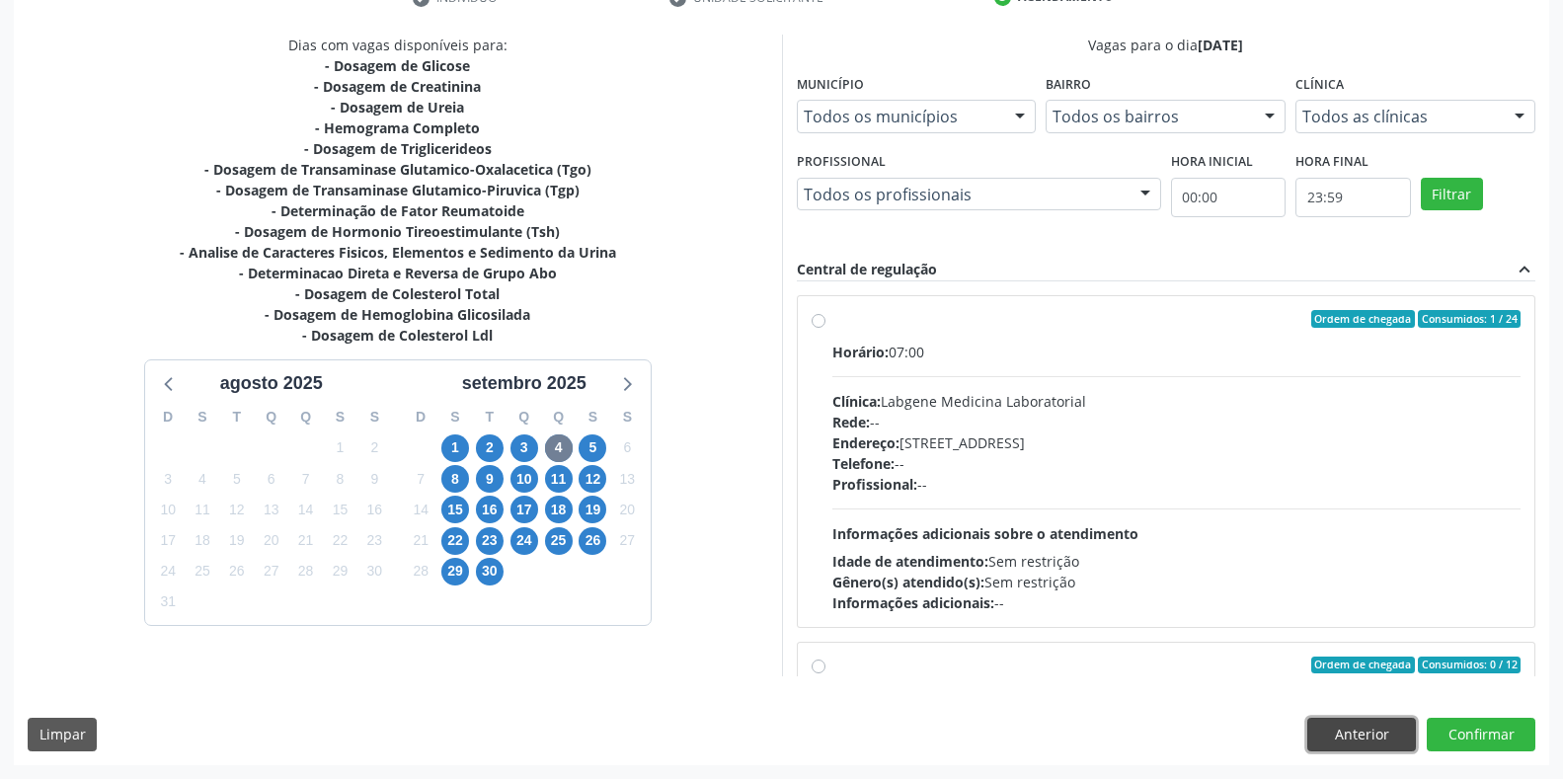
click at [1382, 735] on button "Anterior" at bounding box center [1361, 735] width 109 height 34
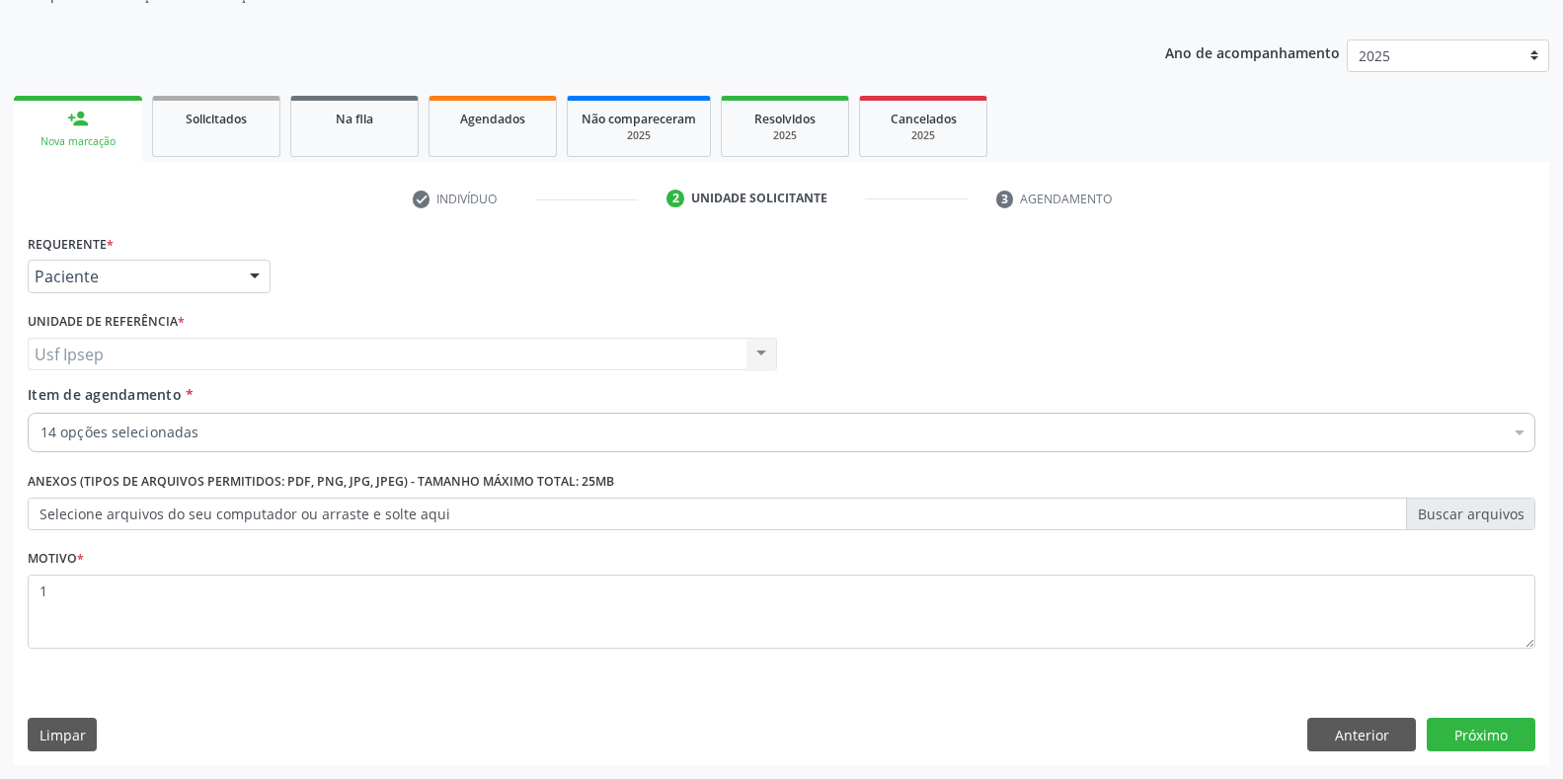
scroll to position [199, 0]
click at [81, 146] on div "Nova marcação" at bounding box center [78, 141] width 101 height 15
click at [1480, 734] on button "Próximo" at bounding box center [1481, 735] width 109 height 34
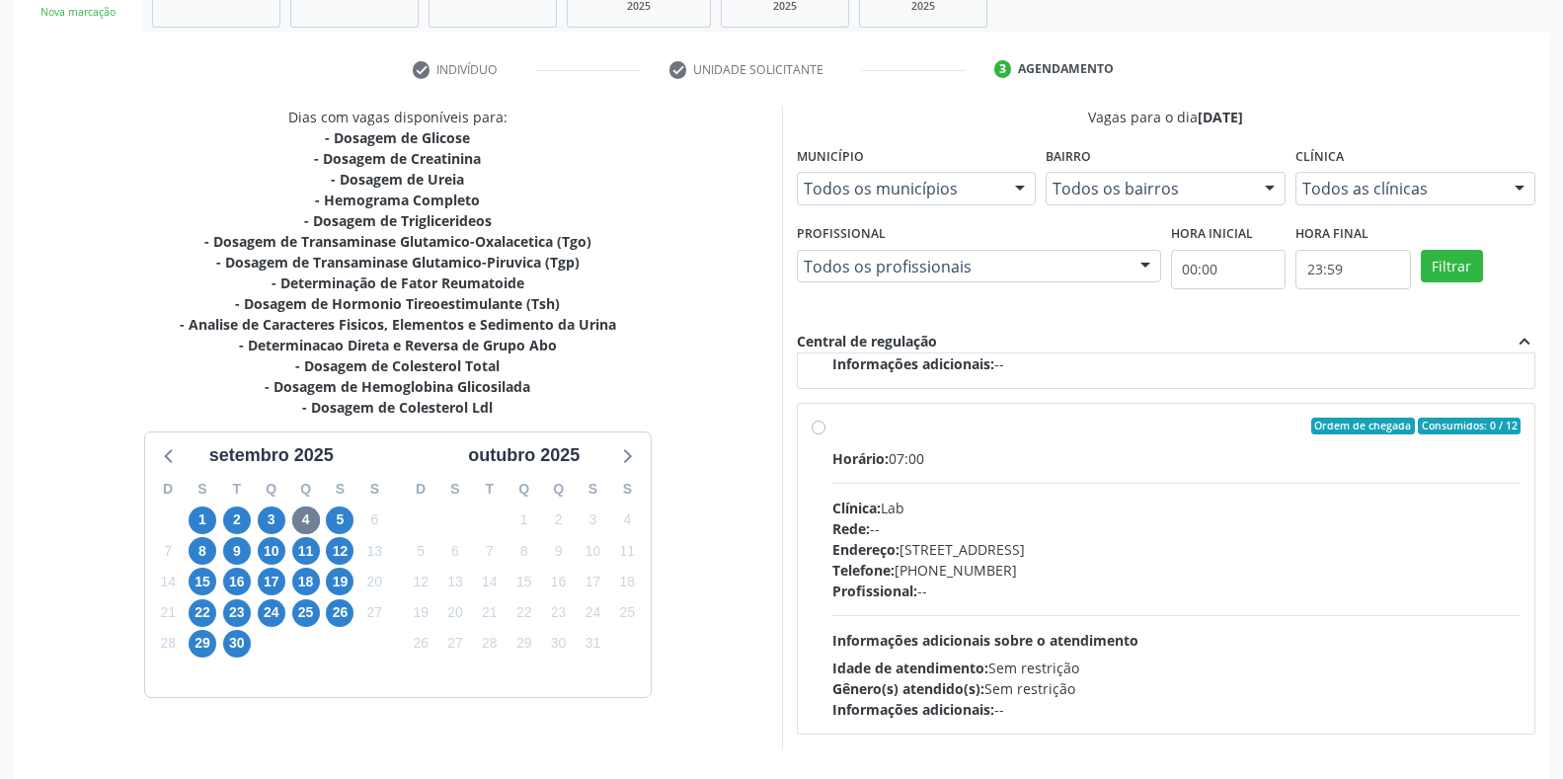
scroll to position [401, 0]
